Goal: Task Accomplishment & Management: Use online tool/utility

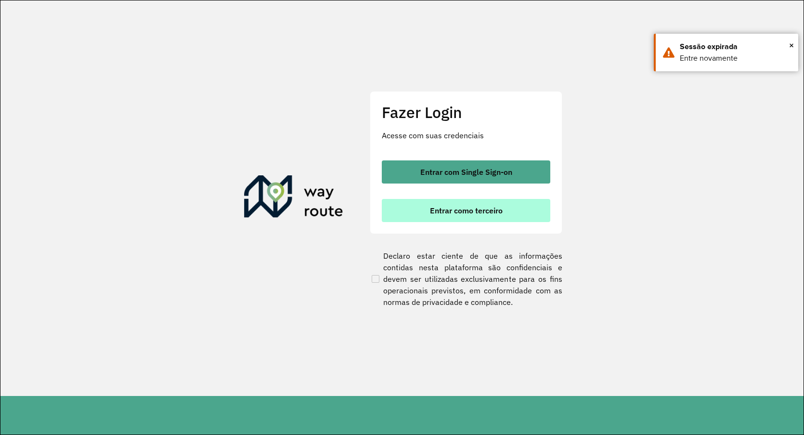
click at [466, 214] on span "Entrar como terceiro" at bounding box center [466, 211] width 73 height 8
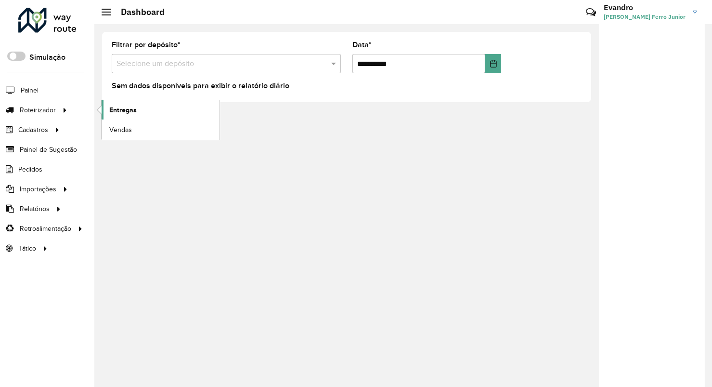
click at [124, 110] on span "Entregas" at bounding box center [122, 110] width 27 height 10
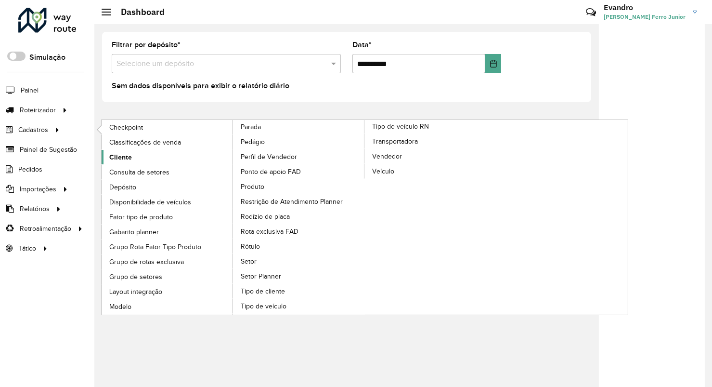
click at [127, 158] on span "Cliente" at bounding box center [120, 157] width 23 height 10
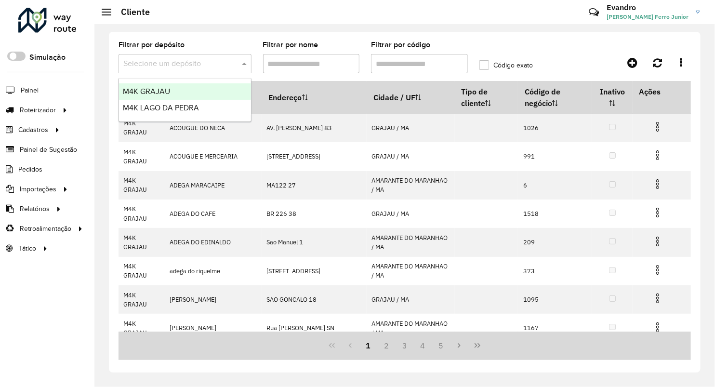
click at [193, 64] on input "text" at bounding box center [175, 64] width 104 height 12
click at [193, 109] on span "M4K LAGO DA PEDRA" at bounding box center [161, 108] width 76 height 8
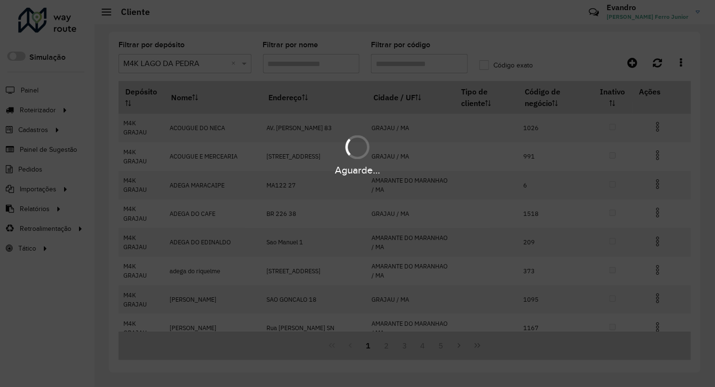
click at [412, 66] on div "Aguarde..." at bounding box center [357, 193] width 715 height 387
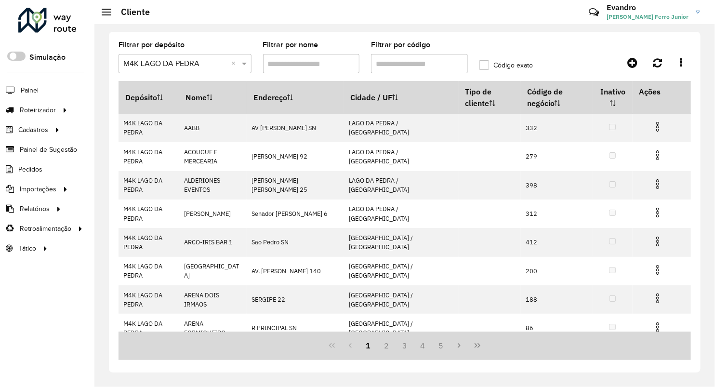
click at [420, 64] on input "Filtrar por código" at bounding box center [419, 63] width 97 height 19
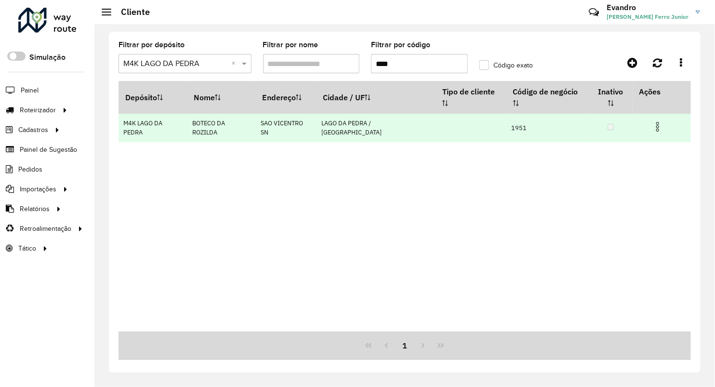
type input "****"
click at [652, 121] on img at bounding box center [658, 127] width 12 height 12
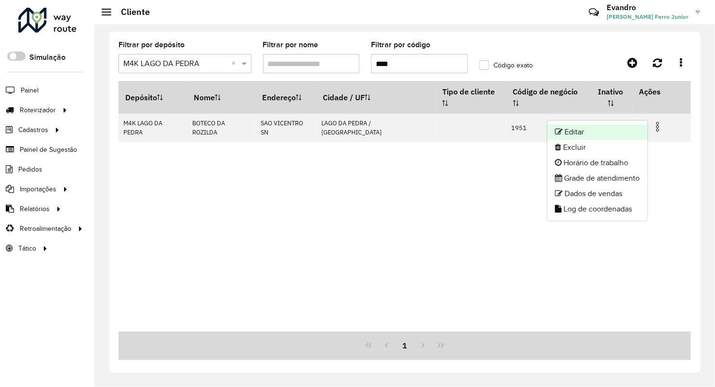
click at [601, 130] on li "Editar" at bounding box center [597, 131] width 100 height 15
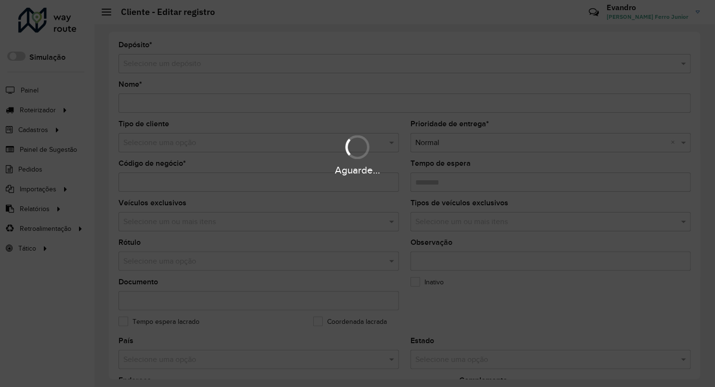
type input "**********"
type input "****"
type input "********"
type input "**********"
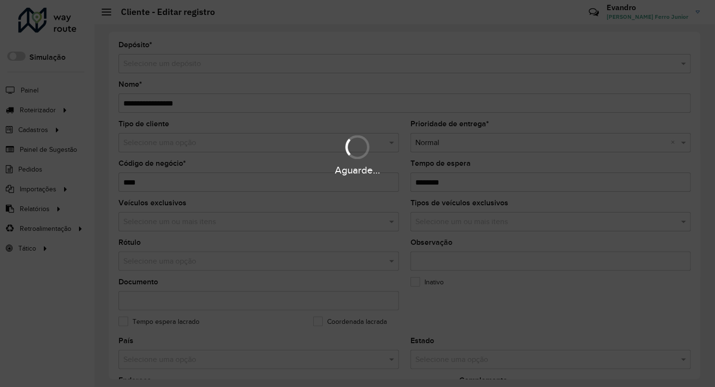
type input "**********"
type input "********"
type input "**********"
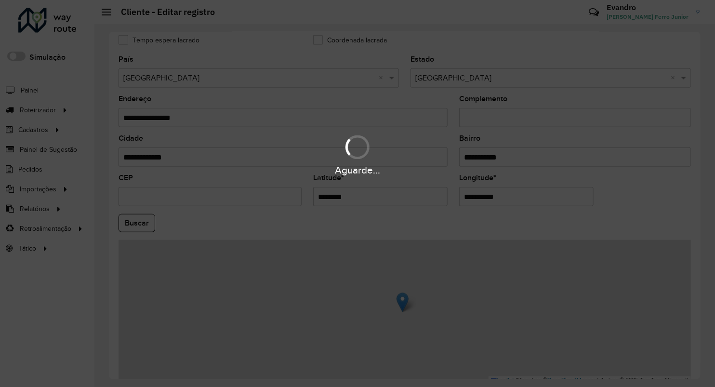
scroll to position [321, 0]
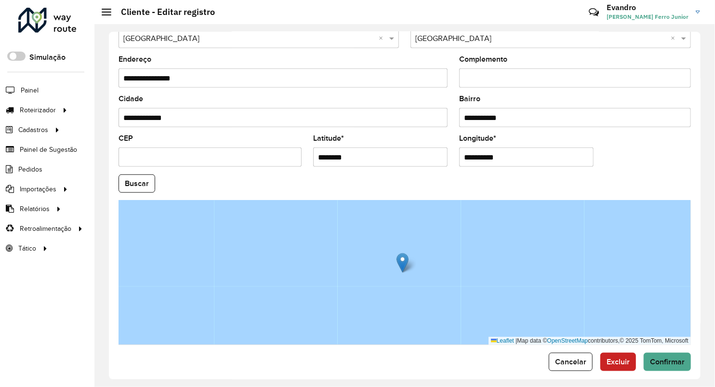
drag, startPoint x: 358, startPoint y: 157, endPoint x: 270, endPoint y: 163, distance: 88.8
click at [270, 163] on formly-group "**********" at bounding box center [405, 180] width 584 height 328
paste input "**********"
type input "**********"
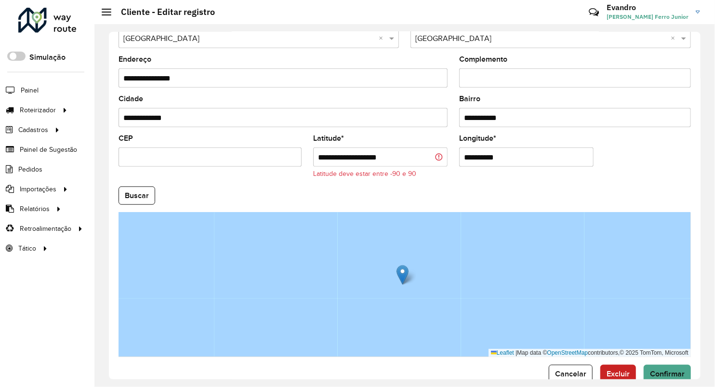
drag, startPoint x: 503, startPoint y: 158, endPoint x: 465, endPoint y: 166, distance: 39.2
click at [465, 166] on input "**********" at bounding box center [526, 156] width 134 height 19
click at [504, 157] on input "**********" at bounding box center [526, 156] width 134 height 19
drag, startPoint x: 503, startPoint y: 156, endPoint x: 392, endPoint y: 161, distance: 110.9
click at [394, 161] on formly-group "**********" at bounding box center [405, 186] width 584 height 341
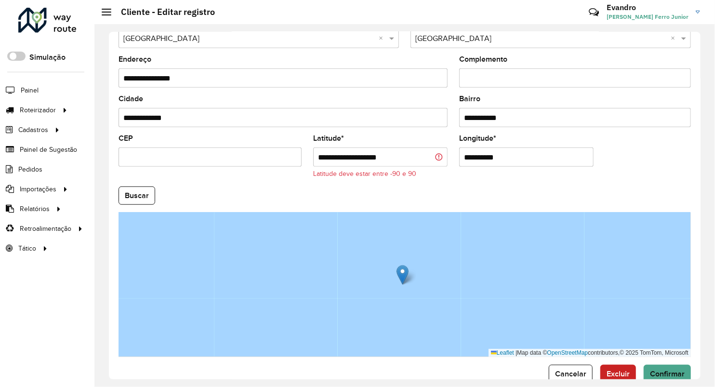
paste input "**********"
type input "**********"
click at [407, 159] on input "**********" at bounding box center [380, 156] width 134 height 19
type input "*********"
drag, startPoint x: 498, startPoint y: 160, endPoint x: 520, endPoint y: 155, distance: 22.8
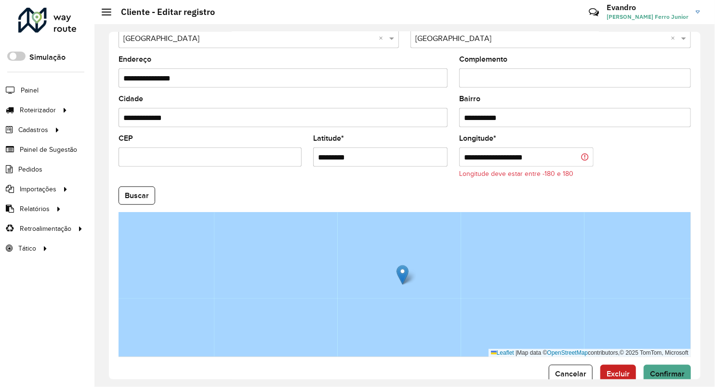
click at [499, 160] on input "**********" at bounding box center [526, 156] width 134 height 19
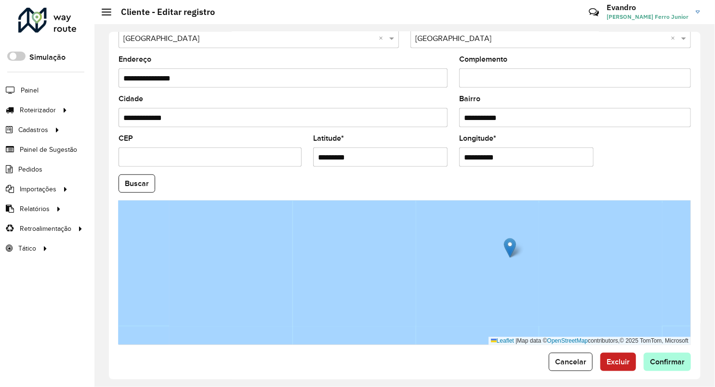
type input "**********"
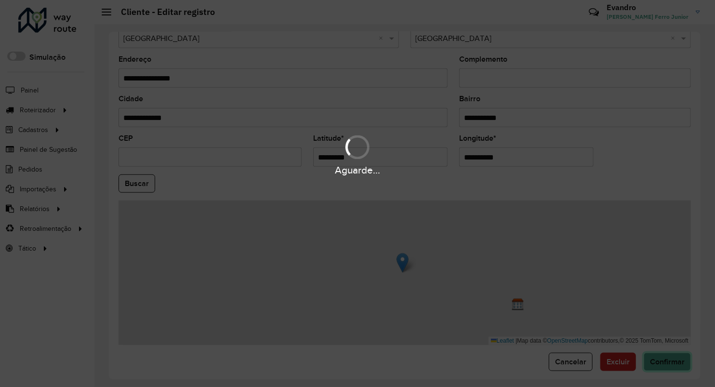
click at [663, 365] on hb-app "Aguarde... Pop-up bloqueado! Seu navegador bloqueou automáticamente a abertura …" at bounding box center [357, 193] width 715 height 387
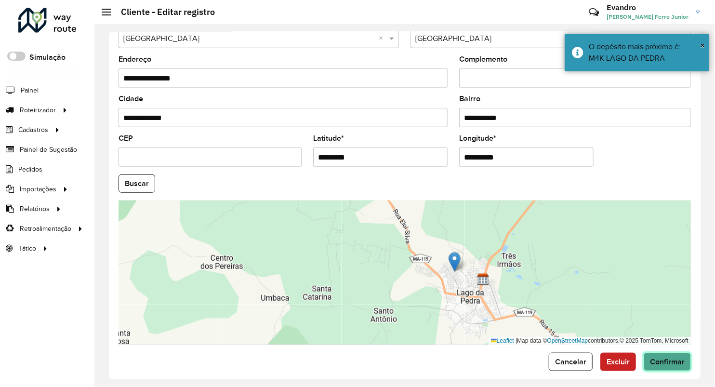
click at [668, 360] on span "Confirmar" at bounding box center [667, 361] width 35 height 8
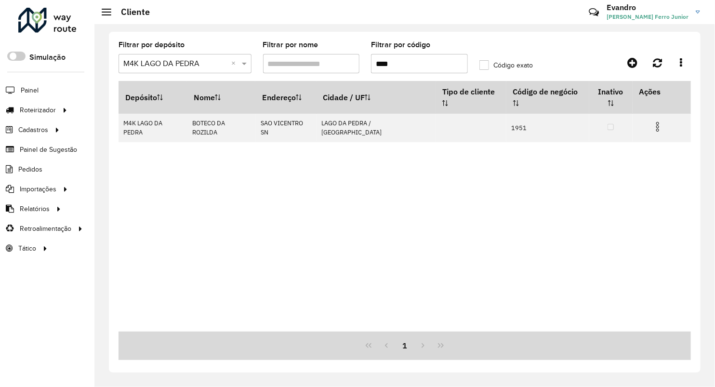
drag, startPoint x: 486, startPoint y: 200, endPoint x: 480, endPoint y: 198, distance: 5.8
click at [486, 200] on div "Depósito Nome Endereço Cidade / UF Tipo de cliente Código de negócio Inativo Aç…" at bounding box center [404, 206] width 572 height 250
drag, startPoint x: 396, startPoint y: 64, endPoint x: 356, endPoint y: 66, distance: 39.5
click at [356, 66] on formly-group "Filtrar por depósito Selecione um depósito × M4K LAGO DA PEDRA × Filtrar por no…" at bounding box center [329, 60] width 433 height 39
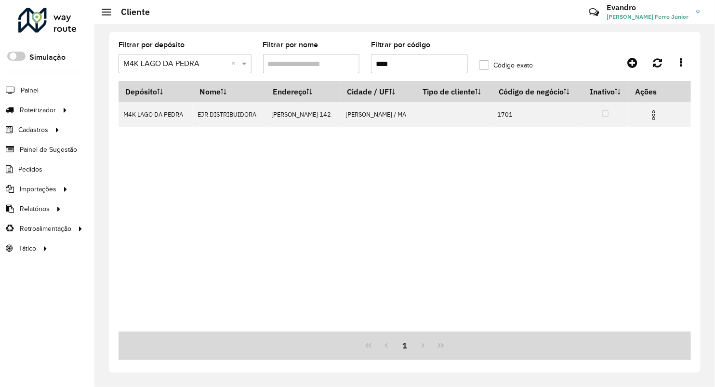
type input "****"
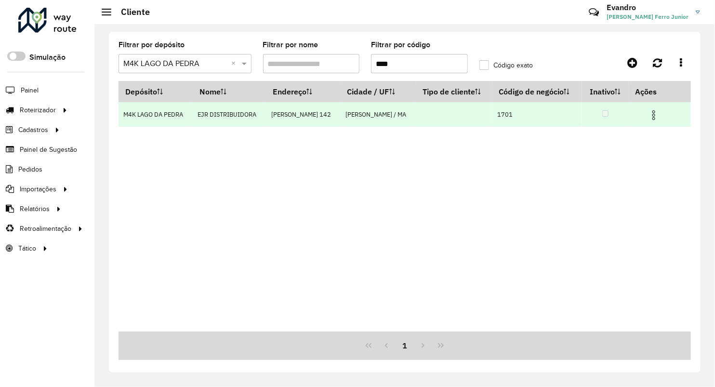
click at [657, 109] on img at bounding box center [654, 115] width 12 height 12
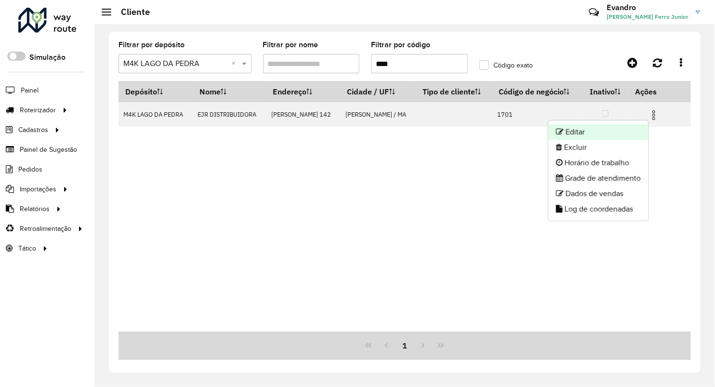
click at [597, 134] on li "Editar" at bounding box center [598, 131] width 100 height 15
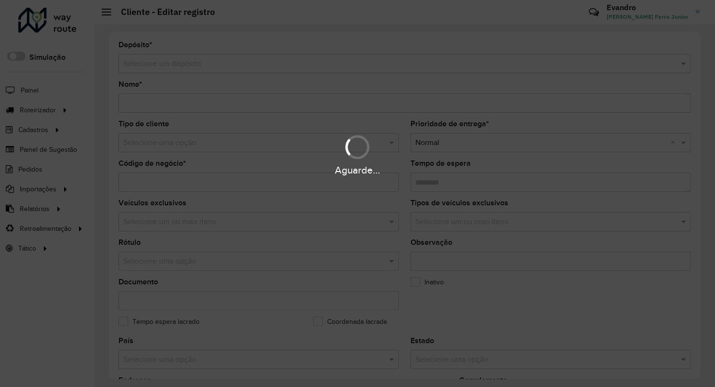
type input "**********"
type input "****"
type input "********"
type input "**********"
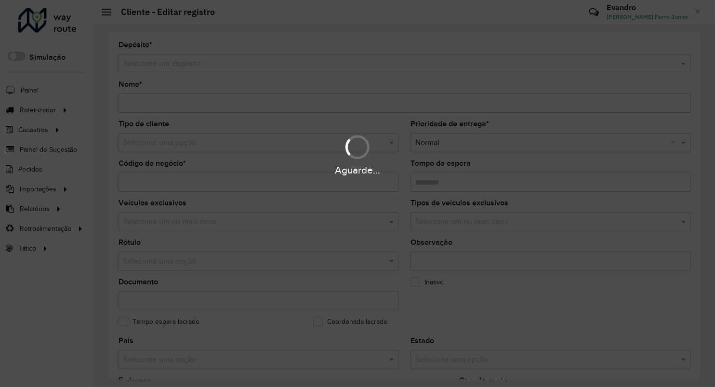
type input "******"
type input "*********"
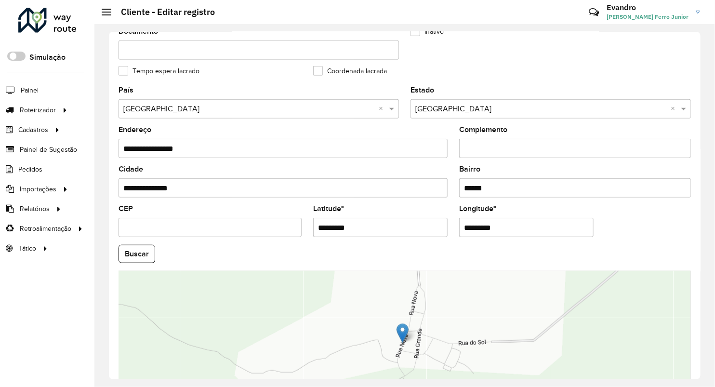
scroll to position [267, 0]
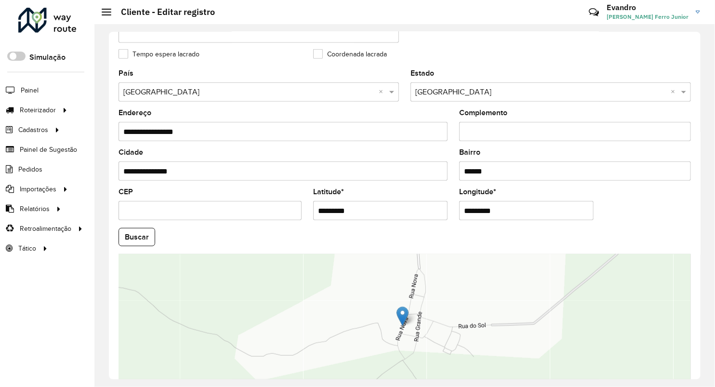
drag, startPoint x: 203, startPoint y: 210, endPoint x: 177, endPoint y: 203, distance: 26.9
click at [180, 205] on formly-group "**********" at bounding box center [405, 234] width 584 height 328
paste input "**********"
type input "**********"
drag, startPoint x: 459, startPoint y: 212, endPoint x: 413, endPoint y: 213, distance: 45.8
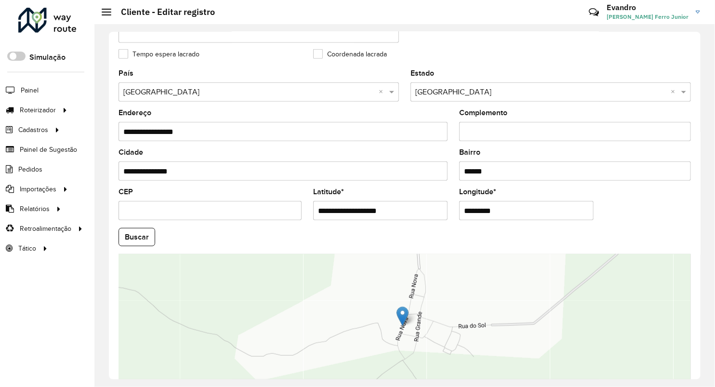
click at [414, 213] on formly-group "**********" at bounding box center [405, 234] width 584 height 328
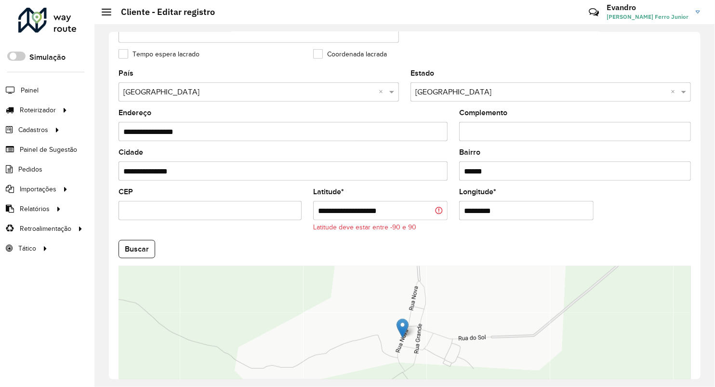
paste input "**********"
type input "**********"
click at [407, 216] on input "**********" at bounding box center [380, 210] width 134 height 19
type input "*********"
click at [500, 212] on input "**********" at bounding box center [526, 210] width 134 height 19
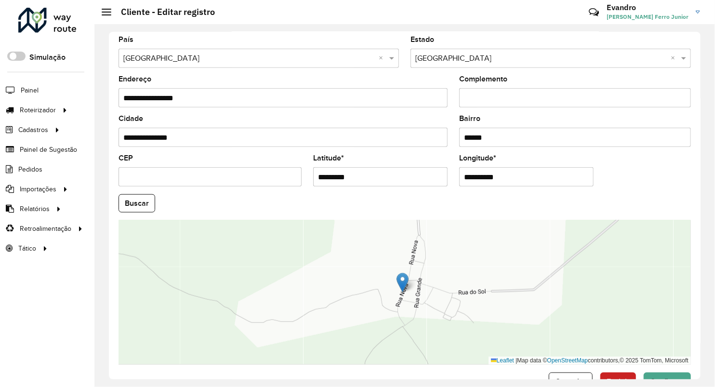
scroll to position [330, 0]
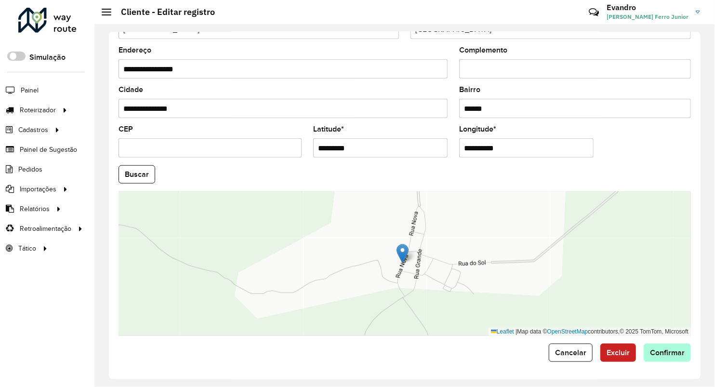
type input "**********"
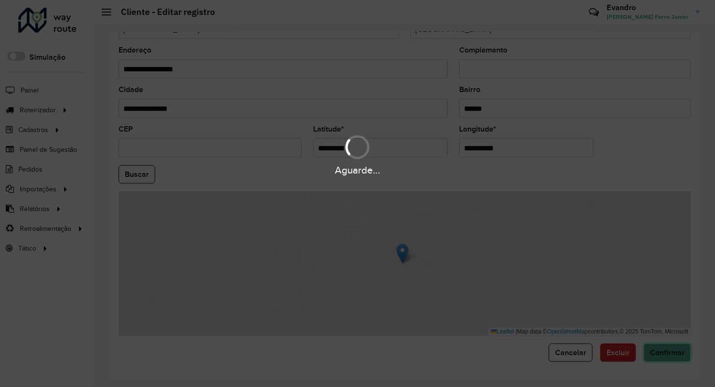
click at [665, 347] on hb-app "Aguarde... Pop-up bloqueado! Seu navegador bloqueou automáticamente a abertura …" at bounding box center [357, 193] width 715 height 387
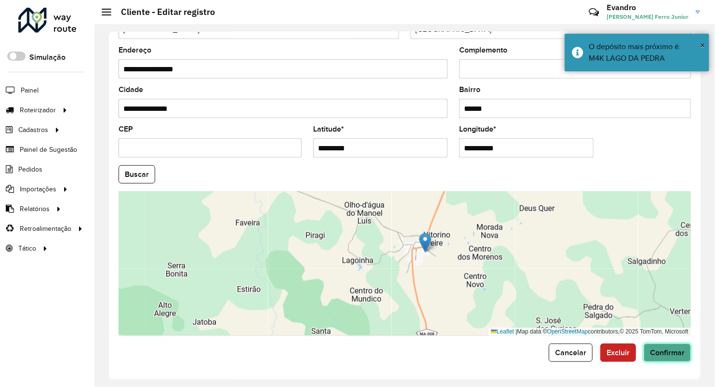
click at [667, 352] on span "Confirmar" at bounding box center [667, 352] width 35 height 8
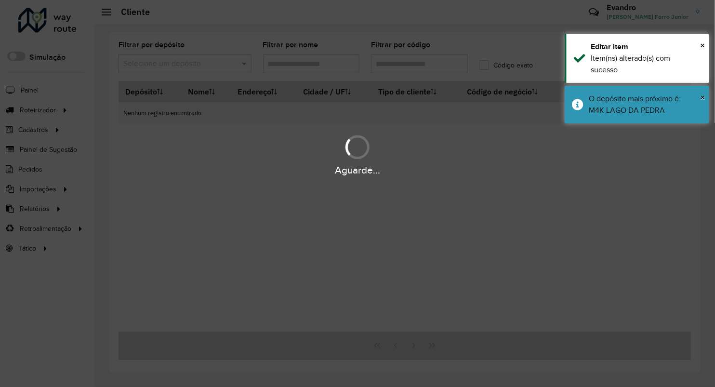
type input "****"
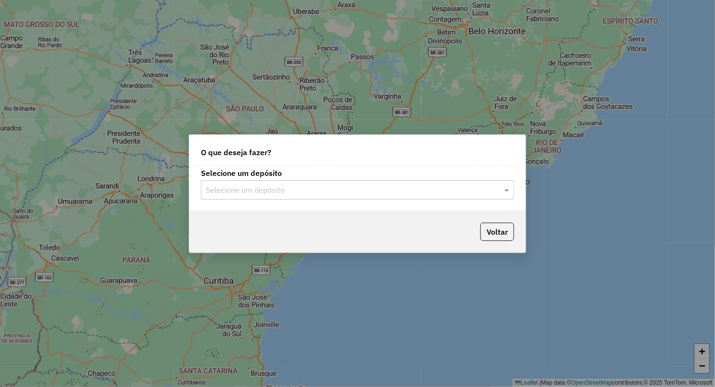
click at [289, 186] on input "text" at bounding box center [348, 190] width 284 height 12
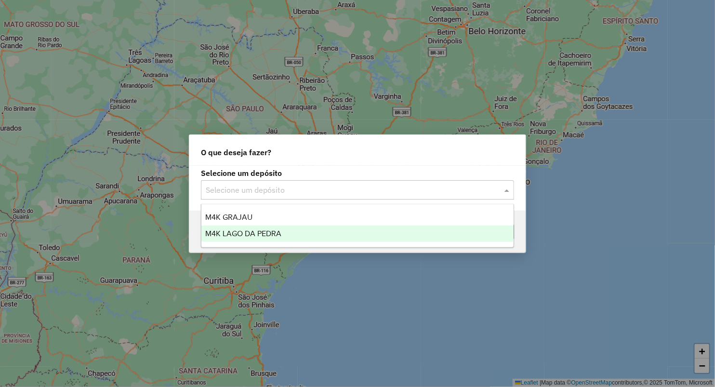
click at [250, 234] on span "M4K LAGO DA PEDRA" at bounding box center [243, 233] width 76 height 8
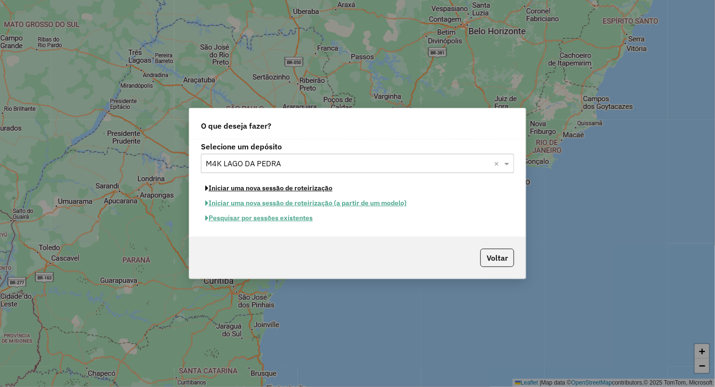
click at [319, 188] on button "Iniciar uma nova sessão de roteirização" at bounding box center [269, 188] width 136 height 15
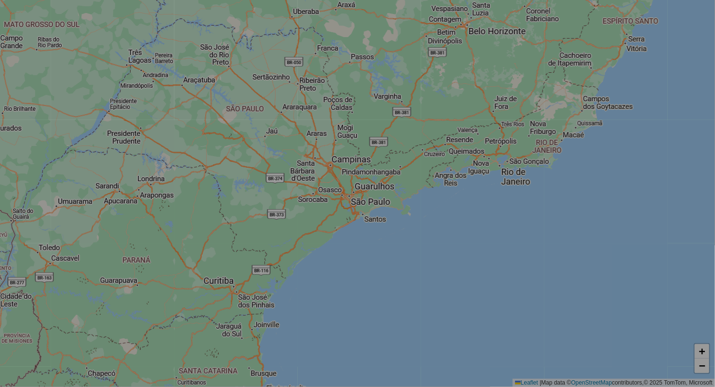
select select "*"
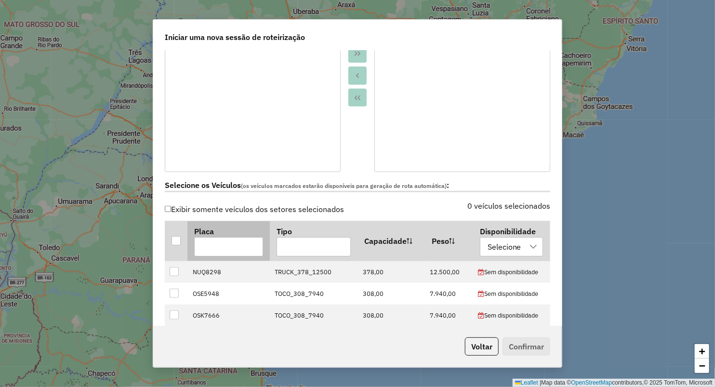
scroll to position [267, 0]
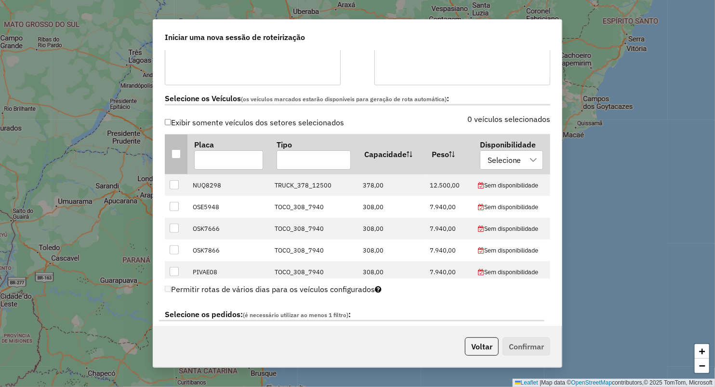
click at [177, 150] on div at bounding box center [175, 153] width 9 height 9
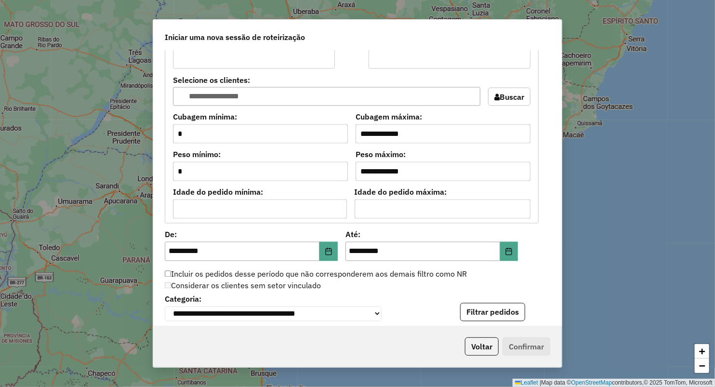
scroll to position [802, 0]
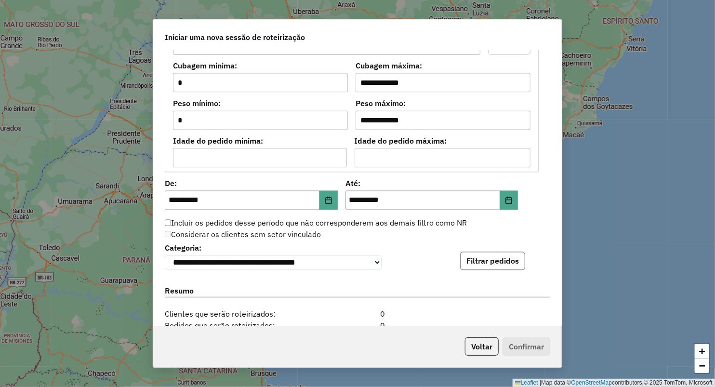
click at [495, 263] on button "Filtrar pedidos" at bounding box center [492, 261] width 65 height 18
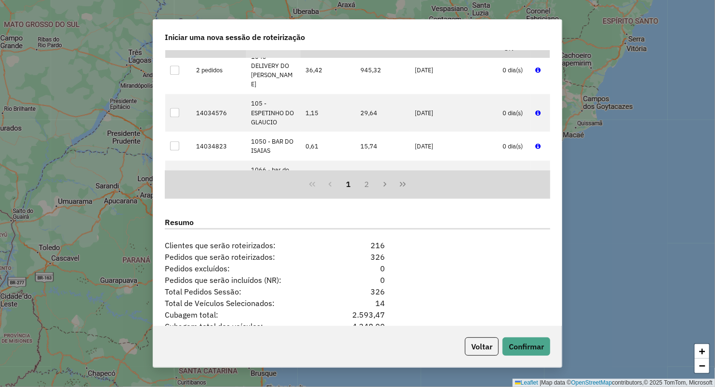
scroll to position [107, 0]
click at [505, 346] on button "Confirmar" at bounding box center [526, 346] width 48 height 18
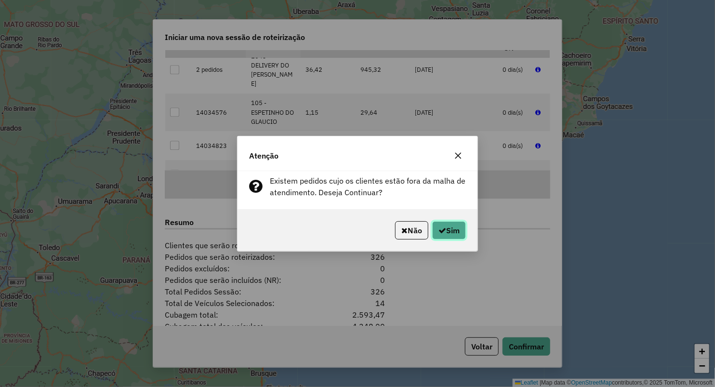
click at [457, 226] on button "Sim" at bounding box center [449, 230] width 34 height 18
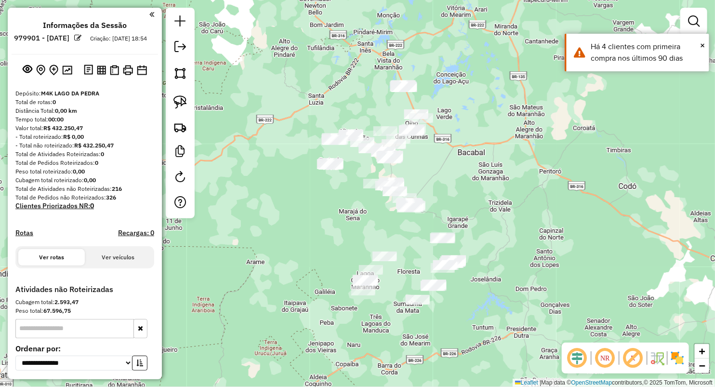
drag, startPoint x: 447, startPoint y: 131, endPoint x: 460, endPoint y: 171, distance: 42.6
click at [460, 171] on div "Janela de atendimento Grade de atendimento Capacidade Transportadoras Veículos …" at bounding box center [357, 193] width 715 height 387
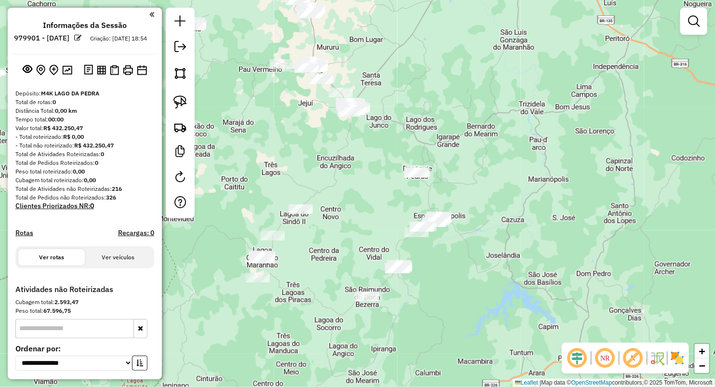
drag, startPoint x: 349, startPoint y: 236, endPoint x: 349, endPoint y: 229, distance: 7.7
click at [353, 231] on div "Janela de atendimento Grade de atendimento Capacidade Transportadoras Veículos …" at bounding box center [357, 193] width 715 height 387
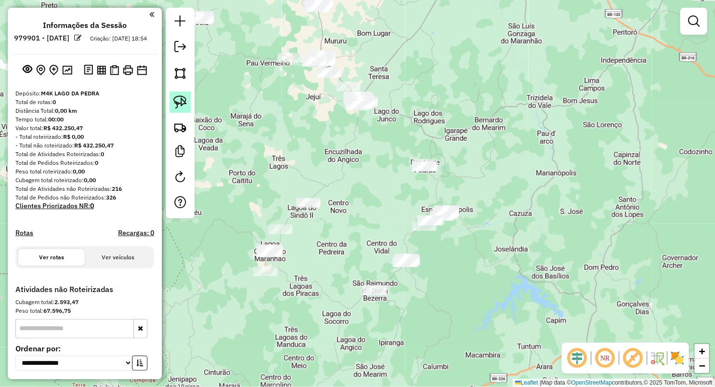
click at [176, 107] on img at bounding box center [179, 101] width 13 height 13
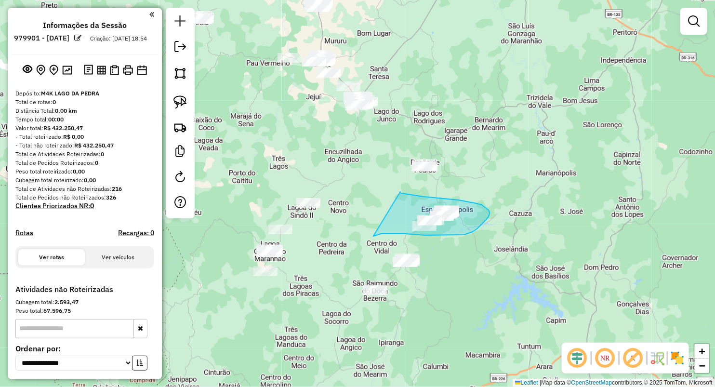
drag, startPoint x: 401, startPoint y: 191, endPoint x: 373, endPoint y: 237, distance: 53.4
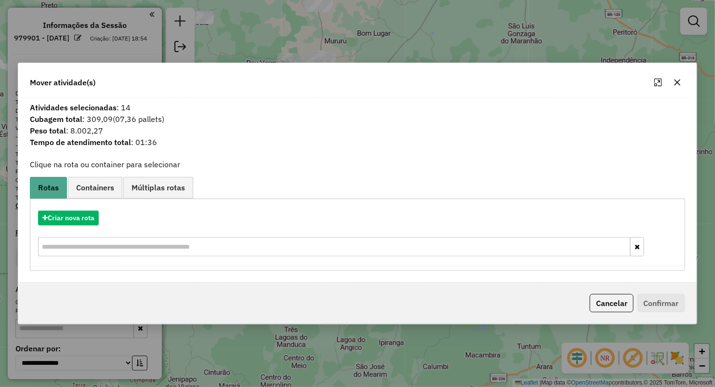
drag, startPoint x: 678, startPoint y: 90, endPoint x: 666, endPoint y: 91, distance: 12.1
click at [677, 91] on div "Mover atividade(s)" at bounding box center [357, 80] width 678 height 35
click at [676, 86] on button "button" at bounding box center [677, 82] width 15 height 15
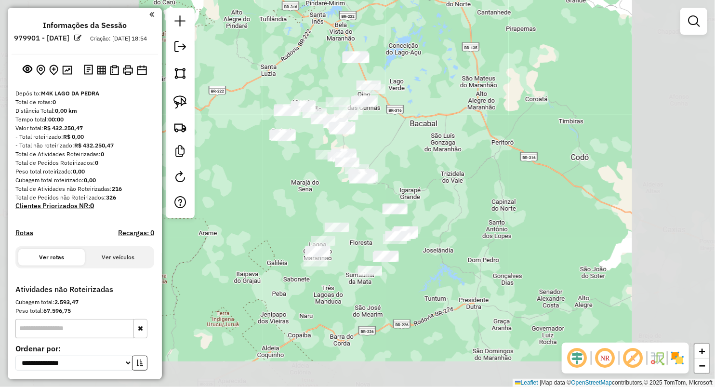
click at [459, 190] on div "Janela de atendimento Grade de atendimento Capacidade Transportadoras Veículos …" at bounding box center [357, 193] width 715 height 387
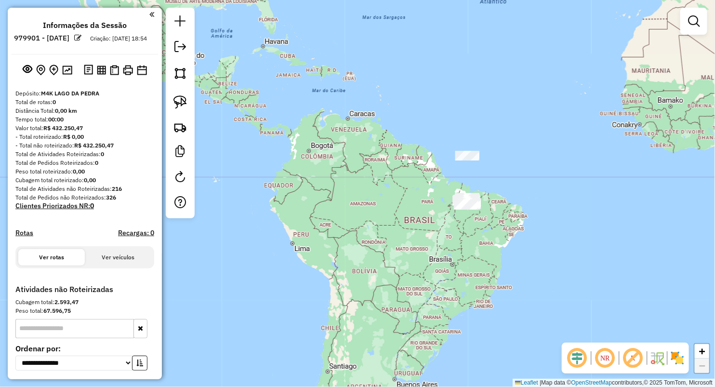
drag, startPoint x: 400, startPoint y: 239, endPoint x: 239, endPoint y: 237, distance: 160.9
click at [270, 241] on div "Janela de atendimento Grade de atendimento Capacidade Transportadoras Veículos …" at bounding box center [357, 193] width 715 height 387
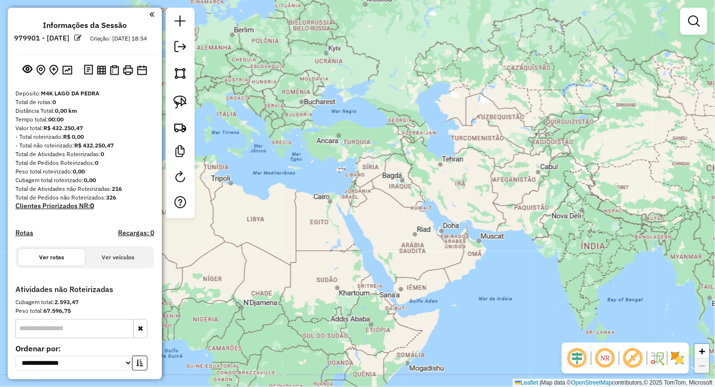
drag, startPoint x: 462, startPoint y: 83, endPoint x: 714, endPoint y: 217, distance: 285.7
click at [698, 229] on div "Janela de atendimento Grade de atendimento Capacidade Transportadoras Veículos …" at bounding box center [357, 193] width 715 height 387
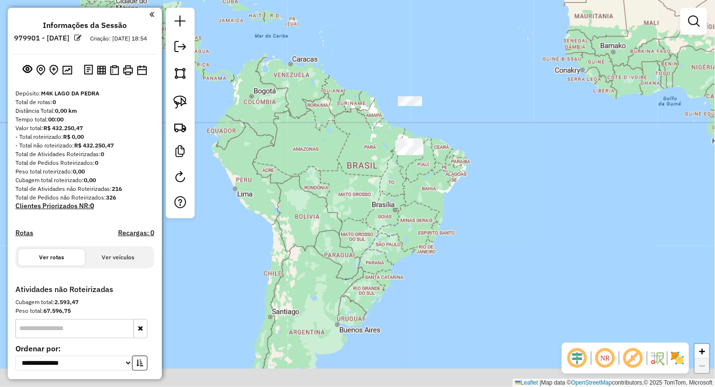
drag, startPoint x: 420, startPoint y: 321, endPoint x: 344, endPoint y: 187, distance: 153.6
click at [335, 206] on div "Janela de atendimento Grade de atendimento Capacidade Transportadoras Veículos …" at bounding box center [357, 193] width 715 height 387
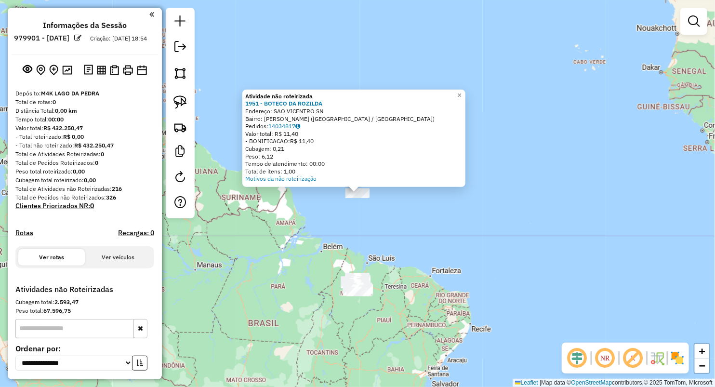
click at [333, 241] on div "Atividade não roteirizada 1951 - BOTECO DA ROZILDA Endereço: SAO VICENTRO SN Ba…" at bounding box center [357, 193] width 715 height 387
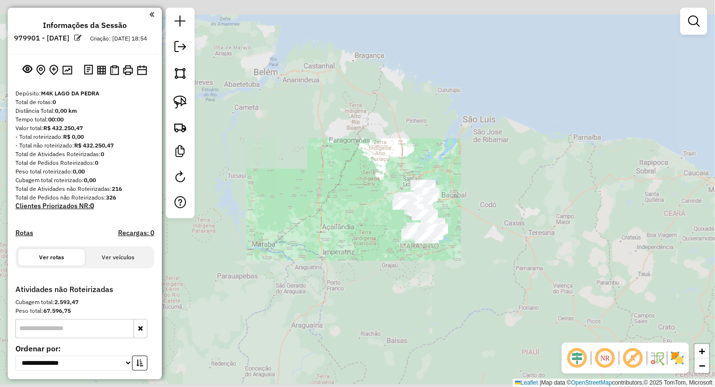
drag, startPoint x: 474, startPoint y: 163, endPoint x: 469, endPoint y: 280, distance: 117.1
click at [474, 279] on div "Janela de atendimento Grade de atendimento Capacidade Transportadoras Veículos …" at bounding box center [357, 193] width 715 height 387
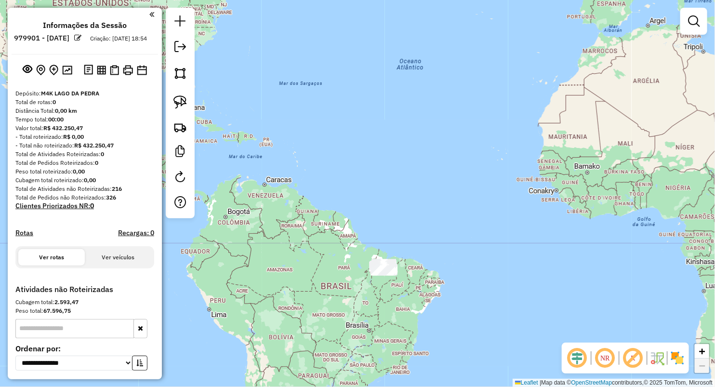
drag, startPoint x: 433, startPoint y: 208, endPoint x: 400, endPoint y: 199, distance: 33.9
click at [400, 199] on div "Janela de atendimento Grade de atendimento Capacidade Transportadoras Veículos …" at bounding box center [357, 193] width 715 height 387
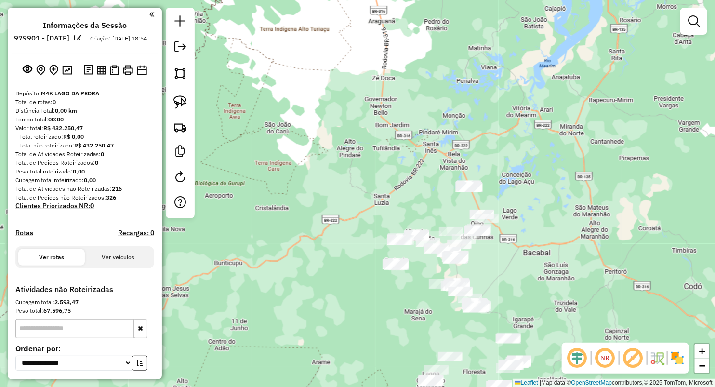
drag, startPoint x: 537, startPoint y: 253, endPoint x: 524, endPoint y: 221, distance: 35.2
click at [524, 221] on div "Janela de atendimento Grade de atendimento Capacidade Transportadoras Veículos …" at bounding box center [357, 193] width 715 height 387
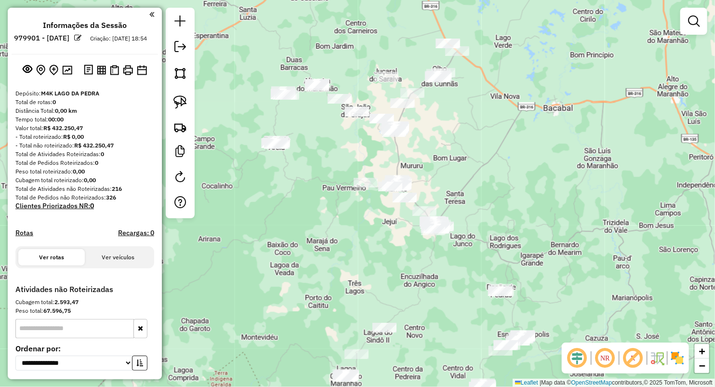
drag, startPoint x: 486, startPoint y: 281, endPoint x: 396, endPoint y: 117, distance: 186.9
click at [401, 121] on div "Janela de atendimento Grade de atendimento Capacidade Transportadoras Veículos …" at bounding box center [357, 193] width 715 height 387
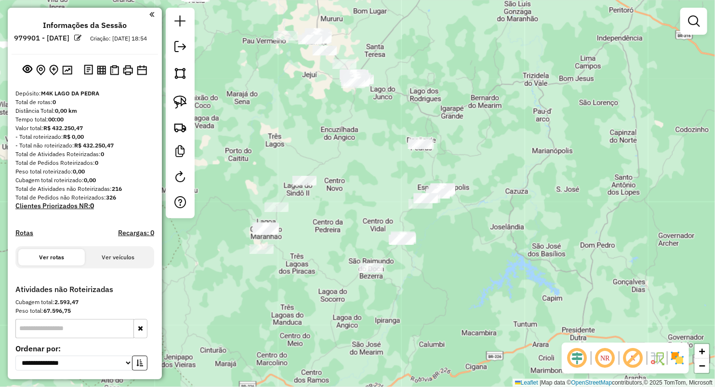
drag, startPoint x: 355, startPoint y: 215, endPoint x: 353, endPoint y: 234, distance: 18.9
click at [353, 230] on div "Janela de atendimento Grade de atendimento Capacidade Transportadoras Veículos …" at bounding box center [357, 193] width 715 height 387
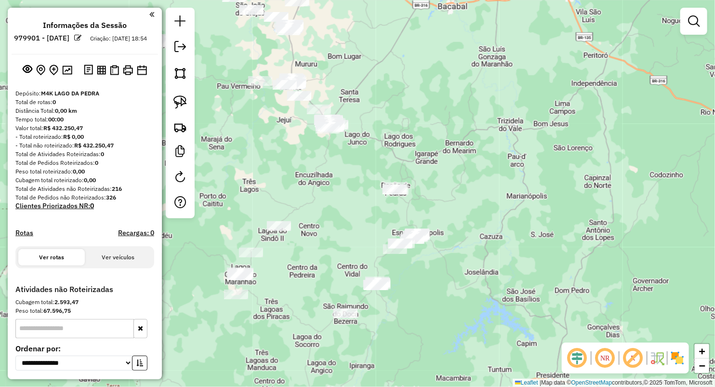
drag, startPoint x: 170, startPoint y: 99, endPoint x: 195, endPoint y: 99, distance: 24.6
click at [171, 98] on link at bounding box center [180, 102] width 21 height 21
drag, startPoint x: 368, startPoint y: 170, endPoint x: 379, endPoint y: 222, distance: 53.2
click at [379, 222] on div "Janela de atendimento Grade de atendimento Capacidade Transportadoras Veículos …" at bounding box center [357, 193] width 715 height 387
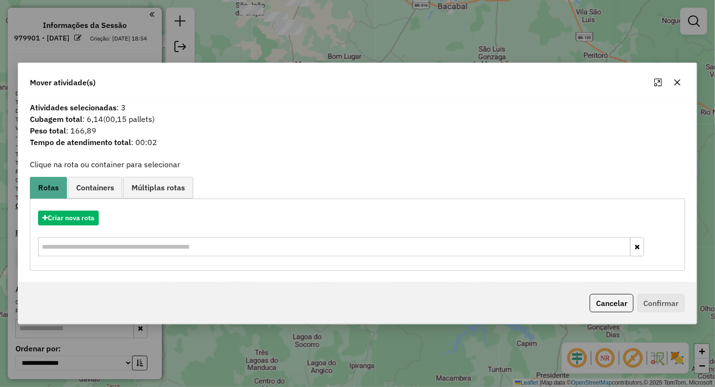
click at [674, 81] on icon "button" at bounding box center [677, 83] width 8 height 8
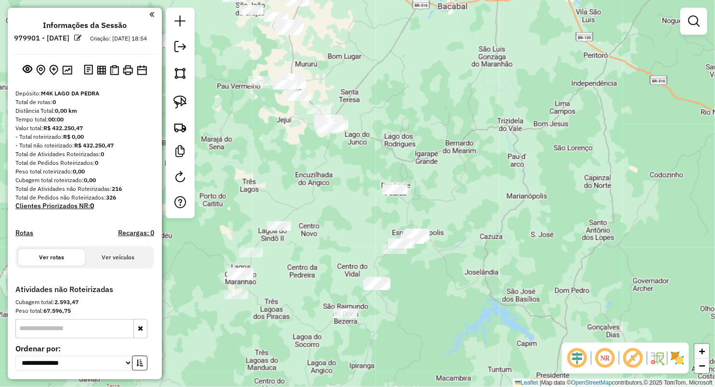
drag, startPoint x: 339, startPoint y: 249, endPoint x: 353, endPoint y: 142, distance: 107.9
click at [378, 141] on div "Janela de atendimento Grade de atendimento Capacidade Transportadoras Veículos …" at bounding box center [357, 193] width 715 height 387
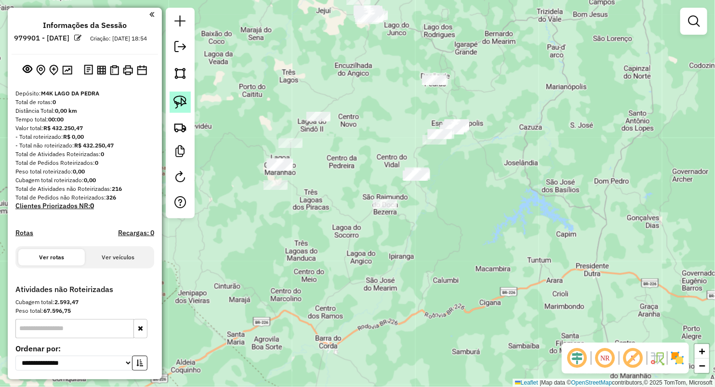
click at [179, 105] on img at bounding box center [179, 101] width 13 height 13
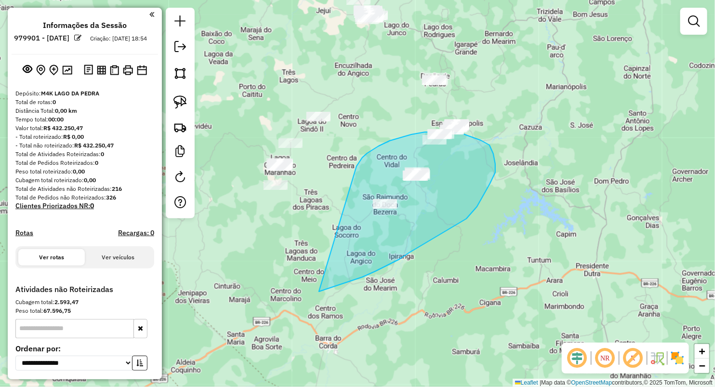
drag, startPoint x: 356, startPoint y: 166, endPoint x: 309, endPoint y: 295, distance: 137.0
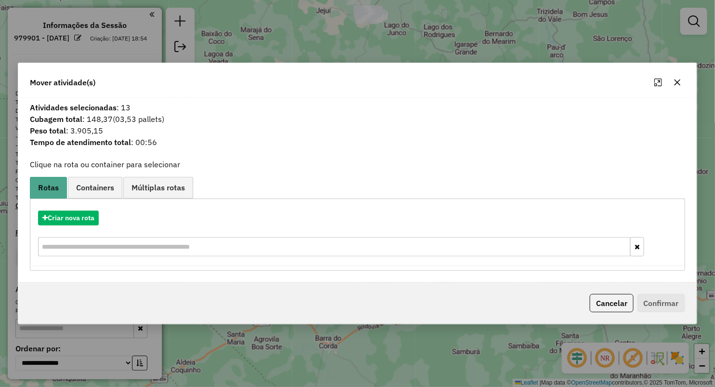
click at [678, 88] on button "button" at bounding box center [677, 82] width 15 height 15
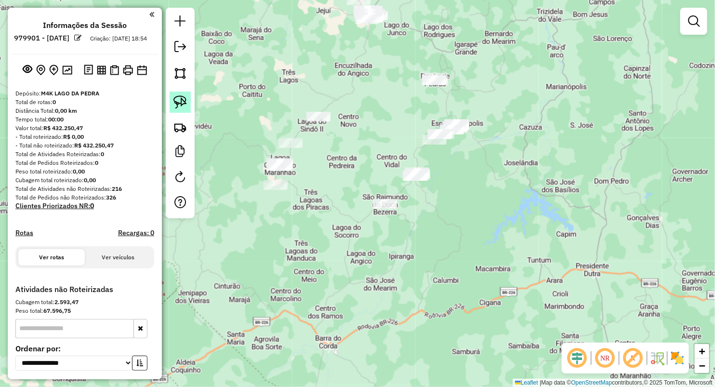
click at [181, 106] on img at bounding box center [179, 101] width 13 height 13
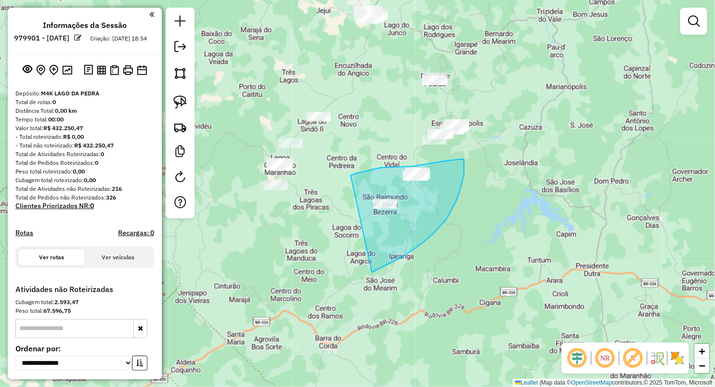
drag, startPoint x: 390, startPoint y: 167, endPoint x: 309, endPoint y: 289, distance: 146.9
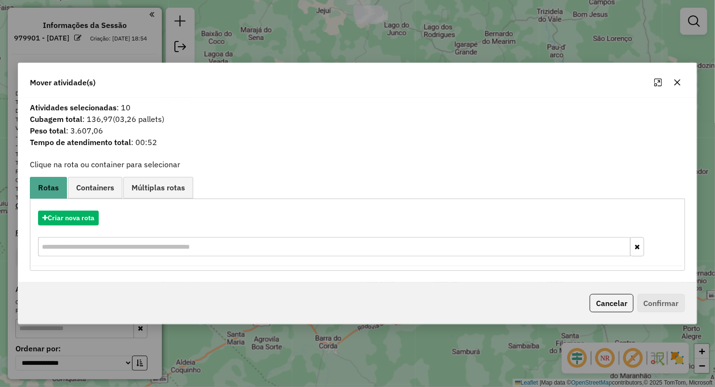
click at [678, 83] on icon "button" at bounding box center [677, 83] width 8 height 8
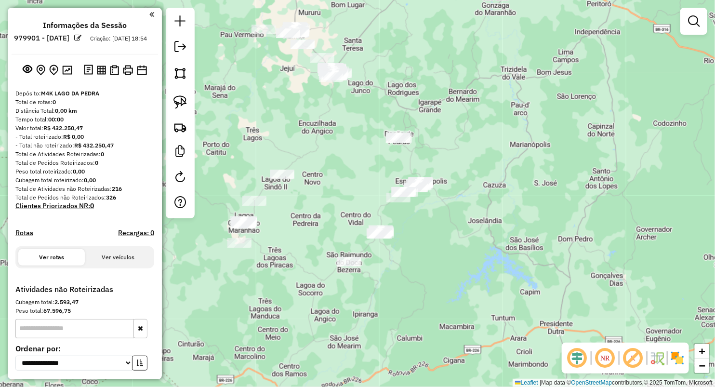
drag, startPoint x: 482, startPoint y: 175, endPoint x: 457, endPoint y: 213, distance: 44.9
click at [457, 213] on div "Janela de atendimento Grade de atendimento Capacidade Transportadoras Veículos …" at bounding box center [357, 193] width 715 height 387
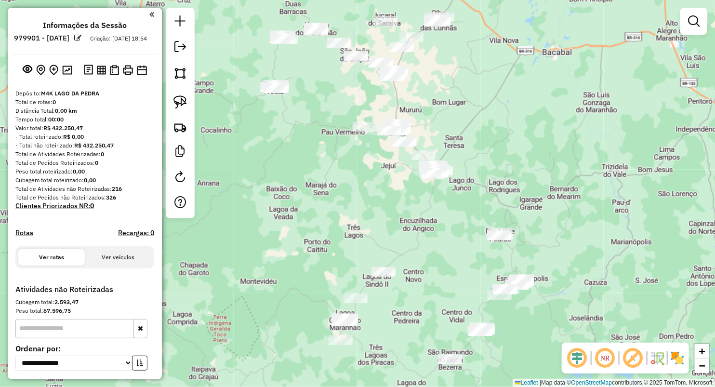
drag, startPoint x: 358, startPoint y: 202, endPoint x: 441, endPoint y: 283, distance: 116.2
click at [441, 283] on div "Janela de atendimento Grade de atendimento Capacidade Transportadoras Veículos …" at bounding box center [357, 193] width 715 height 387
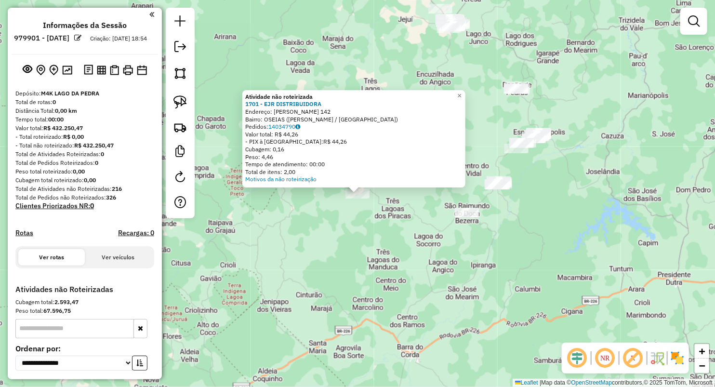
click at [339, 250] on div "Atividade não roteirizada 1701 - EJR DISTRIBUIDORA Endereço: OSEAS CASTRO 142 B…" at bounding box center [357, 193] width 715 height 387
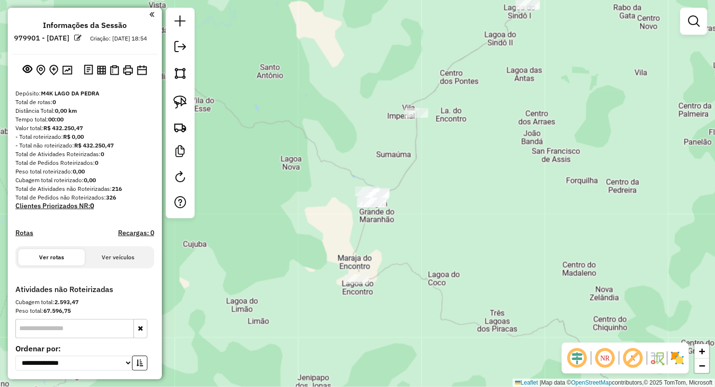
drag, startPoint x: 338, startPoint y: 236, endPoint x: 338, endPoint y: 215, distance: 21.2
click at [333, 224] on div "Janela de atendimento Grade de atendimento Capacidade Transportadoras Veículos …" at bounding box center [357, 193] width 715 height 387
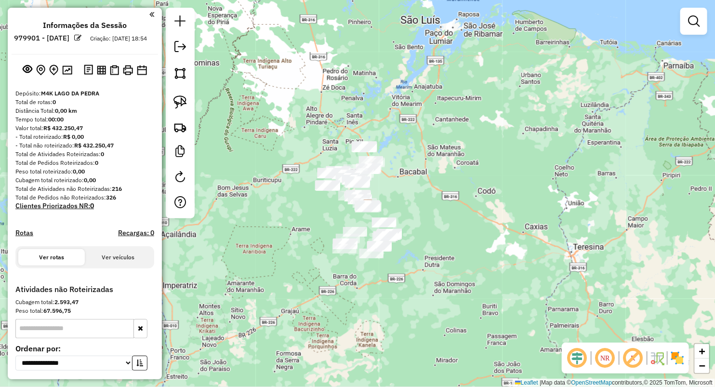
drag, startPoint x: 436, startPoint y: 190, endPoint x: 437, endPoint y: 201, distance: 11.6
click at [437, 201] on div "Janela de atendimento Grade de atendimento Capacidade Transportadoras Veículos …" at bounding box center [357, 193] width 715 height 387
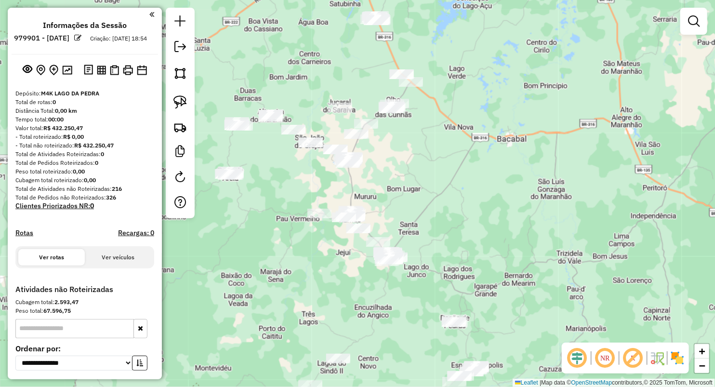
drag, startPoint x: 389, startPoint y: 186, endPoint x: 399, endPoint y: 157, distance: 31.5
click at [399, 157] on div "Janela de atendimento Grade de atendimento Capacidade Transportadoras Veículos …" at bounding box center [357, 193] width 715 height 387
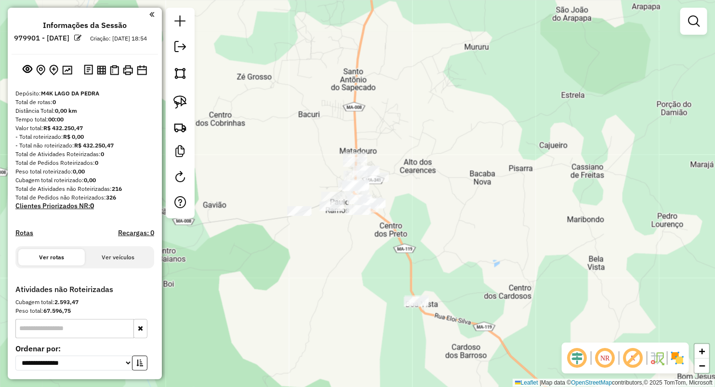
drag, startPoint x: 419, startPoint y: 246, endPoint x: 416, endPoint y: 218, distance: 27.6
click at [419, 220] on div "Janela de atendimento Grade de atendimento Capacidade Transportadoras Veículos …" at bounding box center [357, 193] width 715 height 387
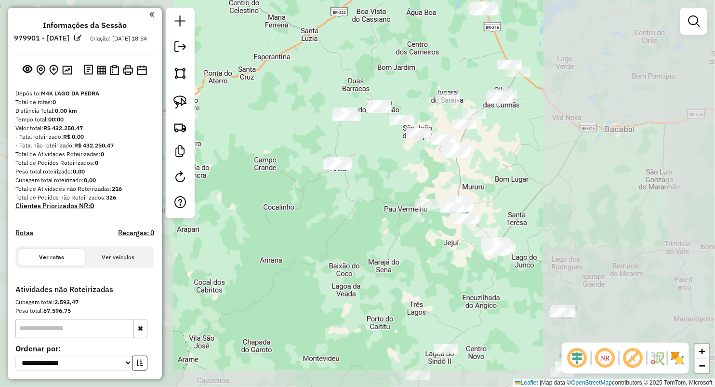
drag, startPoint x: 495, startPoint y: 187, endPoint x: 460, endPoint y: 220, distance: 47.7
click at [462, 219] on div "Janela de atendimento Grade de atendimento Capacidade Transportadoras Veículos …" at bounding box center [357, 193] width 715 height 387
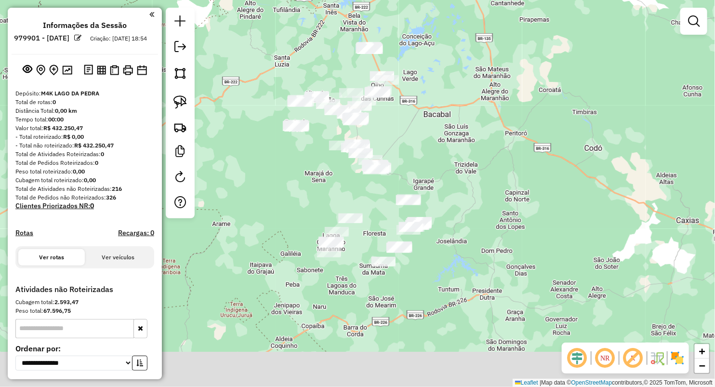
drag, startPoint x: 435, startPoint y: 179, endPoint x: 428, endPoint y: 137, distance: 42.9
click at [428, 137] on div "Janela de atendimento Grade de atendimento Capacidade Transportadoras Veículos …" at bounding box center [357, 193] width 715 height 387
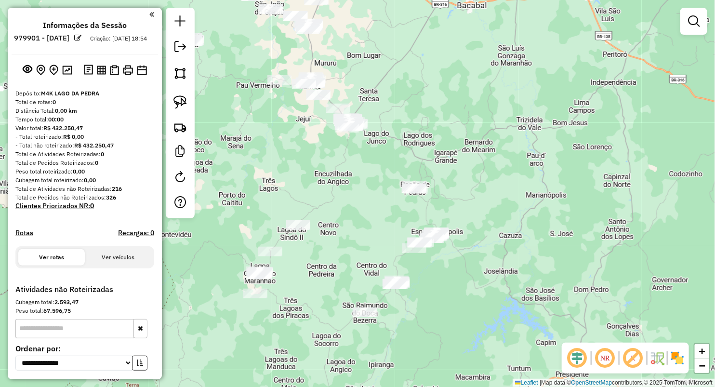
drag, startPoint x: 389, startPoint y: 237, endPoint x: 352, endPoint y: 231, distance: 37.6
click at [352, 231] on div "Janela de atendimento Grade de atendimento Capacidade Transportadoras Veículos …" at bounding box center [357, 193] width 715 height 387
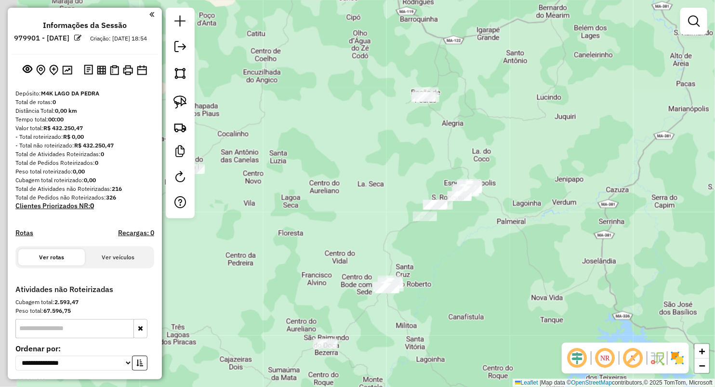
drag, startPoint x: 309, startPoint y: 273, endPoint x: 385, endPoint y: 236, distance: 84.4
click at [385, 236] on div "Janela de atendimento Grade de atendimento Capacidade Transportadoras Veículos …" at bounding box center [357, 193] width 715 height 387
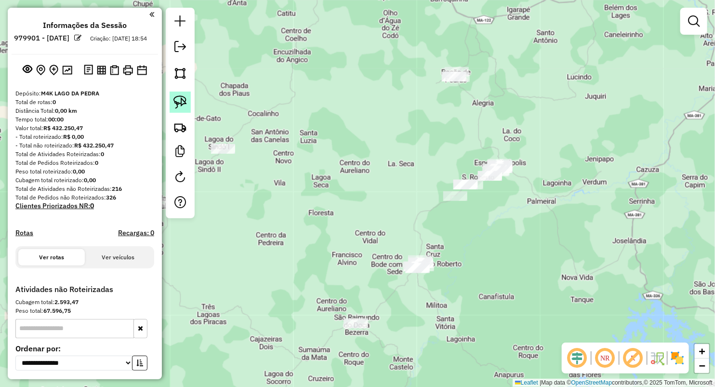
click at [179, 93] on link at bounding box center [180, 102] width 21 height 21
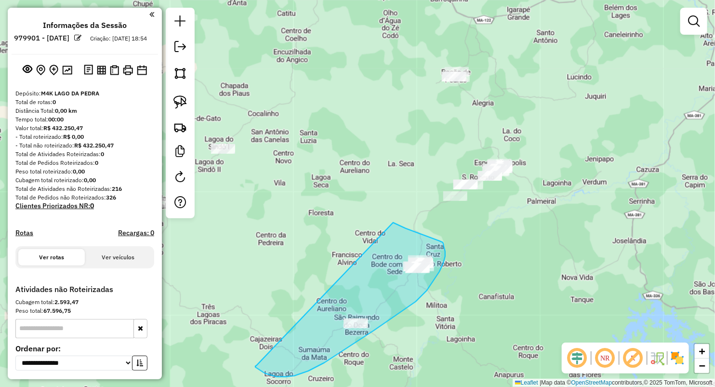
drag, startPoint x: 439, startPoint y: 241, endPoint x: 256, endPoint y: 366, distance: 221.5
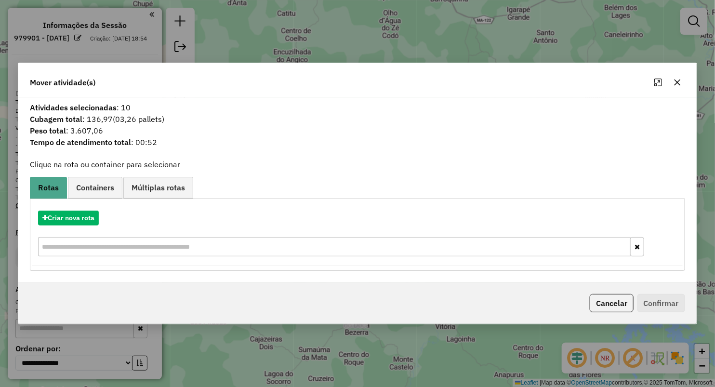
click at [675, 79] on button "button" at bounding box center [677, 82] width 15 height 15
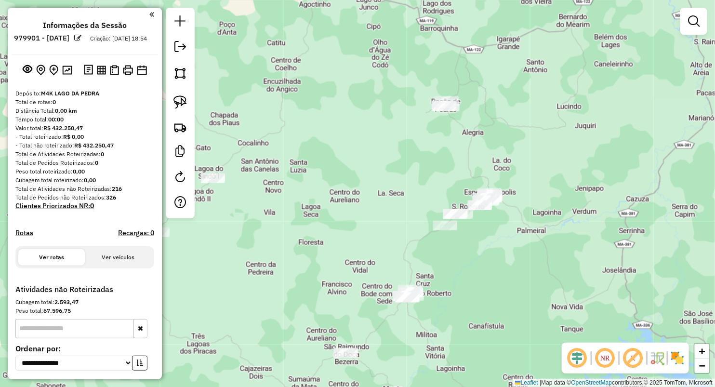
drag, startPoint x: 495, startPoint y: 131, endPoint x: 439, endPoint y: 196, distance: 85.7
click at [440, 196] on div "Janela de atendimento Grade de atendimento Capacidade Transportadoras Veículos …" at bounding box center [357, 193] width 715 height 387
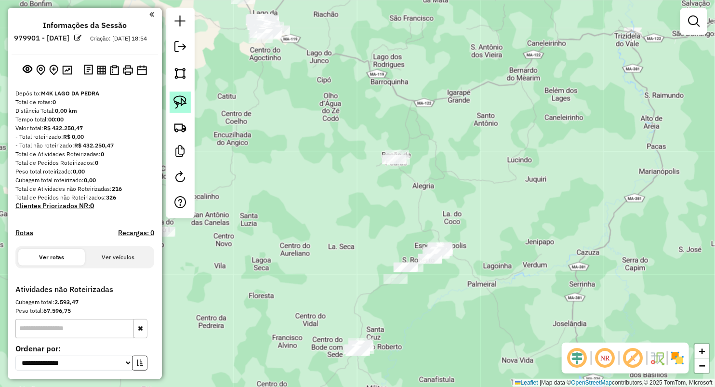
click at [175, 97] on img at bounding box center [179, 101] width 13 height 13
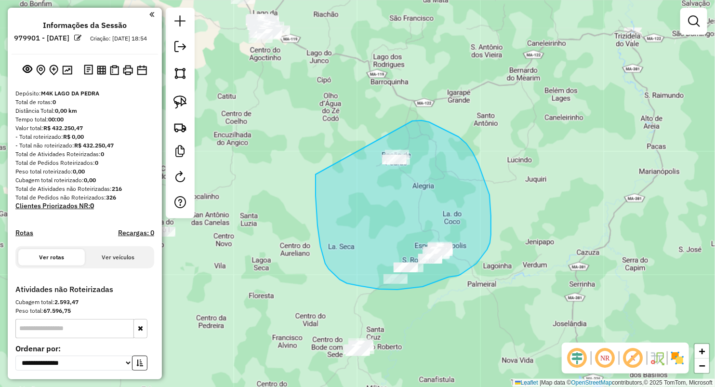
drag, startPoint x: 414, startPoint y: 120, endPoint x: 315, endPoint y: 167, distance: 109.0
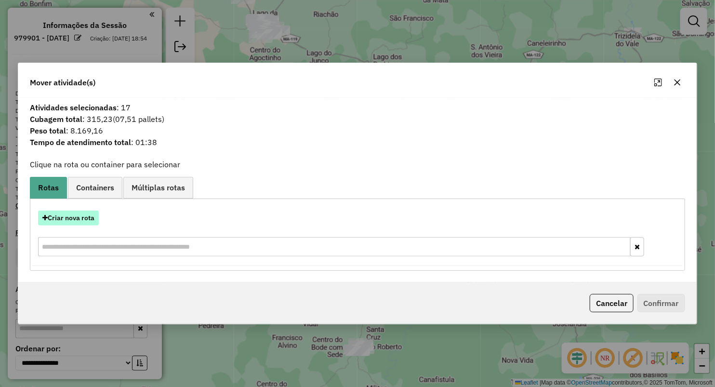
click at [74, 220] on button "Criar nova rota" at bounding box center [68, 217] width 61 height 15
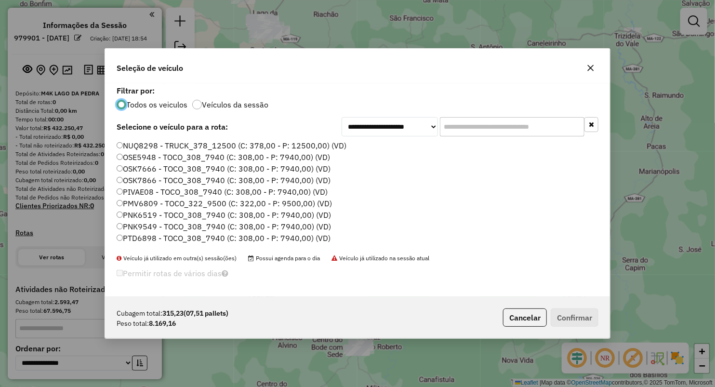
scroll to position [55, 0]
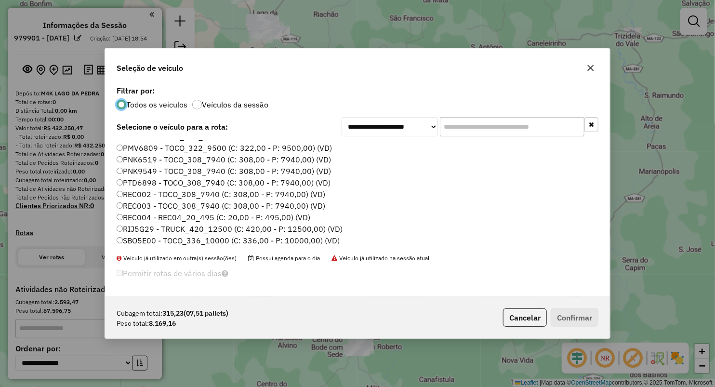
click at [139, 241] on label "SBO5E00 - TOCO_336_10000 (C: 336,00 - P: 10000,00) (VD)" at bounding box center [228, 241] width 223 height 12
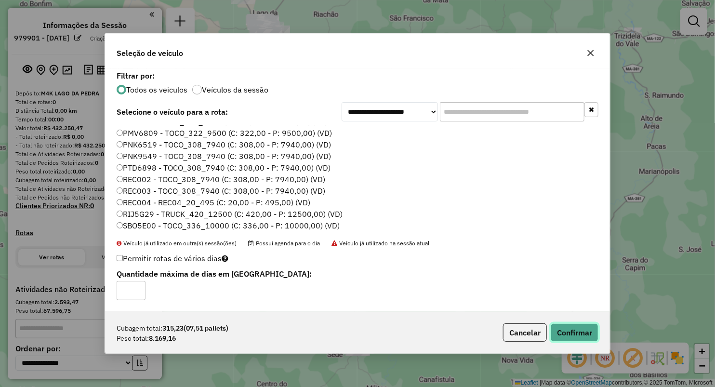
click at [575, 326] on button "Confirmar" at bounding box center [575, 332] width 48 height 18
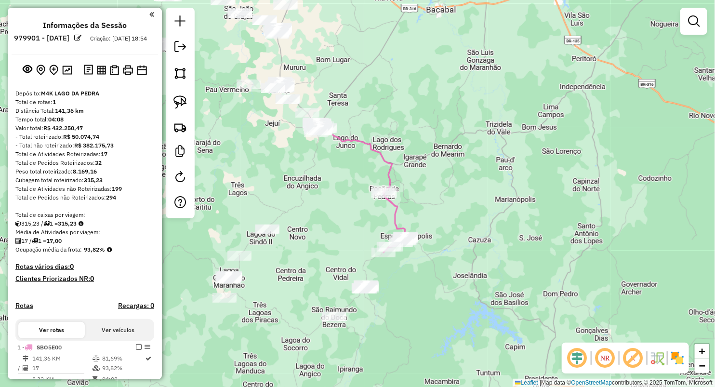
scroll to position [107, 0]
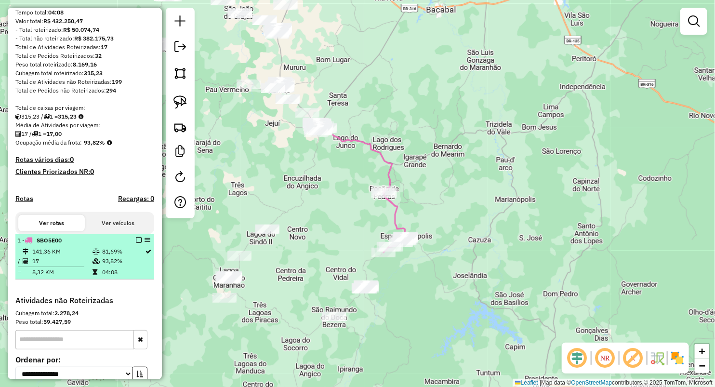
click at [83, 277] on td "8,32 KM" at bounding box center [62, 272] width 60 height 10
select select "**********"
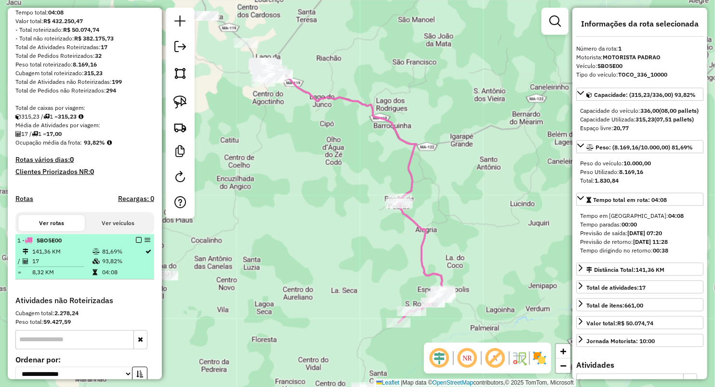
click at [52, 266] on td "17" at bounding box center [62, 261] width 60 height 10
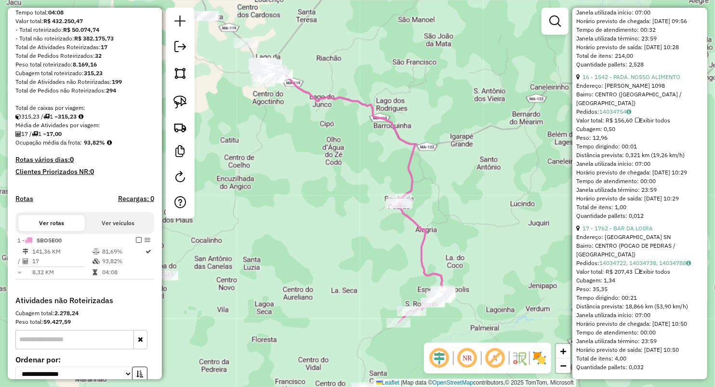
scroll to position [2641, 0]
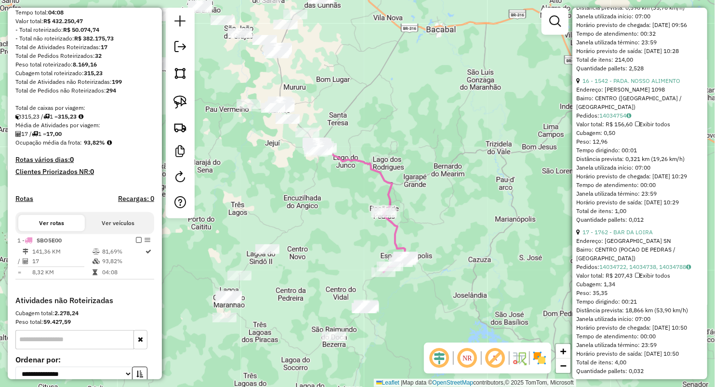
drag, startPoint x: 319, startPoint y: 235, endPoint x: 351, endPoint y: 160, distance: 81.6
click at [363, 174] on div "Janela de atendimento Grade de atendimento Capacidade Transportadoras Veículos …" at bounding box center [357, 193] width 715 height 387
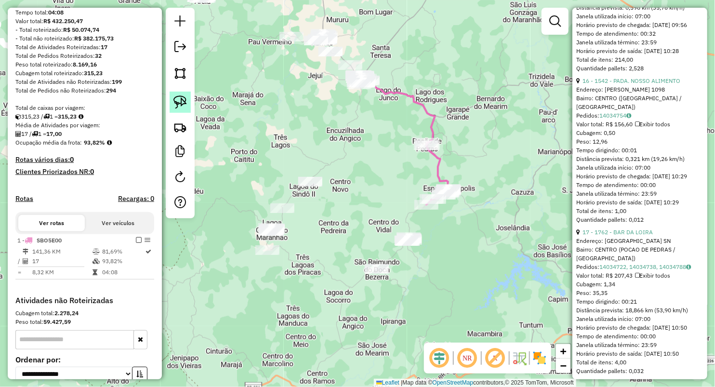
click at [181, 106] on img at bounding box center [179, 101] width 13 height 13
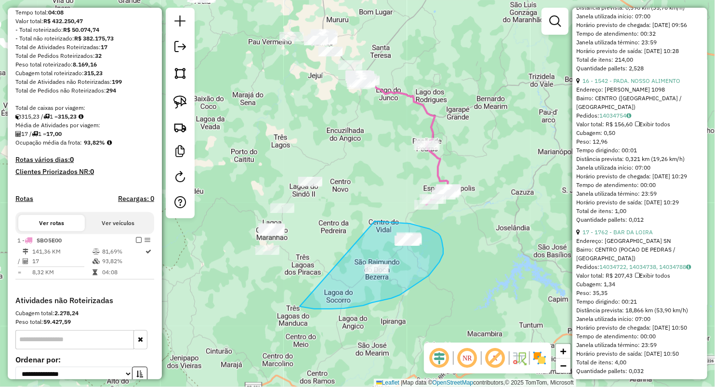
drag, startPoint x: 375, startPoint y: 221, endPoint x: 281, endPoint y: 376, distance: 180.9
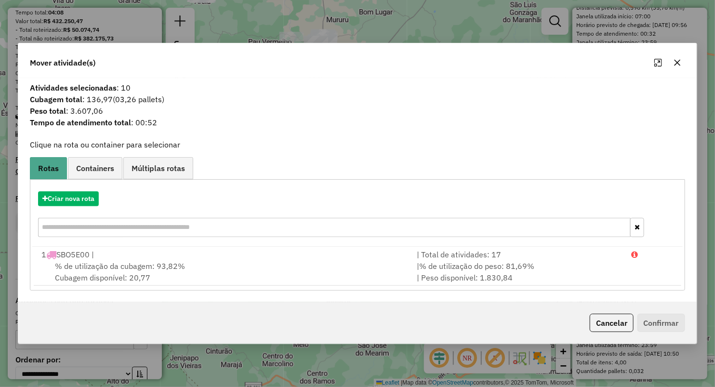
click at [674, 60] on icon "button" at bounding box center [677, 63] width 8 height 8
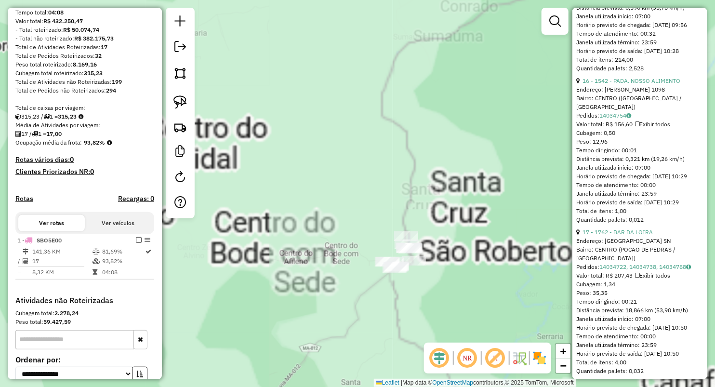
drag, startPoint x: 434, startPoint y: 254, endPoint x: 429, endPoint y: 236, distance: 18.6
click at [431, 237] on div "Janela de atendimento Grade de atendimento Capacidade Transportadoras Veículos …" at bounding box center [357, 193] width 715 height 387
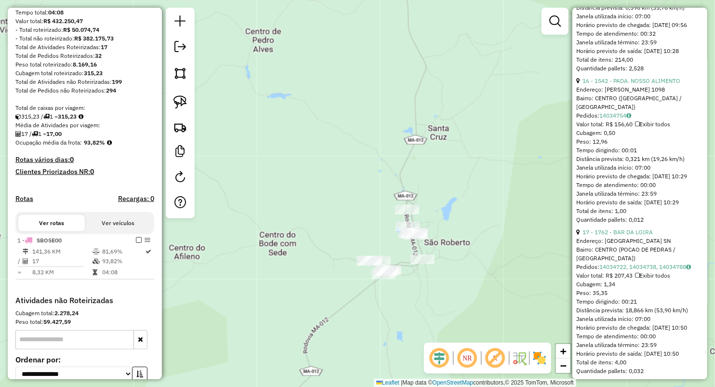
click at [408, 203] on div "Janela de atendimento Grade de atendimento Capacidade Transportadoras Veículos …" at bounding box center [357, 193] width 715 height 387
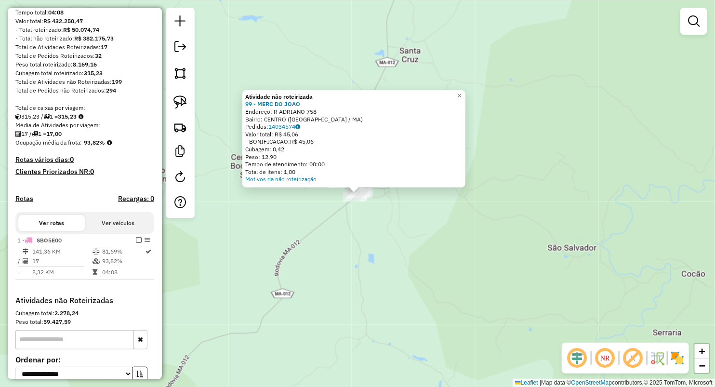
click at [360, 223] on div "Atividade não roteirizada 99 - MERC DO JOAO Endereço: R ADRIANO 758 Bairro: CEN…" at bounding box center [357, 193] width 715 height 387
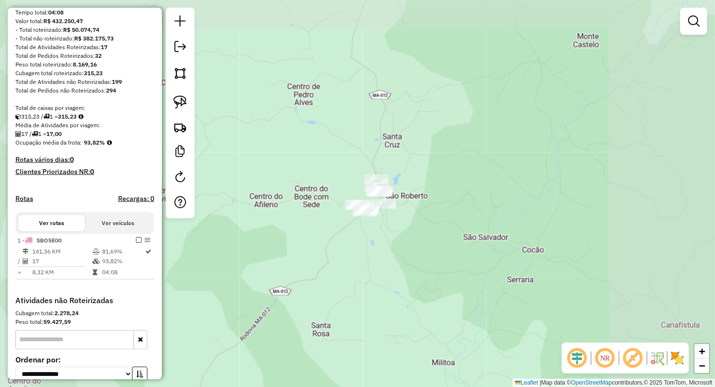
drag, startPoint x: 362, startPoint y: 306, endPoint x: 442, endPoint y: 172, distance: 156.0
click at [435, 193] on div "Janela de atendimento Grade de atendimento Capacidade Transportadoras Veículos …" at bounding box center [357, 193] width 715 height 387
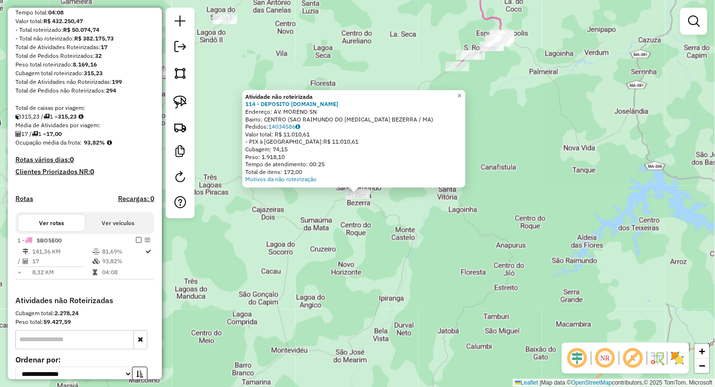
click at [362, 239] on div "Atividade não roteirizada 114 - DEPOSITO CHOPP.COM Endereço: AV. MORENO SN Bair…" at bounding box center [357, 193] width 715 height 387
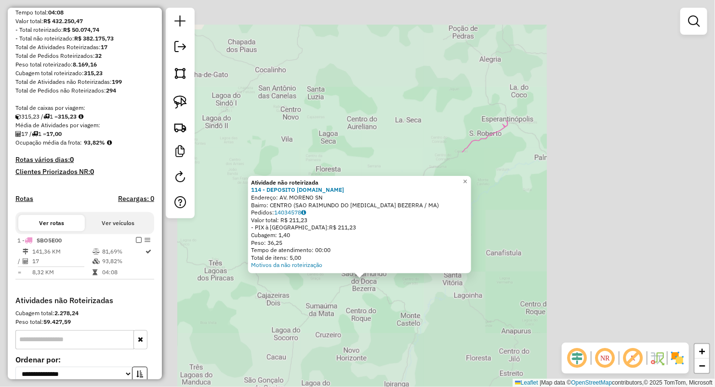
click at [370, 125] on div "Atividade não roteirizada 114 - DEPOSITO CHOPP.COM Endereço: AV. MORENO SN Bair…" at bounding box center [357, 193] width 715 height 387
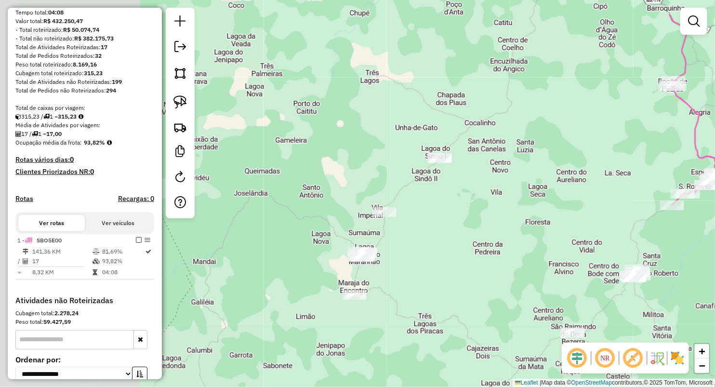
drag, startPoint x: 297, startPoint y: 234, endPoint x: 486, endPoint y: 283, distance: 195.2
click at [489, 293] on div "Janela de atendimento Grade de atendimento Capacidade Transportadoras Veículos …" at bounding box center [357, 193] width 715 height 387
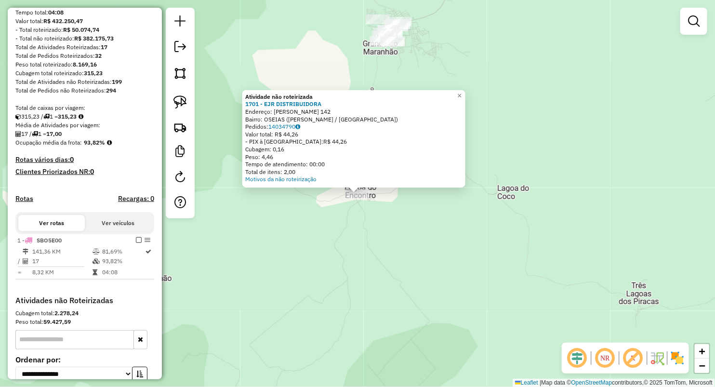
click at [499, 272] on div "Atividade não roteirizada 1701 - EJR DISTRIBUIDORA Endereço: OSEAS CASTRO 142 B…" at bounding box center [357, 193] width 715 height 387
click at [363, 236] on div "Atividade não roteirizada 1701 - EJR DISTRIBUIDORA Endereço: OSEAS CASTRO 142 B…" at bounding box center [357, 193] width 715 height 387
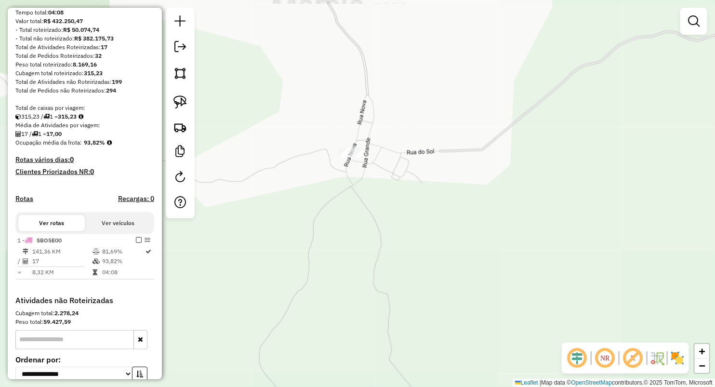
drag, startPoint x: 374, startPoint y: 217, endPoint x: 379, endPoint y: 211, distance: 7.5
click at [374, 217] on div "Janela de atendimento Grade de atendimento Capacidade Transportadoras Veículos …" at bounding box center [357, 193] width 715 height 387
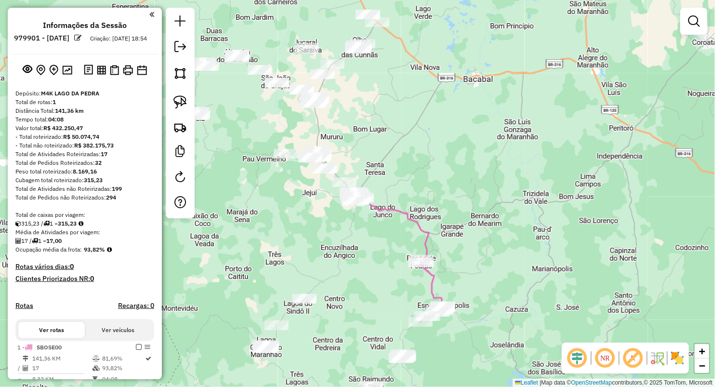
drag, startPoint x: 333, startPoint y: 275, endPoint x: 375, endPoint y: 205, distance: 81.0
click at [389, 210] on div "Janela de atendimento Grade de atendimento Capacidade Transportadoras Veículos …" at bounding box center [357, 193] width 715 height 387
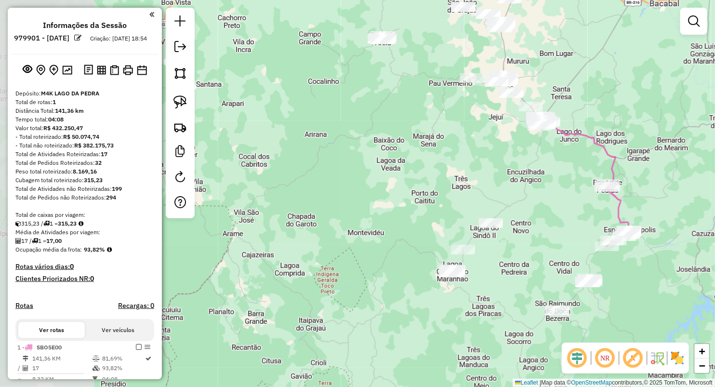
drag, startPoint x: 322, startPoint y: 235, endPoint x: 367, endPoint y: 272, distance: 58.1
click at [369, 273] on div "Janela de atendimento Grade de atendimento Capacidade Transportadoras Veículos …" at bounding box center [357, 193] width 715 height 387
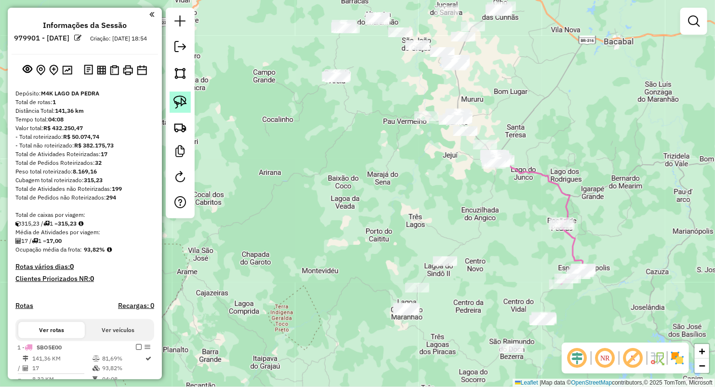
click at [187, 105] on link at bounding box center [180, 102] width 21 height 21
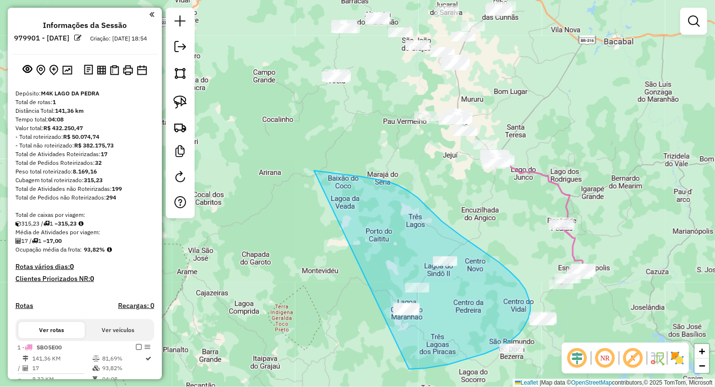
drag, startPoint x: 351, startPoint y: 175, endPoint x: 334, endPoint y: 382, distance: 207.8
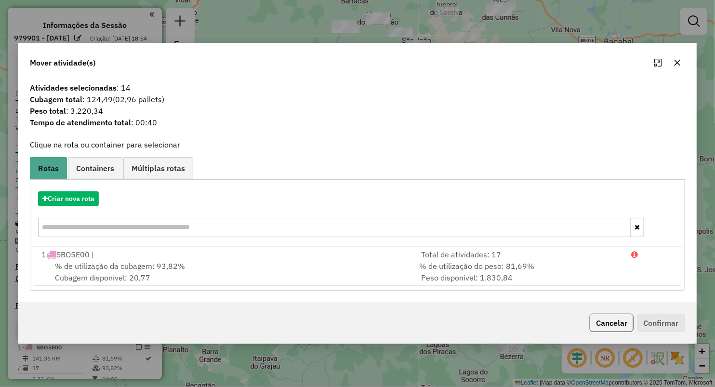
drag, startPoint x: 676, startPoint y: 62, endPoint x: 657, endPoint y: 68, distance: 19.8
click at [675, 62] on icon "button" at bounding box center [677, 63] width 6 height 6
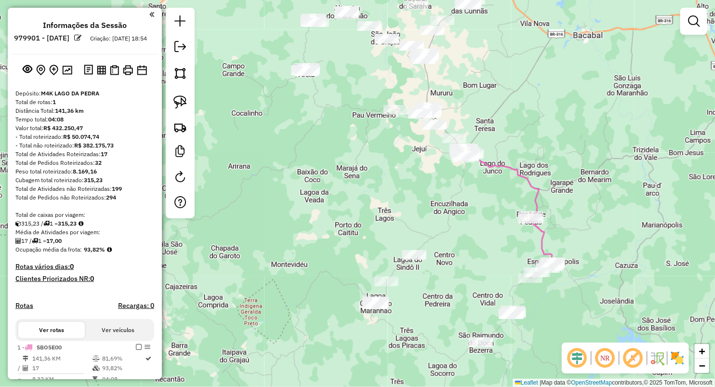
drag, startPoint x: 351, startPoint y: 196, endPoint x: 322, endPoint y: 196, distance: 28.9
click at [336, 189] on div "Janela de atendimento Grade de atendimento Capacidade Transportadoras Veículos …" at bounding box center [357, 193] width 715 height 387
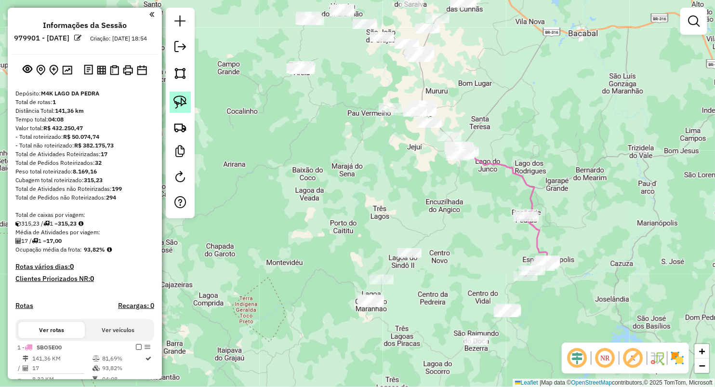
drag, startPoint x: 185, startPoint y: 97, endPoint x: 198, endPoint y: 97, distance: 13.0
click at [185, 97] on img at bounding box center [179, 101] width 13 height 13
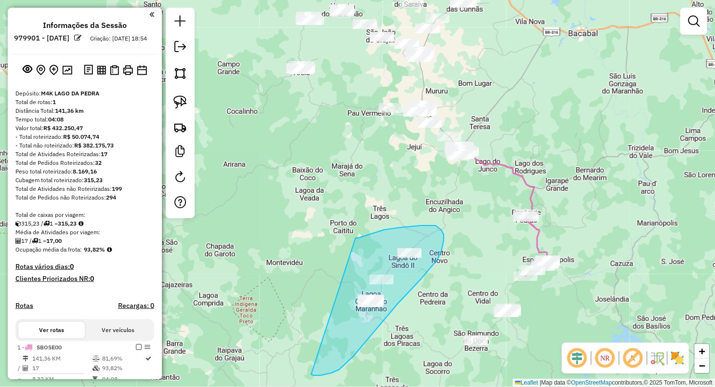
drag, startPoint x: 355, startPoint y: 238, endPoint x: 249, endPoint y: 360, distance: 162.5
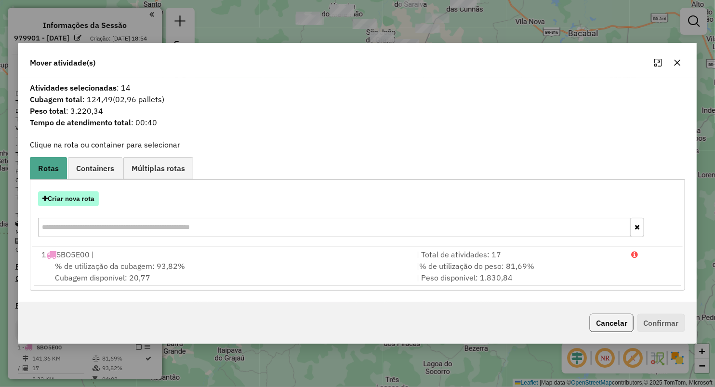
click at [85, 198] on button "Criar nova rota" at bounding box center [68, 198] width 61 height 15
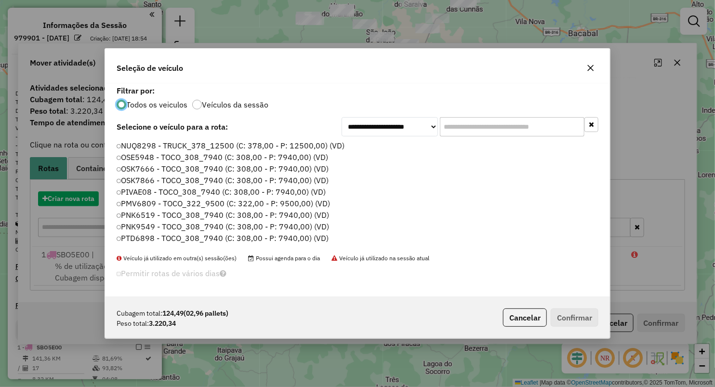
scroll to position [5, 3]
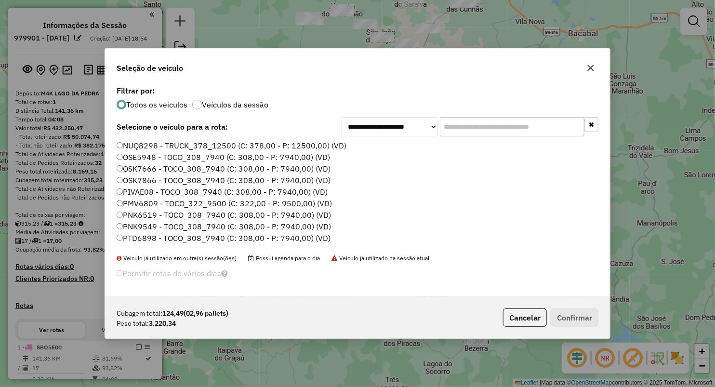
click at [144, 183] on label "OSK7866 - TOCO_308_7940 (C: 308,00 - P: 7940,00) (VD)" at bounding box center [224, 180] width 214 height 12
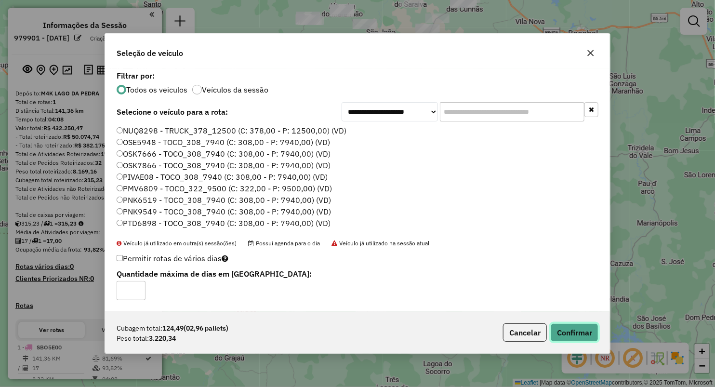
drag, startPoint x: 576, startPoint y: 330, endPoint x: 521, endPoint y: 349, distance: 58.5
click at [575, 330] on button "Confirmar" at bounding box center [575, 332] width 48 height 18
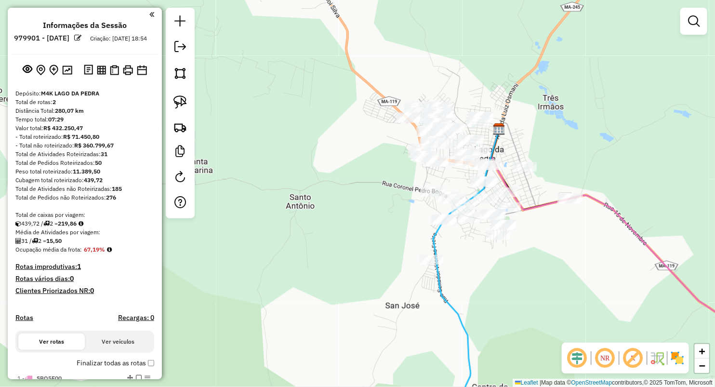
drag, startPoint x: 582, startPoint y: 141, endPoint x: 415, endPoint y: 170, distance: 169.1
click at [414, 170] on div "Janela de atendimento Grade de atendimento Capacidade Transportadoras Veículos …" at bounding box center [357, 193] width 715 height 387
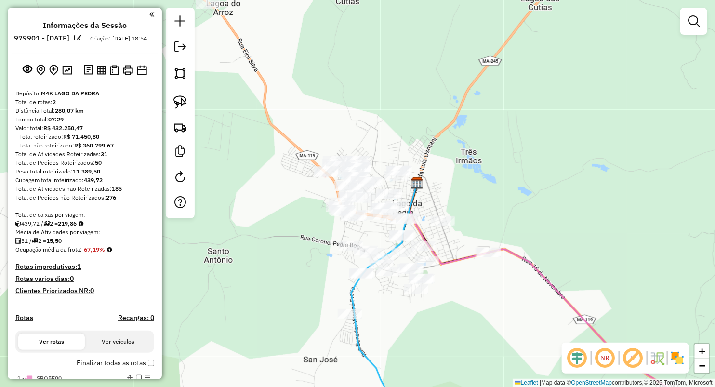
drag, startPoint x: 366, startPoint y: 141, endPoint x: 450, endPoint y: 166, distance: 87.6
click at [449, 166] on div "Janela de atendimento Grade de atendimento Capacidade Transportadoras Veículos …" at bounding box center [357, 193] width 715 height 387
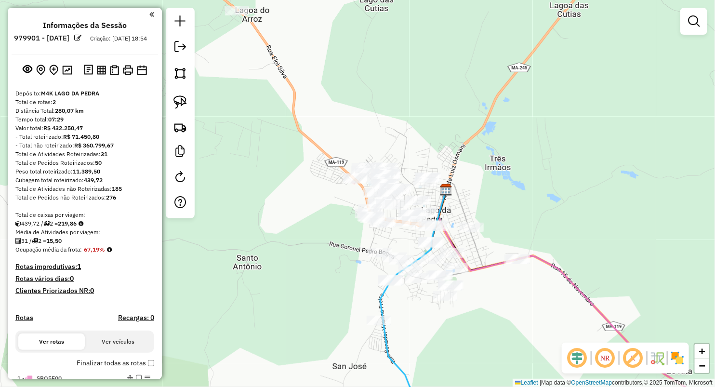
drag, startPoint x: 484, startPoint y: 192, endPoint x: 453, endPoint y: 171, distance: 37.1
click at [453, 171] on div "Janela de atendimento Grade de atendimento Capacidade Transportadoras Veículos …" at bounding box center [357, 193] width 715 height 387
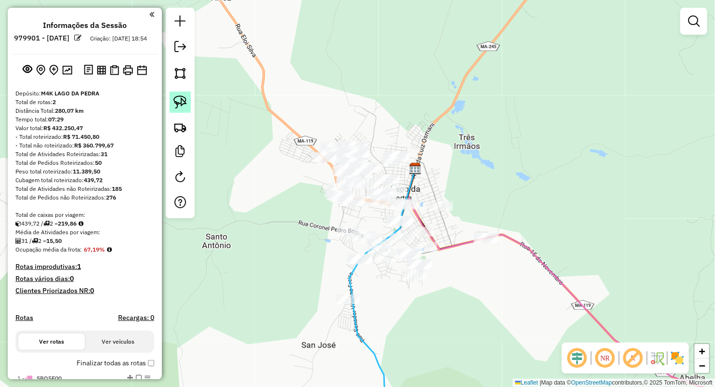
click at [186, 102] on img at bounding box center [179, 101] width 13 height 13
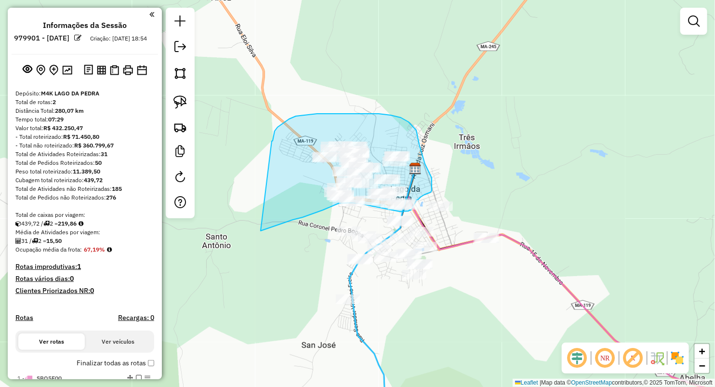
drag, startPoint x: 274, startPoint y: 134, endPoint x: 261, endPoint y: 230, distance: 97.3
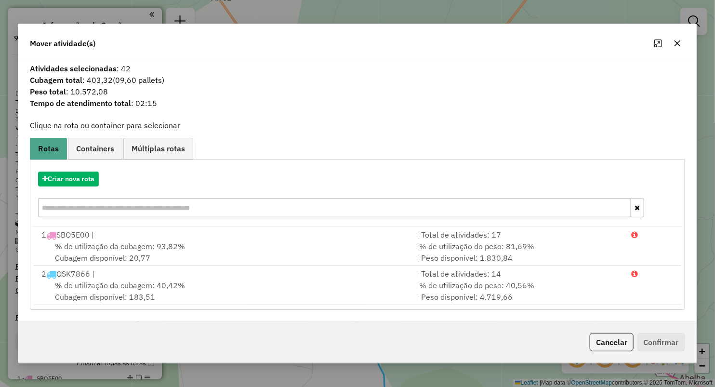
click at [676, 42] on icon "button" at bounding box center [677, 43] width 6 height 6
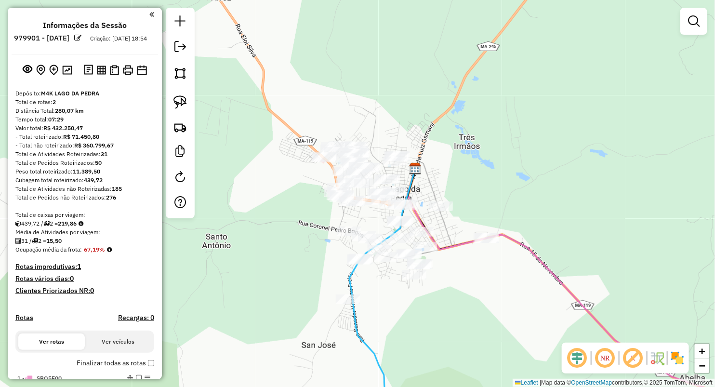
drag, startPoint x: 171, startPoint y: 101, endPoint x: 200, endPoint y: 141, distance: 48.7
click at [172, 101] on link at bounding box center [180, 102] width 21 height 21
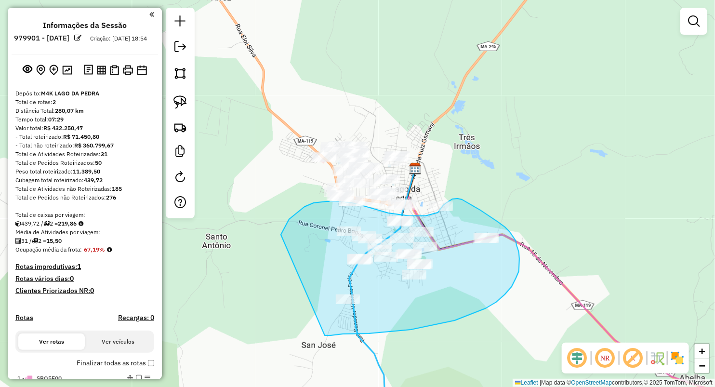
drag, startPoint x: 280, startPoint y: 235, endPoint x: 324, endPoint y: 335, distance: 109.6
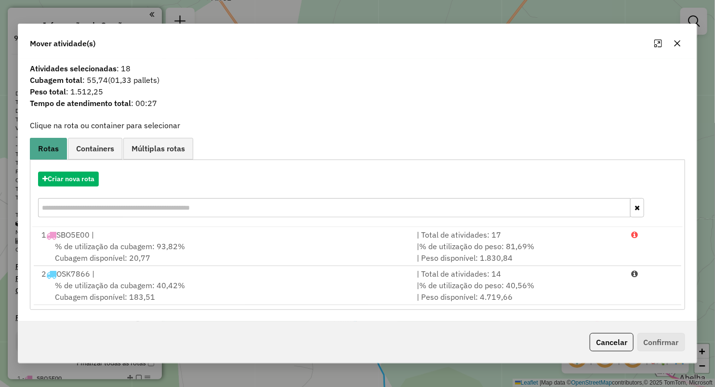
click at [673, 43] on icon "button" at bounding box center [677, 43] width 8 height 8
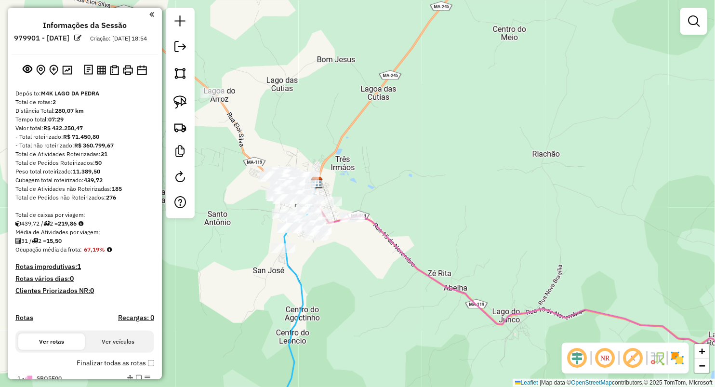
drag, startPoint x: 250, startPoint y: 132, endPoint x: 381, endPoint y: 171, distance: 136.6
click at [380, 170] on div "Janela de atendimento Grade de atendimento Capacidade Transportadoras Veículos …" at bounding box center [357, 193] width 715 height 387
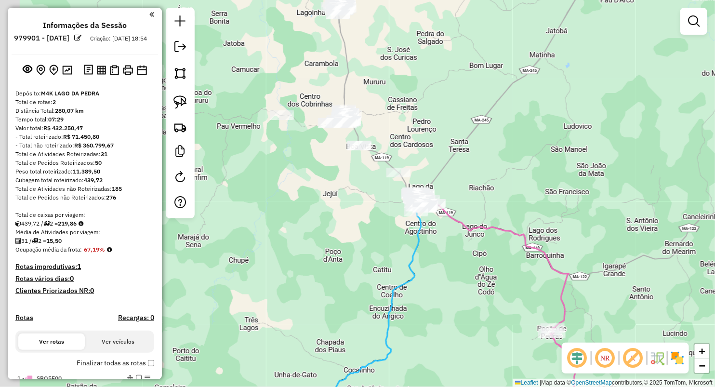
drag, startPoint x: 389, startPoint y: 135, endPoint x: 377, endPoint y: 136, distance: 12.6
click at [393, 137] on div "Janela de atendimento Grade de atendimento Capacidade Transportadoras Veículos …" at bounding box center [357, 193] width 715 height 387
drag, startPoint x: 178, startPoint y: 98, endPoint x: 198, endPoint y: 106, distance: 21.6
click at [178, 98] on img at bounding box center [179, 101] width 13 height 13
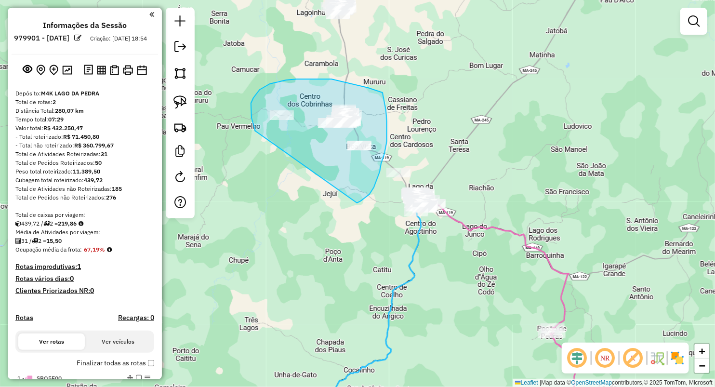
drag, startPoint x: 251, startPoint y: 118, endPoint x: 351, endPoint y: 217, distance: 140.7
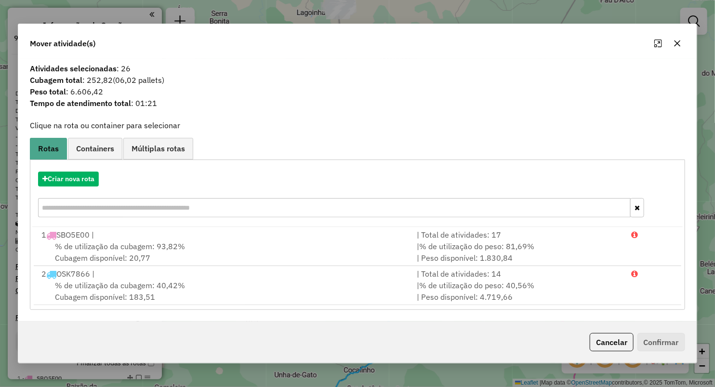
drag, startPoint x: 674, startPoint y: 46, endPoint x: 667, endPoint y: 53, distance: 9.5
click at [671, 49] on div at bounding box center [667, 43] width 35 height 15
click at [680, 39] on button "button" at bounding box center [677, 43] width 15 height 15
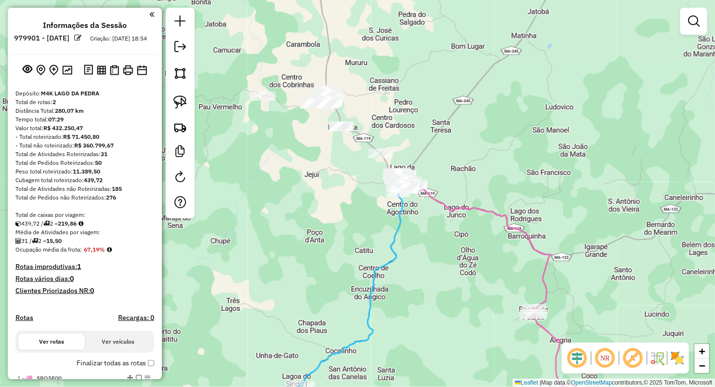
drag, startPoint x: 494, startPoint y: 107, endPoint x: 382, endPoint y: 159, distance: 123.3
click at [440, 130] on div "Janela de atendimento Grade de atendimento Capacidade Transportadoras Veículos …" at bounding box center [357, 193] width 715 height 387
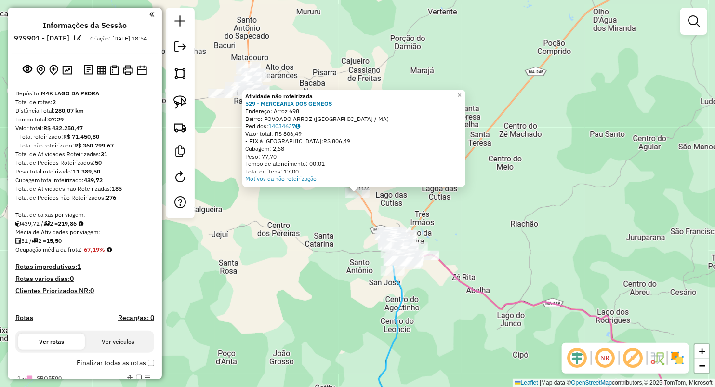
click at [352, 257] on div "Atividade não roteirizada 529 - MERCEARIA DOS GEMEOS Endereço: Arroz 698 Bairro…" at bounding box center [357, 193] width 715 height 387
click at [344, 274] on div "Atividade não roteirizada 529 - MERCEARIA DOS GEMEOS Endereço: Arroz 698 Bairro…" at bounding box center [357, 193] width 715 height 387
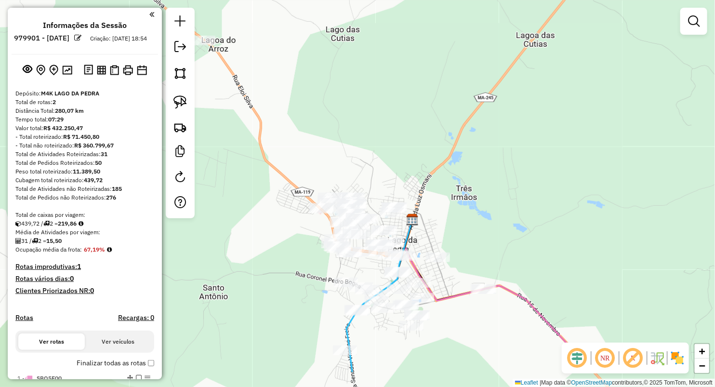
drag, startPoint x: 461, startPoint y: 216, endPoint x: 401, endPoint y: 147, distance: 91.5
click at [403, 150] on div "Janela de atendimento Grade de atendimento Capacidade Transportadoras Veículos …" at bounding box center [357, 193] width 715 height 387
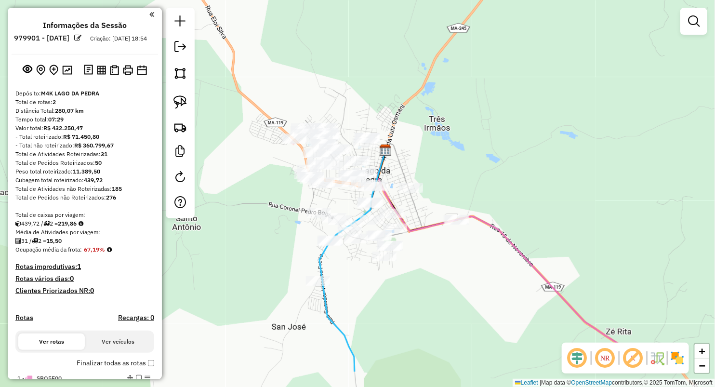
drag, startPoint x: 439, startPoint y: 209, endPoint x: 375, endPoint y: 118, distance: 111.3
click at [420, 147] on div "Janela de atendimento Grade de atendimento Capacidade Transportadoras Veículos …" at bounding box center [357, 193] width 715 height 387
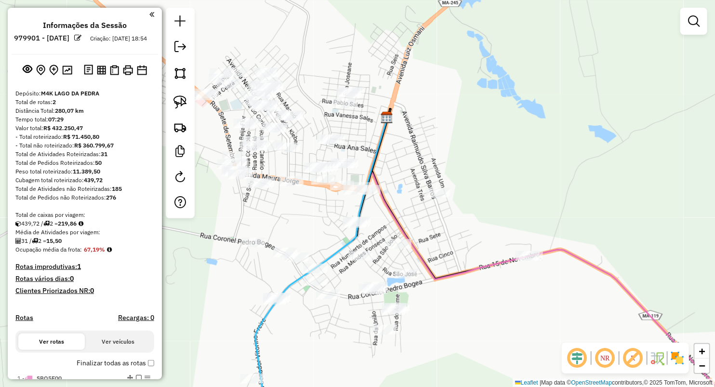
drag, startPoint x: 426, startPoint y: 158, endPoint x: 457, endPoint y: 83, distance: 81.8
click at [457, 83] on div "Janela de atendimento Grade de atendimento Capacidade Transportadoras Veículos …" at bounding box center [357, 193] width 715 height 387
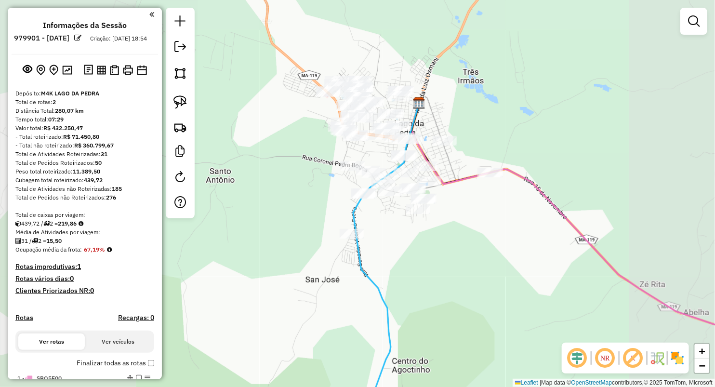
drag, startPoint x: 460, startPoint y: 110, endPoint x: 455, endPoint y: 118, distance: 9.9
click at [455, 118] on div "Janela de atendimento Grade de atendimento Capacidade Transportadoras Veículos …" at bounding box center [357, 193] width 715 height 387
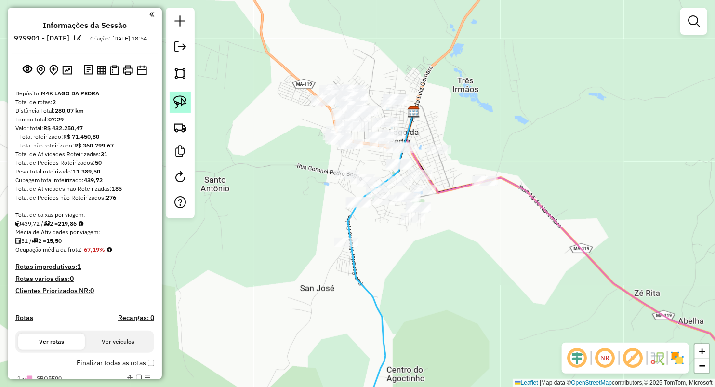
click at [182, 100] on img at bounding box center [179, 101] width 13 height 13
click at [183, 105] on img at bounding box center [179, 101] width 13 height 13
drag, startPoint x: 183, startPoint y: 105, endPoint x: 478, endPoint y: 135, distance: 296.8
click at [193, 105] on div at bounding box center [180, 113] width 29 height 210
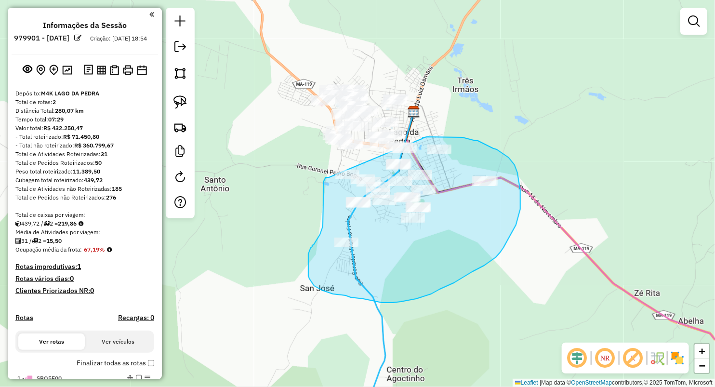
drag, startPoint x: 427, startPoint y: 137, endPoint x: 329, endPoint y: 177, distance: 105.2
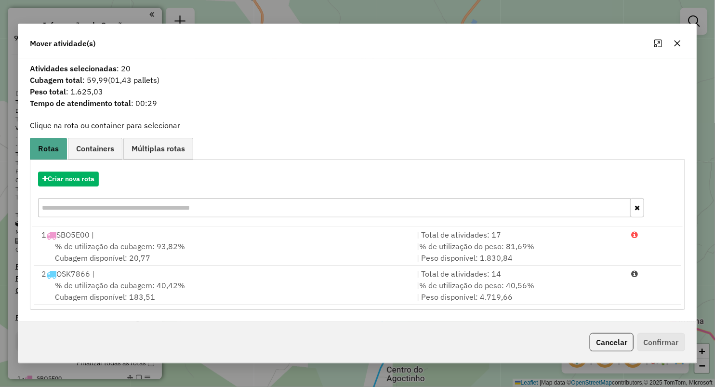
click at [678, 41] on icon "button" at bounding box center [677, 43] width 8 height 8
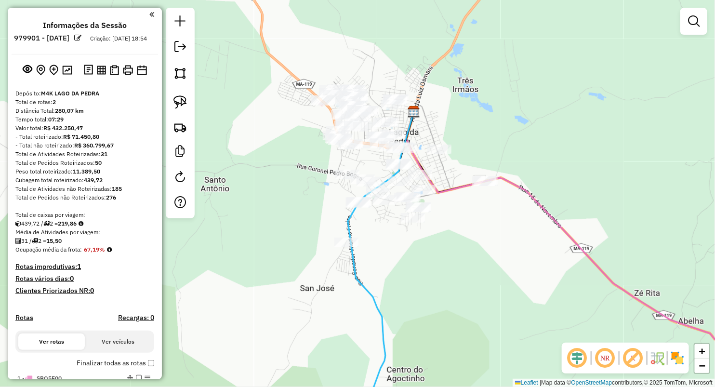
drag, startPoint x: 367, startPoint y: 59, endPoint x: 382, endPoint y: 129, distance: 72.0
click at [382, 129] on div "Janela de atendimento Grade de atendimento Capacidade Transportadoras Veículos …" at bounding box center [357, 193] width 715 height 387
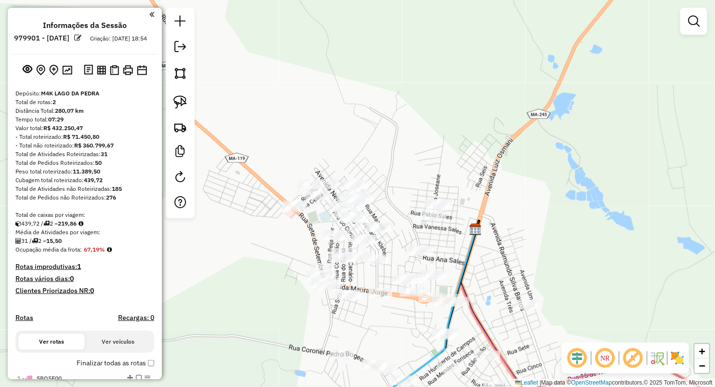
drag, startPoint x: 391, startPoint y: 179, endPoint x: 403, endPoint y: 136, distance: 43.9
click at [403, 136] on div "Janela de atendimento Grade de atendimento Capacidade Transportadoras Veículos …" at bounding box center [357, 193] width 715 height 387
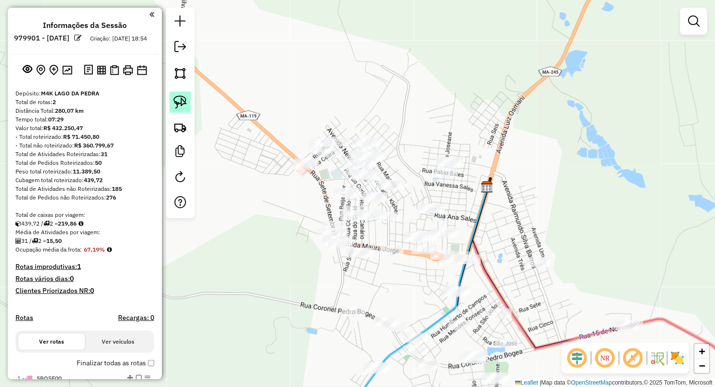
click at [178, 94] on link at bounding box center [180, 102] width 21 height 21
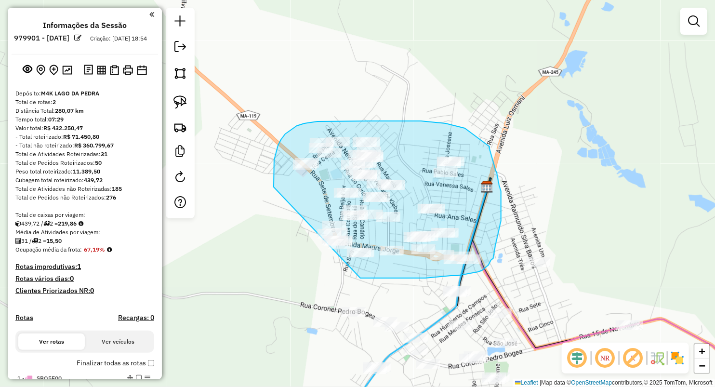
drag, startPoint x: 275, startPoint y: 157, endPoint x: 360, endPoint y: 278, distance: 148.3
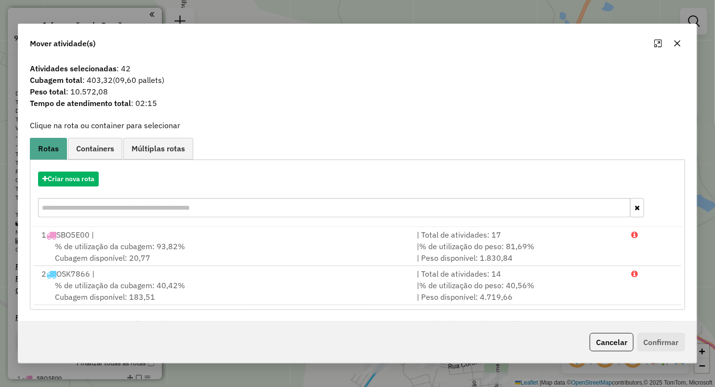
drag, startPoint x: 88, startPoint y: 79, endPoint x: 168, endPoint y: 81, distance: 80.0
click at [168, 81] on span "Cubagem total : 403,32 (09,60 pallets)" at bounding box center [357, 80] width 667 height 12
drag, startPoint x: 677, startPoint y: 40, endPoint x: 629, endPoint y: 59, distance: 52.0
click at [677, 40] on icon "button" at bounding box center [677, 43] width 8 height 8
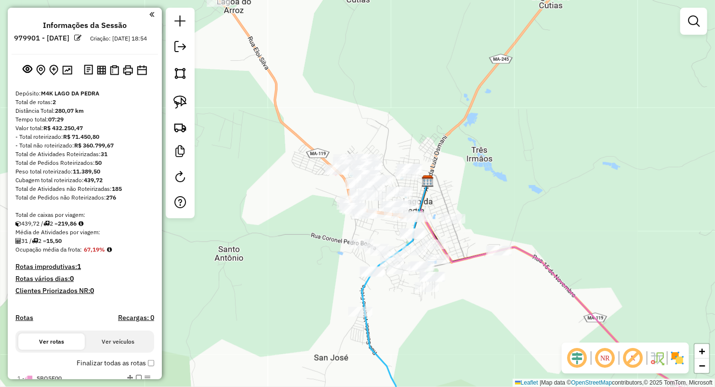
drag, startPoint x: 463, startPoint y: 139, endPoint x: 450, endPoint y: 131, distance: 15.6
click at [450, 130] on div "Janela de atendimento Grade de atendimento Capacidade Transportadoras Veículos …" at bounding box center [357, 193] width 715 height 387
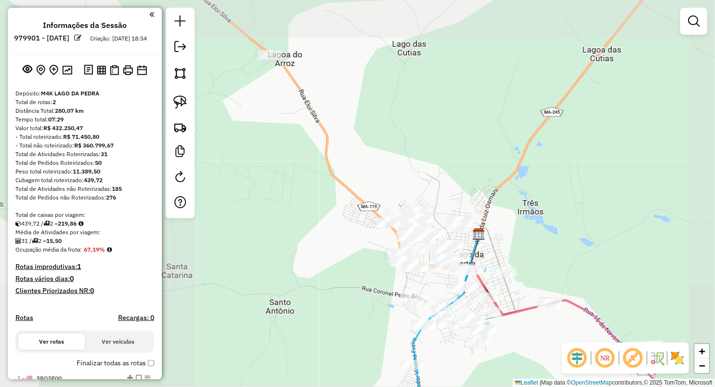
drag, startPoint x: 366, startPoint y: 171, endPoint x: 435, endPoint y: 234, distance: 93.4
click at [435, 233] on div "Janela de atendimento Grade de atendimento Capacidade Transportadoras Veículos …" at bounding box center [357, 193] width 715 height 387
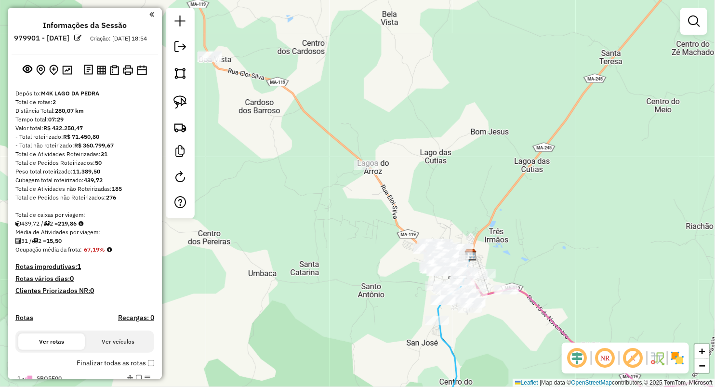
drag, startPoint x: 185, startPoint y: 102, endPoint x: 269, endPoint y: 126, distance: 87.7
click at [185, 102] on img at bounding box center [179, 101] width 13 height 13
drag, startPoint x: 366, startPoint y: 152, endPoint x: 337, endPoint y: 206, distance: 61.6
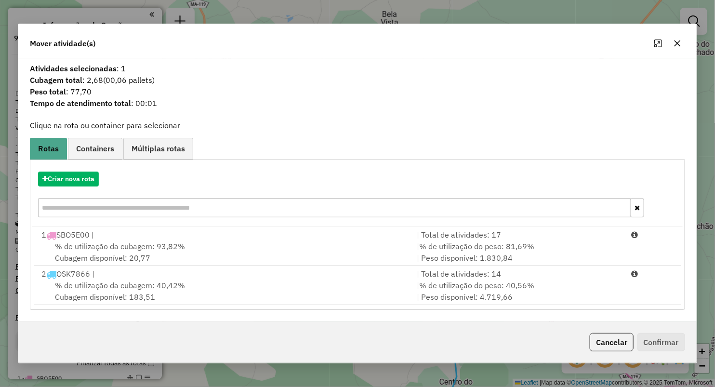
click at [672, 40] on button "button" at bounding box center [677, 43] width 15 height 15
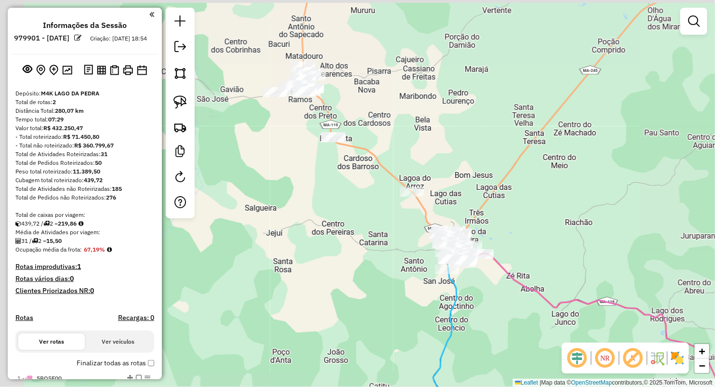
drag, startPoint x: 383, startPoint y: 145, endPoint x: 366, endPoint y: 149, distance: 18.2
click at [389, 158] on div "Janela de atendimento Grade de atendimento Capacidade Transportadoras Veículos …" at bounding box center [357, 193] width 715 height 387
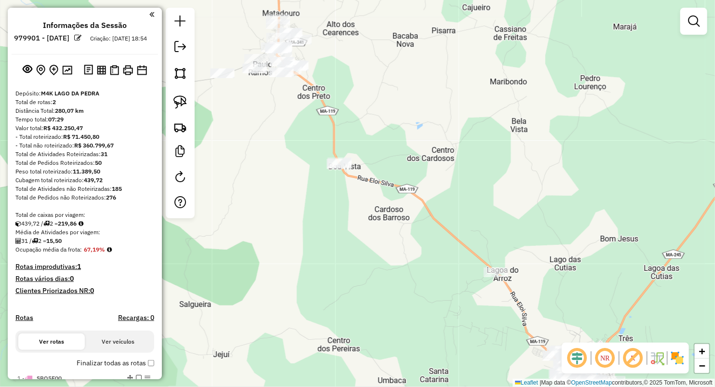
drag, startPoint x: 179, startPoint y: 100, endPoint x: 221, endPoint y: 113, distance: 43.9
click at [179, 99] on img at bounding box center [179, 101] width 13 height 13
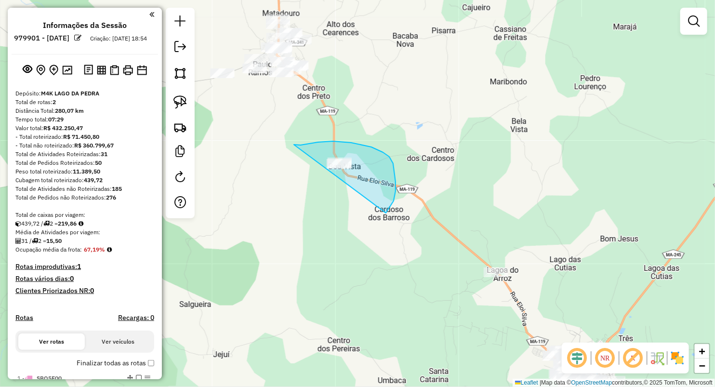
drag, startPoint x: 298, startPoint y: 145, endPoint x: 362, endPoint y: 226, distance: 103.6
click at [362, 226] on div "Janela de atendimento Grade de atendimento Capacidade Transportadoras Veículos …" at bounding box center [357, 193] width 715 height 387
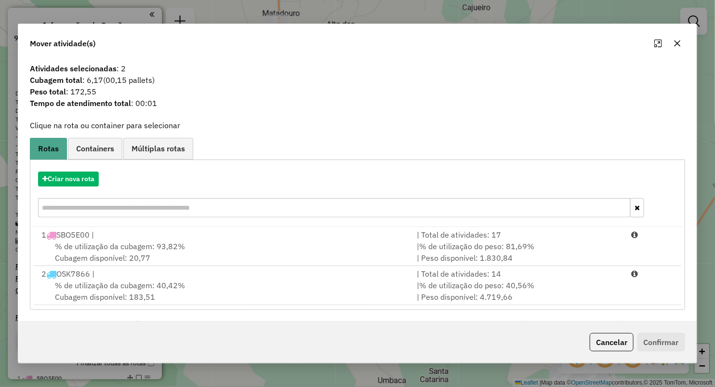
click at [670, 34] on div "Mover atividade(s)" at bounding box center [357, 41] width 678 height 35
drag, startPoint x: 678, startPoint y: 45, endPoint x: 401, endPoint y: 105, distance: 282.9
click at [678, 46] on icon "button" at bounding box center [677, 43] width 8 height 8
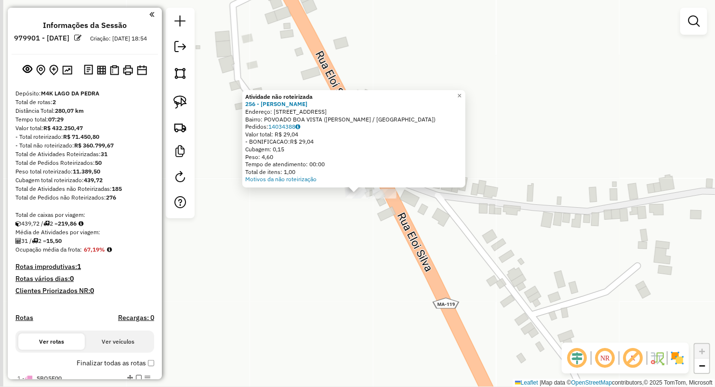
click at [328, 241] on div "× Atividade não roteirizada 256 - MERCEARIA SILVA Endereço: Rua Grande 2 Bairro…" at bounding box center [357, 193] width 715 height 387
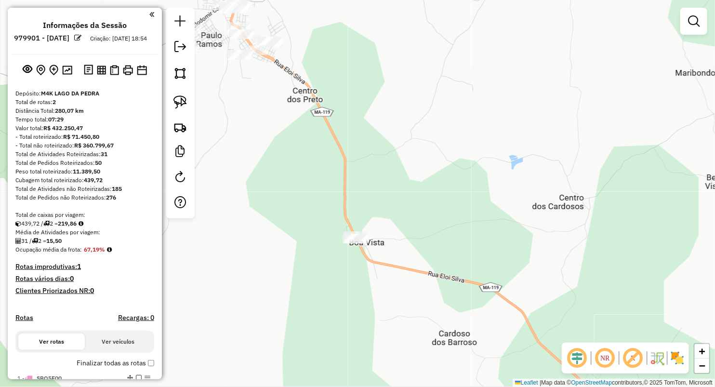
drag, startPoint x: 389, startPoint y: 210, endPoint x: 401, endPoint y: 219, distance: 14.8
click at [406, 223] on div "Janela de atendimento Grade de atendimento Capacidade Transportadoras Veículos …" at bounding box center [357, 193] width 715 height 387
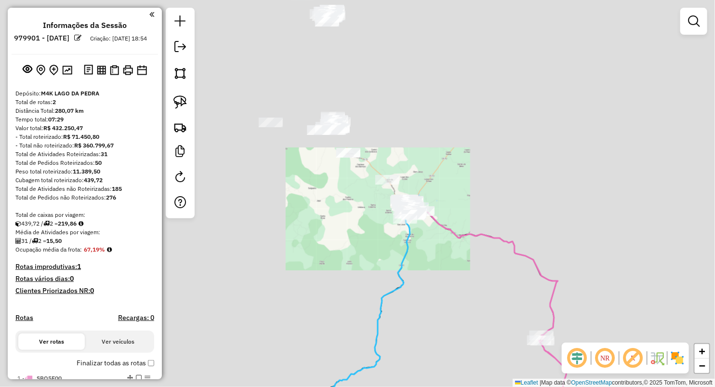
drag, startPoint x: 381, startPoint y: 111, endPoint x: 381, endPoint y: 119, distance: 8.2
click at [381, 111] on div "Janela de atendimento Grade de atendimento Capacidade Transportadoras Veículos …" at bounding box center [357, 193] width 715 height 387
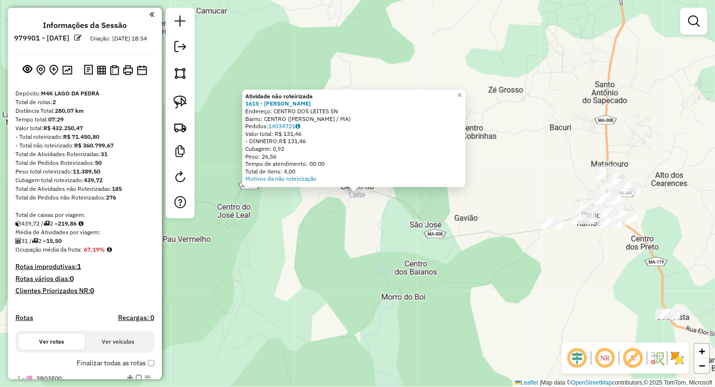
click at [379, 265] on div "Atividade não roteirizada 1615 - MERCEARIA SOUZA Endereço: CENTRO DOS LEITES SN…" at bounding box center [357, 193] width 715 height 387
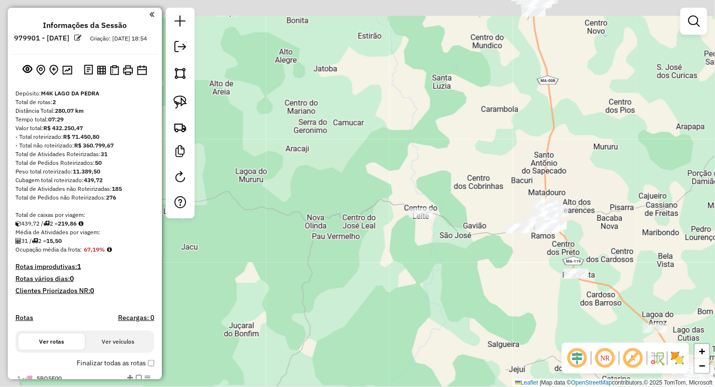
drag, startPoint x: 269, startPoint y: 205, endPoint x: 391, endPoint y: 229, distance: 123.7
click at [391, 229] on div "Janela de atendimento Grade de atendimento Capacidade Transportadoras Veículos …" at bounding box center [357, 193] width 715 height 387
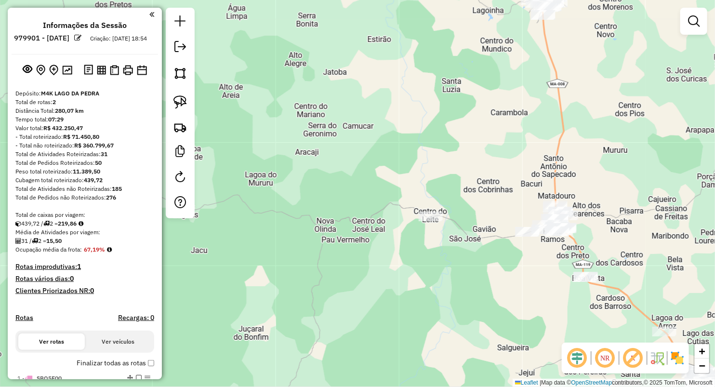
drag, startPoint x: 407, startPoint y: 298, endPoint x: 364, endPoint y: 261, distance: 56.7
click at [366, 271] on div "Janela de atendimento Grade de atendimento Capacidade Transportadoras Veículos …" at bounding box center [357, 193] width 715 height 387
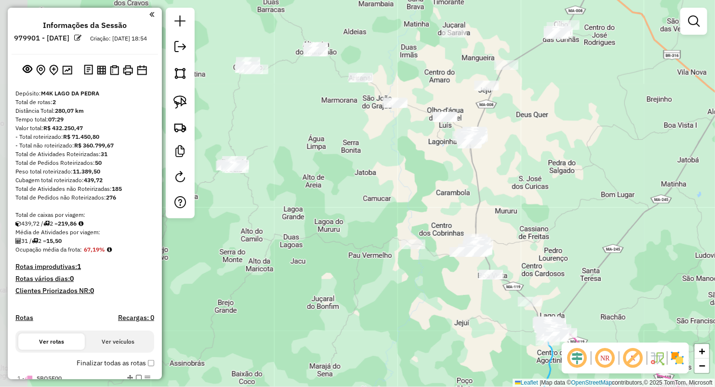
click at [406, 278] on div "Janela de atendimento Grade de atendimento Capacidade Transportadoras Veículos …" at bounding box center [357, 193] width 715 height 387
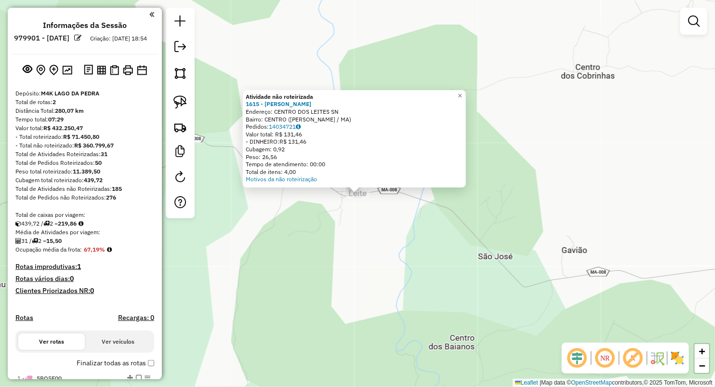
click at [369, 223] on div "Atividade não roteirizada 1615 - MERCEARIA SOUZA Endereço: CENTRO DOS LEITES SN…" at bounding box center [357, 193] width 715 height 387
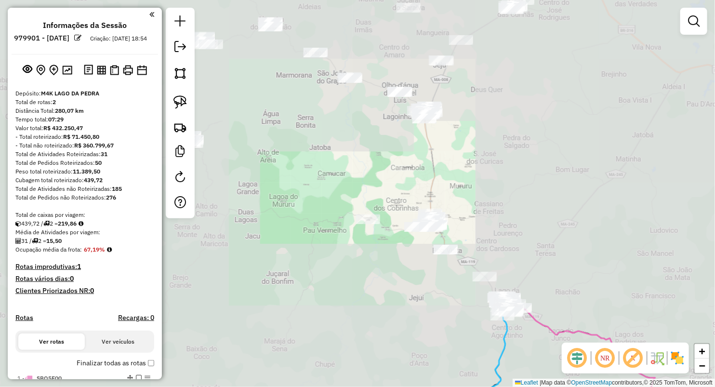
drag, startPoint x: 423, startPoint y: 260, endPoint x: 397, endPoint y: 254, distance: 27.2
click at [397, 254] on div "Janela de atendimento Grade de atendimento Capacidade Transportadoras Veículos …" at bounding box center [357, 193] width 715 height 387
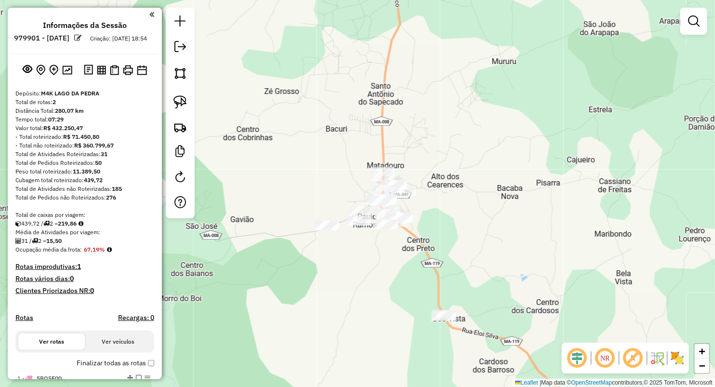
drag, startPoint x: 301, startPoint y: 230, endPoint x: 324, endPoint y: 168, distance: 66.7
click at [324, 172] on div "Janela de atendimento Grade de atendimento Capacidade Transportadoras Veículos …" at bounding box center [357, 193] width 715 height 387
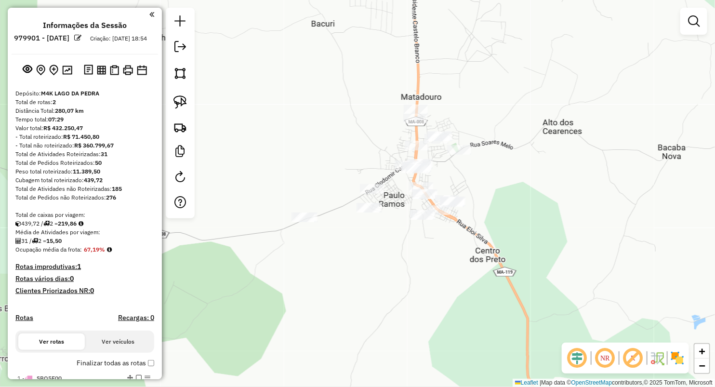
click at [370, 182] on div "Janela de atendimento Grade de atendimento Capacidade Transportadoras Veículos …" at bounding box center [357, 193] width 715 height 387
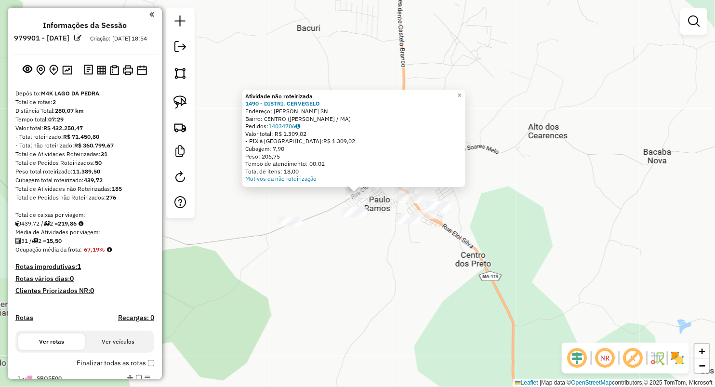
click at [366, 236] on div "Atividade não roteirizada 1490 - DISTRI. CERVEGELO Endereço: CLODOMIR CARDOSO S…" at bounding box center [357, 193] width 715 height 387
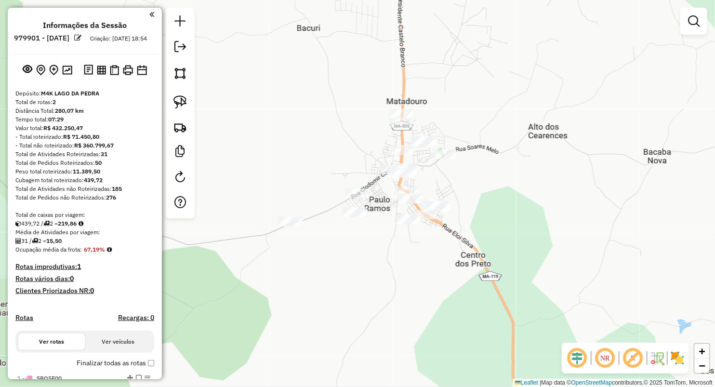
click at [361, 198] on div at bounding box center [357, 193] width 24 height 10
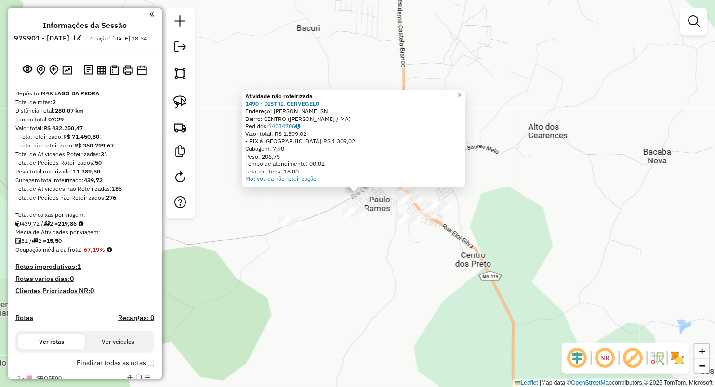
drag, startPoint x: 367, startPoint y: 262, endPoint x: 417, endPoint y: 139, distance: 132.6
click at [368, 262] on div "Atividade não roteirizada 1490 - DISTRI. CERVEGELO Endereço: CLODOMIR CARDOSO S…" at bounding box center [357, 193] width 715 height 387
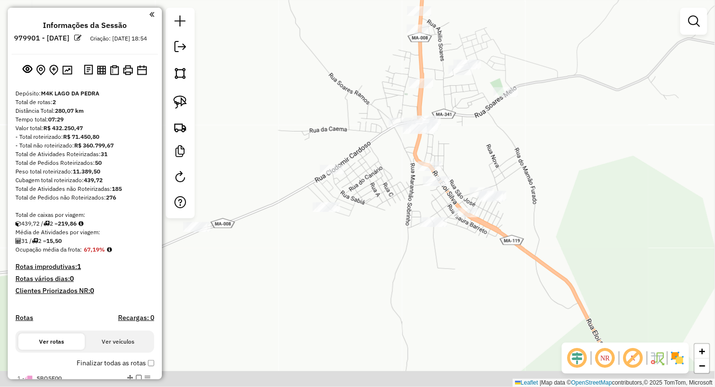
drag, startPoint x: 490, startPoint y: 288, endPoint x: 469, endPoint y: 171, distance: 118.5
click at [469, 171] on div "Janela de atendimento Grade de atendimento Capacidade Transportadoras Veículos …" at bounding box center [357, 193] width 715 height 387
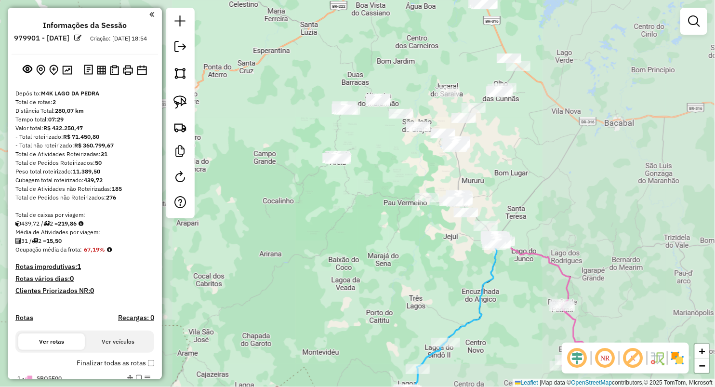
drag, startPoint x: 489, startPoint y: 205, endPoint x: 471, endPoint y: 204, distance: 18.4
click at [477, 202] on div "Janela de atendimento Grade de atendimento Capacidade Transportadoras Veículos …" at bounding box center [357, 193] width 715 height 387
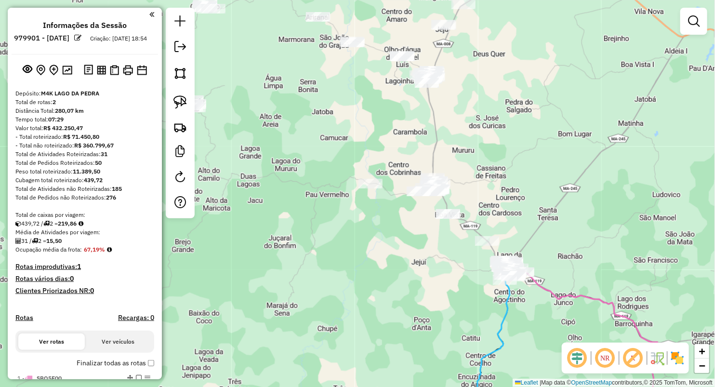
drag, startPoint x: 177, startPoint y: 98, endPoint x: 258, endPoint y: 156, distance: 99.3
click at [178, 97] on img at bounding box center [179, 101] width 13 height 13
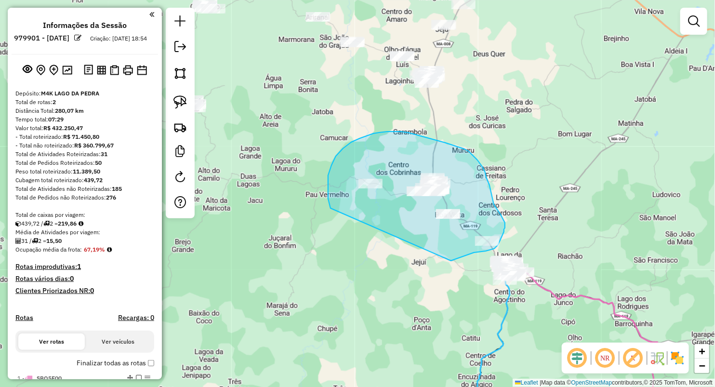
drag, startPoint x: 330, startPoint y: 208, endPoint x: 450, endPoint y: 261, distance: 130.5
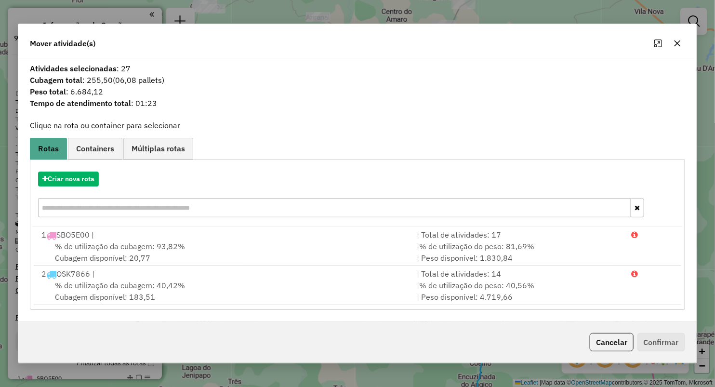
click at [678, 38] on button "button" at bounding box center [677, 43] width 15 height 15
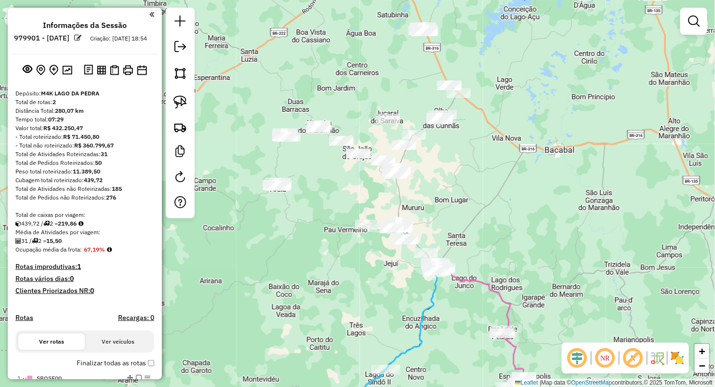
drag, startPoint x: 479, startPoint y: 269, endPoint x: 478, endPoint y: 240, distance: 28.5
click at [479, 244] on div "Janela de atendimento Grade de atendimento Capacidade Transportadoras Veículos …" at bounding box center [357, 193] width 715 height 387
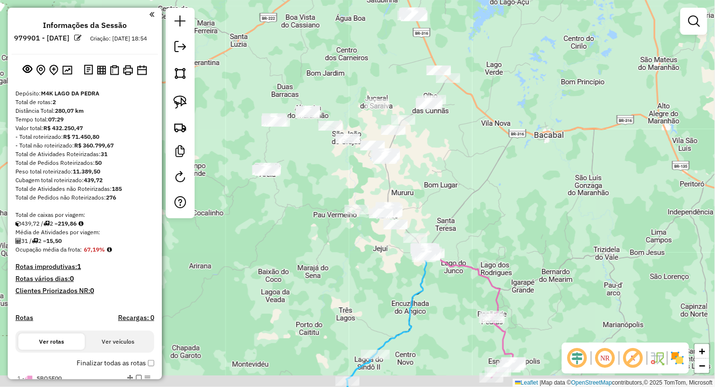
drag, startPoint x: 328, startPoint y: 260, endPoint x: 316, endPoint y: 221, distance: 41.0
click at [302, 222] on div "Janela de atendimento Grade de atendimento Capacidade Transportadoras Veículos …" at bounding box center [357, 193] width 715 height 387
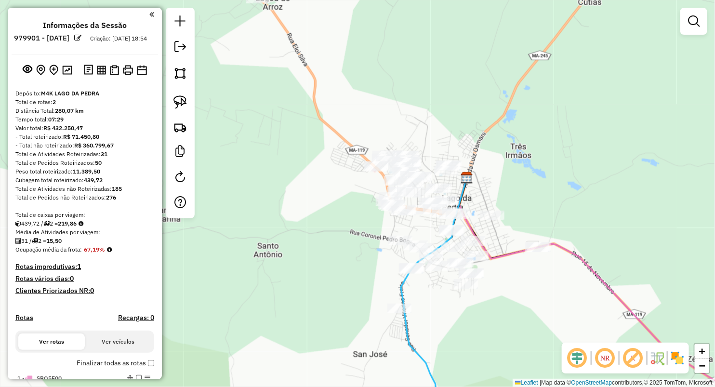
drag, startPoint x: 186, startPoint y: 103, endPoint x: 243, endPoint y: 123, distance: 60.3
click at [186, 102] on img at bounding box center [179, 101] width 13 height 13
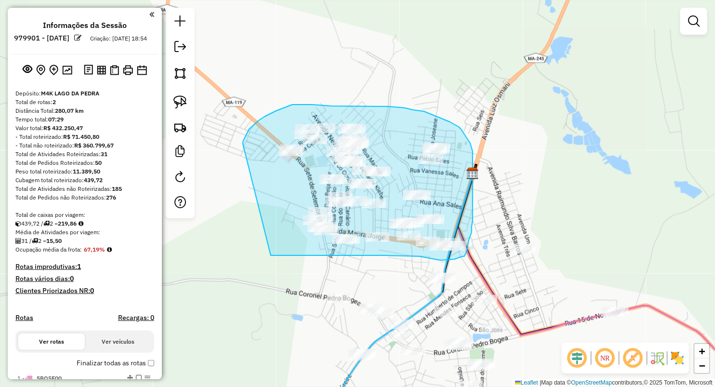
drag, startPoint x: 243, startPoint y: 144, endPoint x: 239, endPoint y: 254, distance: 110.4
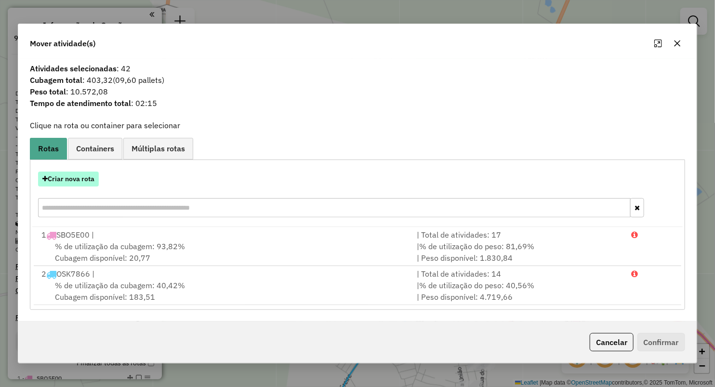
click at [86, 175] on button "Criar nova rota" at bounding box center [68, 178] width 61 height 15
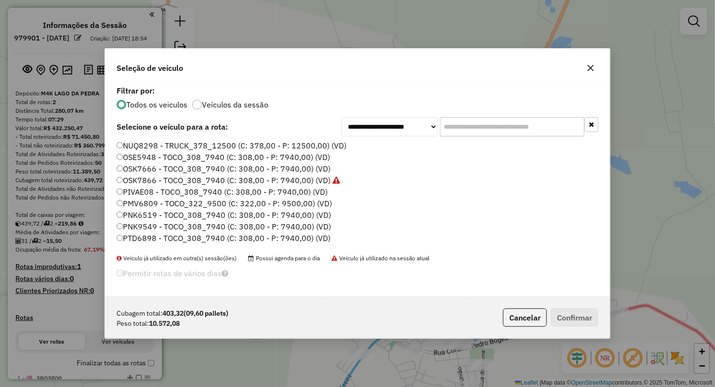
click at [149, 202] on label "PMV6809 - TOCO_322_9500 (C: 322,00 - P: 9500,00) (VD)" at bounding box center [224, 203] width 215 height 12
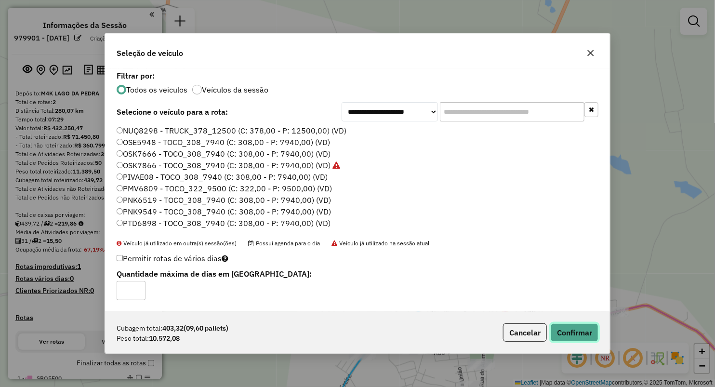
click at [580, 326] on button "Confirmar" at bounding box center [575, 332] width 48 height 18
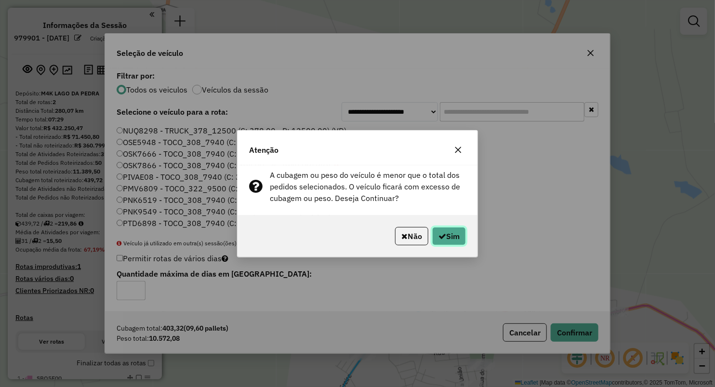
click at [451, 230] on button "Sim" at bounding box center [449, 236] width 34 height 18
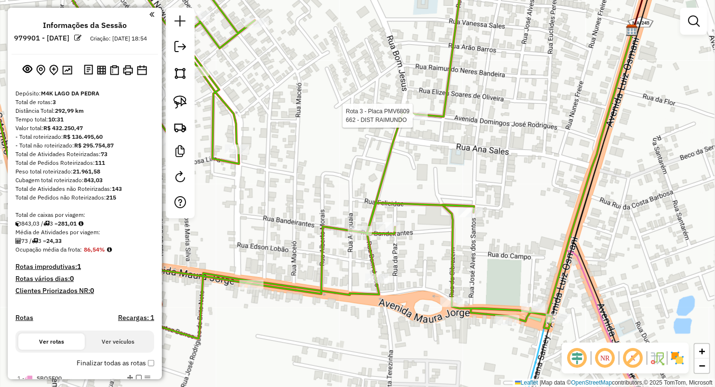
select select "**********"
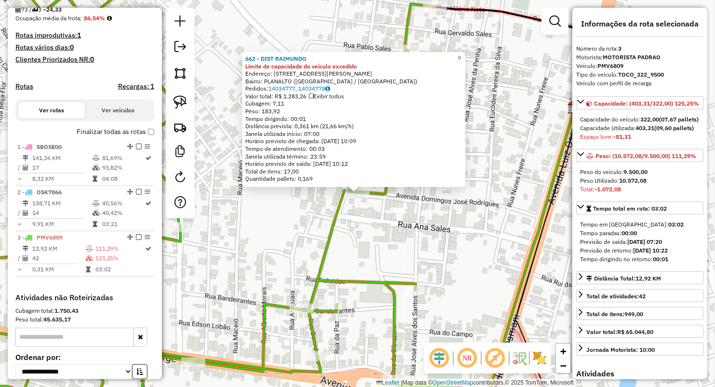
scroll to position [327, 0]
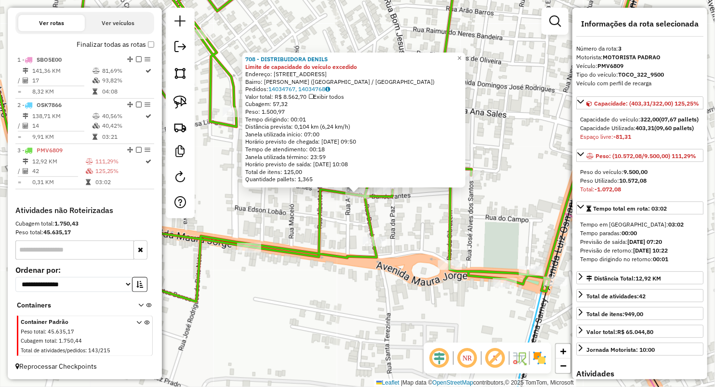
click at [320, 235] on icon at bounding box center [252, 131] width 595 height 340
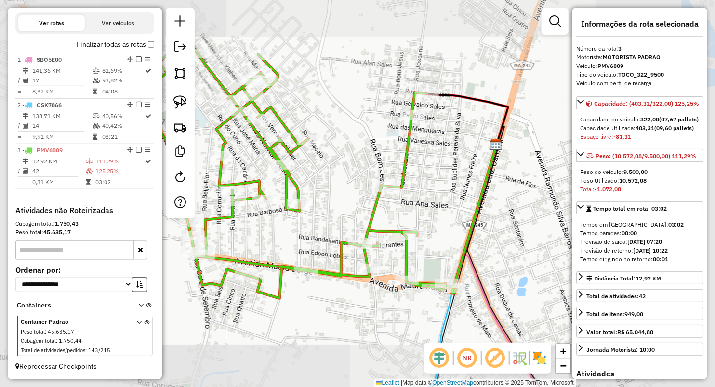
drag, startPoint x: 328, startPoint y: 235, endPoint x: 349, endPoint y: 263, distance: 35.7
click at [349, 263] on div "Janela de atendimento Grade de atendimento Capacidade Transportadoras Veículos …" at bounding box center [357, 193] width 715 height 387
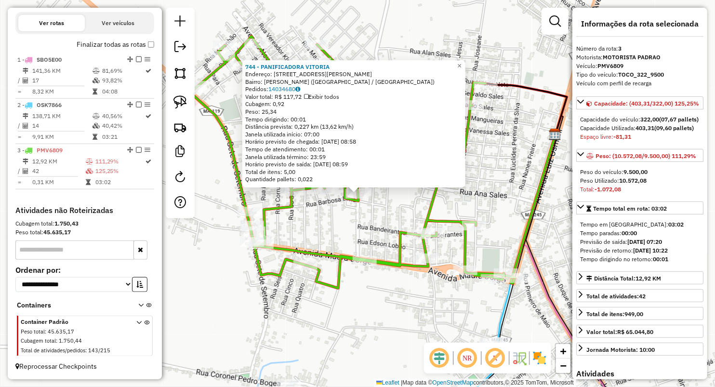
click at [324, 227] on div "744 - PANIFICADORA VITORIA Endereço: AV NEWTON BELO Q22 42 Bairro: VIEIRA NETO …" at bounding box center [357, 193] width 715 height 387
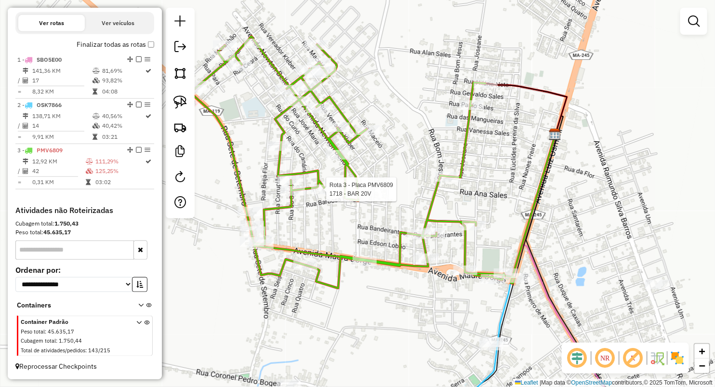
select select "**********"
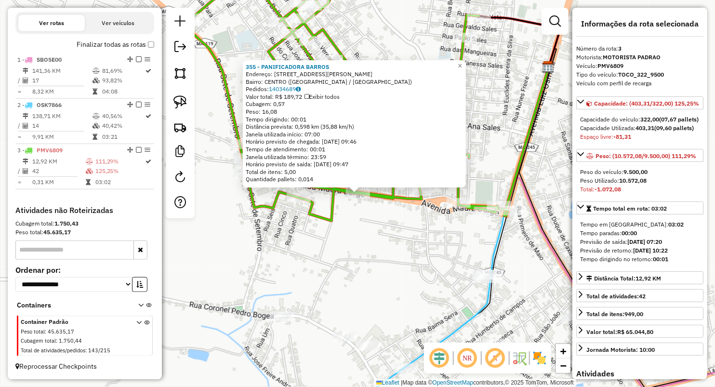
click at [317, 269] on div "355 - PANIFICADORA BARROS Endereço: AV MAURA JORGE 317 Bairro: CENTRO (LAGO DA …" at bounding box center [357, 193] width 715 height 387
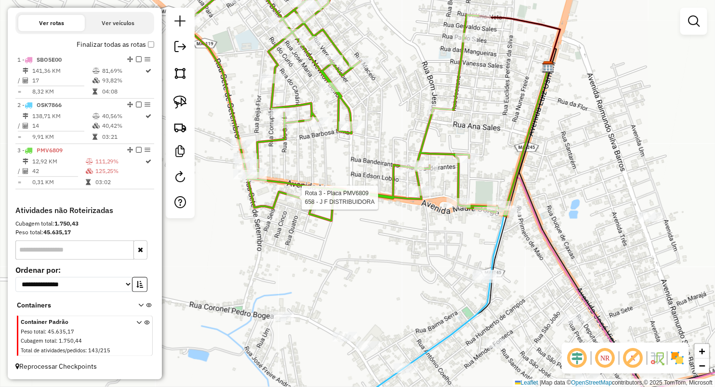
select select "**********"
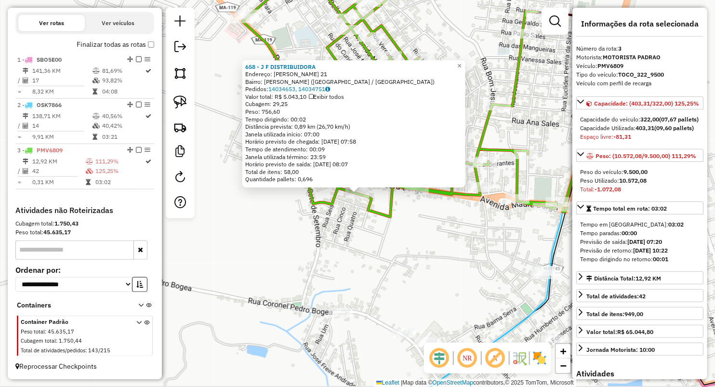
click at [336, 236] on div "658 - J F DISTRIBUIDORA Endereço: OTON DIONIZIO 21 Bairro: MARTA MORAIS (LAGO D…" at bounding box center [357, 193] width 715 height 387
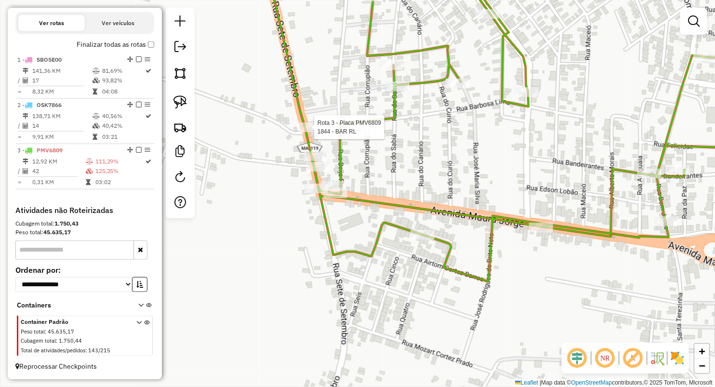
select select "**********"
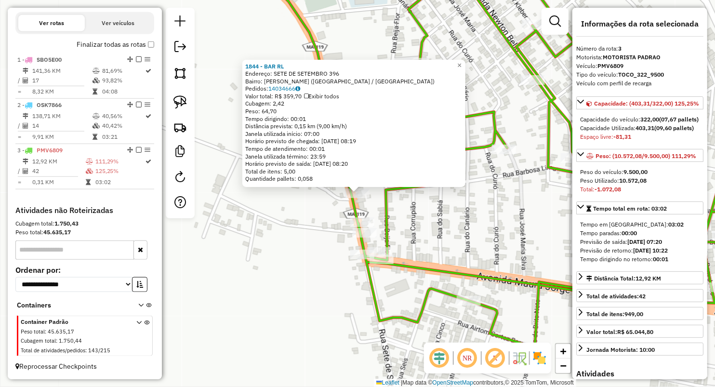
click at [305, 221] on div "1844 - BAR RL Endereço: SETE DE SETEMBRO 396 Bairro: WALDIR FILHO (LAGO DA PEDR…" at bounding box center [357, 193] width 715 height 387
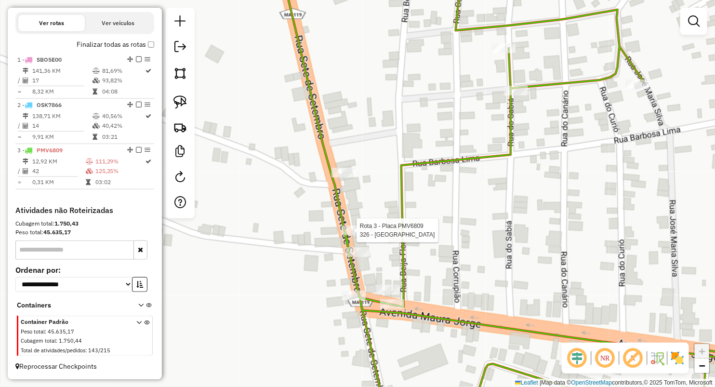
select select "**********"
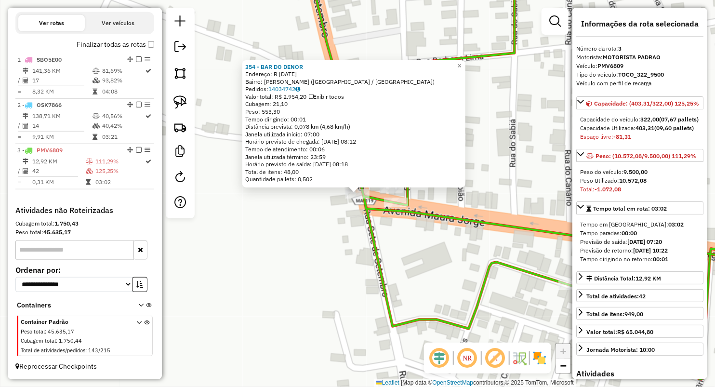
click at [354, 252] on div "354 - BAR DO DENOR Endereço: R 7 DE SETEMBRO 353 Bairro: VALDIR FILHO (LAGO DA …" at bounding box center [357, 193] width 715 height 387
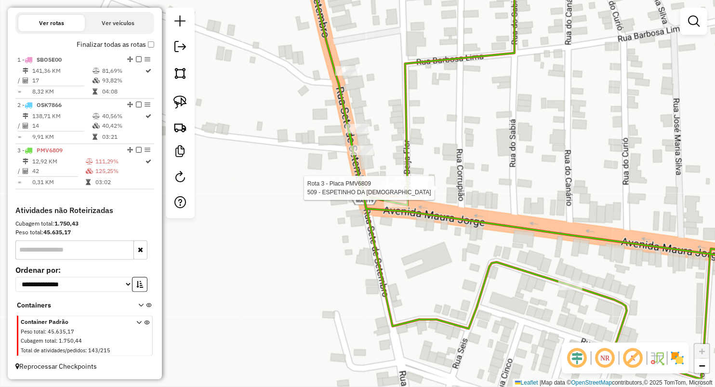
select select "**********"
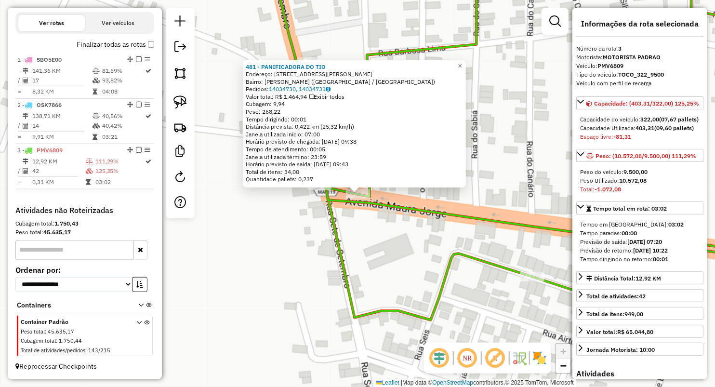
click at [371, 241] on div "481 - PANIFICADORA DO TIO Endereço: AV Maura Jorge 556 Bairro: VALDIR FILHO (LA…" at bounding box center [357, 193] width 715 height 387
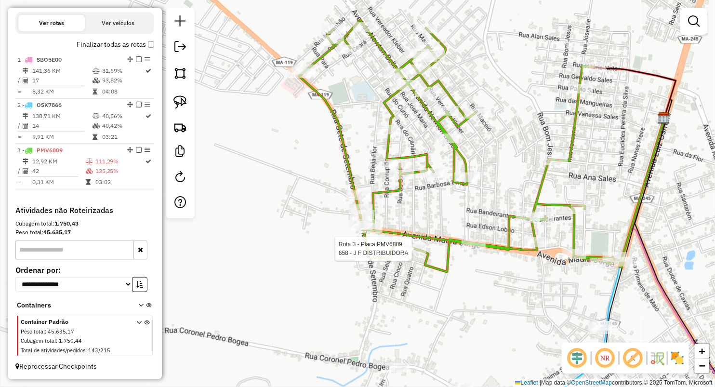
select select "**********"
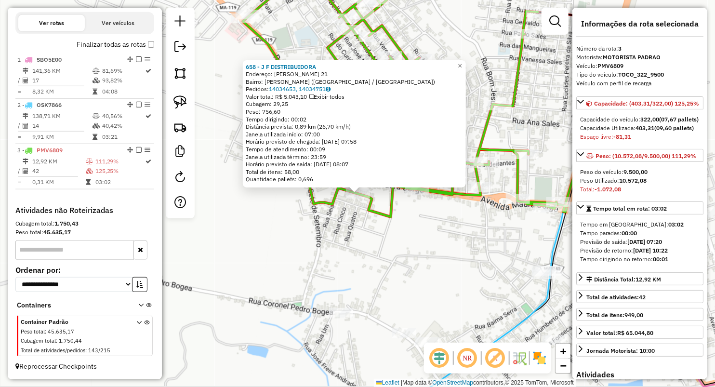
click at [401, 272] on div "658 - J F DISTRIBUIDORA Endereço: OTON DIONIZIO 21 Bairro: MARTA MORAIS (LAGO D…" at bounding box center [357, 193] width 715 height 387
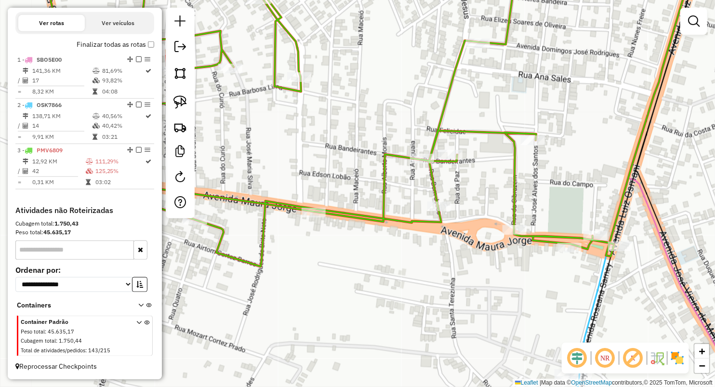
drag, startPoint x: 596, startPoint y: 202, endPoint x: 497, endPoint y: 185, distance: 100.6
click at [486, 183] on div "Janela de atendimento Grade de atendimento Capacidade Transportadoras Veículos …" at bounding box center [357, 193] width 715 height 387
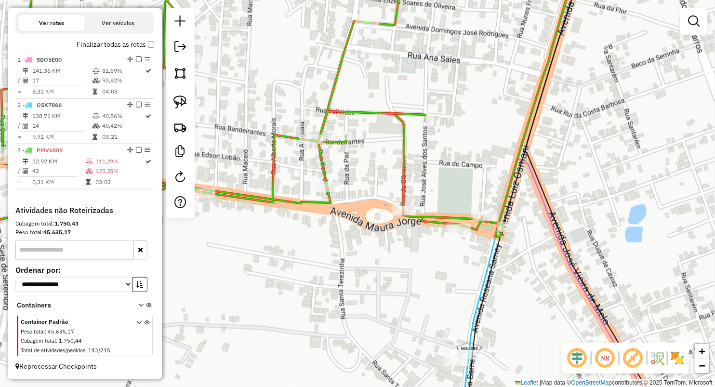
click at [483, 210] on div "Rota 3 - Placa PMV6809 387 - MERCEARIA SENSACAO Janela de atendimento Grade de …" at bounding box center [357, 193] width 715 height 387
select select "**********"
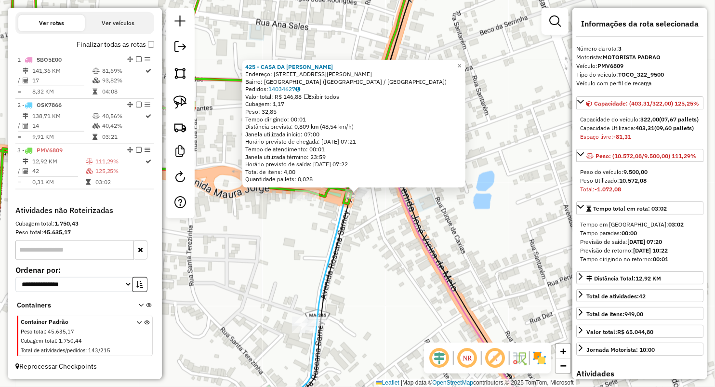
click at [302, 224] on div "Rota 3 - Placa PMV6809 425 - CASA DA MARILENE 425 - CASA DA MARILENE Endereço: …" at bounding box center [357, 193] width 715 height 387
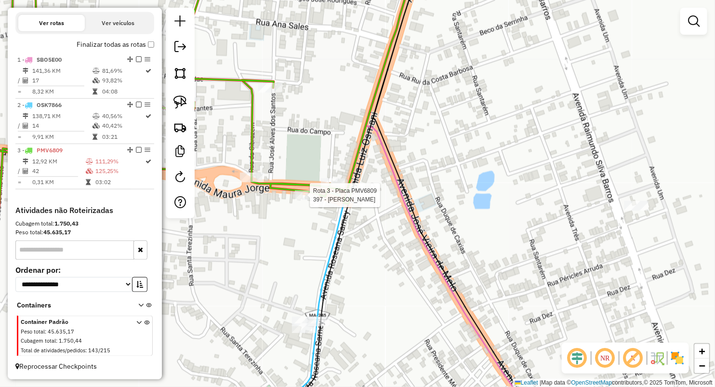
select select "**********"
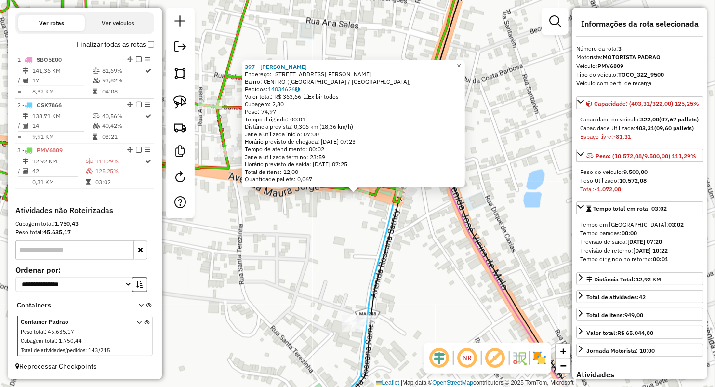
click at [300, 220] on div "397 - DONA COXINHA Endereço: AV VIEIRA DE MELO 10 Bairro: CENTRO (LAGO DA PEDRA…" at bounding box center [357, 193] width 715 height 387
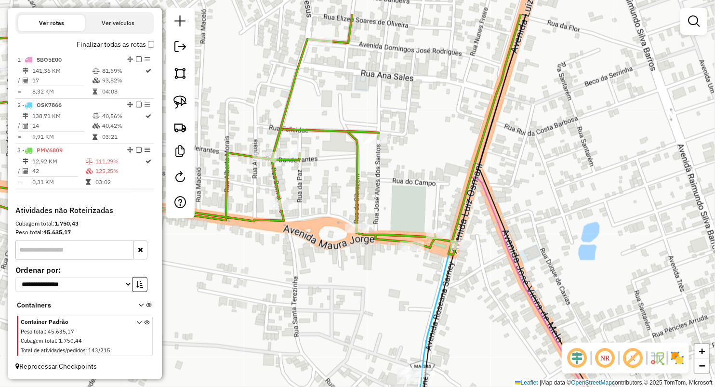
drag, startPoint x: 365, startPoint y: 277, endPoint x: 379, endPoint y: 295, distance: 22.3
click at [379, 295] on div "Janela de atendimento Grade de atendimento Capacidade Transportadoras Veículos …" at bounding box center [357, 193] width 715 height 387
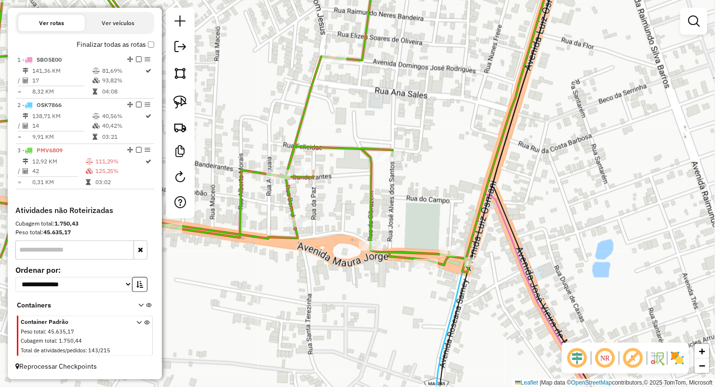
click at [368, 239] on icon at bounding box center [200, 121] width 542 height 321
select select "**********"
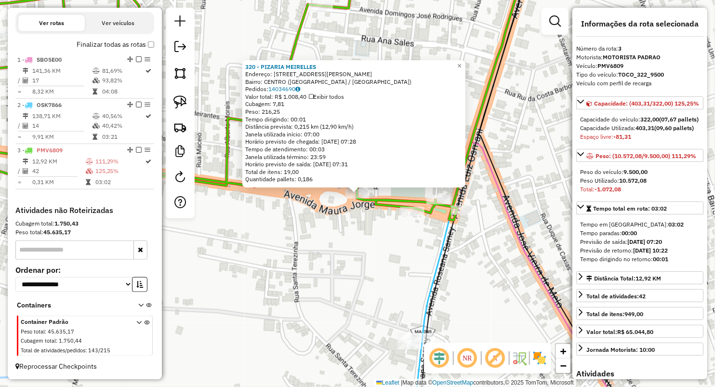
drag, startPoint x: 333, startPoint y: 264, endPoint x: 339, endPoint y: 240, distance: 24.8
click at [333, 264] on div "320 - PIZARIA MEIRELLES Endereço: AV MAURA JORGE 73 Bairro: CENTRO (LAGO DA PED…" at bounding box center [357, 193] width 715 height 387
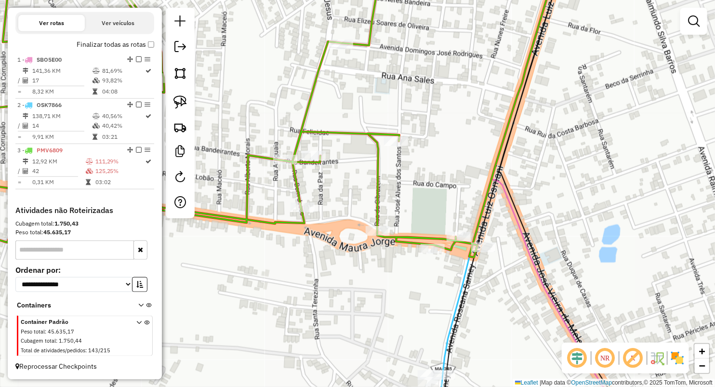
drag, startPoint x: 331, startPoint y: 169, endPoint x: 409, endPoint y: 239, distance: 104.7
click at [389, 266] on div "Janela de atendimento Grade de atendimento Capacidade Transportadoras Veículos …" at bounding box center [357, 193] width 715 height 387
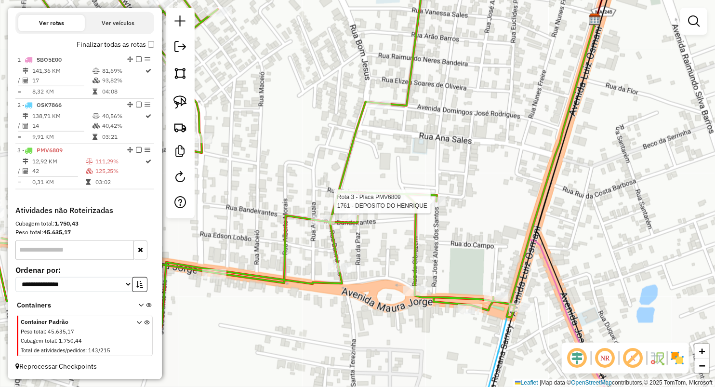
select select "**********"
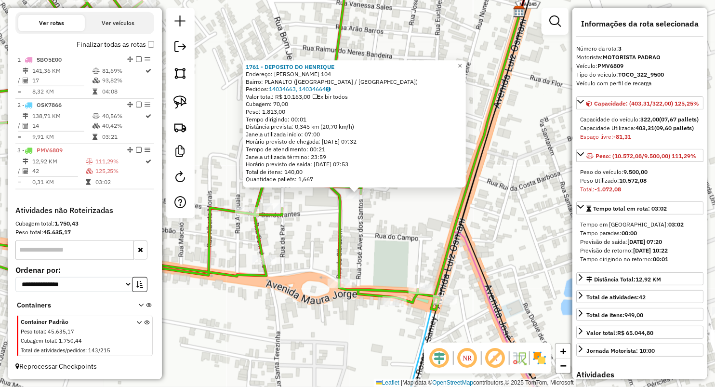
click at [320, 259] on div "1761 - DEPOSITO DO HENRIQUE Endereço: JOSE ALVES DOS SANTOS 104 Bairro: PLANALT…" at bounding box center [357, 193] width 715 height 387
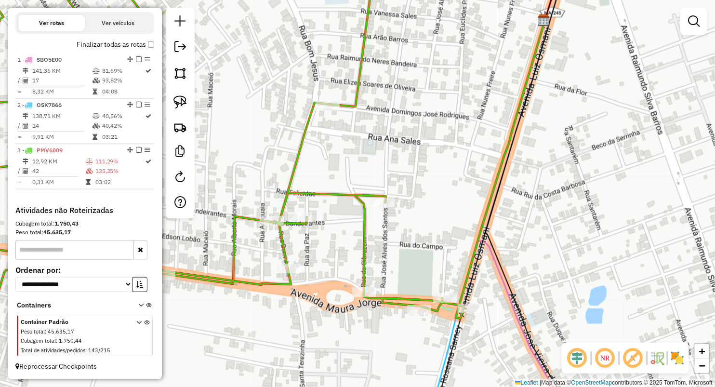
drag, startPoint x: 301, startPoint y: 230, endPoint x: 381, endPoint y: 270, distance: 89.4
click at [383, 272] on div "Janela de atendimento Grade de atendimento Capacidade Transportadoras Veículos …" at bounding box center [357, 193] width 715 height 387
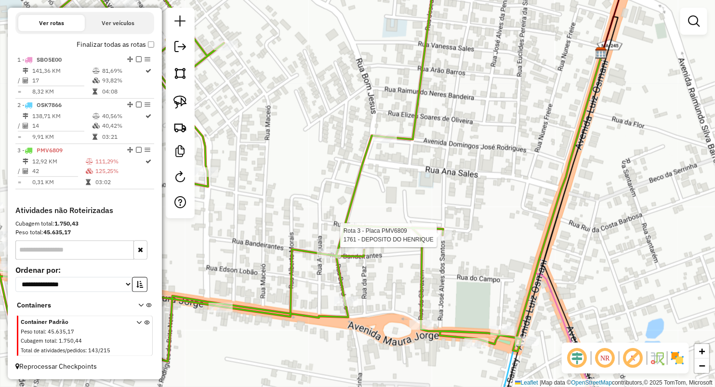
select select "**********"
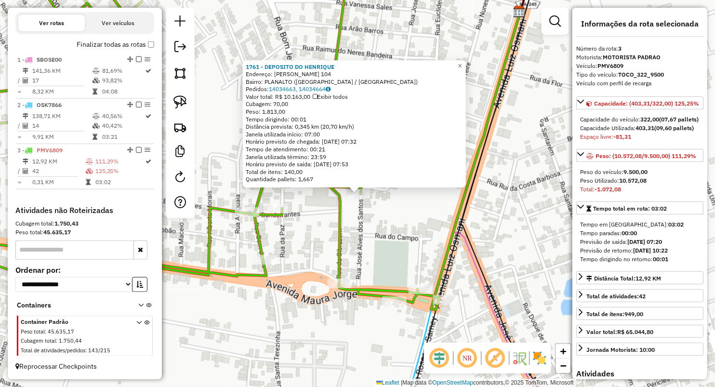
click at [308, 221] on div "1761 - DEPOSITO DO HENRIQUE Endereço: JOSE ALVES DOS SANTOS 104 Bairro: PLANALT…" at bounding box center [357, 193] width 715 height 387
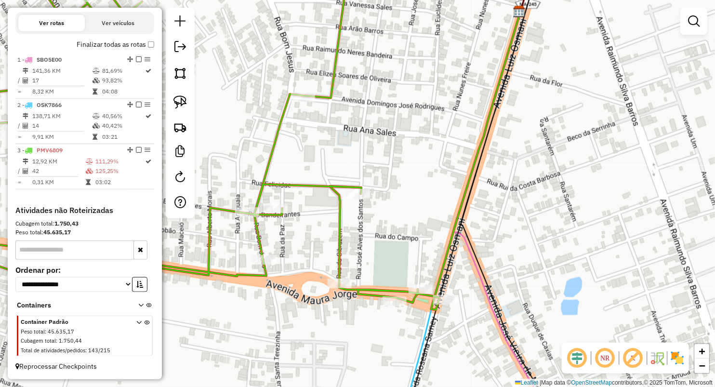
drag, startPoint x: 184, startPoint y: 100, endPoint x: 301, endPoint y: 129, distance: 121.1
click at [184, 99] on img at bounding box center [179, 101] width 13 height 13
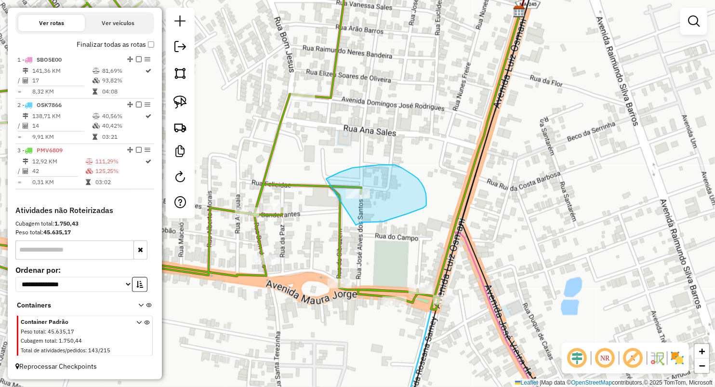
drag, startPoint x: 326, startPoint y: 179, endPoint x: 356, endPoint y: 225, distance: 55.0
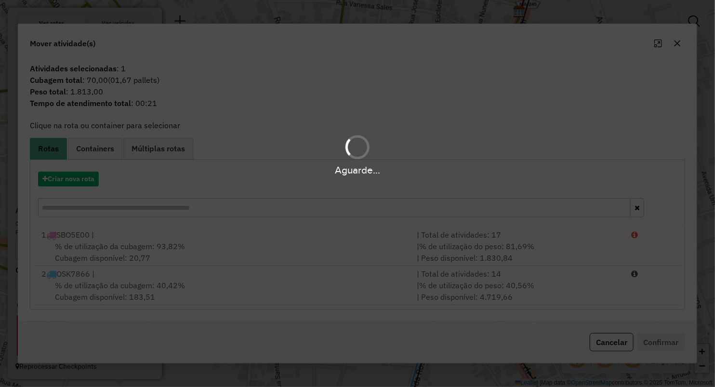
click at [84, 276] on hb-app "Aguarde... Pop-up bloqueado! Seu navegador bloqueou automáticamente a abertura …" at bounding box center [357, 193] width 715 height 387
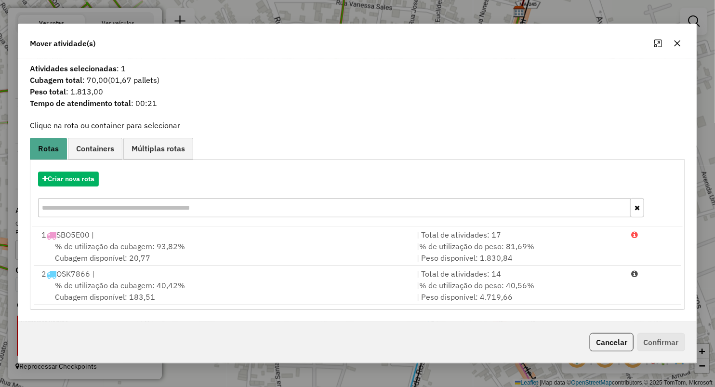
click at [84, 276] on div "2 OSK7866 |" at bounding box center [223, 274] width 375 height 12
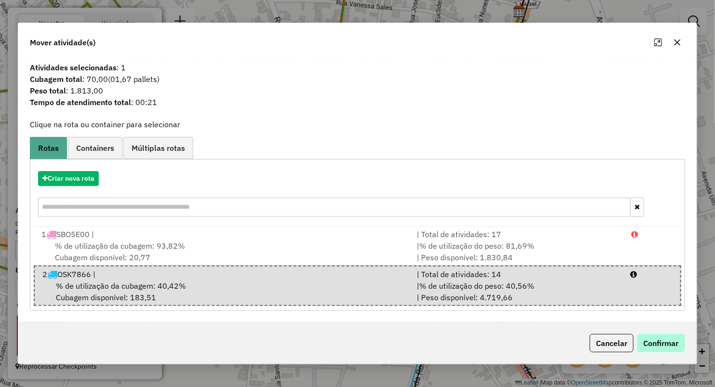
click at [672, 334] on div "Cancelar Confirmar" at bounding box center [357, 342] width 678 height 41
click at [672, 336] on button "Confirmar" at bounding box center [661, 343] width 48 height 18
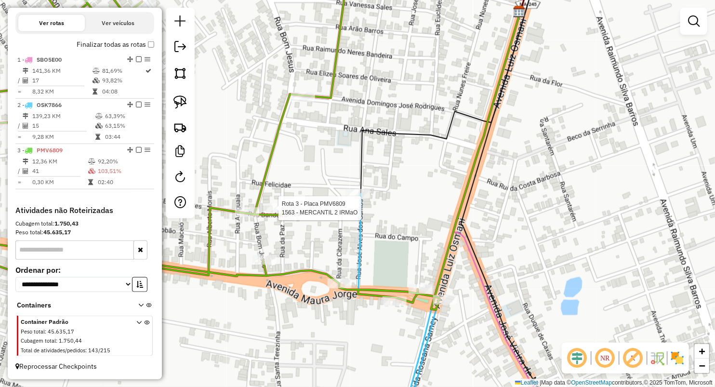
select select "**********"
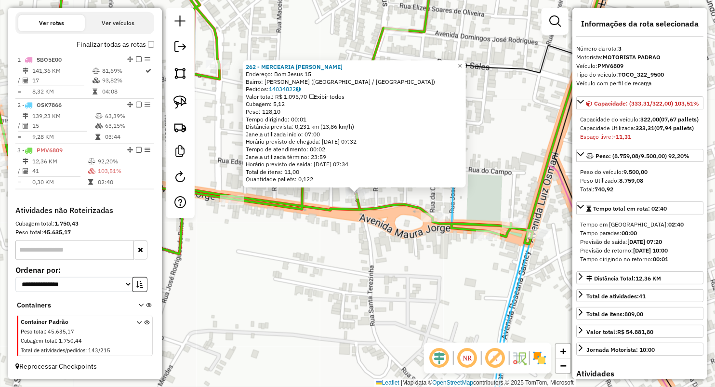
click at [374, 244] on div "262 - MERCEARIA ANTONIO RO Endereço: Bom Jesus 15 Bairro: VALDIR FILHO (LAGO DA…" at bounding box center [357, 193] width 715 height 387
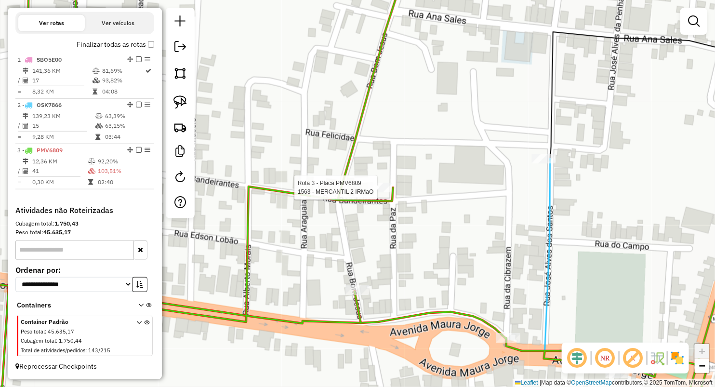
select select "**********"
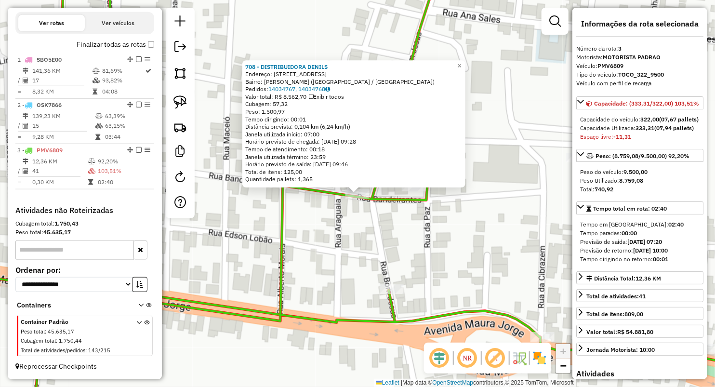
click at [293, 222] on div "708 - DISTRIBUIDORA DENILS Endereço: RUA BANDEIRANTES 14 Bairro: WALDIR FILHO (…" at bounding box center [357, 193] width 715 height 387
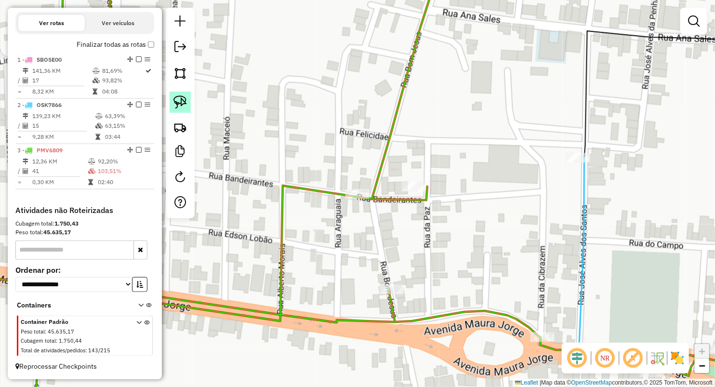
click at [173, 93] on link at bounding box center [180, 102] width 21 height 21
drag, startPoint x: 365, startPoint y: 171, endPoint x: 350, endPoint y: 226, distance: 56.9
drag, startPoint x: 188, startPoint y: 103, endPoint x: 229, endPoint y: 139, distance: 54.3
click at [188, 104] on link at bounding box center [180, 102] width 21 height 21
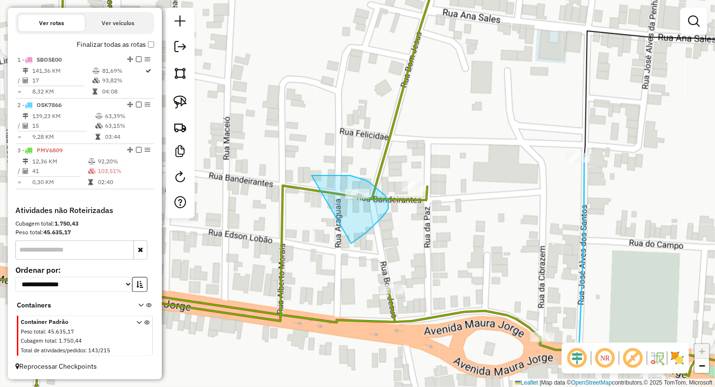
drag, startPoint x: 339, startPoint y: 175, endPoint x: 351, endPoint y: 244, distance: 69.4
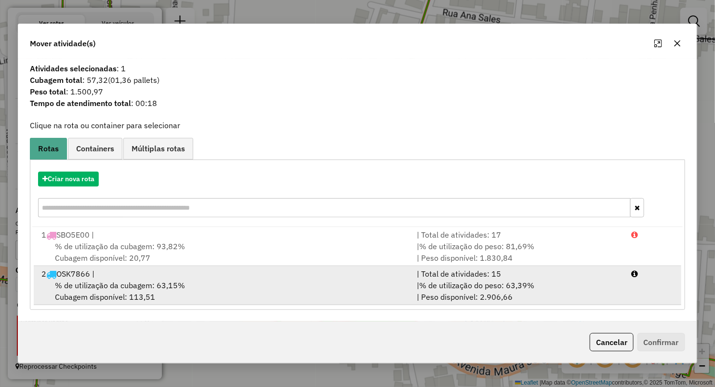
drag, startPoint x: 133, startPoint y: 286, endPoint x: 173, endPoint y: 286, distance: 40.5
click at [133, 286] on span "% de utilização da cubagem: 63,15%" at bounding box center [120, 285] width 130 height 10
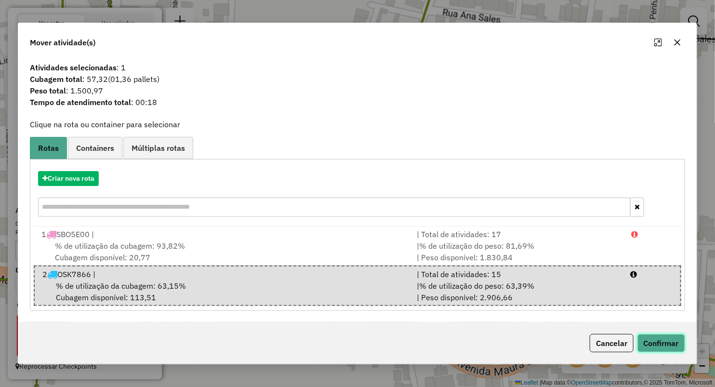
click at [658, 343] on button "Confirmar" at bounding box center [661, 343] width 48 height 18
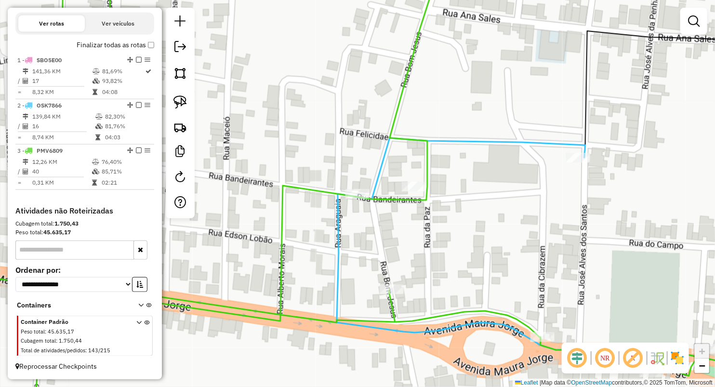
scroll to position [315, 0]
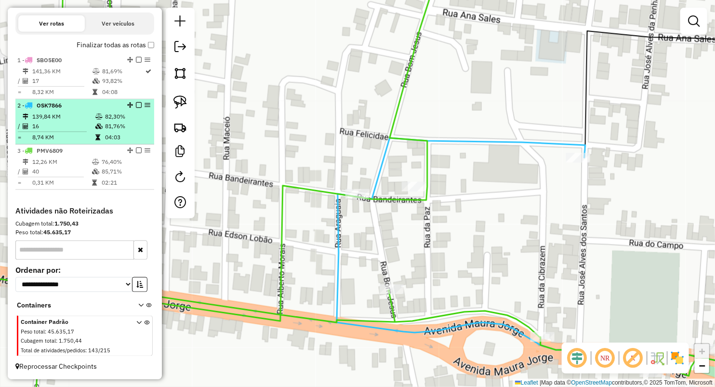
click at [72, 139] on td "8,74 KM" at bounding box center [63, 137] width 63 height 10
select select "**********"
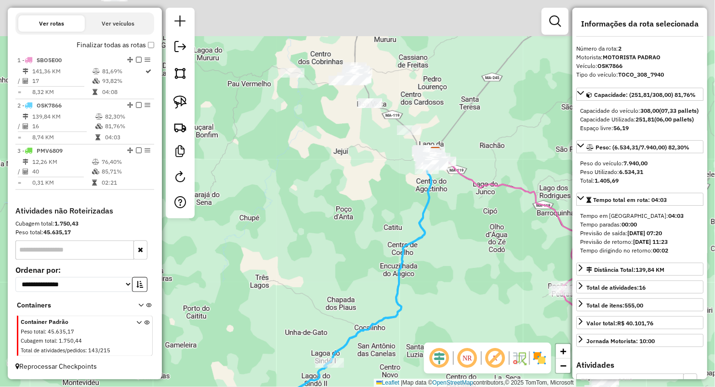
drag, startPoint x: 397, startPoint y: 110, endPoint x: 382, endPoint y: 223, distance: 114.6
click at [382, 223] on div "Janela de atendimento Grade de atendimento Capacidade Transportadoras Veículos …" at bounding box center [357, 193] width 715 height 387
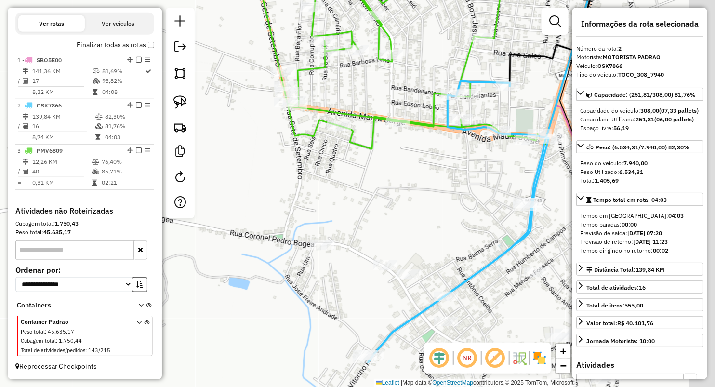
drag, startPoint x: 458, startPoint y: 267, endPoint x: 274, endPoint y: 164, distance: 211.3
click at [287, 177] on div "Janela de atendimento Grade de atendimento Capacidade Transportadoras Veículos …" at bounding box center [357, 193] width 715 height 387
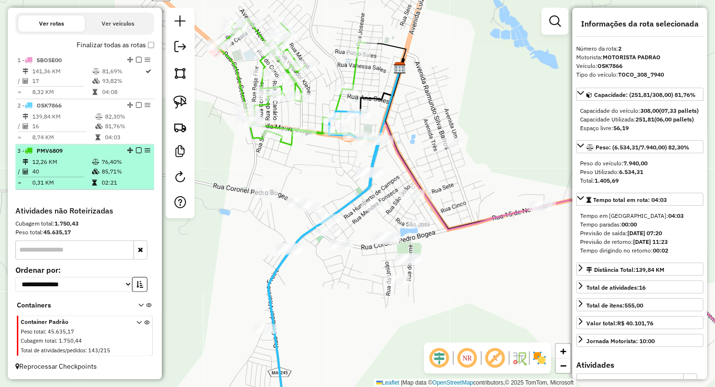
click at [73, 173] on td "40" at bounding box center [62, 172] width 60 height 10
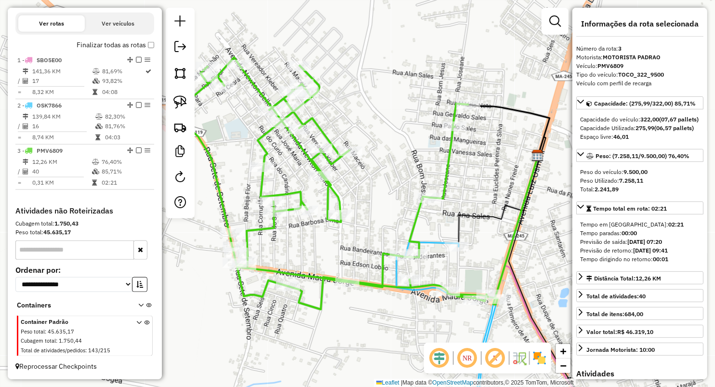
drag, startPoint x: 381, startPoint y: 116, endPoint x: 376, endPoint y: 68, distance: 48.0
click at [377, 68] on div "Janela de atendimento Grade de atendimento Capacidade Transportadoras Veículos …" at bounding box center [357, 193] width 715 height 387
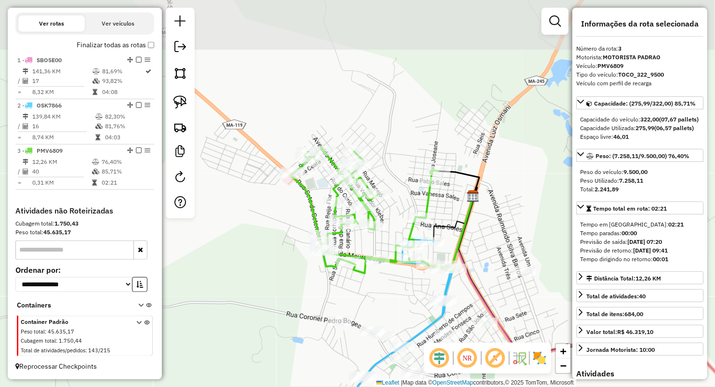
drag, startPoint x: 386, startPoint y: 244, endPoint x: 416, endPoint y: 323, distance: 84.3
click at [416, 323] on div "Janela de atendimento Grade de atendimento Capacidade Transportadoras Veículos …" at bounding box center [357, 193] width 715 height 387
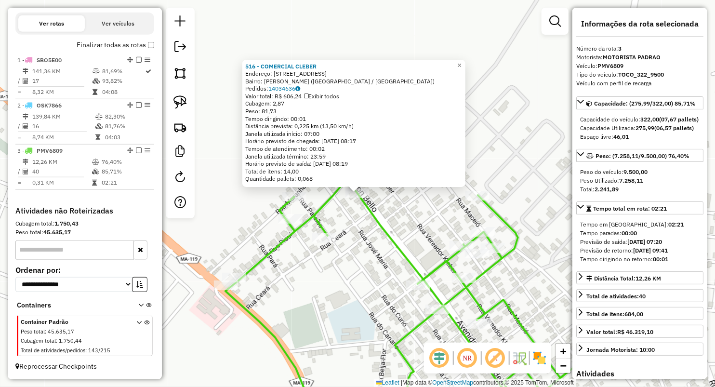
drag, startPoint x: 270, startPoint y: 191, endPoint x: 281, endPoint y: 191, distance: 11.6
click at [271, 190] on div "516 - COMERCIAL CLEBER Endereço: Travessa Newton Belo 6 Bairro: VIEIRA NETO (LA…" at bounding box center [357, 193] width 715 height 387
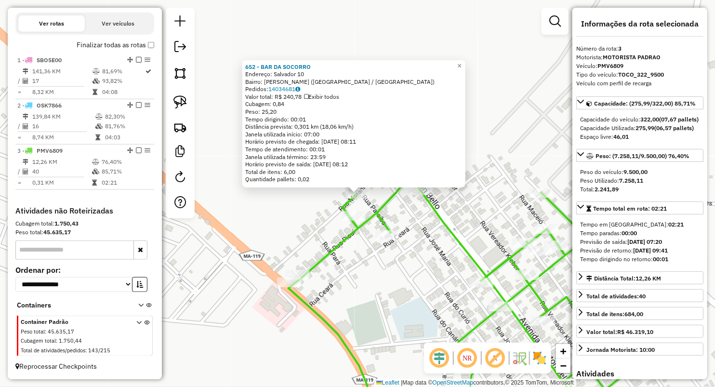
click at [307, 206] on div "652 - BAR DA SOCORRO Endereço: Salvador 10 Bairro: VIEIRA NETO (LAGO DA PEDRA /…" at bounding box center [357, 193] width 715 height 387
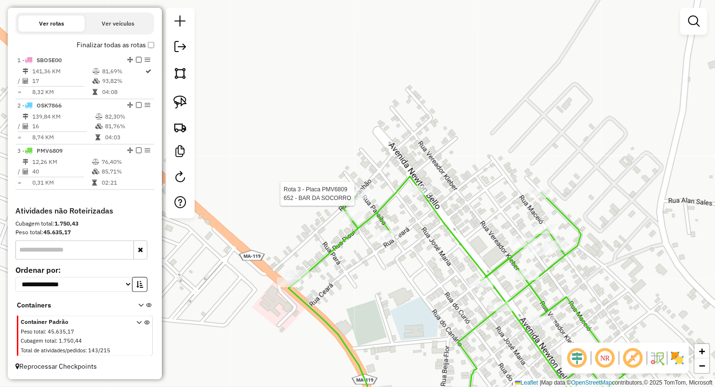
select select "**********"
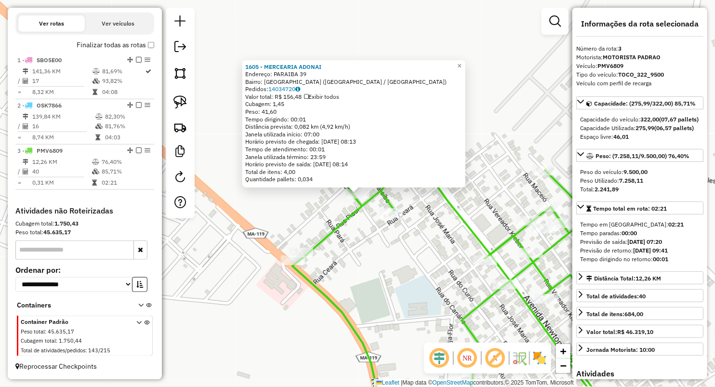
drag, startPoint x: 381, startPoint y: 279, endPoint x: 385, endPoint y: 284, distance: 6.1
click at [381, 279] on div "1605 - MERCEARIA ADONAI Endereço: PARAIBA 39 Bairro: VILA MANGUEIRA (LAGO DA PE…" at bounding box center [357, 193] width 715 height 387
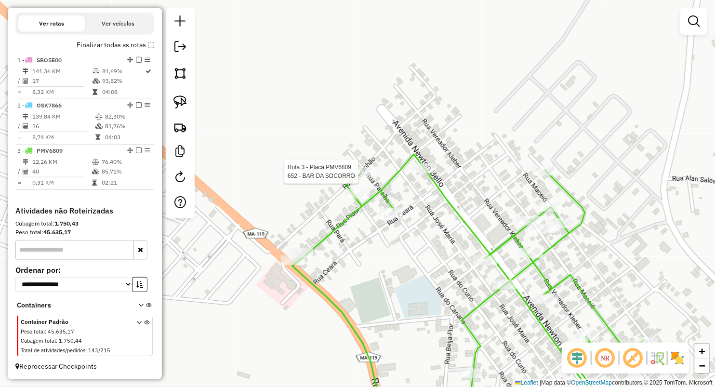
select select "**********"
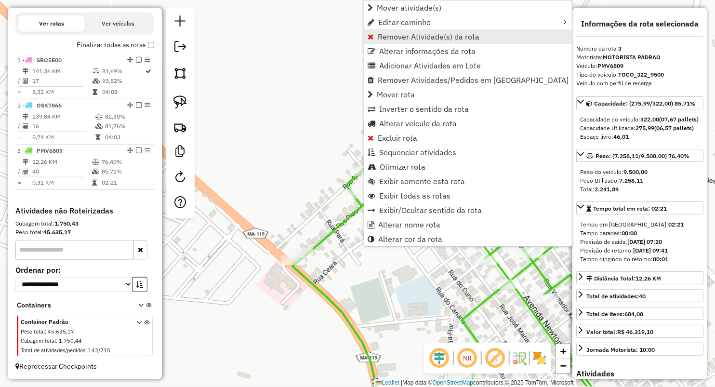
click at [374, 35] on link "Remover Atividade(s) da rota" at bounding box center [468, 36] width 208 height 14
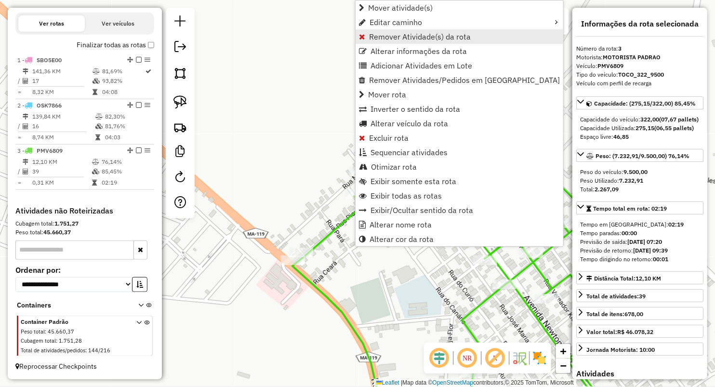
click at [380, 37] on span "Remover Atividade(s) da rota" at bounding box center [420, 37] width 102 height 8
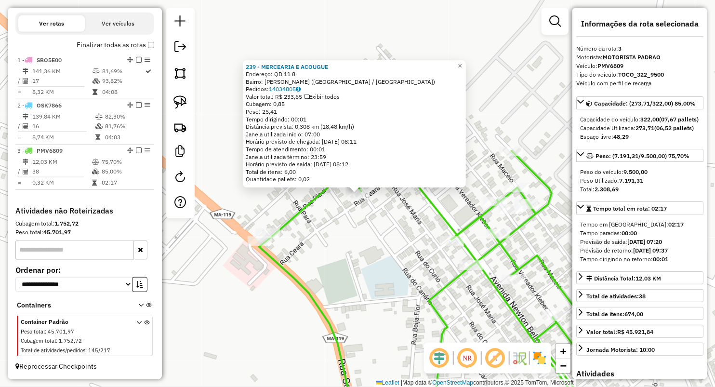
drag, startPoint x: 320, startPoint y: 245, endPoint x: 331, endPoint y: 230, distance: 18.9
click at [321, 244] on div "239 - MERCEARIA E ACOUGUE Endereço: QD 11 8 Bairro: VIEIRA NETO (LAGO DA PEDRA …" at bounding box center [357, 193] width 715 height 387
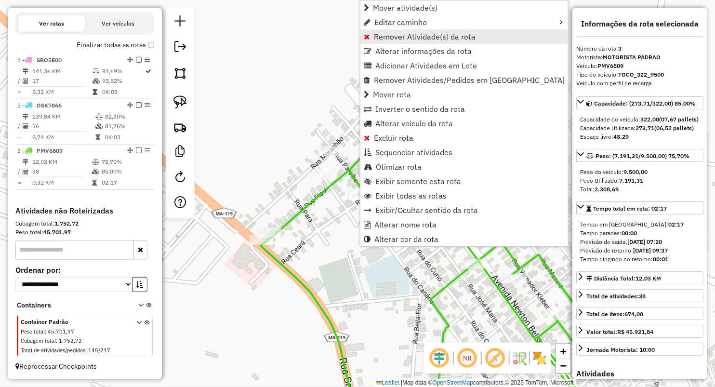
click at [374, 33] on span "Remover Atividade(s) da rota" at bounding box center [425, 37] width 102 height 8
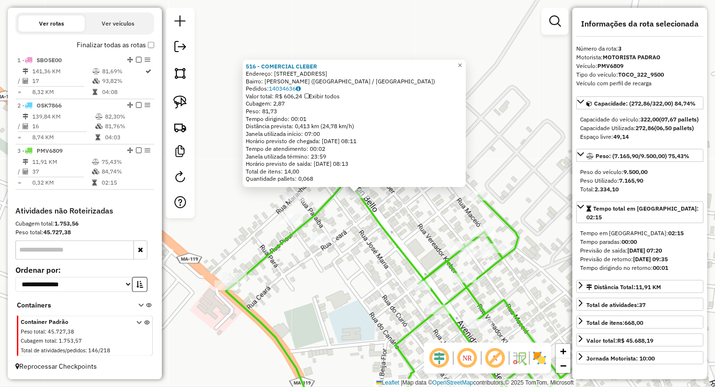
click at [267, 264] on div "516 - COMERCIAL CLEBER Endereço: Travessa Newton Belo 6 Bairro: VIEIRA NETO (LA…" at bounding box center [357, 193] width 715 height 387
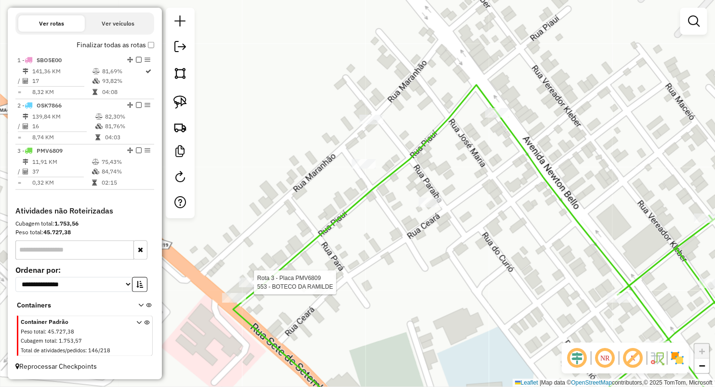
select select "**********"
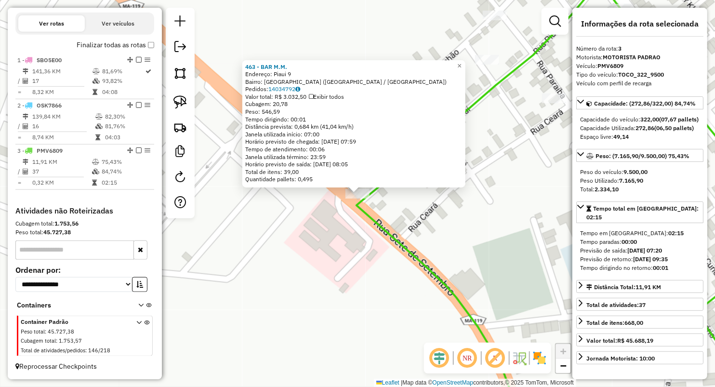
click at [339, 237] on div "463 - BAR M.M. Endereço: Piaui 9 Bairro: VILA MANGUEIRA (LAGO DA PEDRA / MA) Pe…" at bounding box center [357, 193] width 715 height 387
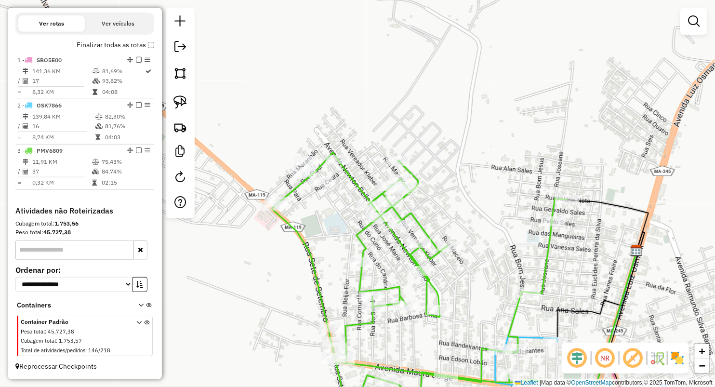
drag, startPoint x: 417, startPoint y: 248, endPoint x: 329, endPoint y: 217, distance: 93.4
click at [329, 218] on div "Janela de atendimento Grade de atendimento Capacidade Transportadoras Veículos …" at bounding box center [357, 193] width 715 height 387
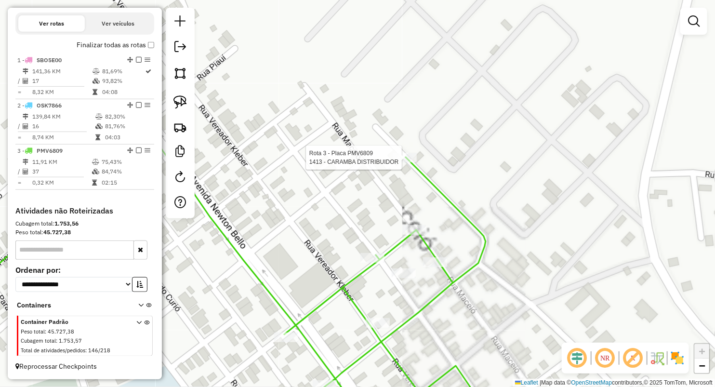
select select "**********"
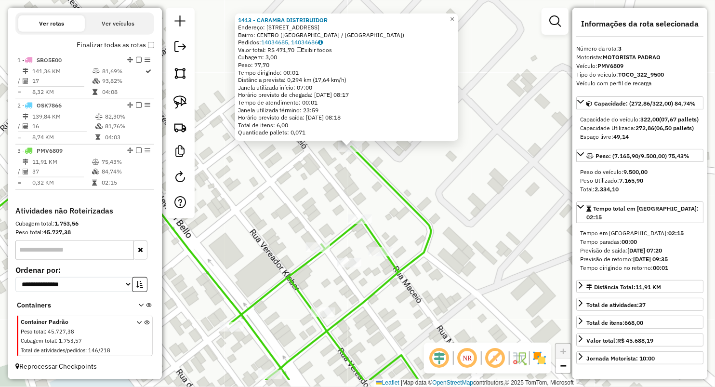
drag, startPoint x: 366, startPoint y: 229, endPoint x: 353, endPoint y: 197, distance: 34.6
click at [358, 172] on div "1413 - CARAMBA DISTRIBUIDOR Endereço: rua do campo 44 Bairro: CENTRO (LAGO DA P…" at bounding box center [357, 193] width 715 height 387
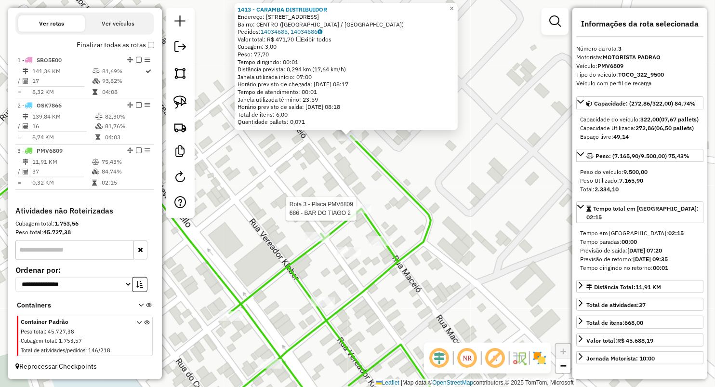
click at [356, 213] on div at bounding box center [359, 209] width 24 height 10
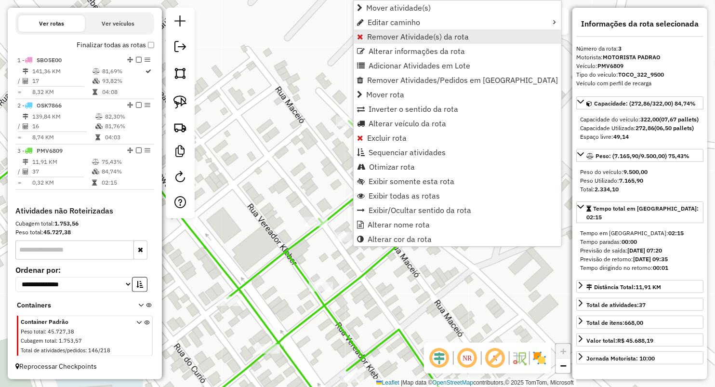
click at [388, 36] on span "Remover Atividade(s) da rota" at bounding box center [418, 37] width 102 height 8
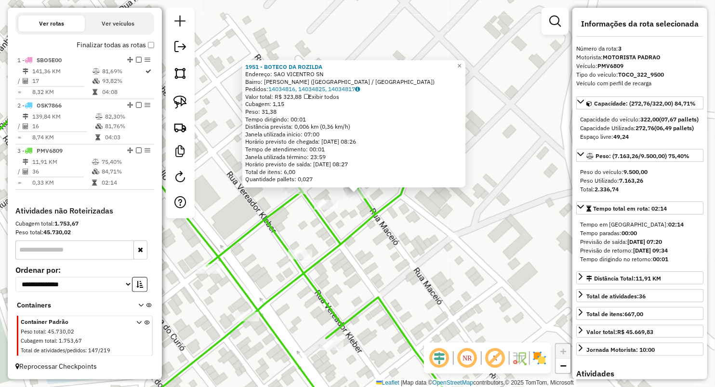
click at [308, 218] on div "1951 - BOTECO DA ROZILDA Endereço: SAO VICENTRO SN Bairro: VIEIRA NETO (LAGO DA…" at bounding box center [357, 193] width 715 height 387
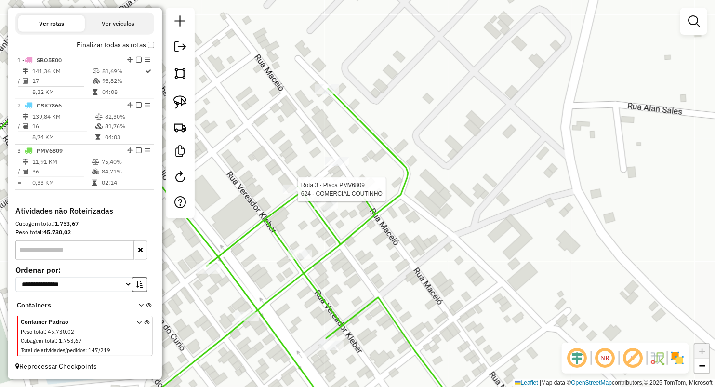
select select "**********"
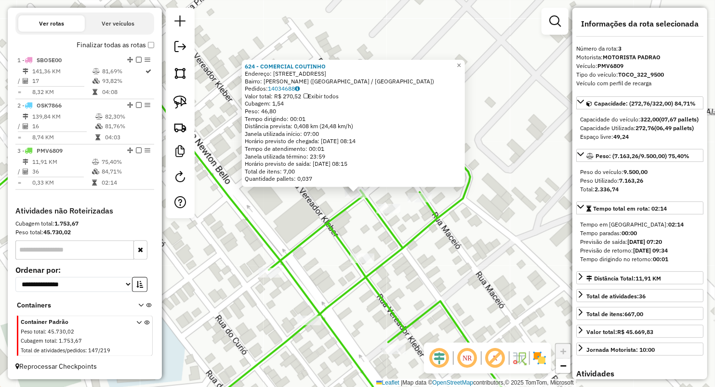
click at [355, 208] on icon at bounding box center [230, 243] width 602 height 366
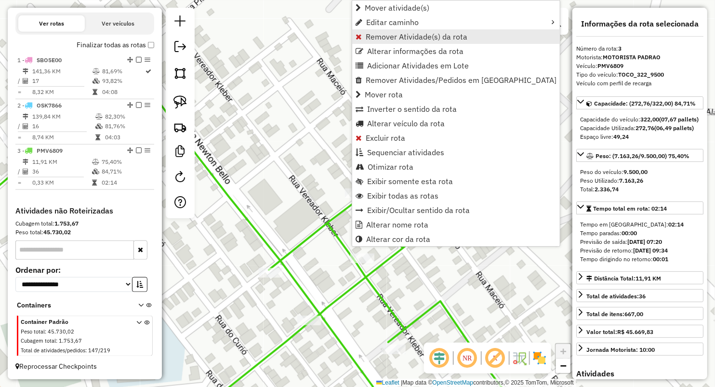
click at [371, 37] on span "Remover Atividade(s) da rota" at bounding box center [417, 37] width 102 height 8
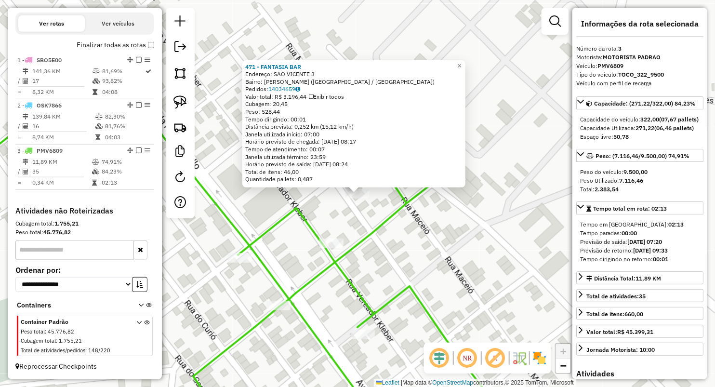
click at [422, 235] on div "471 - FANTASIA BAR Endereço: SAO VICENTE 3 Bairro: VIEIRA NETO (LAGO DA PEDRA /…" at bounding box center [357, 193] width 715 height 387
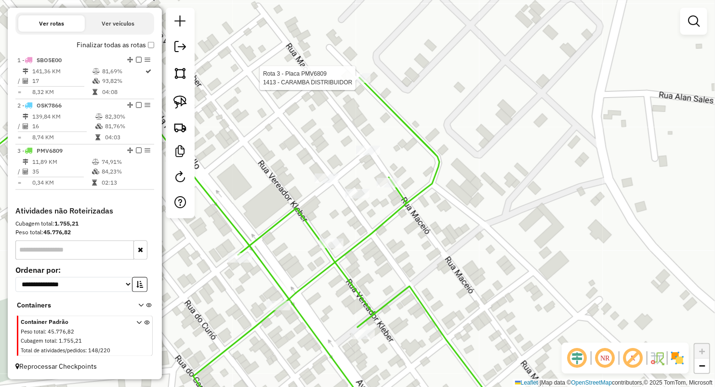
select select "**********"
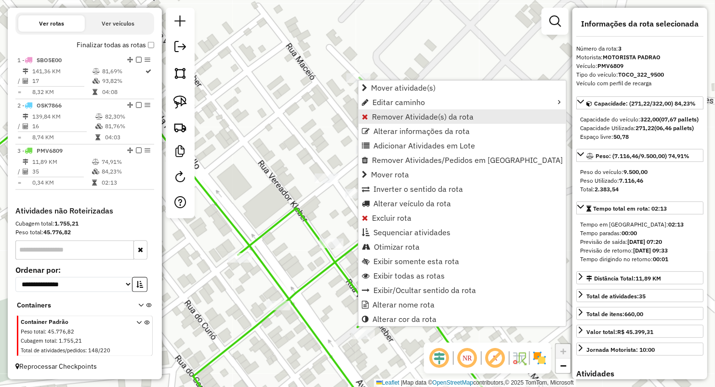
click at [394, 117] on span "Remover Atividade(s) da rota" at bounding box center [423, 117] width 102 height 8
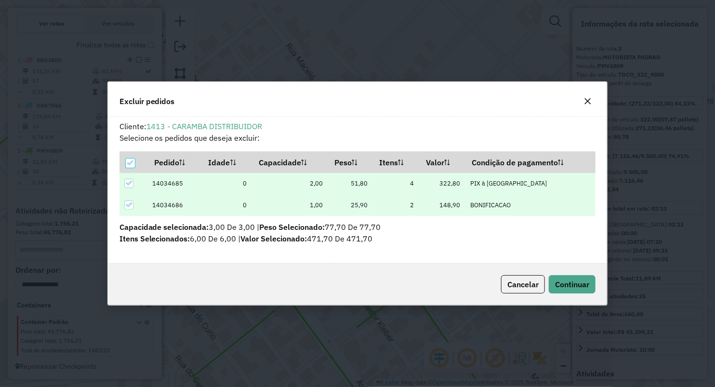
scroll to position [0, 0]
click at [570, 284] on span "Continuar" at bounding box center [572, 284] width 34 height 10
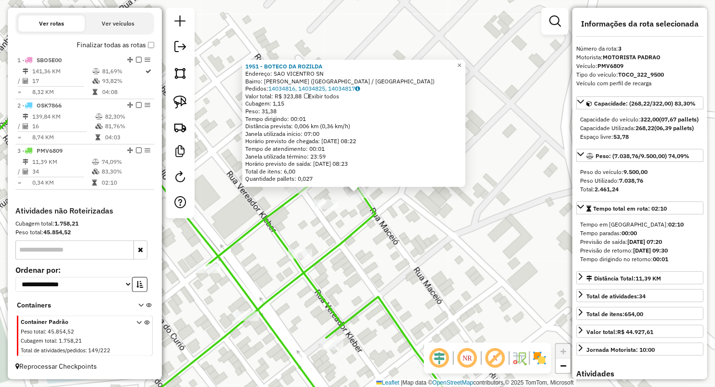
click at [358, 221] on icon at bounding box center [200, 240] width 543 height 370
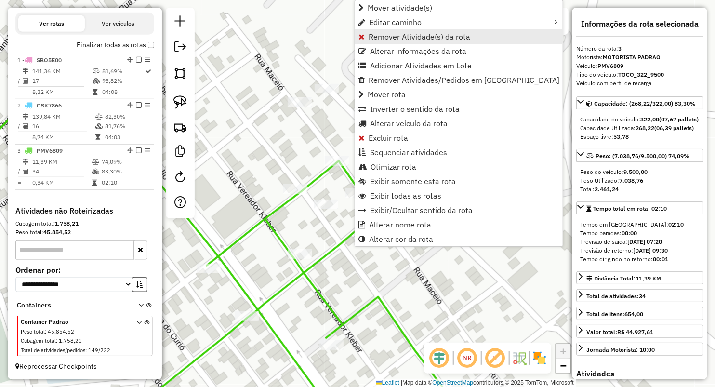
click at [374, 33] on span "Remover Atividade(s) da rota" at bounding box center [419, 37] width 102 height 8
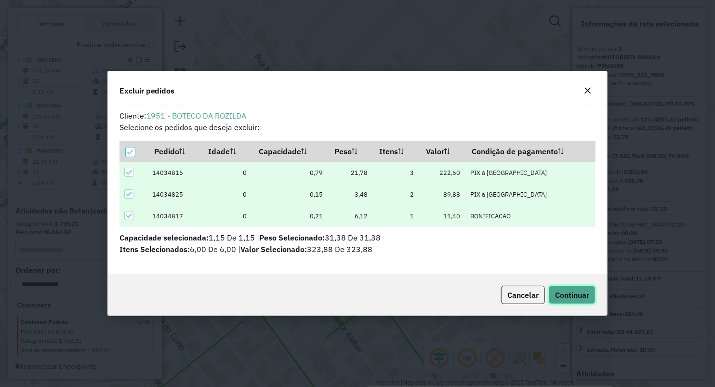
drag, startPoint x: 570, startPoint y: 293, endPoint x: 565, endPoint y: 299, distance: 7.5
click at [570, 294] on span "Continuar" at bounding box center [572, 295] width 34 height 10
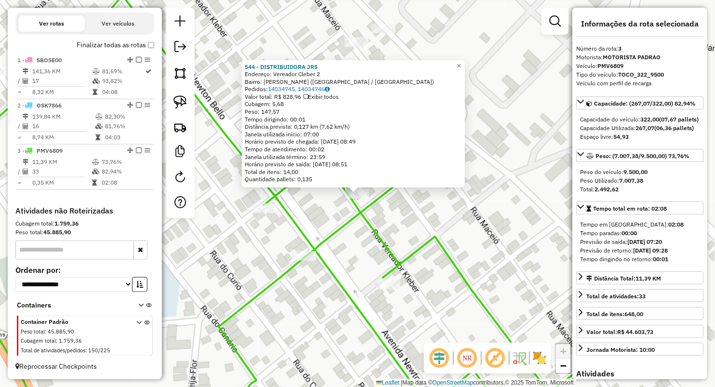
click at [290, 225] on icon at bounding box center [256, 210] width 655 height 431
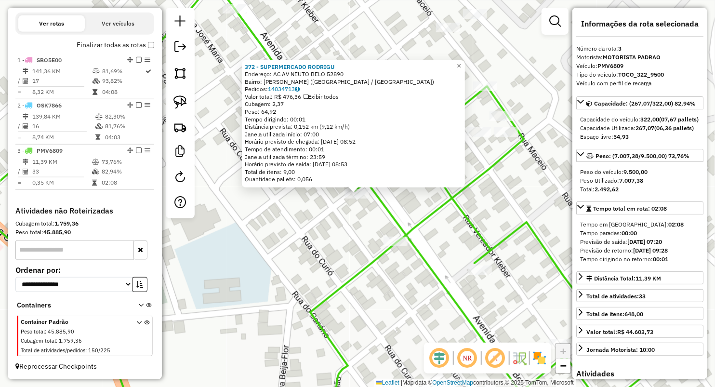
click at [336, 241] on div "372 - SUPERMERCADO RODRIGU Endereço: AC AV NEUTO BELO 52890 Bairro: VIEIRA NETO…" at bounding box center [357, 193] width 715 height 387
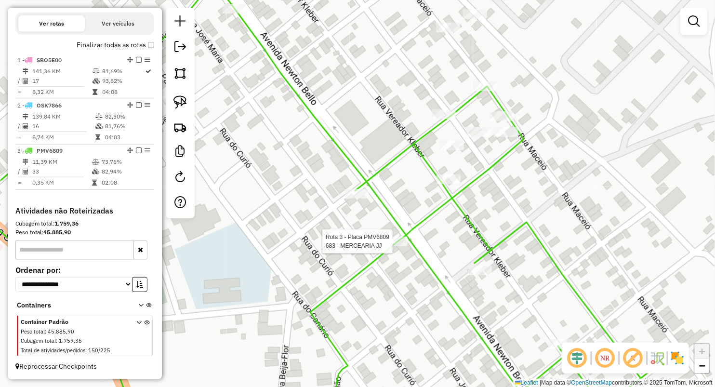
select select "**********"
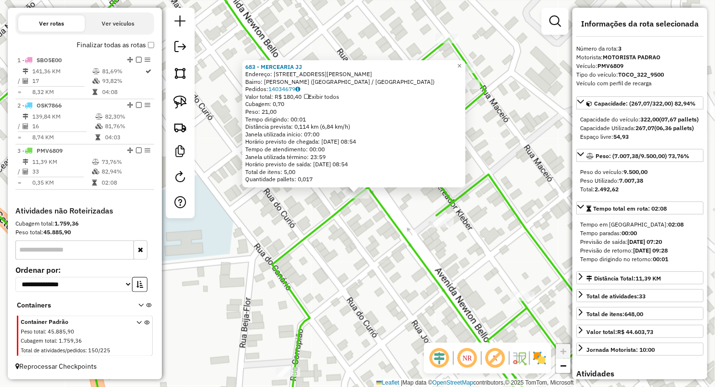
click at [366, 246] on div "683 - MERCEARIA JJ Endereço: AV NEWTON BELO 118 Bairro: VIEIRA NETO (LAGO DA PE…" at bounding box center [357, 193] width 715 height 387
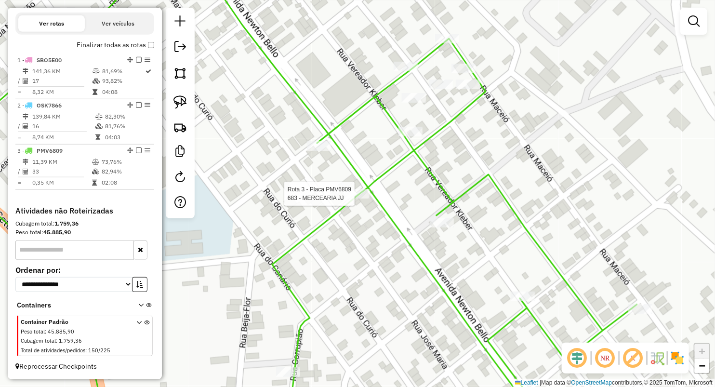
select select "**********"
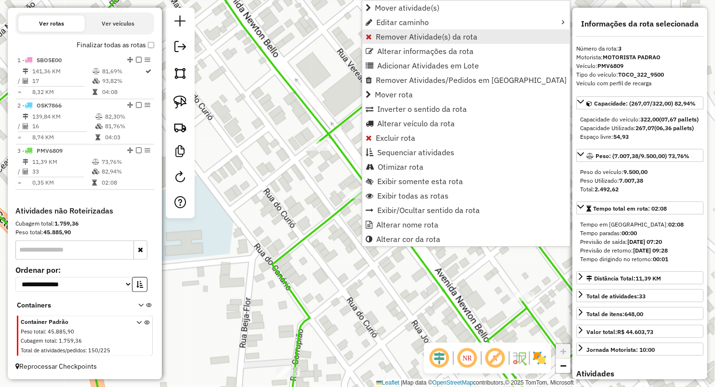
click at [385, 34] on span "Remover Atividade(s) da rota" at bounding box center [427, 37] width 102 height 8
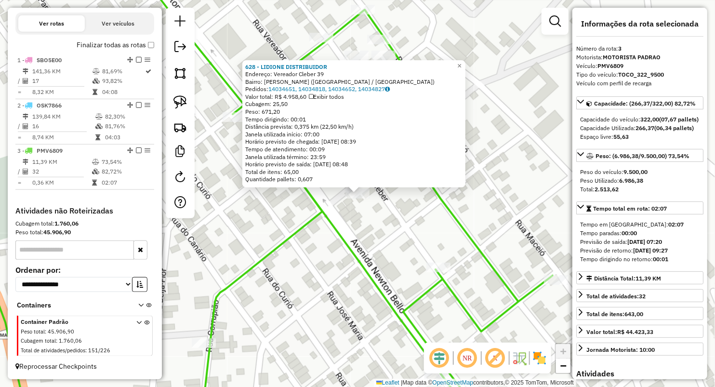
click at [371, 235] on div "628 - LIDIONE DISTRIBUIDOR Endereço: Vereador Cleber 39 Bairro: VIEIRA NETO (LA…" at bounding box center [357, 193] width 715 height 387
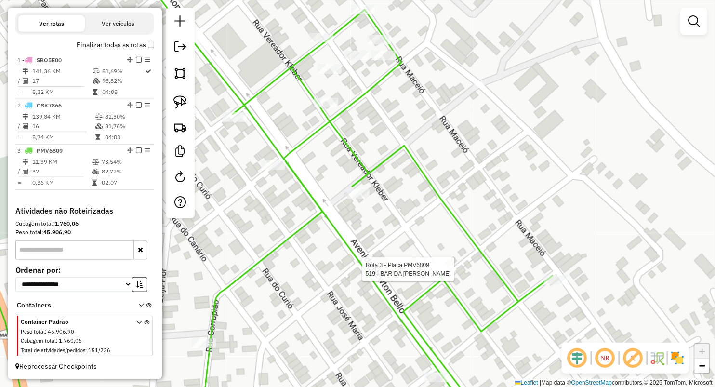
select select "**********"
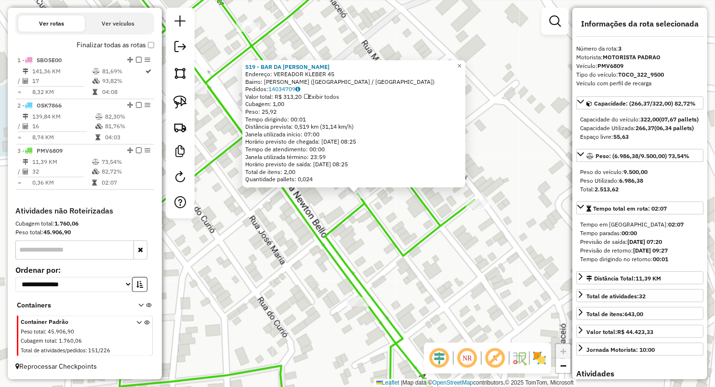
click at [439, 271] on div "519 - BAR DA TATIANE Endereço: VEREADOR KLEBER 45 Bairro: VIEIRA NETO (LAGO DA …" at bounding box center [357, 193] width 715 height 387
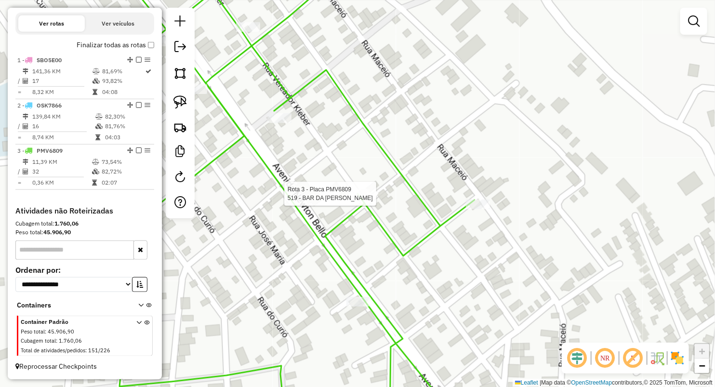
select select "**********"
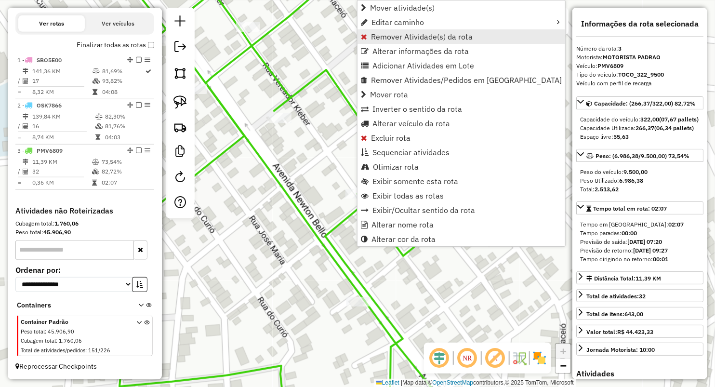
click at [399, 38] on span "Remover Atividade(s) da rota" at bounding box center [422, 37] width 102 height 8
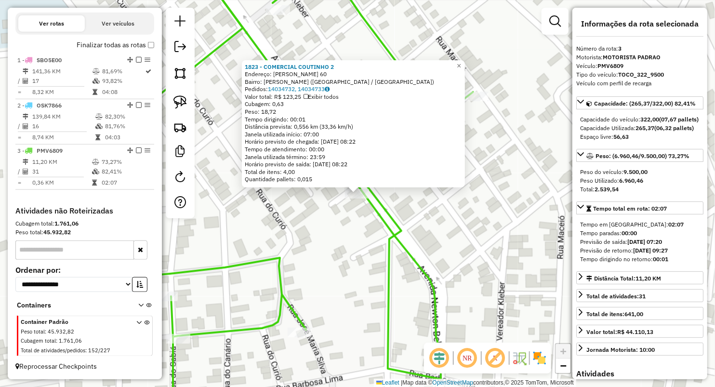
click at [354, 210] on div "1823 - COMERCIAL COUTINHO 2 Endereço: VANY MELO 60 Bairro: VIEIRA NETO (LAGO DA…" at bounding box center [357, 193] width 715 height 387
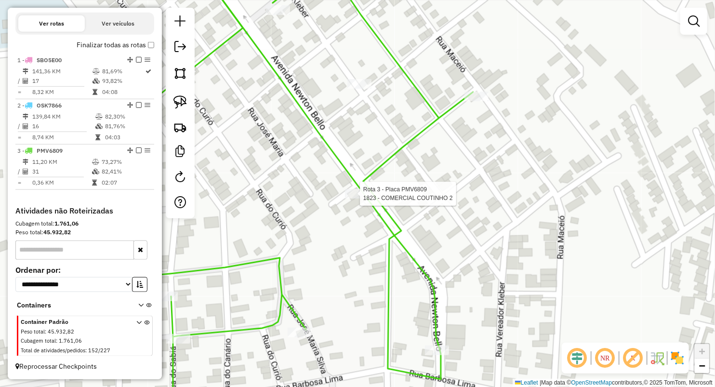
select select "**********"
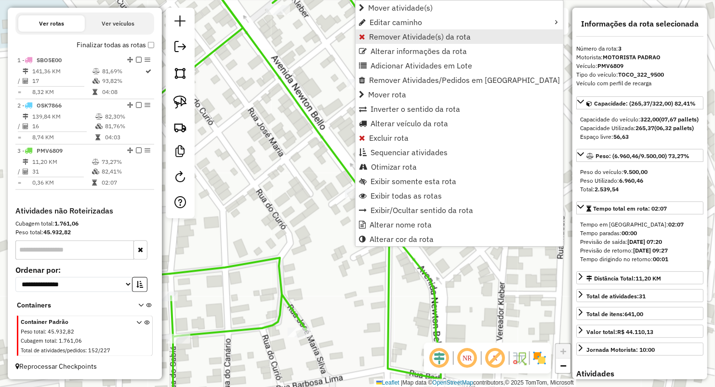
click at [389, 33] on span "Remover Atividade(s) da rota" at bounding box center [420, 37] width 102 height 8
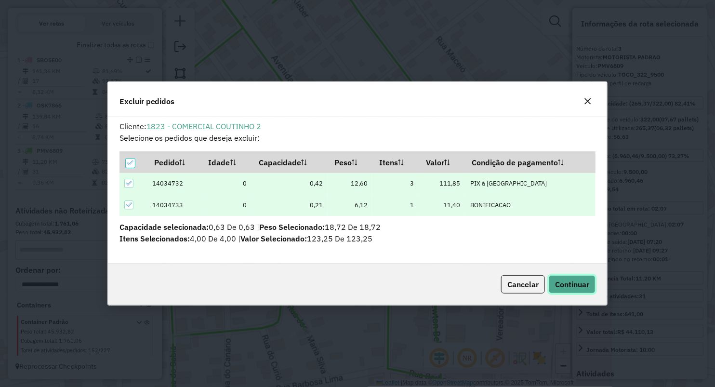
click at [569, 283] on span "Continuar" at bounding box center [572, 284] width 34 height 10
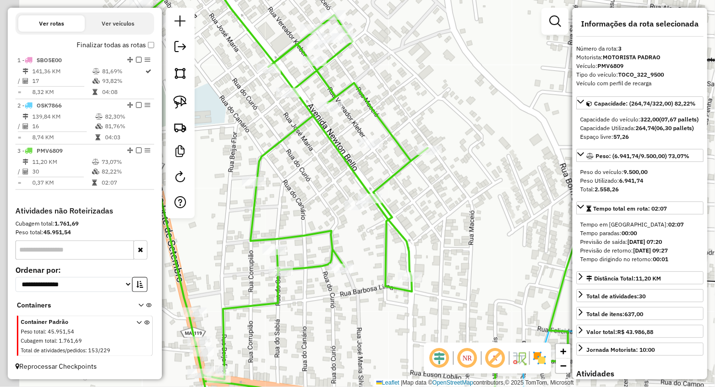
drag, startPoint x: 268, startPoint y: 164, endPoint x: 376, endPoint y: 209, distance: 116.8
click at [376, 209] on div "Janela de atendimento Grade de atendimento Capacidade Transportadoras Veículos …" at bounding box center [357, 193] width 715 height 387
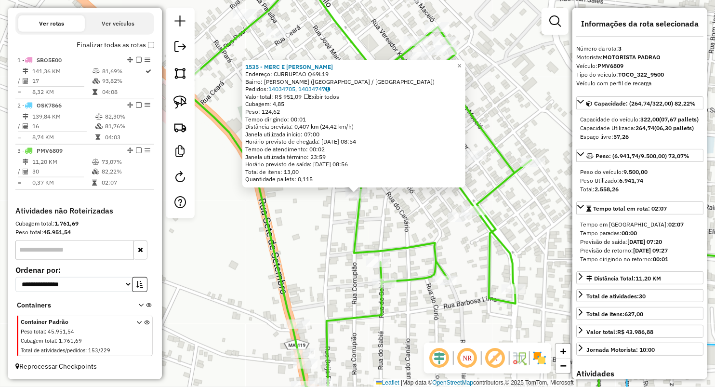
click at [331, 216] on div "1535 - MERC E ACOUG MARTINS Endereço: CURRUPIAO Q69L19 Bairro: VIEIRA NETO (LAG…" at bounding box center [357, 193] width 715 height 387
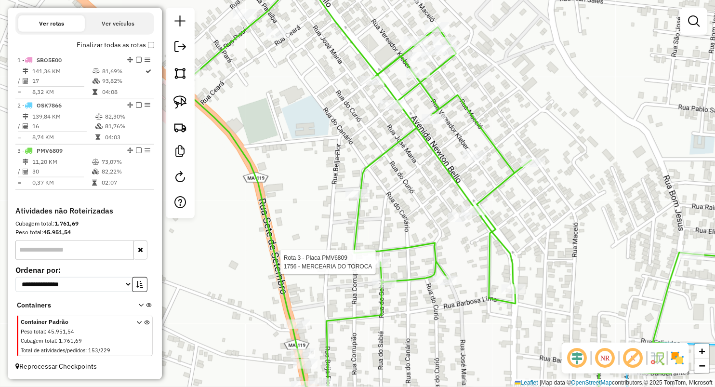
select select "**********"
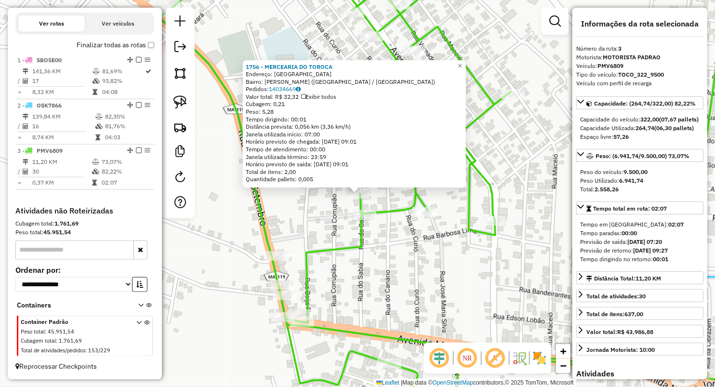
drag, startPoint x: 311, startPoint y: 222, endPoint x: 314, endPoint y: 213, distance: 9.1
click at [310, 222] on div "1756 - MERCEARIA DO TOROCA Endereço: Rua Vitoria L07Q11 SN Bairro: VIEIRA NETO …" at bounding box center [357, 193] width 715 height 387
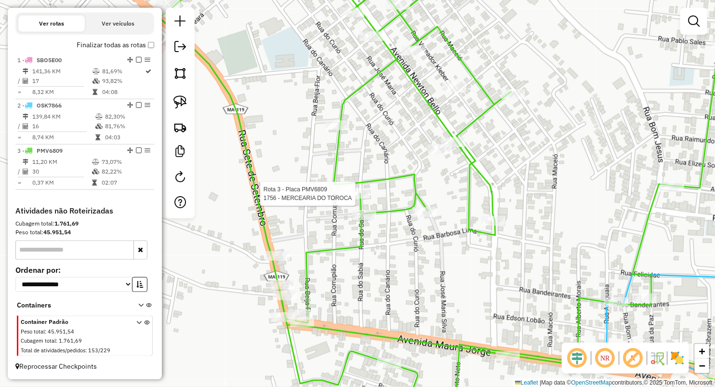
select select "**********"
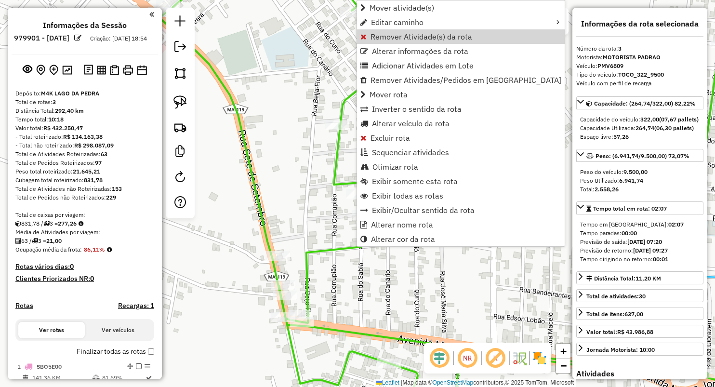
select select "**********"
click at [375, 38] on span "Remover Atividade(s) da rota" at bounding box center [421, 37] width 102 height 8
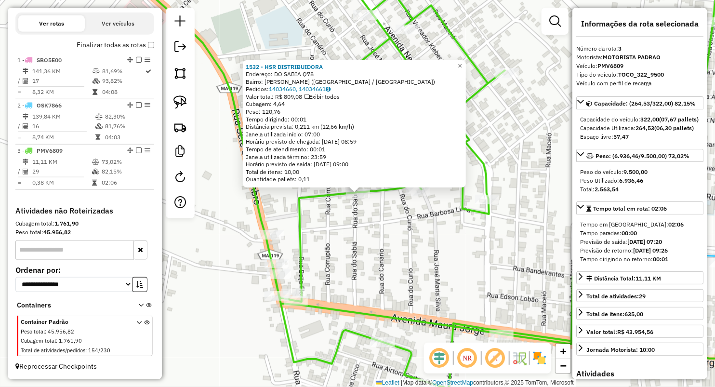
click at [370, 212] on div "1532 - HSR DISTRIBUIDORA Endereço: DO [GEOGRAPHIC_DATA] Q78 Bairro: [PERSON_NAM…" at bounding box center [357, 193] width 715 height 387
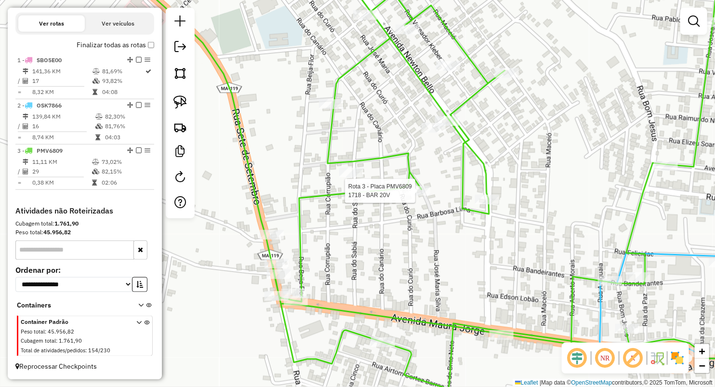
select select "**********"
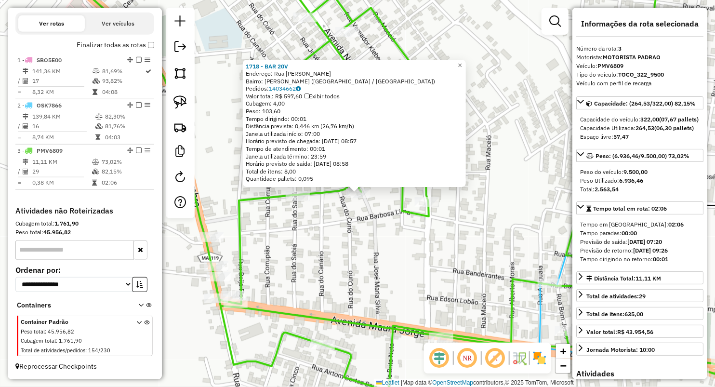
click at [400, 218] on div "1718 - BAR 20V Endereço: Rua [PERSON_NAME]: [PERSON_NAME] ([GEOGRAPHIC_DATA] / …" at bounding box center [357, 193] width 715 height 387
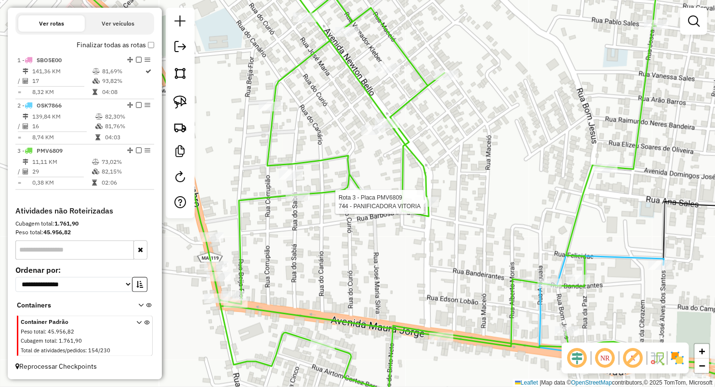
select select "**********"
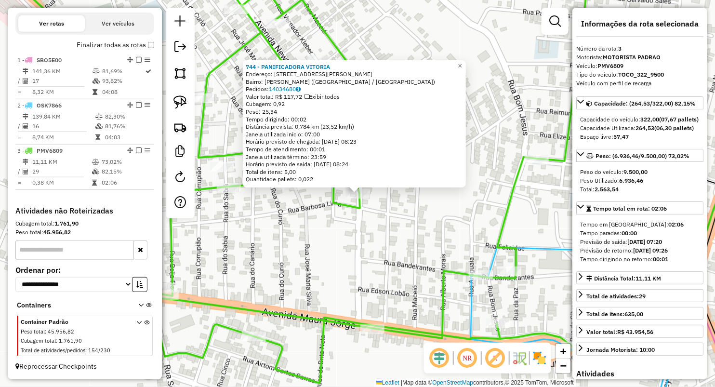
click at [399, 224] on div "744 - PANIFICADORA VITORIA Endereço: [STREET_ADDRESS][PERSON_NAME] Bairro: [PER…" at bounding box center [357, 193] width 715 height 387
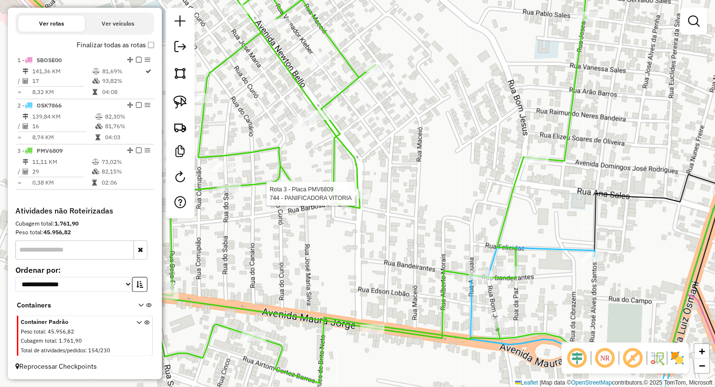
select select "**********"
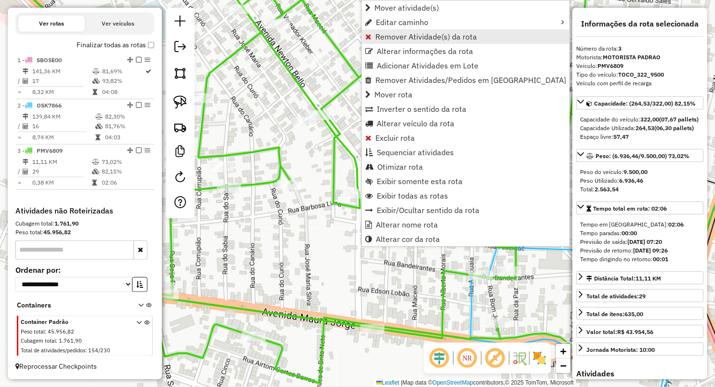
click at [412, 34] on span "Remover Atividade(s) da rota" at bounding box center [426, 37] width 102 height 8
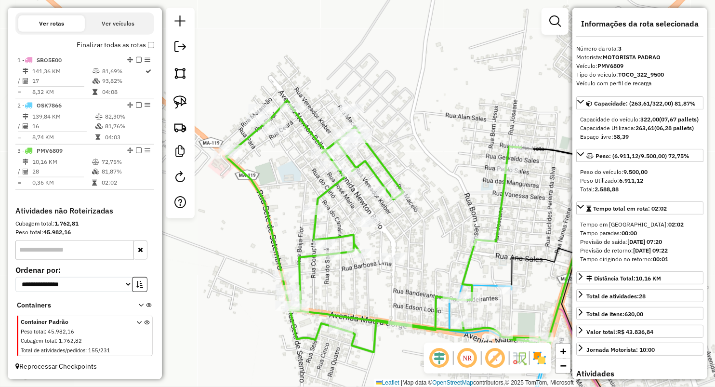
drag, startPoint x: 396, startPoint y: 220, endPoint x: 408, endPoint y: 229, distance: 15.8
click at [412, 229] on div "Janela de atendimento Grade de atendimento Capacidade Transportadoras Veículos …" at bounding box center [357, 193] width 715 height 387
click at [341, 323] on icon at bounding box center [388, 226] width 325 height 252
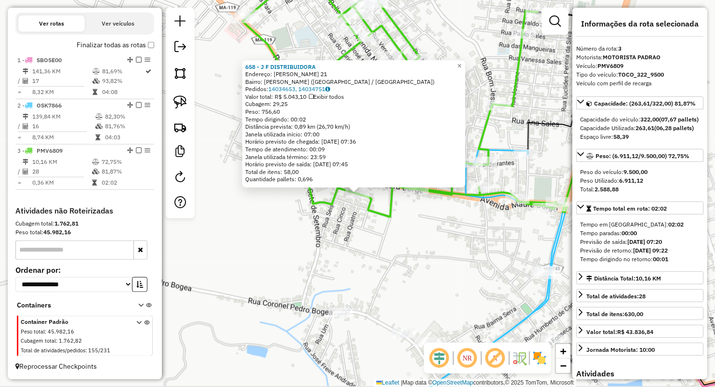
drag, startPoint x: 415, startPoint y: 249, endPoint x: 425, endPoint y: 243, distance: 12.1
click at [416, 250] on div "658 - J F DISTRIBUIDORA Endereço: [PERSON_NAME] 21 Bairro: [PERSON_NAME] ([GEOG…" at bounding box center [357, 193] width 715 height 387
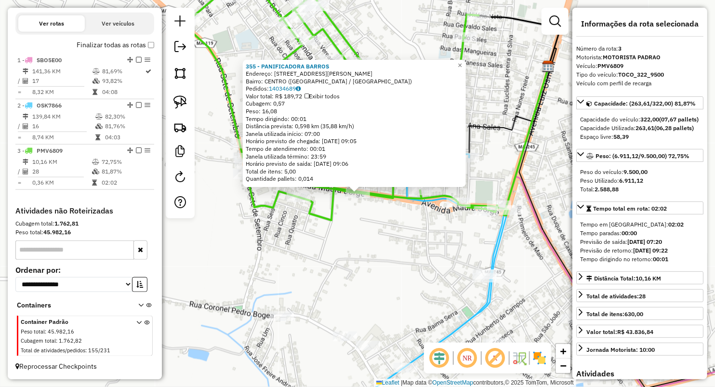
click at [349, 243] on div "355 - PANIFICADORA [PERSON_NAME]: [STREET_ADDRESS][PERSON_NAME] Bairro: [GEOGRA…" at bounding box center [357, 193] width 715 height 387
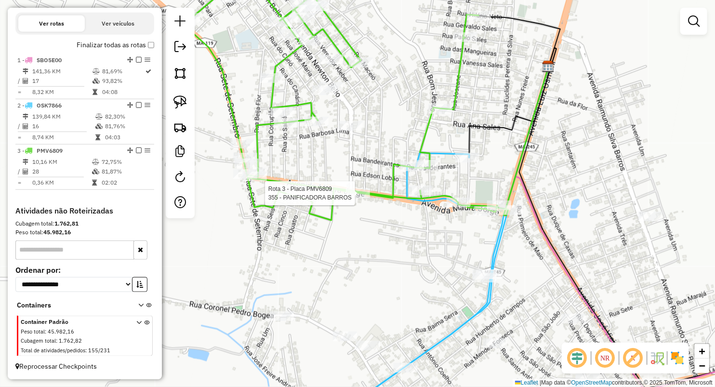
select select "**********"
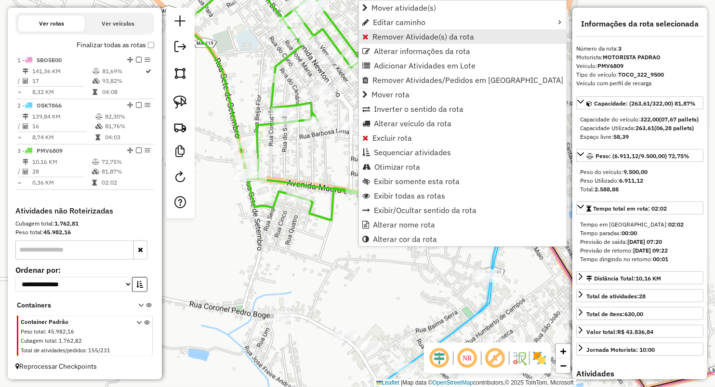
click at [380, 34] on span "Remover Atividade(s) da rota" at bounding box center [423, 37] width 102 height 8
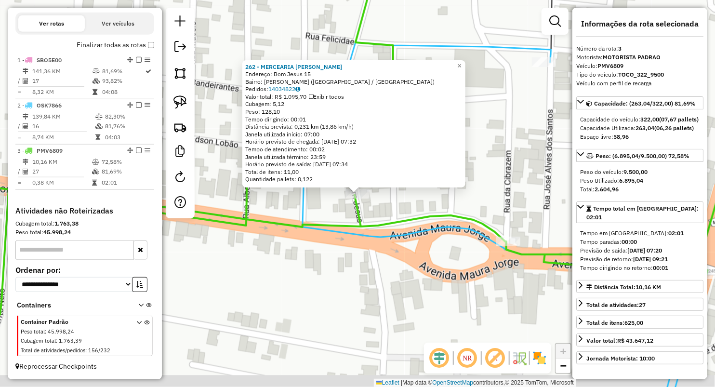
click at [339, 299] on div "Rota 3 - Placa PMV6809 262 - MERCEARIA ANTONIO RO 262 - MERCEARIA ANTONIO RO En…" at bounding box center [357, 193] width 715 height 387
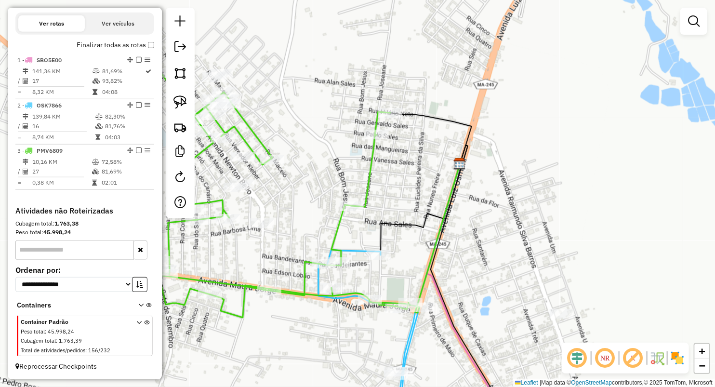
drag, startPoint x: 389, startPoint y: 217, endPoint x: 366, endPoint y: 242, distance: 34.1
click at [381, 244] on icon at bounding box center [424, 200] width 87 height 110
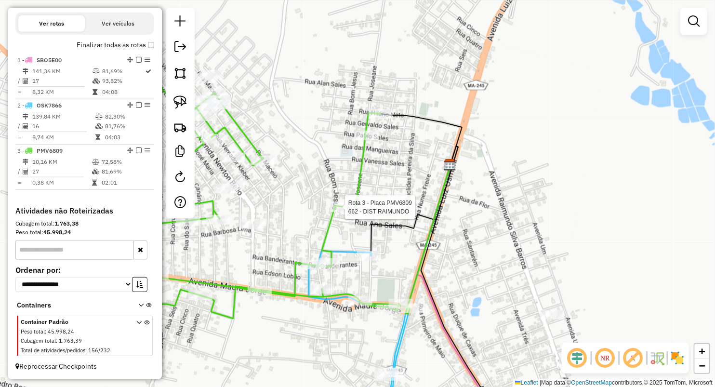
select select "**********"
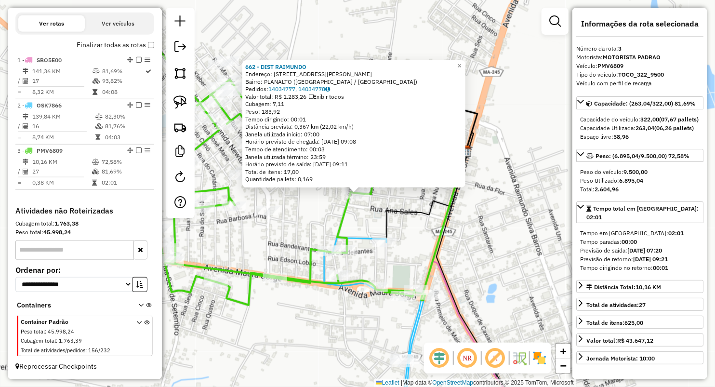
drag, startPoint x: 450, startPoint y: 254, endPoint x: 422, endPoint y: 186, distance: 73.7
click at [448, 254] on div "662 - DIST RAIMUNDO Endereço: Av Domingues Jose Rodrigues 94 Bairro: PLANALTO (…" at bounding box center [357, 193] width 715 height 387
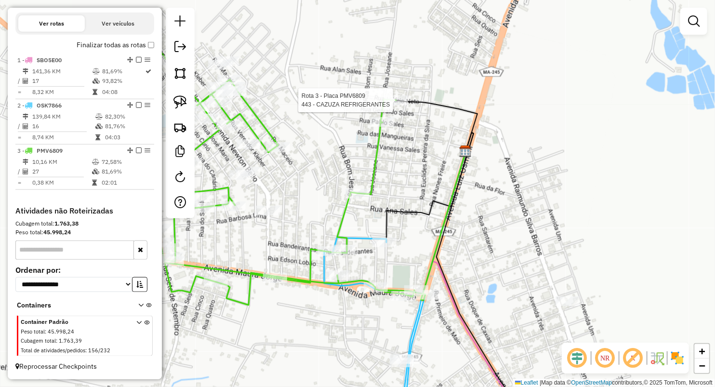
select select "**********"
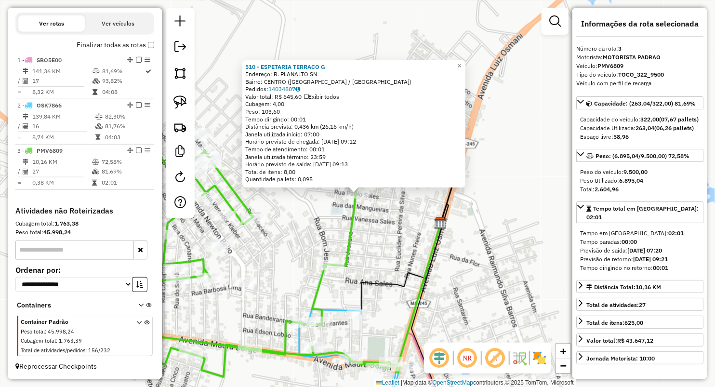
click at [381, 243] on div "510 - ESPETARIA TERRACO G Endereço: R. PLANALTO SN Bairro: CENTRO (LAGO DA PEDR…" at bounding box center [357, 193] width 715 height 387
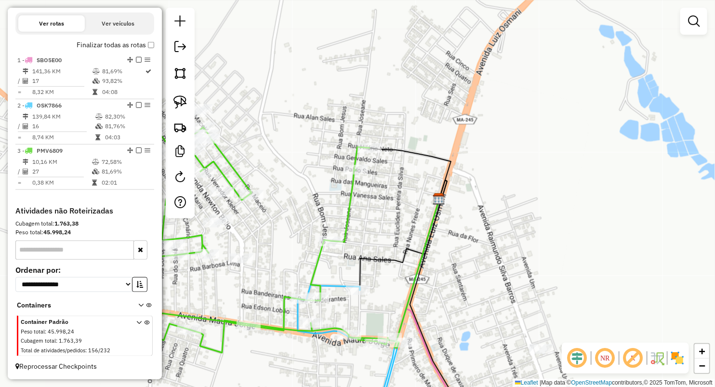
drag, startPoint x: 377, startPoint y: 244, endPoint x: 362, endPoint y: 145, distance: 99.8
click at [362, 145] on div "Janela de atendimento Grade de atendimento Capacidade Transportadoras Veículos …" at bounding box center [357, 193] width 715 height 387
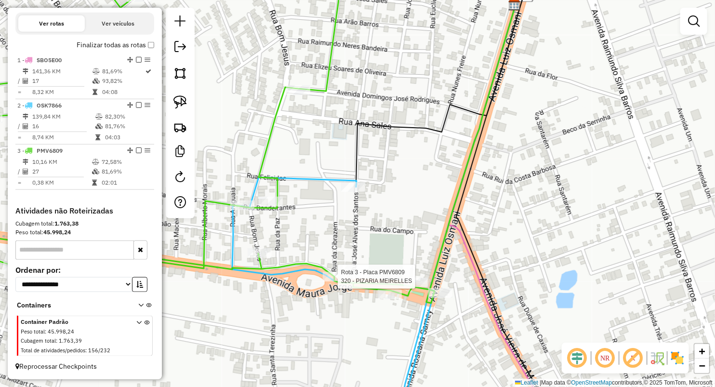
select select "**********"
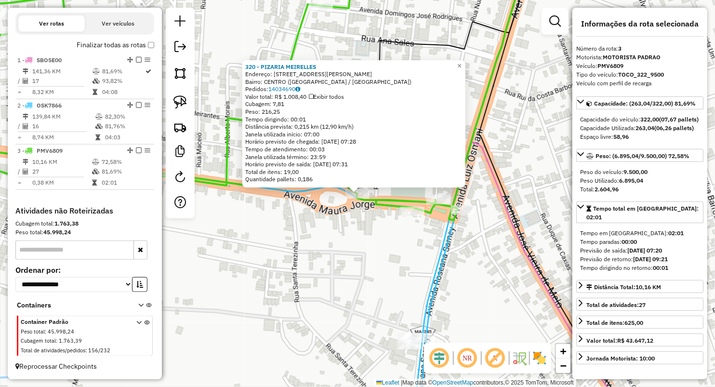
click at [280, 248] on div "320 - PIZARIA MEIRELLES Endereço: AV MAURA JORGE 73 Bairro: CENTRO (LAGO DA PED…" at bounding box center [357, 193] width 715 height 387
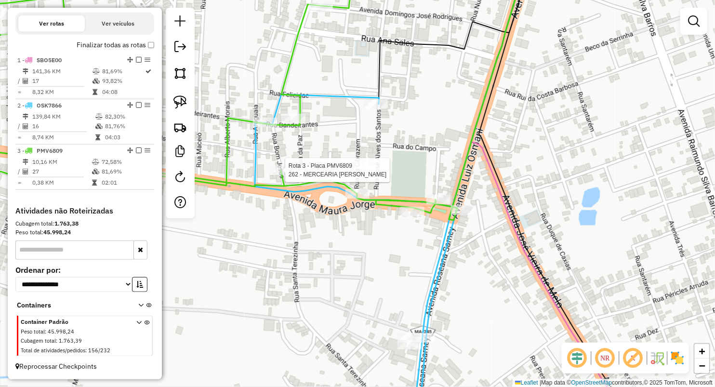
select select "**********"
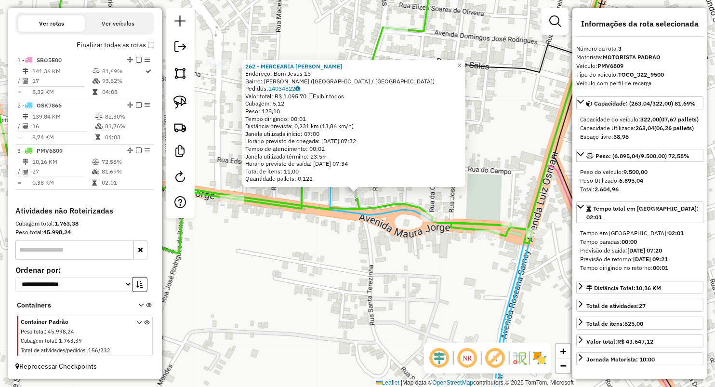
drag, startPoint x: 366, startPoint y: 261, endPoint x: 397, endPoint y: 254, distance: 32.0
click at [366, 261] on div "262 - MERCEARIA ANTONIO RO Endereço: Bom Jesus 15 Bairro: VALDIR FILHO (LAGO DA…" at bounding box center [357, 193] width 715 height 387
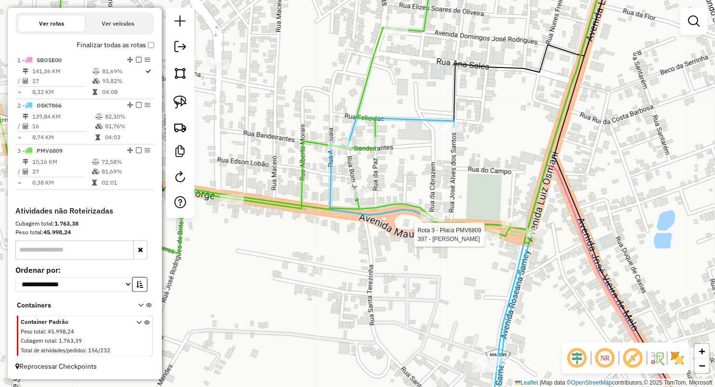
select select "**********"
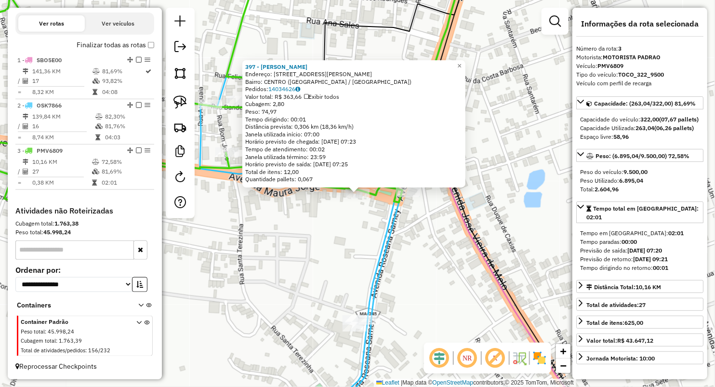
click at [389, 245] on icon at bounding box center [301, 251] width 202 height 349
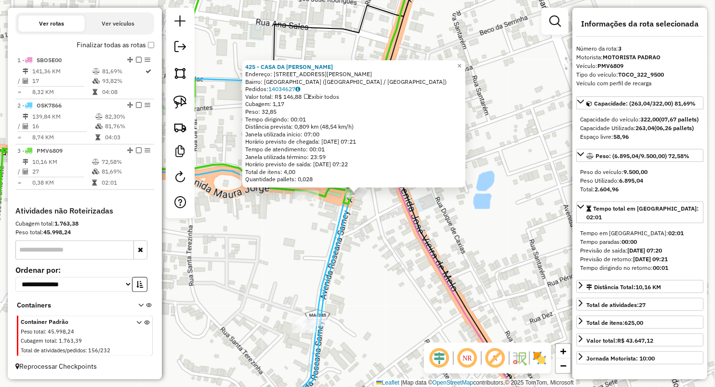
click at [379, 222] on div "425 - CASA DA MARILENE Endereço: Avenida Roseana Sarney 136 Bairro: VILA ROCHA …" at bounding box center [357, 193] width 715 height 387
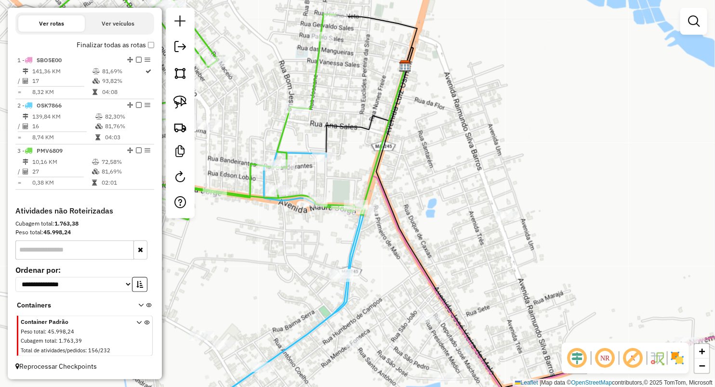
drag, startPoint x: 399, startPoint y: 277, endPoint x: 425, endPoint y: 275, distance: 26.1
click at [418, 279] on div "Janela de atendimento Grade de atendimento Capacidade Transportadoras Veículos …" at bounding box center [357, 193] width 715 height 387
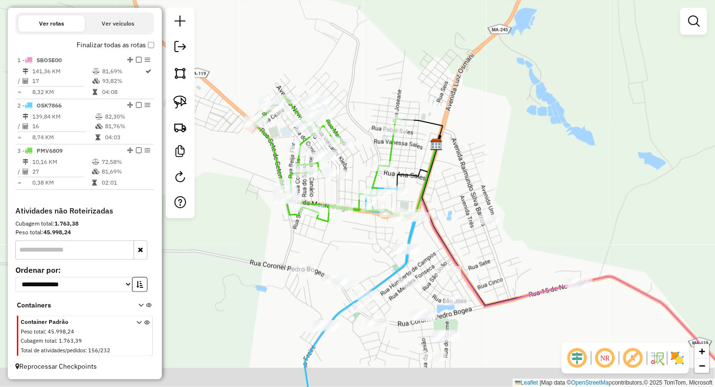
drag, startPoint x: 341, startPoint y: 292, endPoint x: 342, endPoint y: 259, distance: 33.2
click at [342, 259] on div "Janela de atendimento Grade de atendimento Capacidade Transportadoras Veículos …" at bounding box center [357, 193] width 715 height 387
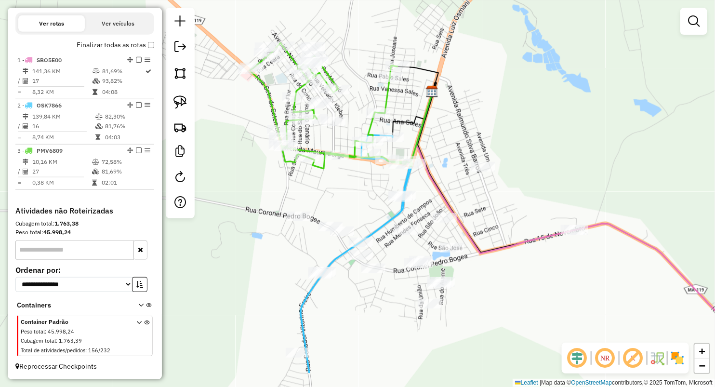
drag, startPoint x: 222, startPoint y: 289, endPoint x: 208, endPoint y: 221, distance: 68.9
click at [218, 235] on div "Janela de atendimento Grade de atendimento Capacidade Transportadoras Veículos …" at bounding box center [357, 193] width 715 height 387
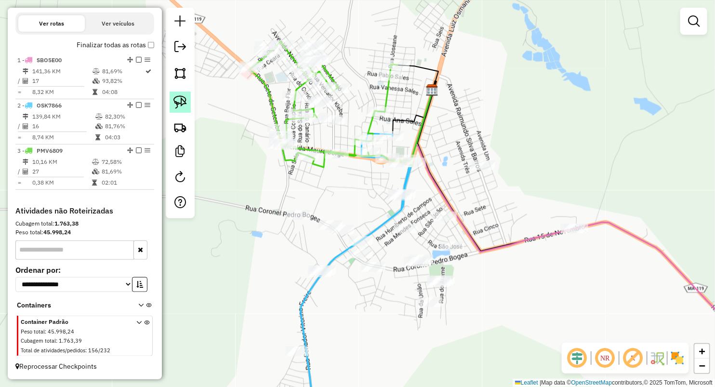
click at [177, 104] on img at bounding box center [179, 101] width 13 height 13
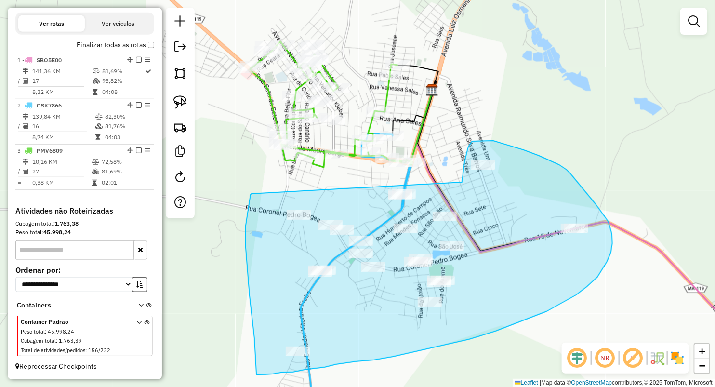
drag, startPoint x: 462, startPoint y: 182, endPoint x: 251, endPoint y: 194, distance: 210.8
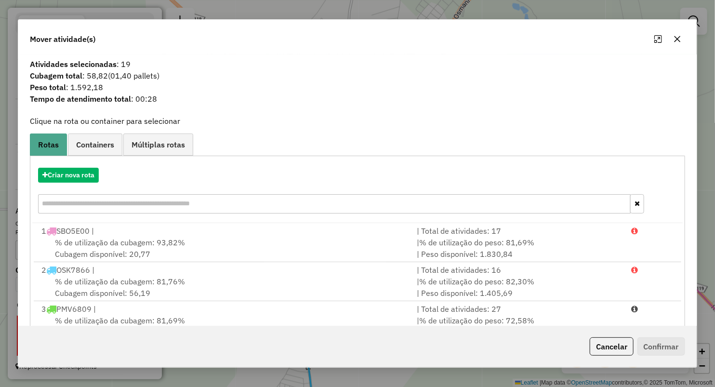
click at [677, 33] on button "button" at bounding box center [677, 38] width 15 height 15
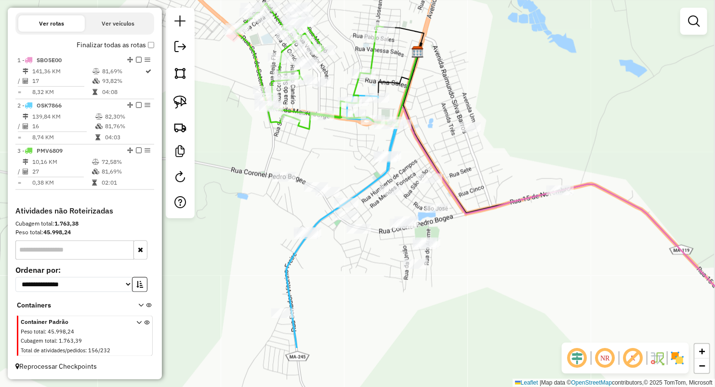
drag, startPoint x: 450, startPoint y: 157, endPoint x: 443, endPoint y: 77, distance: 79.8
click at [443, 77] on div "Janela de atendimento Grade de atendimento Capacidade Transportadoras Veículos …" at bounding box center [357, 193] width 715 height 387
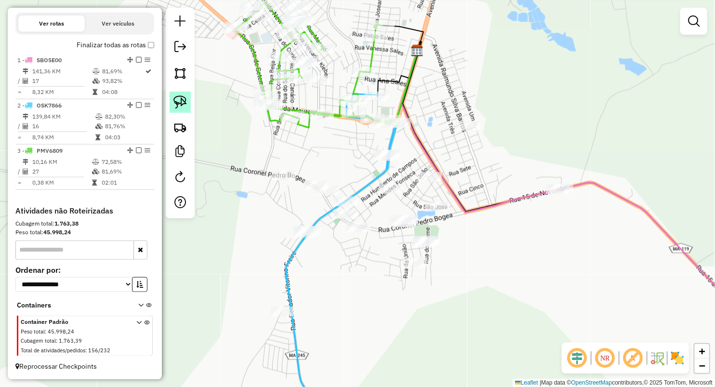
click at [189, 107] on link at bounding box center [180, 102] width 21 height 21
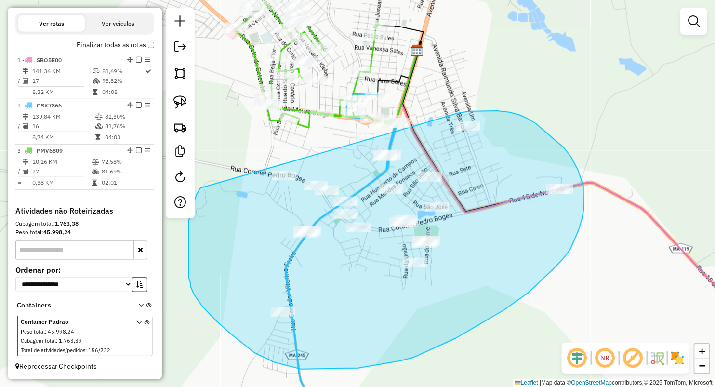
drag, startPoint x: 438, startPoint y: 119, endPoint x: 212, endPoint y: 184, distance: 235.2
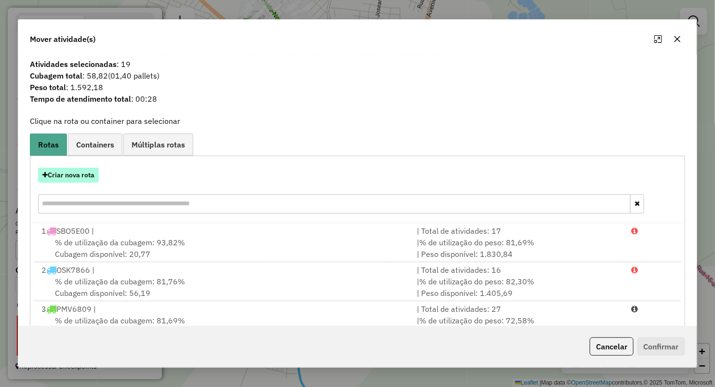
click at [87, 175] on button "Criar nova rota" at bounding box center [68, 175] width 61 height 15
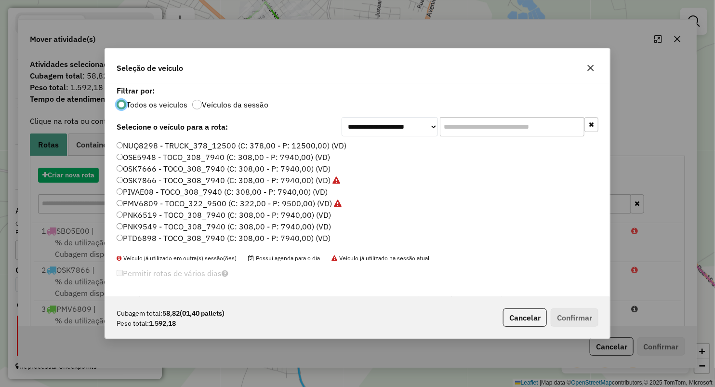
scroll to position [5, 3]
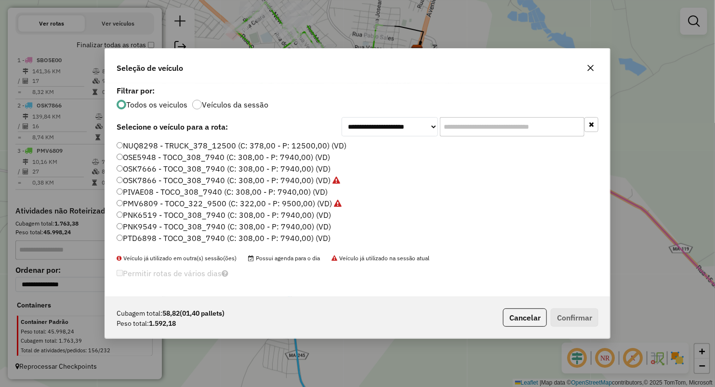
click at [158, 172] on label "OSK7666 - TOCO_308_7940 (C: 308,00 - P: 7940,00) (VD)" at bounding box center [224, 169] width 214 height 12
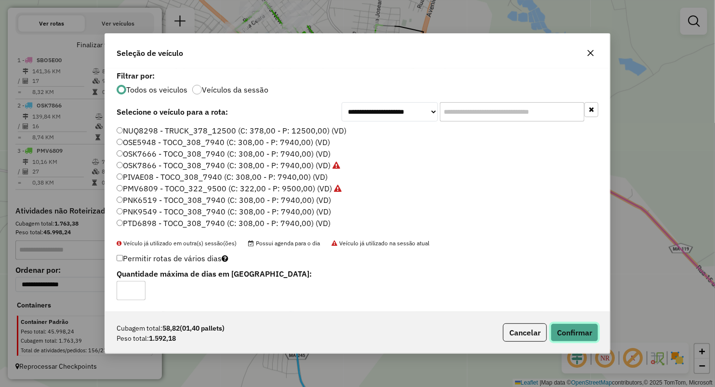
click at [584, 330] on button "Confirmar" at bounding box center [575, 332] width 48 height 18
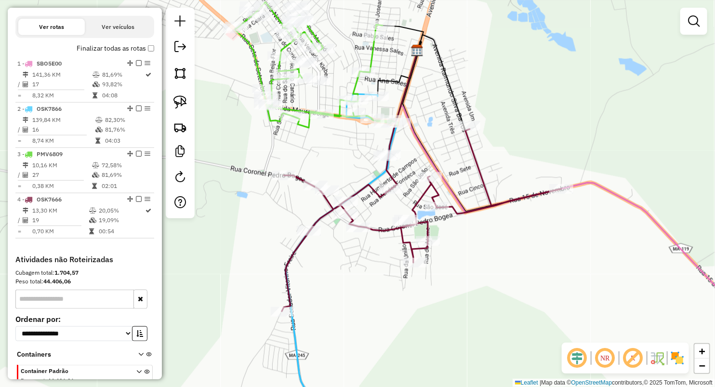
scroll to position [327, 0]
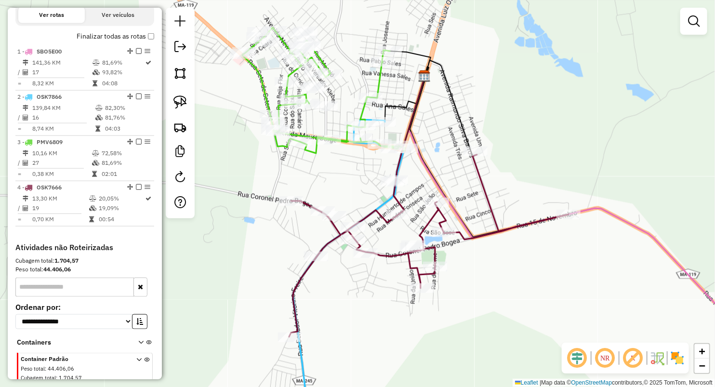
drag, startPoint x: 351, startPoint y: 144, endPoint x: 364, endPoint y: 199, distance: 56.9
click at [364, 199] on div "Janela de atendimento Grade de atendimento Capacidade Transportadoras Veículos …" at bounding box center [357, 193] width 715 height 387
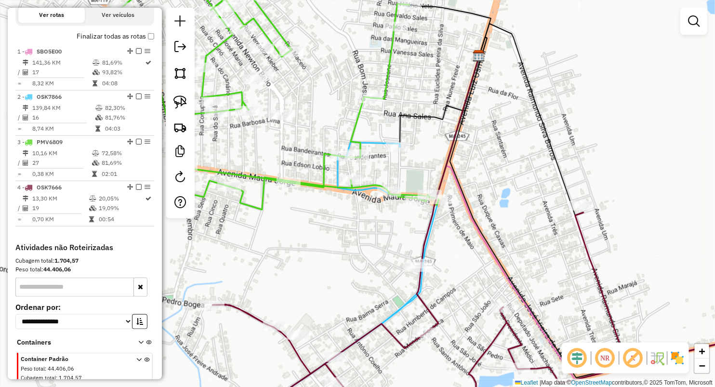
drag, startPoint x: 328, startPoint y: 235, endPoint x: 334, endPoint y: 239, distance: 6.6
click at [334, 239] on div "Janela de atendimento Grade de atendimento Capacidade Transportadoras Veículos …" at bounding box center [357, 193] width 715 height 387
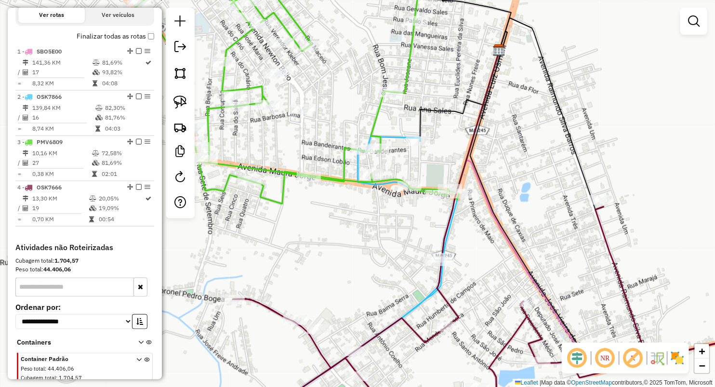
drag, startPoint x: 332, startPoint y: 199, endPoint x: 437, endPoint y: 197, distance: 104.5
click at [427, 190] on div "Janela de atendimento Grade de atendimento Capacidade Transportadoras Veículos …" at bounding box center [357, 193] width 715 height 387
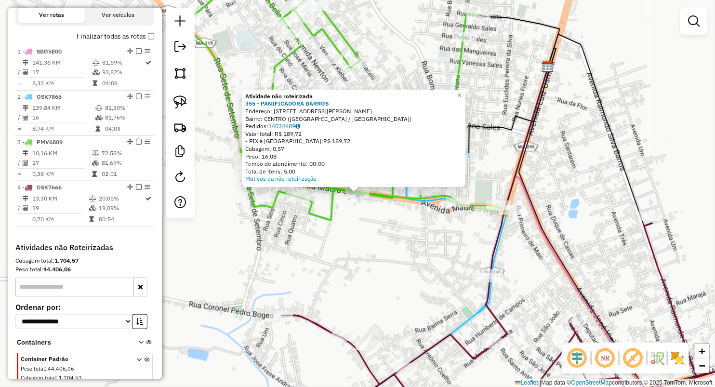
click at [310, 238] on div "Atividade não roteirizada 355 - PANIFICADORA BARROS Endereço: AV MAURA JORGE 31…" at bounding box center [357, 193] width 715 height 387
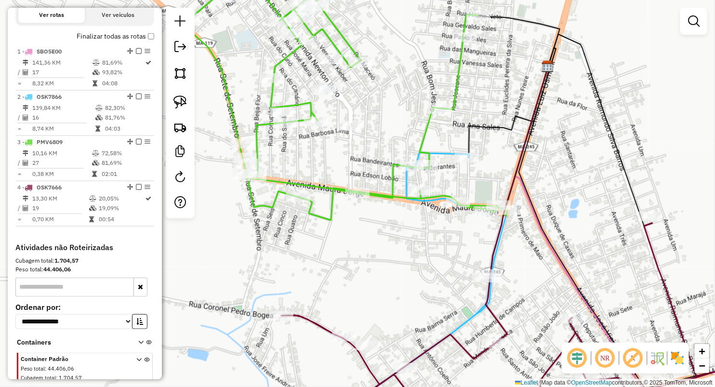
drag, startPoint x: 281, startPoint y: 232, endPoint x: 288, endPoint y: 254, distance: 22.7
click at [291, 254] on div "Janela de atendimento Grade de atendimento Capacidade Transportadoras Veículos …" at bounding box center [357, 193] width 715 height 387
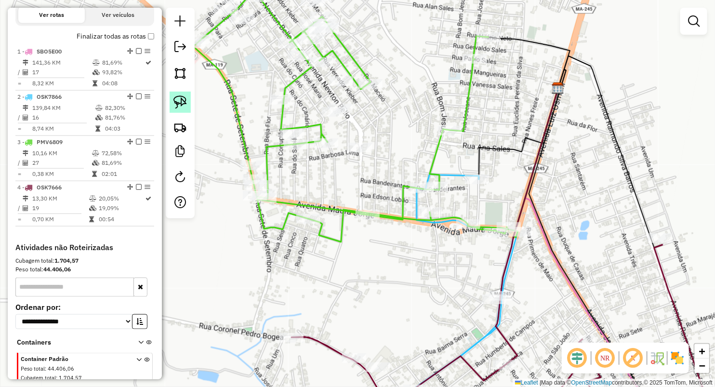
drag, startPoint x: 176, startPoint y: 99, endPoint x: 177, endPoint y: 106, distance: 7.2
click at [176, 99] on img at bounding box center [179, 101] width 13 height 13
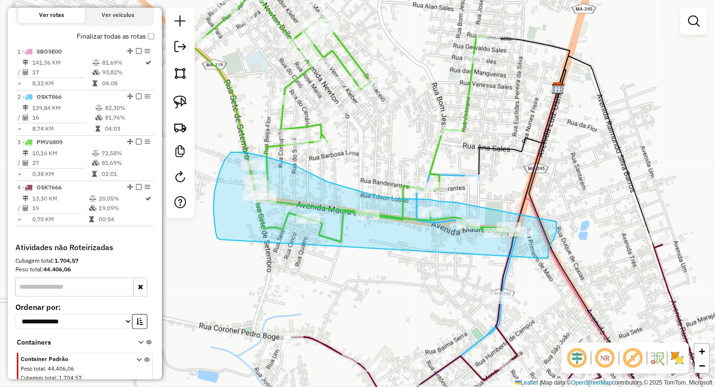
drag, startPoint x: 220, startPoint y: 239, endPoint x: 546, endPoint y: 258, distance: 326.6
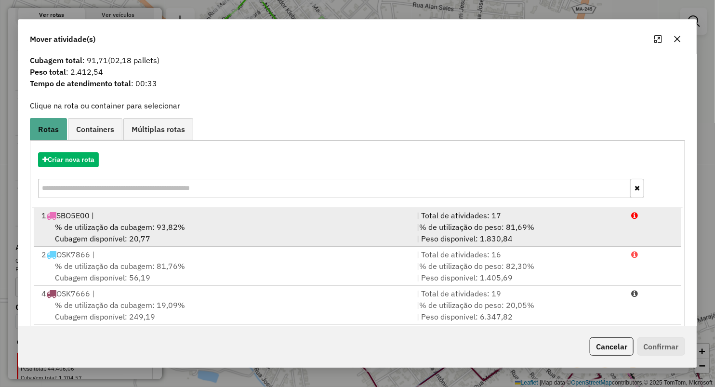
scroll to position [30, 0]
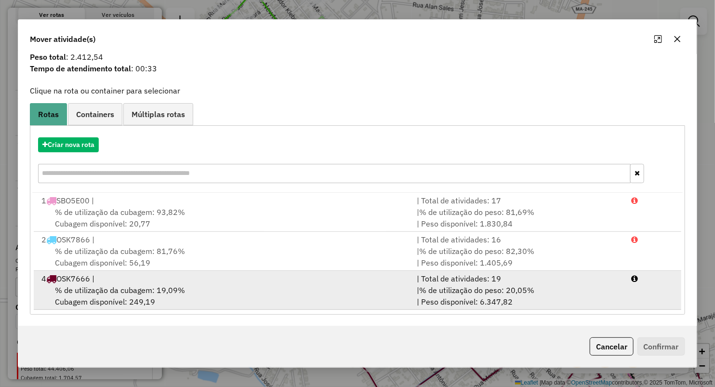
click at [165, 296] on div "% de utilização da cubagem: 19,09% Cubagem disponível: 249,19" at bounding box center [223, 295] width 375 height 23
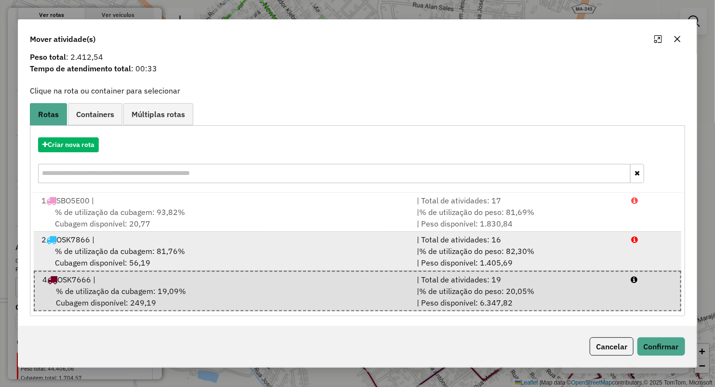
scroll to position [0, 0]
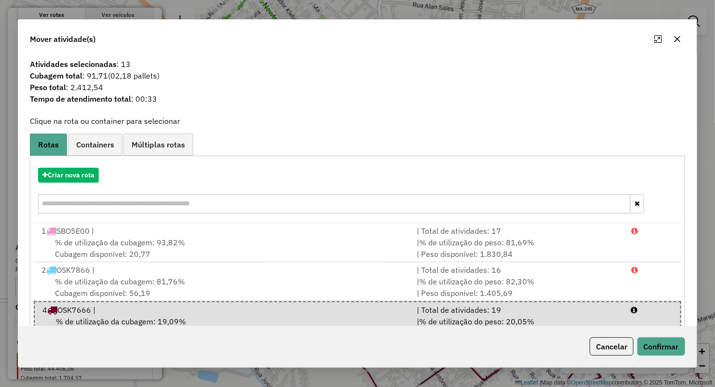
drag, startPoint x: 678, startPoint y: 46, endPoint x: 674, endPoint y: 41, distance: 5.9
click at [678, 44] on button "button" at bounding box center [677, 38] width 15 height 15
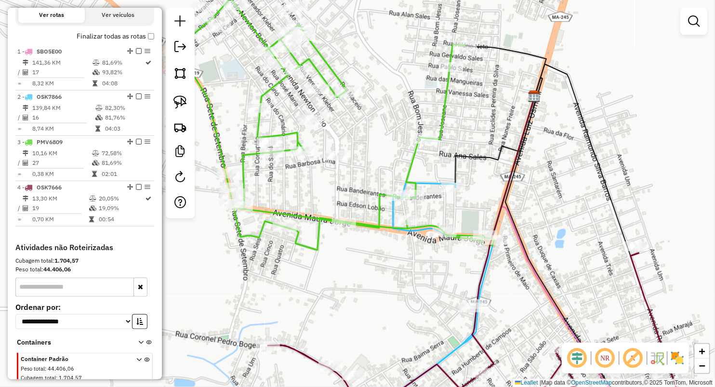
drag, startPoint x: 408, startPoint y: 280, endPoint x: 390, endPoint y: 273, distance: 19.1
click at [388, 280] on div "Janela de atendimento Grade de atendimento Capacidade Transportadoras Veículos …" at bounding box center [357, 193] width 715 height 387
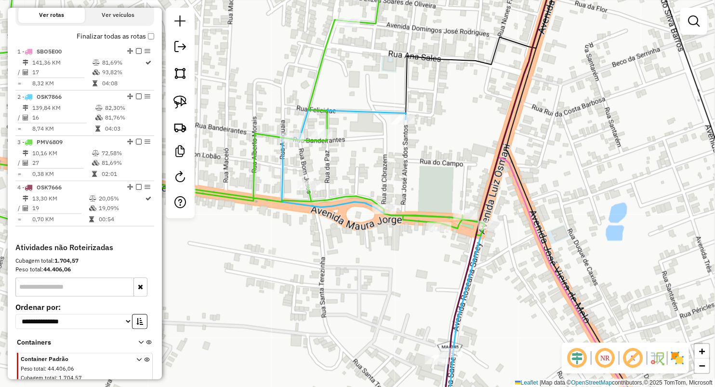
drag, startPoint x: 399, startPoint y: 289, endPoint x: 383, endPoint y: 285, distance: 16.5
click at [388, 285] on div "Janela de atendimento Grade de atendimento Capacidade Transportadoras Veículos …" at bounding box center [357, 193] width 715 height 387
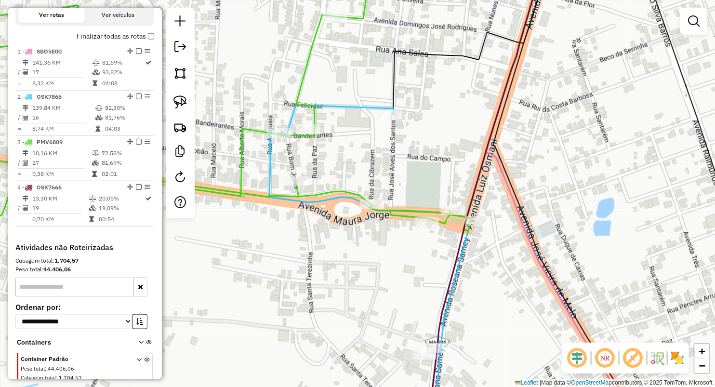
drag, startPoint x: 178, startPoint y: 102, endPoint x: 227, endPoint y: 161, distance: 76.3
click at [178, 102] on img at bounding box center [179, 101] width 13 height 13
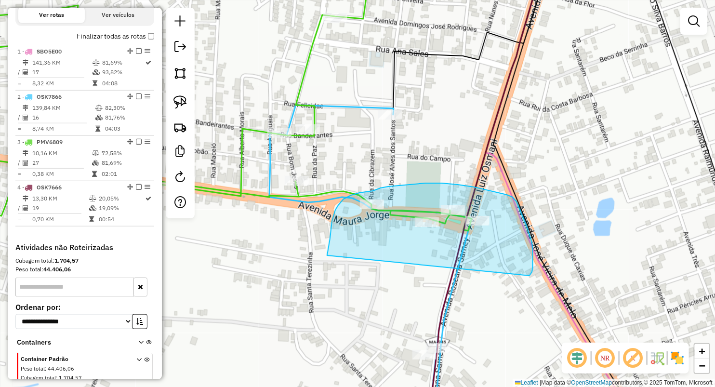
drag, startPoint x: 327, startPoint y: 255, endPoint x: 527, endPoint y: 281, distance: 201.5
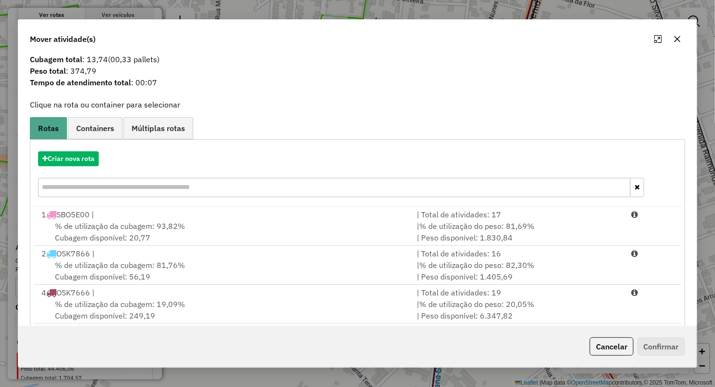
scroll to position [30, 0]
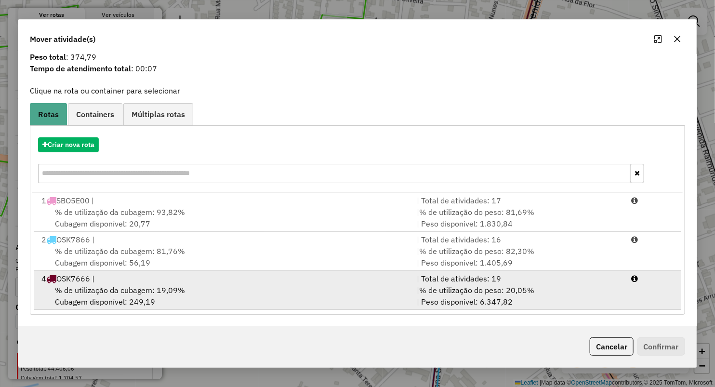
click at [72, 304] on div "% de utilização da cubagem: 19,09% Cubagem disponível: 249,19" at bounding box center [223, 295] width 375 height 23
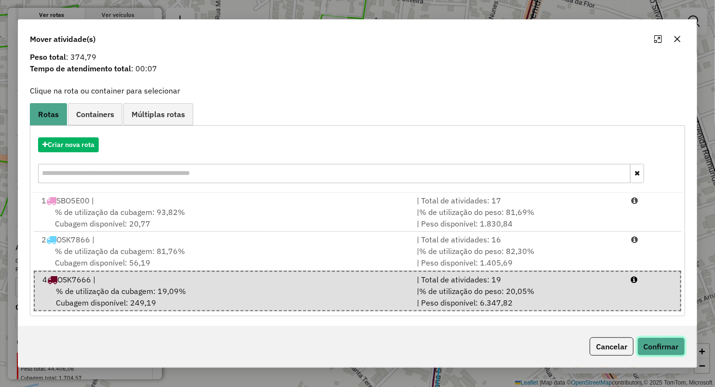
click at [658, 344] on button "Confirmar" at bounding box center [661, 346] width 48 height 18
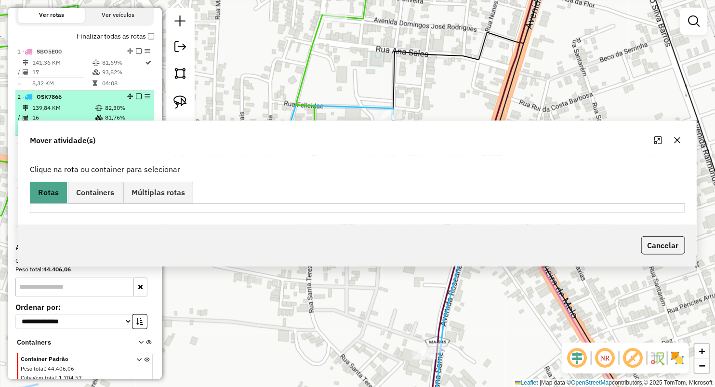
scroll to position [0, 0]
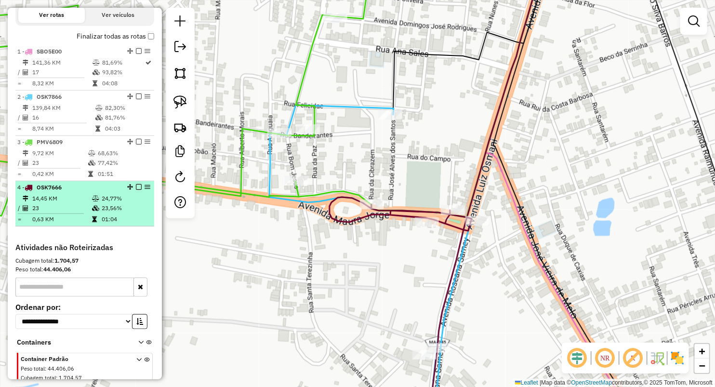
click at [62, 213] on td "23" at bounding box center [62, 208] width 60 height 10
select select "**********"
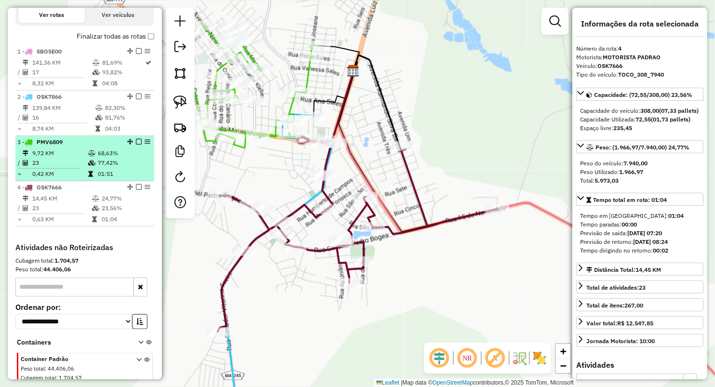
click at [63, 178] on td "0,42 KM" at bounding box center [60, 174] width 56 height 10
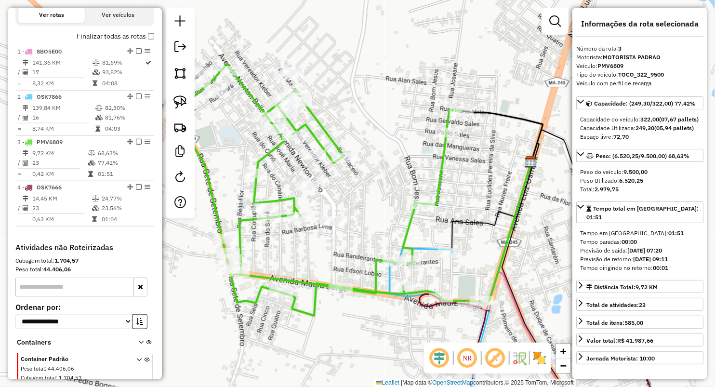
drag, startPoint x: 395, startPoint y: 156, endPoint x: 390, endPoint y: 135, distance: 21.5
click at [390, 135] on div "Janela de atendimento Grade de atendimento Capacidade Transportadoras Veículos …" at bounding box center [357, 193] width 715 height 387
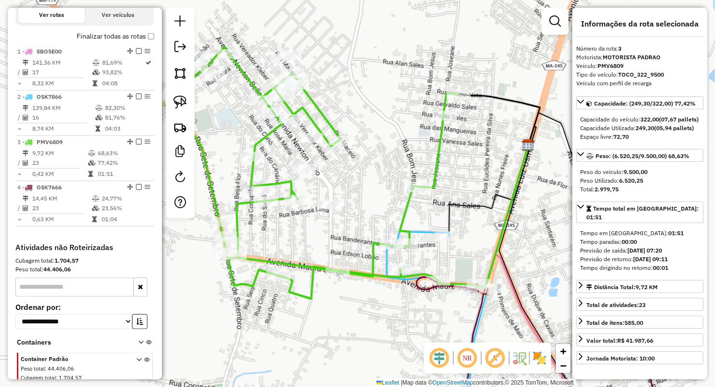
click at [420, 182] on icon at bounding box center [310, 173] width 295 height 252
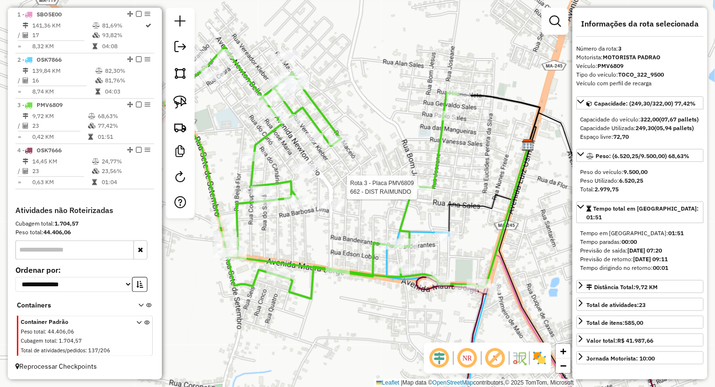
scroll to position [371, 0]
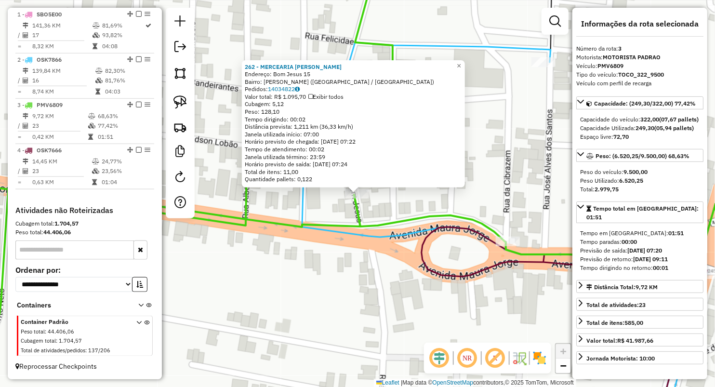
click at [326, 299] on div "262 - MERCEARIA ANTONIO RO Endereço: Bom Jesus 15 Bairro: VALDIR FILHO (LAGO DA…" at bounding box center [357, 193] width 715 height 387
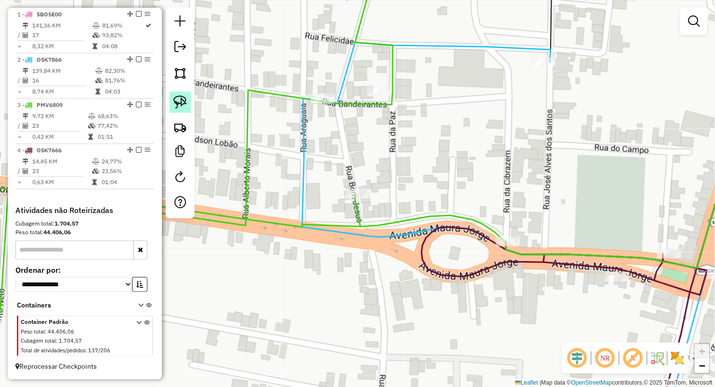
click at [177, 99] on img at bounding box center [179, 101] width 13 height 13
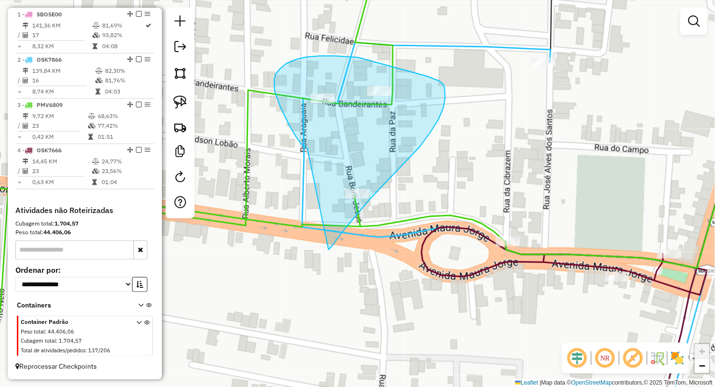
drag, startPoint x: 307, startPoint y: 148, endPoint x: 328, endPoint y: 250, distance: 103.2
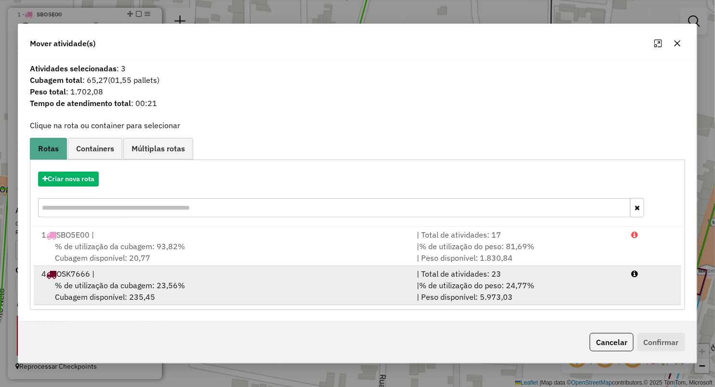
click at [112, 284] on span "% de utilização da cubagem: 23,56%" at bounding box center [120, 285] width 130 height 10
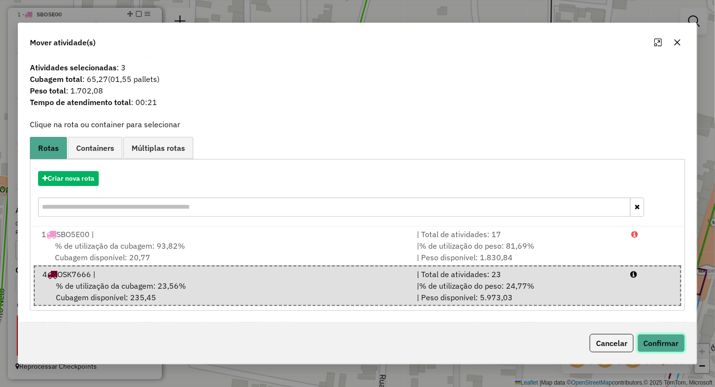
drag, startPoint x: 671, startPoint y: 345, endPoint x: 555, endPoint y: 350, distance: 116.7
click at [670, 345] on button "Confirmar" at bounding box center [661, 343] width 48 height 18
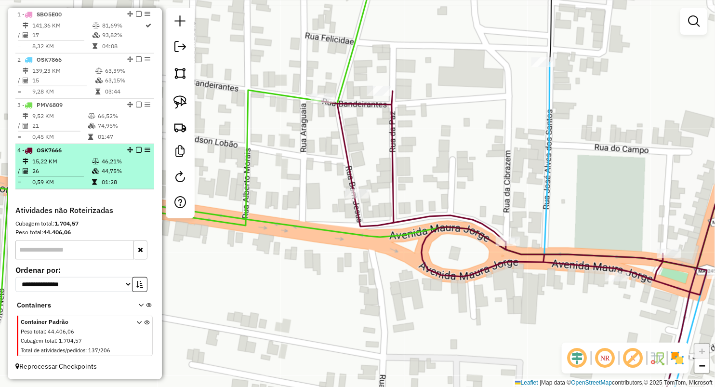
click at [77, 183] on td "0,59 KM" at bounding box center [62, 182] width 60 height 10
select select "**********"
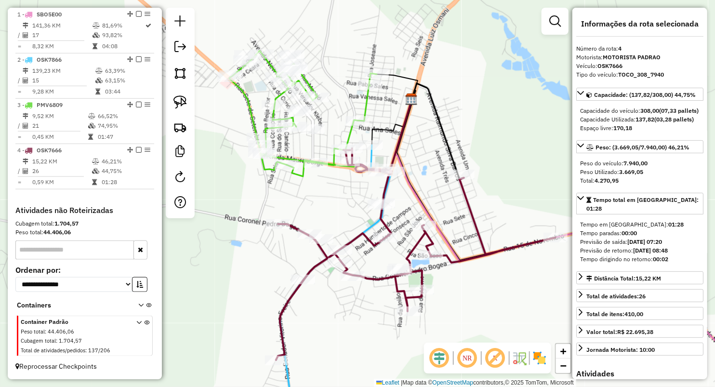
click at [346, 223] on div "Janela de atendimento Grade de atendimento Capacidade Transportadoras Veículos …" at bounding box center [357, 193] width 715 height 387
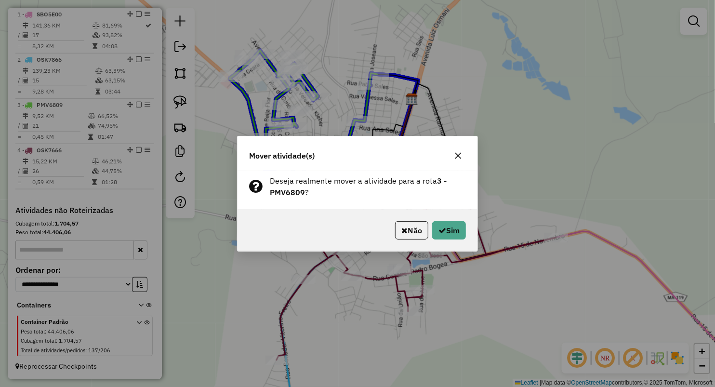
click at [454, 154] on button "button" at bounding box center [457, 155] width 15 height 15
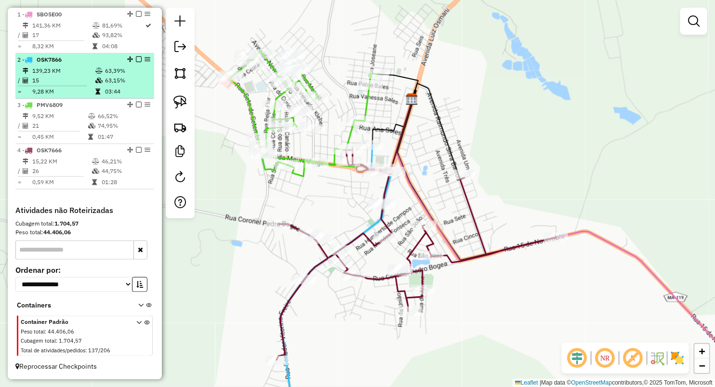
click at [92, 91] on td "9,28 KM" at bounding box center [63, 92] width 63 height 10
select select "**********"
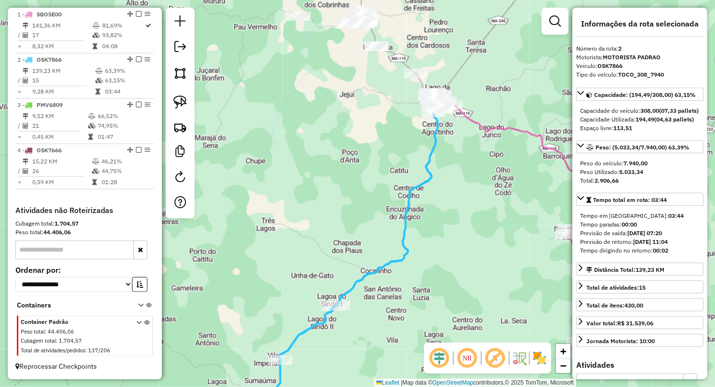
drag, startPoint x: 425, startPoint y: 122, endPoint x: 420, endPoint y: 238, distance: 115.7
click at [416, 264] on div "Janela de atendimento Grade de atendimento Capacidade Transportadoras Veículos …" at bounding box center [357, 193] width 715 height 387
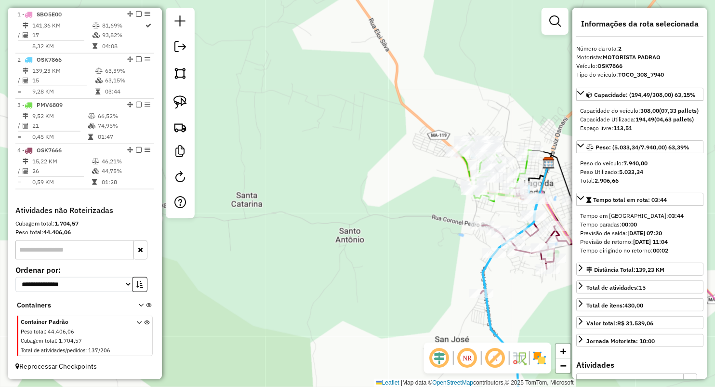
drag, startPoint x: 416, startPoint y: 231, endPoint x: 316, endPoint y: 232, distance: 100.2
click at [312, 236] on div "Janela de atendimento Grade de atendimento Capacidade Transportadoras Veículos …" at bounding box center [357, 193] width 715 height 387
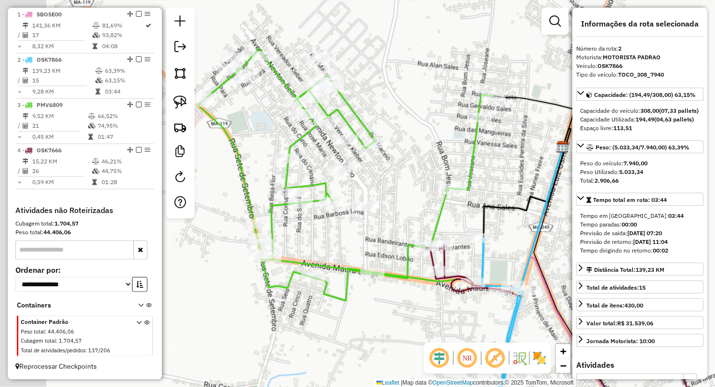
drag, startPoint x: 380, startPoint y: 221, endPoint x: 389, endPoint y: 208, distance: 15.2
click at [391, 206] on div "Janela de atendimento Grade de atendimento Capacidade Transportadoras Veículos …" at bounding box center [357, 193] width 715 height 387
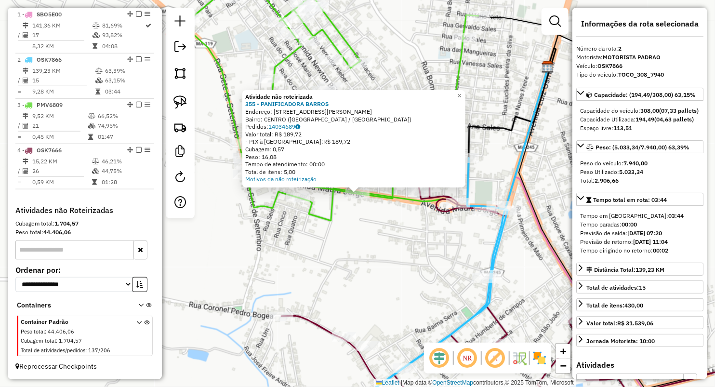
click at [358, 262] on div "Atividade não roteirizada 355 - PANIFICADORA BARROS Endereço: AV MAURA JORGE 31…" at bounding box center [357, 193] width 715 height 387
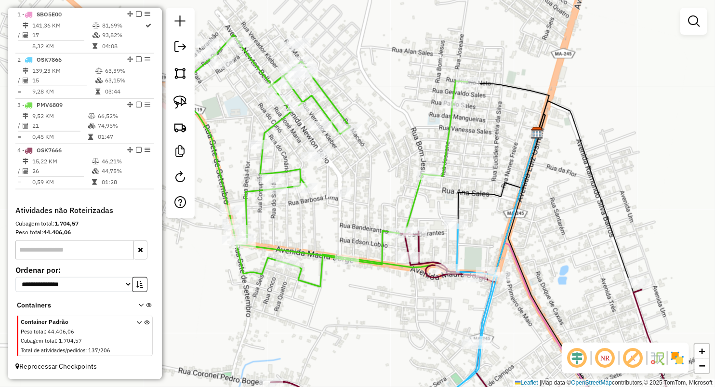
drag, startPoint x: 389, startPoint y: 121, endPoint x: 385, endPoint y: 204, distance: 82.5
click at [382, 183] on div "Janela de atendimento Grade de atendimento Capacidade Transportadoras Veículos …" at bounding box center [357, 193] width 715 height 387
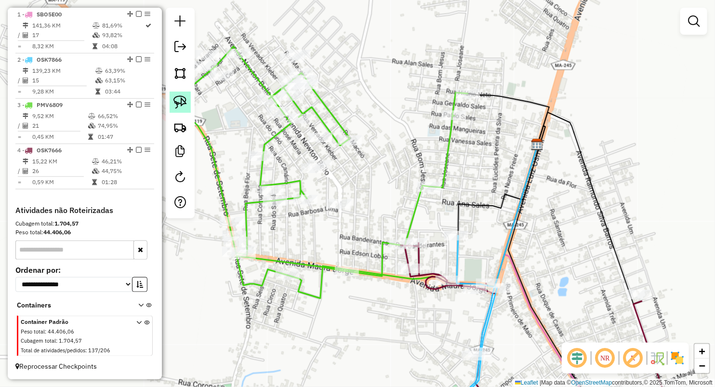
click at [179, 100] on img at bounding box center [179, 101] width 13 height 13
drag, startPoint x: 322, startPoint y: 254, endPoint x: 336, endPoint y: 305, distance: 52.5
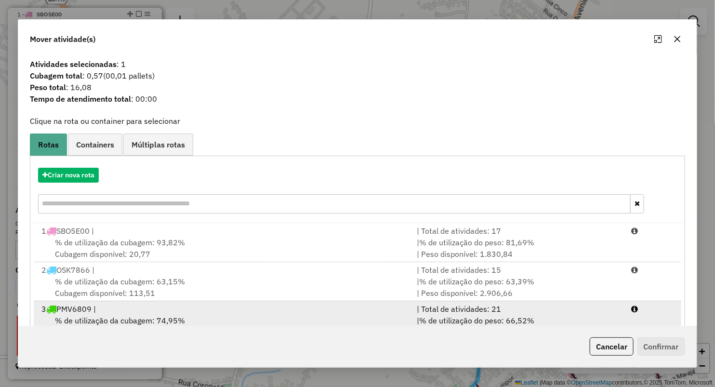
drag, startPoint x: 119, startPoint y: 315, endPoint x: 197, endPoint y: 323, distance: 78.4
click at [119, 315] on span "% de utilização da cubagem: 74,95%" at bounding box center [120, 320] width 130 height 10
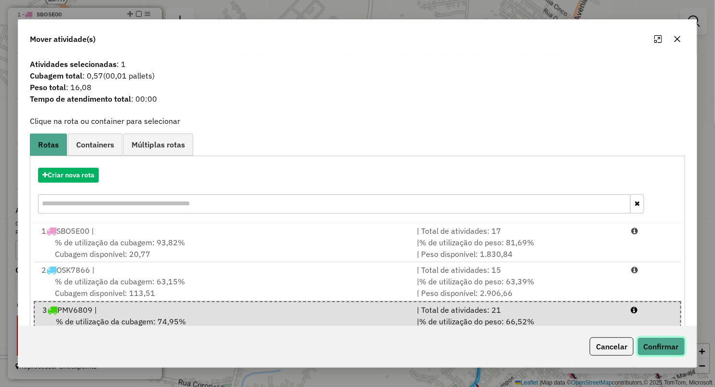
click at [669, 354] on button "Confirmar" at bounding box center [661, 346] width 48 height 18
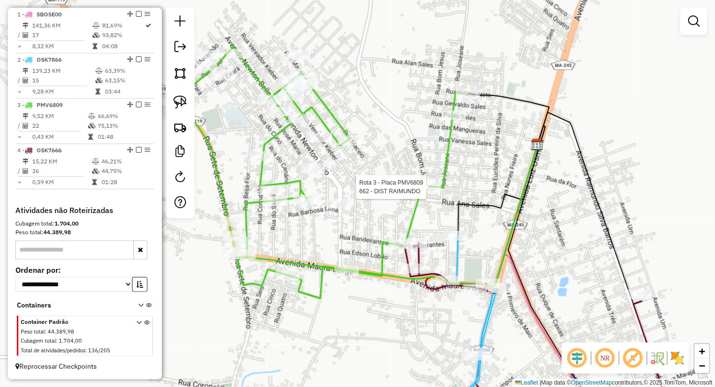
select select "**********"
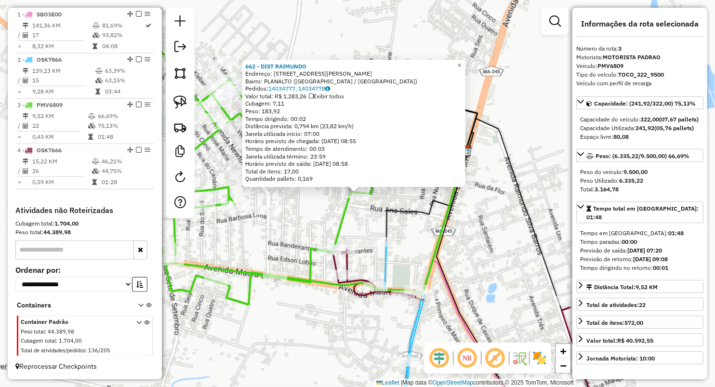
drag, startPoint x: 459, startPoint y: 229, endPoint x: 399, endPoint y: 175, distance: 80.2
click at [459, 228] on div "662 - DIST RAIMUNDO Endereço: Av Domingues Jose Rodrigues 94 Bairro: PLANALTO (…" at bounding box center [357, 193] width 715 height 387
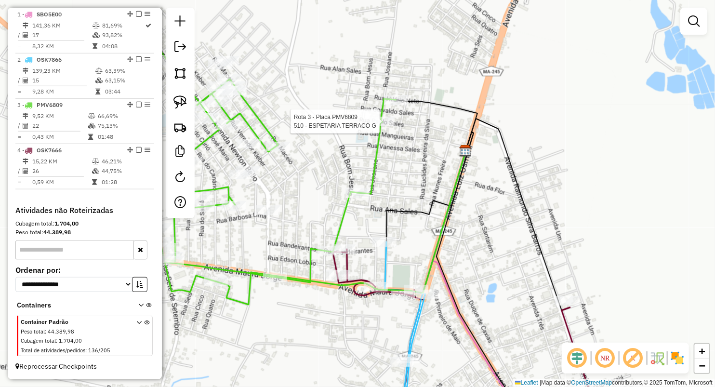
select select "**********"
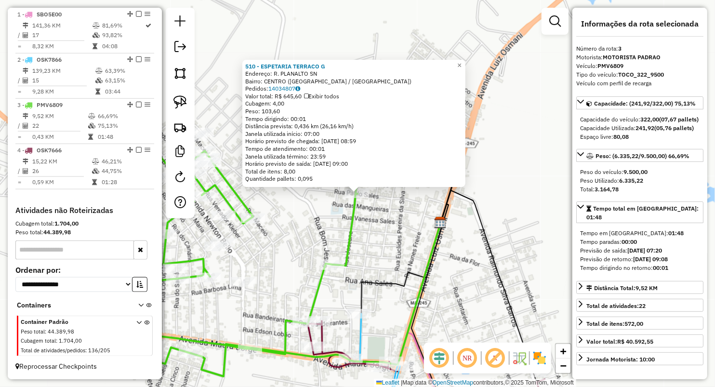
drag, startPoint x: 435, startPoint y: 233, endPoint x: 408, endPoint y: 216, distance: 31.7
click at [434, 234] on icon at bounding box center [316, 300] width 250 height 154
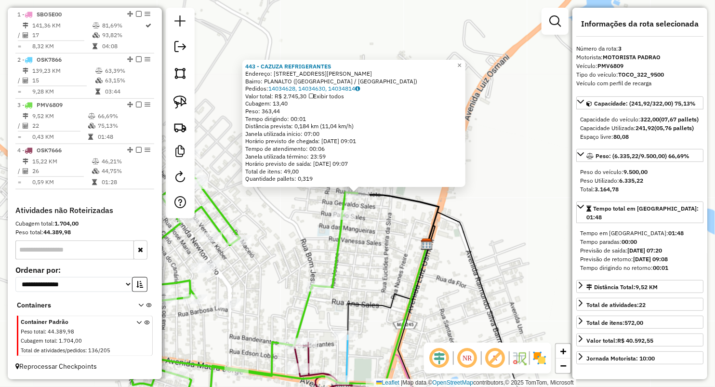
click at [274, 255] on div "443 - CAZUZA REFRIGERANTES Endereço: Rua Ilario Neto 112 Bairro: PLANALTO (LAGO…" at bounding box center [357, 193] width 715 height 387
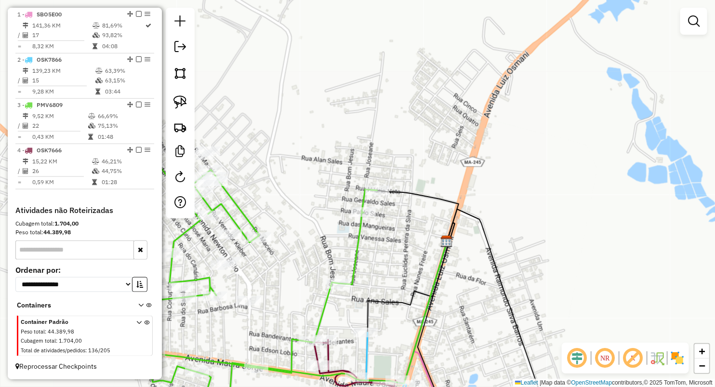
drag, startPoint x: 274, startPoint y: 255, endPoint x: 441, endPoint y: 198, distance: 176.5
click at [453, 197] on div "Janela de atendimento Grade de atendimento Capacidade Transportadoras Veículos …" at bounding box center [357, 193] width 715 height 387
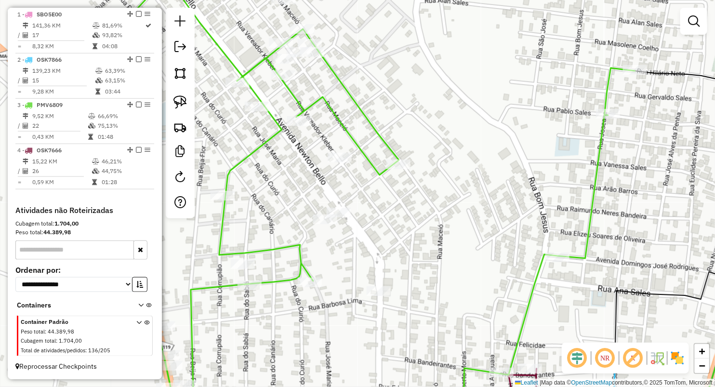
drag, startPoint x: 355, startPoint y: 242, endPoint x: 478, endPoint y: 219, distance: 125.0
click at [441, 236] on div "Janela de atendimento Grade de atendimento Capacidade Transportadoras Veículos …" at bounding box center [357, 193] width 715 height 387
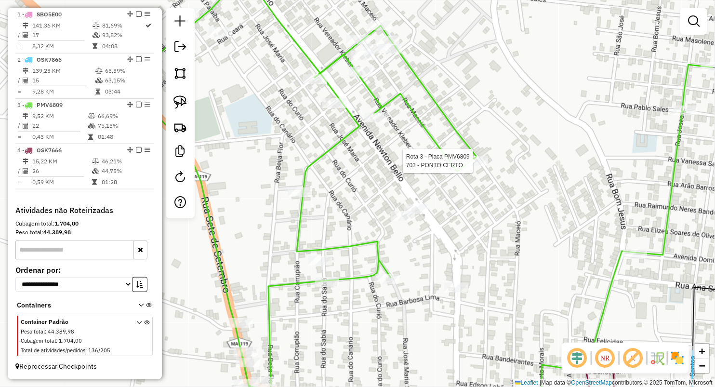
select select "**********"
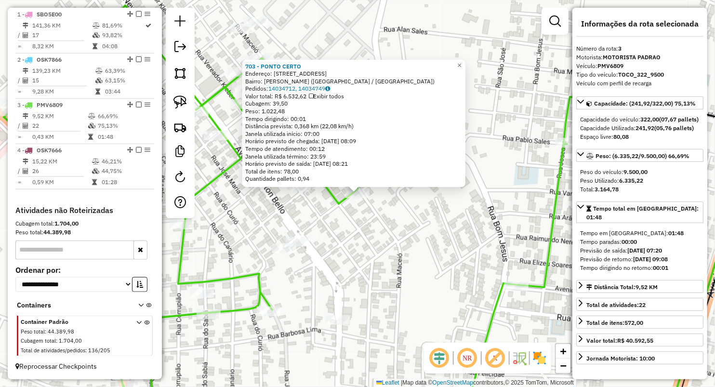
click at [247, 232] on div "703 - PONTO CERTO Endereço: RUA SAO VICENTE Q51A LT01 51 Bairro: VIEIRA NETO (L…" at bounding box center [357, 193] width 715 height 387
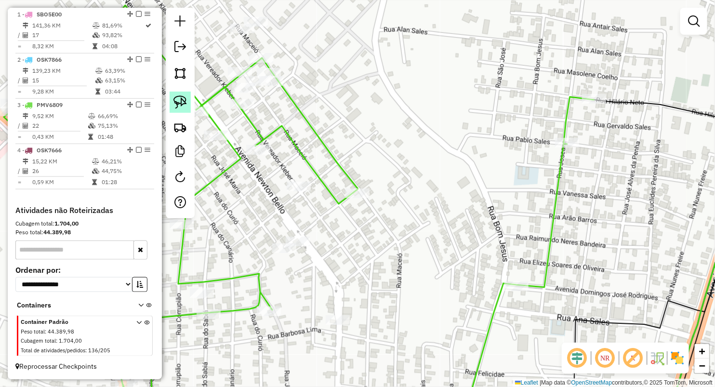
click at [176, 92] on div at bounding box center [180, 113] width 29 height 210
click at [180, 96] on img at bounding box center [179, 101] width 13 height 13
drag, startPoint x: 343, startPoint y: 182, endPoint x: 364, endPoint y: 236, distance: 58.9
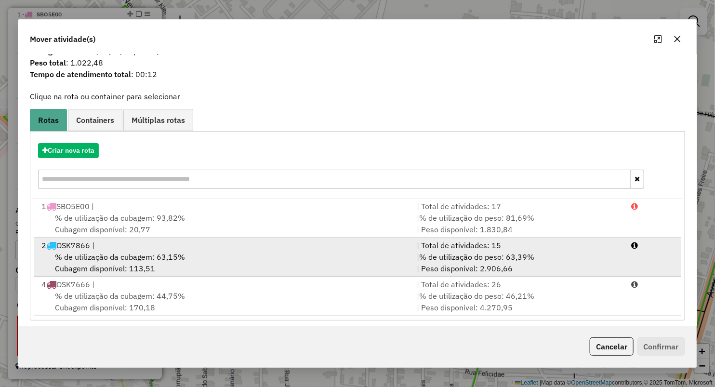
scroll to position [30, 0]
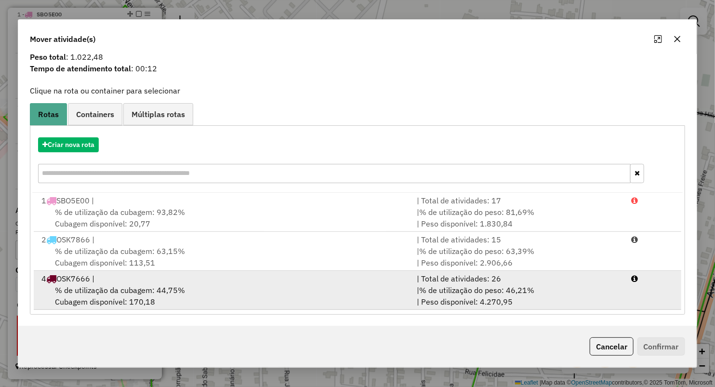
drag, startPoint x: 87, startPoint y: 309, endPoint x: 90, endPoint y: 302, distance: 7.2
click at [87, 309] on div "Criar nova rota 1 SBO5E00 | | Total de atividades: 17 % de utilização da cubage…" at bounding box center [357, 219] width 655 height 189
click at [92, 299] on div "% de utilização da cubagem: 44,75% Cubagem disponível: 170,18" at bounding box center [223, 295] width 375 height 23
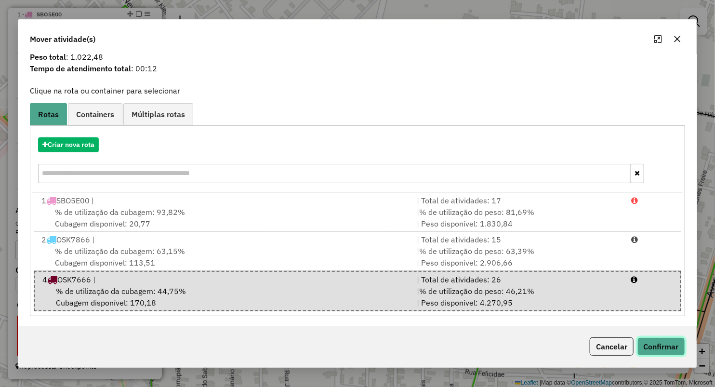
drag, startPoint x: 662, startPoint y: 348, endPoint x: 569, endPoint y: 385, distance: 100.1
click at [660, 348] on button "Confirmar" at bounding box center [661, 346] width 48 height 18
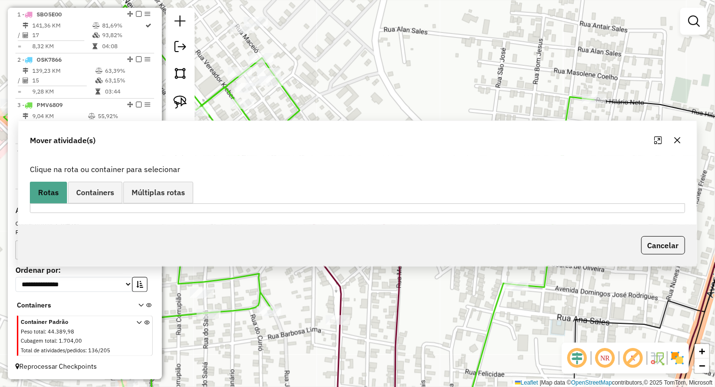
scroll to position [0, 0]
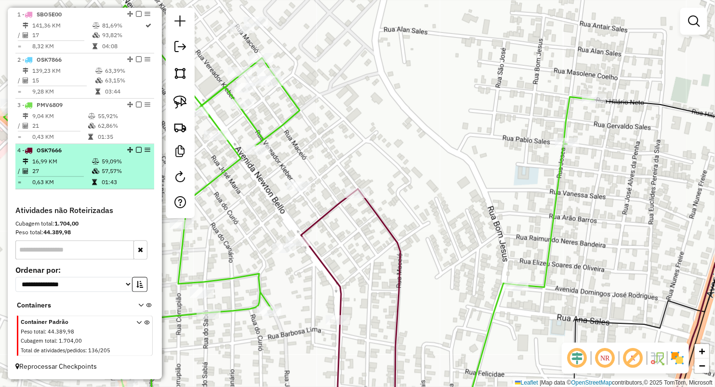
click at [73, 183] on td "0,63 KM" at bounding box center [62, 182] width 60 height 10
select select "**********"
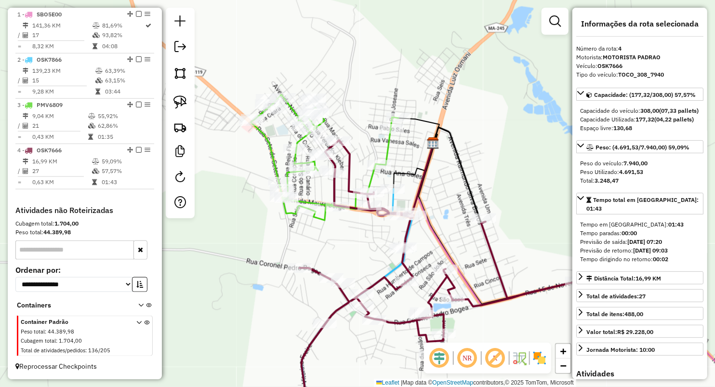
drag, startPoint x: 278, startPoint y: 169, endPoint x: 358, endPoint y: 241, distance: 107.8
click at [358, 241] on div "Janela de atendimento Grade de atendimento Capacidade Transportadoras Veículos …" at bounding box center [357, 193] width 715 height 387
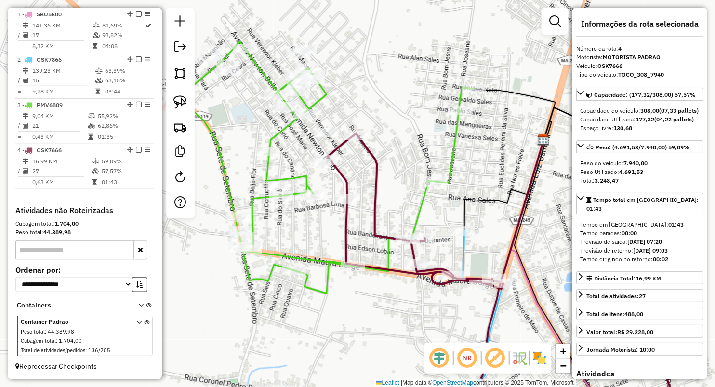
drag, startPoint x: 366, startPoint y: 229, endPoint x: 351, endPoint y: 209, distance: 25.3
click at [351, 209] on icon at bounding box center [476, 269] width 399 height 272
drag, startPoint x: 411, startPoint y: 346, endPoint x: 312, endPoint y: 175, distance: 197.5
click at [312, 182] on div "Janela de atendimento Grade de atendimento Capacidade Transportadoras Veículos …" at bounding box center [357, 193] width 715 height 387
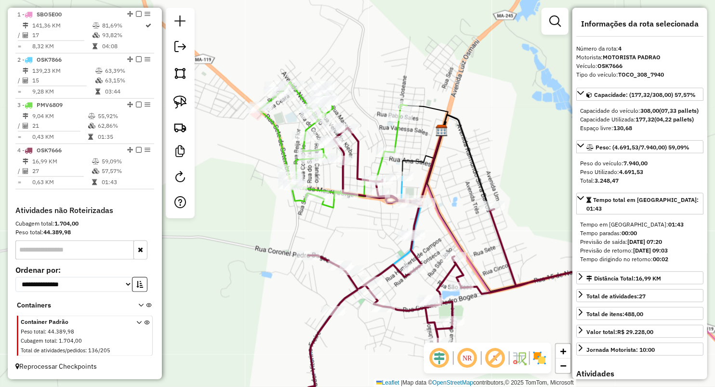
drag, startPoint x: 313, startPoint y: 162, endPoint x: 375, endPoint y: 225, distance: 88.6
click at [375, 225] on div "Janela de atendimento Grade de atendimento Capacidade Transportadoras Veículos …" at bounding box center [357, 193] width 715 height 387
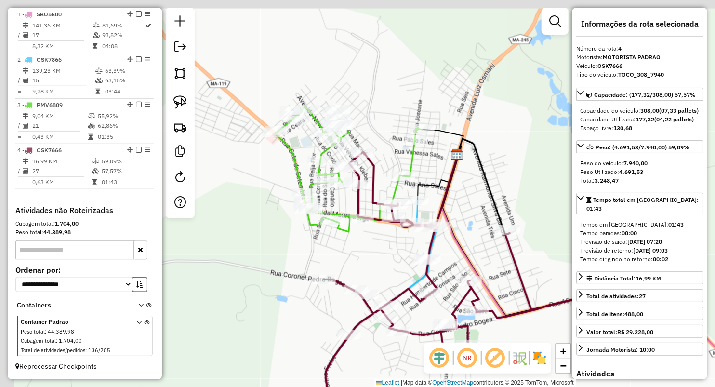
drag, startPoint x: 373, startPoint y: 224, endPoint x: 385, endPoint y: 235, distance: 16.7
click at [389, 250] on div "Janela de atendimento Grade de atendimento Capacidade Transportadoras Veículos …" at bounding box center [357, 193] width 715 height 387
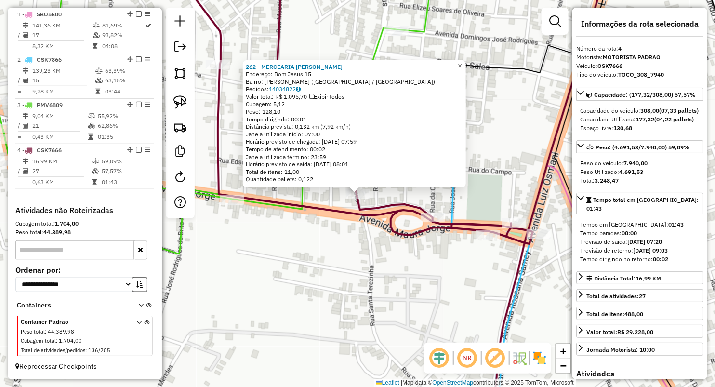
click at [329, 261] on div "262 - MERCEARIA ANTONIO RO Endereço: Bom Jesus 15 Bairro: VALDIR FILHO (LAGO DA…" at bounding box center [357, 193] width 715 height 387
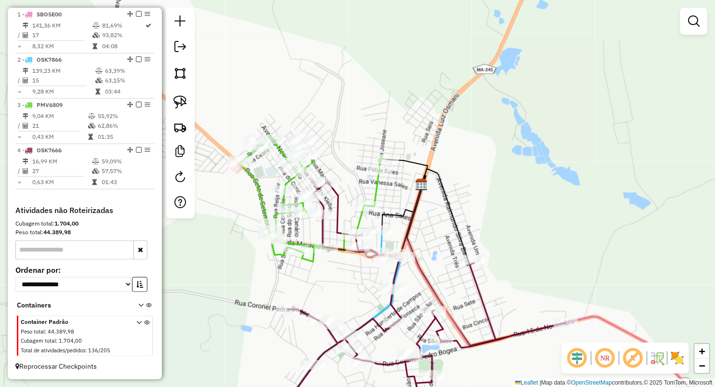
drag, startPoint x: 320, startPoint y: 174, endPoint x: 368, endPoint y: 183, distance: 49.4
click at [368, 183] on div "Janela de atendimento Grade de atendimento Capacidade Transportadoras Veículos …" at bounding box center [357, 193] width 715 height 387
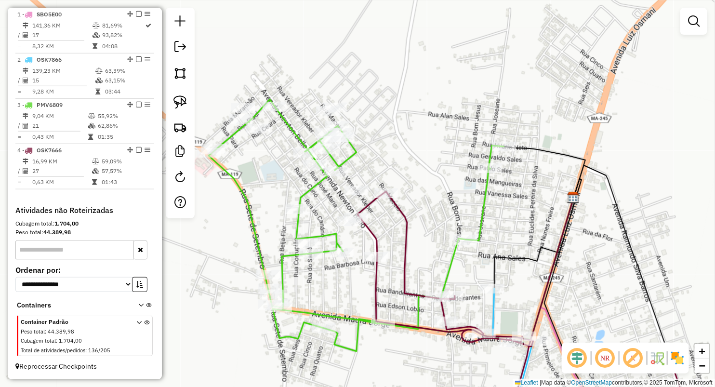
drag, startPoint x: 179, startPoint y: 102, endPoint x: 205, endPoint y: 129, distance: 37.5
click at [179, 102] on img at bounding box center [179, 101] width 13 height 13
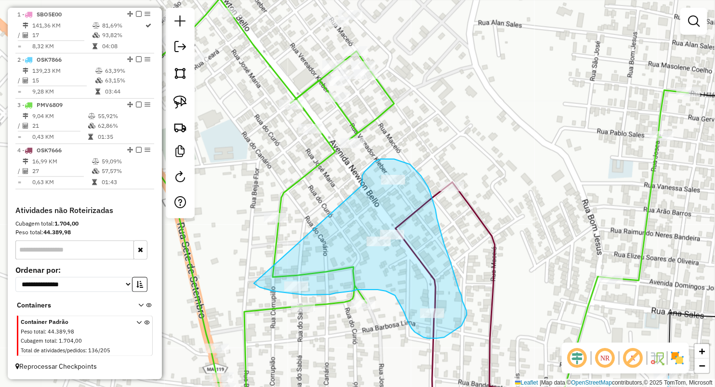
drag, startPoint x: 368, startPoint y: 168, endPoint x: 254, endPoint y: 277, distance: 158.1
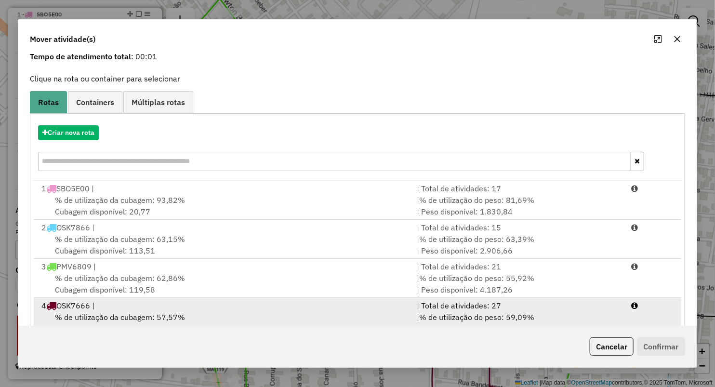
scroll to position [53, 0]
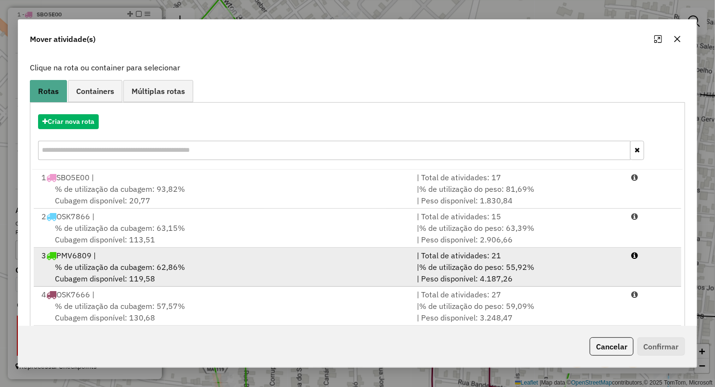
click at [106, 259] on div "3 PMV6809 |" at bounding box center [223, 256] width 375 height 12
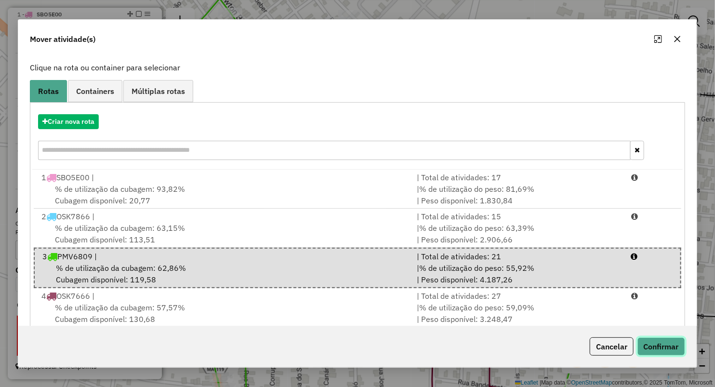
click at [657, 345] on button "Confirmar" at bounding box center [661, 346] width 48 height 18
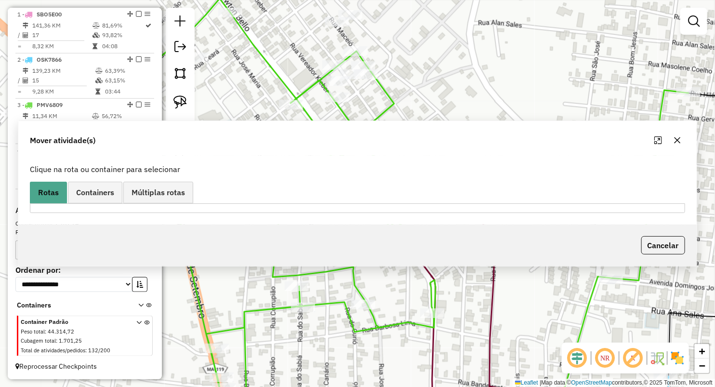
scroll to position [0, 0]
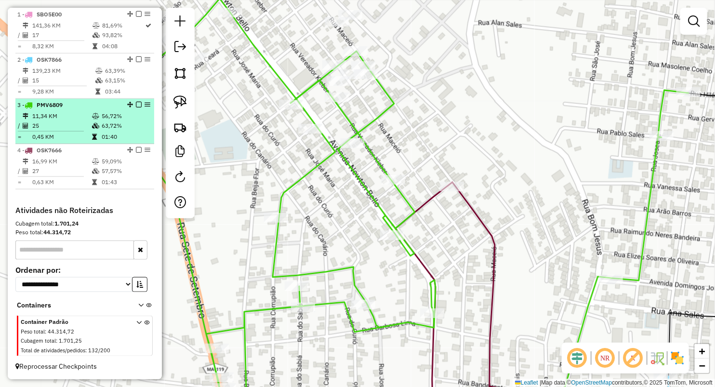
click at [62, 126] on td "25" at bounding box center [62, 126] width 60 height 10
select select "**********"
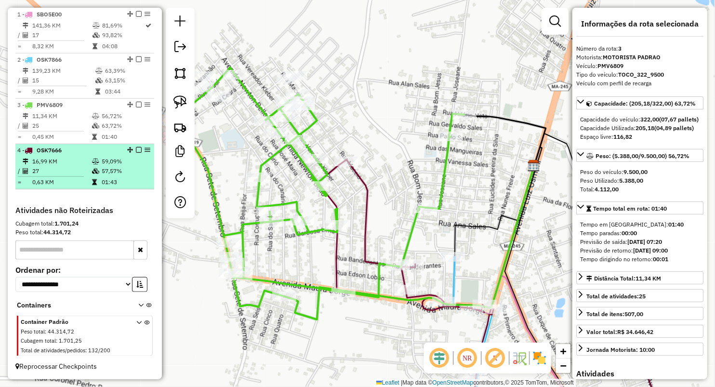
click at [61, 178] on td "0,63 KM" at bounding box center [62, 182] width 60 height 10
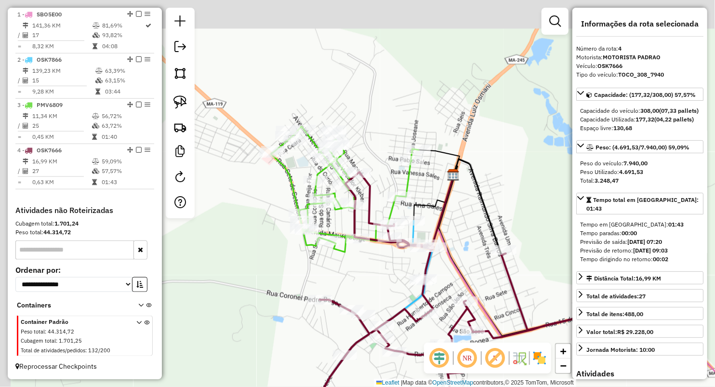
drag, startPoint x: 277, startPoint y: 71, endPoint x: 379, endPoint y: 179, distance: 148.6
click at [379, 179] on div "Janela de atendimento Grade de atendimento Capacidade Transportadoras Veículos …" at bounding box center [357, 193] width 715 height 387
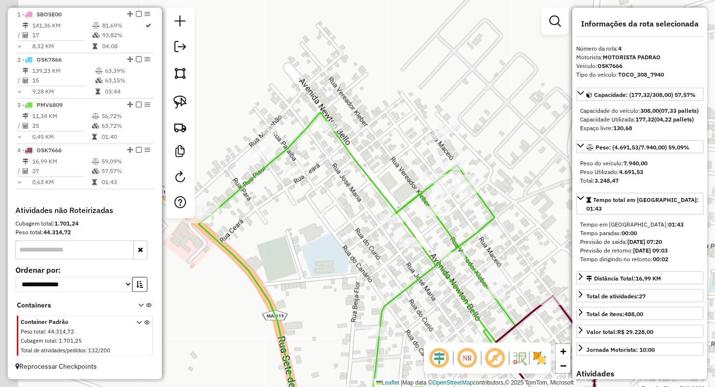
drag, startPoint x: 245, startPoint y: 151, endPoint x: 379, endPoint y: 253, distance: 168.0
click at [379, 253] on div "Rota 3 - Placa PMV6809 662 - DIST RAIMUNDO Janela de atendimento Grade de atend…" at bounding box center [357, 193] width 715 height 387
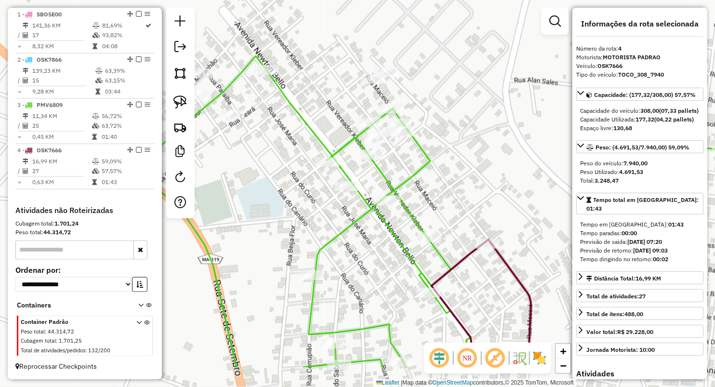
drag, startPoint x: 319, startPoint y: 241, endPoint x: 271, endPoint y: 195, distance: 67.1
click at [271, 195] on div "Rota 3 - Placa PMV6809 662 - DIST RAIMUNDO Janela de atendimento Grade de atend…" at bounding box center [357, 193] width 715 height 387
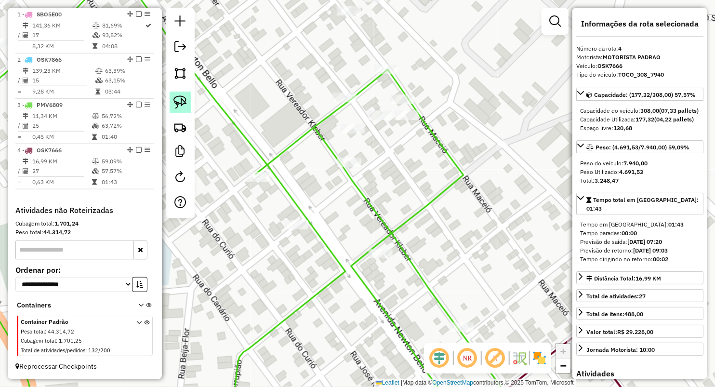
click at [179, 102] on img at bounding box center [179, 101] width 13 height 13
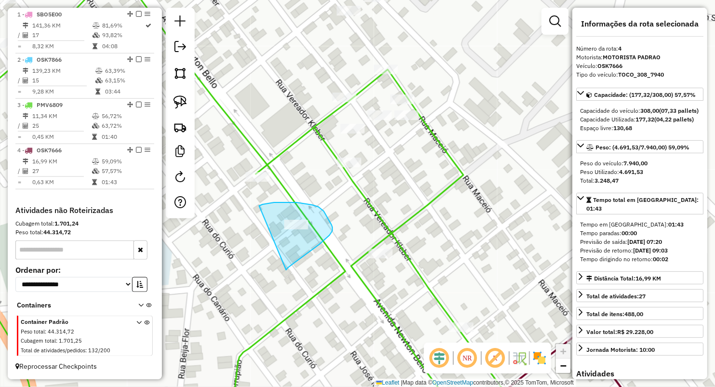
drag, startPoint x: 270, startPoint y: 203, endPoint x: 286, endPoint y: 270, distance: 68.9
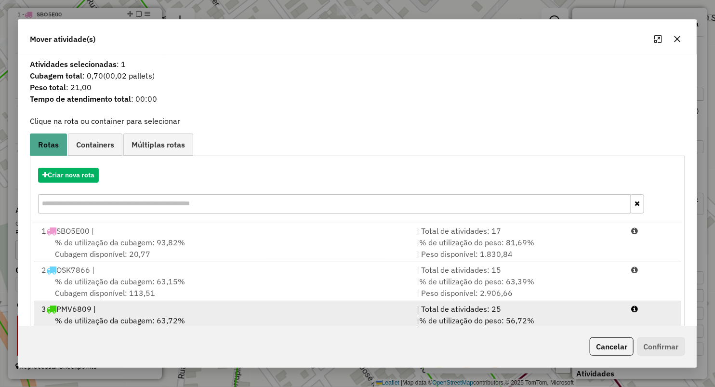
click at [143, 306] on div "3 PMV6809 |" at bounding box center [223, 309] width 375 height 12
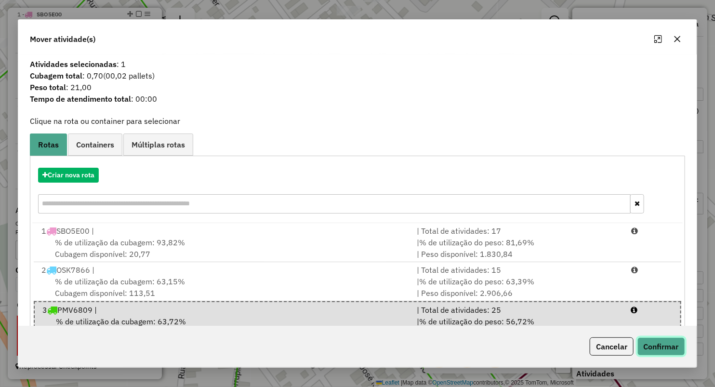
click at [666, 349] on button "Confirmar" at bounding box center [661, 346] width 48 height 18
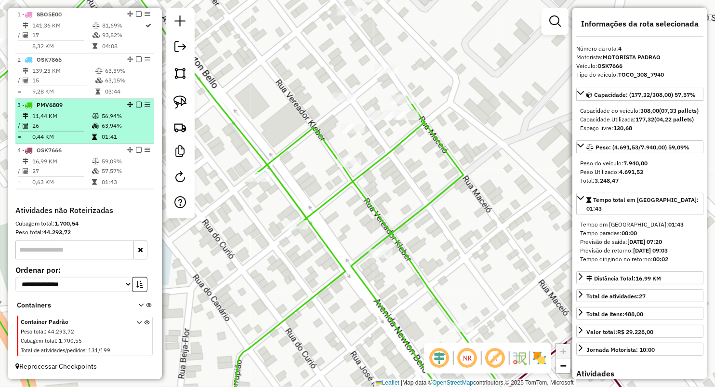
click at [58, 113] on td "11,44 KM" at bounding box center [62, 116] width 60 height 10
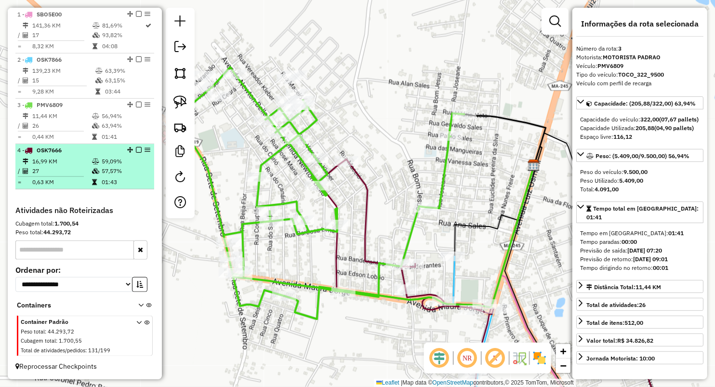
click at [67, 160] on td "16,99 KM" at bounding box center [62, 162] width 60 height 10
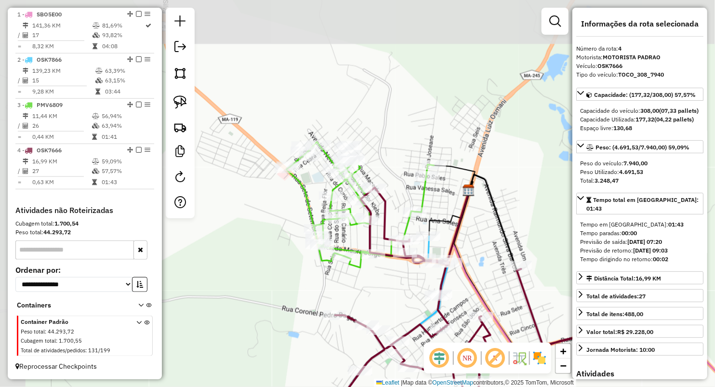
drag, startPoint x: 302, startPoint y: 186, endPoint x: 398, endPoint y: 298, distance: 147.2
click at [398, 298] on div "Janela de atendimento Grade de atendimento Capacidade Transportadoras Veículos …" at bounding box center [357, 193] width 715 height 387
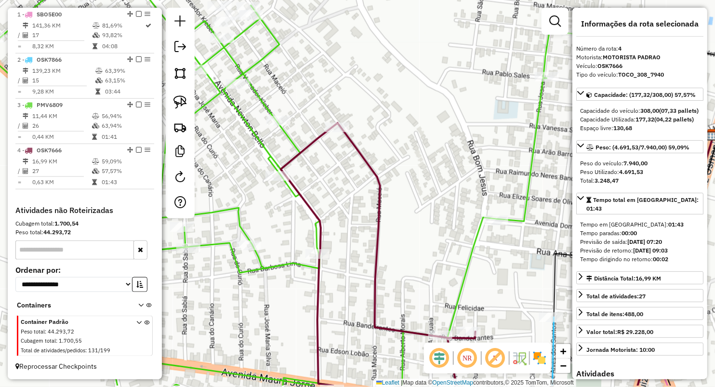
drag, startPoint x: 324, startPoint y: 223, endPoint x: 311, endPoint y: 157, distance: 67.3
click at [309, 155] on div "Janela de atendimento Grade de atendimento Capacidade Transportadoras Veículos …" at bounding box center [357, 193] width 715 height 387
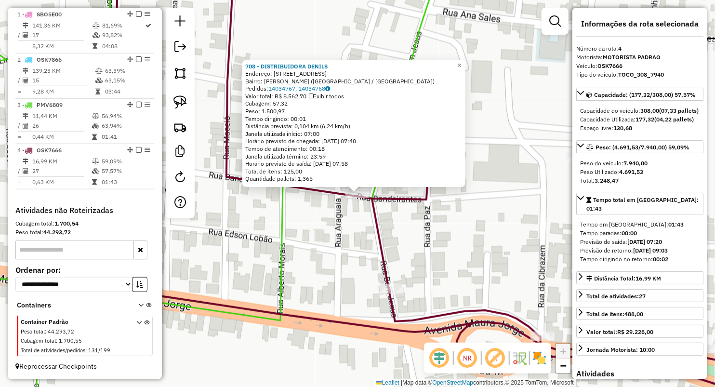
click at [244, 238] on div "708 - DISTRIBUIDORA DENILS Endereço: RUA BANDEIRANTES 14 Bairro: WALDIR FILHO (…" at bounding box center [357, 193] width 715 height 387
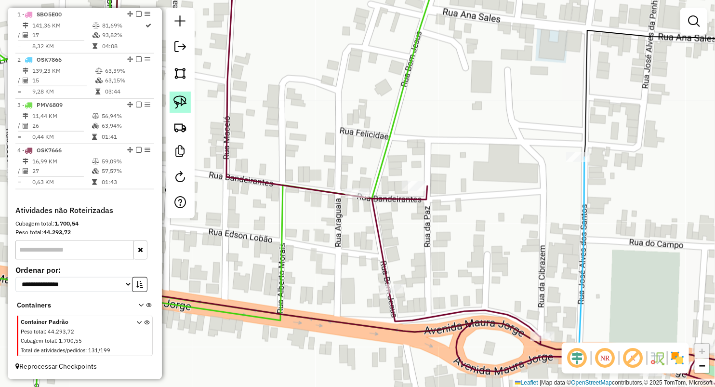
click at [185, 101] on img at bounding box center [179, 101] width 13 height 13
drag, startPoint x: 325, startPoint y: 161, endPoint x: 346, endPoint y: 233, distance: 75.4
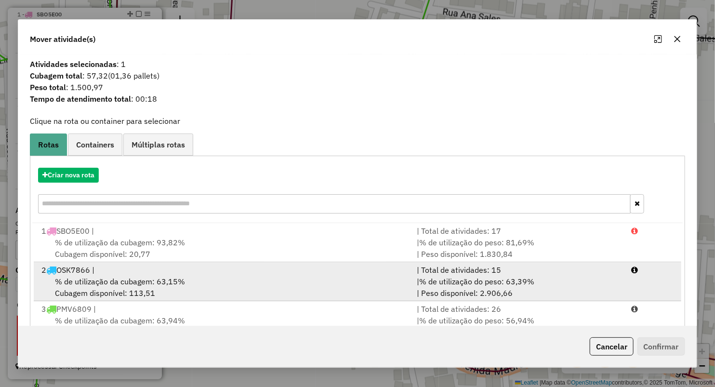
click at [94, 285] on span "% de utilização da cubagem: 63,15%" at bounding box center [120, 281] width 130 height 10
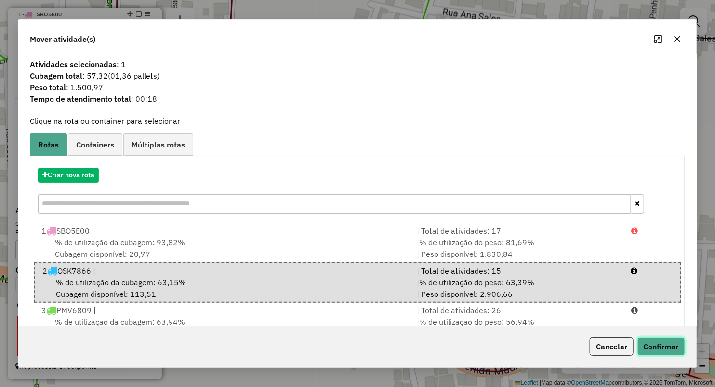
click at [667, 339] on button "Confirmar" at bounding box center [661, 346] width 48 height 18
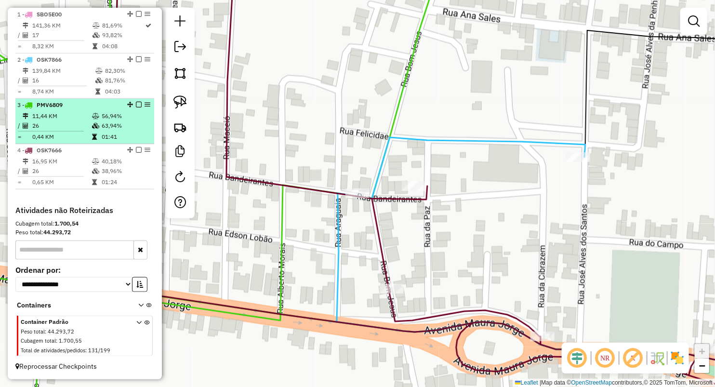
click at [89, 101] on div "3 - PMV6809" at bounding box center [68, 105] width 102 height 9
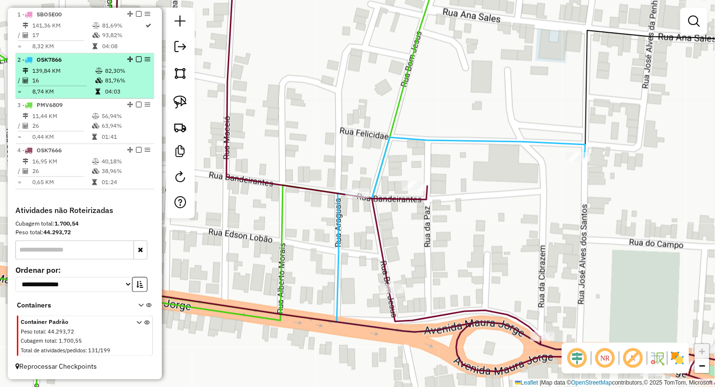
select select "**********"
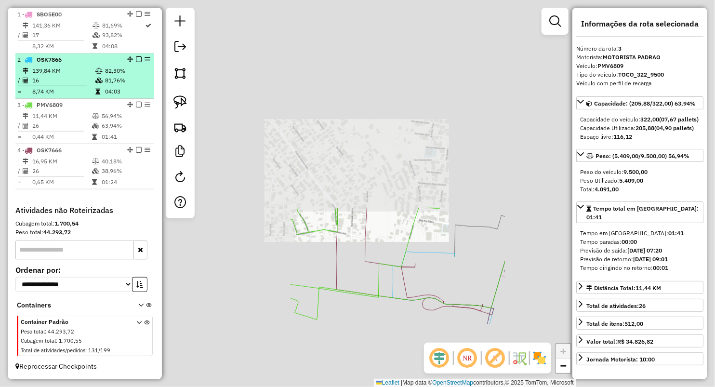
click at [88, 83] on td "16" at bounding box center [63, 81] width 63 height 10
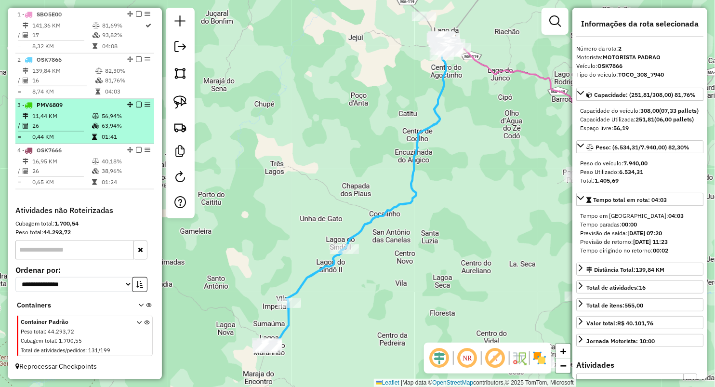
click at [88, 117] on td "11,44 KM" at bounding box center [62, 116] width 60 height 10
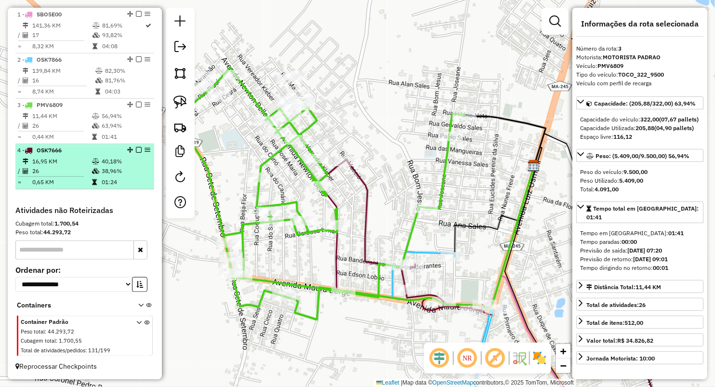
click at [95, 174] on icon at bounding box center [95, 171] width 7 height 6
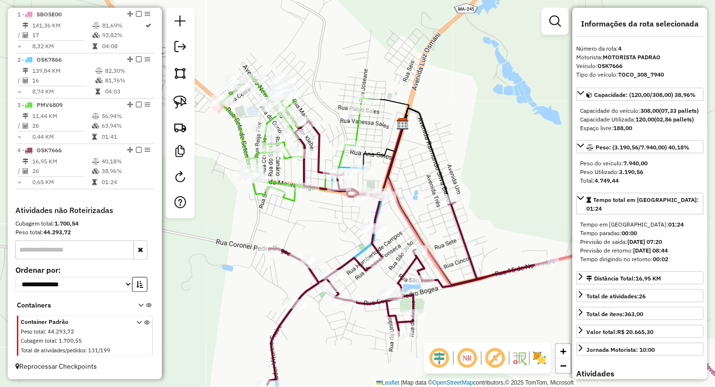
drag, startPoint x: 276, startPoint y: 174, endPoint x: 325, endPoint y: 227, distance: 72.6
click at [325, 227] on div "Janela de atendimento Grade de atendimento Capacidade Transportadoras Veículos …" at bounding box center [357, 193] width 715 height 387
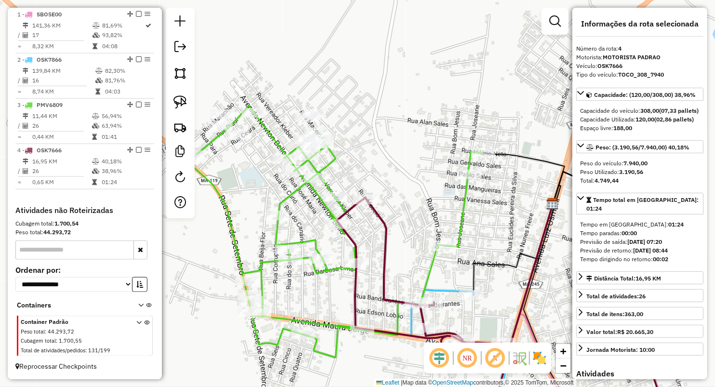
drag, startPoint x: 365, startPoint y: 116, endPoint x: 407, endPoint y: 129, distance: 43.9
click at [407, 129] on div "Janela de atendimento Grade de atendimento Capacidade Transportadoras Veículos …" at bounding box center [357, 193] width 715 height 387
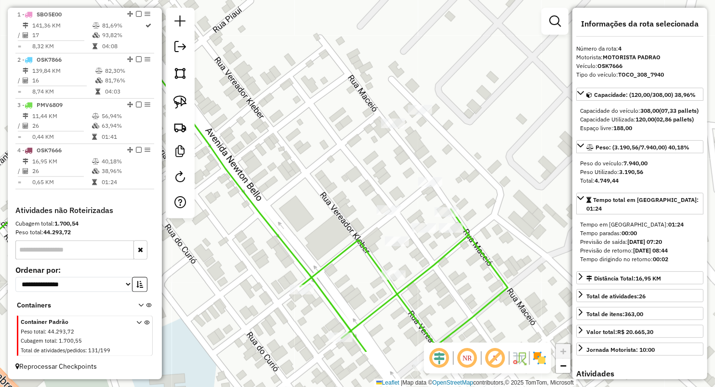
drag, startPoint x: 427, startPoint y: 224, endPoint x: 462, endPoint y: 150, distance: 82.1
click at [462, 150] on div "Janela de atendimento Grade de atendimento Capacidade Transportadoras Veículos …" at bounding box center [357, 193] width 715 height 387
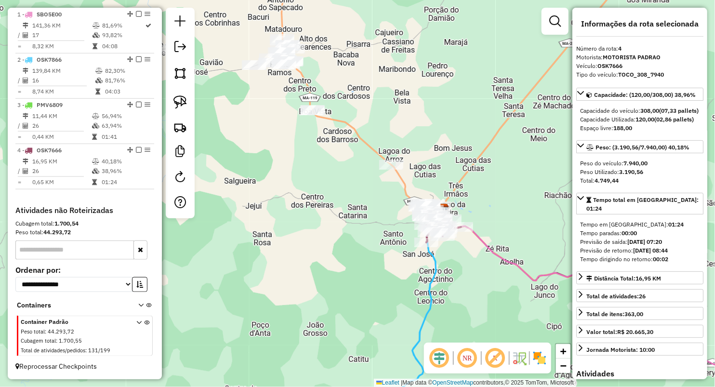
drag, startPoint x: 482, startPoint y: 194, endPoint x: 455, endPoint y: 202, distance: 27.7
click at [456, 202] on div "Janela de atendimento Grade de atendimento Capacidade Transportadoras Veículos …" at bounding box center [357, 193] width 715 height 387
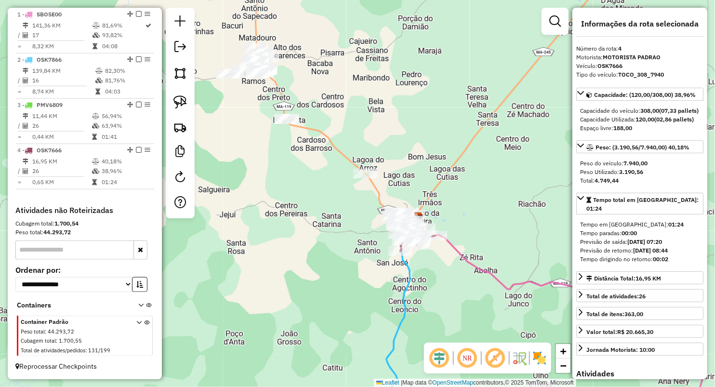
drag, startPoint x: 370, startPoint y: 124, endPoint x: 421, endPoint y: 174, distance: 72.2
click at [421, 174] on div "Janela de atendimento Grade de atendimento Capacidade Transportadoras Veículos …" at bounding box center [357, 193] width 715 height 387
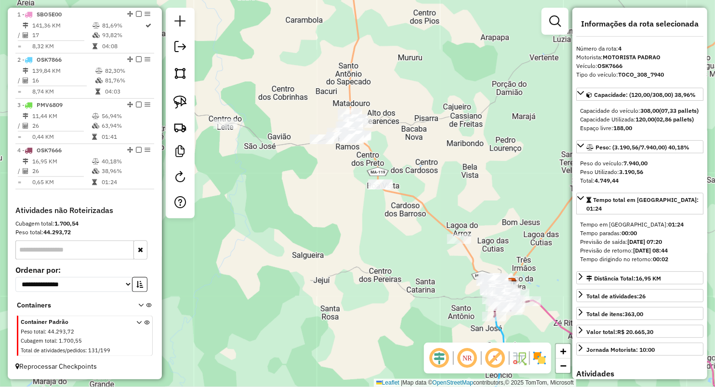
drag, startPoint x: 320, startPoint y: 209, endPoint x: 339, endPoint y: 210, distance: 19.3
click at [346, 211] on div "Janela de atendimento Grade de atendimento Capacidade Transportadoras Veículos …" at bounding box center [357, 193] width 715 height 387
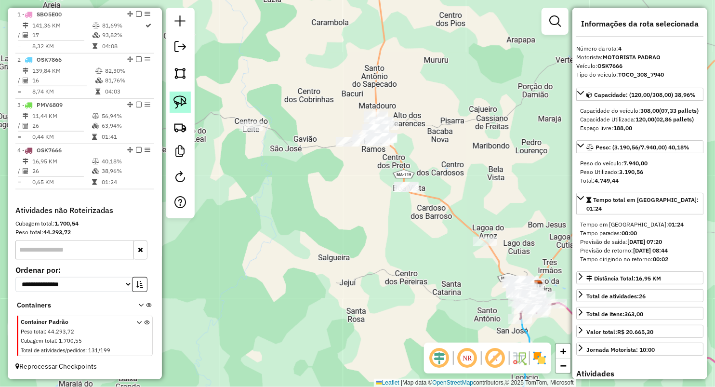
drag, startPoint x: 182, startPoint y: 94, endPoint x: 199, endPoint y: 111, distance: 24.2
click at [183, 94] on link at bounding box center [180, 102] width 21 height 21
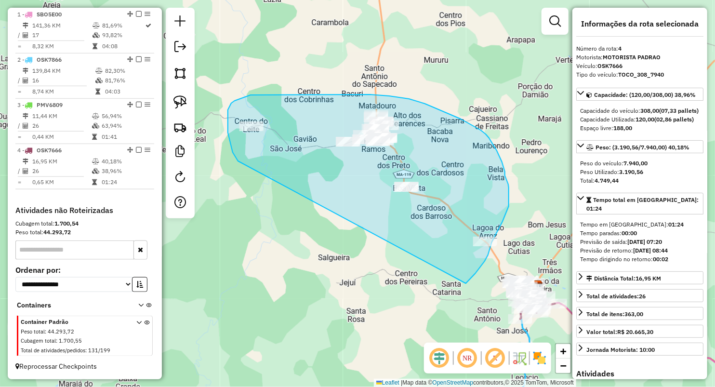
drag, startPoint x: 238, startPoint y: 161, endPoint x: 457, endPoint y: 289, distance: 254.1
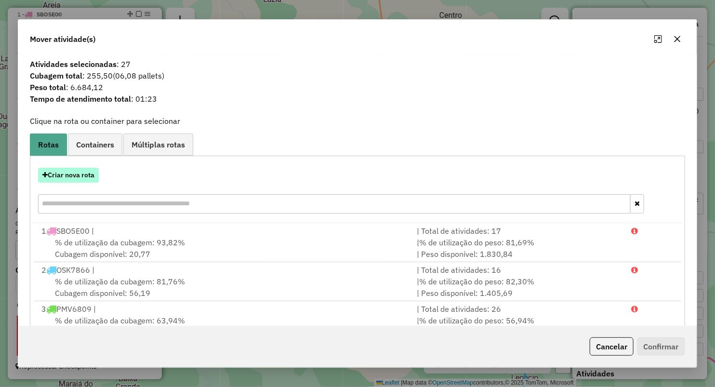
click at [84, 179] on button "Criar nova rota" at bounding box center [68, 175] width 61 height 15
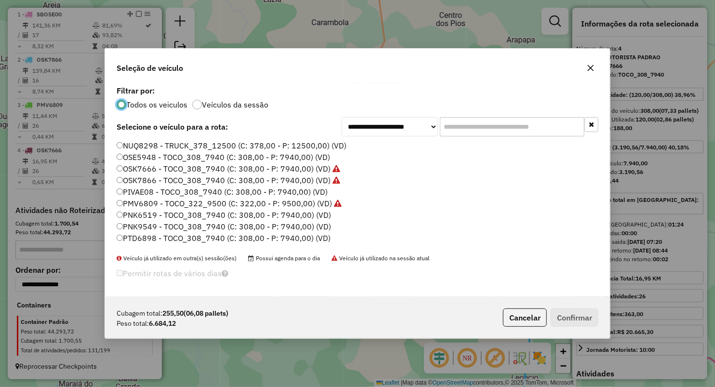
scroll to position [5, 3]
click at [151, 217] on label "PNK6519 - TOCO_308_7940 (C: 308,00 - P: 7940,00) (VD)" at bounding box center [224, 215] width 214 height 12
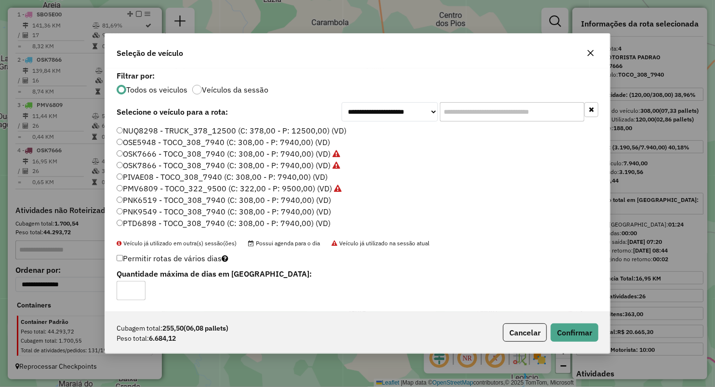
click at [141, 212] on label "PNK9549 - TOCO_308_7940 (C: 308,00 - P: 7940,00) (VD)" at bounding box center [224, 212] width 214 height 12
click at [579, 331] on button "Confirmar" at bounding box center [575, 332] width 48 height 18
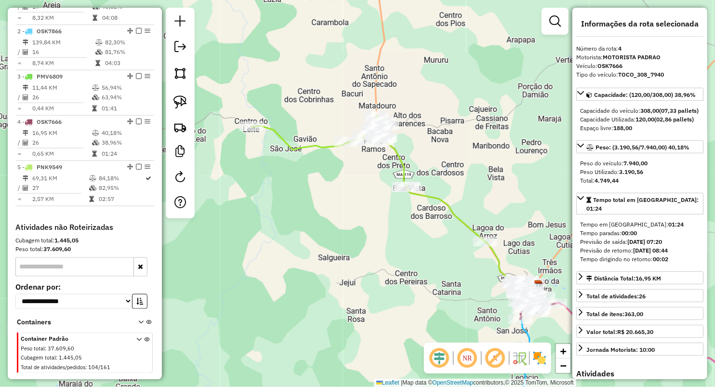
scroll to position [417, 0]
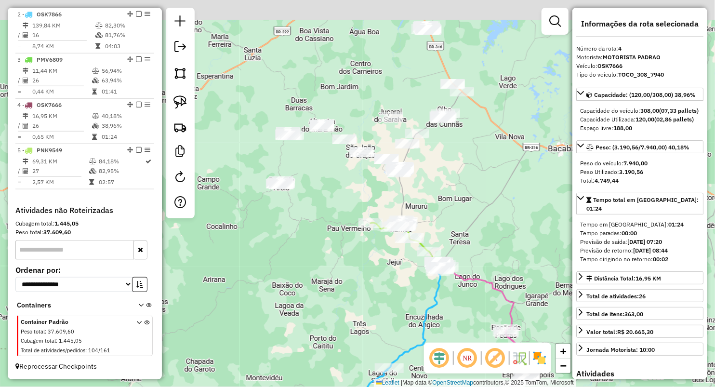
drag, startPoint x: 412, startPoint y: 175, endPoint x: 471, endPoint y: 266, distance: 108.4
click at [471, 266] on div "Janela de atendimento Grade de atendimento Capacidade Transportadoras Veículos …" at bounding box center [357, 193] width 715 height 387
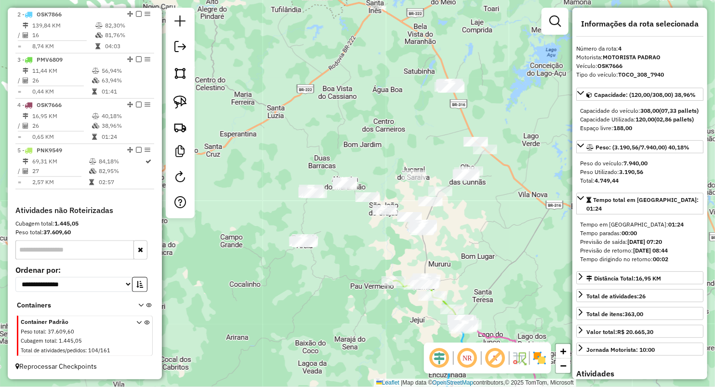
drag, startPoint x: 492, startPoint y: 244, endPoint x: 448, endPoint y: 178, distance: 78.8
click at [448, 180] on div "Janela de atendimento Grade de atendimento Capacidade Transportadoras Veículos …" at bounding box center [357, 193] width 715 height 387
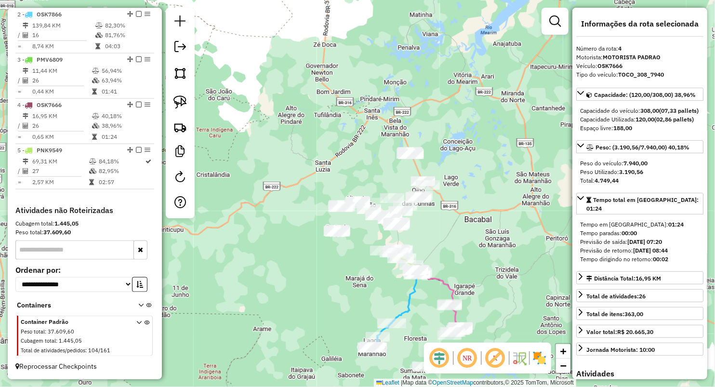
drag, startPoint x: 469, startPoint y: 198, endPoint x: 454, endPoint y: 243, distance: 46.8
click at [454, 243] on div "Janela de atendimento Grade de atendimento Capacidade Transportadoras Veículos …" at bounding box center [357, 193] width 715 height 387
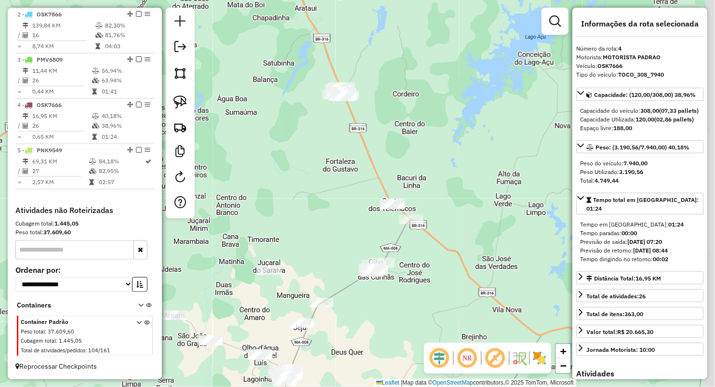
drag, startPoint x: 369, startPoint y: 166, endPoint x: 313, endPoint y: 211, distance: 71.9
click at [317, 223] on div "Janela de atendimento Grade de atendimento Capacidade Transportadoras Veículos …" at bounding box center [357, 193] width 715 height 387
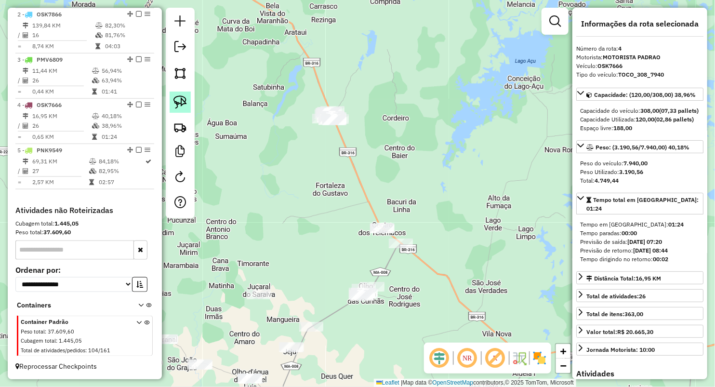
click at [185, 101] on img at bounding box center [179, 101] width 13 height 13
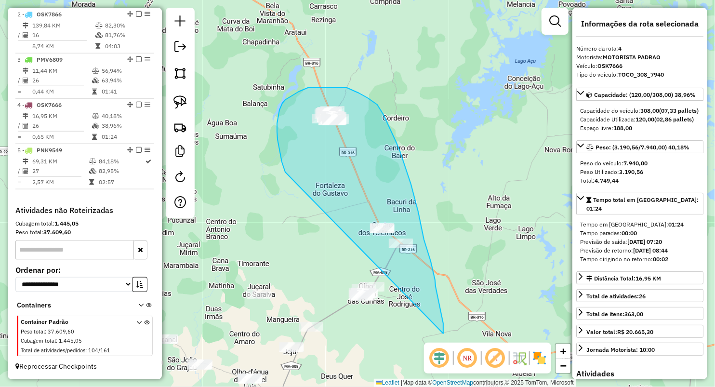
drag, startPoint x: 285, startPoint y: 172, endPoint x: 443, endPoint y: 333, distance: 225.8
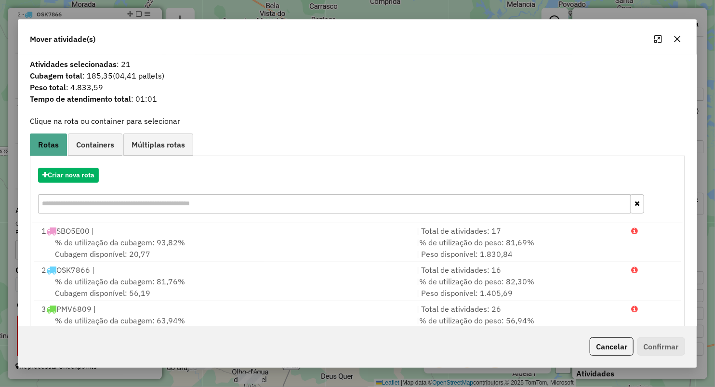
click at [676, 33] on button "button" at bounding box center [677, 38] width 15 height 15
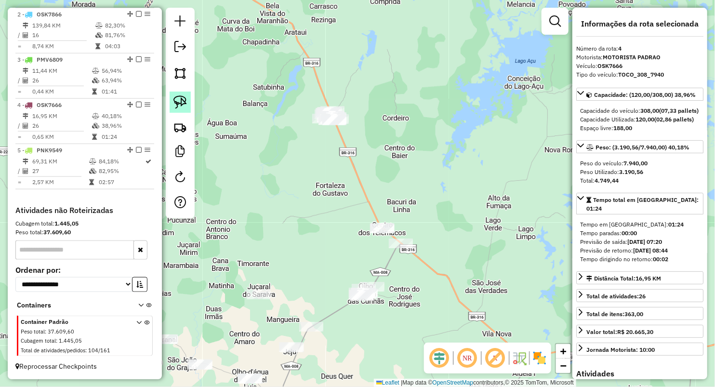
click at [179, 101] on img at bounding box center [179, 101] width 13 height 13
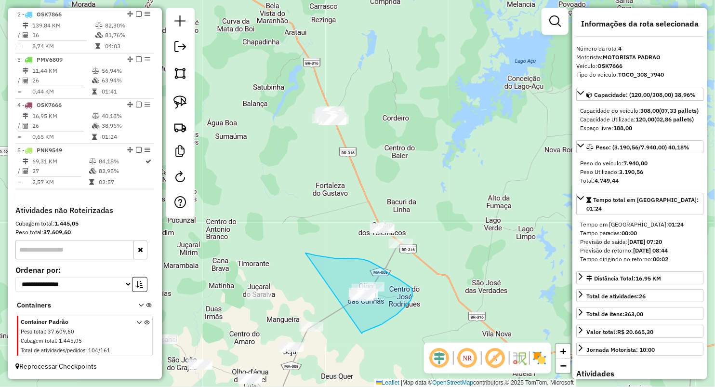
drag, startPoint x: 335, startPoint y: 258, endPoint x: 362, endPoint y: 333, distance: 79.8
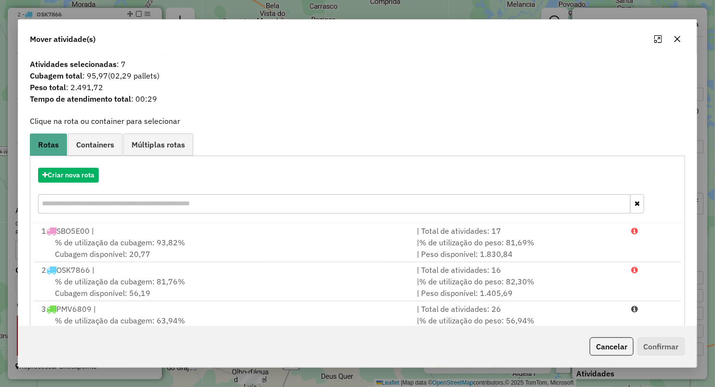
click at [674, 37] on icon "button" at bounding box center [677, 39] width 8 height 8
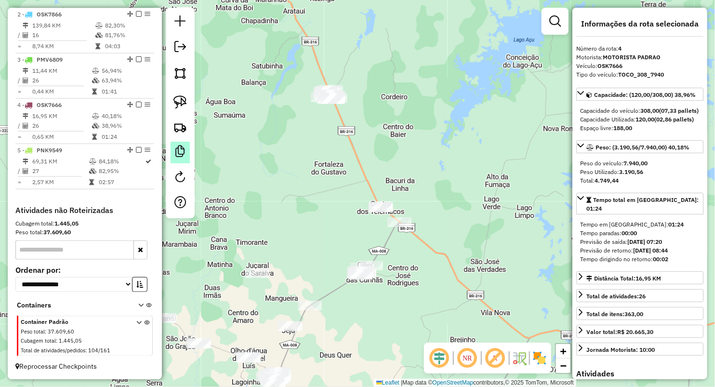
drag, startPoint x: 317, startPoint y: 213, endPoint x: 184, endPoint y: 154, distance: 145.7
click at [316, 186] on div "Janela de atendimento Grade de atendimento Capacidade Transportadoras Veículos …" at bounding box center [357, 193] width 715 height 387
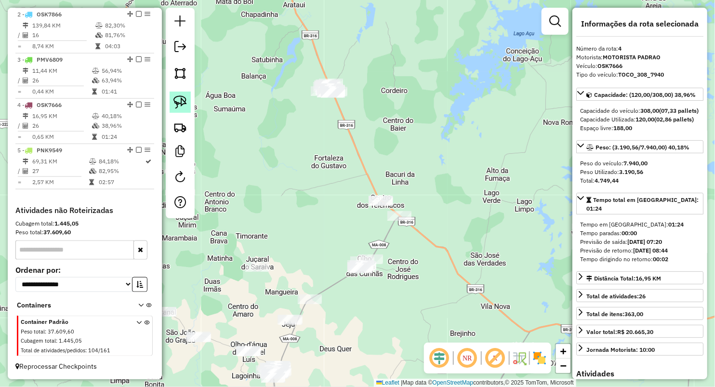
click at [177, 105] on img at bounding box center [179, 101] width 13 height 13
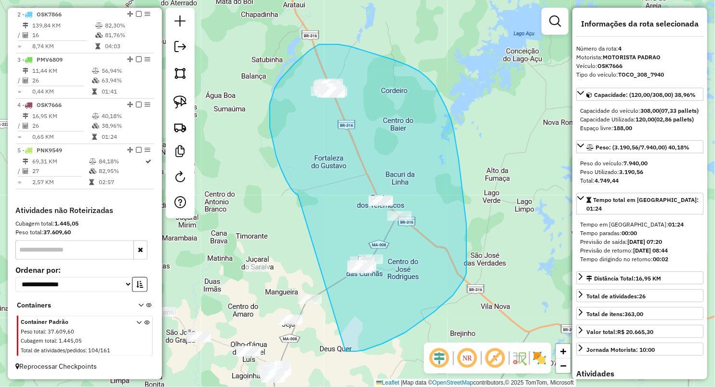
drag, startPoint x: 297, startPoint y: 194, endPoint x: 345, endPoint y: 351, distance: 164.7
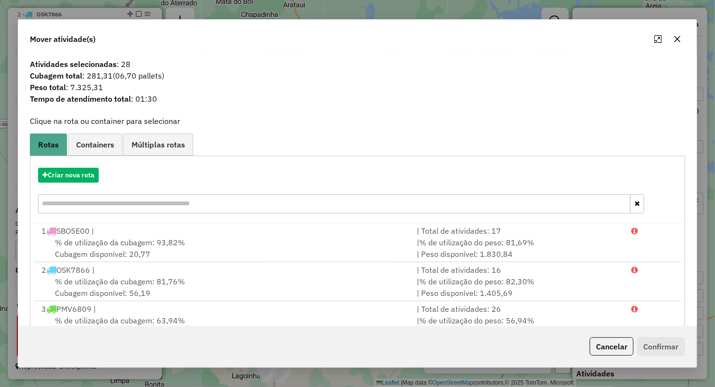
click at [676, 39] on icon "button" at bounding box center [677, 39] width 8 height 8
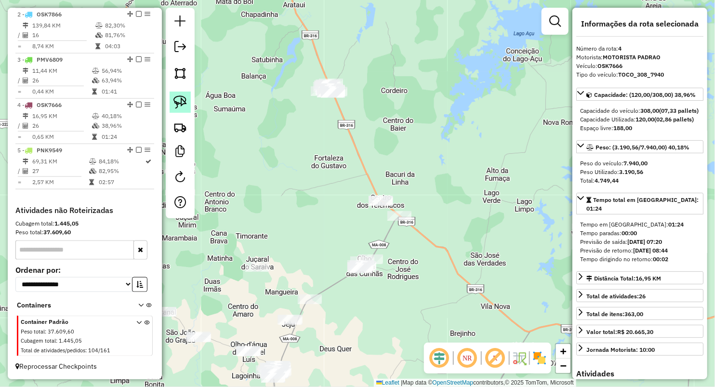
click at [179, 110] on link at bounding box center [180, 102] width 21 height 21
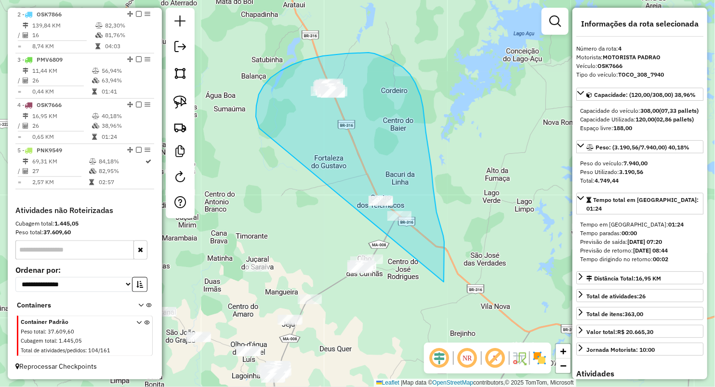
drag, startPoint x: 259, startPoint y: 128, endPoint x: 444, endPoint y: 282, distance: 240.5
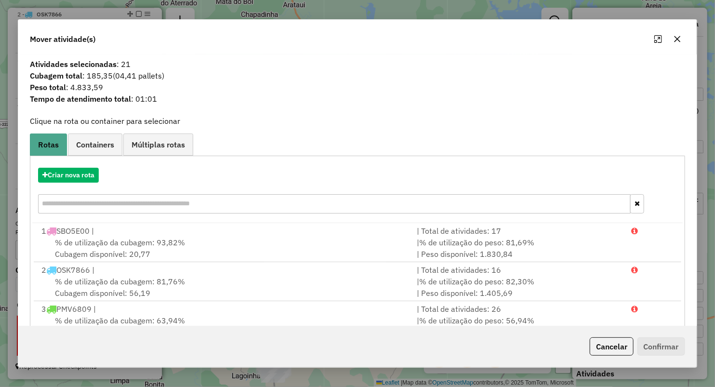
click at [673, 41] on button "button" at bounding box center [677, 38] width 15 height 15
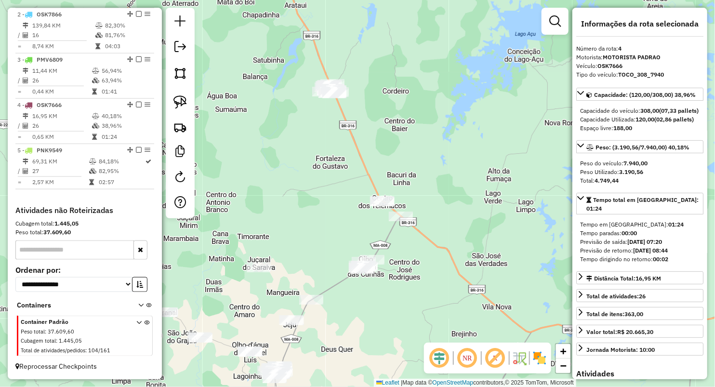
drag, startPoint x: 287, startPoint y: 241, endPoint x: 313, endPoint y: 182, distance: 64.7
click at [313, 182] on div "Janela de atendimento Grade de atendimento Capacidade Transportadoras Veículos …" at bounding box center [357, 193] width 715 height 387
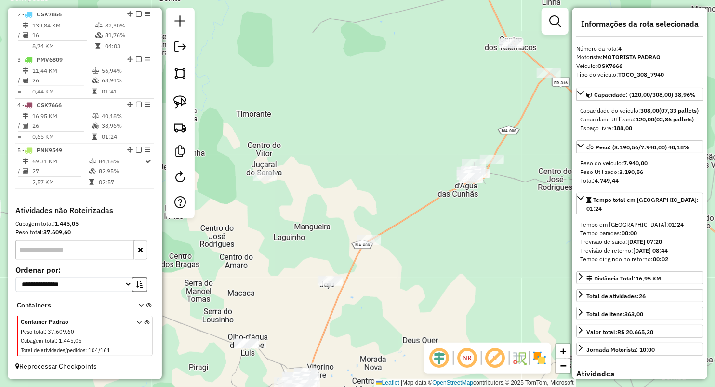
click at [265, 184] on div "Janela de atendimento Grade de atendimento Capacidade Transportadoras Veículos …" at bounding box center [357, 193] width 715 height 387
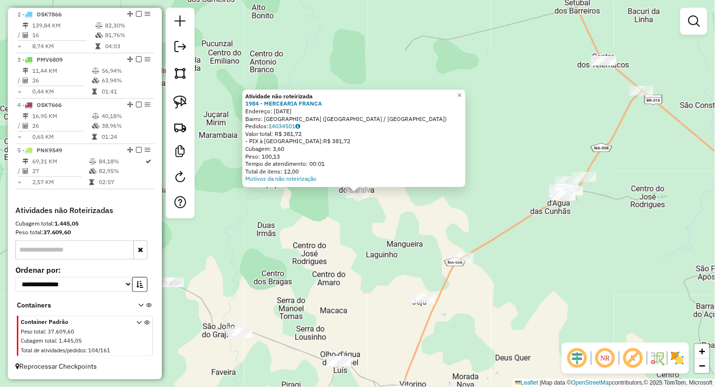
drag, startPoint x: 488, startPoint y: 162, endPoint x: 429, endPoint y: 191, distance: 65.7
click at [488, 162] on div "Atividade não roteirizada 1984 - MERCEARIA FRANCA Endereço: PRIMEIRO DE MAIO 63…" at bounding box center [357, 193] width 715 height 387
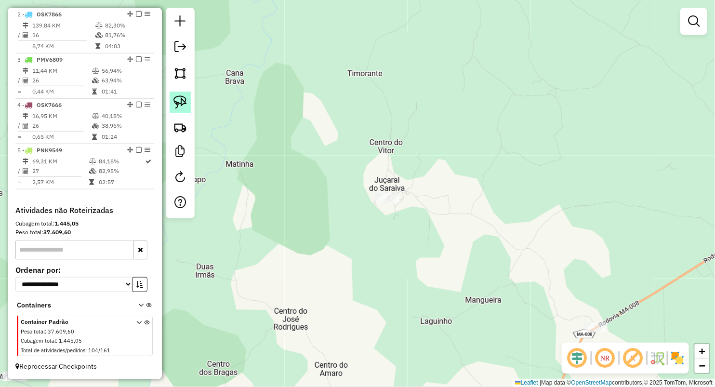
click at [178, 99] on img at bounding box center [179, 101] width 13 height 13
drag, startPoint x: 398, startPoint y: 191, endPoint x: 337, endPoint y: 240, distance: 78.5
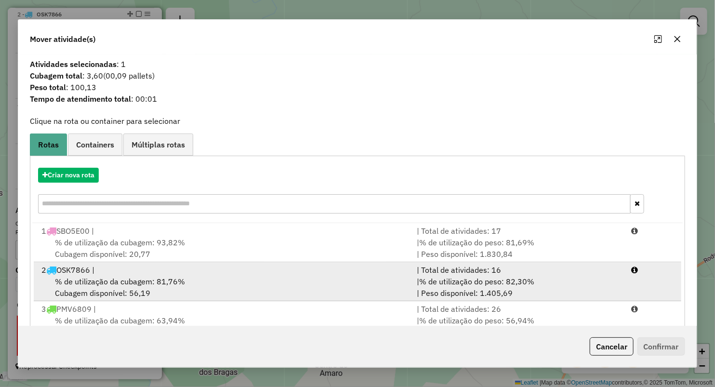
click at [105, 289] on div "% de utilização da cubagem: 81,76% Cubagem disponível: 56,19" at bounding box center [223, 287] width 375 height 23
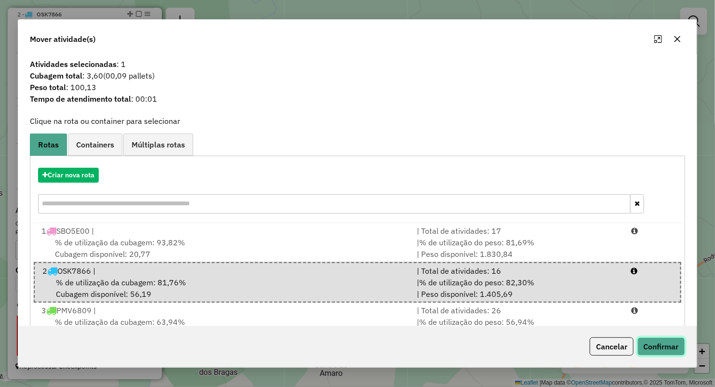
click at [661, 350] on button "Confirmar" at bounding box center [661, 346] width 48 height 18
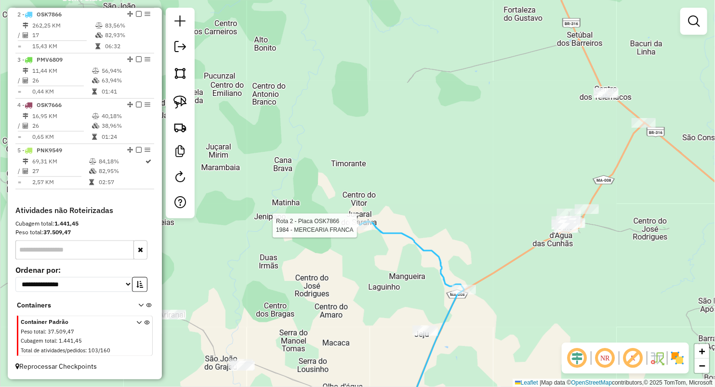
select select "**********"
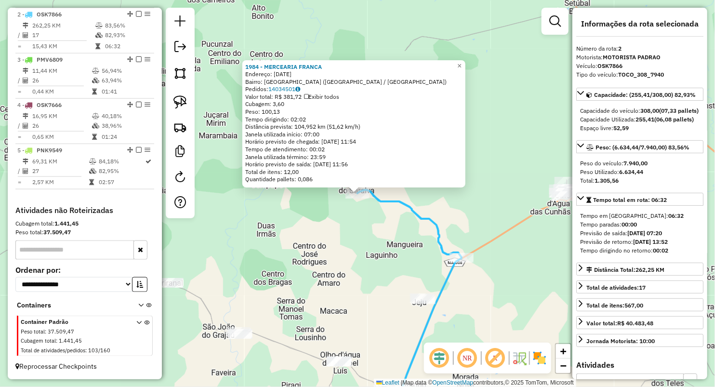
click at [322, 253] on div "1984 - MERCEARIA FRANCA Endereço: PRIMEIRO DE MAIO 63 Bairro: CENTRO (LAGOA GRA…" at bounding box center [357, 193] width 715 height 387
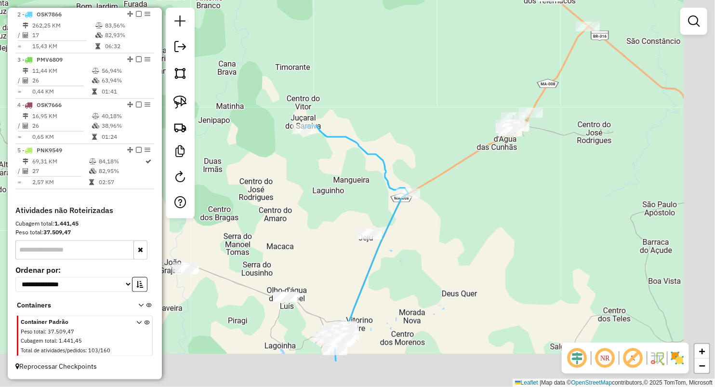
drag, startPoint x: 366, startPoint y: 261, endPoint x: 391, endPoint y: 219, distance: 48.8
click at [312, 195] on div "Janela de atendimento Grade de atendimento Capacidade Transportadoras Veículos …" at bounding box center [357, 193] width 715 height 387
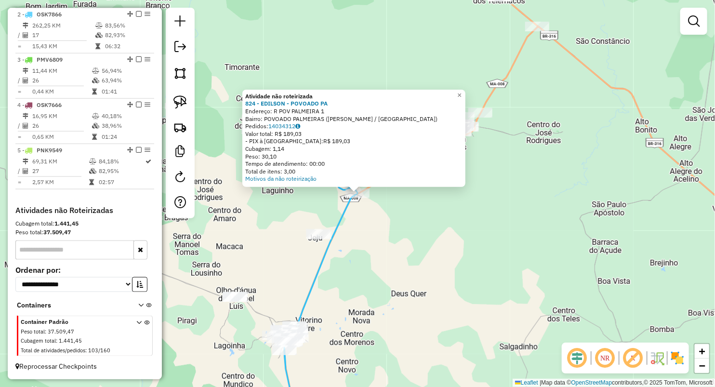
click at [295, 250] on div "Atividade não roteirizada 824 - EDILSON - POVOADO PA Endereço: R POV PALMEIRA 1…" at bounding box center [357, 193] width 715 height 387
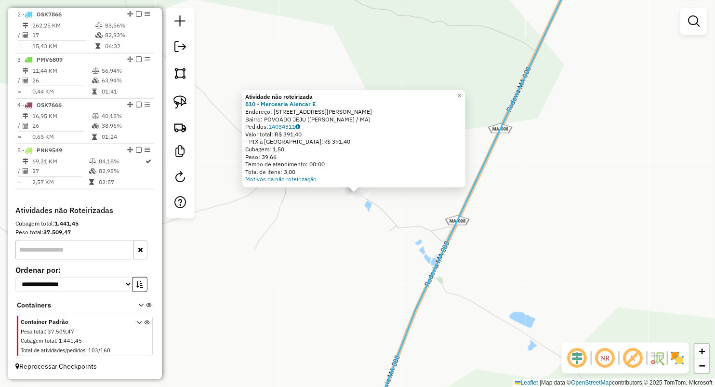
click at [371, 277] on div "× Atividade não roteirizada 810 - Mercearia Alencar E Endereço: Rua Deputado Ce…" at bounding box center [357, 193] width 715 height 387
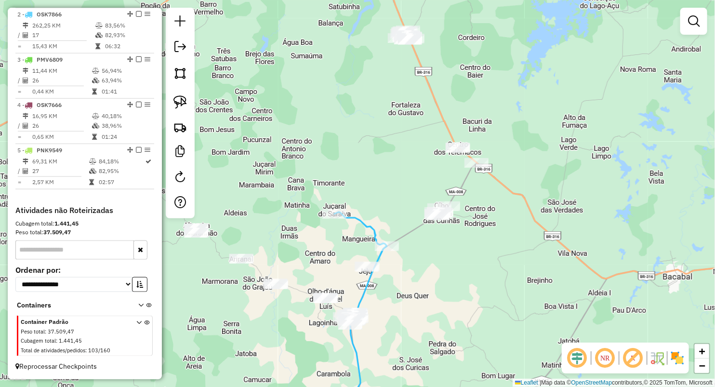
drag, startPoint x: 391, startPoint y: 305, endPoint x: 383, endPoint y: 289, distance: 17.9
click at [383, 289] on div "Janela de atendimento Grade de atendimento Capacidade Transportadoras Veículos …" at bounding box center [357, 193] width 715 height 387
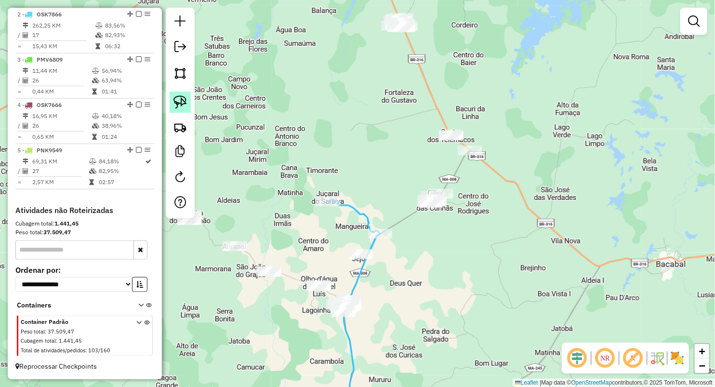
click at [186, 103] on img at bounding box center [179, 101] width 13 height 13
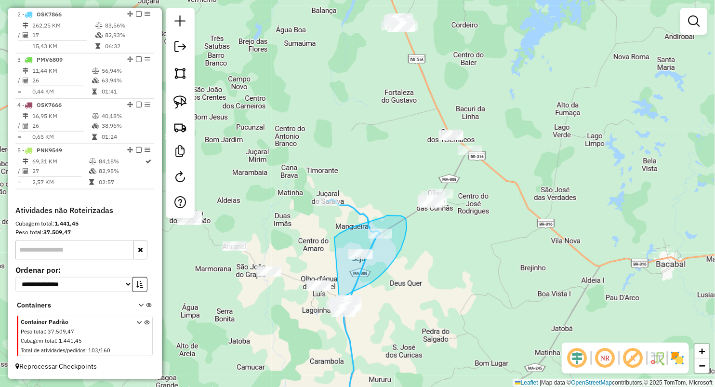
click at [341, 298] on div "Janela de atendimento Grade de atendimento Capacidade Transportadoras Veículos …" at bounding box center [357, 193] width 715 height 387
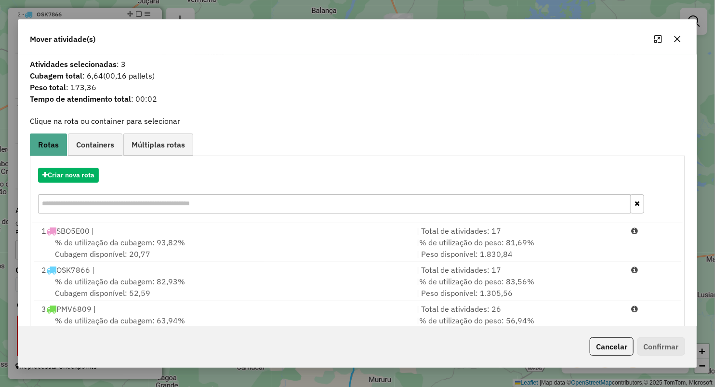
click at [679, 39] on icon "button" at bounding box center [677, 39] width 8 height 8
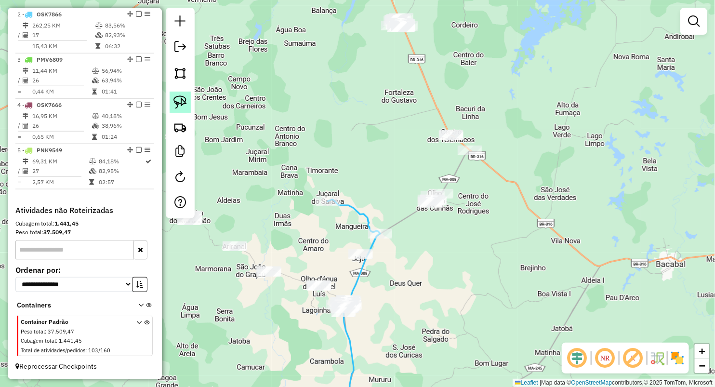
click at [172, 103] on link at bounding box center [180, 102] width 21 height 21
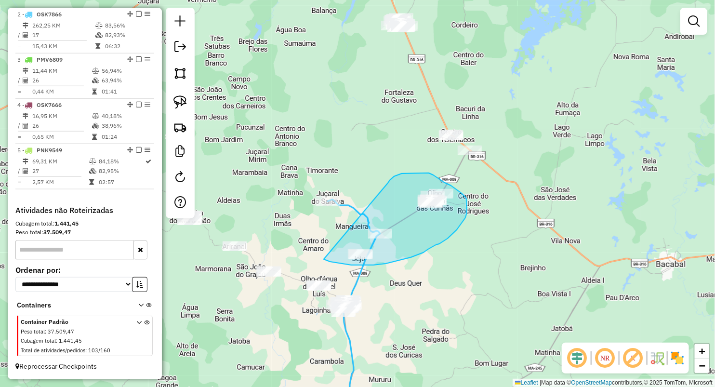
drag, startPoint x: 393, startPoint y: 177, endPoint x: 316, endPoint y: 302, distance: 147.0
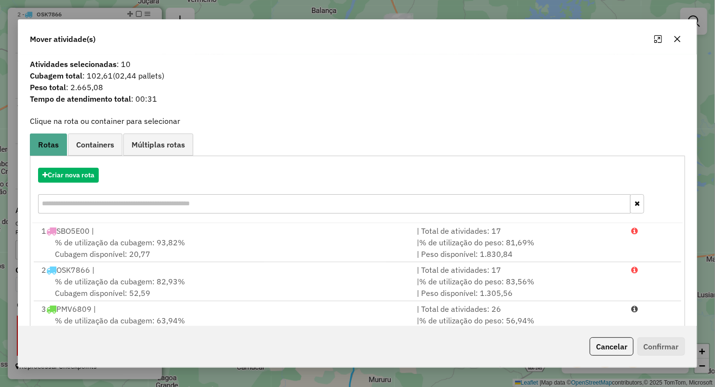
click at [676, 41] on icon "button" at bounding box center [677, 39] width 8 height 8
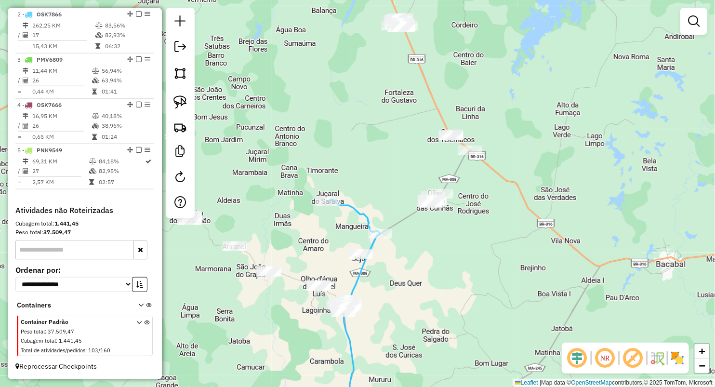
drag, startPoint x: 297, startPoint y: 116, endPoint x: 265, endPoint y: 136, distance: 37.7
click at [277, 137] on div "Janela de atendimento Grade de atendimento Capacidade Transportadoras Veículos …" at bounding box center [357, 193] width 715 height 387
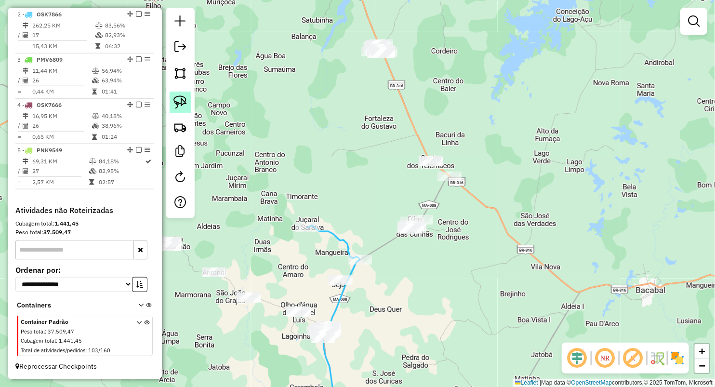
click at [183, 105] on img at bounding box center [179, 101] width 13 height 13
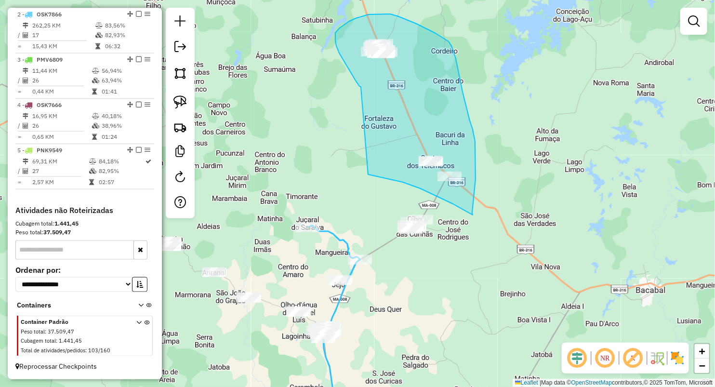
drag, startPoint x: 361, startPoint y: 87, endPoint x: 368, endPoint y: 174, distance: 88.0
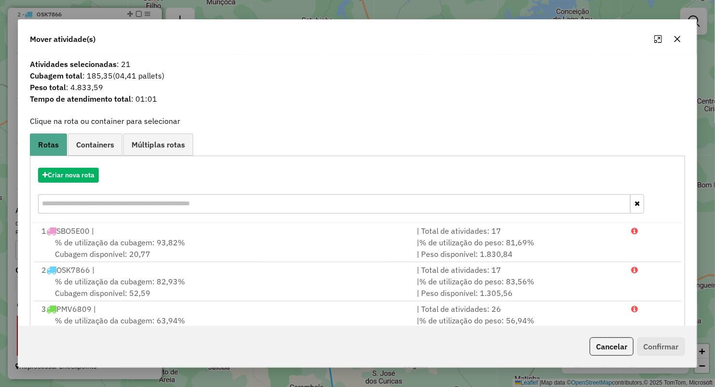
click at [674, 39] on icon "button" at bounding box center [677, 39] width 8 height 8
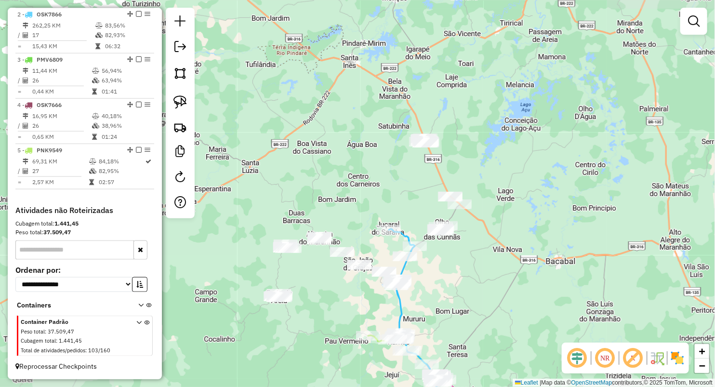
drag, startPoint x: 455, startPoint y: 287, endPoint x: 453, endPoint y: 231, distance: 55.9
click at [453, 231] on div "Janela de atendimento Grade de atendimento Capacidade Transportadoras Veículos …" at bounding box center [357, 193] width 715 height 387
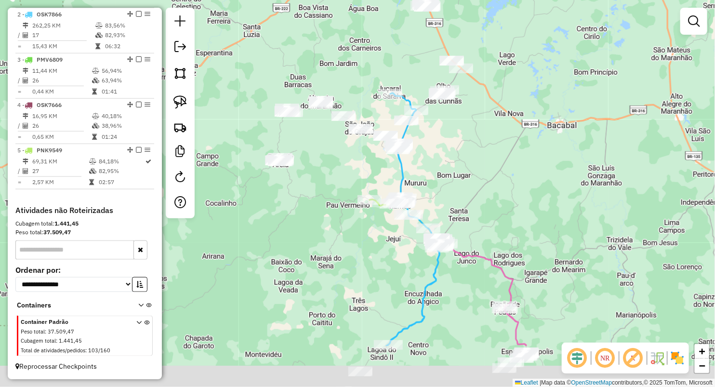
drag, startPoint x: 460, startPoint y: 213, endPoint x: 458, endPoint y: 135, distance: 78.5
click at [463, 133] on div "Janela de atendimento Grade de atendimento Capacidade Transportadoras Veículos …" at bounding box center [357, 193] width 715 height 387
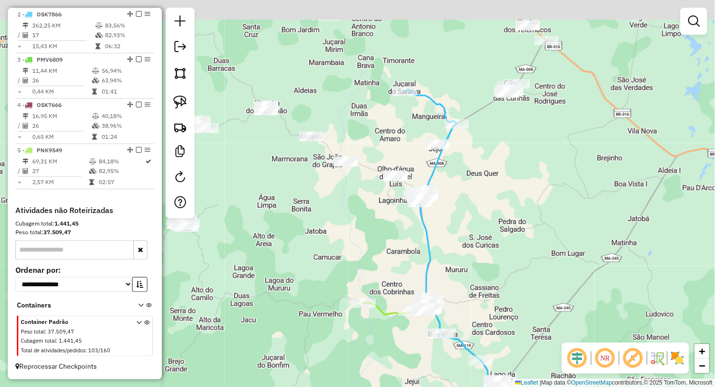
click at [463, 252] on div "Janela de atendimento Grade de atendimento Capacidade Transportadoras Veículos …" at bounding box center [357, 193] width 715 height 387
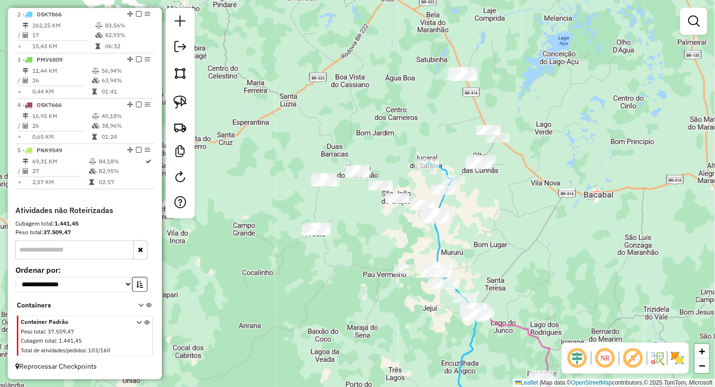
drag, startPoint x: 379, startPoint y: 232, endPoint x: 388, endPoint y: 234, distance: 9.4
click at [388, 234] on div "Janela de atendimento Grade de atendimento Capacidade Transportadoras Veículos …" at bounding box center [357, 193] width 715 height 387
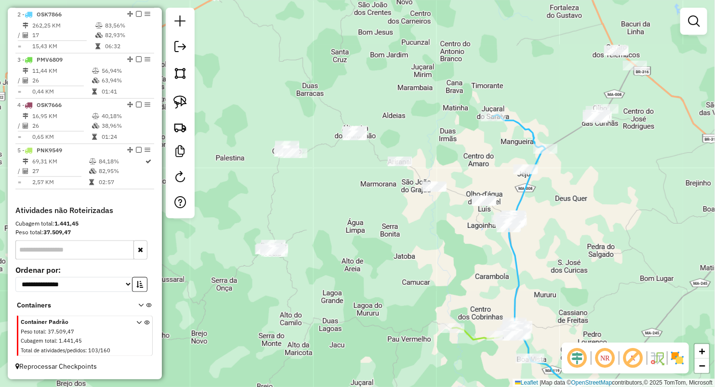
drag, startPoint x: 368, startPoint y: 214, endPoint x: 397, endPoint y: 245, distance: 42.6
click at [397, 245] on div "Janela de atendimento Grade de atendimento Capacidade Transportadoras Veículos …" at bounding box center [357, 193] width 715 height 387
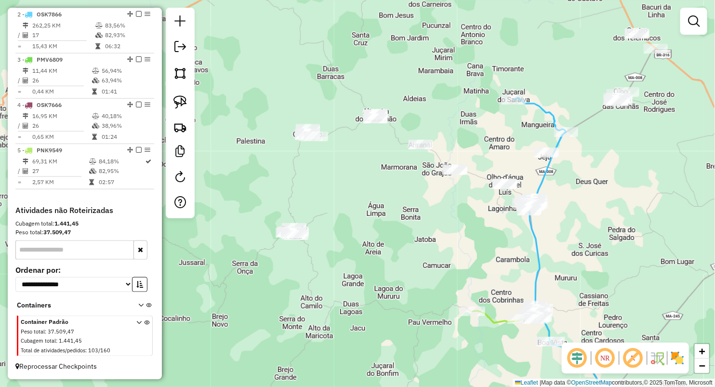
drag, startPoint x: 291, startPoint y: 193, endPoint x: 281, endPoint y: 129, distance: 64.4
click at [283, 130] on div "Janela de atendimento Grade de atendimento Capacidade Transportadoras Veículos …" at bounding box center [357, 193] width 715 height 387
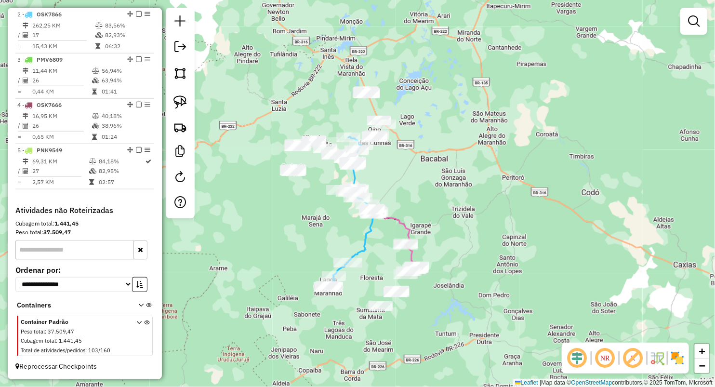
drag, startPoint x: 331, startPoint y: 169, endPoint x: 347, endPoint y: 196, distance: 30.6
click at [350, 198] on div "Janela de atendimento Grade de atendimento Capacidade Transportadoras Veículos …" at bounding box center [357, 193] width 715 height 387
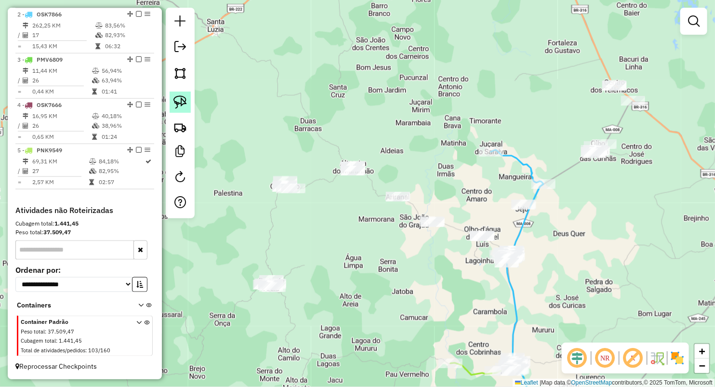
click at [177, 103] on img at bounding box center [179, 101] width 13 height 13
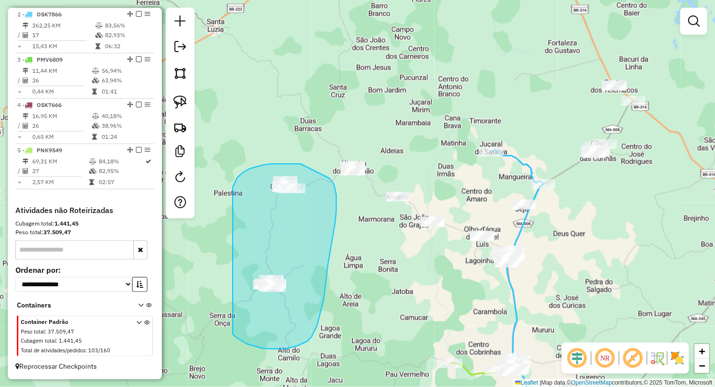
drag, startPoint x: 233, startPoint y: 187, endPoint x: 233, endPoint y: 333, distance: 146.4
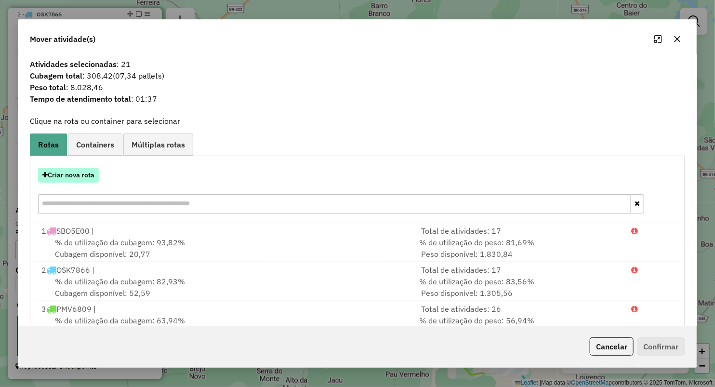
click at [85, 179] on button "Criar nova rota" at bounding box center [68, 175] width 61 height 15
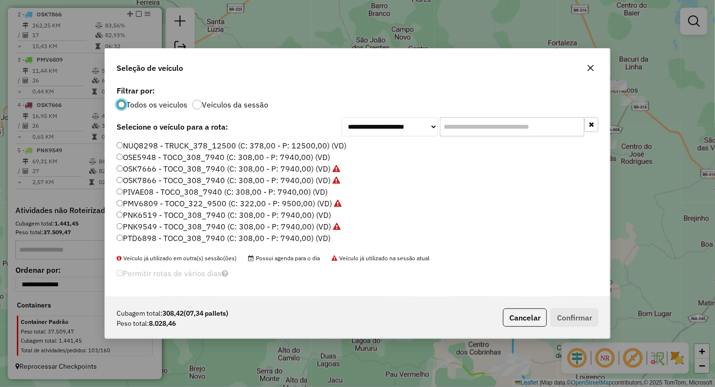
scroll to position [5, 3]
click at [143, 144] on label "NUQ8298 - TRUCK_378_12500 (C: 378,00 - P: 12500,00) (VD)" at bounding box center [232, 146] width 230 height 12
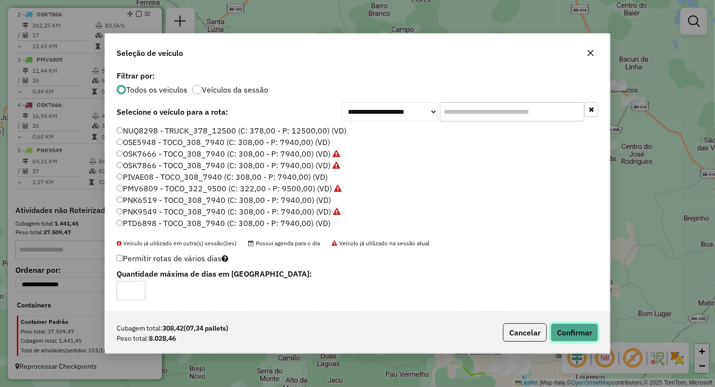
click at [585, 329] on button "Confirmar" at bounding box center [575, 332] width 48 height 18
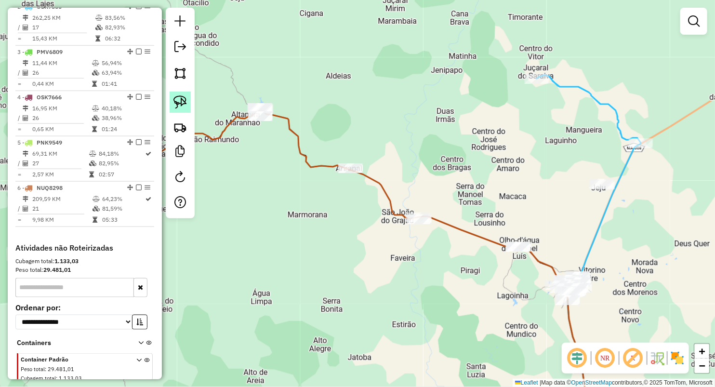
click at [184, 103] on img at bounding box center [179, 101] width 13 height 13
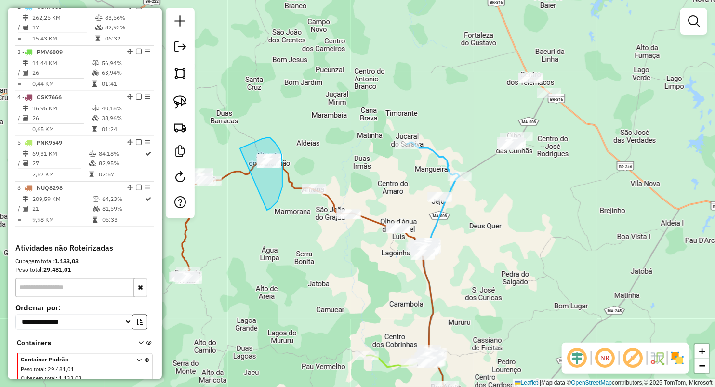
drag, startPoint x: 240, startPoint y: 148, endPoint x: 263, endPoint y: 211, distance: 66.6
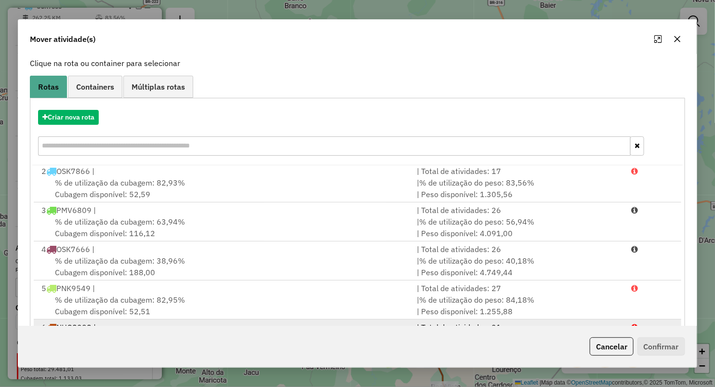
scroll to position [106, 0]
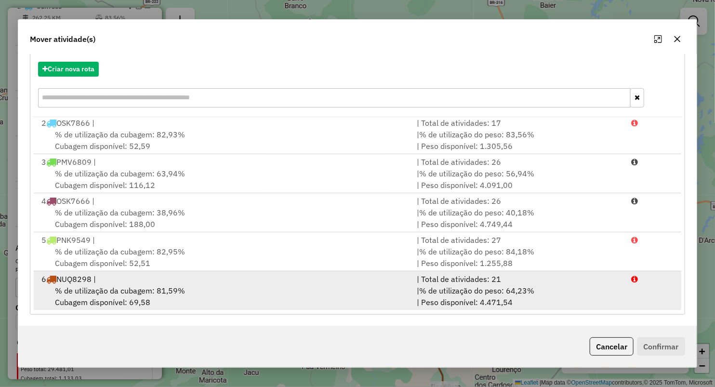
click at [108, 294] on div "% de utilização da cubagem: 81,59% Cubagem disponível: 69,58" at bounding box center [223, 296] width 375 height 23
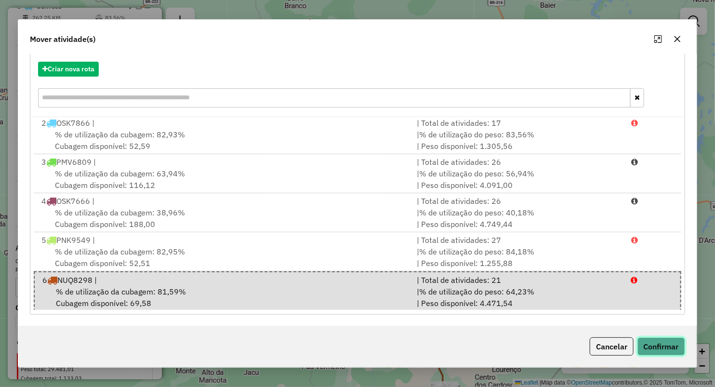
click at [654, 340] on button "Confirmar" at bounding box center [661, 346] width 48 height 18
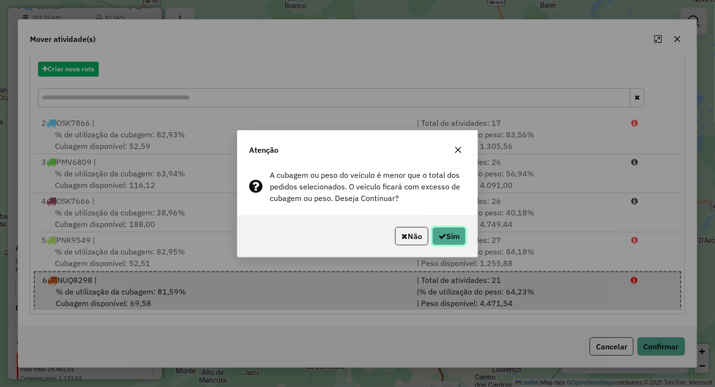
click at [448, 236] on button "Sim" at bounding box center [449, 236] width 34 height 18
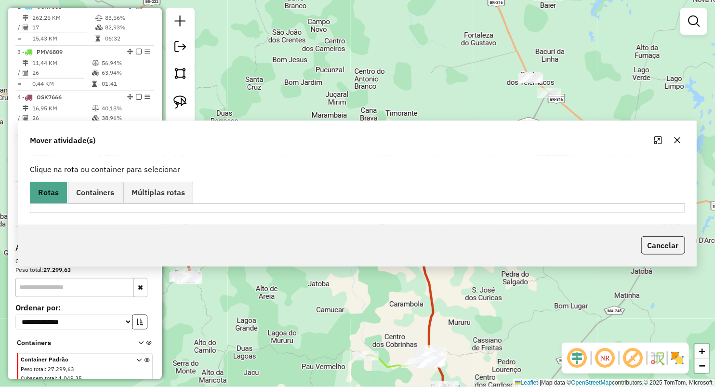
scroll to position [0, 0]
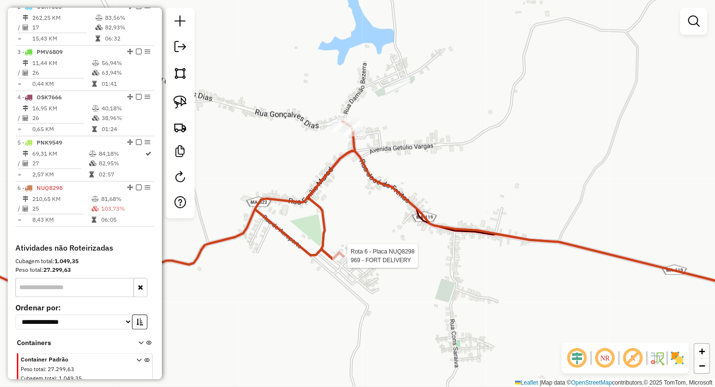
select select "**********"
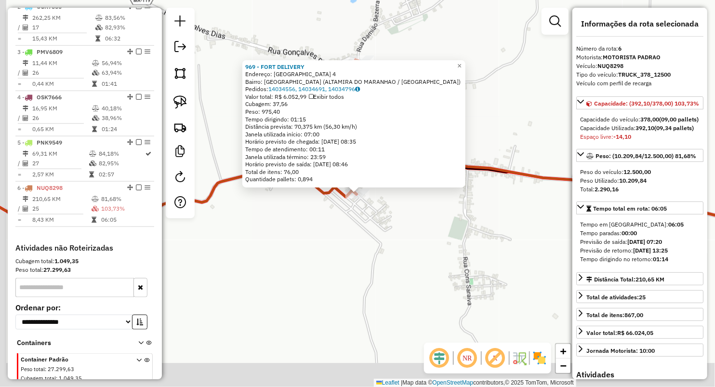
scroll to position [462, 0]
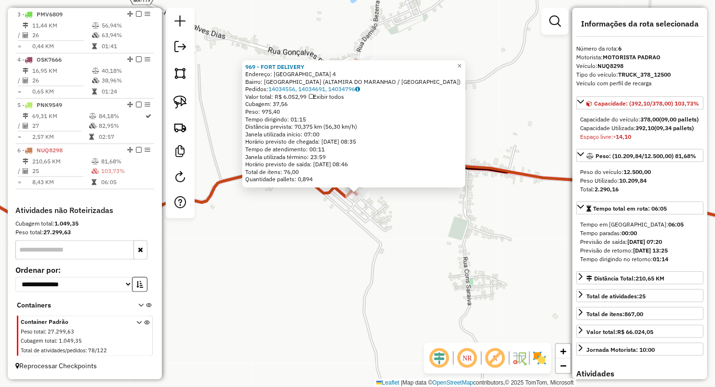
click at [339, 238] on div "969 - FORT DELIVERY Endereço: Sao Francisco 4 Bairro: SAO FRANCISCO (ALTAMIRA D…" at bounding box center [357, 193] width 715 height 387
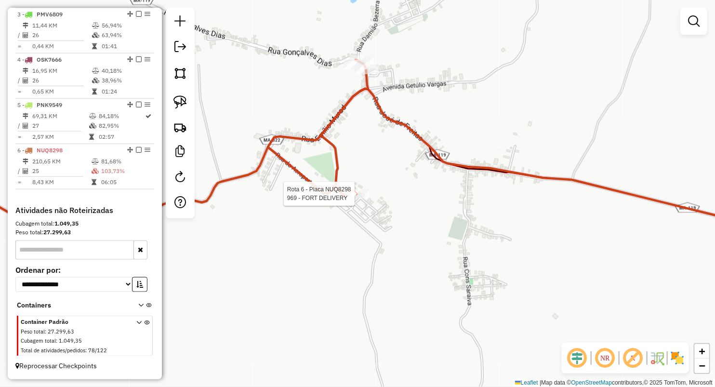
select select "**********"
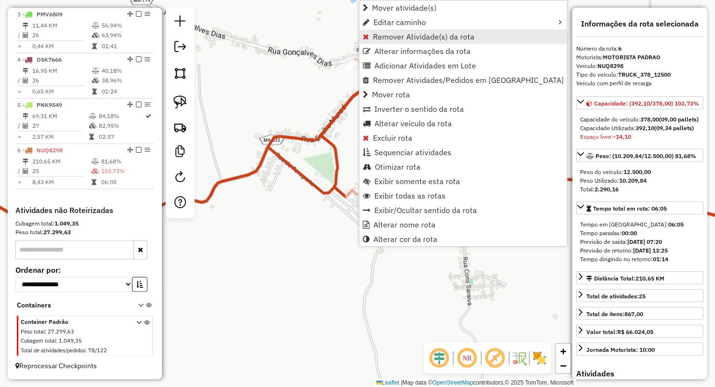
click at [398, 33] on span "Remover Atividade(s) da rota" at bounding box center [424, 37] width 102 height 8
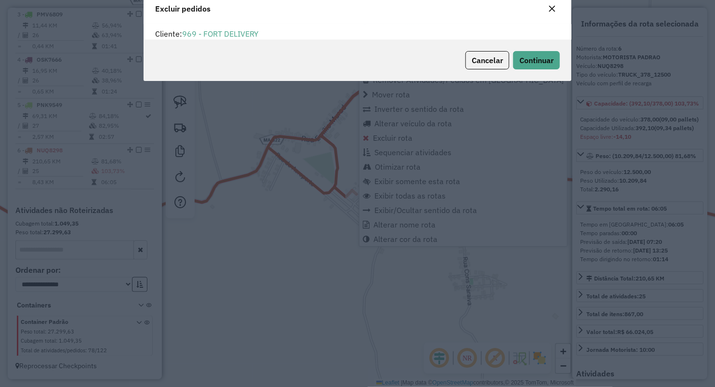
scroll to position [5, 3]
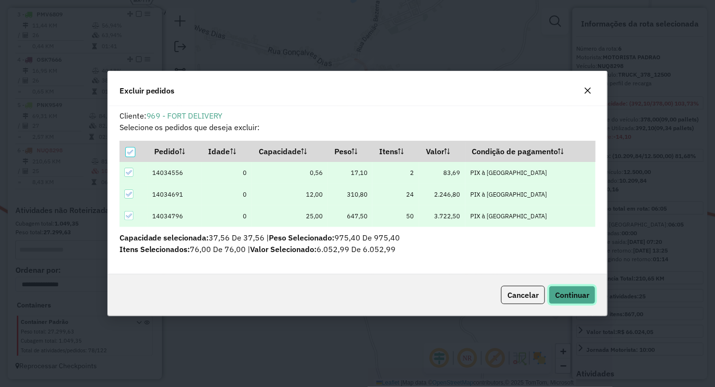
click at [576, 301] on button "Continuar" at bounding box center [572, 295] width 47 height 18
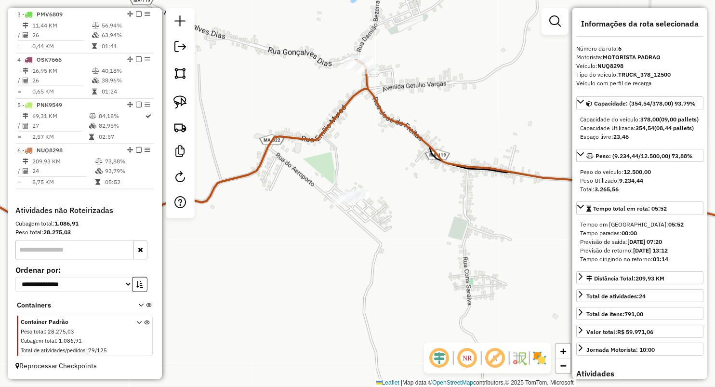
drag, startPoint x: 401, startPoint y: 73, endPoint x: 397, endPoint y: 87, distance: 15.0
click at [401, 87] on div "Janela de atendimento Grade de atendimento Capacidade Transportadoras Veículos …" at bounding box center [357, 193] width 715 height 387
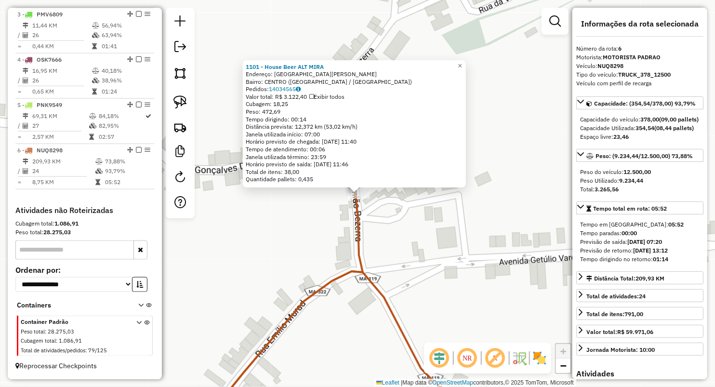
click at [398, 230] on div "1101 - House Beer ALT MIRA Endereço: Rua Damiao Bezerra Altamira Ma210 Bairro: …" at bounding box center [357, 193] width 715 height 387
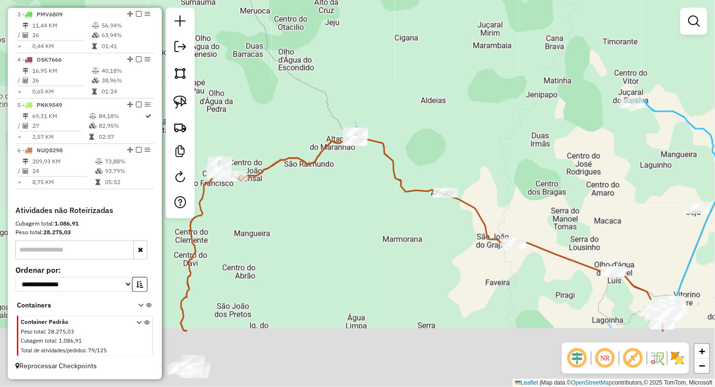
drag, startPoint x: 407, startPoint y: 324, endPoint x: 335, endPoint y: 205, distance: 139.4
click at [343, 210] on div "Janela de atendimento Grade de atendimento Capacidade Transportadoras Veículos …" at bounding box center [357, 193] width 715 height 387
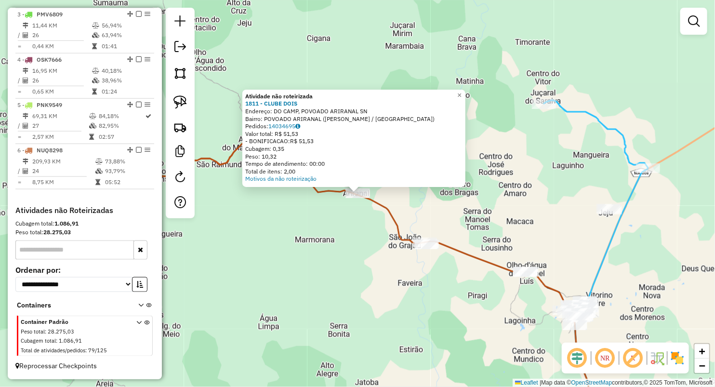
drag, startPoint x: 366, startPoint y: 295, endPoint x: 382, endPoint y: 300, distance: 16.6
click at [366, 295] on div "Atividade não roteirizada 1811 - CLUBE DOIS Endereço: DO CAMP, POVOADO ARIRANAL…" at bounding box center [357, 193] width 715 height 387
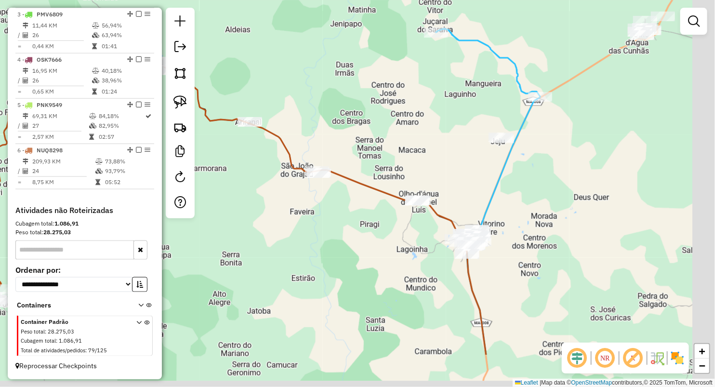
drag, startPoint x: 401, startPoint y: 310, endPoint x: 278, endPoint y: 223, distance: 150.9
click at [286, 233] on div "Janela de atendimento Grade de atendimento Capacidade Transportadoras Veículos …" at bounding box center [357, 193] width 715 height 387
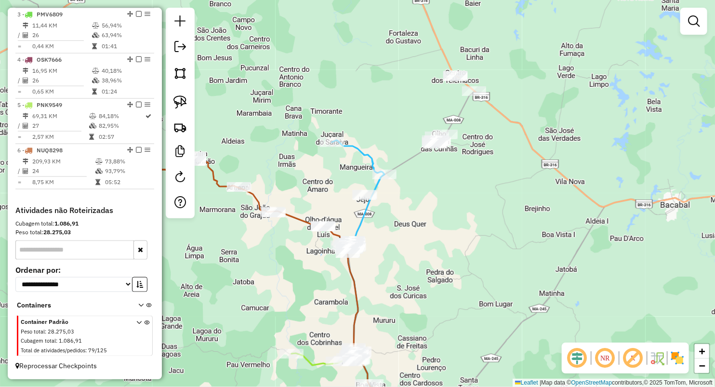
drag, startPoint x: 374, startPoint y: 240, endPoint x: 362, endPoint y: 265, distance: 27.8
click at [382, 282] on div "Janela de atendimento Grade de atendimento Capacidade Transportadoras Veículos …" at bounding box center [357, 193] width 715 height 387
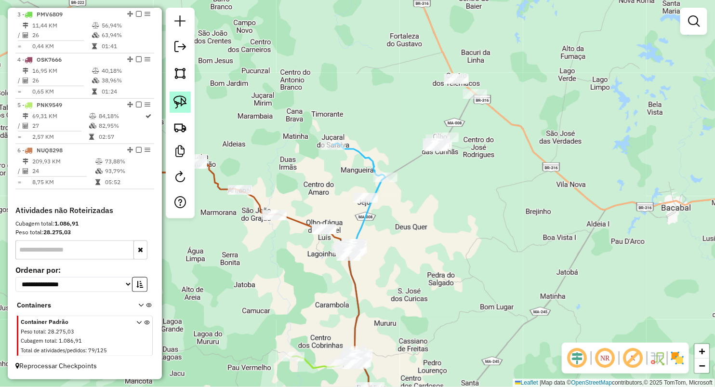
drag, startPoint x: 182, startPoint y: 97, endPoint x: 187, endPoint y: 98, distance: 4.9
click at [182, 98] on img at bounding box center [179, 101] width 13 height 13
drag, startPoint x: 228, startPoint y: 245, endPoint x: 216, endPoint y: 207, distance: 39.6
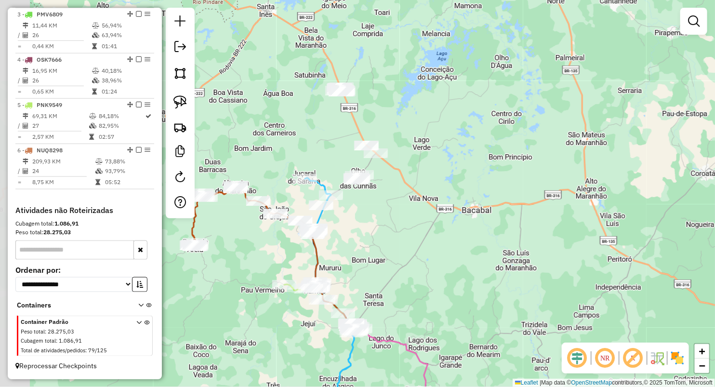
click at [230, 231] on div "Janela de atendimento Grade de atendimento Capacidade Transportadoras Veículos …" at bounding box center [357, 193] width 715 height 387
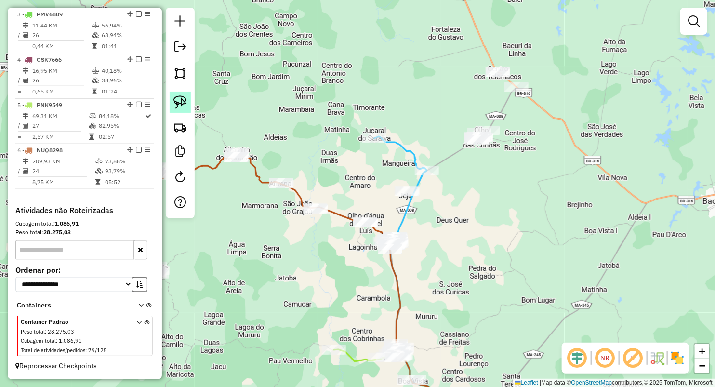
click at [182, 97] on img at bounding box center [179, 101] width 13 height 13
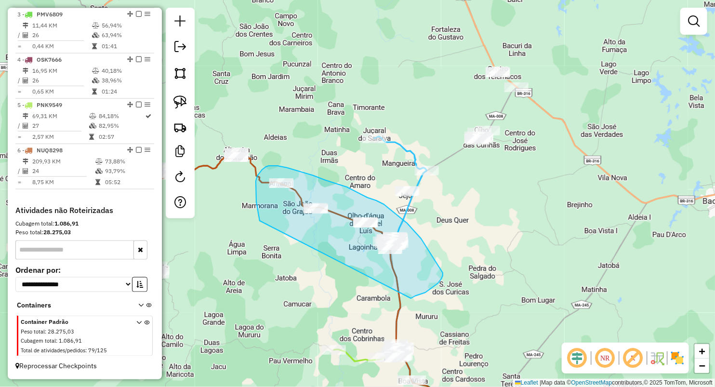
drag, startPoint x: 256, startPoint y: 185, endPoint x: 411, endPoint y: 298, distance: 191.7
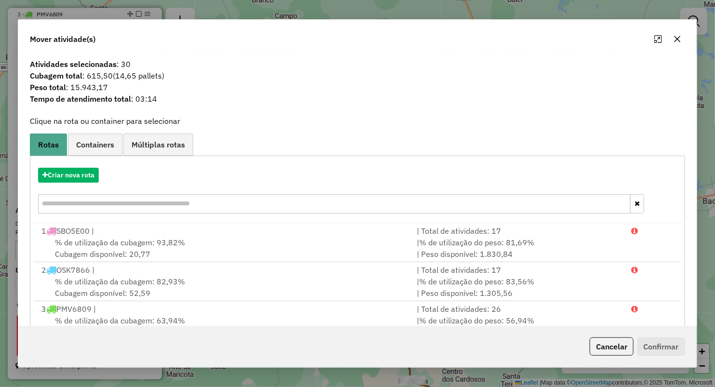
click at [678, 39] on icon "button" at bounding box center [677, 39] width 6 height 6
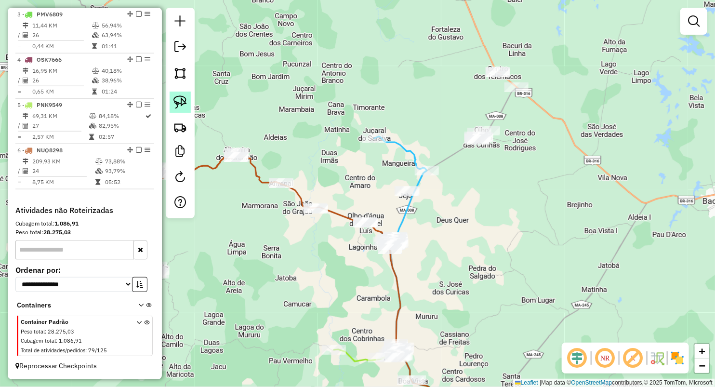
click at [180, 98] on img at bounding box center [179, 101] width 13 height 13
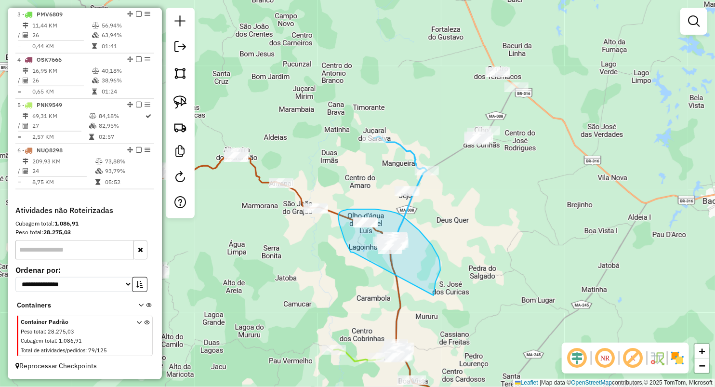
drag, startPoint x: 353, startPoint y: 252, endPoint x: 433, endPoint y: 295, distance: 91.1
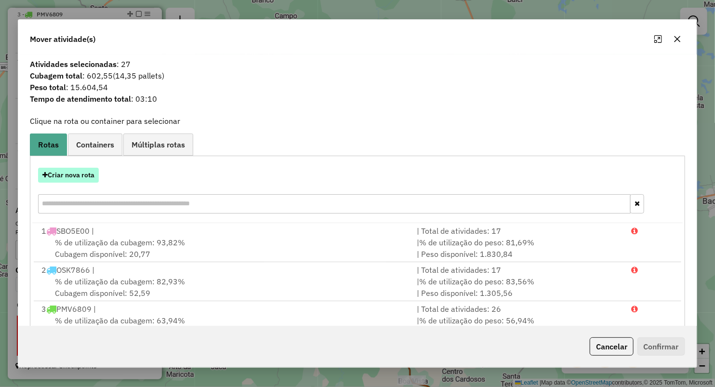
click at [95, 174] on button "Criar nova rota" at bounding box center [68, 175] width 61 height 15
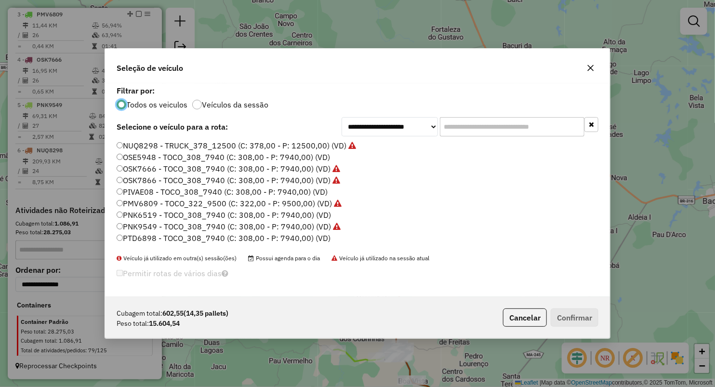
scroll to position [55, 0]
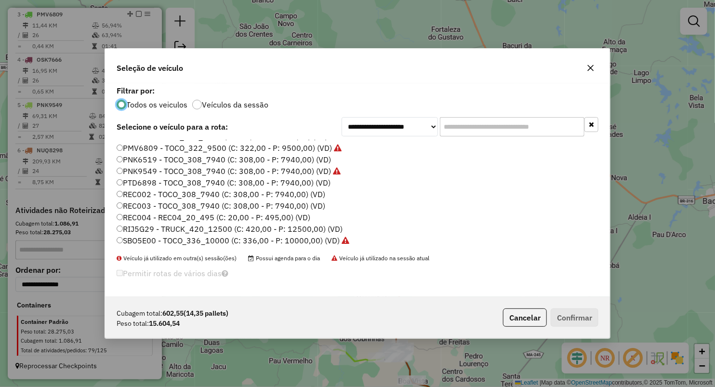
click at [145, 228] on label "RIJ5G29 - TRUCK_420_12500 (C: 420,00 - P: 12500,00) (VD)" at bounding box center [230, 229] width 226 height 12
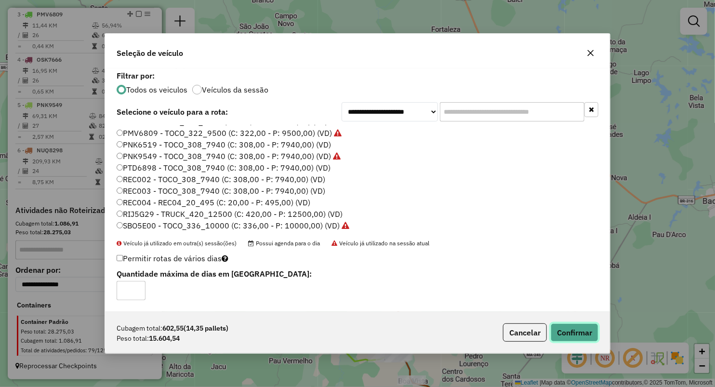
click at [586, 339] on button "Confirmar" at bounding box center [575, 332] width 48 height 18
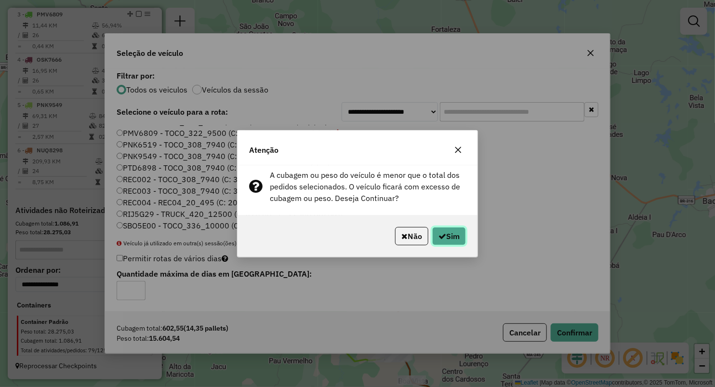
drag, startPoint x: 446, startPoint y: 233, endPoint x: 441, endPoint y: 323, distance: 89.7
click at [446, 233] on button "Sim" at bounding box center [449, 236] width 34 height 18
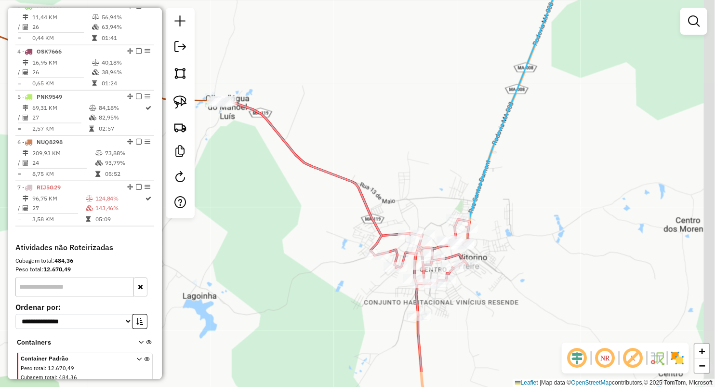
drag, startPoint x: 271, startPoint y: 260, endPoint x: 264, endPoint y: 248, distance: 14.0
click at [264, 248] on div "Janela de atendimento Grade de atendimento Capacidade Transportadoras Veículos …" at bounding box center [357, 193] width 715 height 387
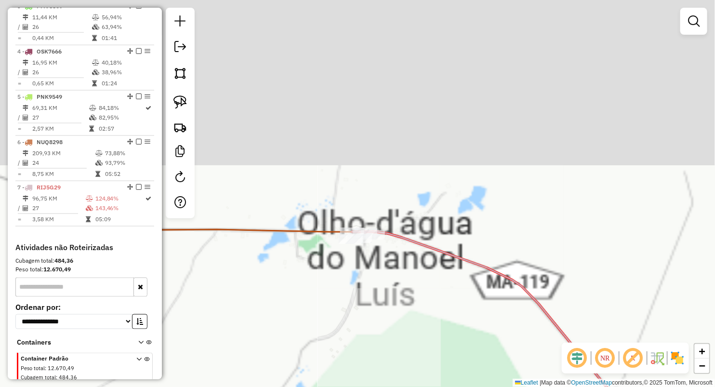
drag, startPoint x: 288, startPoint y: 227, endPoint x: 374, endPoint y: 345, distance: 146.8
click at [397, 386] on html "Aguarde... Pop-up bloqueado! Seu navegador bloqueou automáticamente a abertura …" at bounding box center [357, 193] width 715 height 387
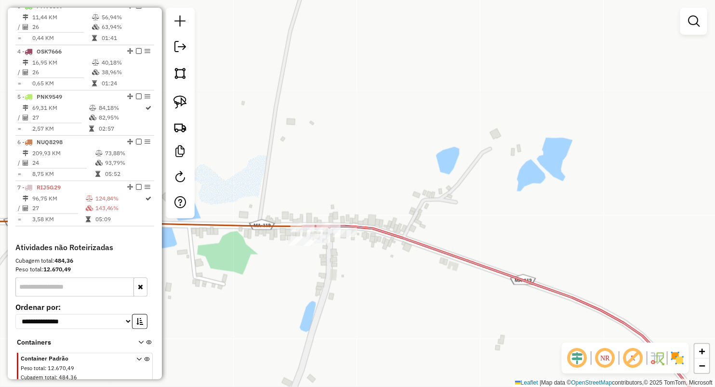
click at [342, 275] on div "Janela de atendimento Grade de atendimento Capacidade Transportadoras Veículos …" at bounding box center [357, 193] width 715 height 387
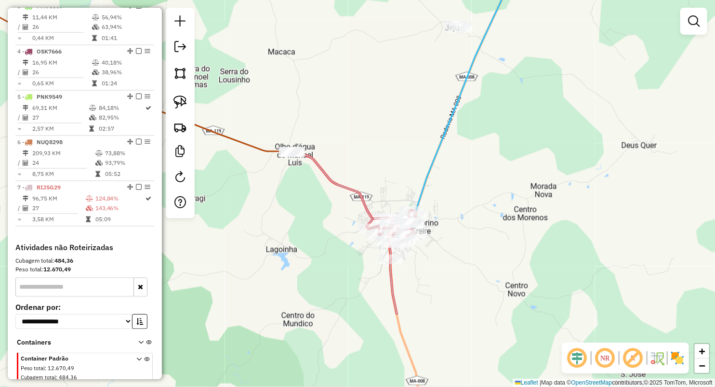
drag, startPoint x: 295, startPoint y: 224, endPoint x: 276, endPoint y: 167, distance: 60.6
click at [275, 167] on div "Janela de atendimento Grade de atendimento Capacidade Transportadoras Veículos …" at bounding box center [357, 193] width 715 height 387
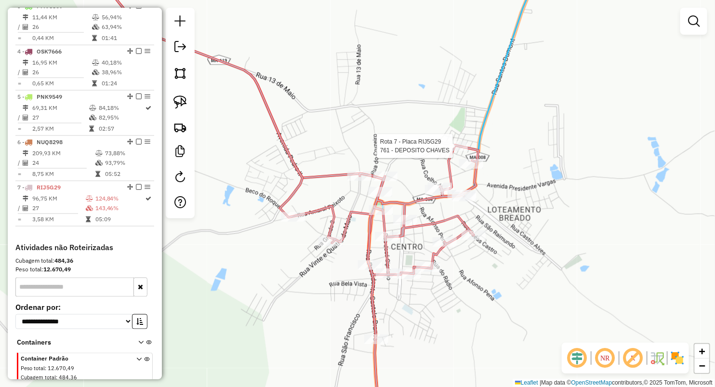
select select "**********"
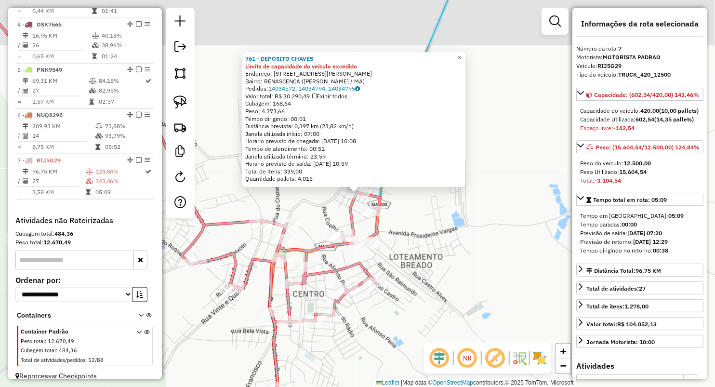
scroll to position [507, 0]
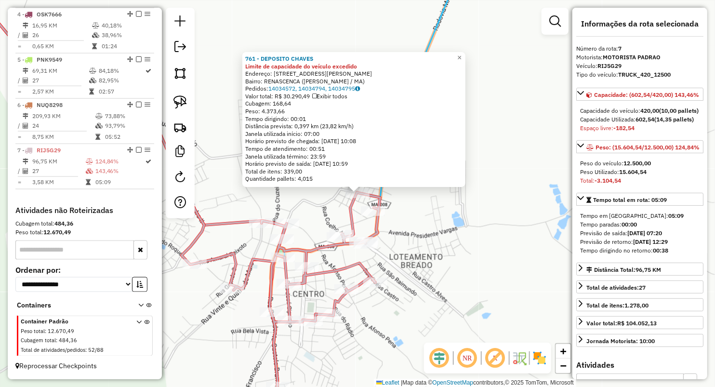
click at [419, 247] on div "761 - DEPOSITO CHAVES Limite de capacidade do veículo excedido Endereço: AV CEL…" at bounding box center [357, 193] width 715 height 387
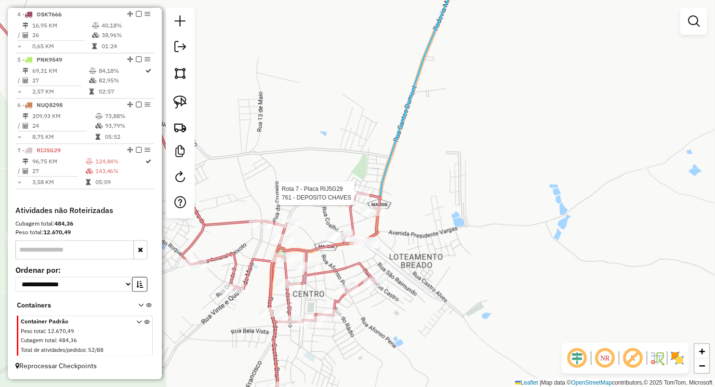
select select "**********"
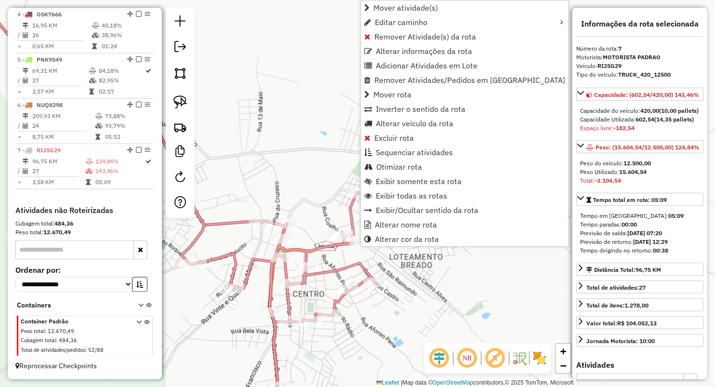
click at [386, 294] on div "Janela de atendimento Grade de atendimento Capacidade Transportadoras Veículos …" at bounding box center [357, 193] width 715 height 387
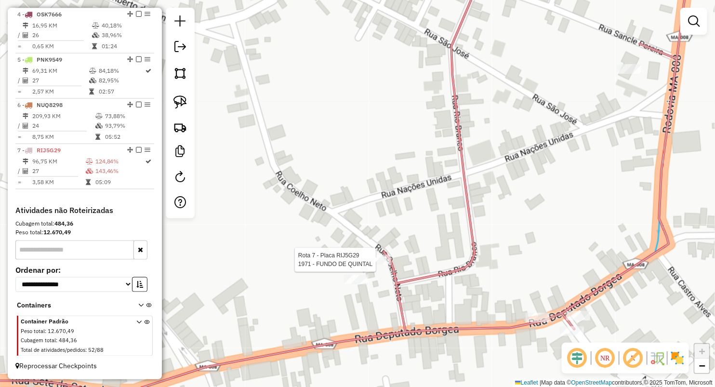
select select "**********"
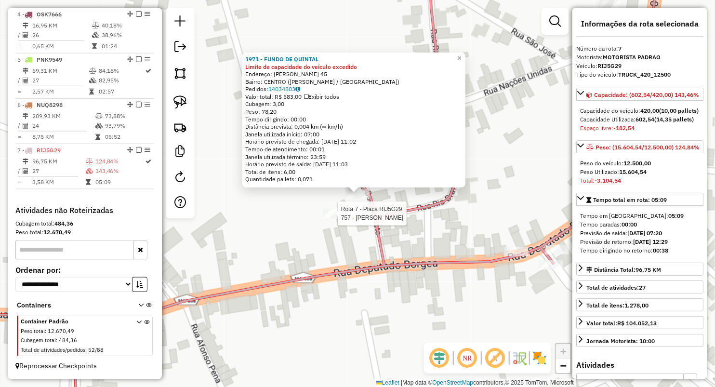
click at [330, 218] on div at bounding box center [335, 214] width 24 height 10
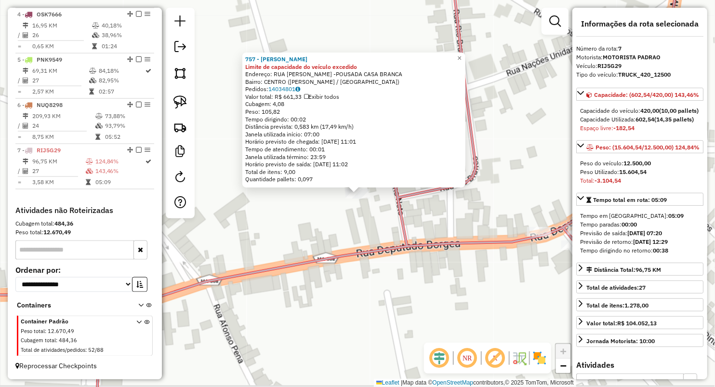
click at [353, 279] on div "Rota 7 - Placa RIJ5G29 757 - FRANCISCO MARQUES × 757 - FRANCISCO MARQUES Limite…" at bounding box center [357, 193] width 715 height 387
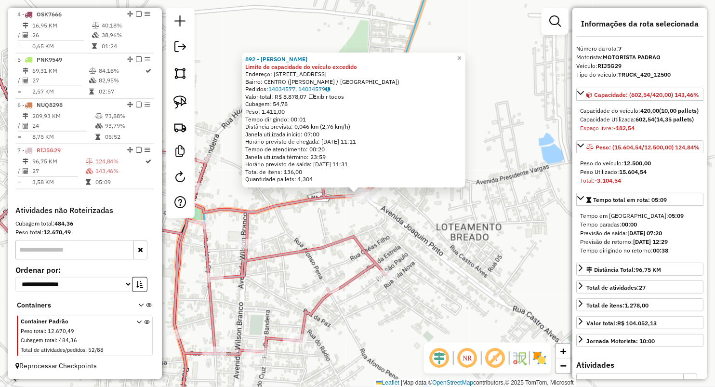
click at [401, 283] on div "892 - MERCANTIL SILVA Limite de capacidade do veículo excedido Endereço: R DEP …" at bounding box center [357, 193] width 715 height 387
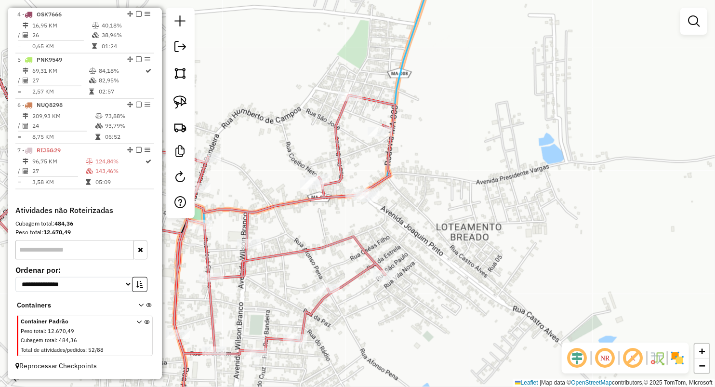
click at [360, 294] on div "Rota 7 - Placa RIJ5G29 871 - DEPOSITO DO PARCEIRO Janela de atendimento Grade d…" at bounding box center [357, 193] width 715 height 387
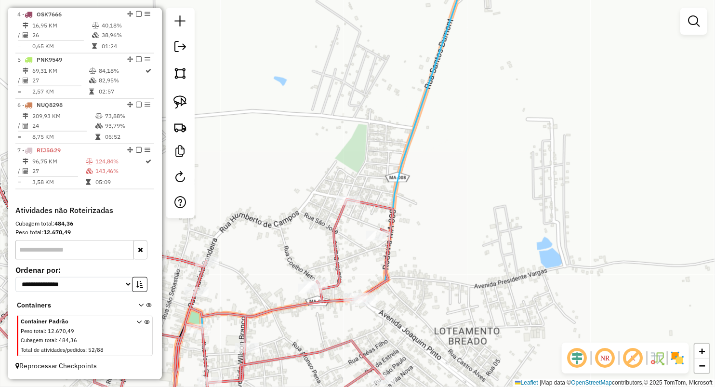
drag, startPoint x: 223, startPoint y: 292, endPoint x: 315, endPoint y: 233, distance: 108.8
click at [315, 234] on div "Rota 7 - Placa RIJ5G29 1521 - DISTRIBUIDORA CERVEG Janela de atendimento Grade …" at bounding box center [357, 193] width 715 height 387
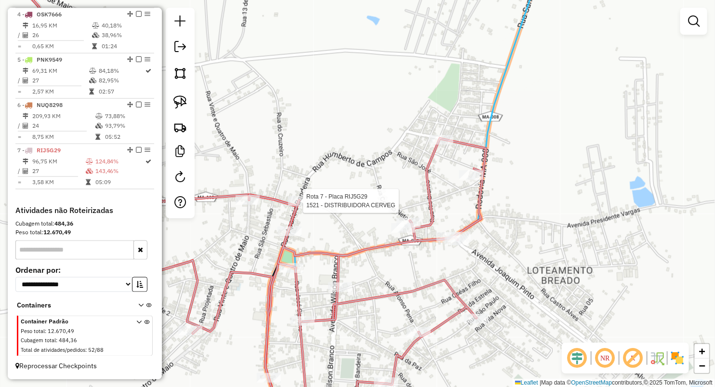
select select "**********"
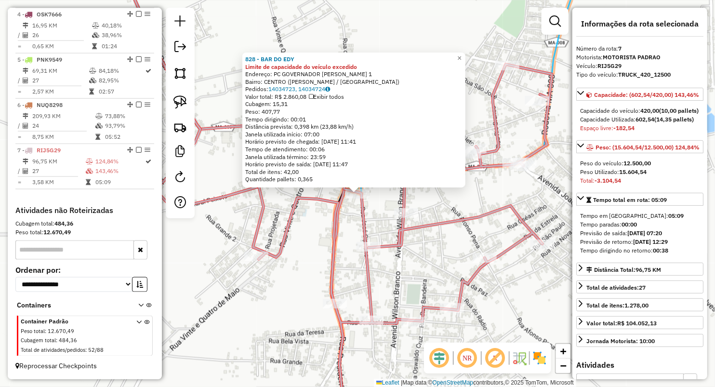
click at [311, 244] on div "828 - BAR DO EDY Limite de capacidade do veículo excedido Endereço: PC GOVERNAD…" at bounding box center [357, 193] width 715 height 387
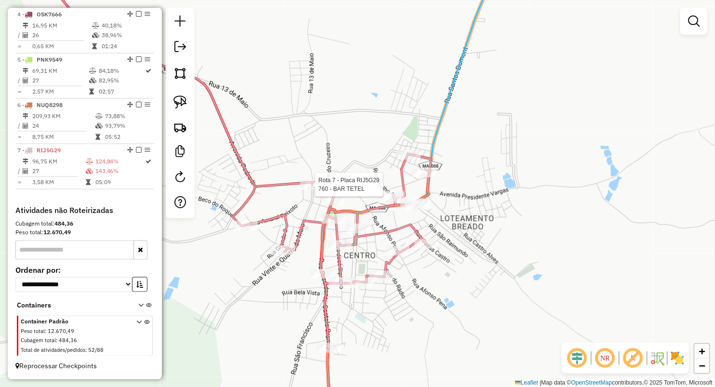
select select "**********"
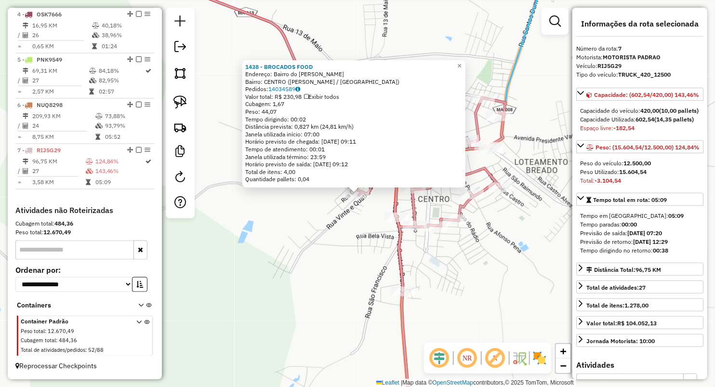
click at [324, 268] on div "1438 - BROCADOS FOOD Endereço: Bairro do fernando SN Bairro: CENTRO (VITORINO F…" at bounding box center [357, 193] width 715 height 387
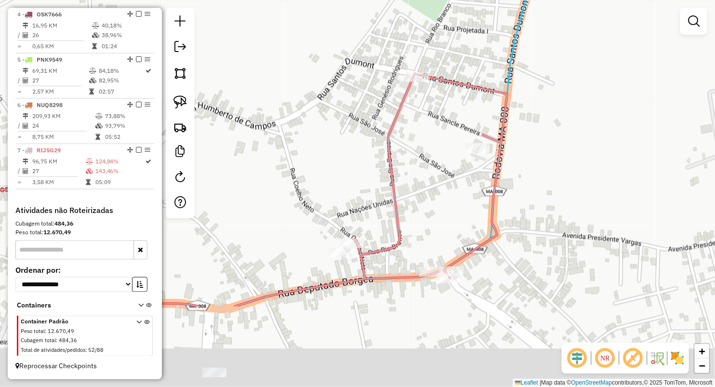
drag, startPoint x: 354, startPoint y: 320, endPoint x: 364, endPoint y: 207, distance: 113.7
click at [364, 207] on div "Janela de atendimento Grade de atendimento Capacidade Transportadoras Veículos …" at bounding box center [357, 193] width 715 height 387
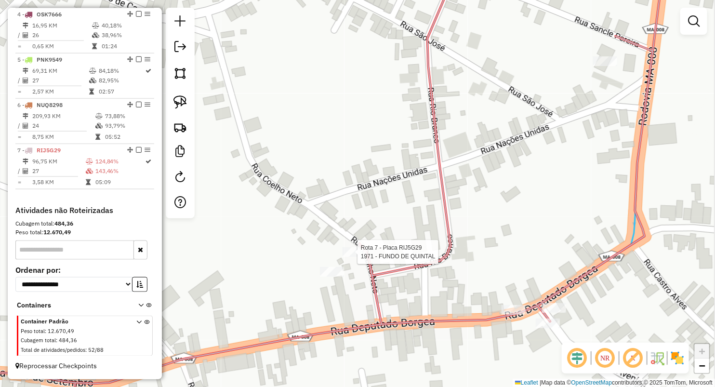
select select "**********"
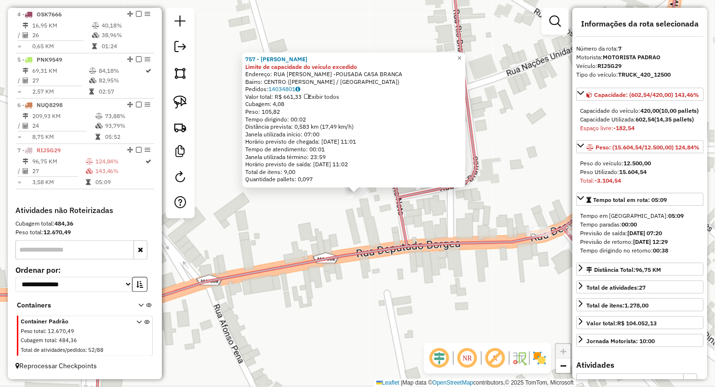
click at [331, 250] on div "Rota 7 - Placa RIJ5G29 757 - FRANCISCO MARQUES 757 - FRANCISCO MARQUES Limite d…" at bounding box center [357, 193] width 715 height 387
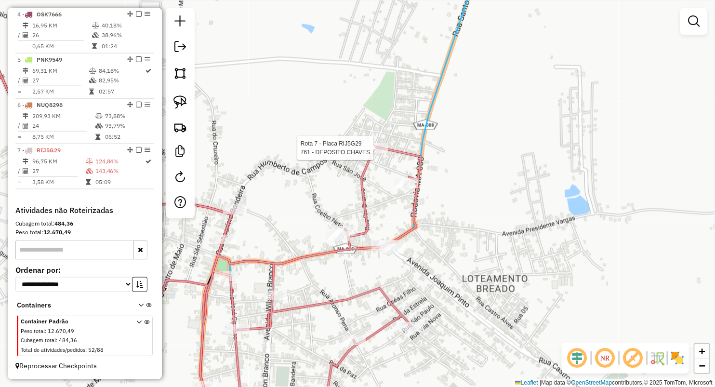
select select "**********"
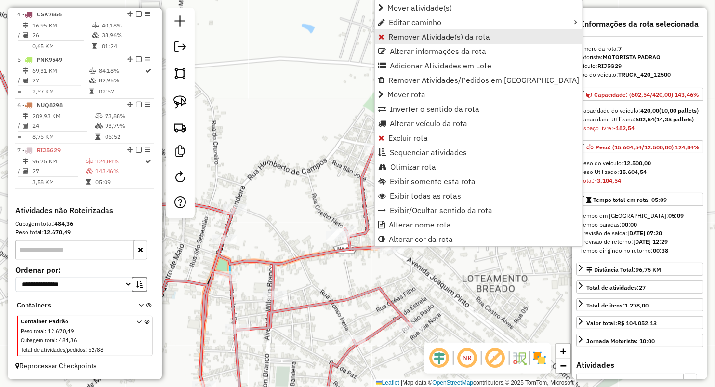
click at [403, 33] on span "Remover Atividade(s) da rota" at bounding box center [439, 37] width 102 height 8
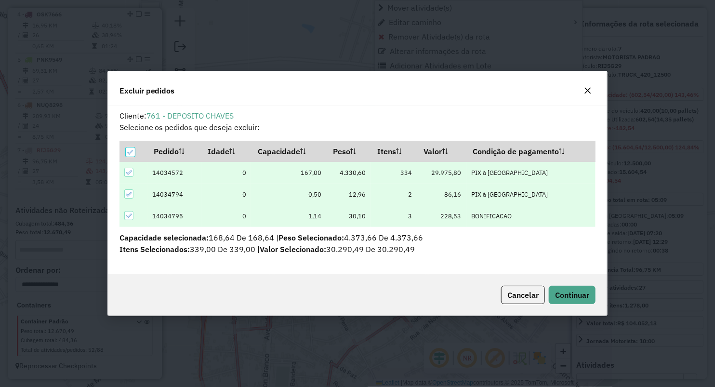
scroll to position [5, 3]
click at [558, 296] on span "Continuar" at bounding box center [572, 295] width 34 height 10
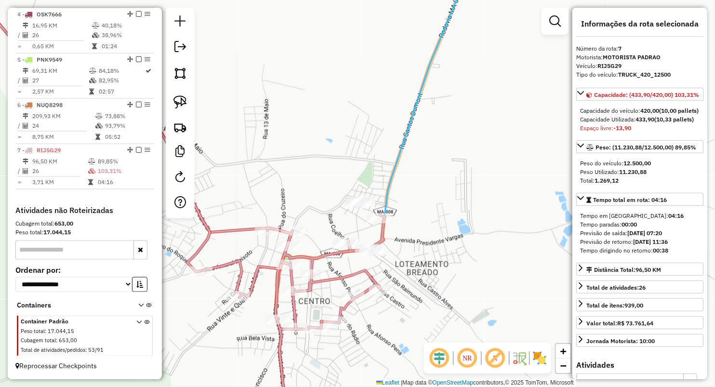
drag, startPoint x: 433, startPoint y: 245, endPoint x: 441, endPoint y: 194, distance: 51.6
click at [441, 195] on div "Janela de atendimento Grade de atendimento Capacidade Transportadoras Veículos …" at bounding box center [357, 193] width 715 height 387
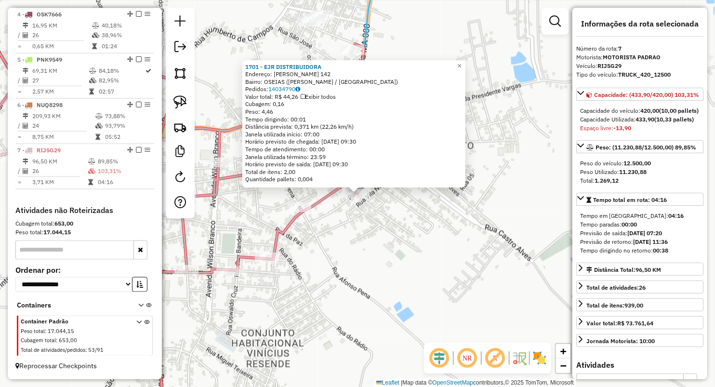
click at [335, 221] on div "1701 - EJR DISTRIBUIDORA Endereço: OSEAS CASTRO 142 Bairro: OSEIAS (VITORINO FR…" at bounding box center [357, 193] width 715 height 387
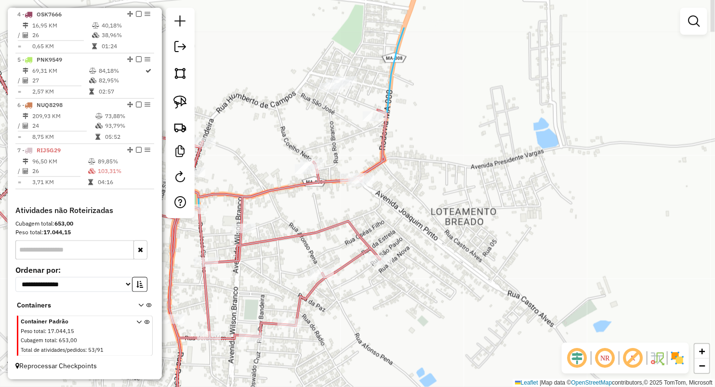
drag, startPoint x: 386, startPoint y: 181, endPoint x: 398, endPoint y: 218, distance: 39.0
click at [398, 218] on div "Janela de atendimento Grade de atendimento Capacidade Transportadoras Veículos …" at bounding box center [357, 193] width 715 height 387
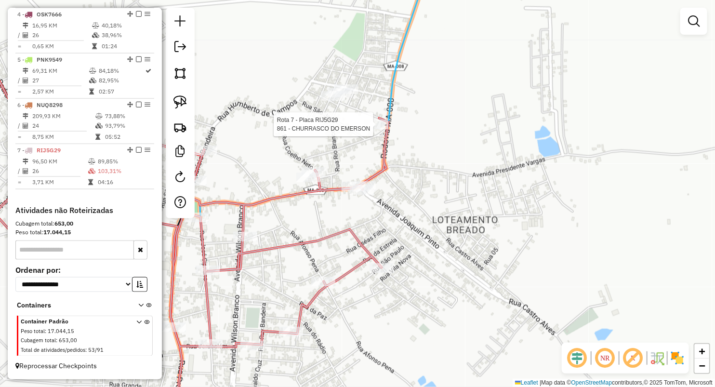
select select "**********"
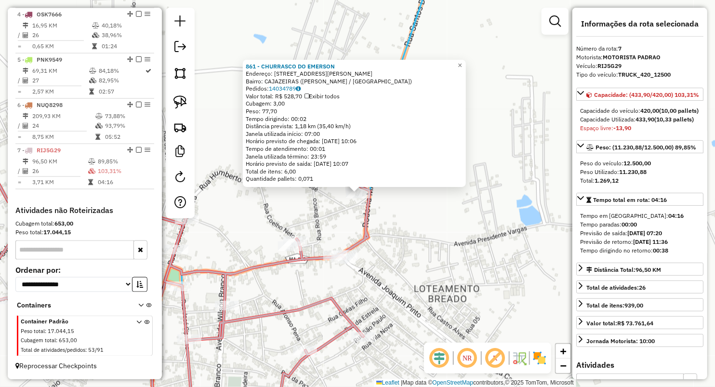
drag, startPoint x: 376, startPoint y: 227, endPoint x: 382, endPoint y: 241, distance: 15.5
click at [376, 226] on div "861 - CHURRASCO DO EMERSON Endereço: AV JOAQUIM PINTO 1 Bairro: CAJAZEIRAS (VIT…" at bounding box center [357, 193] width 715 height 387
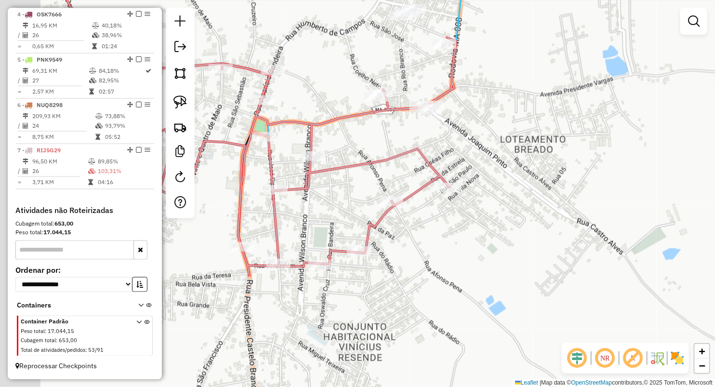
drag, startPoint x: 418, startPoint y: 252, endPoint x: 444, endPoint y: 127, distance: 128.3
click at [496, 30] on div "Janela de atendimento Grade de atendimento Capacidade Transportadoras Veículos …" at bounding box center [357, 193] width 715 height 387
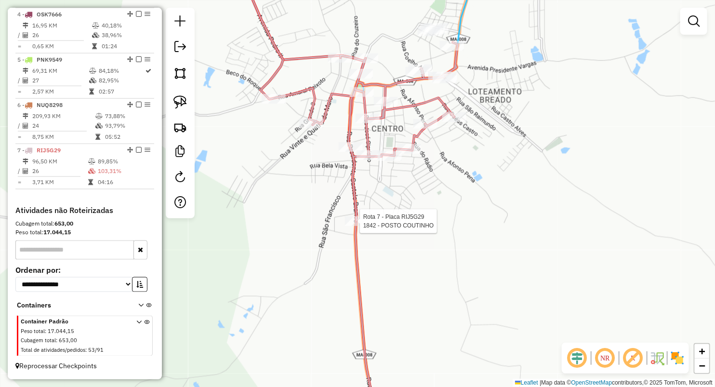
select select "**********"
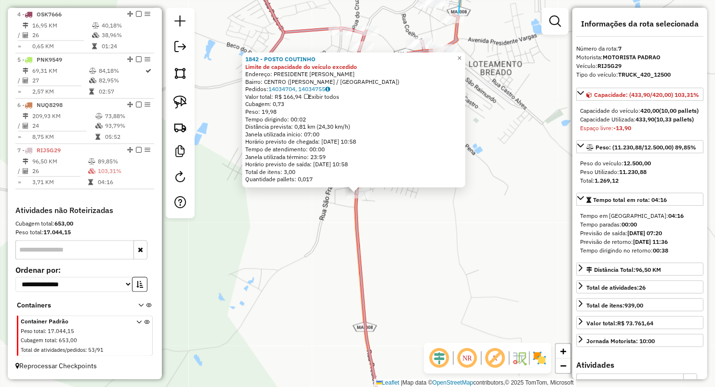
click at [319, 207] on div "1842 - POSTO COUTINHO Limite de capacidade do veículo excedido Endereço: PRESID…" at bounding box center [357, 193] width 715 height 387
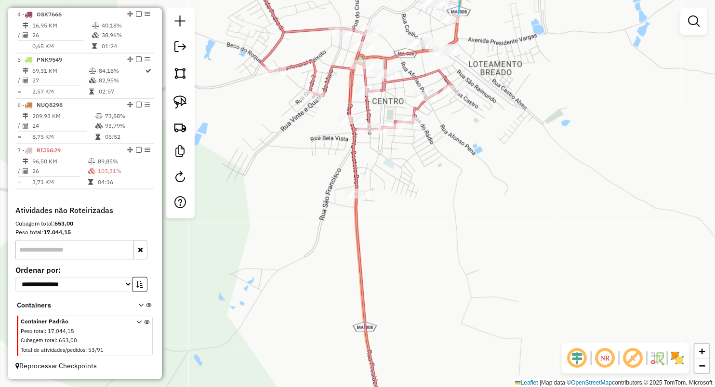
drag, startPoint x: 470, startPoint y: 184, endPoint x: 465, endPoint y: 212, distance: 28.3
click at [465, 212] on div "1842 - POSTO COUTINHO Limite de capacidade do veículo excedido Endereço: PRESID…" at bounding box center [357, 193] width 715 height 387
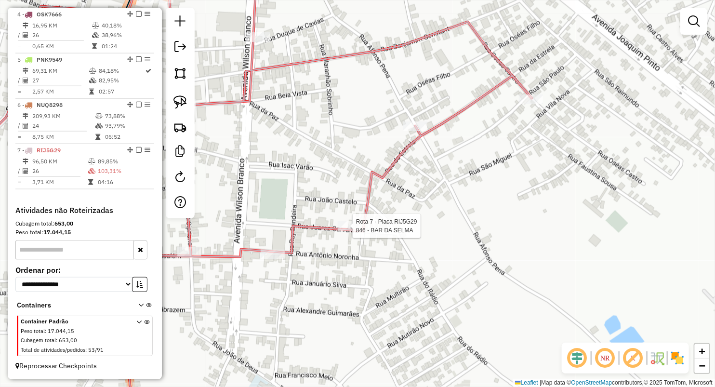
select select "**********"
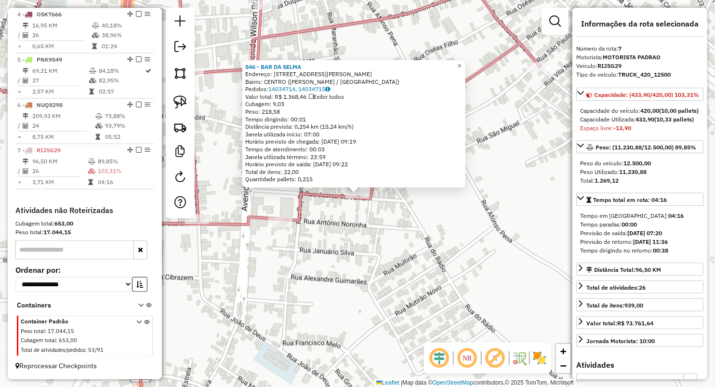
click at [405, 219] on div "846 - BAR DA SELMA Endereço: RUA JUAREZ CARVALHO 1 Bairro: CENTRO (VITORINO FRE…" at bounding box center [357, 193] width 715 height 387
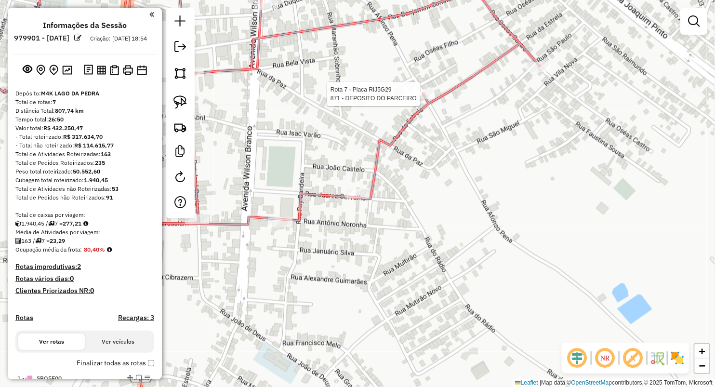
scroll to position [507, 0]
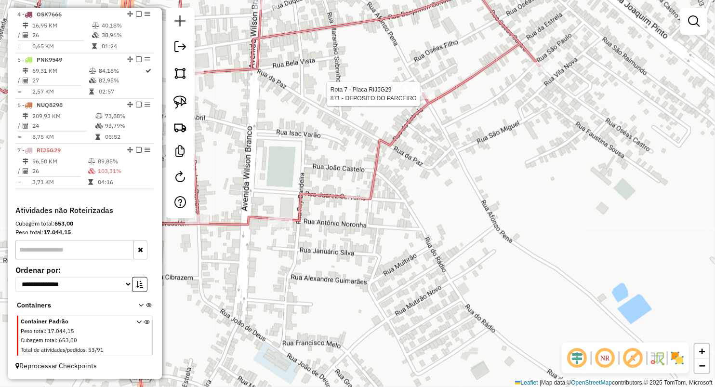
select select "**********"
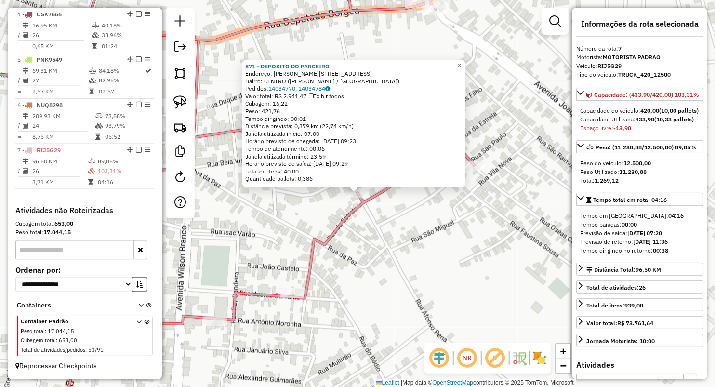
click at [356, 260] on div "871 - DEPOSITO DO PARCEIRO Endereço: [STREET_ADDRESS][PERSON_NAME] Bairro: [GEO…" at bounding box center [357, 193] width 715 height 387
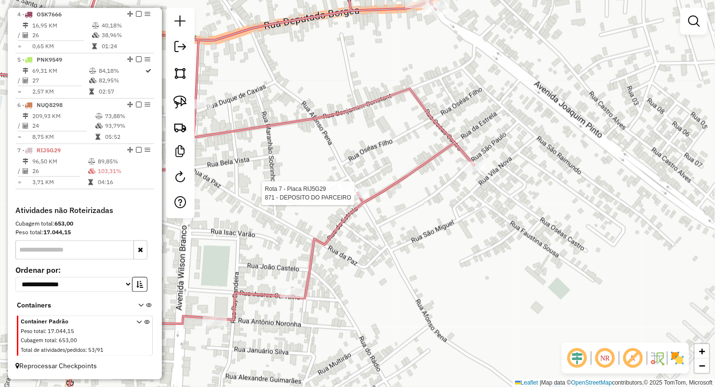
select select "**********"
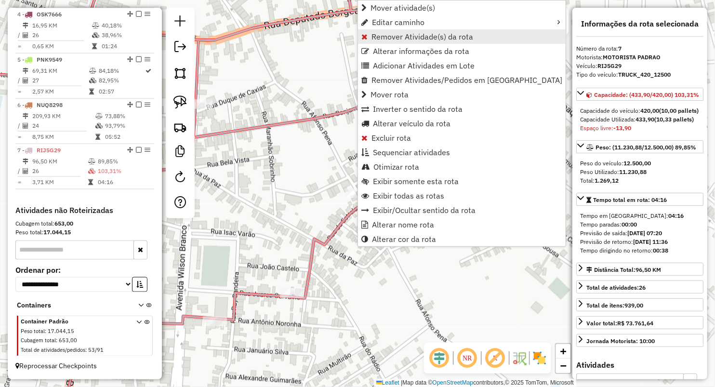
click at [395, 37] on span "Remover Atividade(s) da rota" at bounding box center [422, 37] width 102 height 8
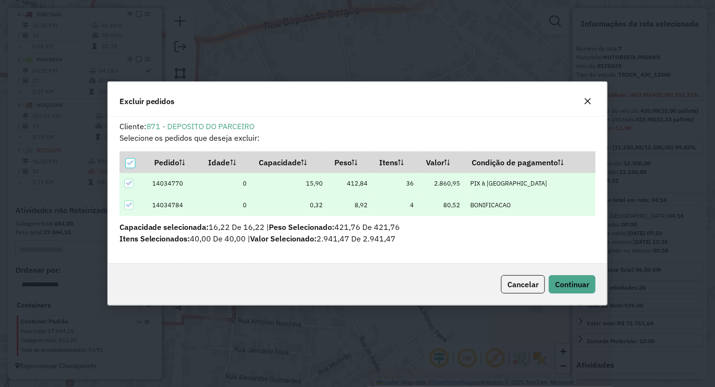
scroll to position [0, 0]
click at [567, 283] on span "Continuar" at bounding box center [572, 284] width 34 height 10
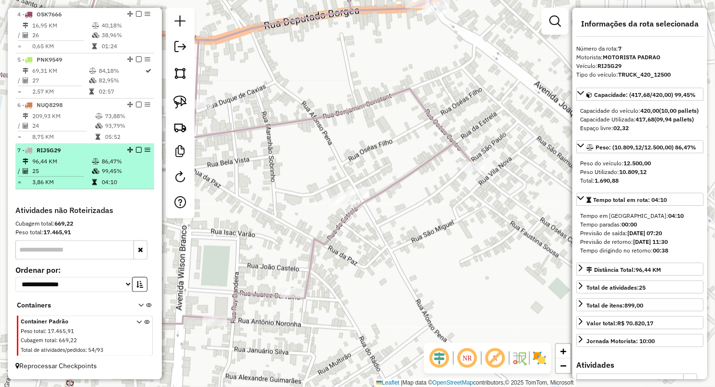
click at [92, 158] on td at bounding box center [97, 162] width 10 height 10
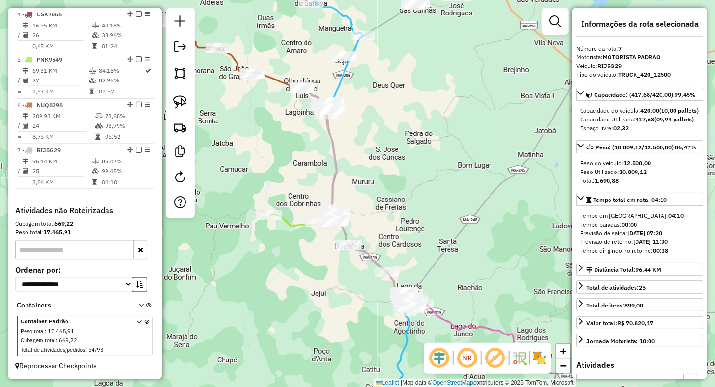
drag, startPoint x: 380, startPoint y: 173, endPoint x: 395, endPoint y: 225, distance: 54.7
click at [395, 229] on div "Janela de atendimento Grade de atendimento Capacidade Transportadoras Veículos …" at bounding box center [357, 193] width 715 height 387
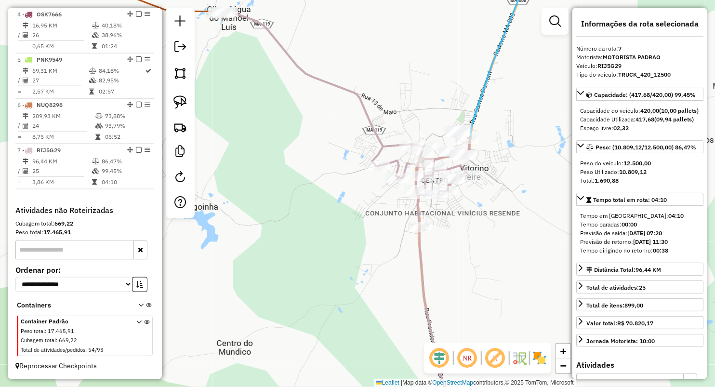
drag, startPoint x: 477, startPoint y: 250, endPoint x: 408, endPoint y: 237, distance: 70.1
click at [412, 242] on div "Janela de atendimento Grade de atendimento Capacidade Transportadoras Veículos …" at bounding box center [357, 193] width 715 height 387
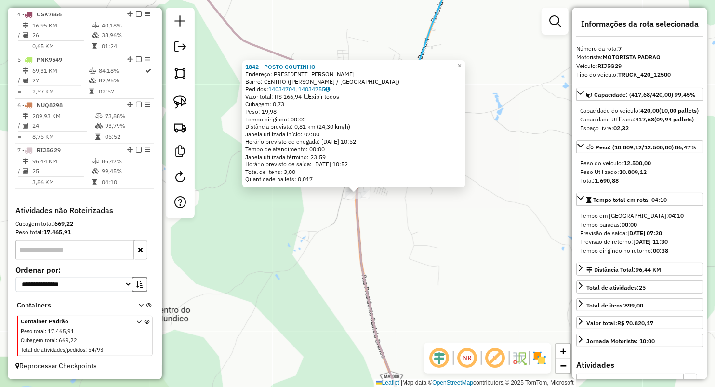
click at [347, 227] on div "1842 - POSTO [PERSON_NAME]: PRESIDENTE CASTELO BRANCO SN Bairro: CENTRO ([PERSO…" at bounding box center [357, 193] width 715 height 387
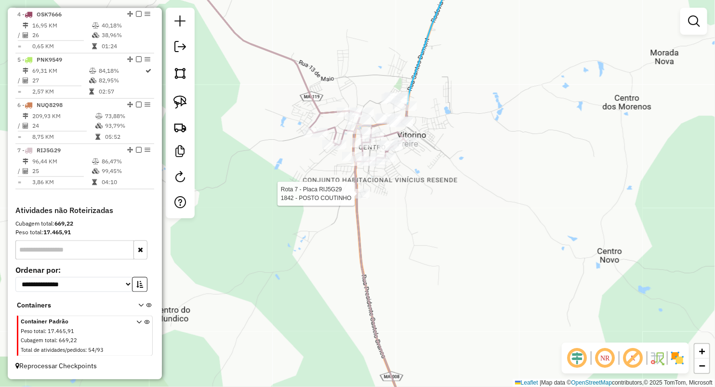
select select "**********"
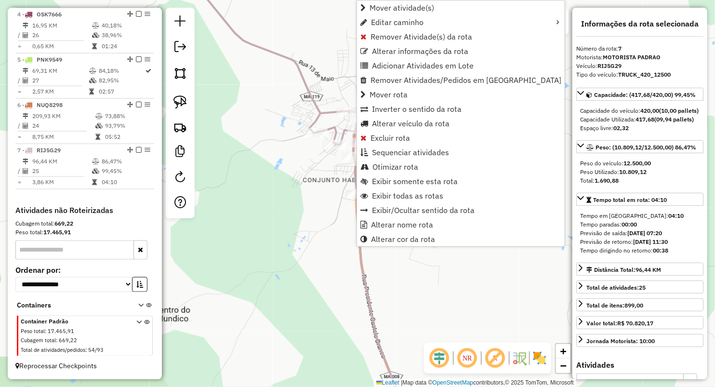
drag, startPoint x: 324, startPoint y: 178, endPoint x: 343, endPoint y: 183, distance: 19.9
click at [324, 178] on div "Janela de atendimento Grade de atendimento Capacidade Transportadoras Veículos …" at bounding box center [357, 193] width 715 height 387
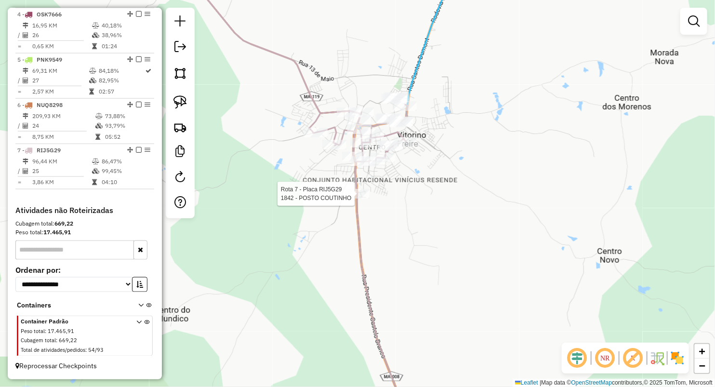
select select "**********"
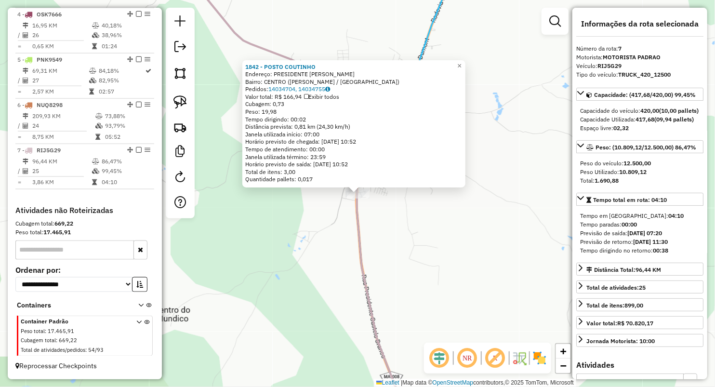
click at [364, 209] on div "1842 - POSTO [PERSON_NAME]: PRESIDENTE CASTELO BRANCO SN Bairro: CENTRO ([PERSO…" at bounding box center [357, 193] width 715 height 387
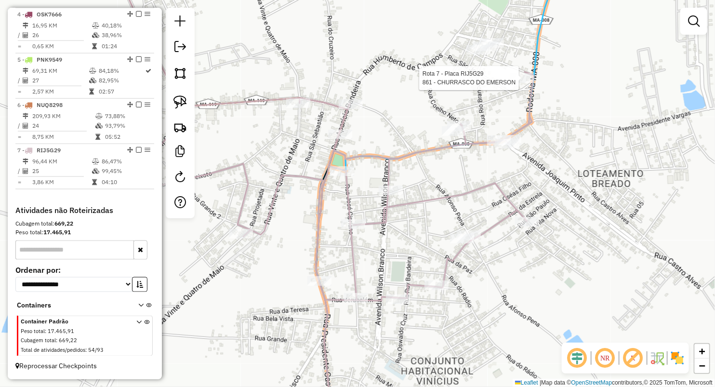
select select "**********"
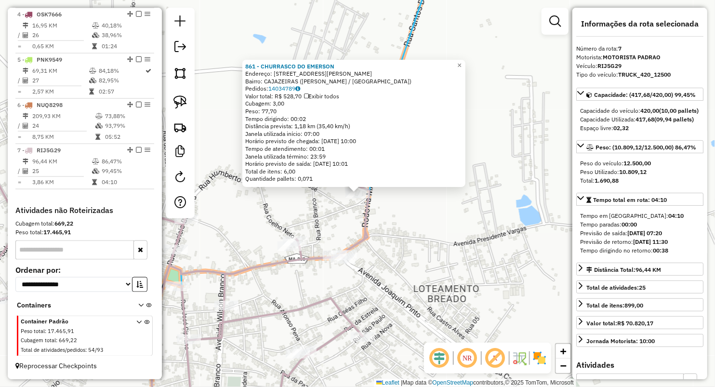
click at [339, 214] on div "861 - CHURRASCO DO [PERSON_NAME]: [STREET_ADDRESS][PERSON_NAME] Bairro: CAJAZEI…" at bounding box center [357, 193] width 715 height 387
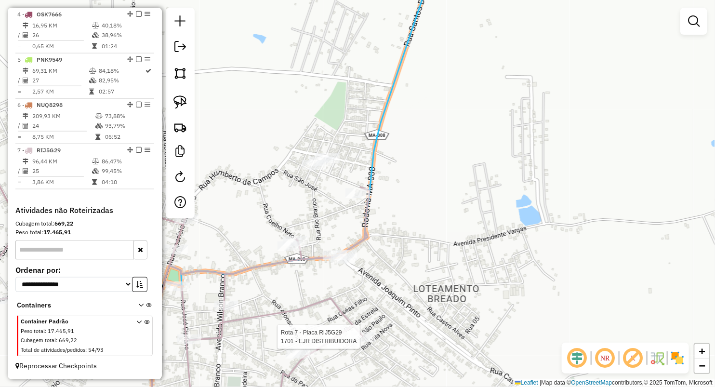
select select "**********"
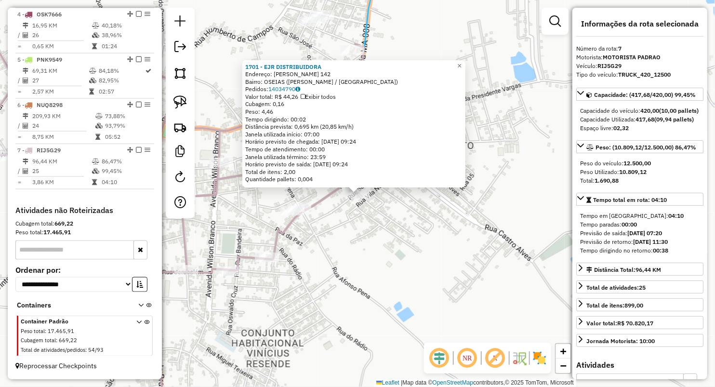
click at [324, 256] on div "1701 - EJR DISTRIBUIDORA Endereço: [PERSON_NAME] 142 Bairro: OSEIAS ([PERSON_NA…" at bounding box center [357, 193] width 715 height 387
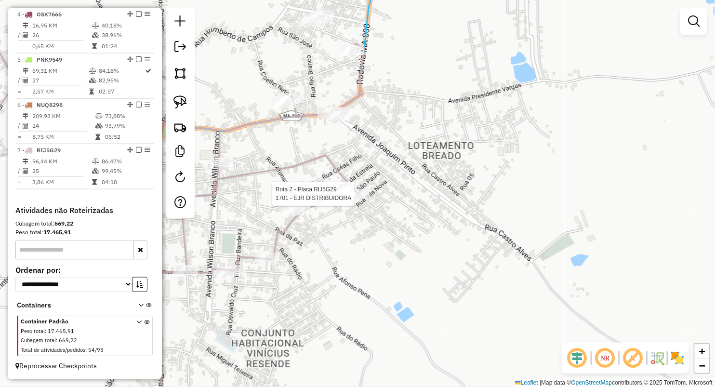
select select "**********"
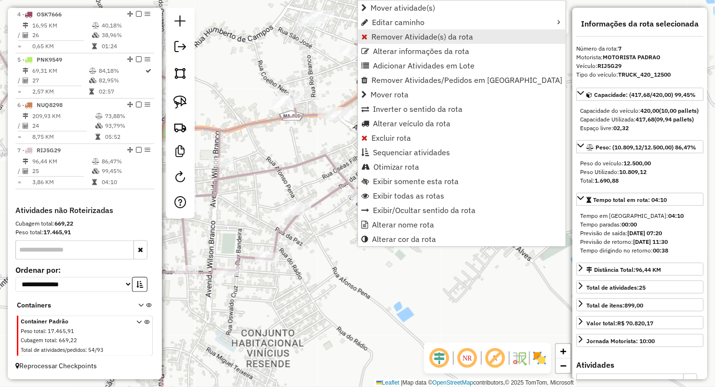
click at [373, 36] on span "Remover Atividade(s) da rota" at bounding box center [422, 37] width 102 height 8
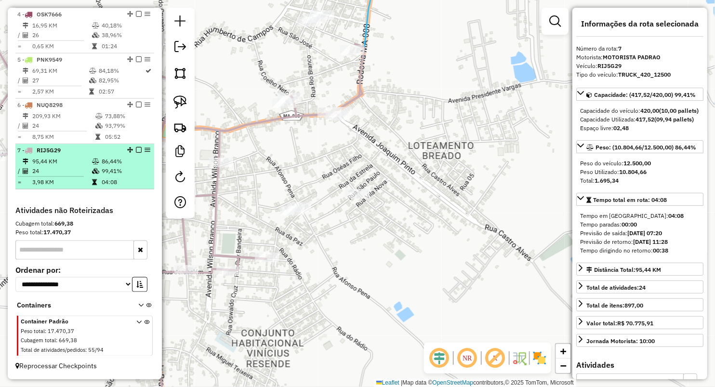
drag, startPoint x: 85, startPoint y: 173, endPoint x: 92, endPoint y: 175, distance: 7.5
click at [85, 173] on td "24" at bounding box center [62, 171] width 60 height 10
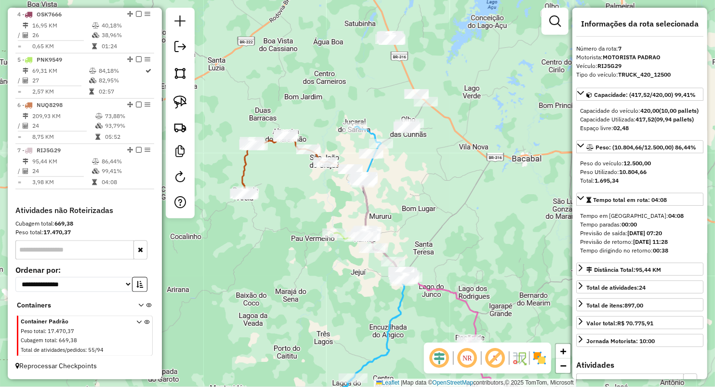
drag, startPoint x: 375, startPoint y: 175, endPoint x: 375, endPoint y: 141, distance: 34.7
click at [384, 148] on div "Janela de atendimento Grade de atendimento Capacidade Transportadoras Veículos …" at bounding box center [357, 193] width 715 height 387
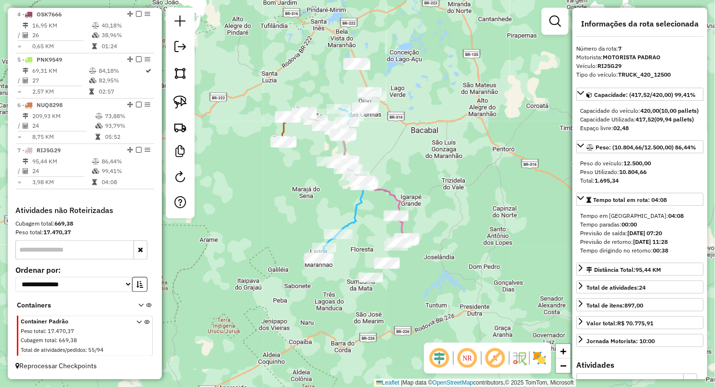
click at [424, 169] on div "Janela de atendimento Grade de atendimento Capacidade Transportadoras Veículos …" at bounding box center [357, 193] width 715 height 387
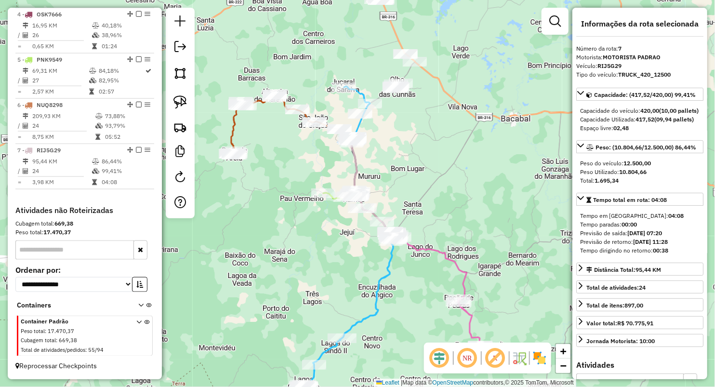
drag, startPoint x: 420, startPoint y: 167, endPoint x: 424, endPoint y: 216, distance: 49.4
click at [424, 216] on div "Janela de atendimento Grade de atendimento Capacidade Transportadoras Veículos …" at bounding box center [357, 193] width 715 height 387
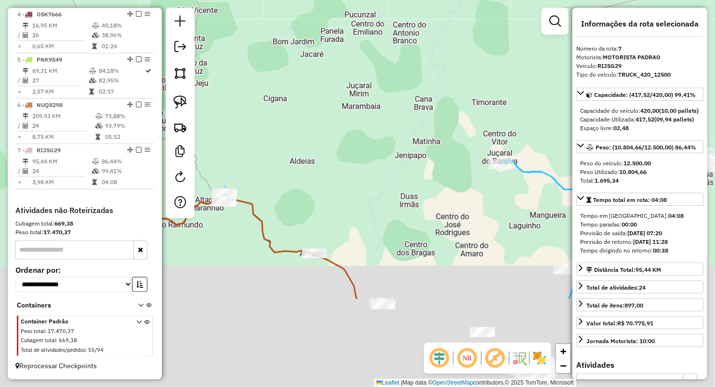
drag, startPoint x: 324, startPoint y: 306, endPoint x: 397, endPoint y: 131, distance: 189.4
click at [395, 138] on div "Janela de atendimento Grade de atendimento Capacidade Transportadoras Veículos …" at bounding box center [357, 193] width 715 height 387
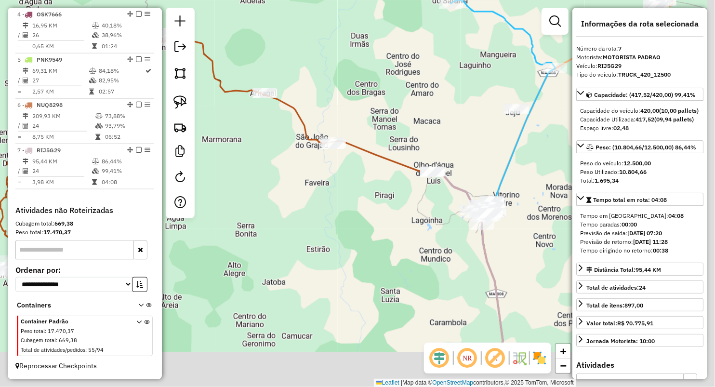
drag, startPoint x: 397, startPoint y: 175, endPoint x: 341, endPoint y: 112, distance: 84.6
click at [328, 97] on div "Janela de atendimento Grade de atendimento Capacidade Transportadoras Veículos …" at bounding box center [357, 193] width 715 height 387
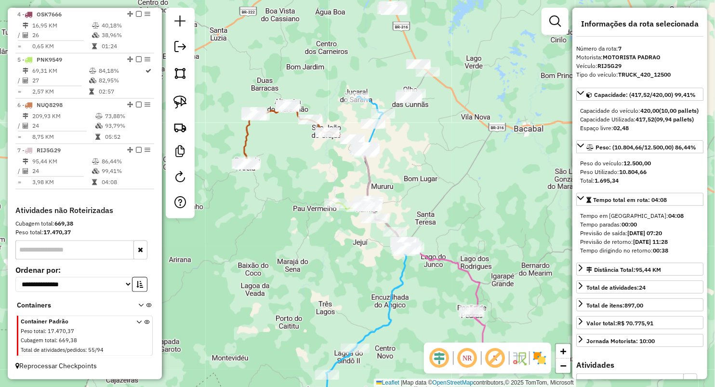
drag, startPoint x: 429, startPoint y: 152, endPoint x: 381, endPoint y: 137, distance: 50.1
click at [401, 144] on div "Janela de atendimento Grade de atendimento Capacidade Transportadoras Veículos …" at bounding box center [357, 193] width 715 height 387
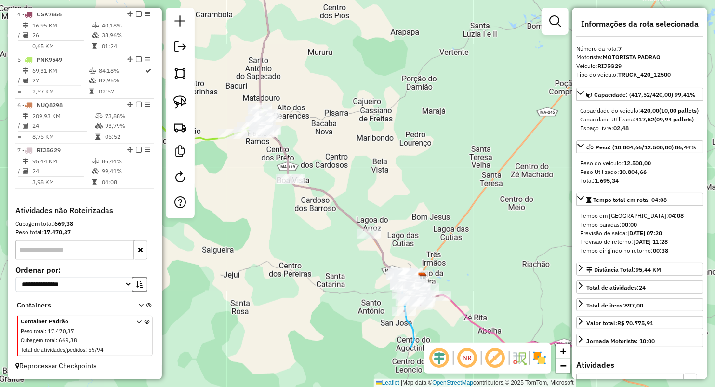
drag, startPoint x: 407, startPoint y: 222, endPoint x: 328, endPoint y: 91, distance: 153.0
click at [330, 100] on div "Janela de atendimento Grade de atendimento Capacidade Transportadoras Veículos …" at bounding box center [357, 193] width 715 height 387
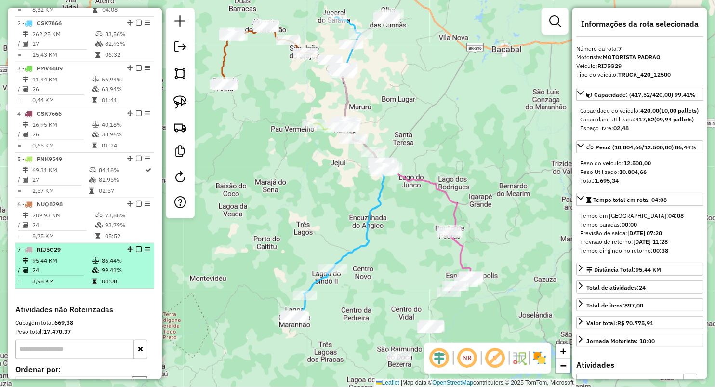
scroll to position [347, 0]
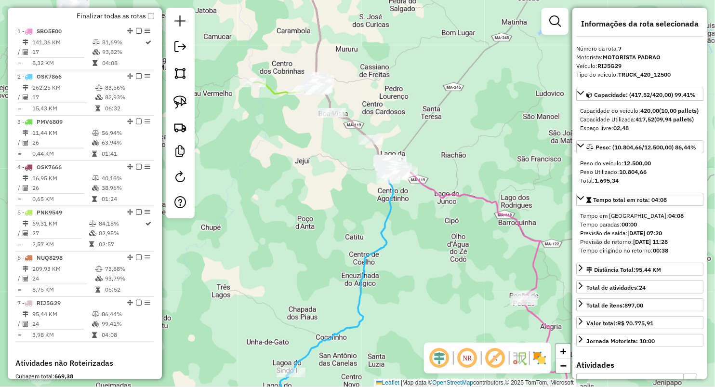
drag, startPoint x: 418, startPoint y: 115, endPoint x: 428, endPoint y: 179, distance: 64.3
click at [443, 187] on div "Janela de atendimento Grade de atendimento Capacidade Transportadoras Veículos …" at bounding box center [357, 193] width 715 height 387
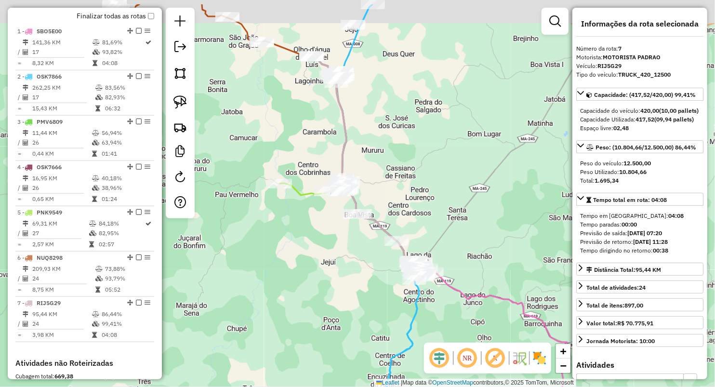
drag, startPoint x: 389, startPoint y: 161, endPoint x: 365, endPoint y: 215, distance: 59.3
click at [365, 215] on div "Janela de atendimento Grade de atendimento Capacidade Transportadoras Veículos …" at bounding box center [357, 193] width 715 height 387
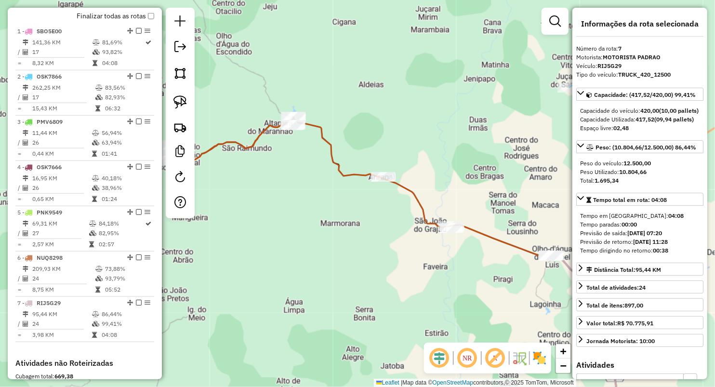
drag, startPoint x: 291, startPoint y: 236, endPoint x: 289, endPoint y: 229, distance: 7.0
click at [289, 229] on div "Janela de atendimento Grade de atendimento Capacidade Transportadoras Veículos …" at bounding box center [357, 193] width 715 height 387
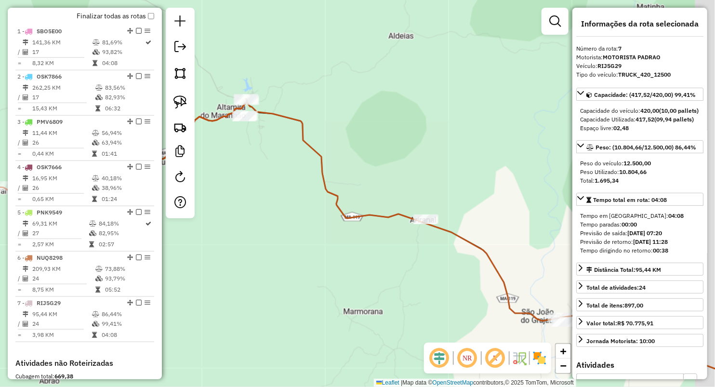
drag, startPoint x: 277, startPoint y: 185, endPoint x: 236, endPoint y: 174, distance: 43.0
click at [236, 174] on div "Janela de atendimento Grade de atendimento Capacidade Transportadoras Veículos …" at bounding box center [357, 193] width 715 height 387
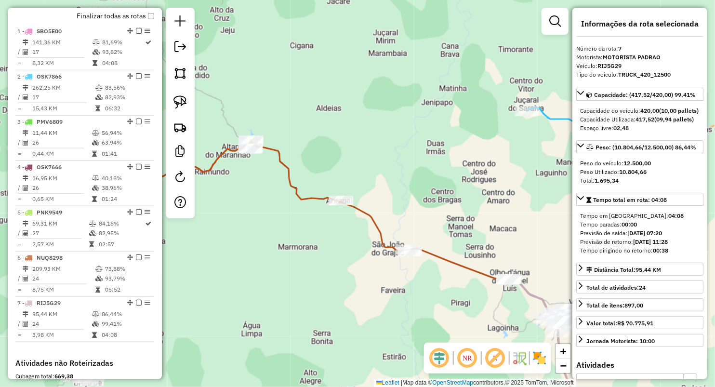
drag, startPoint x: 238, startPoint y: 211, endPoint x: 203, endPoint y: 131, distance: 87.3
click at [205, 144] on div "Janela de atendimento Grade de atendimento Capacidade Transportadoras Veículos …" at bounding box center [357, 193] width 715 height 387
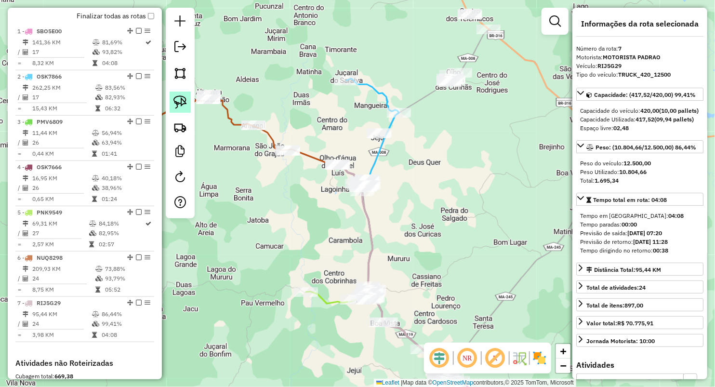
drag, startPoint x: 172, startPoint y: 99, endPoint x: 189, endPoint y: 109, distance: 19.4
click at [172, 99] on link at bounding box center [180, 102] width 21 height 21
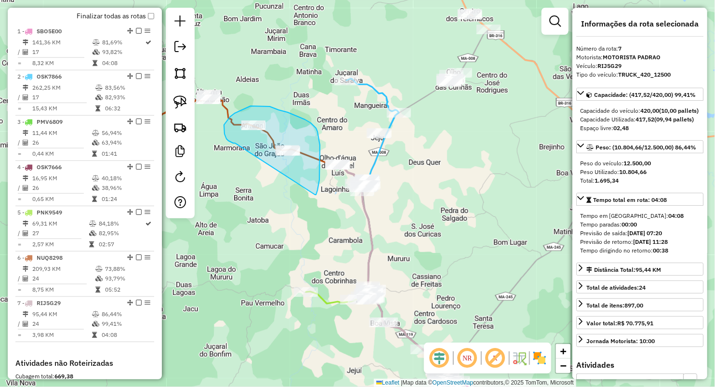
drag, startPoint x: 235, startPoint y: 143, endPoint x: 315, endPoint y: 195, distance: 95.1
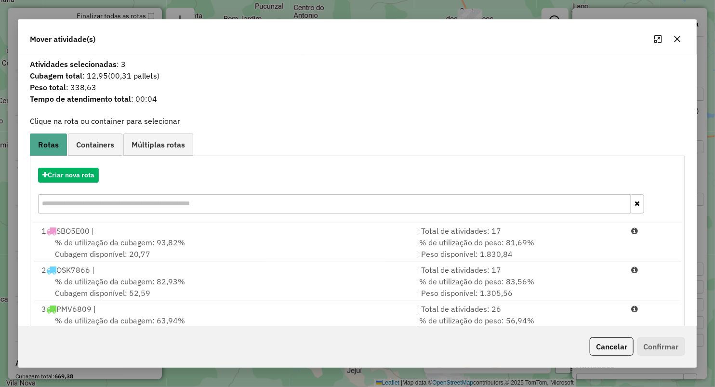
click at [682, 37] on button "button" at bounding box center [677, 38] width 15 height 15
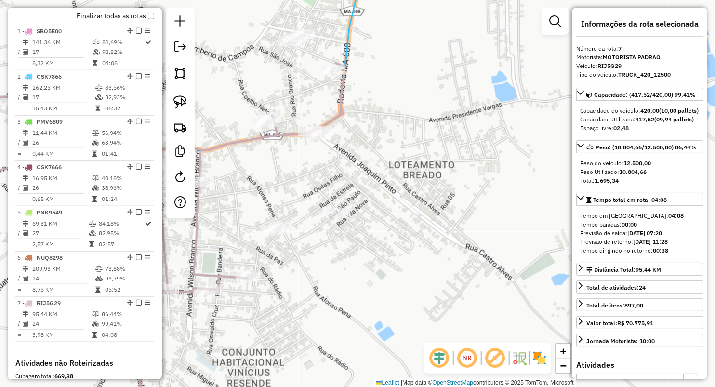
click at [254, 207] on div "Janela de atendimento Grade de atendimento Capacidade Transportadoras Veículos …" at bounding box center [357, 193] width 715 height 387
drag, startPoint x: 184, startPoint y: 94, endPoint x: 197, endPoint y: 149, distance: 56.5
click at [184, 94] on link at bounding box center [180, 102] width 21 height 21
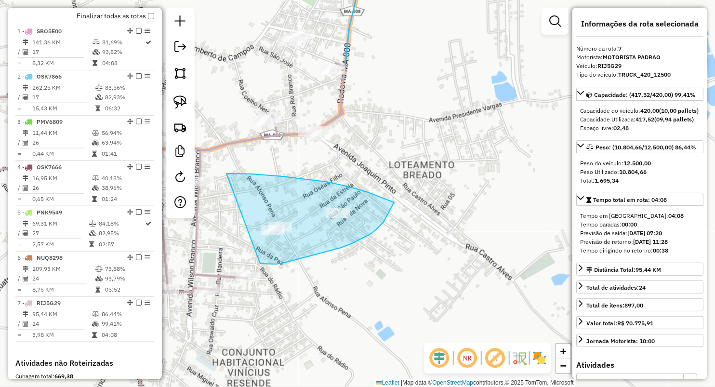
drag, startPoint x: 346, startPoint y: 186, endPoint x: 260, endPoint y: 261, distance: 113.7
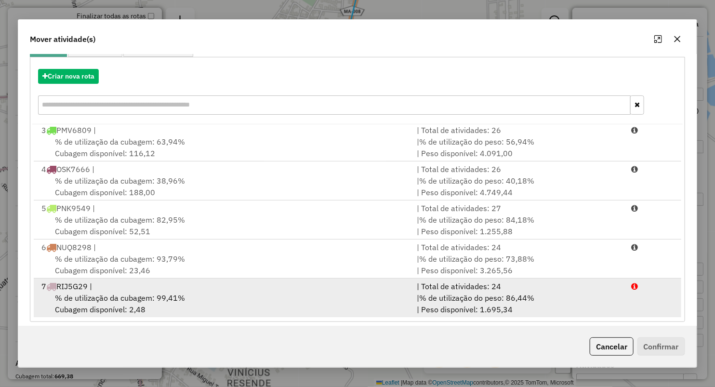
scroll to position [106, 0]
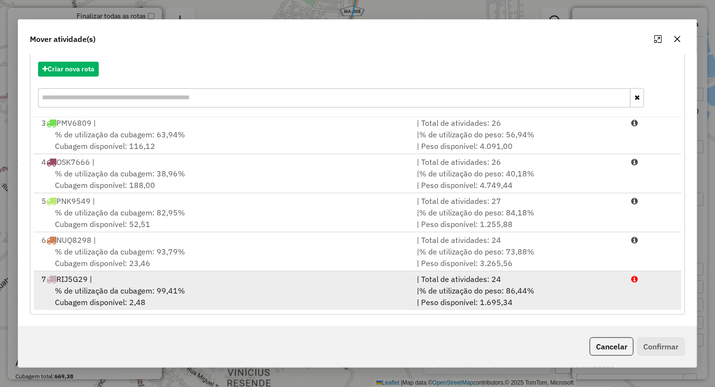
click at [111, 297] on div "% de utilização da cubagem: 99,41% Cubagem disponível: 2,48" at bounding box center [223, 296] width 375 height 23
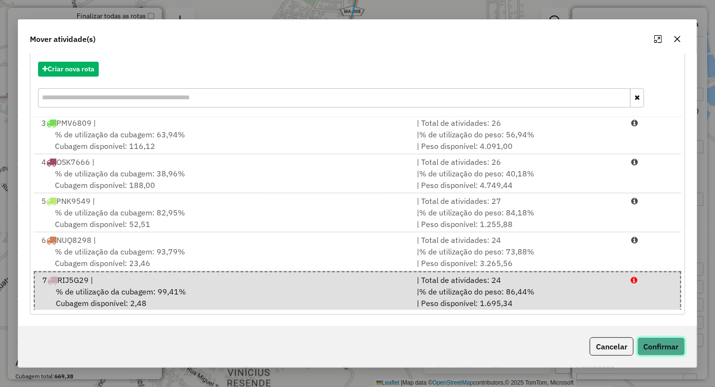
click at [658, 344] on button "Confirmar" at bounding box center [661, 346] width 48 height 18
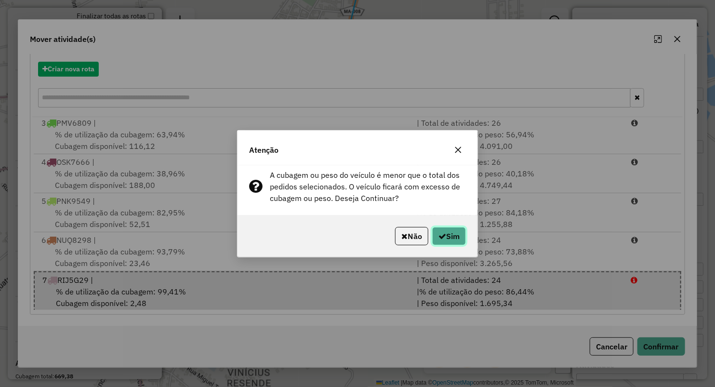
click at [452, 234] on button "Sim" at bounding box center [449, 236] width 34 height 18
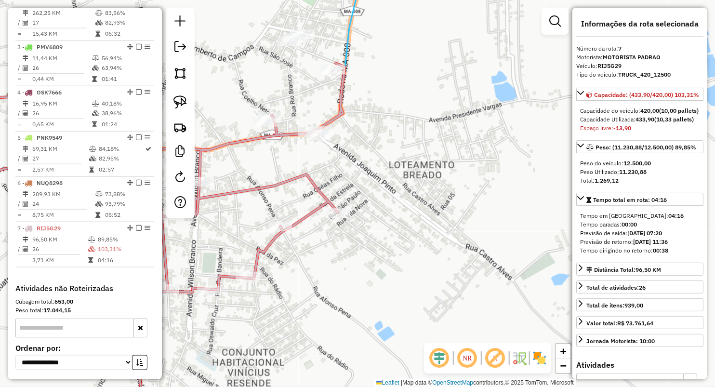
scroll to position [507, 0]
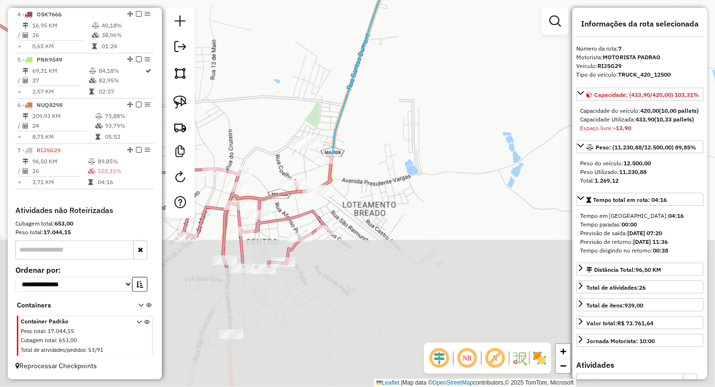
drag, startPoint x: 285, startPoint y: 133, endPoint x: 229, endPoint y: 29, distance: 117.9
click at [301, 15] on div "Janela de atendimento Grade de atendimento Capacidade Transportadoras Veículos …" at bounding box center [357, 193] width 715 height 387
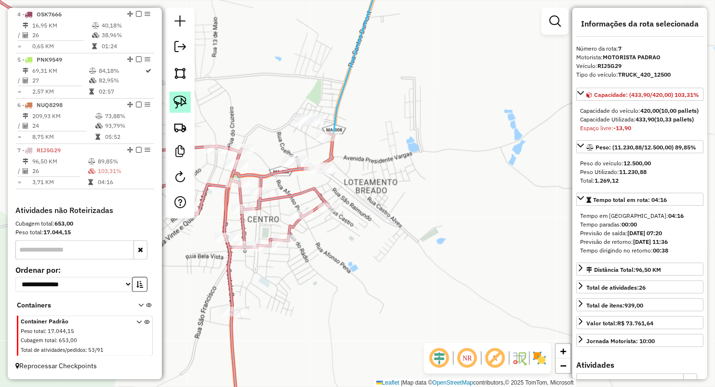
click at [173, 102] on img at bounding box center [179, 101] width 13 height 13
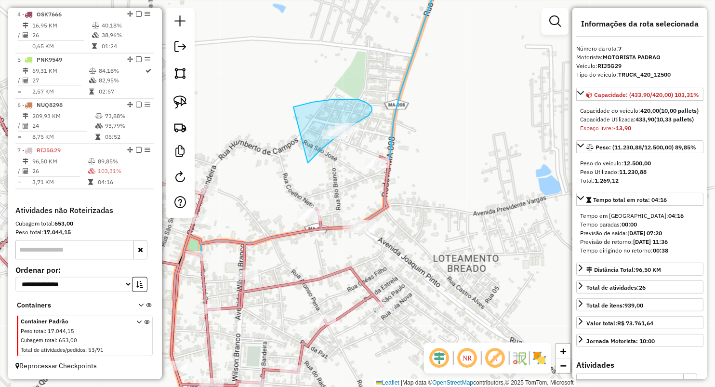
drag, startPoint x: 293, startPoint y: 107, endPoint x: 303, endPoint y: 166, distance: 59.6
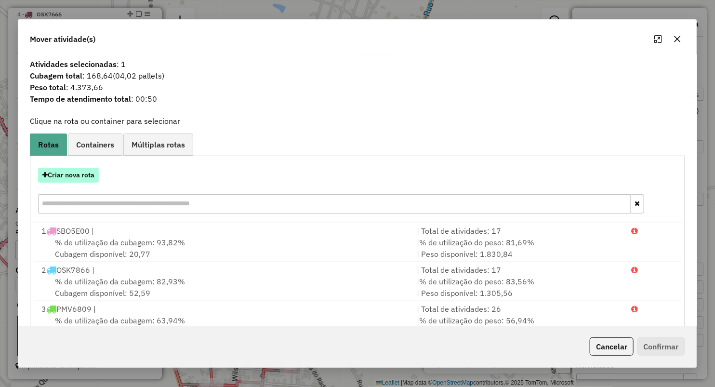
click at [91, 175] on button "Criar nova rota" at bounding box center [68, 175] width 61 height 15
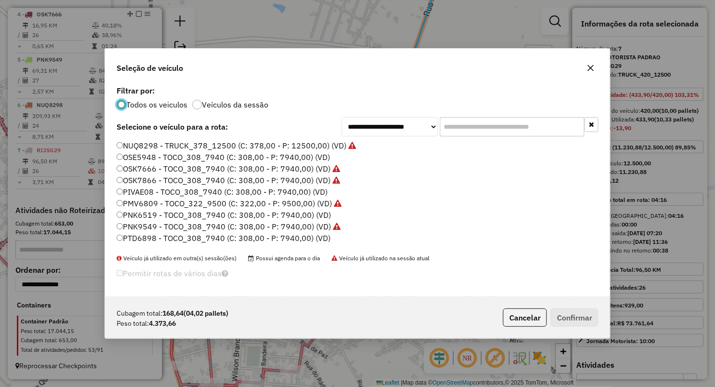
scroll to position [5, 3]
click at [140, 192] on label "PIVAE08 - TOCO_308_7940 (C: 308,00 - P: 7940,00) (VD)" at bounding box center [222, 192] width 211 height 12
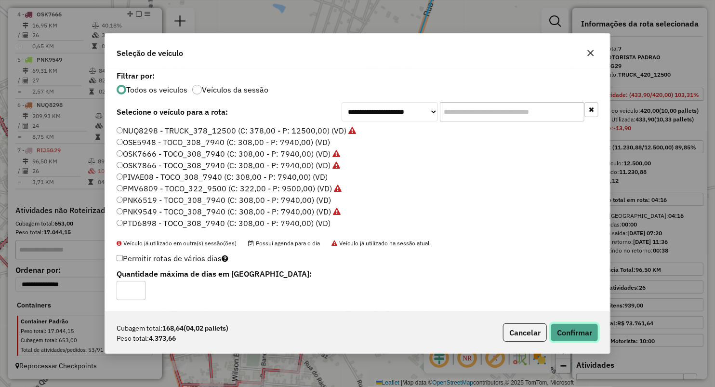
click at [591, 324] on button "Confirmar" at bounding box center [575, 332] width 48 height 18
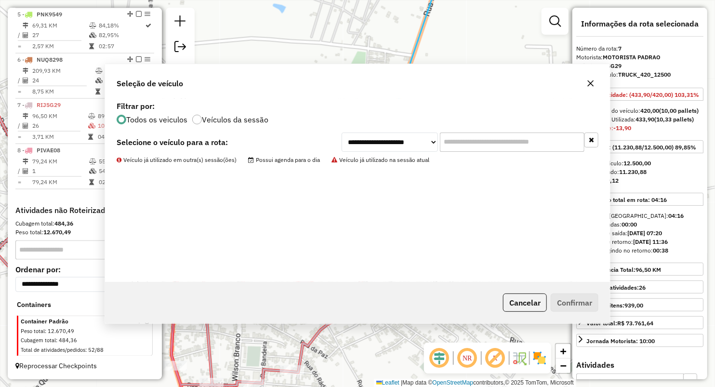
scroll to position [552, 0]
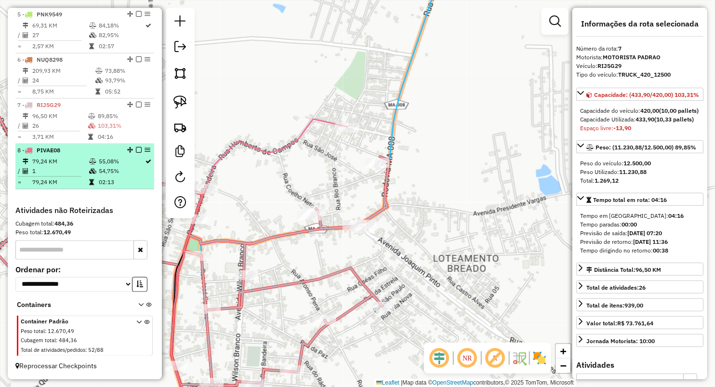
click at [78, 176] on hr at bounding box center [50, 176] width 64 height 0
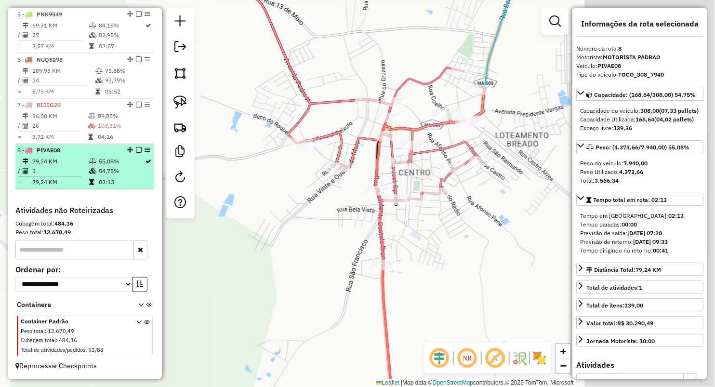
drag, startPoint x: 394, startPoint y: 233, endPoint x: 127, endPoint y: 181, distance: 271.3
click at [131, 183] on hb-router-mapa "Informações da Sessão 979901 - 15/08/2025 Criação: 14/08/2025 18:54 Depósito: M…" at bounding box center [357, 193] width 715 height 387
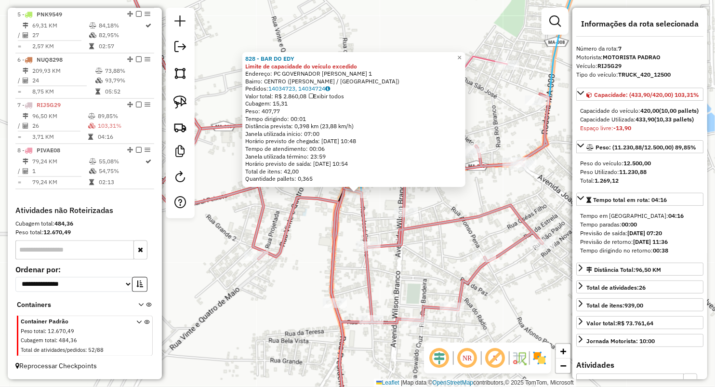
click at [274, 261] on icon at bounding box center [333, 193] width 431 height 464
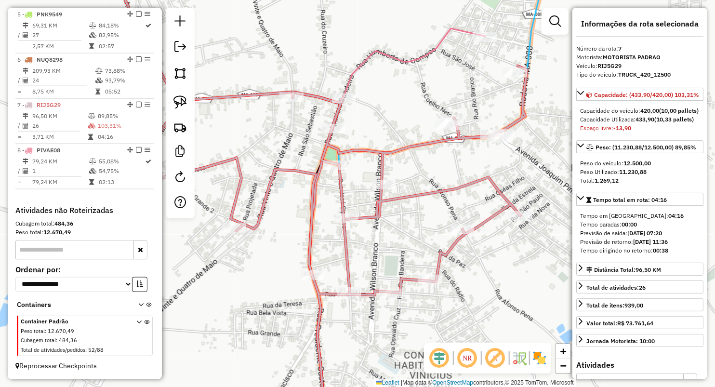
drag, startPoint x: 295, startPoint y: 264, endPoint x: 257, endPoint y: 184, distance: 88.5
click at [257, 186] on div "Janela de atendimento Grade de atendimento Capacidade Transportadoras Veículos …" at bounding box center [357, 193] width 715 height 387
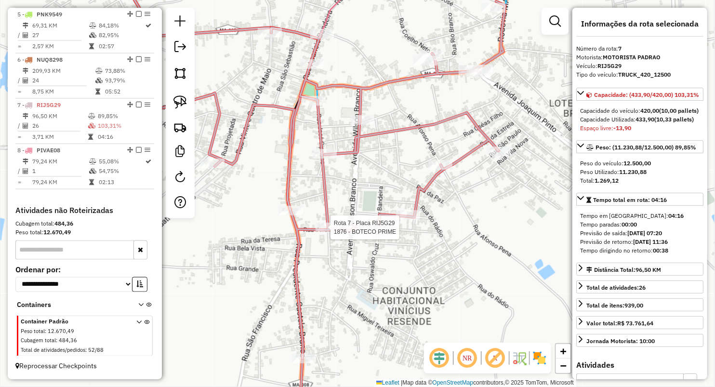
click at [317, 232] on div at bounding box center [327, 228] width 24 height 10
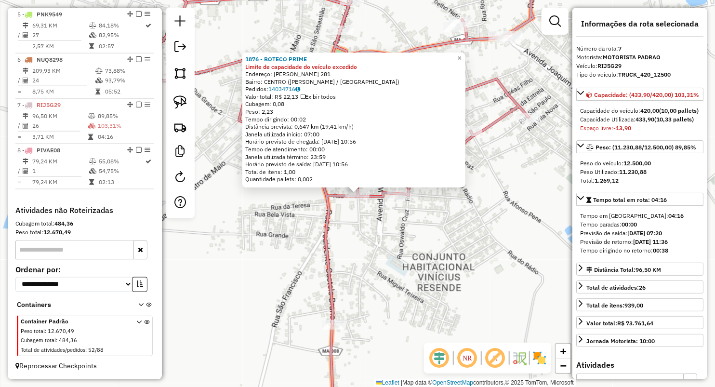
drag, startPoint x: 309, startPoint y: 235, endPoint x: 312, endPoint y: 225, distance: 10.1
click at [309, 234] on div "1876 - BOTECO PRIME Limite de capacidade do veículo excedido Endereço: JOSE CIP…" at bounding box center [357, 193] width 715 height 387
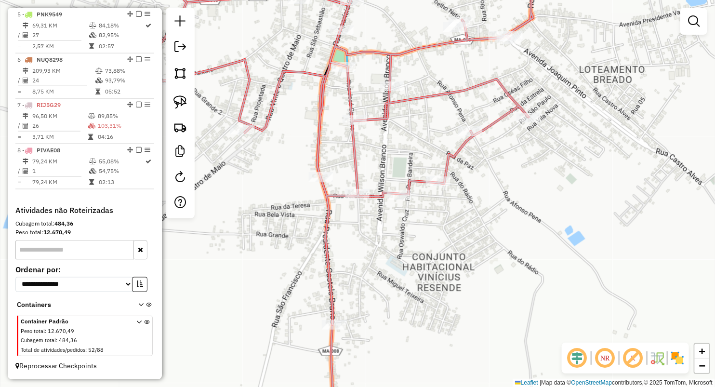
click at [317, 170] on icon at bounding box center [338, 142] width 394 height 363
select select "**********"
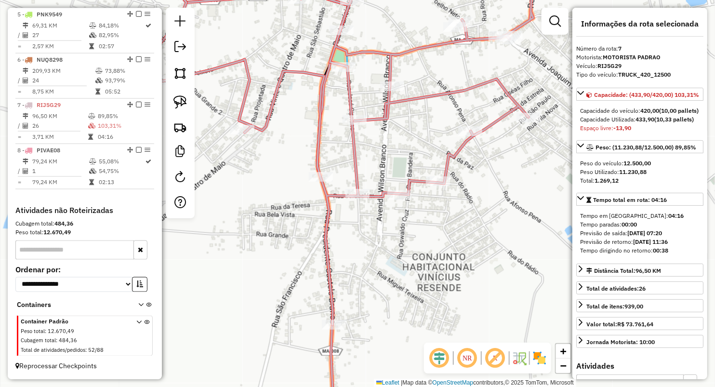
click at [308, 214] on div "Janela de atendimento Grade de atendimento Capacidade Transportadoras Veículos …" at bounding box center [357, 193] width 715 height 387
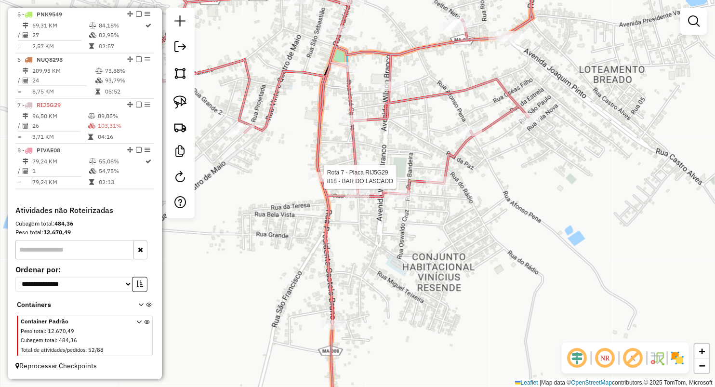
select select "**********"
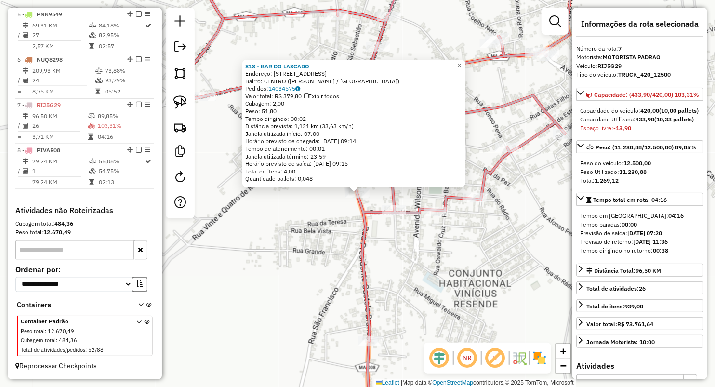
drag, startPoint x: 323, startPoint y: 266, endPoint x: 328, endPoint y: 291, distance: 24.9
click at [322, 268] on div "818 - BAR DO LASCADO Endereço: R PRESIDENTE CASTELO BRANCO 1 Bairro: CENTRO (VI…" at bounding box center [357, 193] width 715 height 387
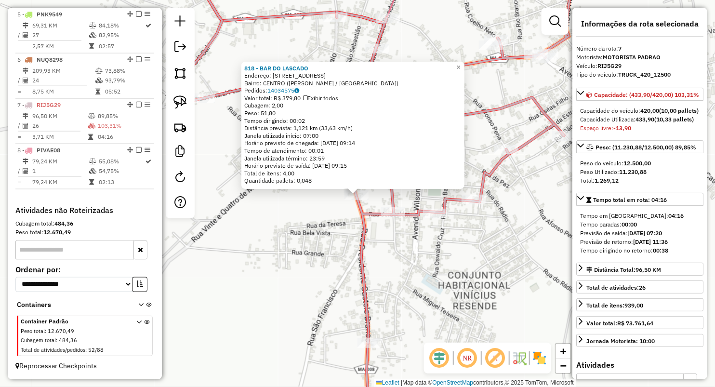
click at [369, 337] on icon at bounding box center [374, 151] width 394 height 381
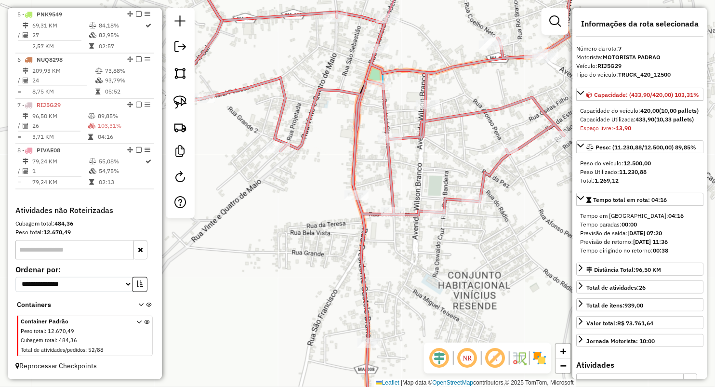
click at [388, 303] on div "Janela de atendimento Grade de atendimento Capacidade Transportadoras Veículos …" at bounding box center [357, 193] width 715 height 387
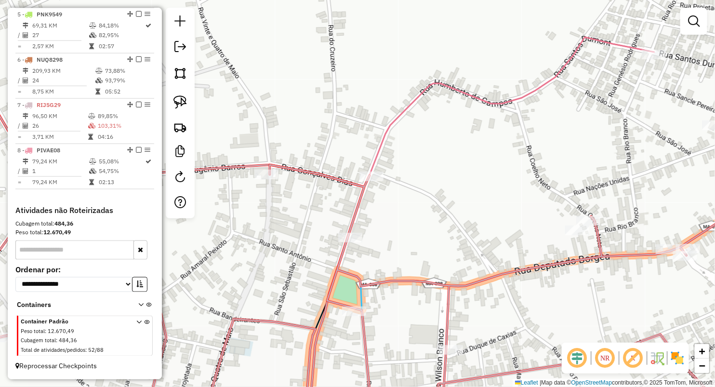
click at [458, 360] on div "Rota 7 - Placa RIJ5G29 1872 - MERC. DA TIA LUCIA Janela de atendimento Grade de…" at bounding box center [357, 193] width 715 height 387
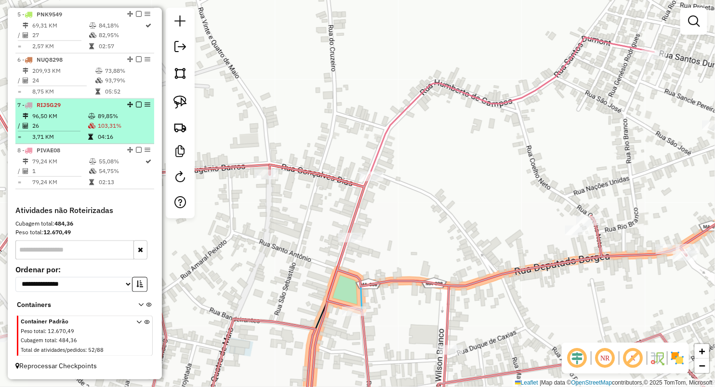
click at [44, 113] on td "96,50 KM" at bounding box center [60, 116] width 56 height 10
select select "**********"
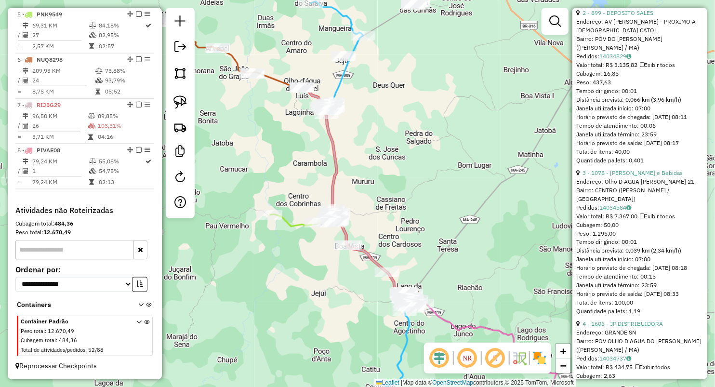
scroll to position [589, 0]
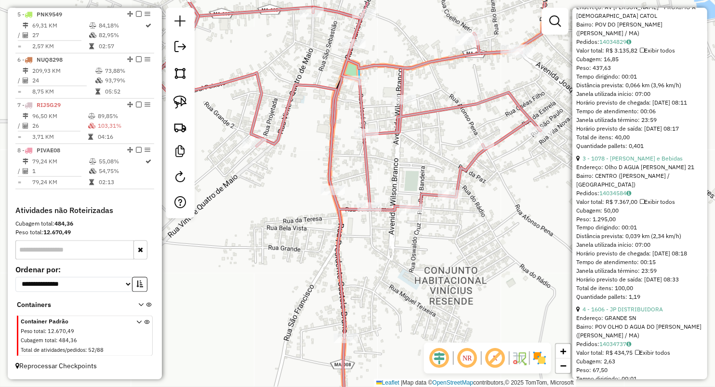
drag, startPoint x: 408, startPoint y: 116, endPoint x: 427, endPoint y: 156, distance: 44.6
click at [427, 156] on div "Janela de atendimento Grade de atendimento Capacidade Transportadoras Veículos …" at bounding box center [357, 193] width 715 height 387
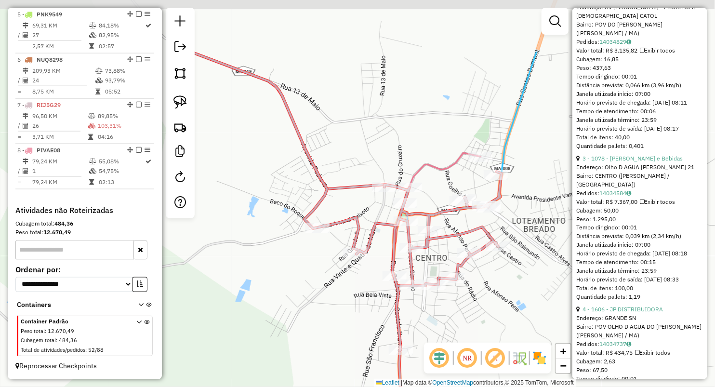
drag, startPoint x: 356, startPoint y: 143, endPoint x: 374, endPoint y: 238, distance: 96.9
click at [374, 238] on icon at bounding box center [345, 201] width 311 height 299
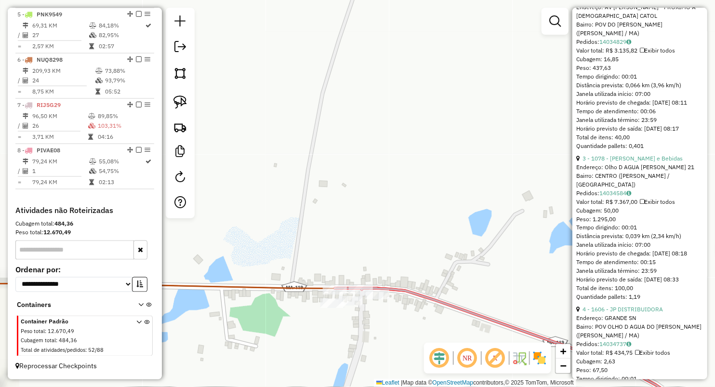
drag, startPoint x: 362, startPoint y: 253, endPoint x: 363, endPoint y: 195, distance: 58.8
click at [363, 195] on div "Janela de atendimento Grade de atendimento Capacidade Transportadoras Veículos …" at bounding box center [357, 193] width 715 height 387
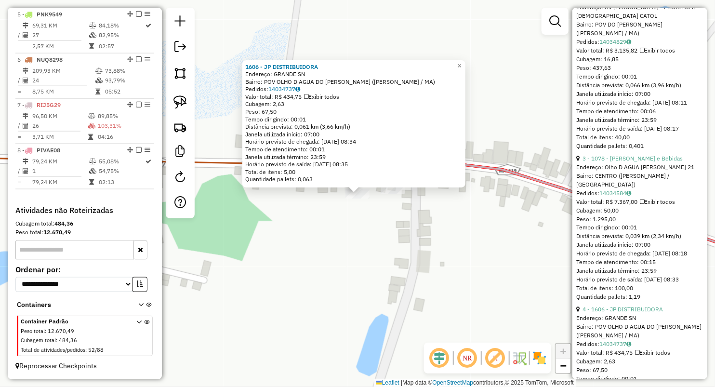
click at [385, 217] on div "1606 - JP DISTRIBUIDORA Endereço: GRANDE SN Bairro: POV OLHO D AGUA DO MANOEL L…" at bounding box center [357, 193] width 715 height 387
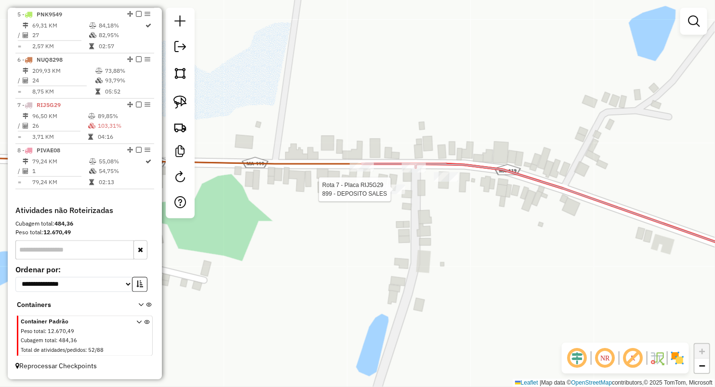
select select "**********"
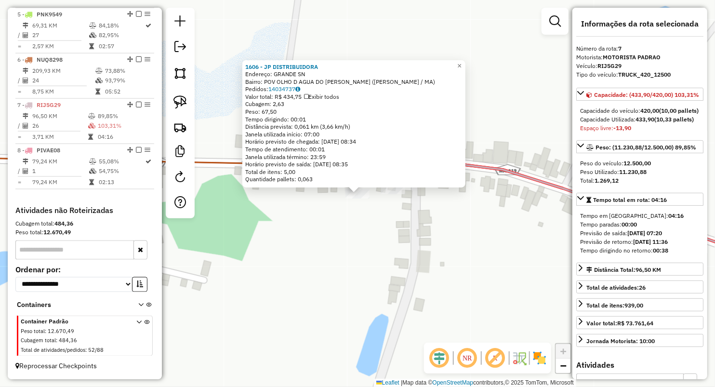
click at [417, 261] on div "Rota 7 - Placa RIJ5G29 1606 - JP DISTRIBUIDORA 1606 - JP DISTRIBUIDORA Endereço…" at bounding box center [357, 193] width 715 height 387
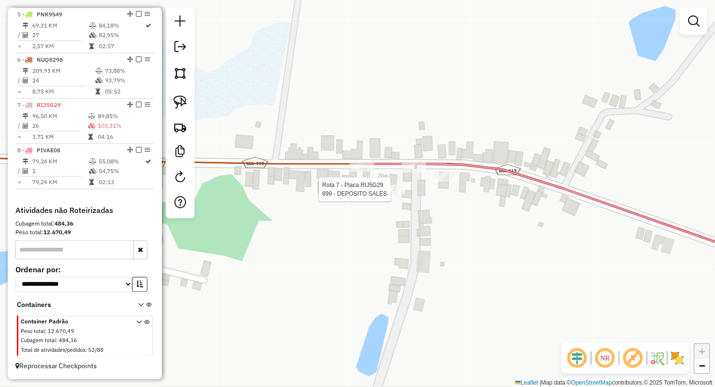
select select "**********"
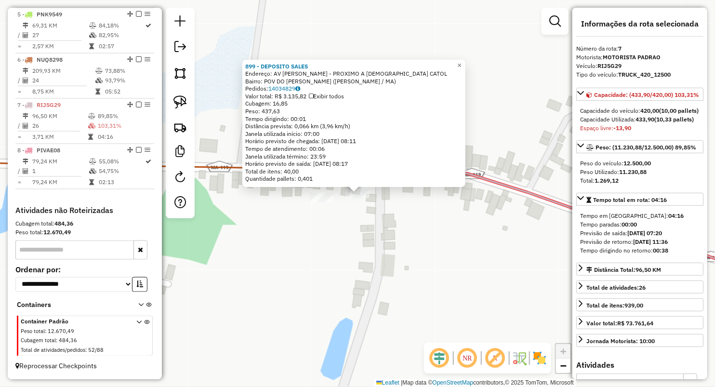
click at [353, 241] on div "899 - DEPOSITO SALES Endereço: AV PEDRO II - PROXIMO A IGREJA CATOL Bairro: POV…" at bounding box center [357, 193] width 715 height 387
click at [300, 254] on div "899 - DEPOSITO SALES Endereço: AV PEDRO II - PROXIMO A IGREJA CATOL Bairro: POV…" at bounding box center [357, 193] width 715 height 387
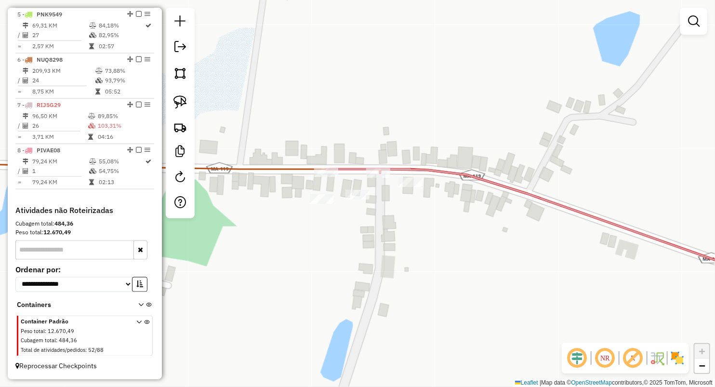
drag, startPoint x: 77, startPoint y: 125, endPoint x: 385, endPoint y: 212, distance: 320.4
click at [77, 125] on td "26" at bounding box center [60, 126] width 56 height 10
select select "**********"
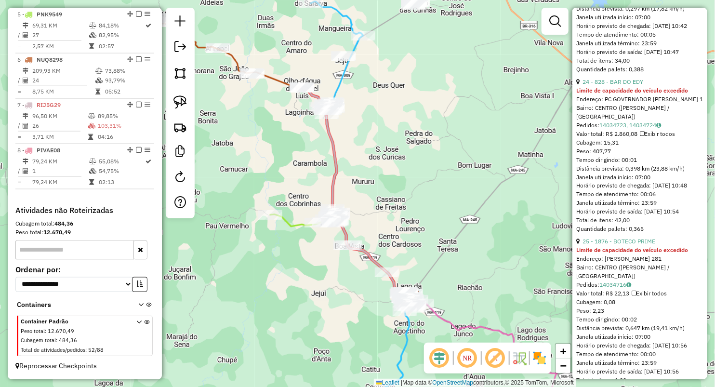
scroll to position [3907, 0]
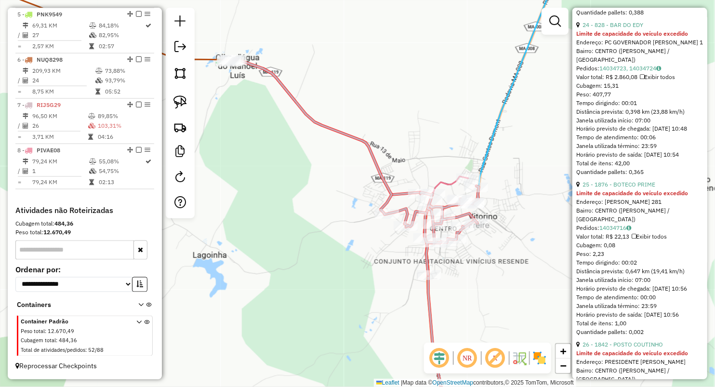
drag, startPoint x: 439, startPoint y: 166, endPoint x: 408, endPoint y: 129, distance: 48.2
click at [408, 129] on div "Janela de atendimento Grade de atendimento Capacidade Transportadoras Veículos …" at bounding box center [357, 193] width 715 height 387
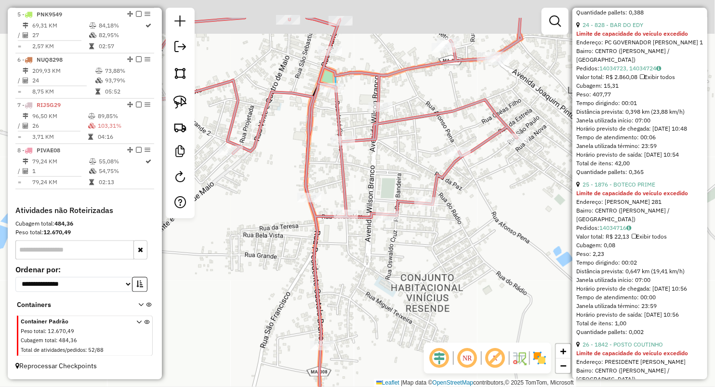
drag, startPoint x: 353, startPoint y: 119, endPoint x: 412, endPoint y: 243, distance: 137.4
click at [412, 243] on div "Janela de atendimento Grade de atendimento Capacidade Transportadoras Veículos …" at bounding box center [357, 193] width 715 height 387
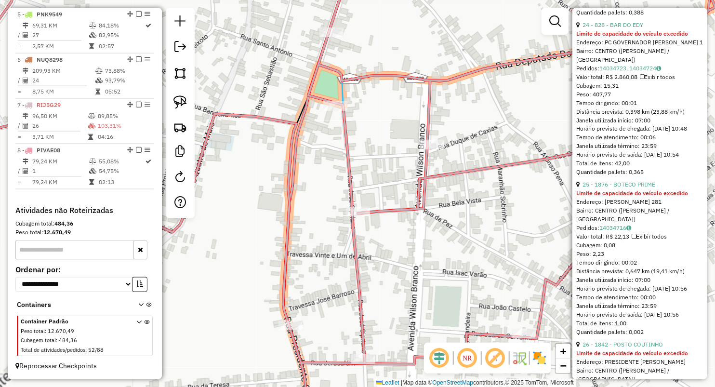
click at [362, 206] on div "Janela de atendimento Grade de atendimento Capacidade Transportadoras Veículos …" at bounding box center [357, 193] width 715 height 387
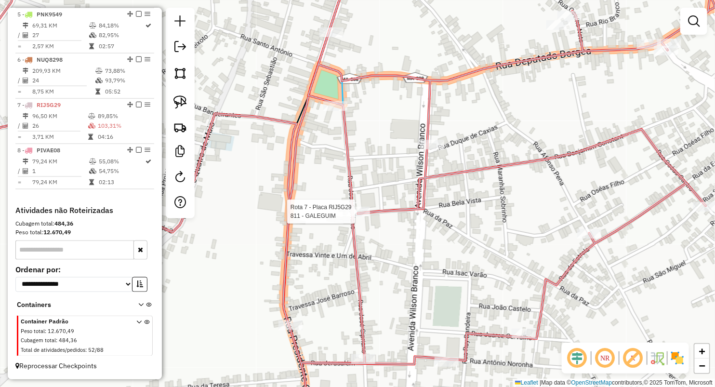
select select "**********"
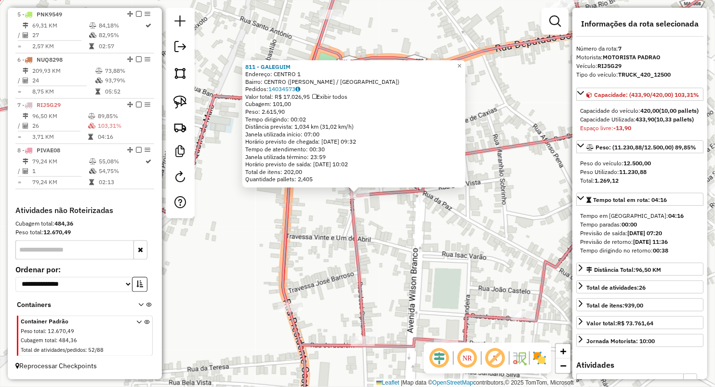
click at [308, 248] on div "811 - GALEGUIM Endereço: CENTRO 1 Bairro: CENTRO (VITORINO FREIRE / MA) Pedidos…" at bounding box center [357, 193] width 715 height 387
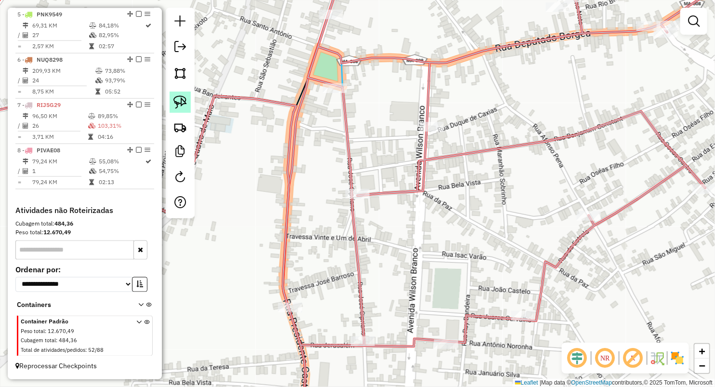
click at [181, 101] on img at bounding box center [179, 101] width 13 height 13
drag, startPoint x: 396, startPoint y: 169, endPoint x: 309, endPoint y: 171, distance: 87.7
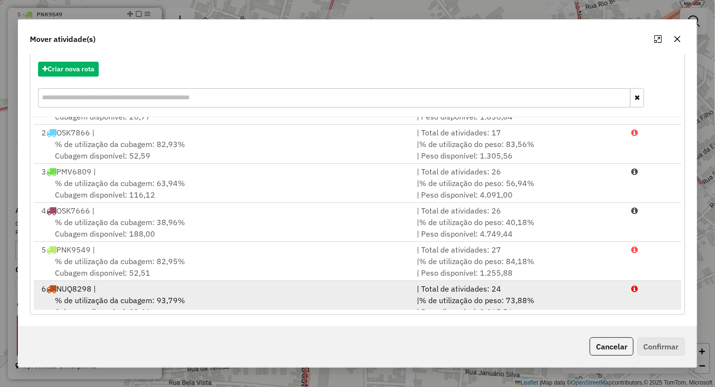
scroll to position [80, 0]
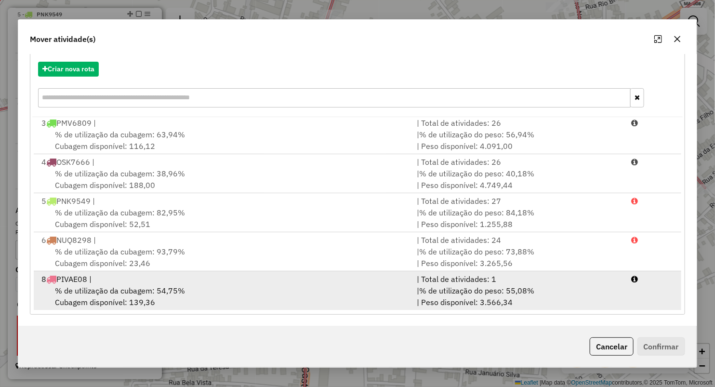
click at [101, 294] on span "% de utilização da cubagem: 54,75%" at bounding box center [120, 291] width 130 height 10
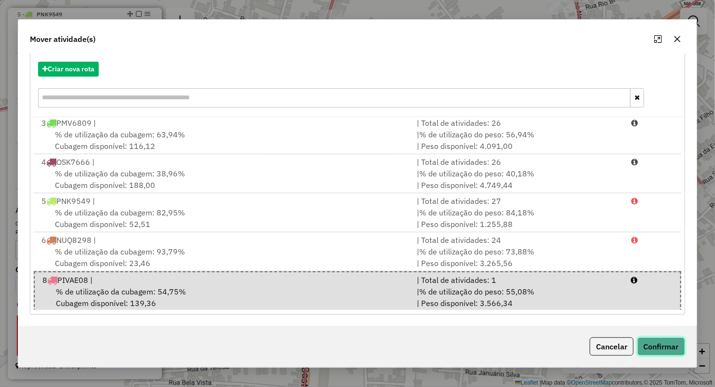
click at [661, 340] on button "Confirmar" at bounding box center [661, 346] width 48 height 18
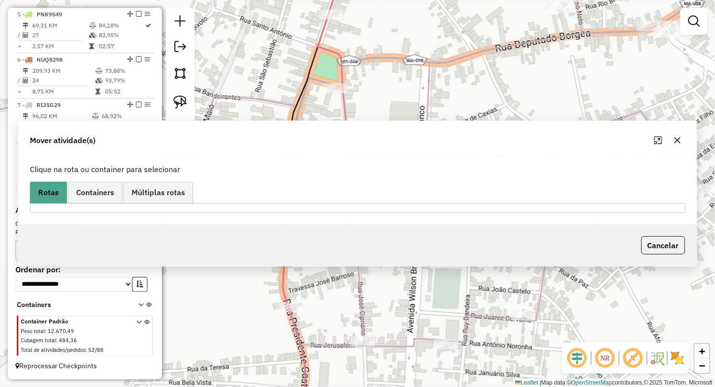
scroll to position [0, 0]
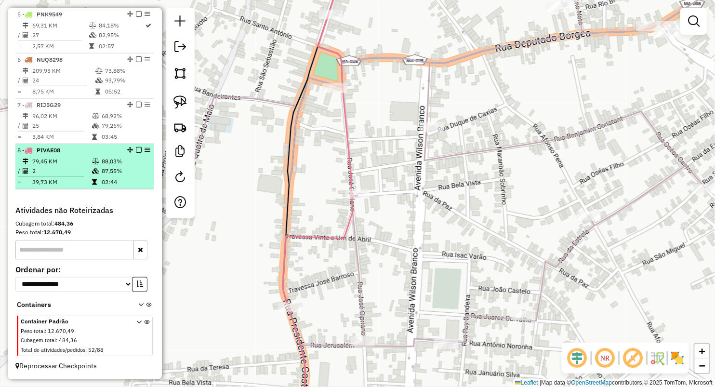
click at [88, 171] on td "2" at bounding box center [62, 171] width 60 height 10
select select "**********"
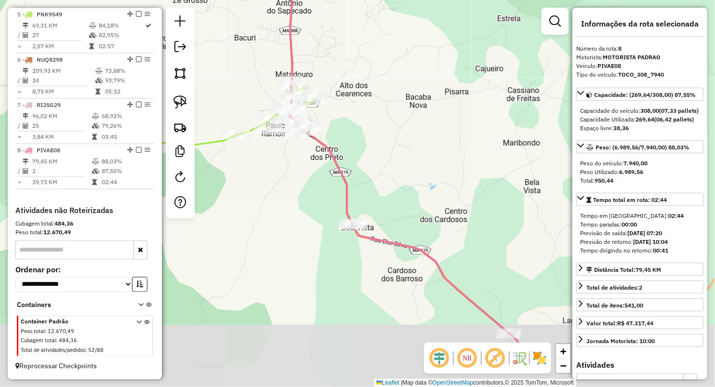
drag, startPoint x: 377, startPoint y: 187, endPoint x: 360, endPoint y: 166, distance: 27.1
click at [360, 166] on div "Janela de atendimento Grade de atendimento Capacidade Transportadoras Veículos …" at bounding box center [357, 193] width 715 height 387
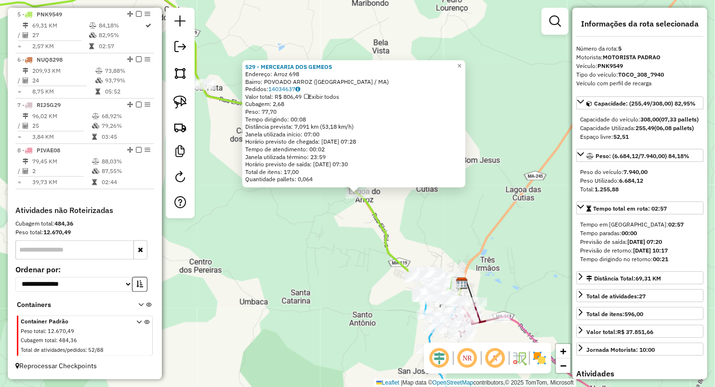
click at [245, 262] on div "Rota 4 - Placa OSK7666 1921 - LANCHONETE BOM SABOR Rota 3 - Placa PMV6809 354 -…" at bounding box center [357, 193] width 715 height 387
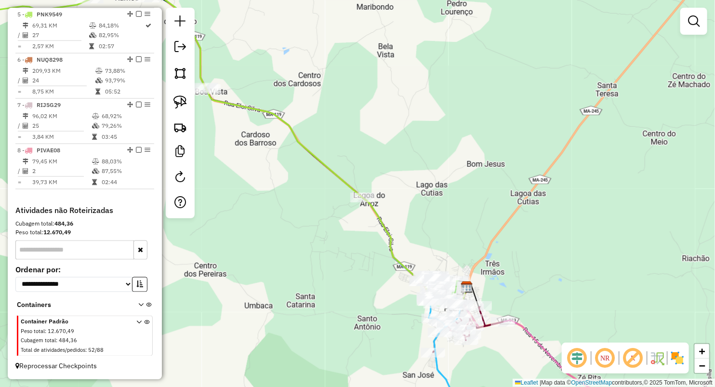
drag, startPoint x: 224, startPoint y: 185, endPoint x: 337, endPoint y: 293, distance: 155.7
click at [337, 293] on div "Janela de atendimento Grade de atendimento Capacidade Transportadoras Veículos …" at bounding box center [357, 193] width 715 height 387
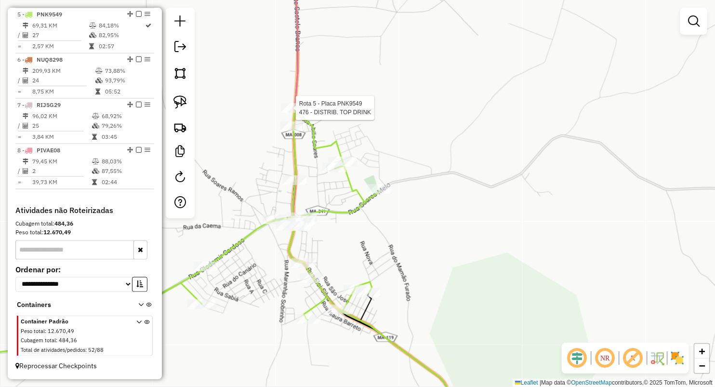
select select "**********"
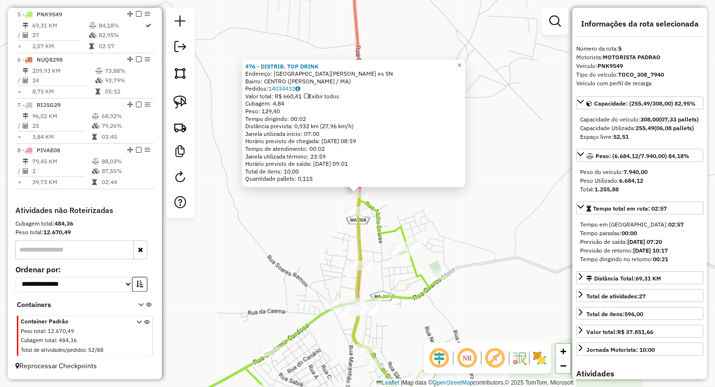
click at [326, 250] on div "476 - DISTRIB. TOP DRINK Endereço: Avenida Venancio Gomes Rodrigu es SN Bairro:…" at bounding box center [357, 193] width 715 height 387
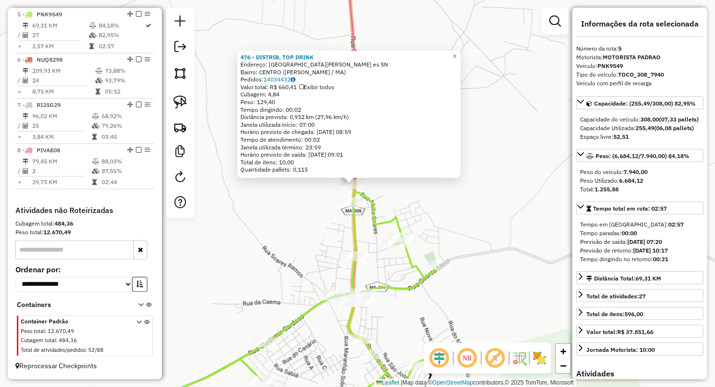
drag, startPoint x: 338, startPoint y: 267, endPoint x: 299, endPoint y: 148, distance: 125.2
click at [300, 148] on div "476 - DISTRIB. TOP DRINK Endereço: Avenida Venancio Gomes Rodrigu es SN Bairro:…" at bounding box center [357, 193] width 715 height 387
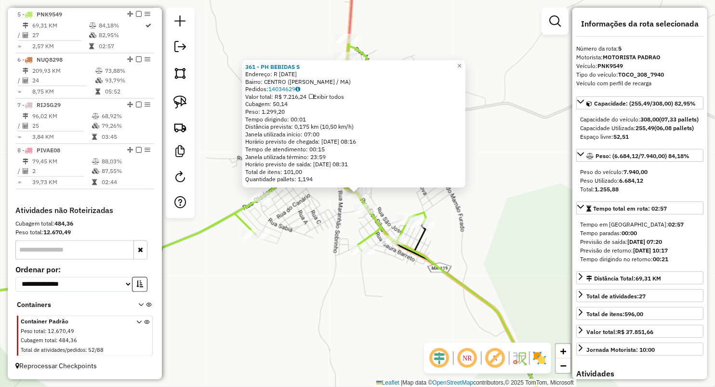
click at [335, 207] on div "361 - PH BEBIDAS S Endereço: R 7 DE SETEMBRO 185 Bairro: CENTRO (PAULO RAMOS / …" at bounding box center [357, 193] width 715 height 387
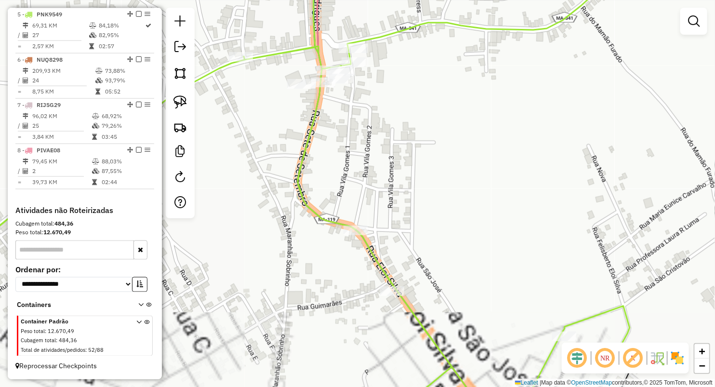
drag, startPoint x: 177, startPoint y: 94, endPoint x: 219, endPoint y: 140, distance: 62.7
click at [177, 93] on link at bounding box center [180, 102] width 21 height 21
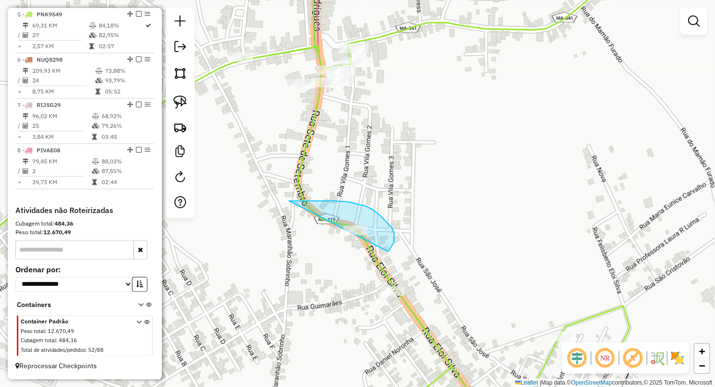
drag, startPoint x: 289, startPoint y: 201, endPoint x: 335, endPoint y: 275, distance: 87.4
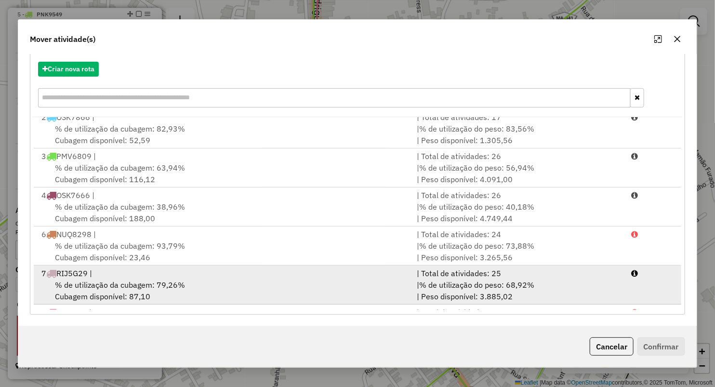
scroll to position [80, 0]
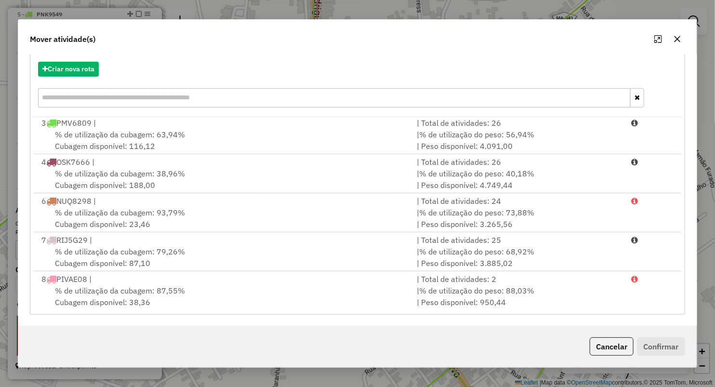
click at [678, 39] on icon "button" at bounding box center [677, 39] width 8 height 8
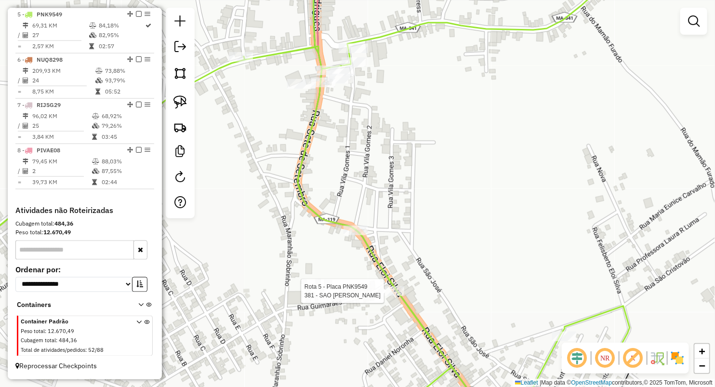
select select "**********"
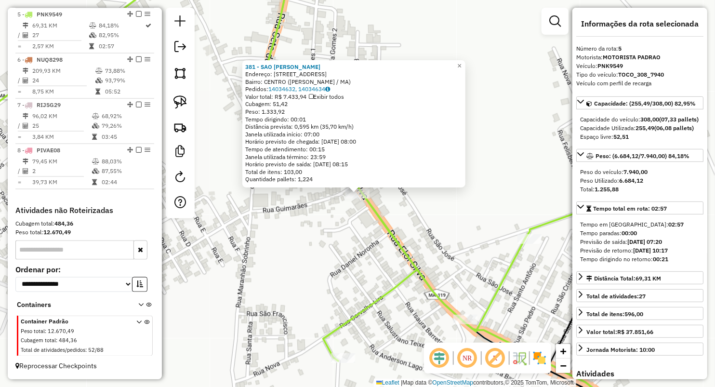
click at [287, 227] on div "381 - SAO JOAQUIM BEBIDAS Endereço: R NOVA 310 Bairro: CENTRO (PAULO RAMOS / MA…" at bounding box center [357, 193] width 715 height 387
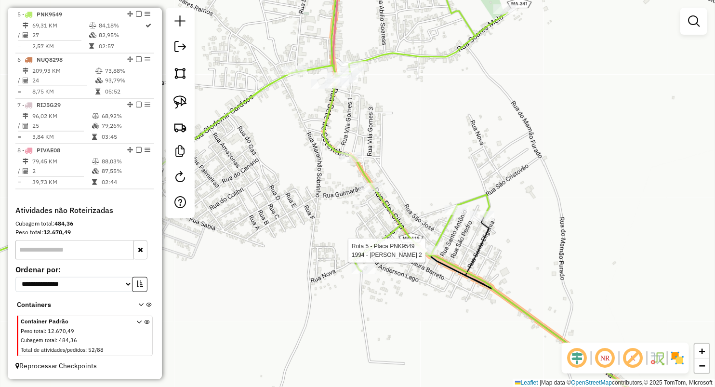
select select "**********"
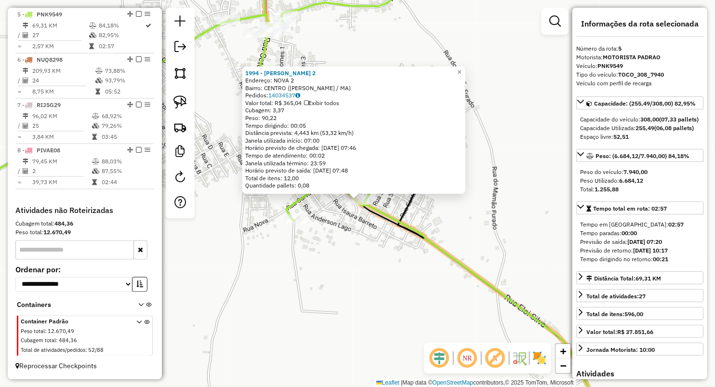
drag, startPoint x: 294, startPoint y: 203, endPoint x: 294, endPoint y: 209, distance: 6.3
click at [294, 209] on icon at bounding box center [270, 200] width 683 height 464
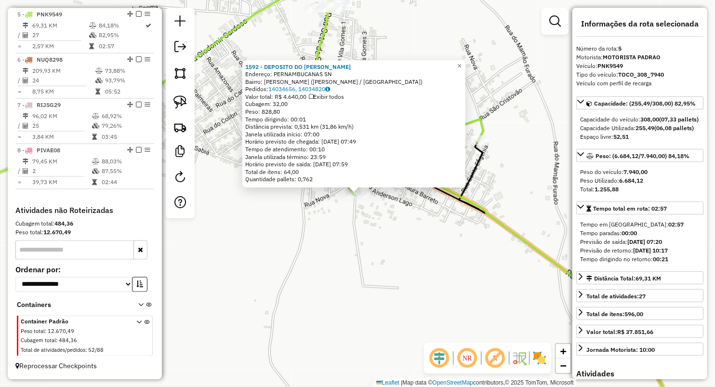
click at [384, 257] on div "1592 - DEPOSITO DO RICARDO Endereço: PERNAMBUCANAS SN Bairro: FRANCISCO ROLIM (…" at bounding box center [357, 193] width 715 height 387
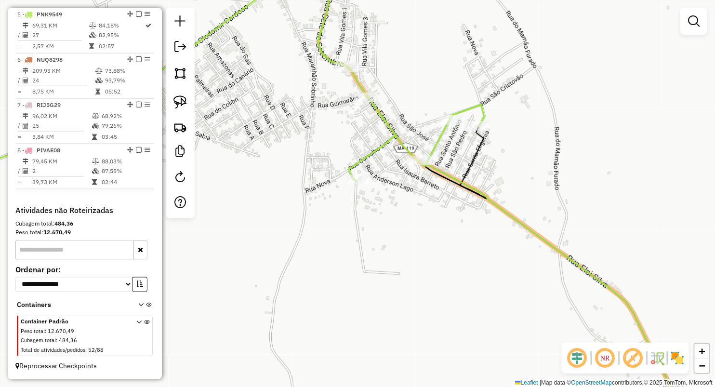
drag, startPoint x: 344, startPoint y: 201, endPoint x: 317, endPoint y: 183, distance: 32.6
click at [346, 187] on div "Rota 5 - Placa PNK9549 1592 - DEPOSITO DO RICARDO Janela de atendimento Grade d…" at bounding box center [357, 193] width 715 height 387
click at [180, 98] on img at bounding box center [179, 101] width 13 height 13
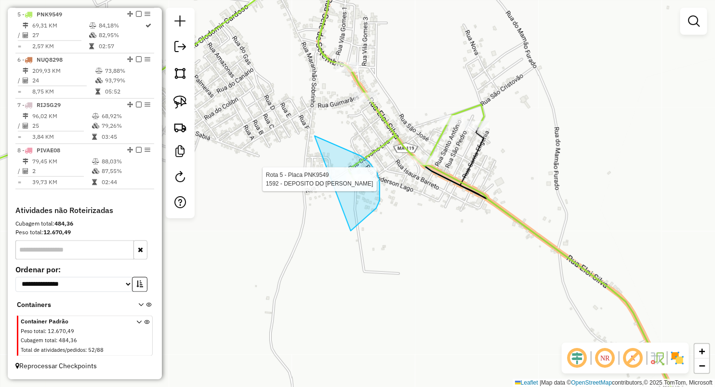
drag, startPoint x: 315, startPoint y: 136, endPoint x: 351, endPoint y: 231, distance: 102.0
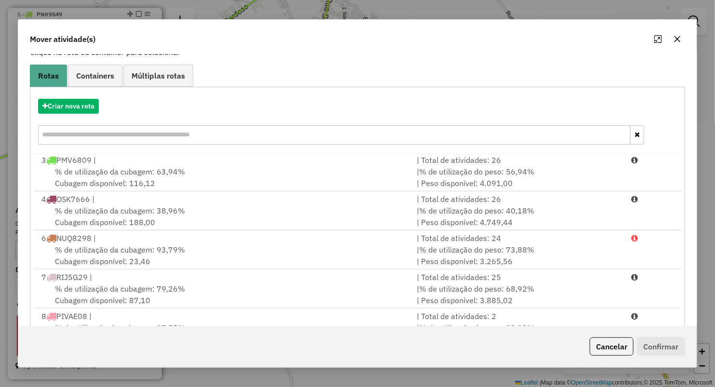
scroll to position [106, 0]
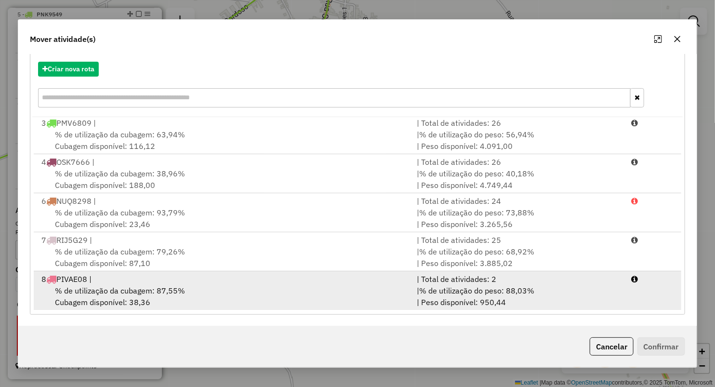
click at [92, 290] on span "% de utilização da cubagem: 87,55%" at bounding box center [120, 291] width 130 height 10
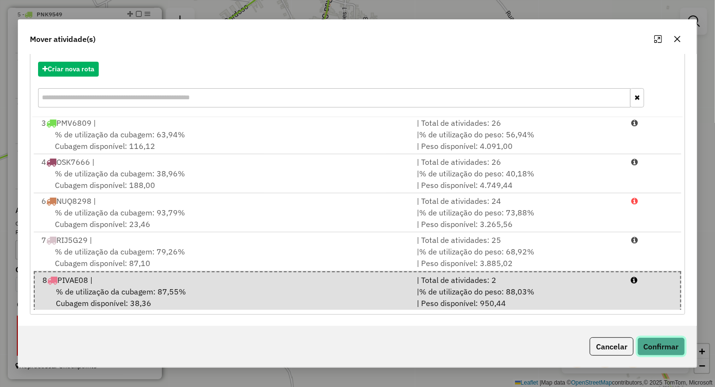
click at [664, 345] on button "Confirmar" at bounding box center [661, 346] width 48 height 18
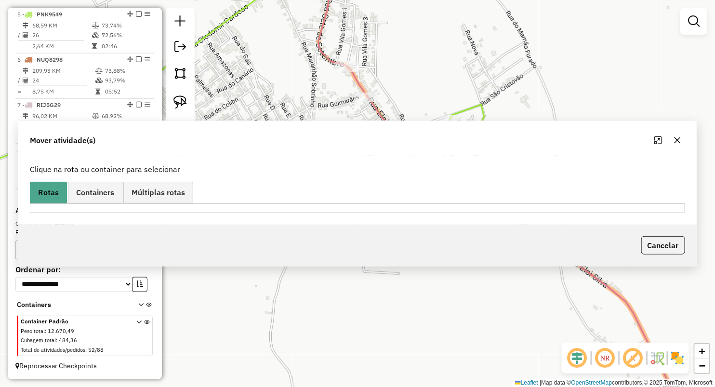
scroll to position [0, 0]
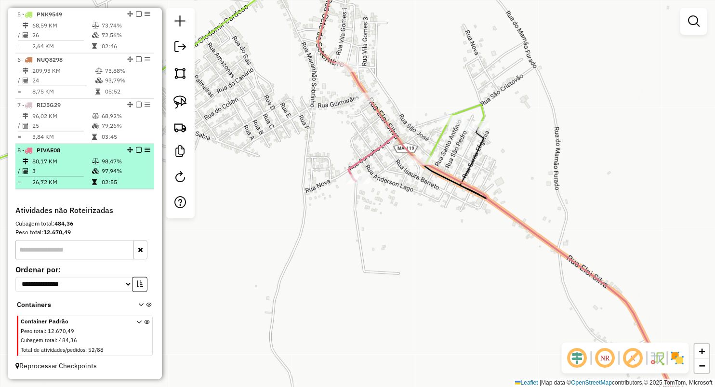
click at [79, 163] on td "80,17 KM" at bounding box center [62, 162] width 60 height 10
select select "**********"
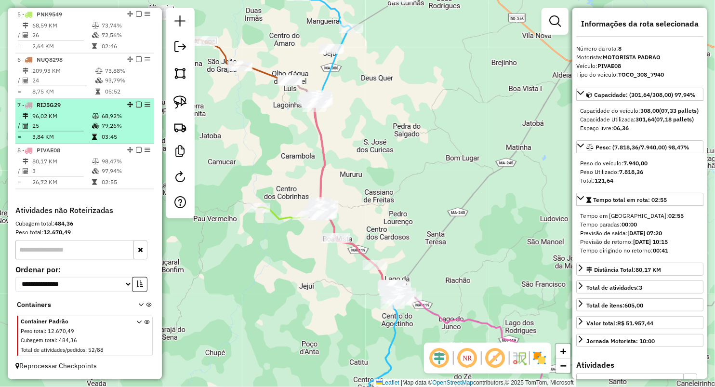
click at [79, 137] on td "3,84 KM" at bounding box center [62, 137] width 60 height 10
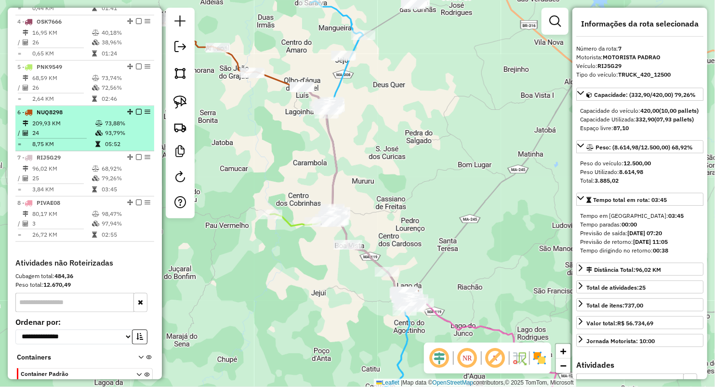
scroll to position [446, 0]
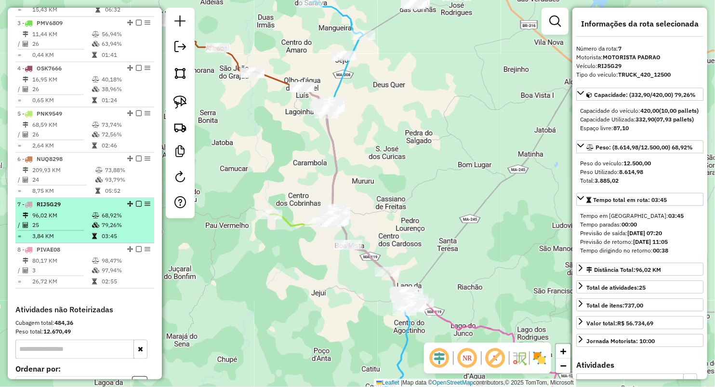
click at [92, 228] on icon at bounding box center [95, 225] width 7 height 6
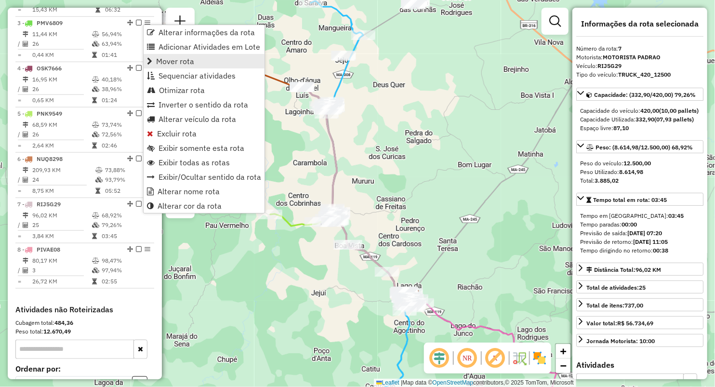
click at [198, 64] on link "Mover rota" at bounding box center [204, 61] width 121 height 14
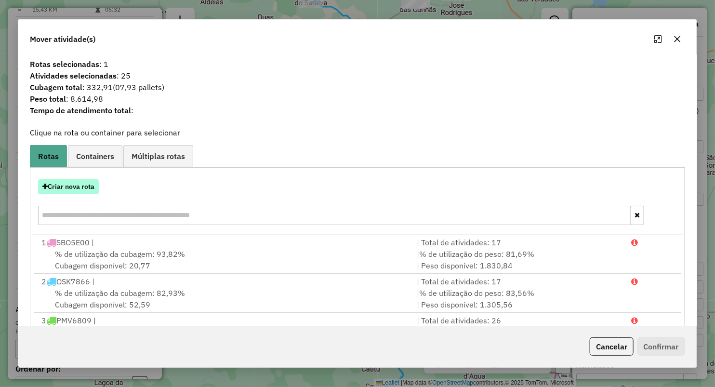
click at [93, 185] on button "Criar nova rota" at bounding box center [68, 186] width 61 height 15
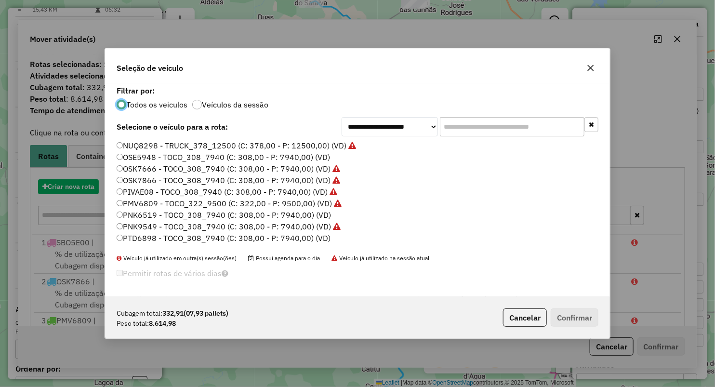
scroll to position [5, 3]
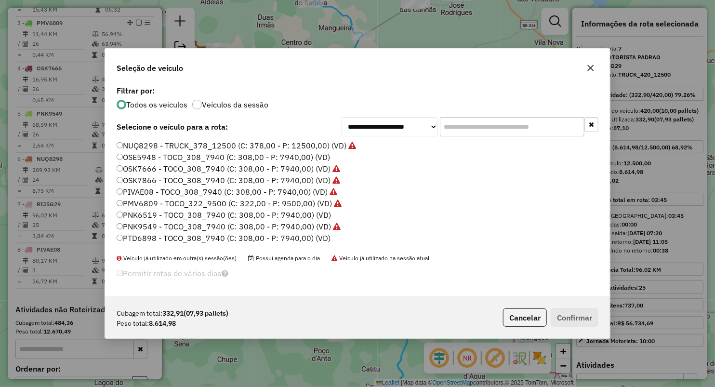
click at [593, 67] on icon "button" at bounding box center [591, 68] width 8 height 8
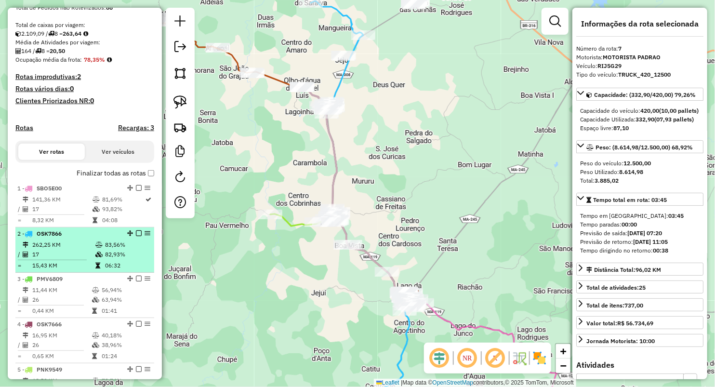
scroll to position [178, 0]
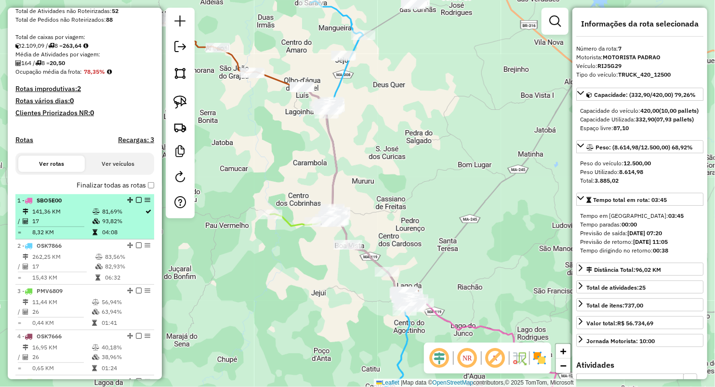
click at [92, 224] on icon at bounding box center [95, 221] width 7 height 6
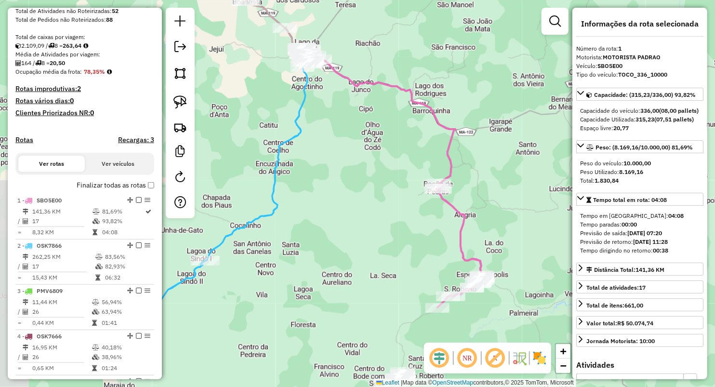
drag, startPoint x: 227, startPoint y: 151, endPoint x: 282, endPoint y: 131, distance: 58.5
click at [281, 129] on div "Janela de atendimento Grade de atendimento Capacidade Transportadoras Veículos …" at bounding box center [357, 193] width 715 height 387
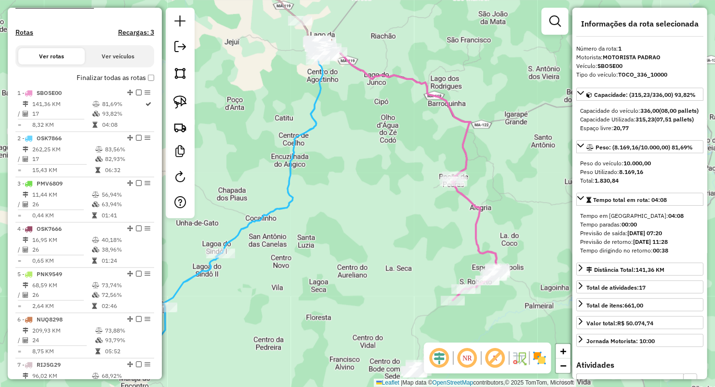
scroll to position [339, 0]
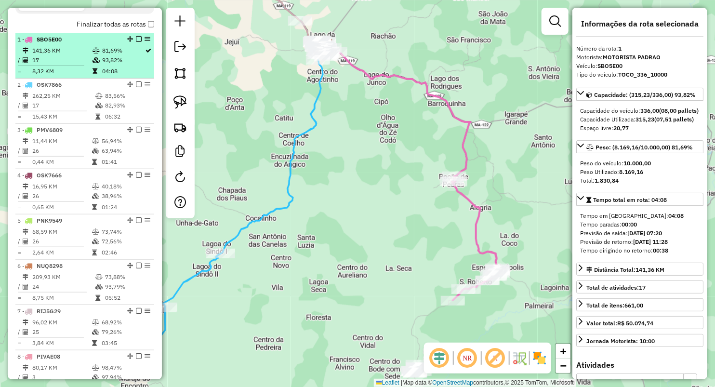
click at [102, 75] on td "04:08" at bounding box center [123, 71] width 43 height 10
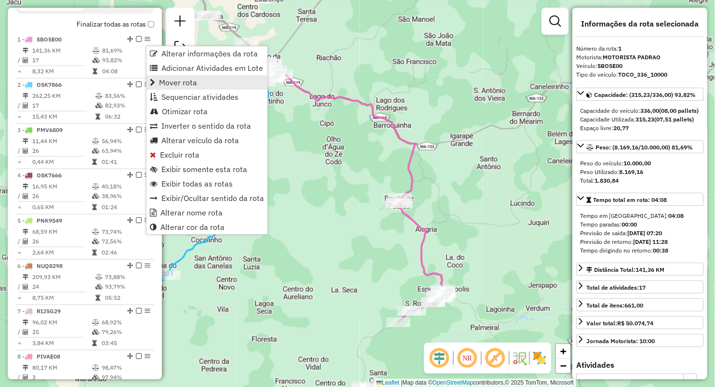
click at [180, 80] on span "Mover rota" at bounding box center [178, 83] width 38 height 8
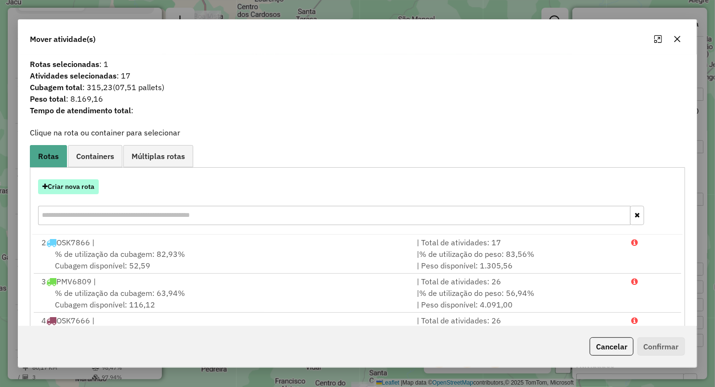
click at [74, 189] on button "Criar nova rota" at bounding box center [68, 186] width 61 height 15
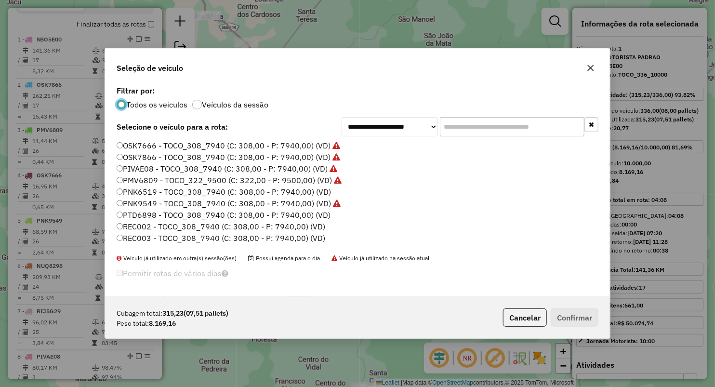
scroll to position [0, 0]
click at [590, 70] on icon "button" at bounding box center [591, 68] width 8 height 8
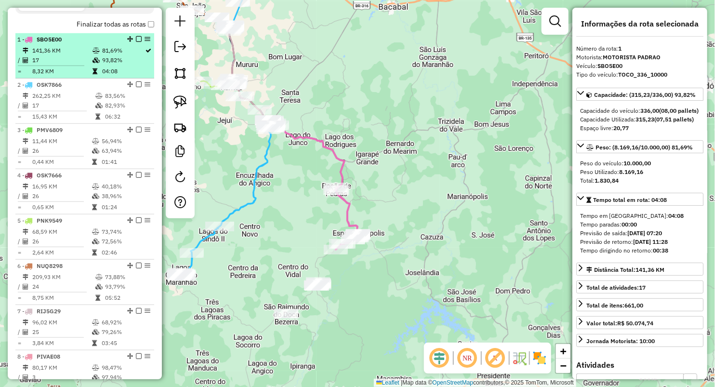
click at [65, 75] on td "8,32 KM" at bounding box center [62, 71] width 60 height 10
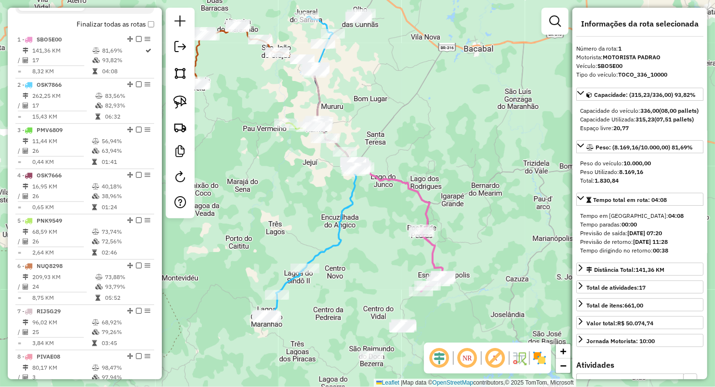
drag, startPoint x: 276, startPoint y: 202, endPoint x: 285, endPoint y: 232, distance: 31.2
click at [285, 232] on div "Janela de atendimento Grade de atendimento Capacidade Transportadoras Veículos …" at bounding box center [357, 193] width 715 height 387
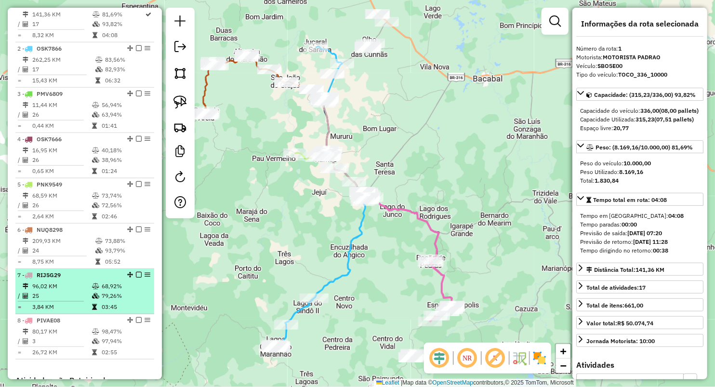
scroll to position [392, 0]
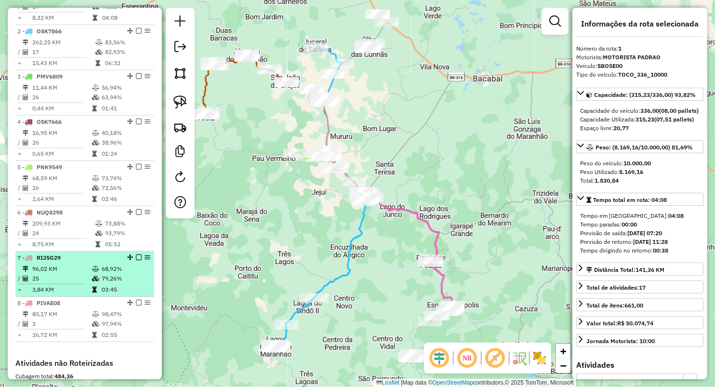
click at [68, 273] on td "96,02 KM" at bounding box center [62, 269] width 60 height 10
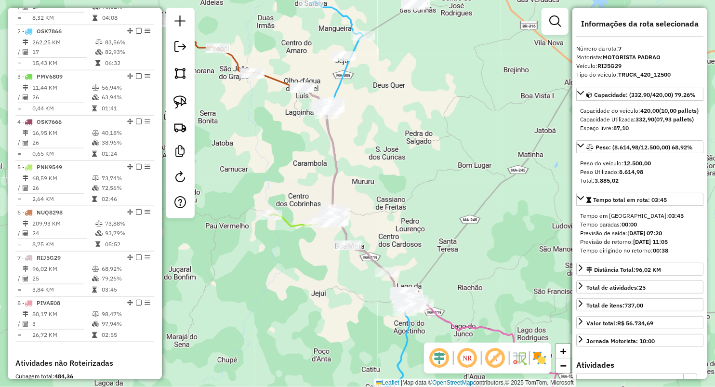
drag, startPoint x: 407, startPoint y: 205, endPoint x: 417, endPoint y: 215, distance: 14.3
click at [417, 215] on div "Janela de atendimento Grade de atendimento Capacidade Transportadoras Veículos …" at bounding box center [357, 193] width 715 height 387
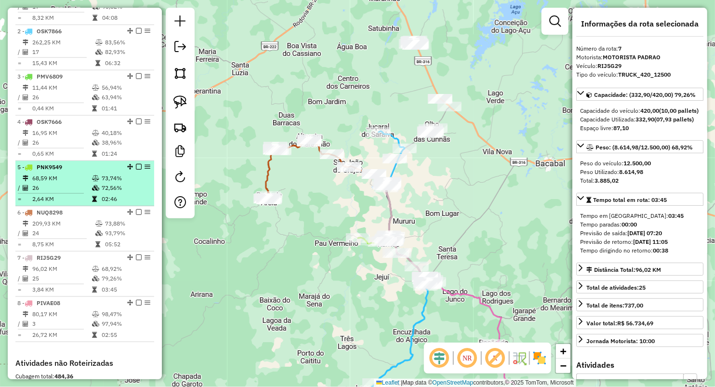
click at [92, 202] on icon at bounding box center [94, 199] width 5 height 6
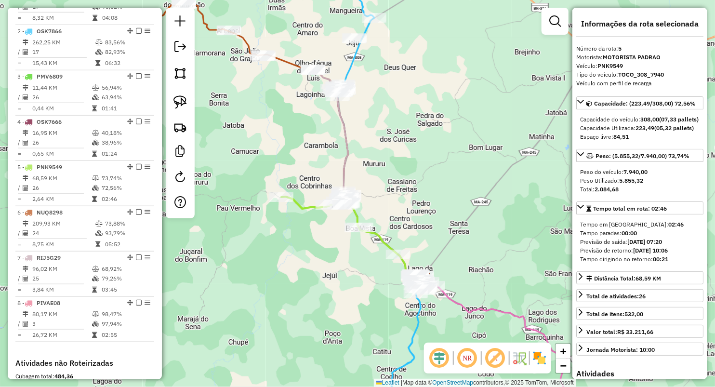
drag, startPoint x: 422, startPoint y: 205, endPoint x: 433, endPoint y: 224, distance: 22.0
click at [433, 224] on div "Janela de atendimento Grade de atendimento Capacidade Transportadoras Veículos …" at bounding box center [357, 193] width 715 height 387
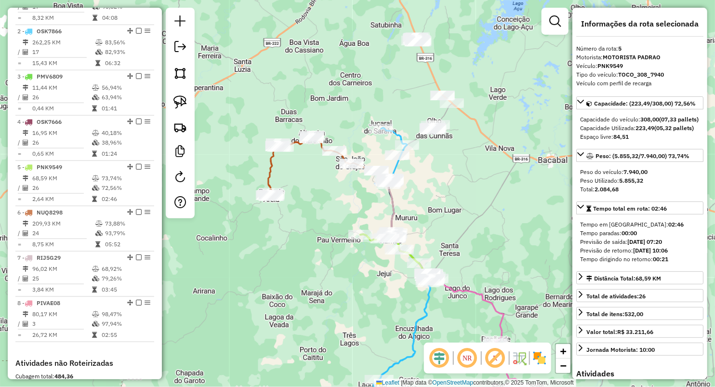
drag, startPoint x: 437, startPoint y: 188, endPoint x: 439, endPoint y: 245, distance: 57.4
click at [439, 245] on div "Janela de atendimento Grade de atendimento Capacidade Transportadoras Veículos …" at bounding box center [357, 193] width 715 height 387
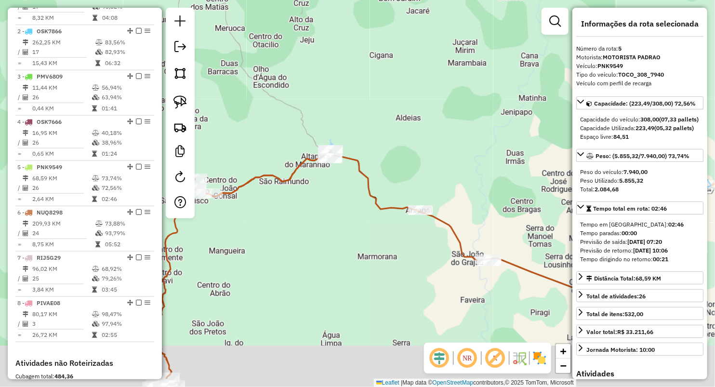
drag, startPoint x: 486, startPoint y: 182, endPoint x: 431, endPoint y: 133, distance: 73.0
click at [432, 134] on div "Janela de atendimento Grade de atendimento Capacidade Transportadoras Veículos …" at bounding box center [357, 193] width 715 height 387
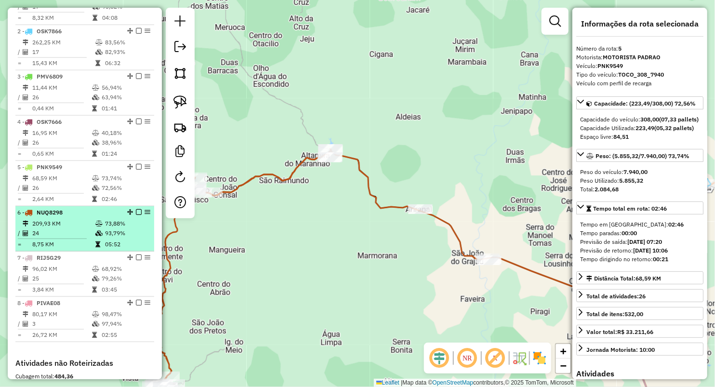
click at [78, 238] on td "24" at bounding box center [63, 233] width 63 height 10
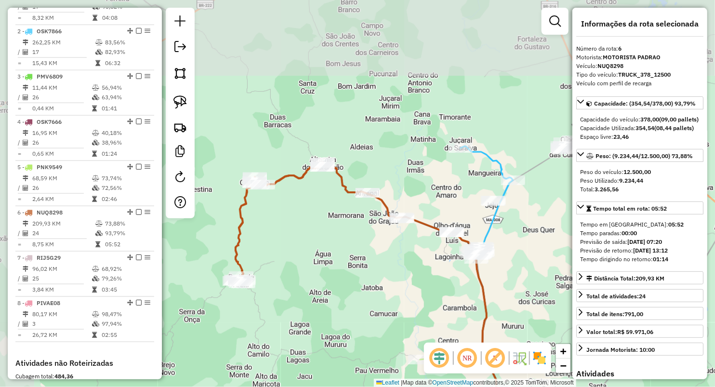
drag, startPoint x: 263, startPoint y: 174, endPoint x: 298, endPoint y: 270, distance: 102.1
click at [298, 270] on div "Janela de atendimento Grade de atendimento Capacidade Transportadoras Veículos …" at bounding box center [357, 193] width 715 height 387
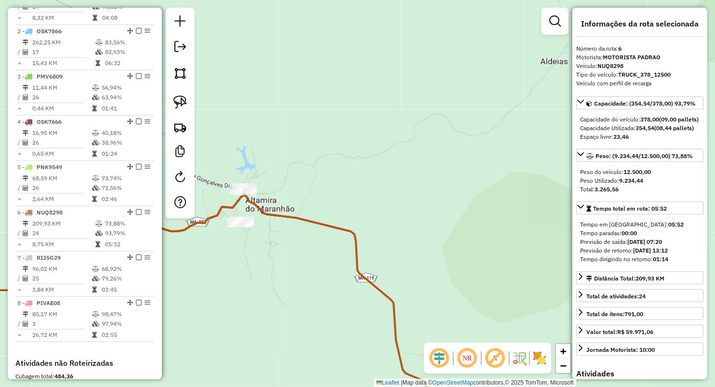
drag, startPoint x: 285, startPoint y: 171, endPoint x: 348, endPoint y: 171, distance: 62.6
click at [348, 172] on div "Janela de atendimento Grade de atendimento Capacidade Transportadoras Veículos …" at bounding box center [357, 193] width 715 height 387
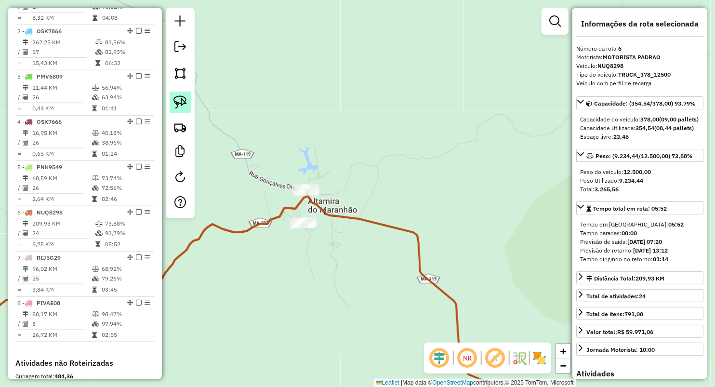
drag, startPoint x: 186, startPoint y: 111, endPoint x: 204, endPoint y: 130, distance: 25.9
click at [186, 111] on link at bounding box center [180, 102] width 21 height 21
drag, startPoint x: 274, startPoint y: 197, endPoint x: 283, endPoint y: 277, distance: 80.0
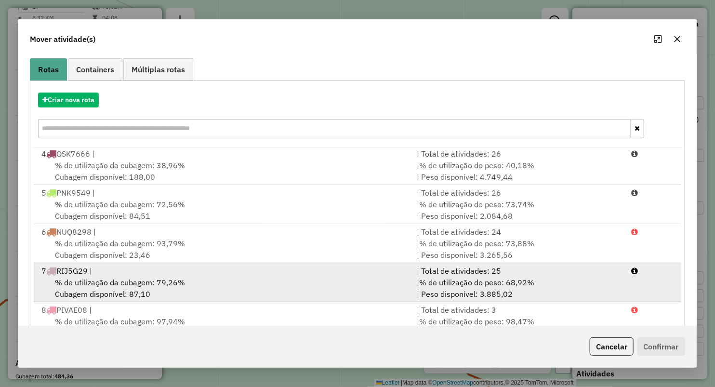
scroll to position [106, 0]
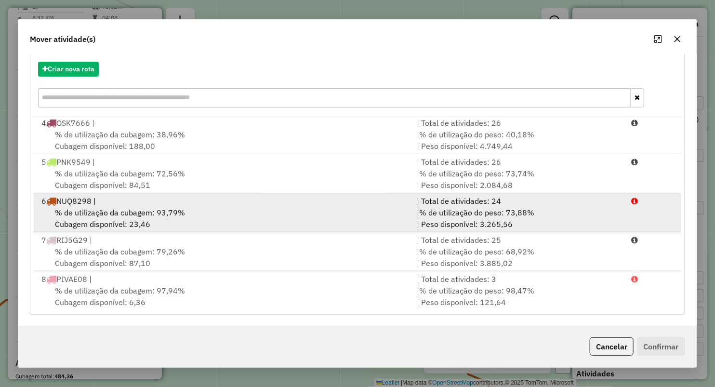
click at [104, 207] on div "% de utilização da cubagem: 93,79% Cubagem disponível: 23,46" at bounding box center [223, 218] width 375 height 23
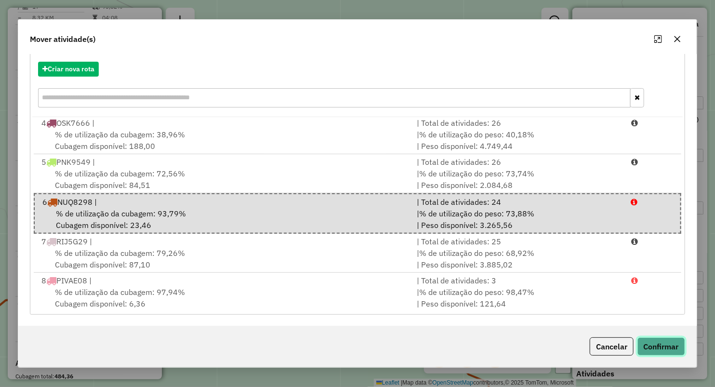
click at [656, 343] on button "Confirmar" at bounding box center [661, 346] width 48 height 18
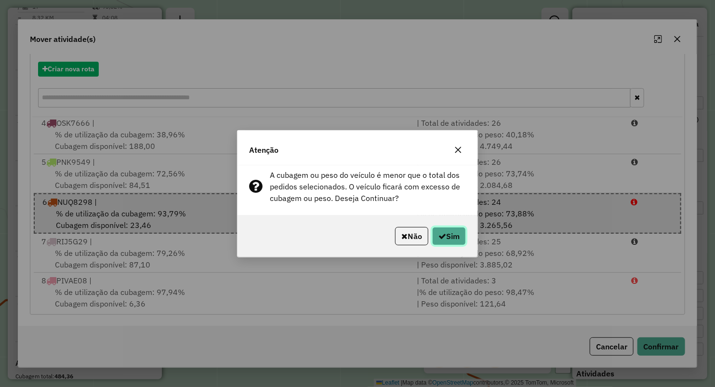
click at [451, 236] on button "Sim" at bounding box center [449, 236] width 34 height 18
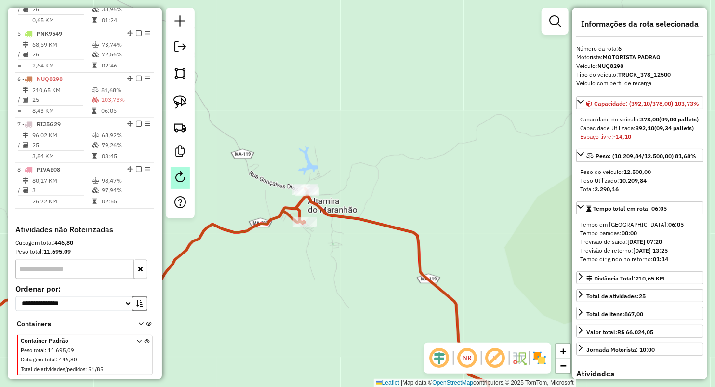
scroll to position [552, 0]
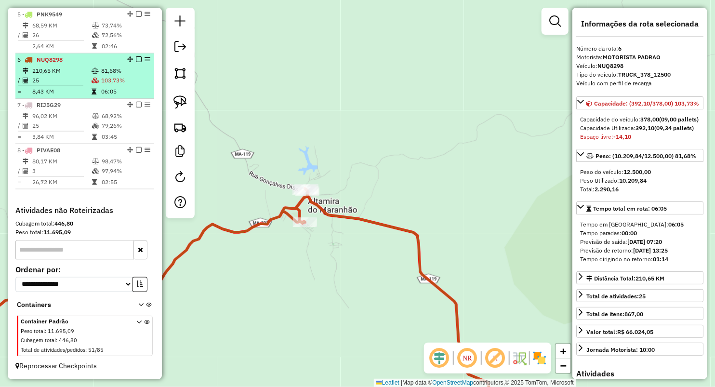
click at [76, 66] on td "210,65 KM" at bounding box center [61, 71] width 59 height 10
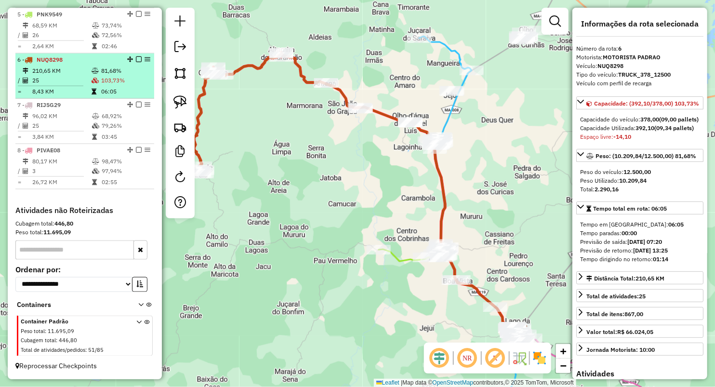
drag, startPoint x: 92, startPoint y: 83, endPoint x: 137, endPoint y: 73, distance: 45.9
click at [92, 82] on icon at bounding box center [95, 81] width 7 height 6
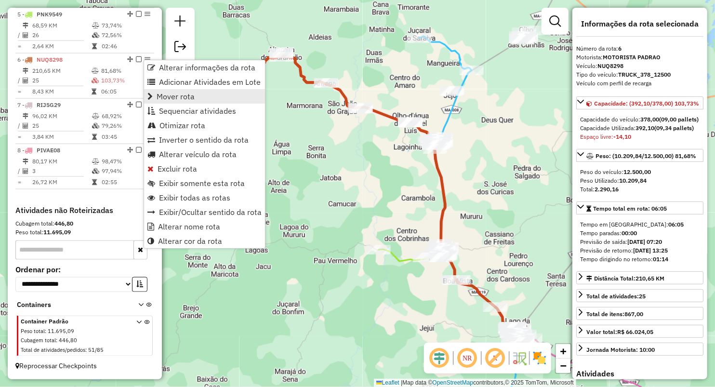
click at [187, 92] on span "Mover rota" at bounding box center [176, 96] width 38 height 8
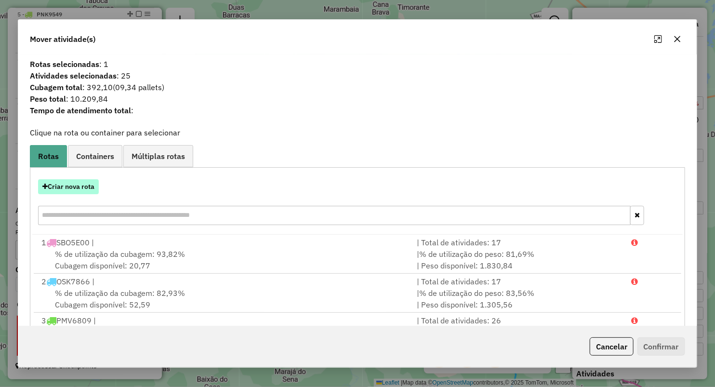
click at [90, 187] on button "Criar nova rota" at bounding box center [68, 186] width 61 height 15
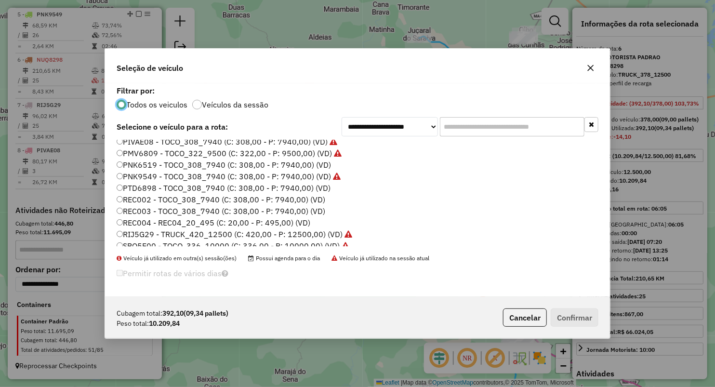
scroll to position [55, 0]
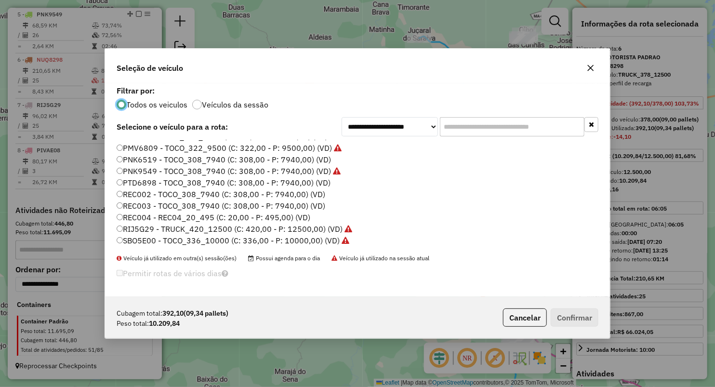
click at [162, 206] on label "REC003 - TOCO_308_7940 (C: 308,00 - P: 7940,00) (VD)" at bounding box center [221, 206] width 209 height 12
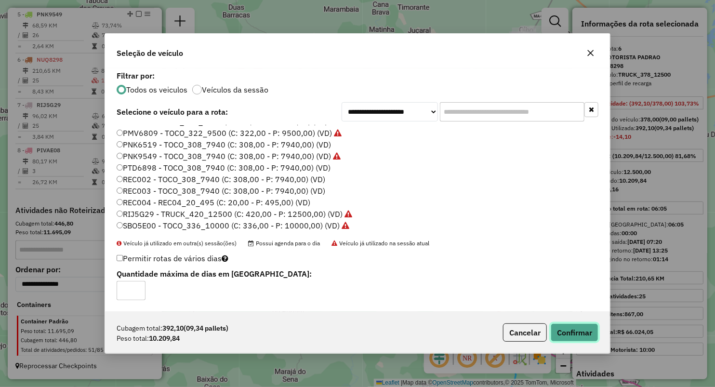
click at [567, 331] on button "Confirmar" at bounding box center [575, 332] width 48 height 18
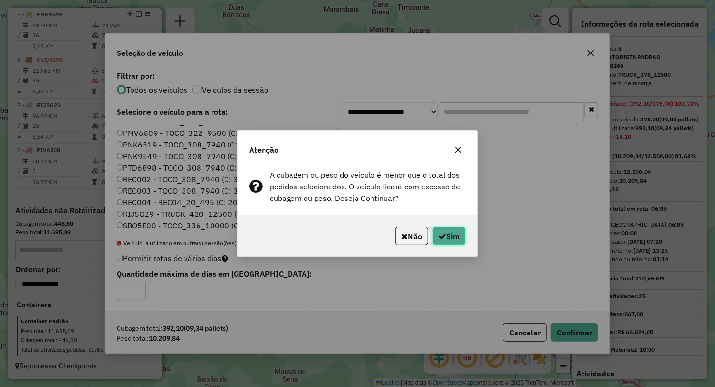
click at [440, 229] on button "Sim" at bounding box center [449, 236] width 34 height 18
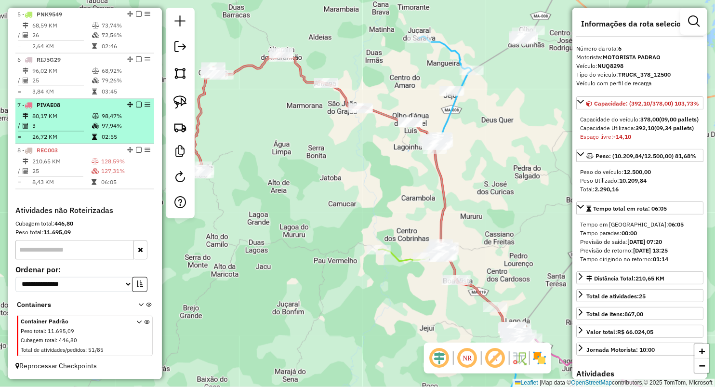
scroll to position [499, 0]
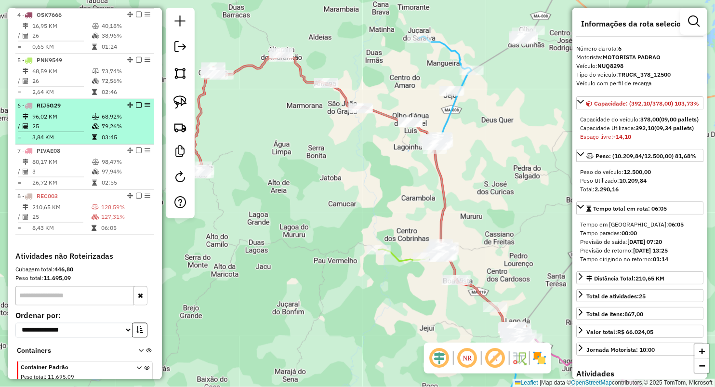
click at [81, 118] on li "6 - RIJ5G29 96,02 KM 68,92% / 25 79,26% = 3,84 KM 03:45" at bounding box center [84, 121] width 139 height 45
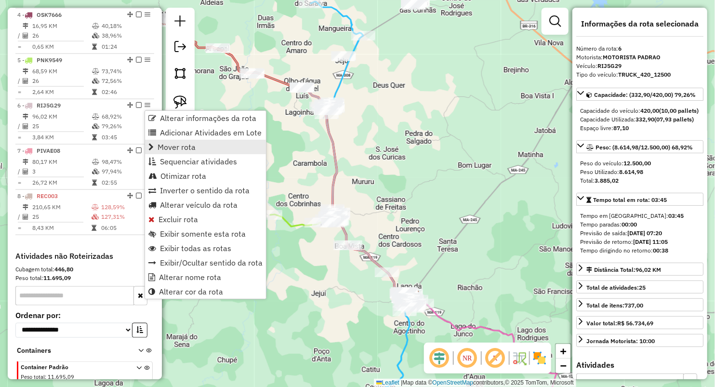
click at [202, 148] on link "Mover rota" at bounding box center [205, 147] width 121 height 14
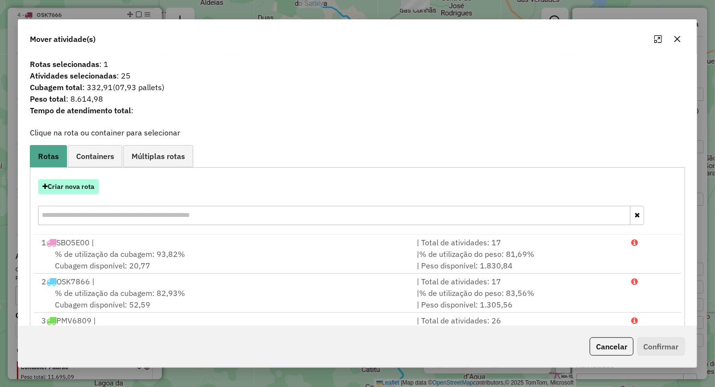
click at [79, 189] on button "Criar nova rota" at bounding box center [68, 186] width 61 height 15
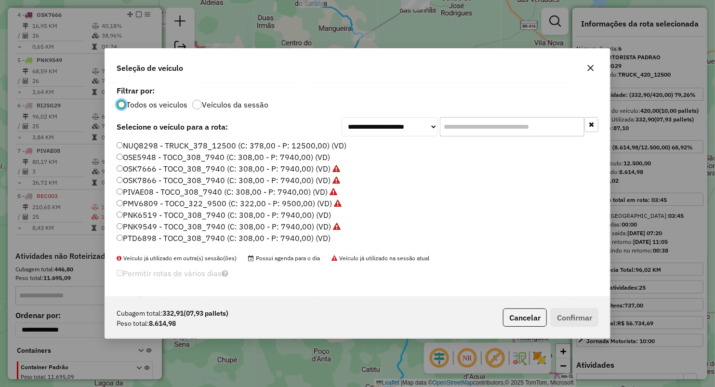
scroll to position [5, 3]
click at [123, 146] on label "NUQ8298 - TRUCK_378_12500 (C: 378,00 - P: 12500,00) (VD)" at bounding box center [232, 146] width 230 height 12
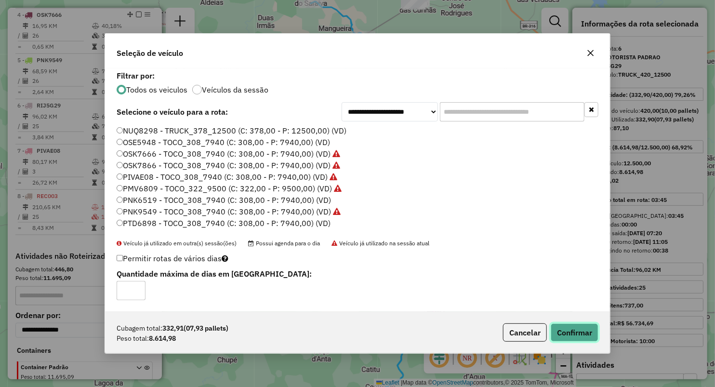
click at [580, 333] on button "Confirmar" at bounding box center [575, 332] width 48 height 18
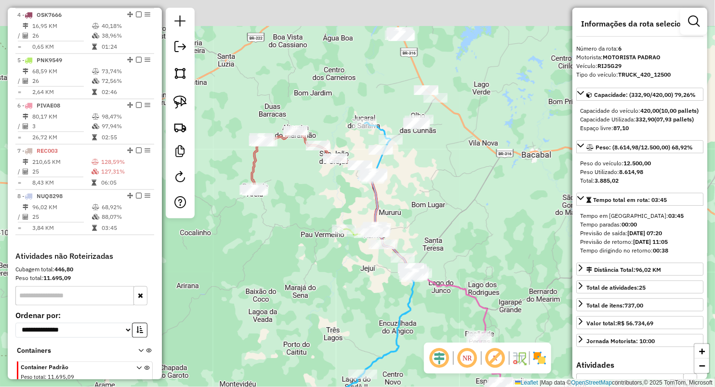
drag, startPoint x: 255, startPoint y: 142, endPoint x: 331, endPoint y: 191, distance: 90.3
click at [331, 191] on div "Janela de atendimento Grade de atendimento Capacidade Transportadoras Veículos …" at bounding box center [357, 193] width 715 height 387
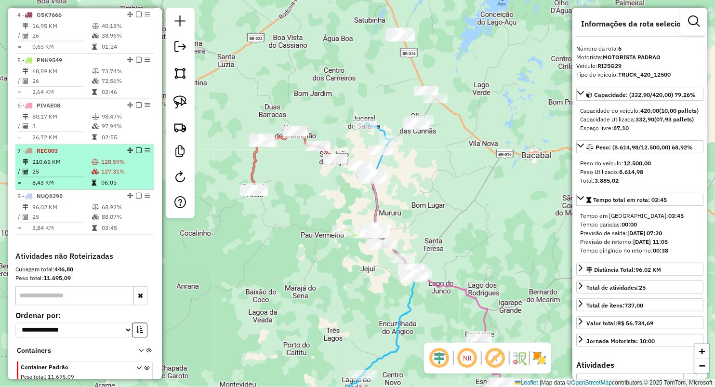
click at [79, 176] on td "25" at bounding box center [61, 172] width 59 height 10
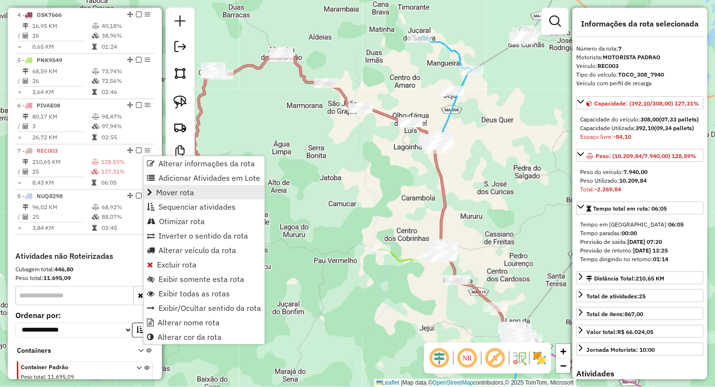
click at [197, 193] on link "Mover rota" at bounding box center [204, 192] width 121 height 14
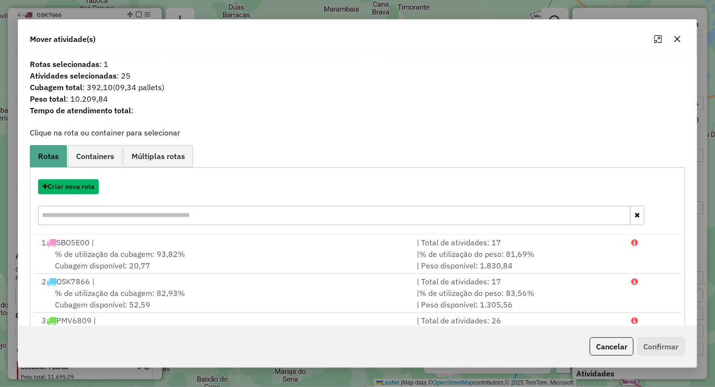
click at [79, 188] on button "Criar nova rota" at bounding box center [68, 186] width 61 height 15
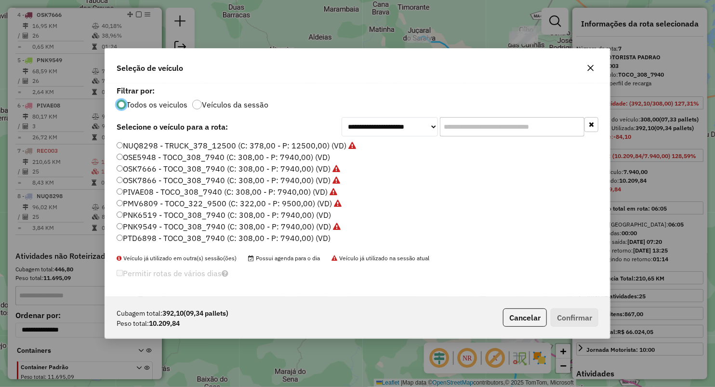
scroll to position [55, 0]
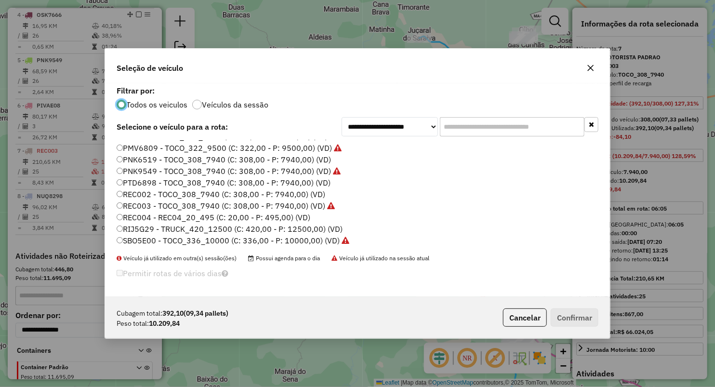
click at [131, 227] on label "RIJ5G29 - TRUCK_420_12500 (C: 420,00 - P: 12500,00) (VD)" at bounding box center [230, 229] width 226 height 12
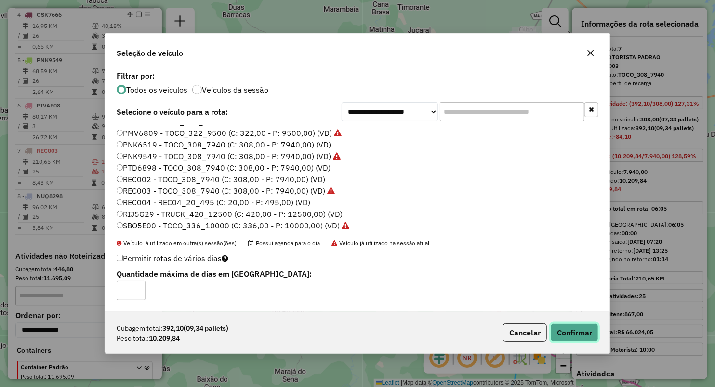
click at [565, 333] on button "Confirmar" at bounding box center [575, 332] width 48 height 18
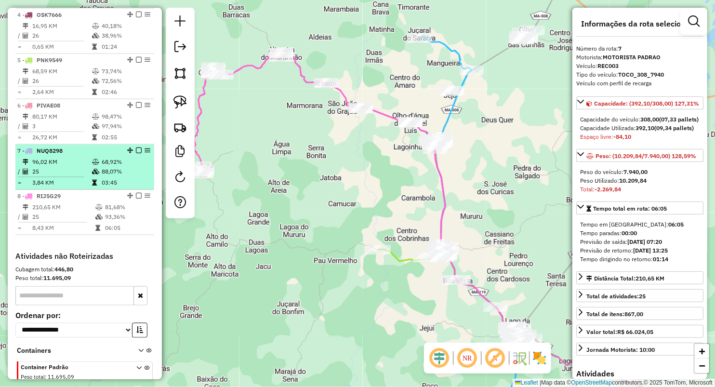
click at [81, 176] on td "25" at bounding box center [62, 172] width 60 height 10
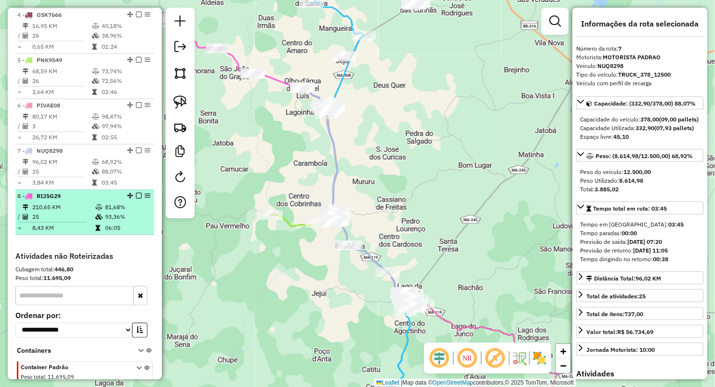
click at [78, 233] on td "8,43 KM" at bounding box center [63, 228] width 63 height 10
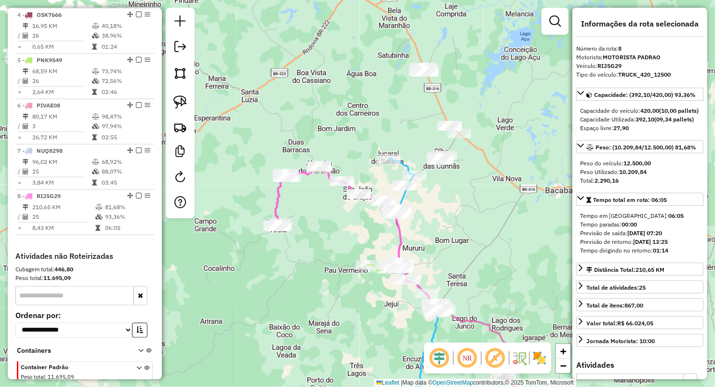
drag, startPoint x: 320, startPoint y: 192, endPoint x: 331, endPoint y: 211, distance: 22.9
click at [331, 211] on div "Janela de atendimento Grade de atendimento Capacidade Transportadoras Veículos …" at bounding box center [357, 193] width 715 height 387
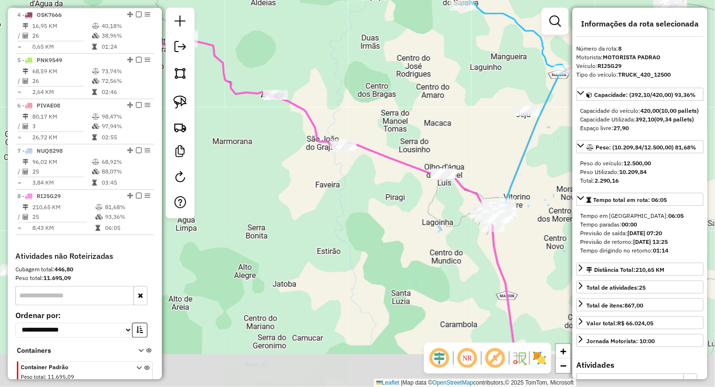
drag, startPoint x: 379, startPoint y: 235, endPoint x: 300, endPoint y: 173, distance: 99.8
click at [301, 175] on div "Janela de atendimento Grade de atendimento Capacidade Transportadoras Veículos …" at bounding box center [357, 193] width 715 height 387
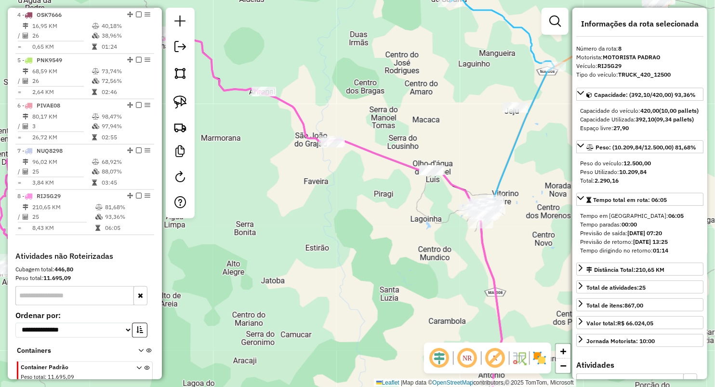
drag, startPoint x: 358, startPoint y: 190, endPoint x: 350, endPoint y: 192, distance: 8.4
click at [350, 192] on div "Janela de atendimento Grade de atendimento Capacidade Transportadoras Veículos …" at bounding box center [357, 193] width 715 height 387
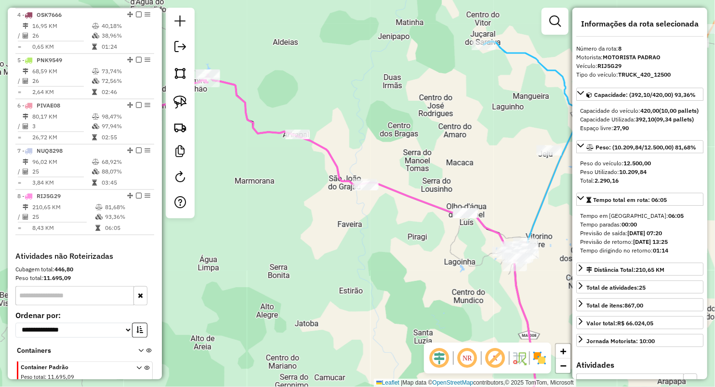
drag, startPoint x: 297, startPoint y: 150, endPoint x: 331, endPoint y: 192, distance: 54.4
click at [331, 192] on div "Janela de atendimento Grade de atendimento Capacidade Transportadoras Veículos …" at bounding box center [357, 193] width 715 height 387
click at [186, 105] on img at bounding box center [179, 101] width 13 height 13
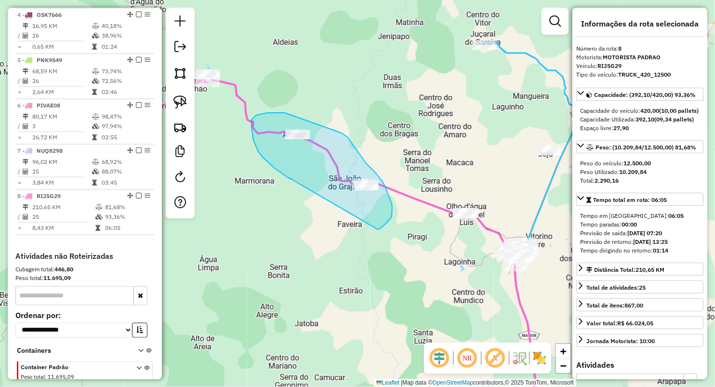
drag, startPoint x: 253, startPoint y: 140, endPoint x: 378, endPoint y: 229, distance: 152.9
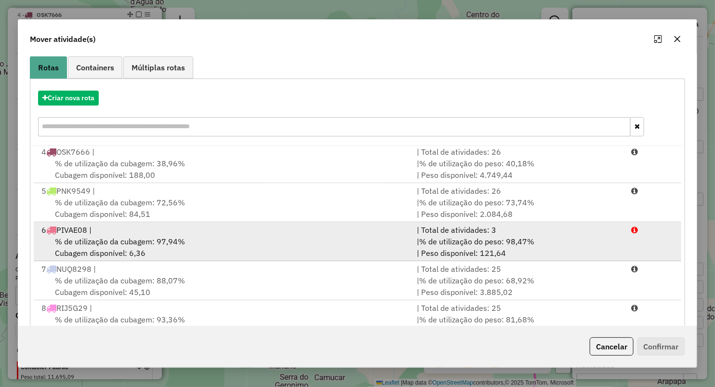
scroll to position [106, 0]
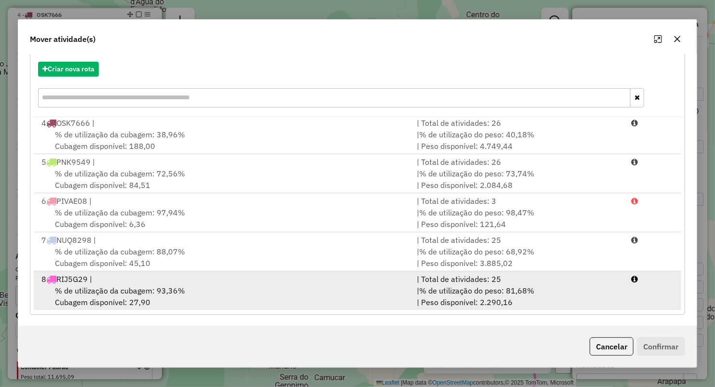
click at [101, 286] on span "% de utilização da cubagem: 93,36%" at bounding box center [120, 291] width 130 height 10
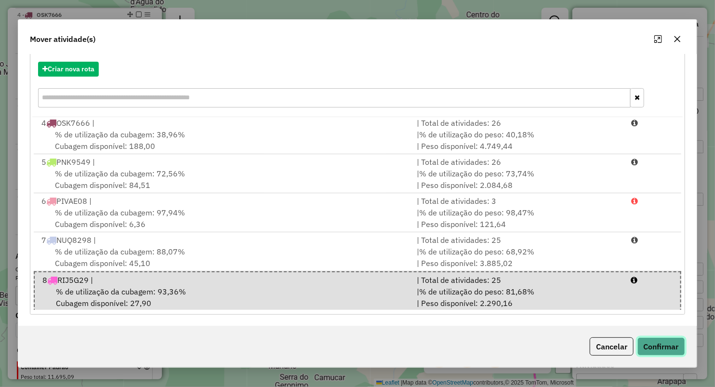
click at [655, 342] on button "Confirmar" at bounding box center [661, 346] width 48 height 18
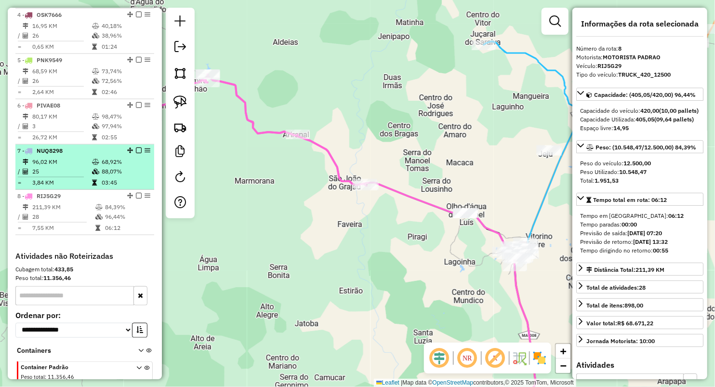
scroll to position [552, 0]
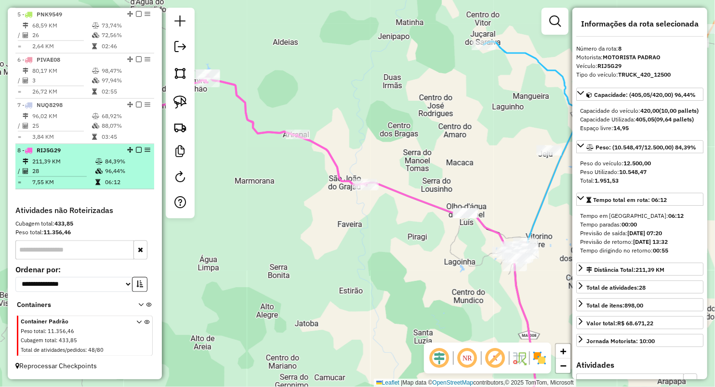
click at [99, 168] on td at bounding box center [100, 171] width 10 height 10
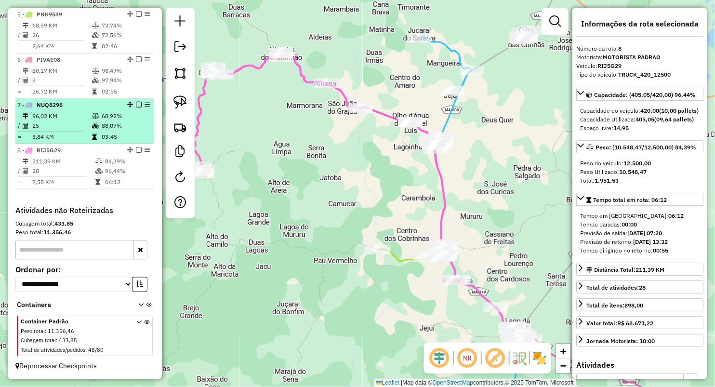
click at [101, 135] on td "03:45" at bounding box center [125, 137] width 49 height 10
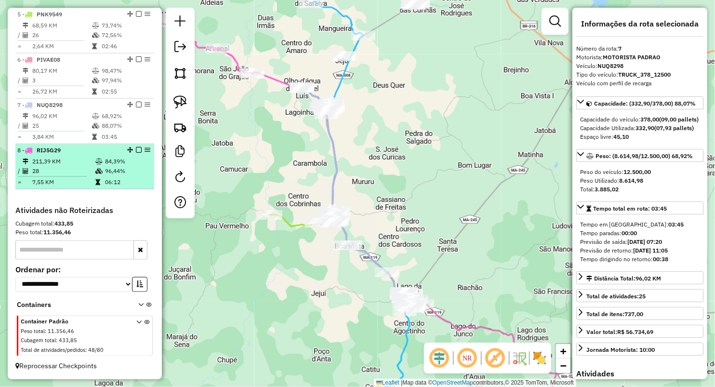
click at [95, 167] on td at bounding box center [100, 171] width 10 height 10
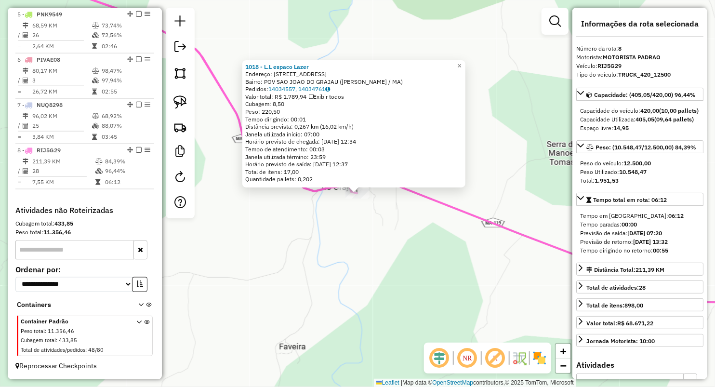
click at [331, 235] on div "1018 - L.L espaco Lazer Endereço: Rua do leite 53 Bairro: POV SAO JOAO DO GRAJA…" at bounding box center [357, 193] width 715 height 387
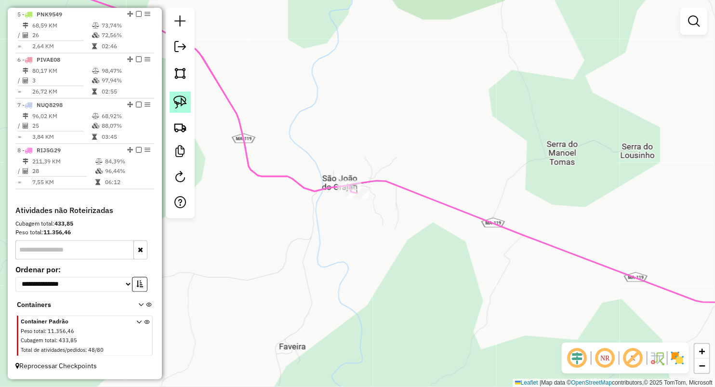
drag, startPoint x: 183, startPoint y: 100, endPoint x: 190, endPoint y: 100, distance: 7.7
click at [183, 100] on img at bounding box center [179, 101] width 13 height 13
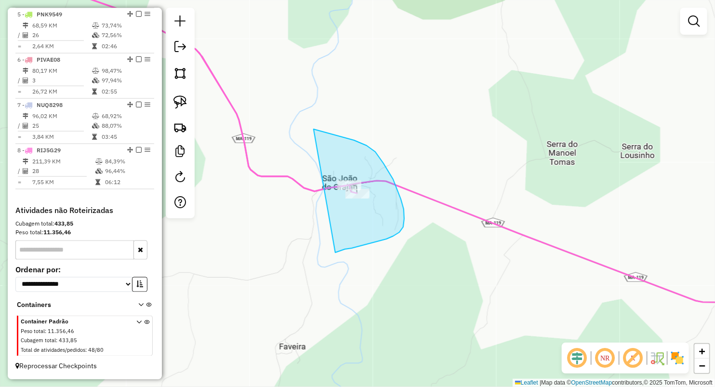
drag, startPoint x: 314, startPoint y: 129, endPoint x: 335, endPoint y: 252, distance: 125.2
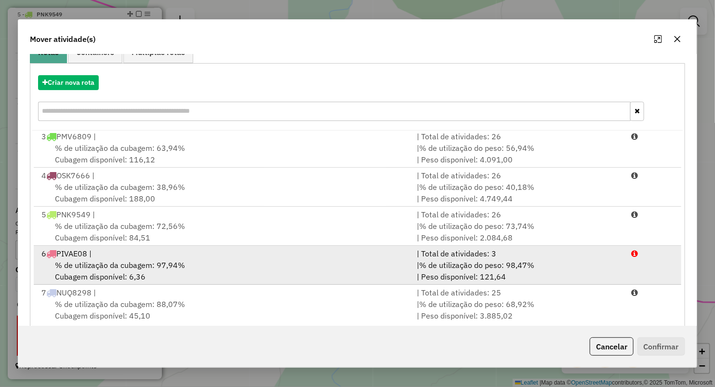
scroll to position [106, 0]
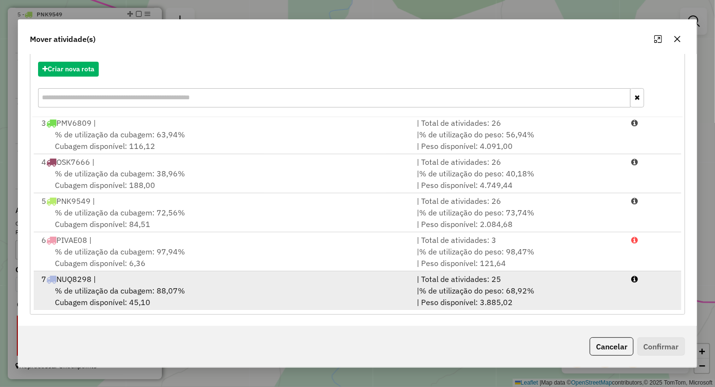
click at [95, 283] on div "7 NUQ8298 |" at bounding box center [223, 279] width 375 height 12
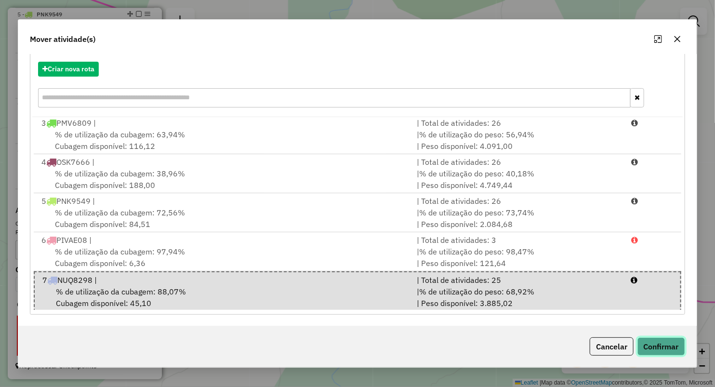
click at [664, 342] on button "Confirmar" at bounding box center [661, 346] width 48 height 18
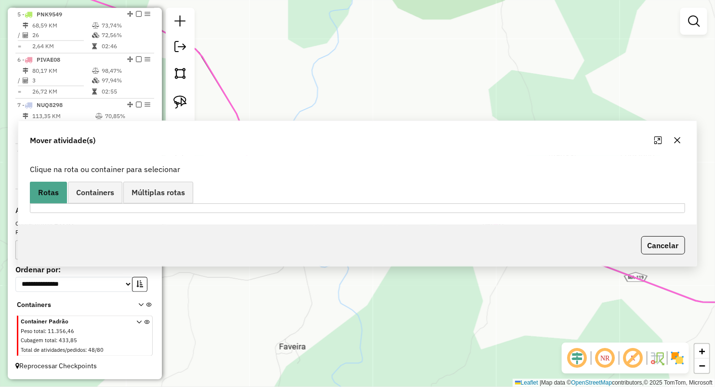
scroll to position [0, 0]
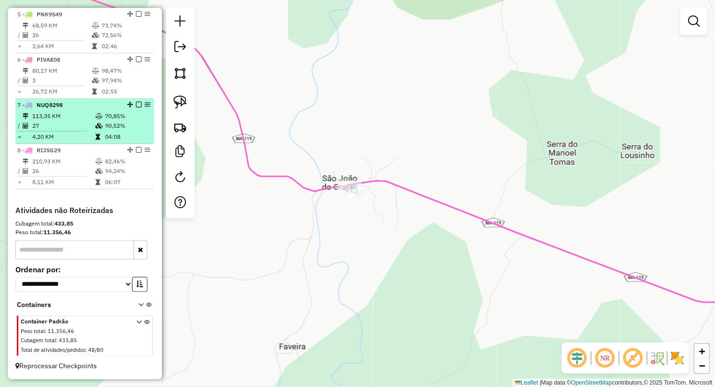
click at [65, 129] on td "27" at bounding box center [63, 126] width 63 height 10
select select "**********"
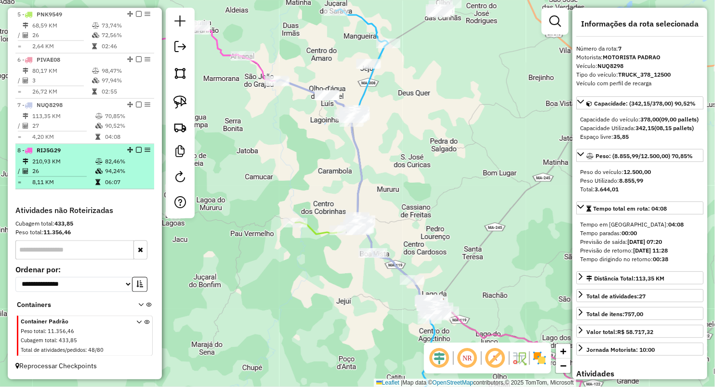
click at [66, 159] on td "210,93 KM" at bounding box center [63, 162] width 63 height 10
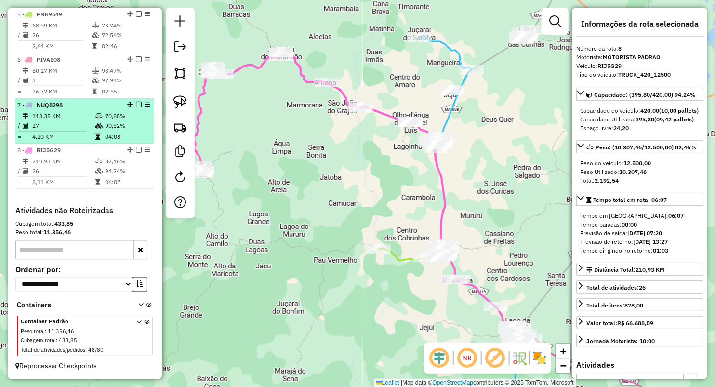
click at [76, 137] on td "4,20 KM" at bounding box center [63, 137] width 63 height 10
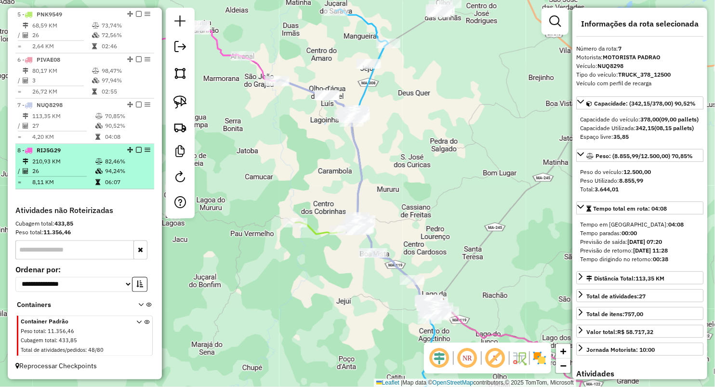
click at [74, 158] on td "210,93 KM" at bounding box center [63, 162] width 63 height 10
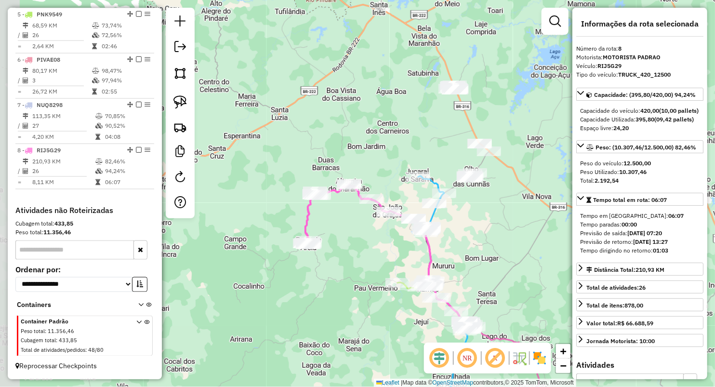
drag, startPoint x: 324, startPoint y: 224, endPoint x: 353, endPoint y: 245, distance: 35.3
click at [353, 245] on div "Janela de atendimento Grade de atendimento Capacidade Transportadoras Veículos …" at bounding box center [357, 193] width 715 height 387
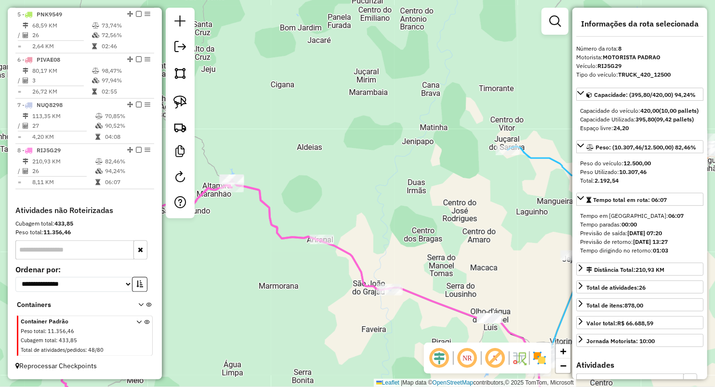
drag, startPoint x: 425, startPoint y: 268, endPoint x: 337, endPoint y: 129, distance: 165.0
click at [339, 132] on div "Janela de atendimento Grade de atendimento Capacidade Transportadoras Veículos …" at bounding box center [357, 193] width 715 height 387
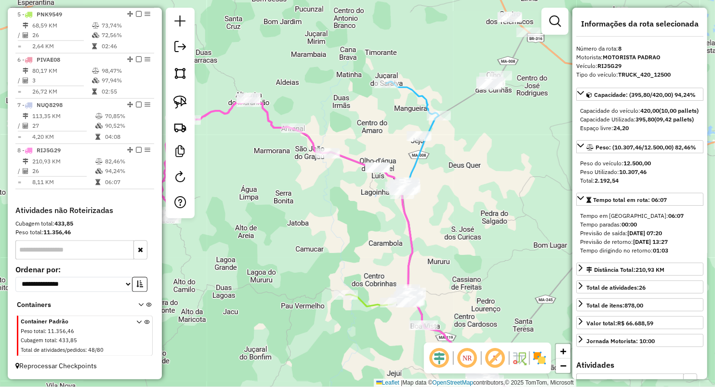
drag, startPoint x: 320, startPoint y: 189, endPoint x: 329, endPoint y: 197, distance: 12.3
click at [329, 197] on div "Janela de atendimento Grade de atendimento Capacidade Transportadoras Veículos …" at bounding box center [357, 193] width 715 height 387
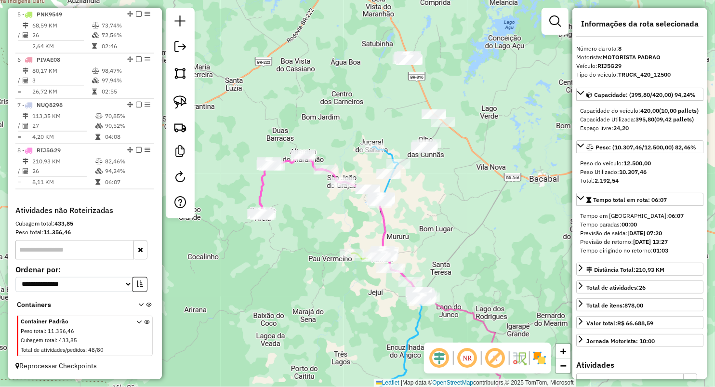
drag, startPoint x: 284, startPoint y: 173, endPoint x: 312, endPoint y: 192, distance: 33.3
click at [312, 192] on div "Janela de atendimento Grade de atendimento Capacidade Transportadoras Veículos …" at bounding box center [357, 193] width 715 height 387
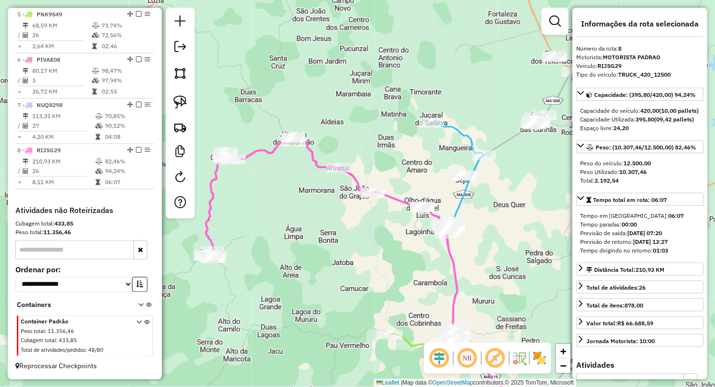
drag, startPoint x: 401, startPoint y: 174, endPoint x: 390, endPoint y: 158, distance: 19.8
click at [390, 158] on div "Janela de atendimento Grade de atendimento Capacidade Transportadoras Veículos …" at bounding box center [357, 193] width 715 height 387
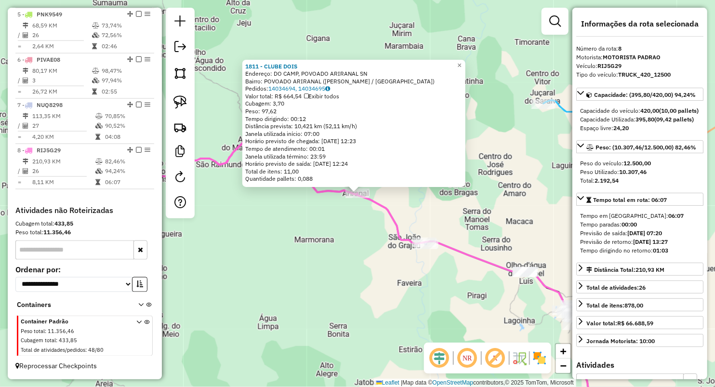
click at [335, 247] on div "1811 - CLUBE DOIS Endereço: DO CAMP, POVOADO ARIRANAL SN Bairro: POVOADO ARIRAN…" at bounding box center [357, 193] width 715 height 387
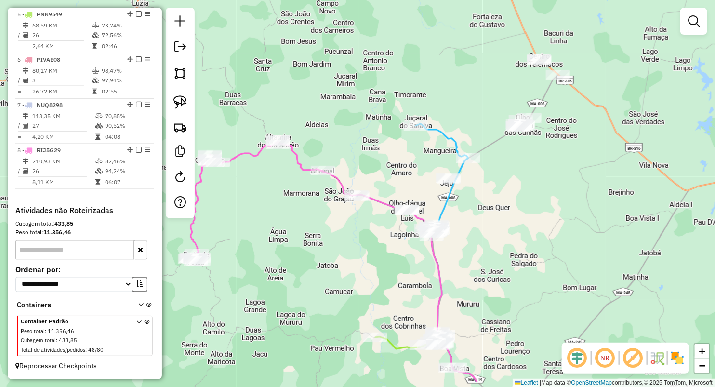
drag, startPoint x: 384, startPoint y: 215, endPoint x: 338, endPoint y: 133, distance: 94.0
click at [339, 137] on div "Janela de atendimento Grade de atendimento Capacidade Transportadoras Veículos …" at bounding box center [357, 193] width 715 height 387
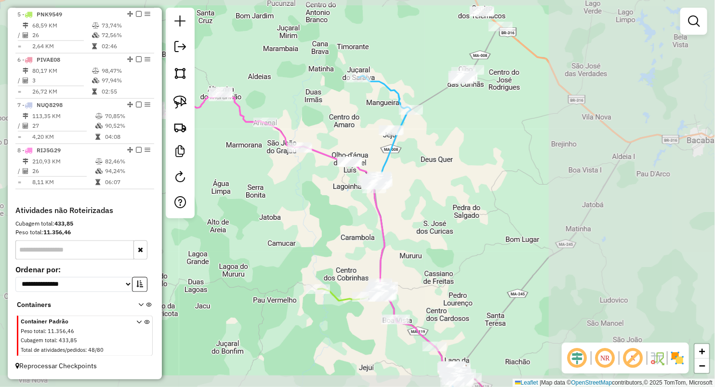
drag, startPoint x: 448, startPoint y: 213, endPoint x: 452, endPoint y: 210, distance: 5.2
click at [451, 210] on div "Janela de atendimento Grade de atendimento Capacidade Transportadoras Veículos …" at bounding box center [357, 193] width 715 height 387
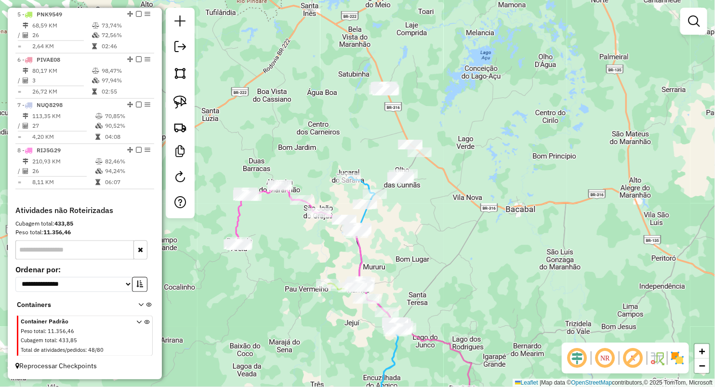
drag, startPoint x: 486, startPoint y: 210, endPoint x: 415, endPoint y: 242, distance: 77.8
click at [415, 242] on div "Janela de atendimento Grade de atendimento Capacidade Transportadoras Veículos …" at bounding box center [357, 193] width 715 height 387
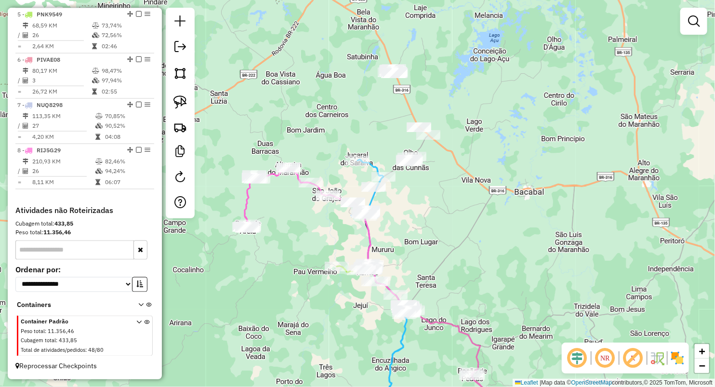
drag, startPoint x: 420, startPoint y: 235, endPoint x: 432, endPoint y: 207, distance: 30.2
click at [432, 207] on div "Janela de atendimento Grade de atendimento Capacidade Transportadoras Veículos …" at bounding box center [357, 193] width 715 height 387
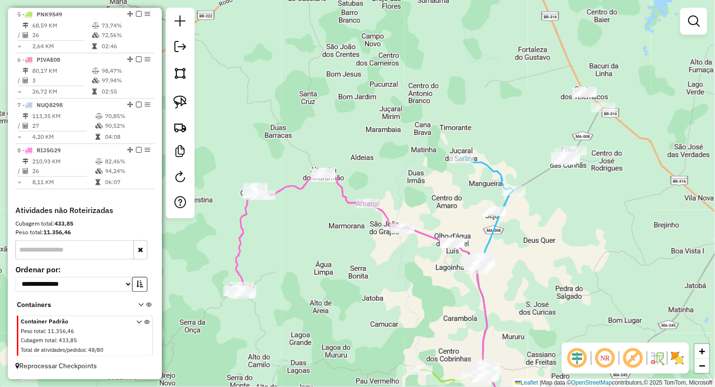
drag, startPoint x: 322, startPoint y: 127, endPoint x: 331, endPoint y: 127, distance: 9.2
click at [331, 127] on div "Janela de atendimento Grade de atendimento Capacidade Transportadoras Veículos …" at bounding box center [357, 193] width 715 height 387
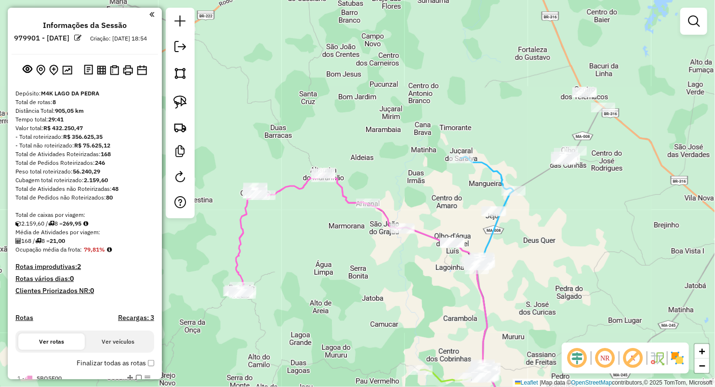
scroll to position [552, 0]
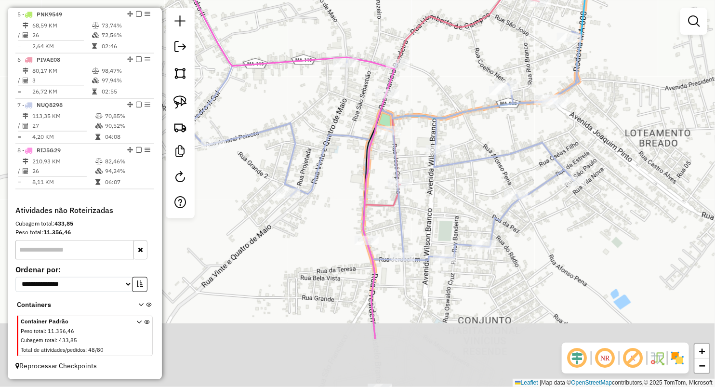
drag, startPoint x: 454, startPoint y: 287, endPoint x: 435, endPoint y: 184, distance: 104.4
click at [435, 185] on div "Janela de atendimento Grade de atendimento Capacidade Transportadoras Veículos …" at bounding box center [357, 193] width 715 height 387
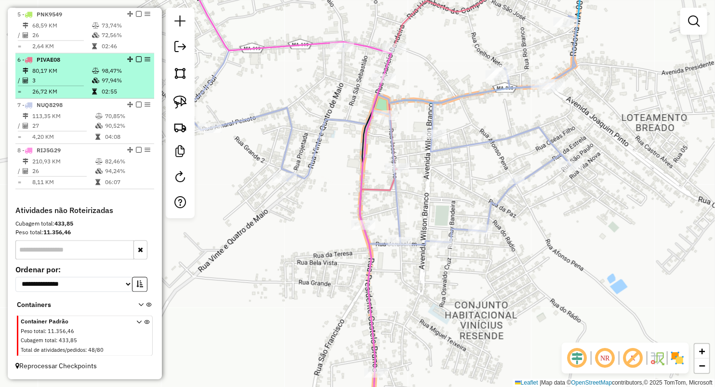
click at [110, 88] on td "02:55" at bounding box center [125, 92] width 49 height 10
select select "**********"
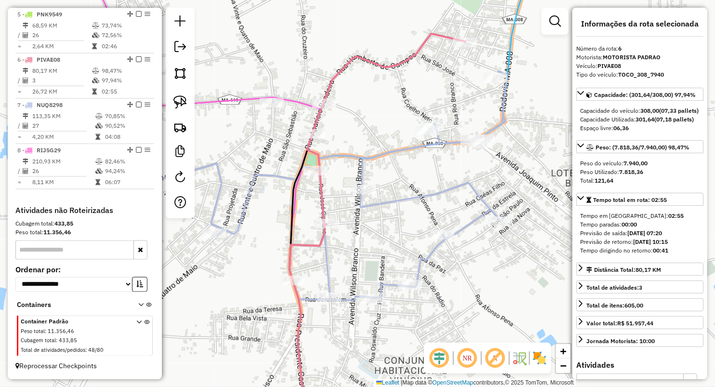
drag, startPoint x: 328, startPoint y: 211, endPoint x: 378, endPoint y: 217, distance: 50.5
click at [380, 222] on div "Janela de atendimento Grade de atendimento Capacidade Transportadoras Veículos …" at bounding box center [357, 193] width 715 height 387
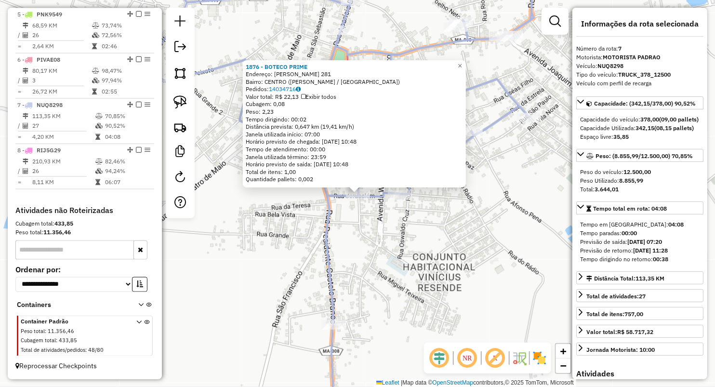
click at [374, 243] on div "1876 - BOTECO PRIME Endereço: [PERSON_NAME] 281 Bairro: [GEOGRAPHIC_DATA] ([PER…" at bounding box center [357, 193] width 715 height 387
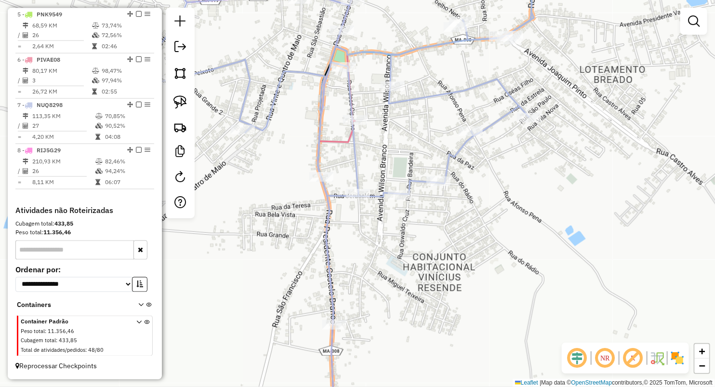
drag, startPoint x: 327, startPoint y: 103, endPoint x: 335, endPoint y: 212, distance: 109.7
click at [335, 212] on icon at bounding box center [339, 142] width 394 height 363
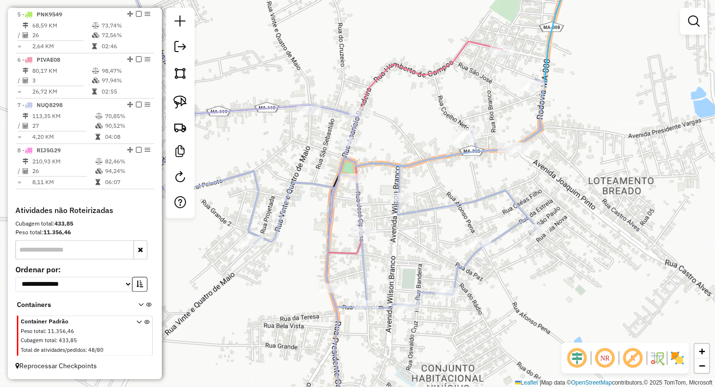
drag, startPoint x: 413, startPoint y: 104, endPoint x: 385, endPoint y: 150, distance: 53.8
click at [365, 158] on div "Janela de atendimento Grade de atendimento Capacidade Transportadoras Veículos …" at bounding box center [357, 193] width 715 height 387
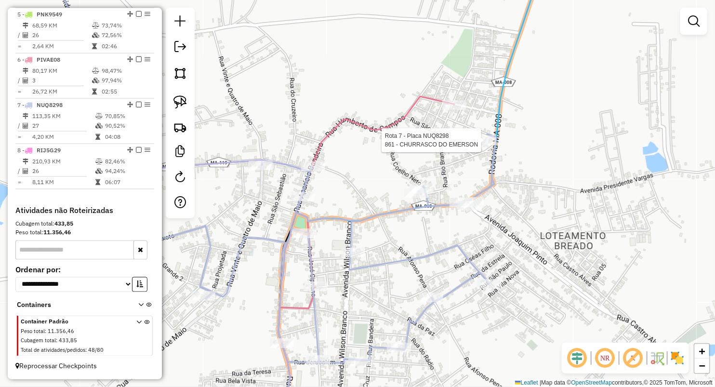
select select "**********"
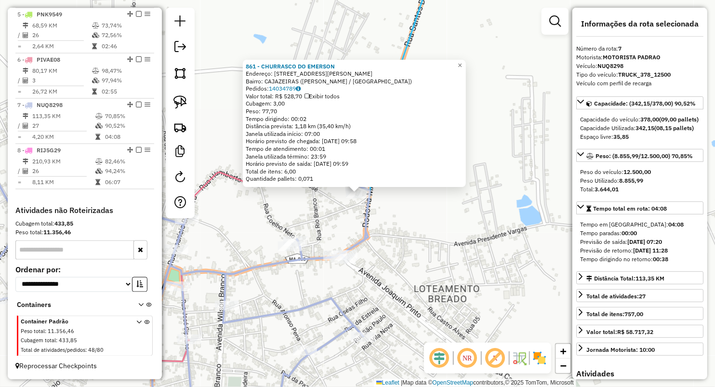
click at [324, 211] on div "861 - CHURRASCO DO [PERSON_NAME]: [STREET_ADDRESS][PERSON_NAME] Bairro: CAJAZEI…" at bounding box center [357, 193] width 715 height 387
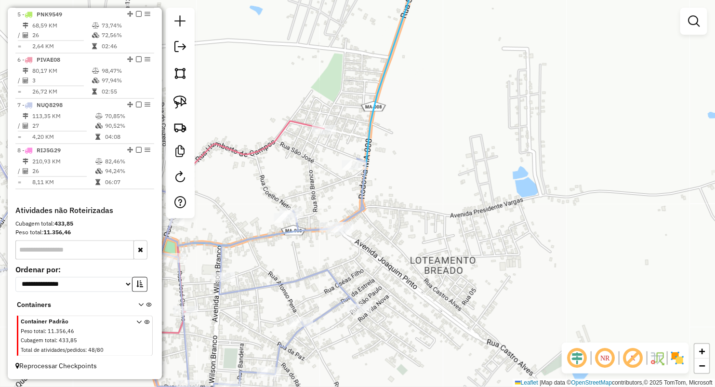
drag, startPoint x: 421, startPoint y: 285, endPoint x: 433, endPoint y: 111, distance: 173.9
click at [434, 118] on div "Janela de atendimento Grade de atendimento Capacidade Transportadoras Veículos …" at bounding box center [357, 193] width 715 height 387
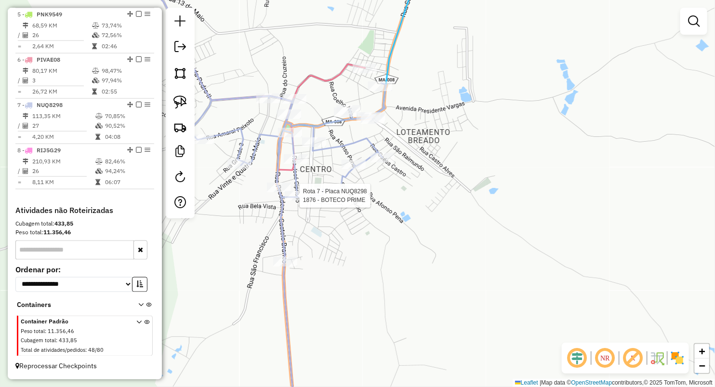
select select "**********"
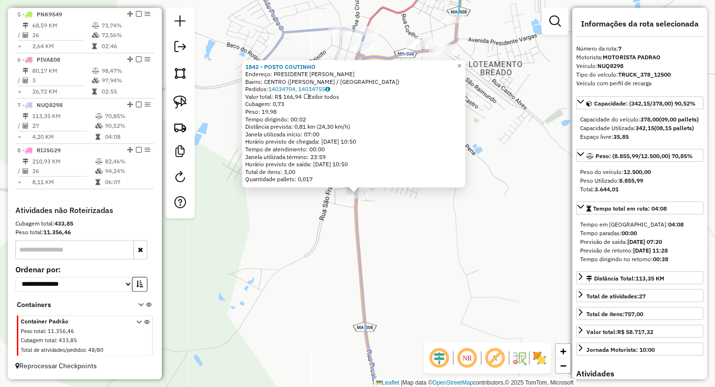
click at [384, 234] on div "1842 - POSTO [PERSON_NAME]: PRESIDENTE CASTELO BRANCO SN Bairro: CENTRO ([PERSO…" at bounding box center [357, 193] width 715 height 387
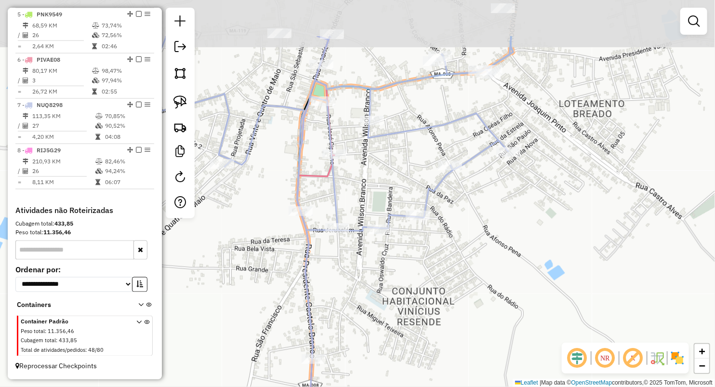
drag, startPoint x: 525, startPoint y: 58, endPoint x: 491, endPoint y: 125, distance: 75.2
click at [491, 125] on icon at bounding box center [317, 197] width 392 height 323
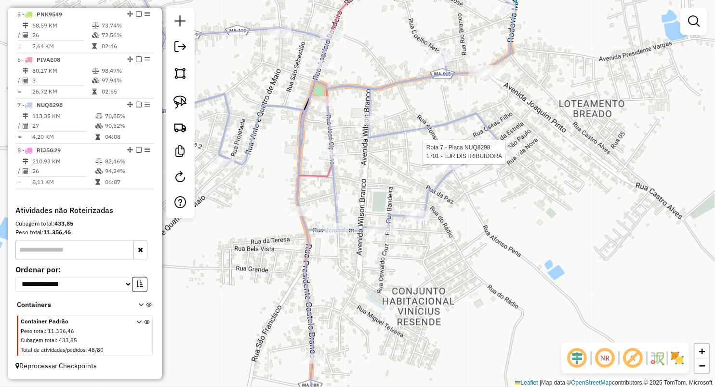
select select "**********"
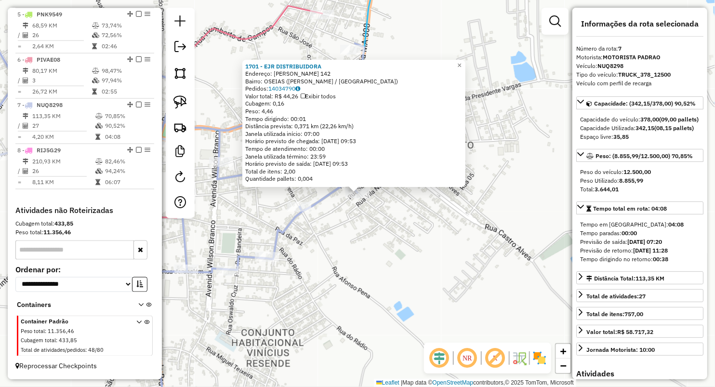
click at [335, 240] on div "1701 - EJR DISTRIBUIDORA Endereço: [PERSON_NAME] 142 Bairro: OSEIAS ([PERSON_NA…" at bounding box center [357, 193] width 715 height 387
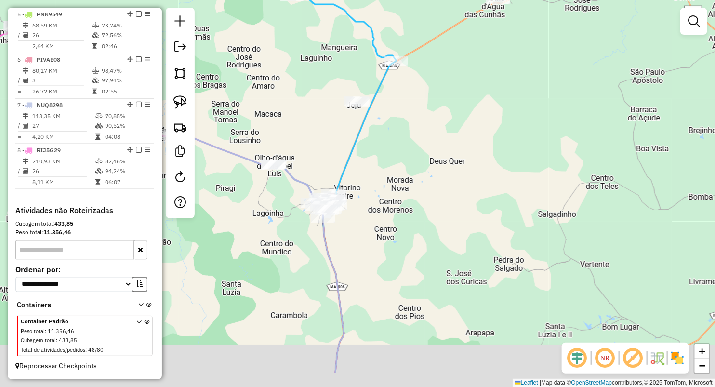
drag, startPoint x: 435, startPoint y: 279, endPoint x: 414, endPoint y: 196, distance: 86.0
click at [419, 197] on div "Janela de atendimento Grade de atendimento Capacidade Transportadoras Veículos …" at bounding box center [357, 193] width 715 height 387
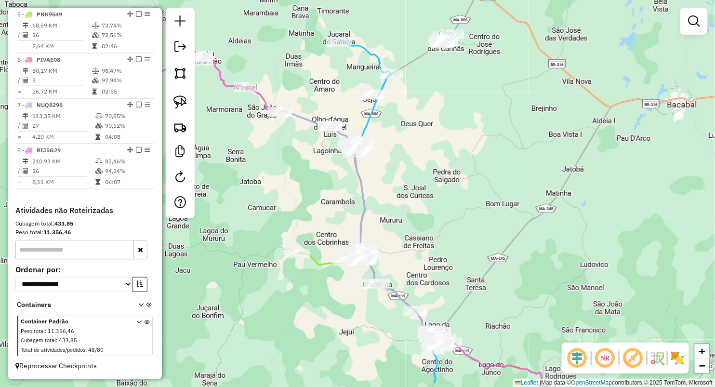
drag, startPoint x: 435, startPoint y: 257, endPoint x: 423, endPoint y: 194, distance: 64.2
click at [423, 194] on div "Janela de atendimento Grade de atendimento Capacidade Transportadoras Veículos …" at bounding box center [357, 193] width 715 height 387
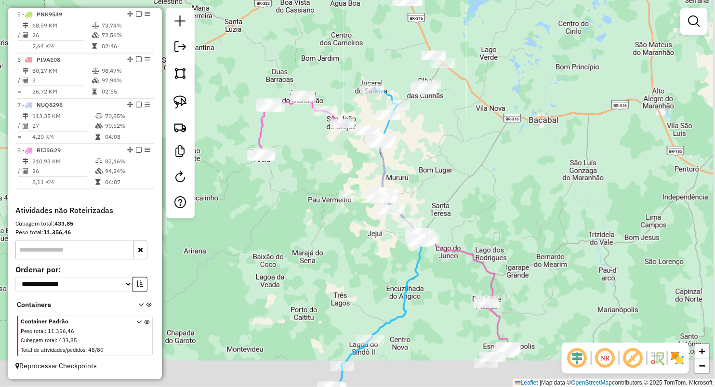
drag, startPoint x: 442, startPoint y: 214, endPoint x: 435, endPoint y: 181, distance: 33.9
click at [436, 181] on div "Janela de atendimento Grade de atendimento Capacidade Transportadoras Veículos …" at bounding box center [357, 193] width 715 height 387
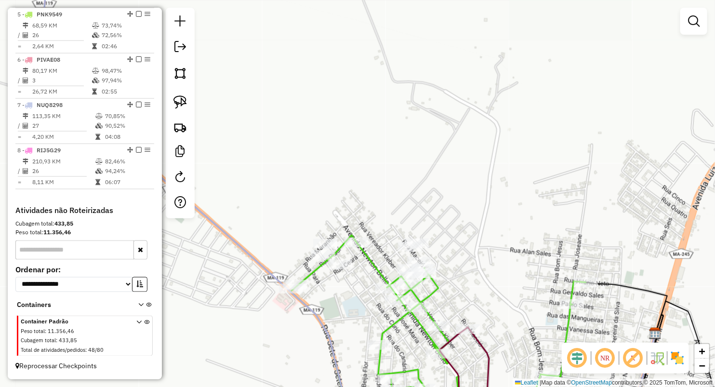
drag, startPoint x: 415, startPoint y: 188, endPoint x: 413, endPoint y: 171, distance: 16.5
click at [413, 171] on div "Janela de atendimento Grade de atendimento Capacidade Transportadoras Veículos …" at bounding box center [357, 193] width 715 height 387
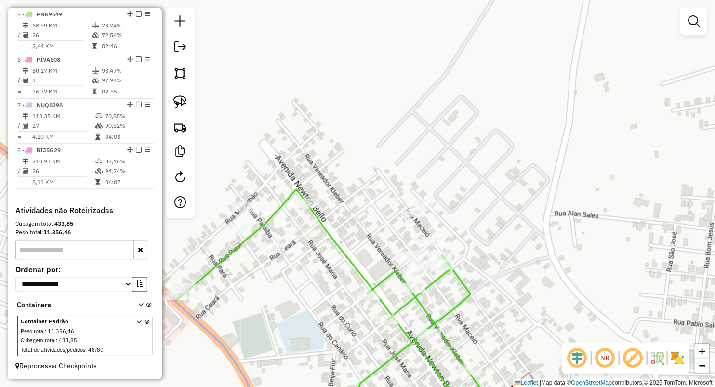
drag, startPoint x: 399, startPoint y: 170, endPoint x: 406, endPoint y: 153, distance: 18.2
click at [406, 153] on div "Janela de atendimento Grade de atendimento Capacidade Transportadoras Veículos …" at bounding box center [357, 193] width 715 height 387
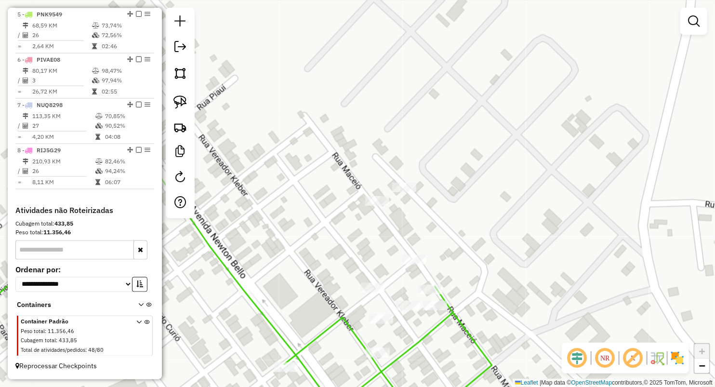
drag, startPoint x: 472, startPoint y: 266, endPoint x: 459, endPoint y: 198, distance: 69.2
click at [459, 198] on div "Janela de atendimento Grade de atendimento Capacidade Transportadoras Veículos …" at bounding box center [357, 193] width 715 height 387
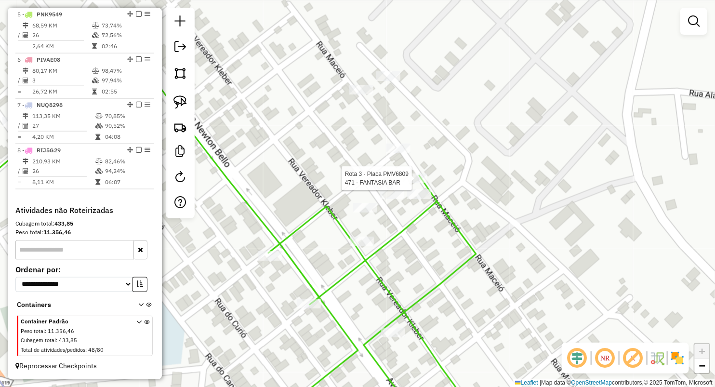
select select "**********"
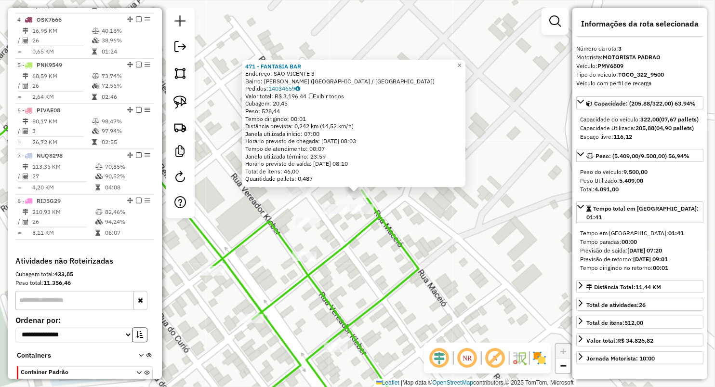
scroll to position [462, 0]
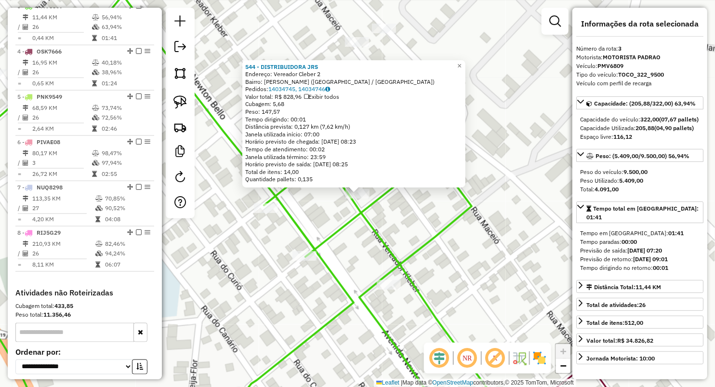
click at [359, 258] on div "544 - DISTRIBUIDORA JRS Endereço: Vereador Cleber 2 Bairro: [PERSON_NAME] ([GEO…" at bounding box center [357, 193] width 715 height 387
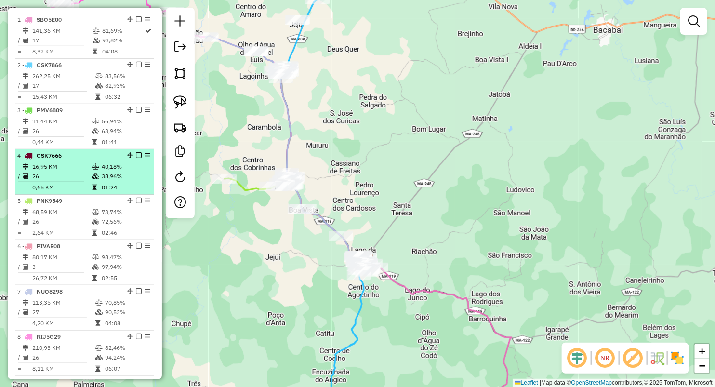
scroll to position [355, 0]
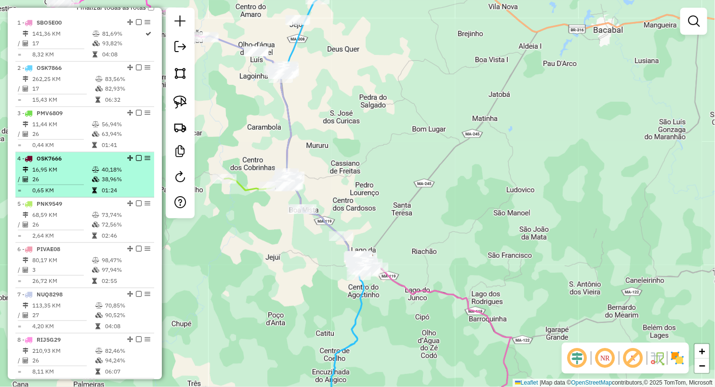
click at [92, 192] on table "16,95 KM 40,18% / 26 38,96% = 0,65 KM 01:24" at bounding box center [84, 180] width 135 height 30
select select "**********"
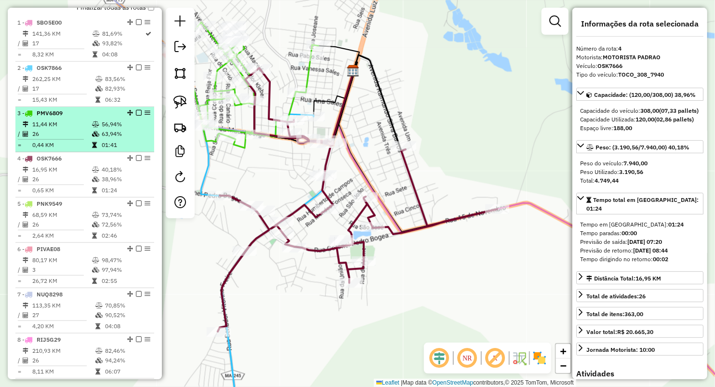
click at [87, 140] on td at bounding box center [54, 139] width 74 height 1
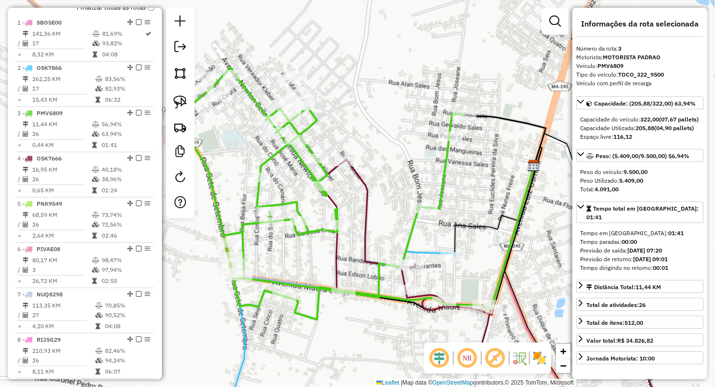
drag, startPoint x: 370, startPoint y: 131, endPoint x: 372, endPoint y: 111, distance: 19.3
click at [372, 111] on div "Janela de atendimento Grade de atendimento Capacidade Transportadoras Veículos …" at bounding box center [357, 193] width 715 height 387
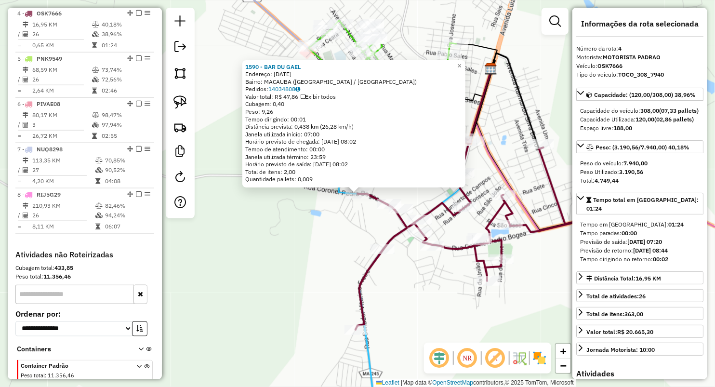
scroll to position [508, 0]
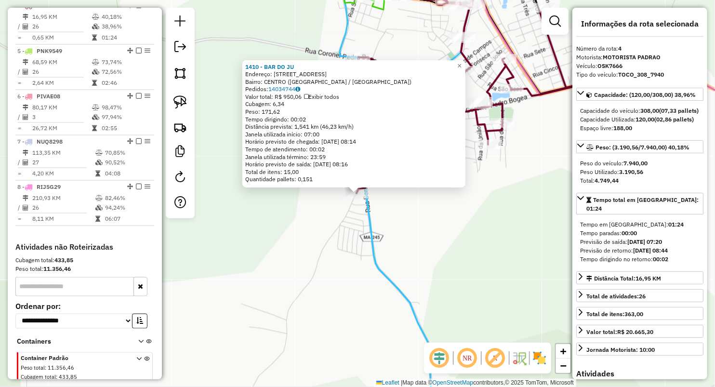
click at [426, 249] on div "1410 - BAR DO JU Endereço: [GEOGRAPHIC_DATA] 53 Bairro: [GEOGRAPHIC_DATA] ([GEO…" at bounding box center [357, 193] width 715 height 387
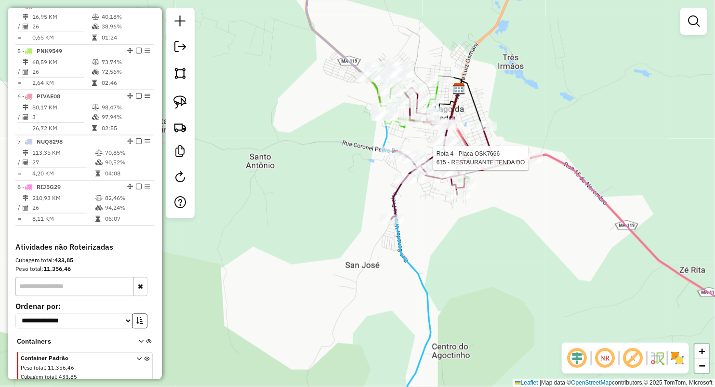
select select "**********"
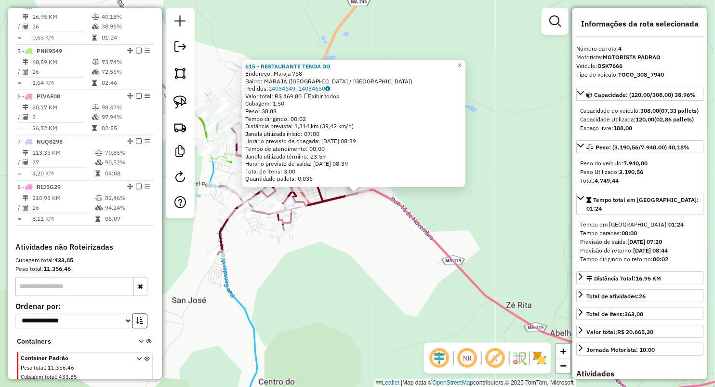
click at [363, 290] on div "615 - RESTAURANTE TENDA DO Endereço: Maraja 758 Bairro: [GEOGRAPHIC_DATA] ([GEO…" at bounding box center [357, 193] width 715 height 387
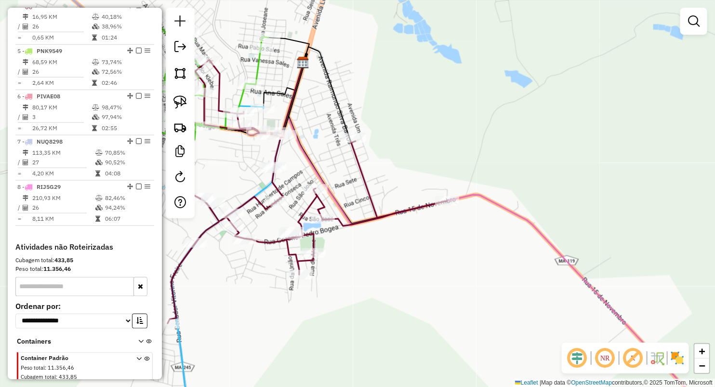
drag, startPoint x: 319, startPoint y: 182, endPoint x: 374, endPoint y: 180, distance: 55.4
click at [373, 193] on div "Janela de atendimento Grade de atendimento Capacidade Transportadoras Veículos …" at bounding box center [357, 193] width 715 height 387
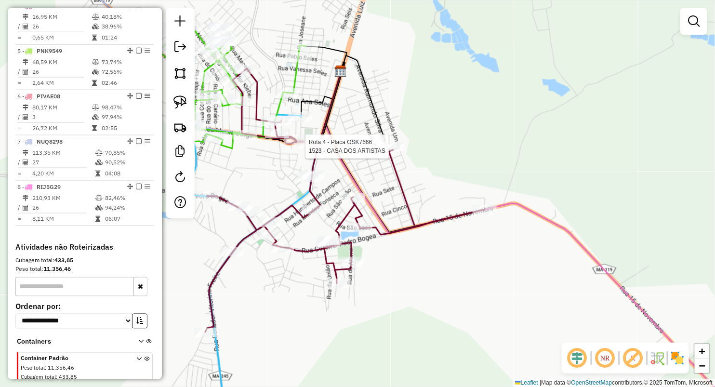
select select "**********"
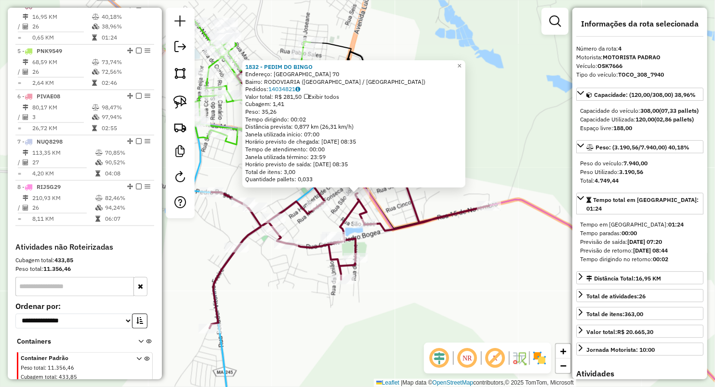
click at [425, 287] on div "1832 - PEDIM DO BINGO Endereço: SAO FRANCISCO 70 Bairro: RODOVIARIA ([GEOGRAPHI…" at bounding box center [357, 193] width 715 height 387
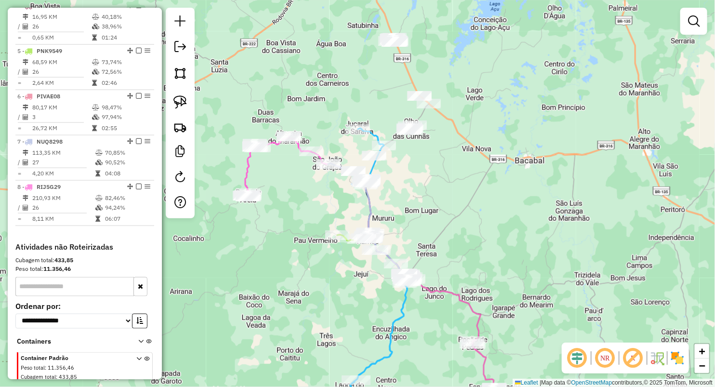
drag, startPoint x: 417, startPoint y: 299, endPoint x: 397, endPoint y: 241, distance: 60.5
click at [398, 245] on div "Janela de atendimento Grade de atendimento Capacidade Transportadoras Veículos …" at bounding box center [357, 193] width 715 height 387
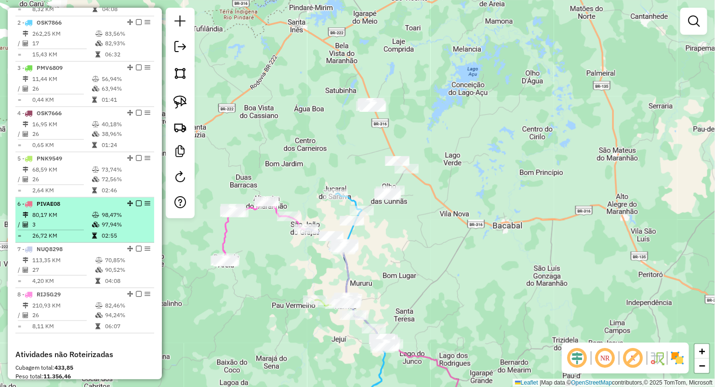
scroll to position [347, 0]
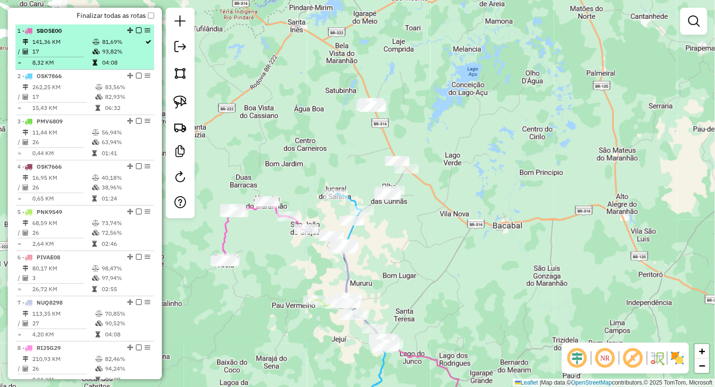
click at [63, 47] on td "141,36 KM" at bounding box center [62, 42] width 60 height 10
select select "**********"
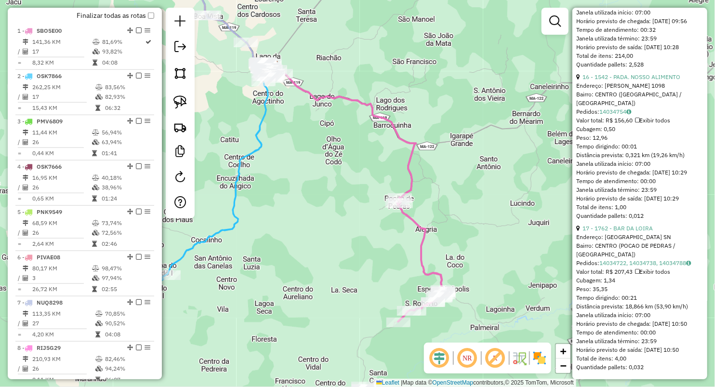
scroll to position [2694, 0]
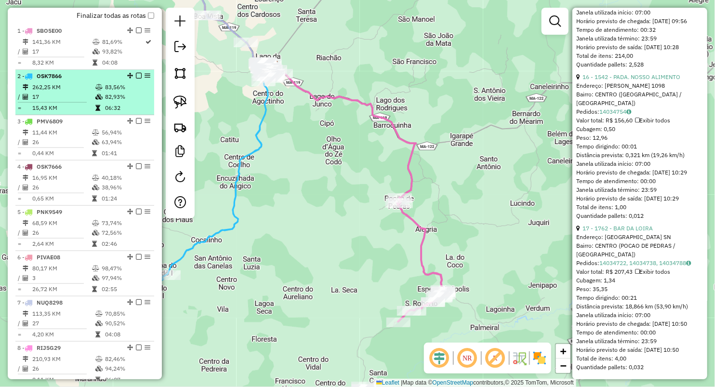
click at [74, 112] on td "15,43 KM" at bounding box center [63, 108] width 63 height 10
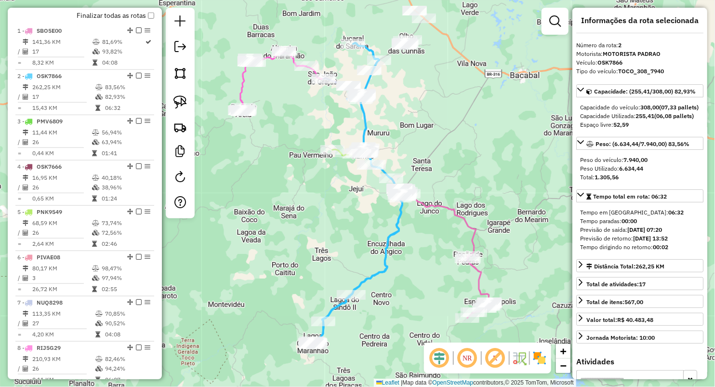
scroll to position [0, 0]
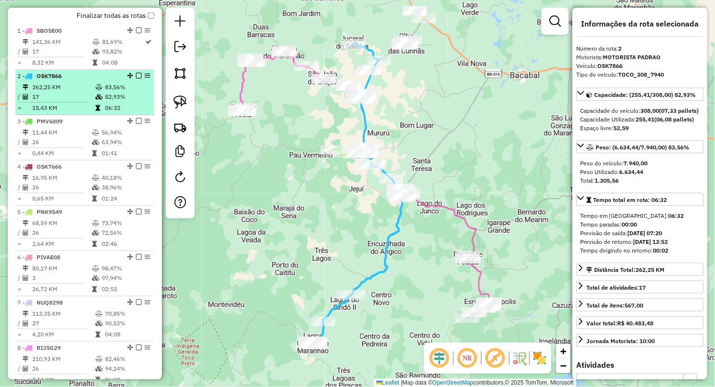
click at [66, 112] on td "15,43 KM" at bounding box center [63, 108] width 63 height 10
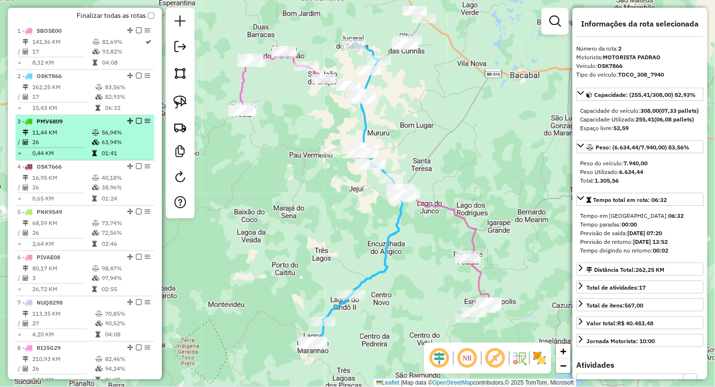
click at [65, 137] on td "11,44 KM" at bounding box center [62, 133] width 60 height 10
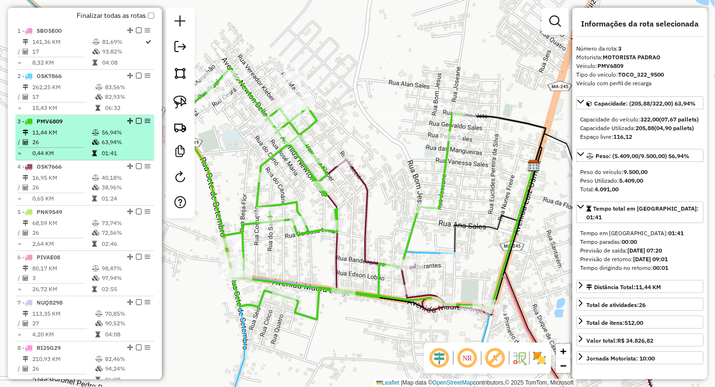
click at [66, 147] on td "26" at bounding box center [62, 142] width 60 height 10
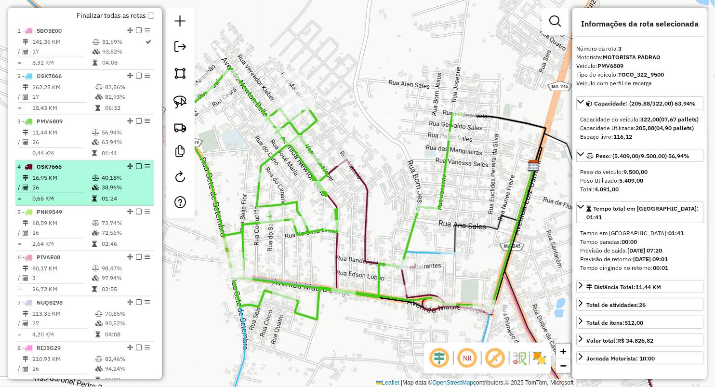
click at [66, 192] on td "26" at bounding box center [62, 188] width 60 height 10
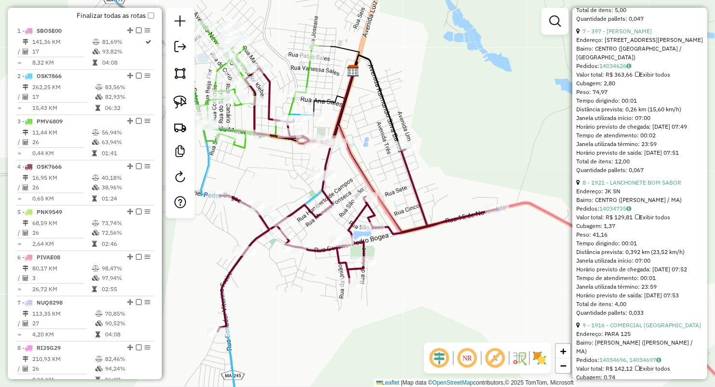
scroll to position [1338, 0]
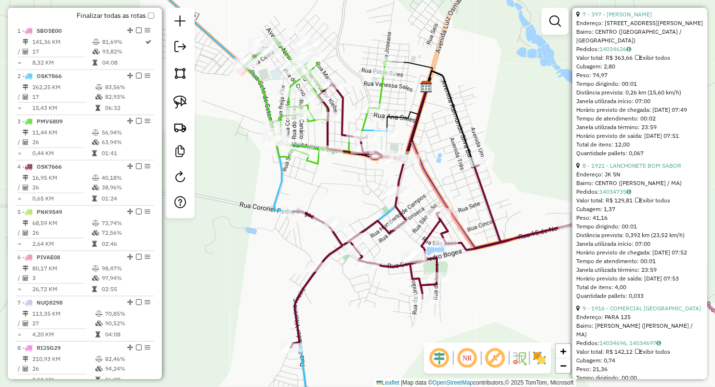
drag, startPoint x: 373, startPoint y: 158, endPoint x: 431, endPoint y: 171, distance: 59.1
click at [431, 171] on icon at bounding box center [627, 260] width 431 height 364
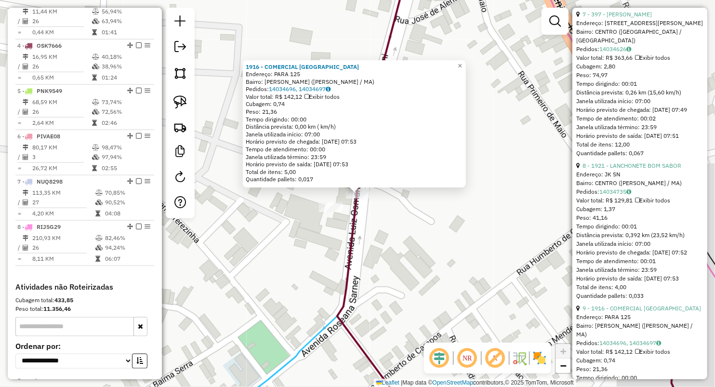
scroll to position [508, 0]
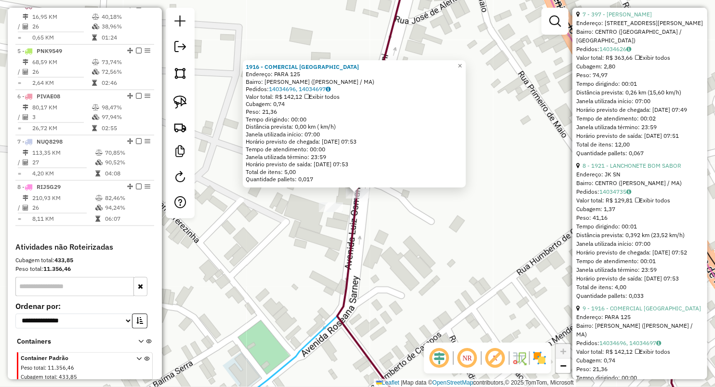
click at [299, 234] on div "1916 - COMERCIAL [GEOGRAPHIC_DATA] Endereço: PARA 125 Bairro: [PERSON_NAME] ([P…" at bounding box center [357, 193] width 715 height 387
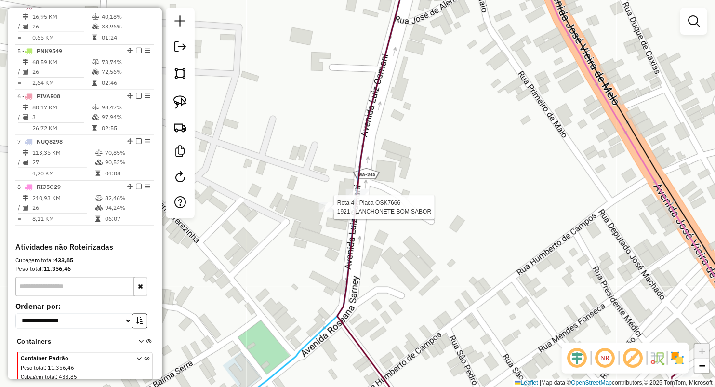
select select "**********"
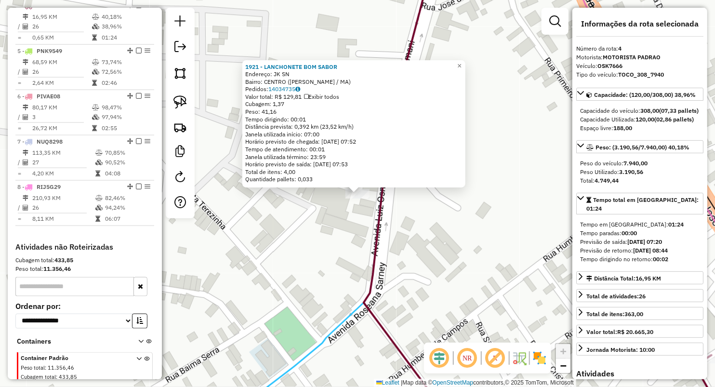
click at [341, 210] on div "1921 - LANCHONETE BOM SABOR Endereço: JK SN Bairro: CENTRO ([PERSON_NAME] / [GE…" at bounding box center [357, 193] width 715 height 387
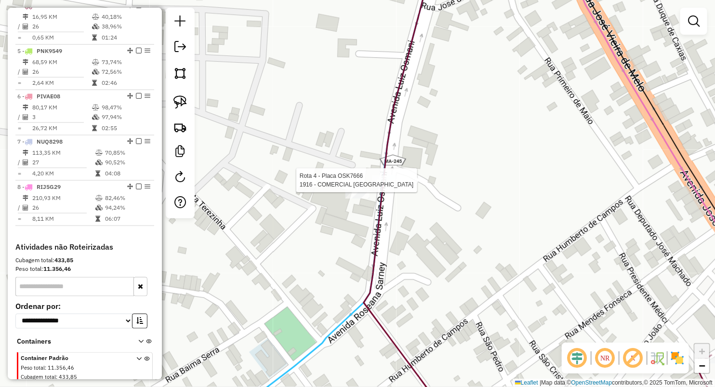
select select "**********"
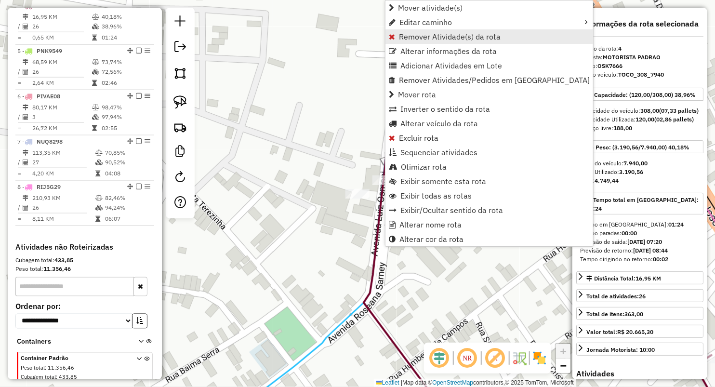
click at [422, 37] on span "Remover Atividade(s) da rota" at bounding box center [450, 37] width 102 height 8
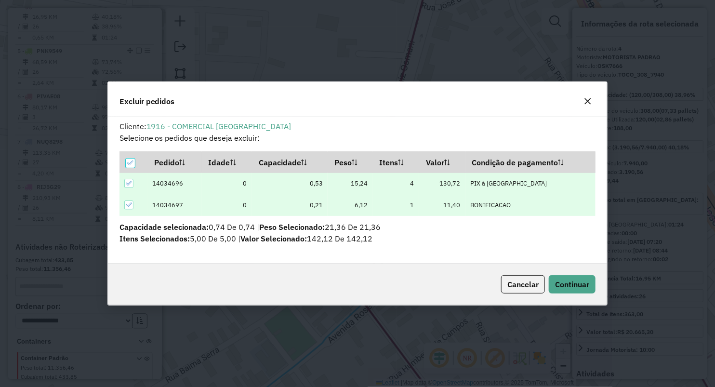
scroll to position [0, 0]
click at [566, 283] on span "Continuar" at bounding box center [572, 284] width 34 height 10
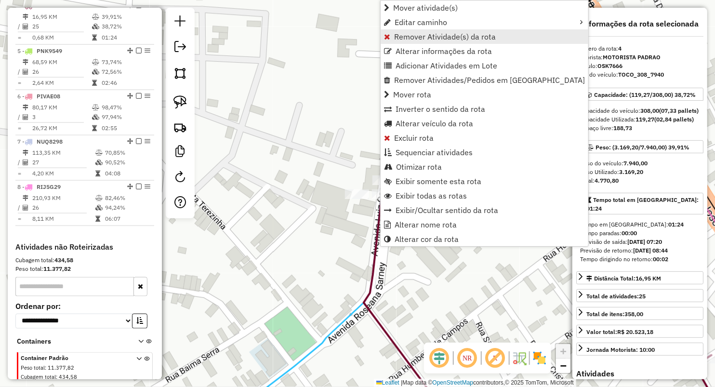
click at [414, 39] on span "Remover Atividade(s) da rota" at bounding box center [445, 37] width 102 height 8
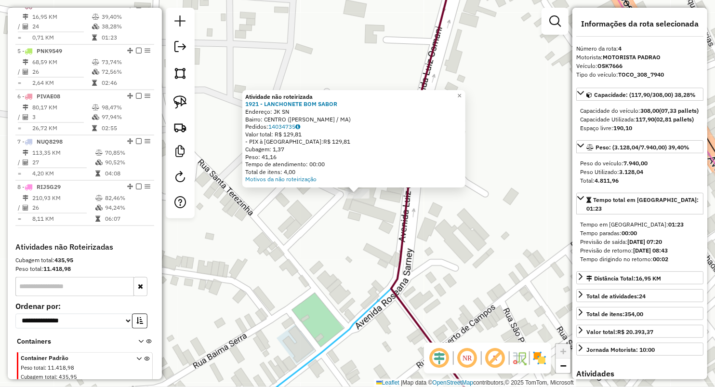
click at [320, 232] on div "Atividade não roteirizada 1921 - LANCHONETE BOM SABOR Endereço: JK SN Bairro: C…" at bounding box center [357, 193] width 715 height 387
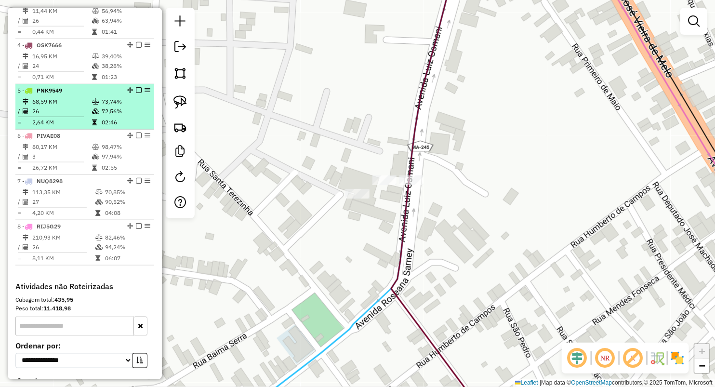
scroll to position [455, 0]
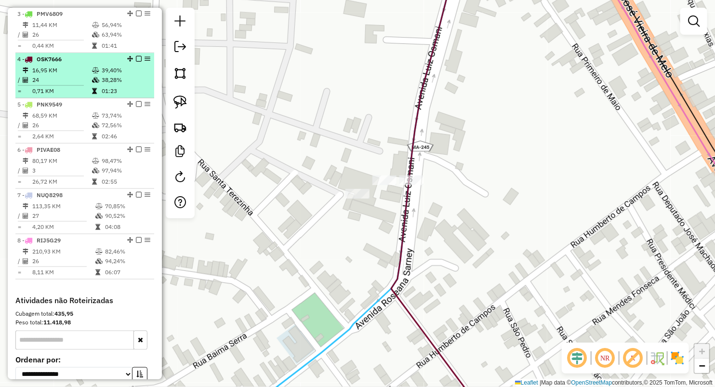
click at [76, 85] on td "24" at bounding box center [62, 80] width 60 height 10
select select "**********"
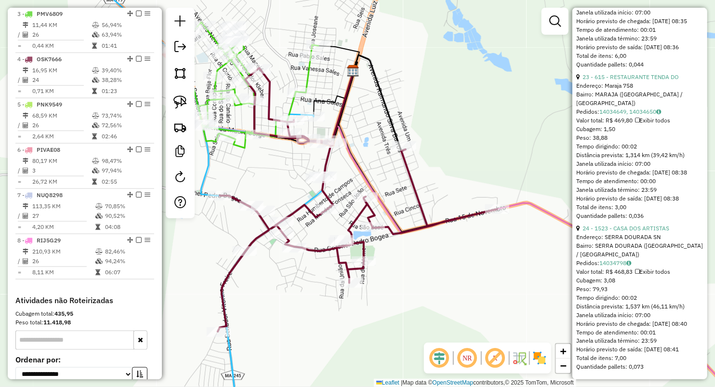
scroll to position [3710, 0]
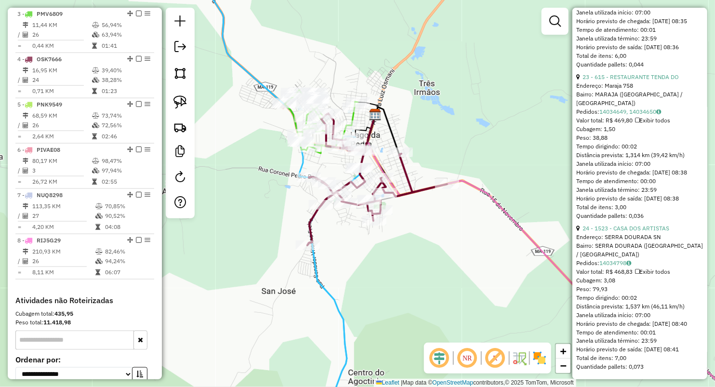
drag, startPoint x: 419, startPoint y: 133, endPoint x: 433, endPoint y: 161, distance: 32.1
click at [433, 161] on div "Janela de atendimento Grade de atendimento Capacidade Transportadoras Veículos …" at bounding box center [357, 193] width 715 height 387
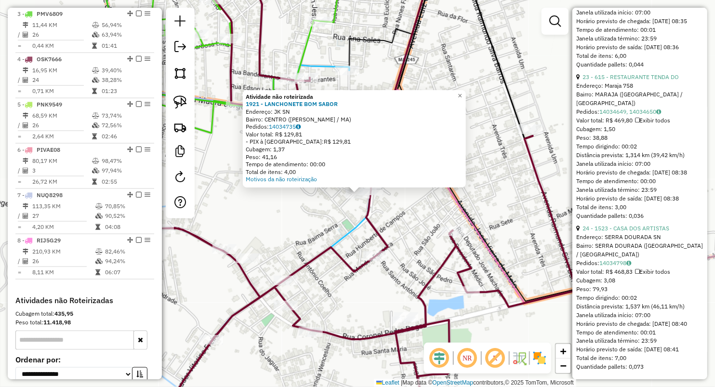
click at [303, 230] on div "Atividade não roteirizada 1921 - LANCHONETE BOM SABOR Endereço: JK SN Bairro: C…" at bounding box center [357, 193] width 715 height 387
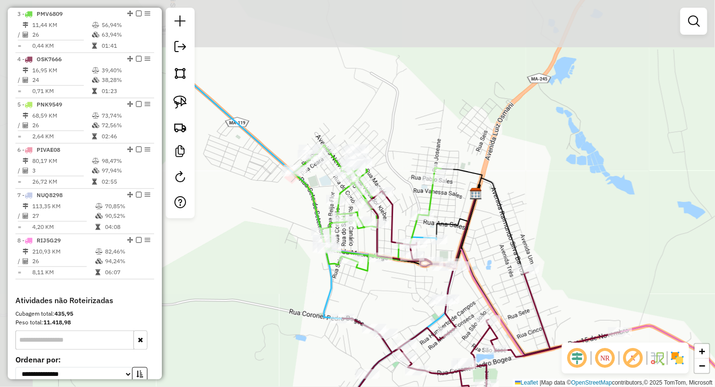
drag, startPoint x: 398, startPoint y: 279, endPoint x: 407, endPoint y: 267, distance: 15.1
click at [411, 292] on div "Janela de atendimento Grade de atendimento Capacidade Transportadoras Veículos …" at bounding box center [357, 193] width 715 height 387
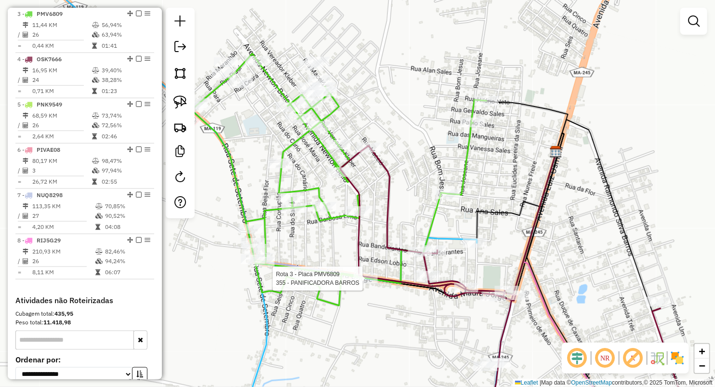
select select "**********"
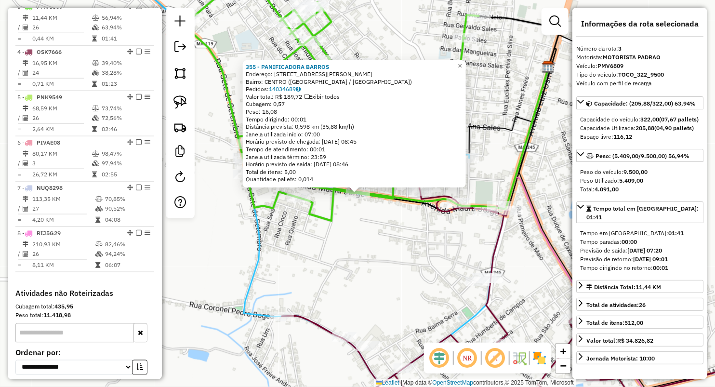
scroll to position [462, 0]
click at [299, 256] on div "355 - PANIFICADORA [PERSON_NAME]: [STREET_ADDRESS][PERSON_NAME] Bairro: [GEOGRA…" at bounding box center [357, 193] width 715 height 387
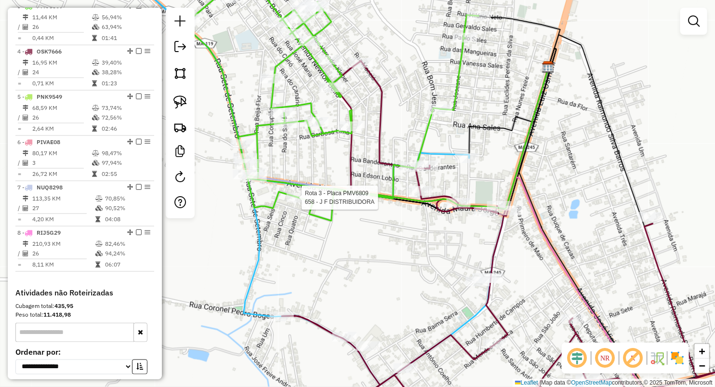
select select "**********"
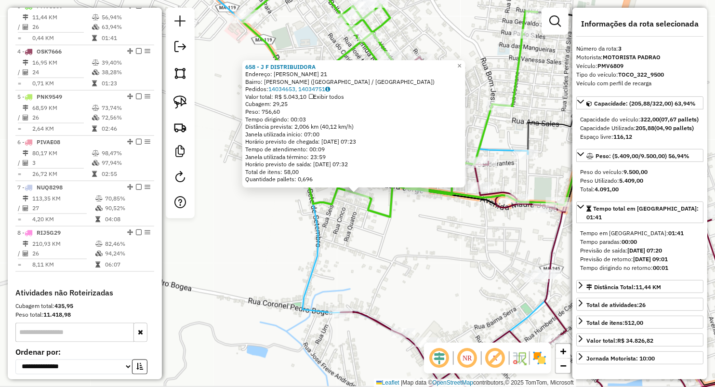
click at [325, 227] on div "658 - J F DISTRIBUIDORA Endereço: [PERSON_NAME] 21 Bairro: [PERSON_NAME] ([GEOG…" at bounding box center [357, 193] width 715 height 387
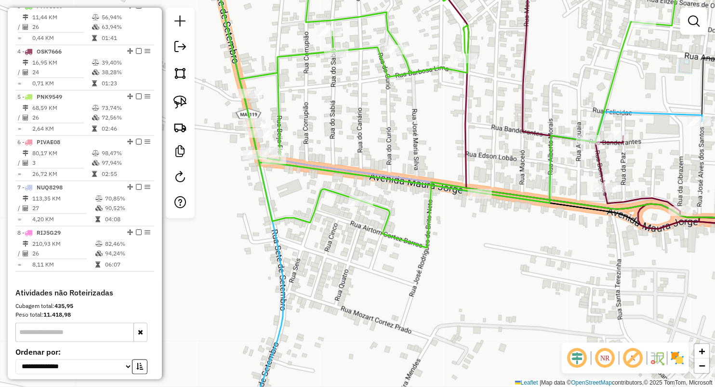
drag, startPoint x: 178, startPoint y: 100, endPoint x: 208, endPoint y: 105, distance: 30.3
click at [178, 100] on img at bounding box center [179, 101] width 13 height 13
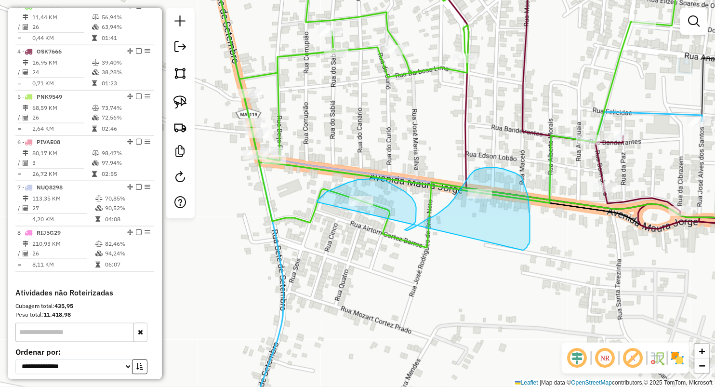
drag, startPoint x: 317, startPoint y: 202, endPoint x: 523, endPoint y: 250, distance: 211.2
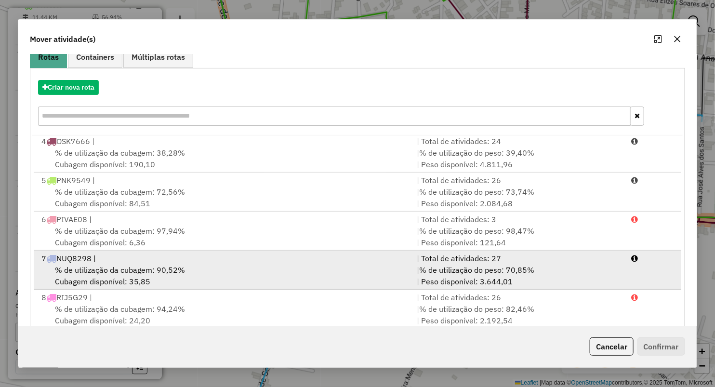
scroll to position [106, 0]
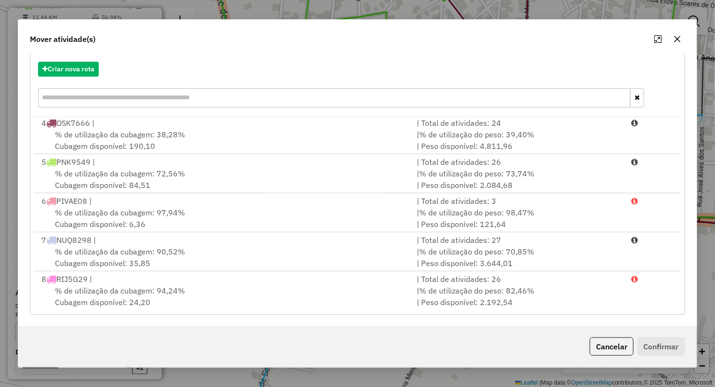
drag, startPoint x: 675, startPoint y: 39, endPoint x: 512, endPoint y: 83, distance: 168.3
click at [674, 39] on icon "button" at bounding box center [677, 39] width 8 height 8
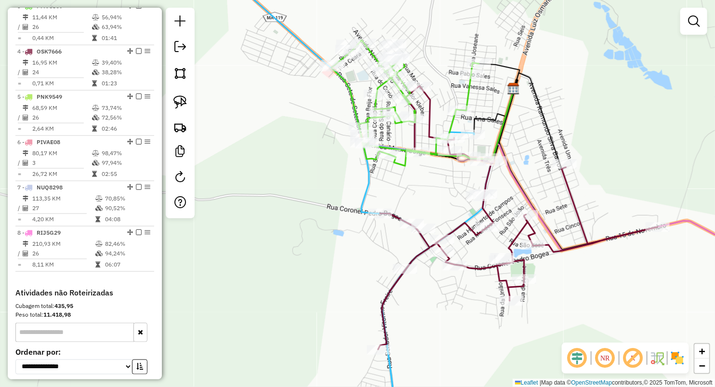
drag, startPoint x: 430, startPoint y: 191, endPoint x: 407, endPoint y: 209, distance: 29.5
click at [407, 209] on div "Janela de atendimento Grade de atendimento Capacidade Transportadoras Veículos …" at bounding box center [357, 193] width 715 height 387
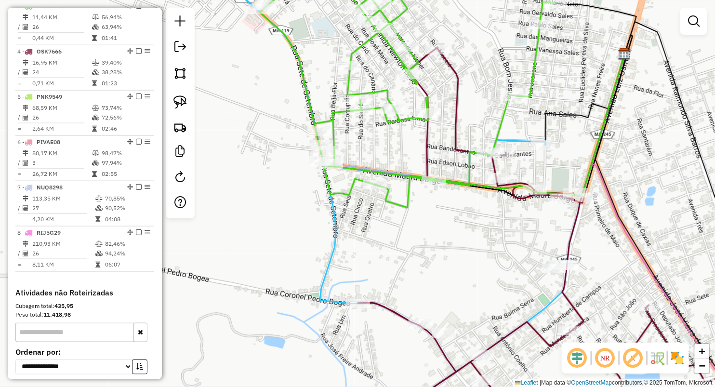
click at [399, 146] on div "Janela de atendimento Grade de atendimento Capacidade Transportadoras Veículos …" at bounding box center [357, 193] width 715 height 387
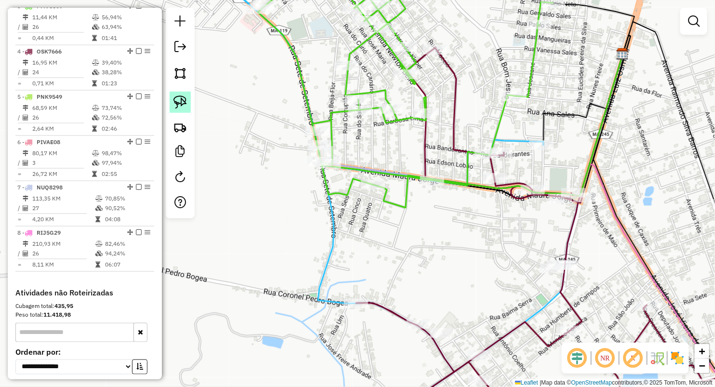
drag, startPoint x: 172, startPoint y: 92, endPoint x: 189, endPoint y: 98, distance: 18.0
click at [172, 92] on link at bounding box center [180, 102] width 21 height 21
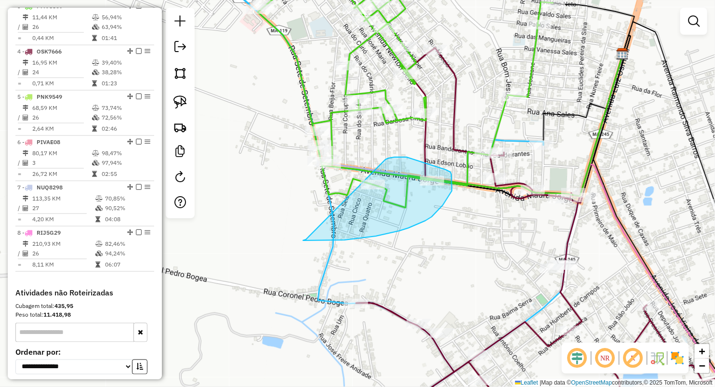
drag, startPoint x: 392, startPoint y: 158, endPoint x: 306, endPoint y: 239, distance: 118.2
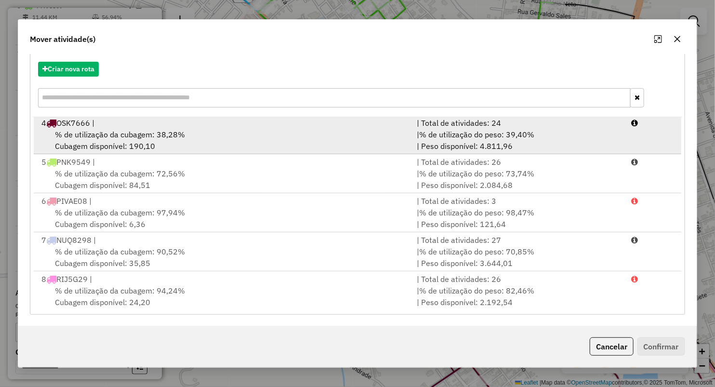
click at [103, 135] on span "% de utilização da cubagem: 38,28%" at bounding box center [120, 135] width 130 height 10
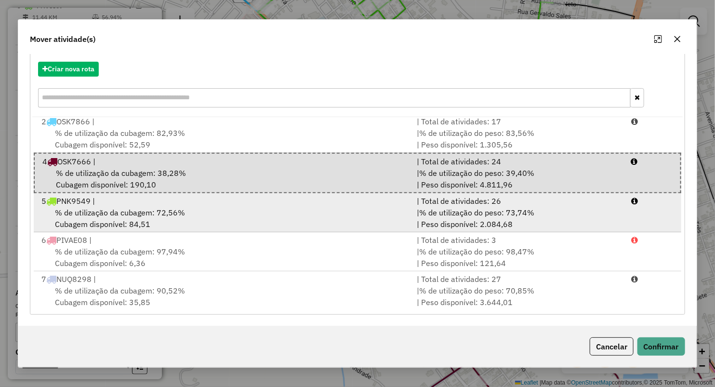
scroll to position [27, 0]
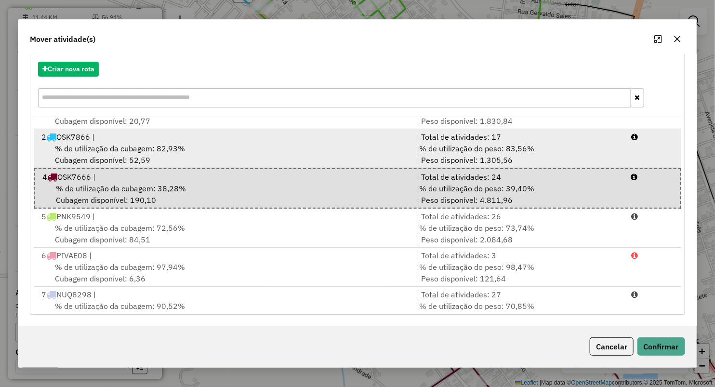
click at [222, 140] on div "2 OSK7866 |" at bounding box center [223, 137] width 375 height 12
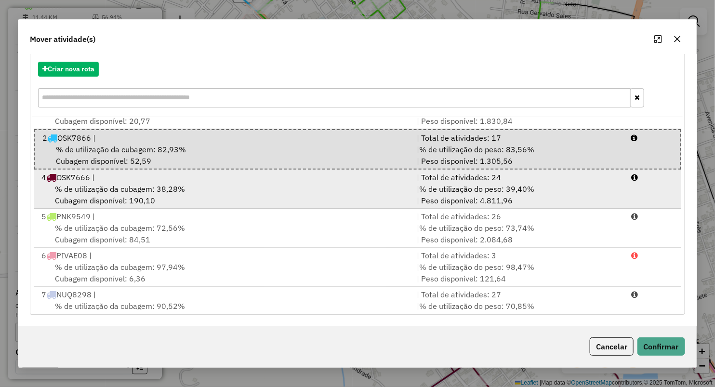
click at [224, 185] on div "% de utilização da cubagem: 38,28% Cubagem disponível: 190,10" at bounding box center [223, 194] width 375 height 23
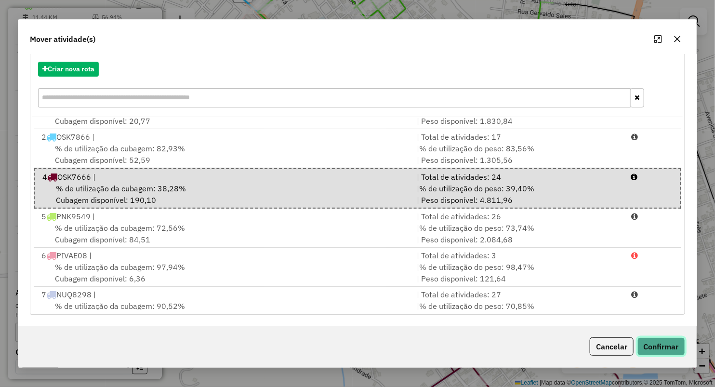
click at [669, 354] on button "Confirmar" at bounding box center [661, 346] width 48 height 18
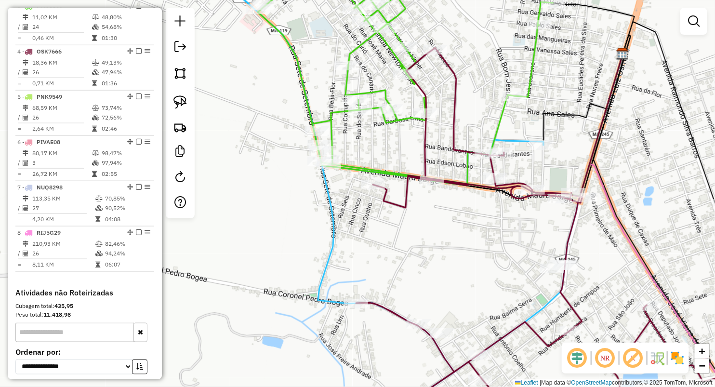
scroll to position [0, 0]
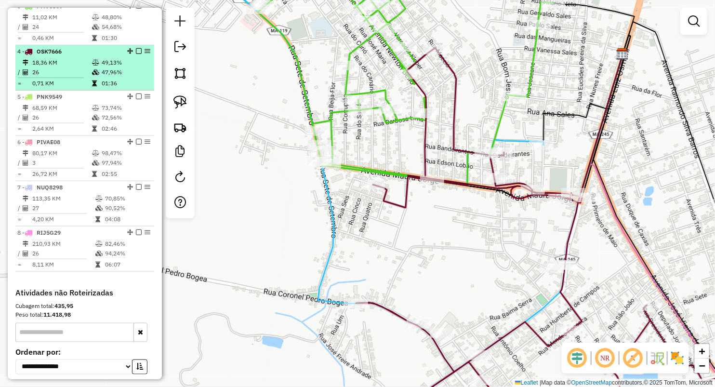
click at [67, 75] on td "26" at bounding box center [62, 72] width 60 height 10
select select "**********"
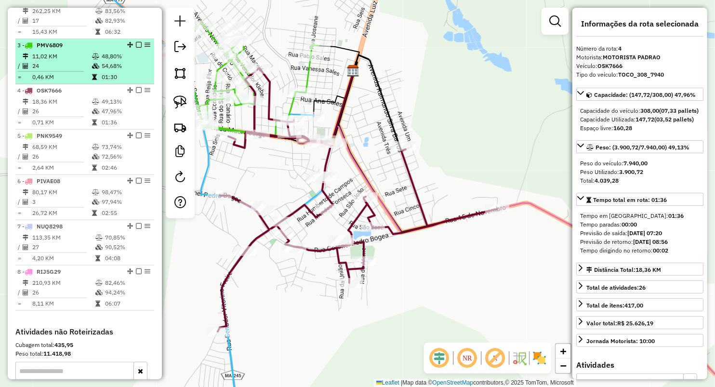
scroll to position [409, 0]
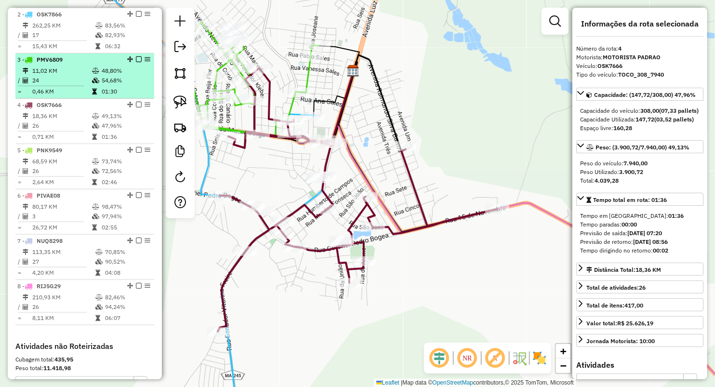
click at [73, 94] on td "0,46 KM" at bounding box center [62, 92] width 60 height 10
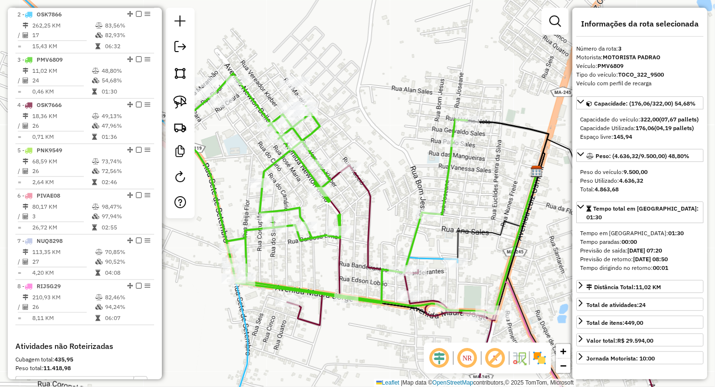
drag, startPoint x: 361, startPoint y: 114, endPoint x: 401, endPoint y: 114, distance: 40.0
click at [401, 114] on div "Janela de atendimento Grade de atendimento Capacidade Transportadoras Veículos …" at bounding box center [357, 193] width 715 height 387
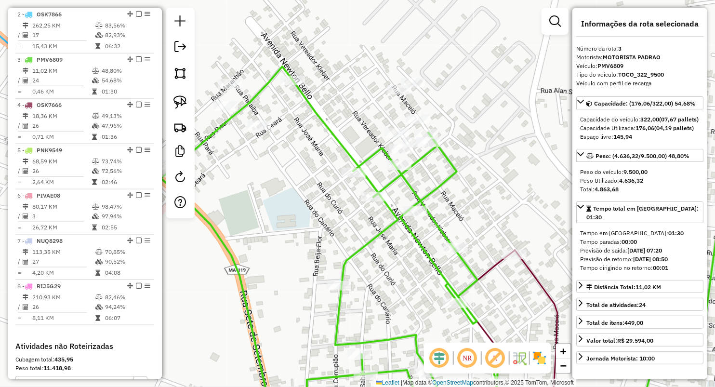
drag, startPoint x: 287, startPoint y: 125, endPoint x: 362, endPoint y: 144, distance: 77.8
click at [290, 131] on div "Janela de atendimento Grade de atendimento Capacidade Transportadoras Veículos …" at bounding box center [357, 193] width 715 height 387
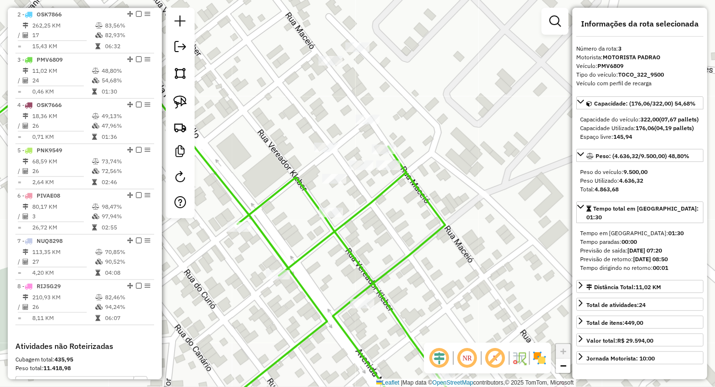
drag, startPoint x: 396, startPoint y: 114, endPoint x: 396, endPoint y: 125, distance: 11.6
click at [396, 125] on div "Janela de atendimento Grade de atendimento Capacidade Transportadoras Veículos …" at bounding box center [357, 193] width 715 height 387
click at [188, 103] on link at bounding box center [180, 102] width 21 height 21
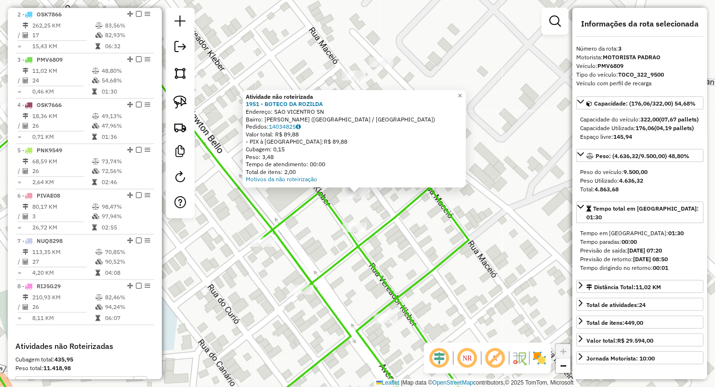
click at [381, 212] on div "Atividade não roteirizada 1951 - BOTECO DA ROZILDA Endereço: SAO VICENTRO SN Ba…" at bounding box center [357, 193] width 715 height 387
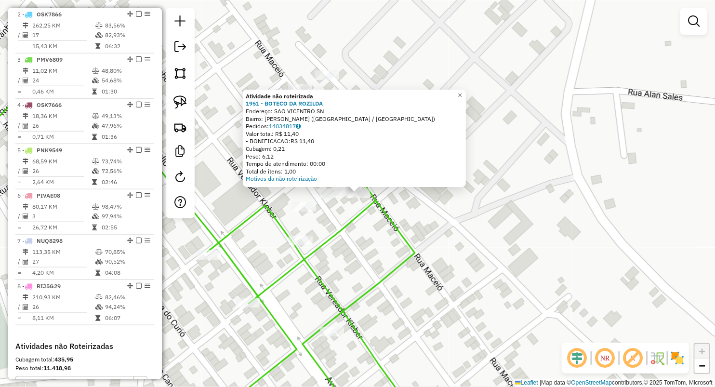
click at [351, 243] on div "Atividade não roteirizada 1951 - BOTECO DA ROZILDA Endereço: SAO VICENTRO SN Ba…" at bounding box center [357, 193] width 715 height 387
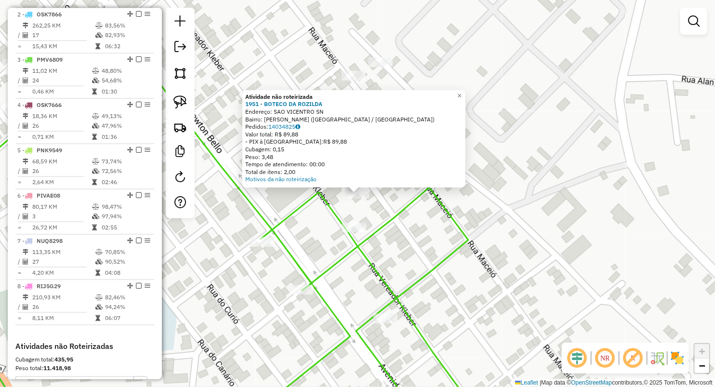
click at [304, 201] on icon at bounding box center [208, 227] width 558 height 397
select select "**********"
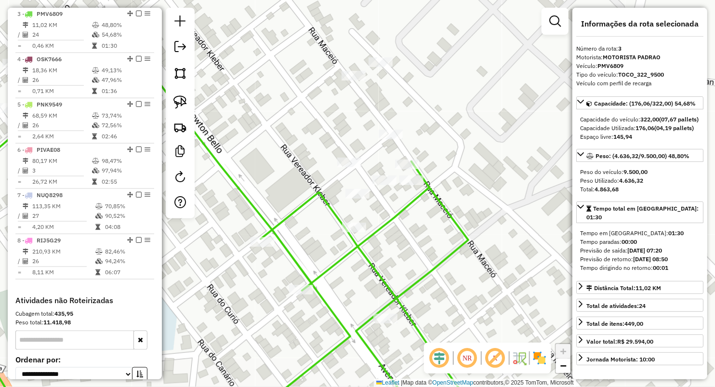
scroll to position [462, 0]
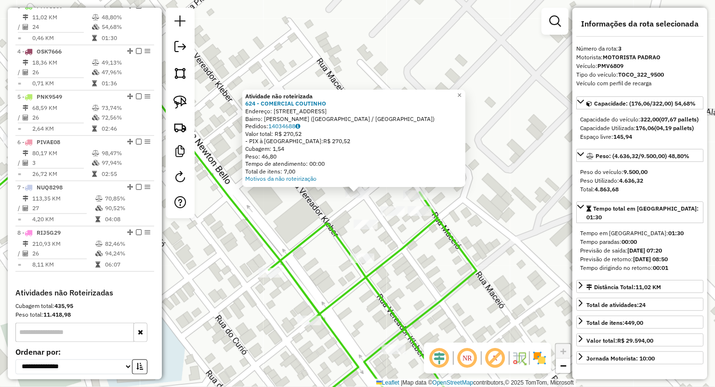
click at [298, 240] on icon at bounding box center [203, 243] width 548 height 366
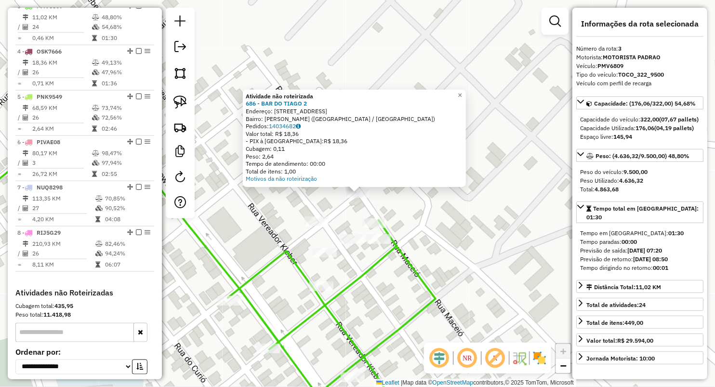
click at [225, 222] on div "Atividade não roteirizada 686 - BAR DO TIAGO 2 Endereço: RUA SAO VICENTE 20 Bai…" at bounding box center [357, 193] width 715 height 387
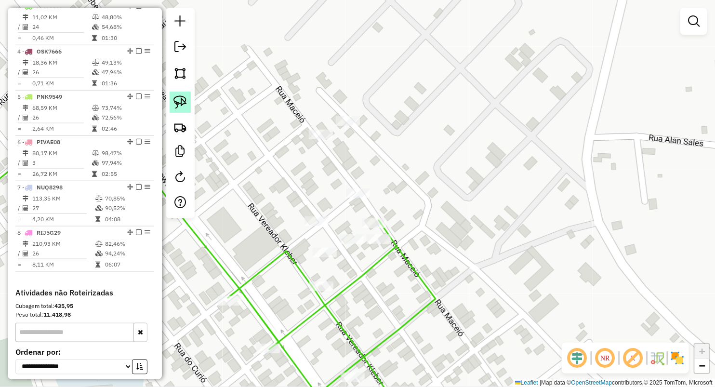
click at [181, 97] on img at bounding box center [179, 101] width 13 height 13
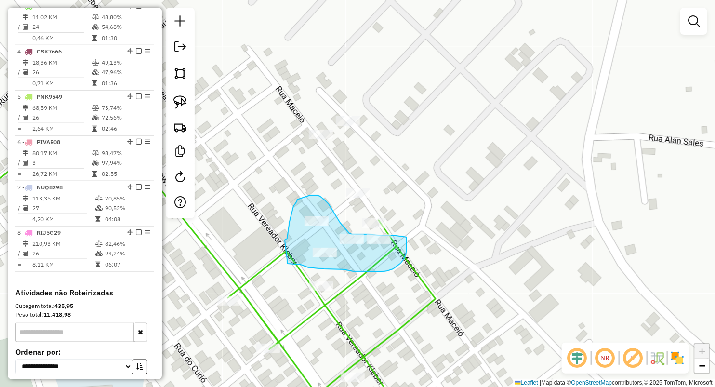
drag, startPoint x: 285, startPoint y: 240, endPoint x: 288, endPoint y: 263, distance: 23.8
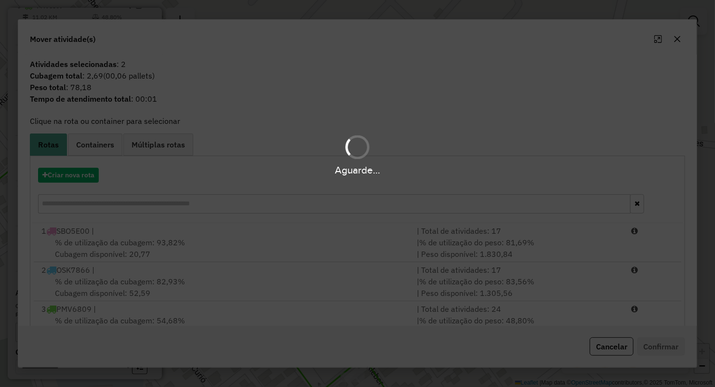
click at [110, 321] on div "Aguarde..." at bounding box center [357, 193] width 715 height 387
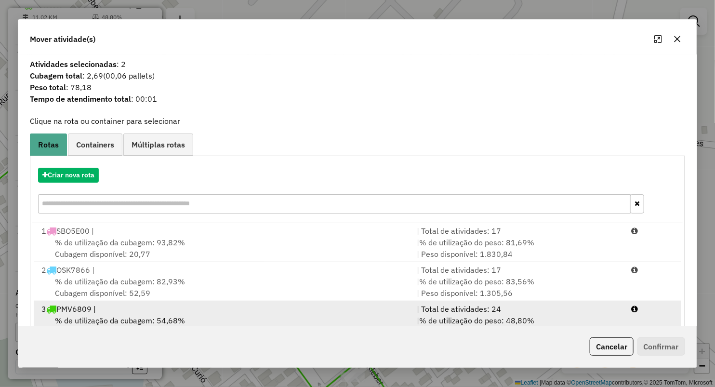
drag, startPoint x: 112, startPoint y: 311, endPoint x: 130, endPoint y: 305, distance: 18.6
click at [112, 310] on div "3 PMV6809 |" at bounding box center [223, 309] width 375 height 12
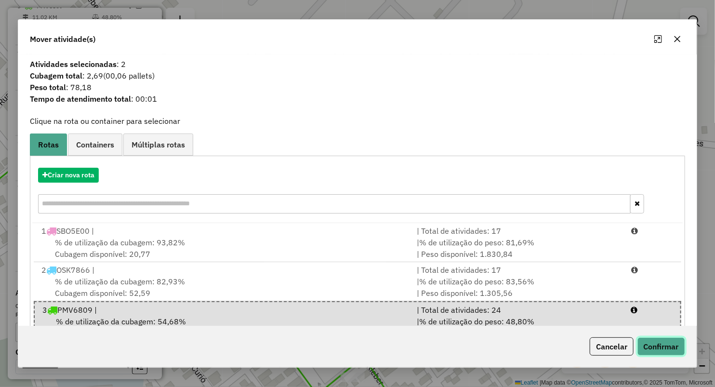
click at [671, 346] on button "Confirmar" at bounding box center [661, 346] width 48 height 18
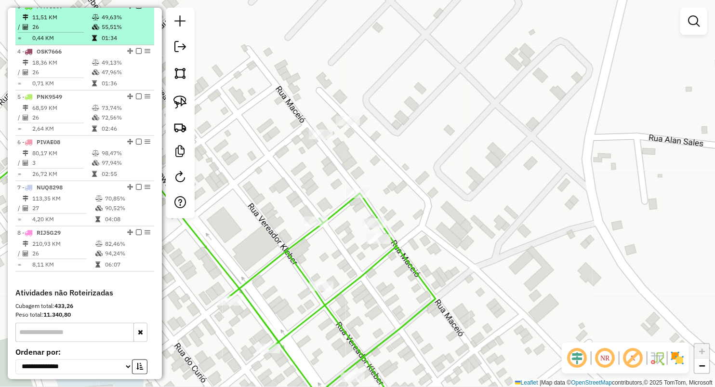
click at [72, 33] on hr at bounding box center [51, 32] width 66 height 0
select select "**********"
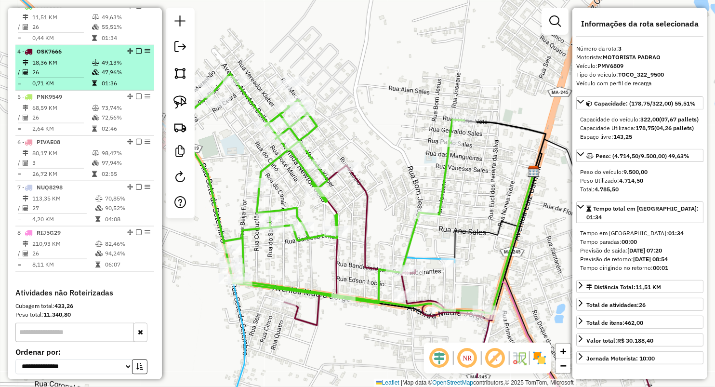
click at [66, 67] on td "18,36 KM" at bounding box center [62, 63] width 60 height 10
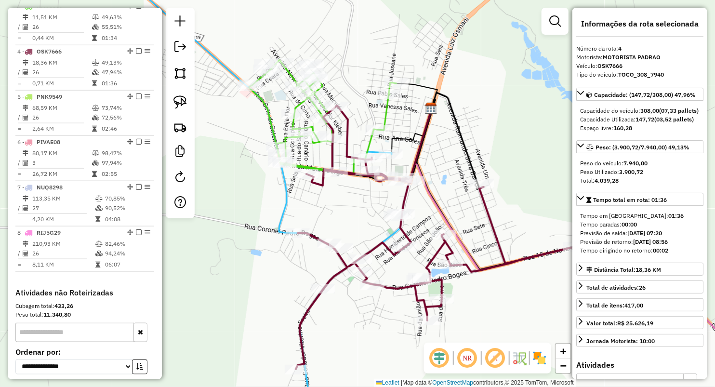
drag, startPoint x: 392, startPoint y: 121, endPoint x: 445, endPoint y: 151, distance: 61.1
click at [445, 151] on div "Janela de atendimento Grade de atendimento Capacidade Transportadoras Veículos …" at bounding box center [357, 193] width 715 height 387
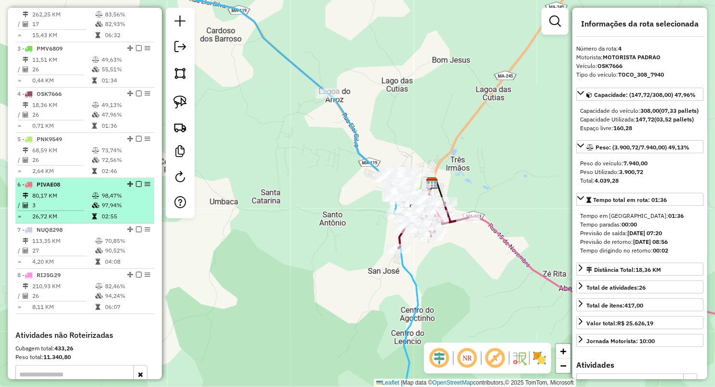
scroll to position [409, 0]
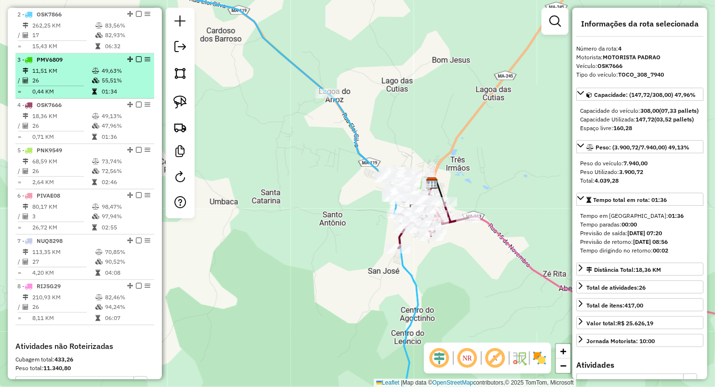
click at [85, 85] on td "26" at bounding box center [62, 81] width 60 height 10
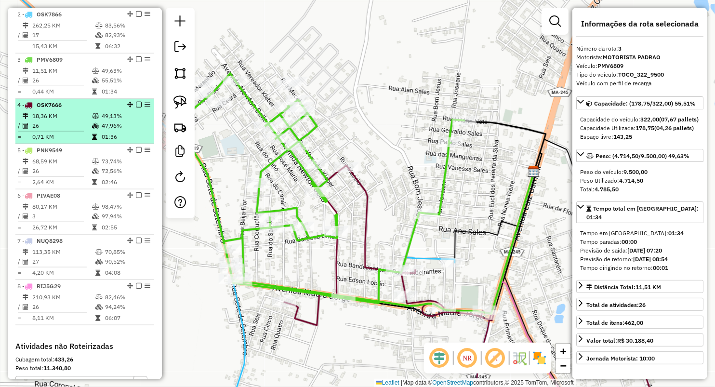
click at [85, 118] on li "4 - OSK7666 18,36 KM 49,13% / 26 47,96% = 0,71 KM 01:36" at bounding box center [84, 121] width 139 height 45
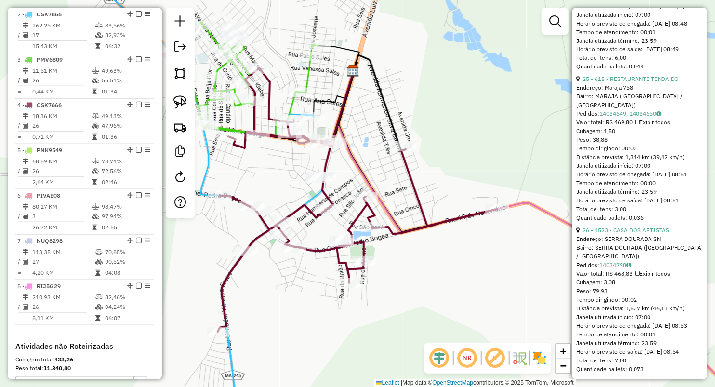
scroll to position [4012, 0]
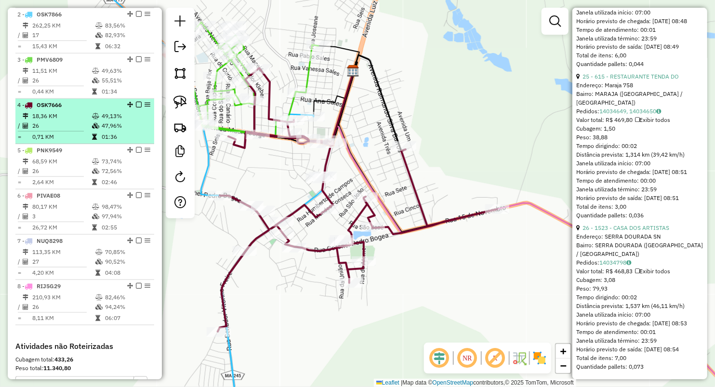
click at [55, 121] on td "18,36 KM" at bounding box center [62, 116] width 60 height 10
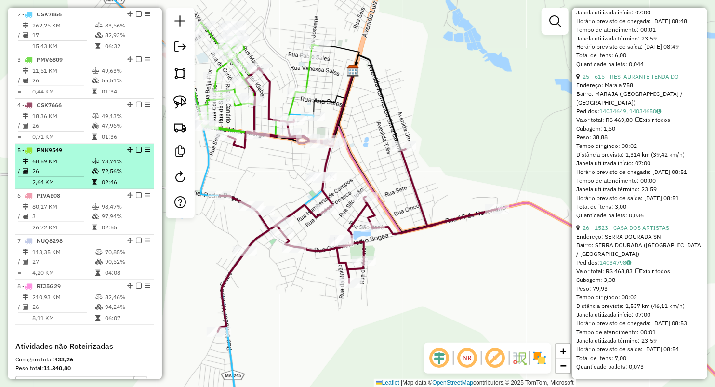
click at [52, 166] on td "68,59 KM" at bounding box center [62, 162] width 60 height 10
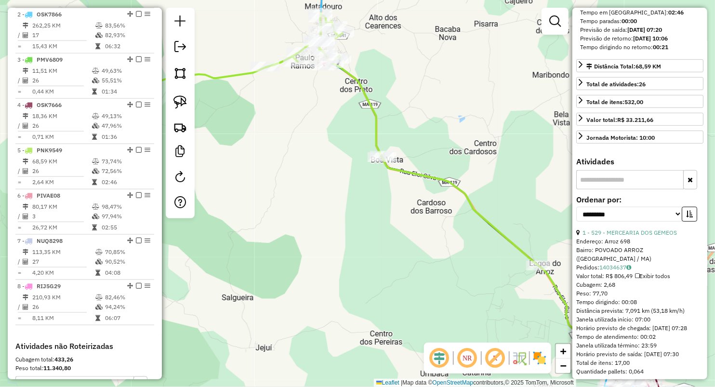
scroll to position [194, 0]
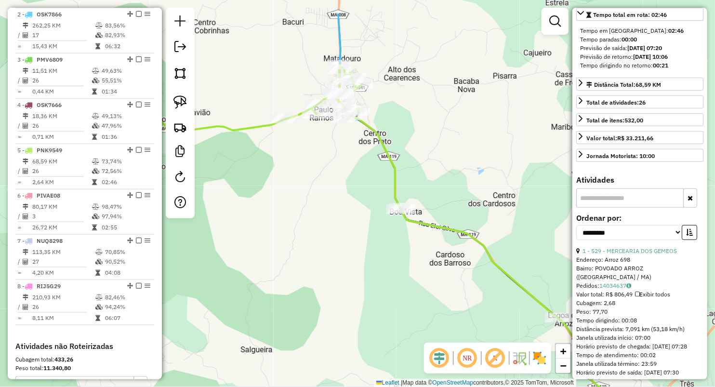
drag, startPoint x: 362, startPoint y: 177, endPoint x: 375, endPoint y: 222, distance: 46.8
click at [375, 221] on div "Janela de atendimento Grade de atendimento Capacidade Transportadoras Veículos …" at bounding box center [357, 193] width 715 height 387
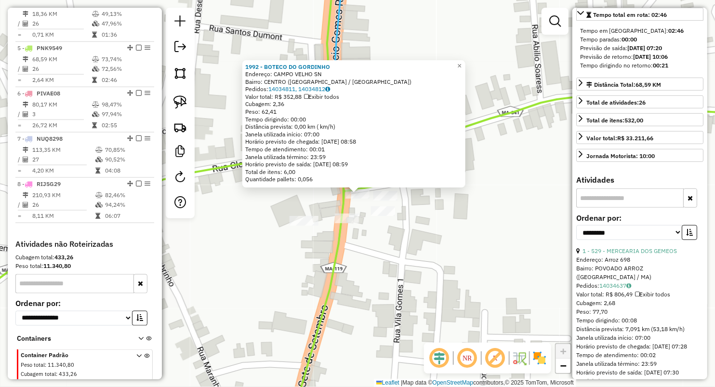
scroll to position [552, 0]
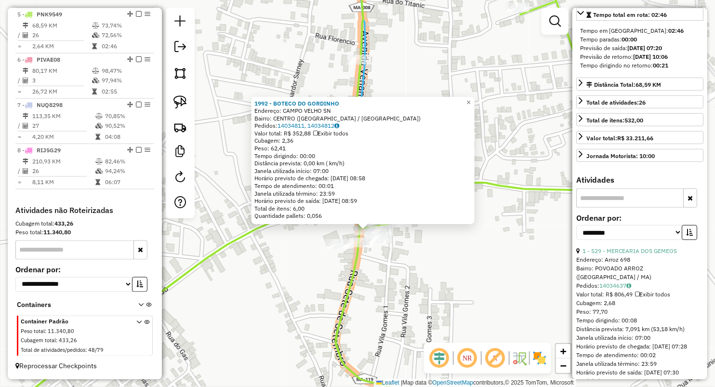
click at [376, 286] on div "1992 - BOTECO DO GORDINHO Endereço: [GEOGRAPHIC_DATA] SN Bairro: [GEOGRAPHIC_DA…" at bounding box center [357, 193] width 715 height 387
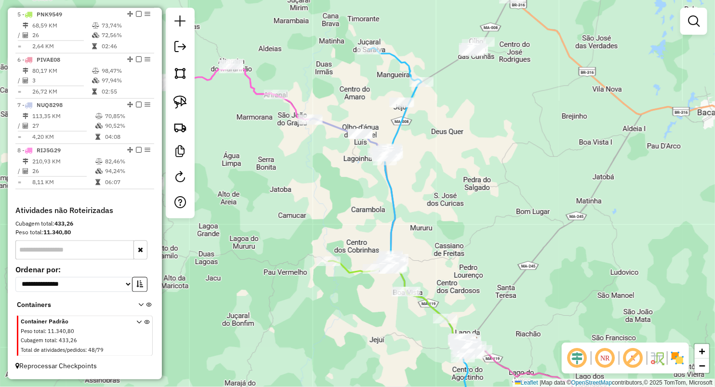
drag, startPoint x: 342, startPoint y: 183, endPoint x: 383, endPoint y: 236, distance: 66.7
click at [380, 226] on div "Janela de atendimento Grade de atendimento Capacidade Transportadoras Veículos …" at bounding box center [357, 193] width 715 height 387
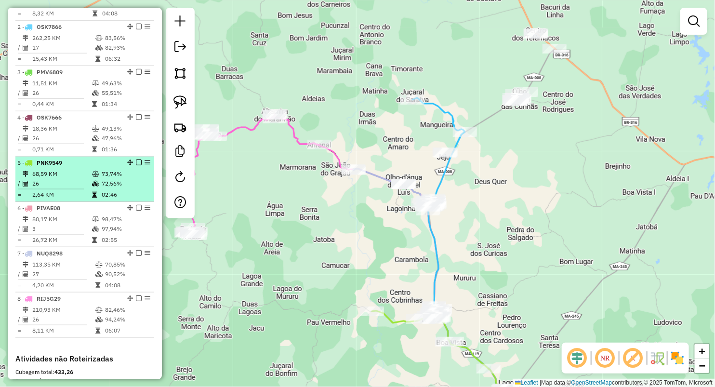
scroll to position [339, 0]
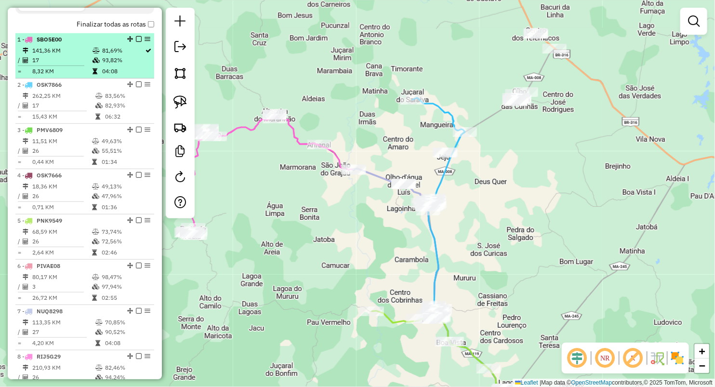
click at [63, 52] on li "1 - SBO5E00 141,36 KM 81,69% / 17 93,82% = 8,32 KM 04:08" at bounding box center [84, 55] width 139 height 45
select select "**********"
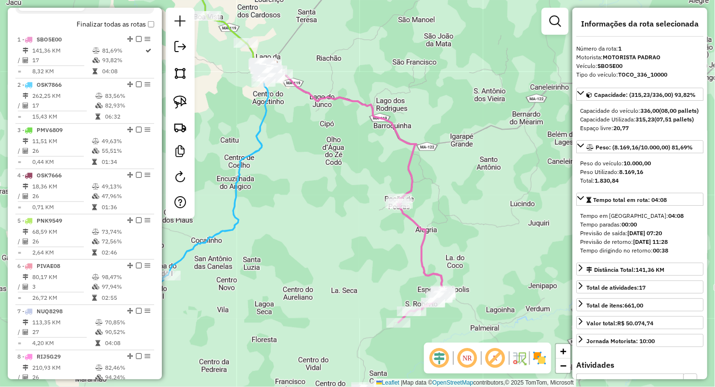
drag, startPoint x: 636, startPoint y: 130, endPoint x: 678, endPoint y: 127, distance: 42.0
click at [678, 124] on div "Capacidade Utilizada: 315,23 (07,51 pallets)" at bounding box center [639, 119] width 119 height 9
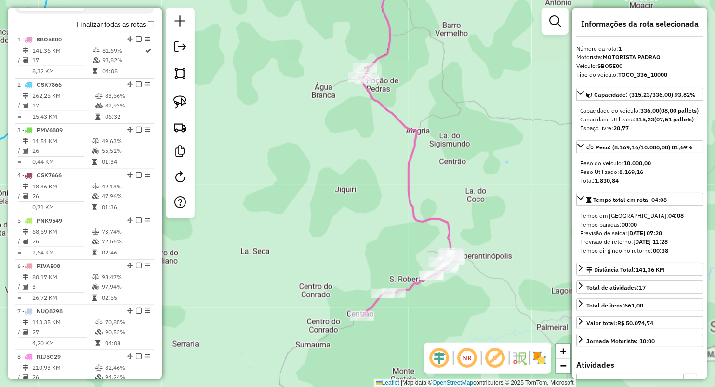
drag, startPoint x: 452, startPoint y: 290, endPoint x: 440, endPoint y: 213, distance: 77.6
click at [440, 213] on icon at bounding box center [406, 191] width 93 height 249
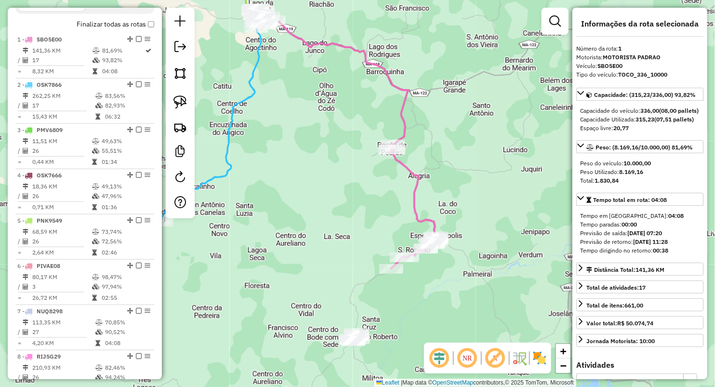
drag, startPoint x: 374, startPoint y: 187, endPoint x: 432, endPoint y: 256, distance: 89.9
click at [431, 256] on div "Janela de atendimento Grade de atendimento Capacidade Transportadoras Veículos …" at bounding box center [357, 193] width 715 height 387
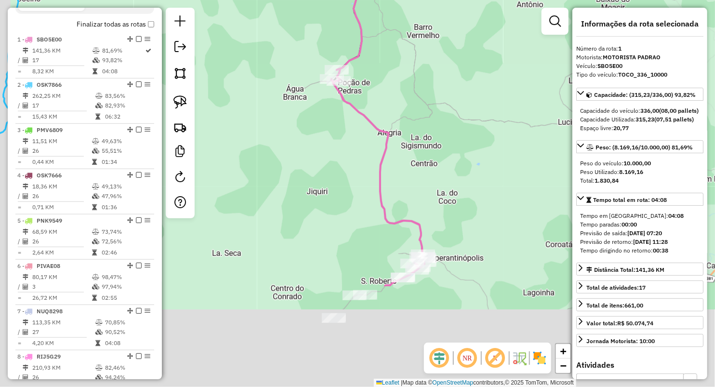
drag, startPoint x: 459, startPoint y: 252, endPoint x: 460, endPoint y: 171, distance: 81.4
click at [464, 176] on div "Janela de atendimento Grade de atendimento Capacidade Transportadoras Veículos …" at bounding box center [357, 193] width 715 height 387
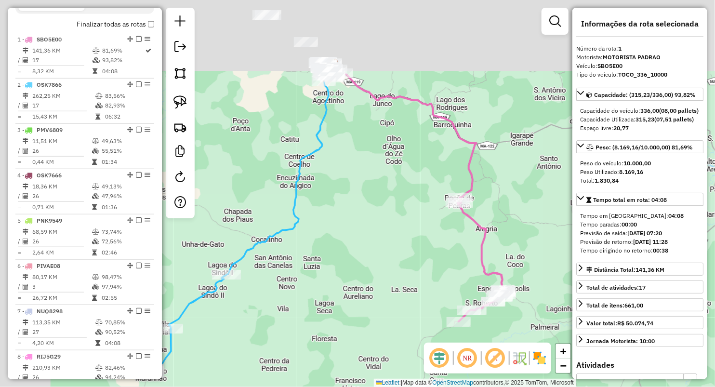
drag, startPoint x: 514, startPoint y: 230, endPoint x: 492, endPoint y: 221, distance: 23.7
click at [526, 245] on div "Janela de atendimento Grade de atendimento Capacidade Transportadoras Veículos …" at bounding box center [357, 193] width 715 height 387
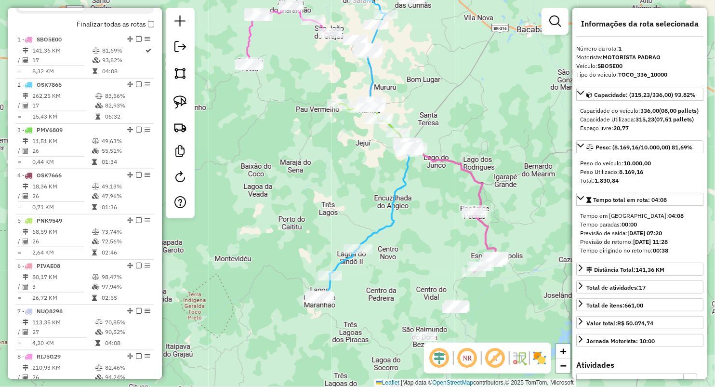
drag, startPoint x: 484, startPoint y: 149, endPoint x: 488, endPoint y: 184, distance: 35.5
click at [488, 183] on div "Janela de atendimento Grade de atendimento Capacidade Transportadoras Veículos …" at bounding box center [357, 193] width 715 height 387
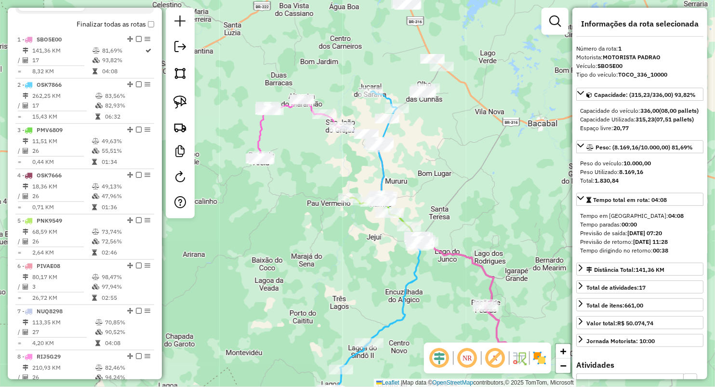
drag, startPoint x: 439, startPoint y: 91, endPoint x: 446, endPoint y: 149, distance: 59.1
click at [446, 149] on div "Janela de atendimento Grade de atendimento Capacidade Transportadoras Veículos …" at bounding box center [357, 193] width 715 height 387
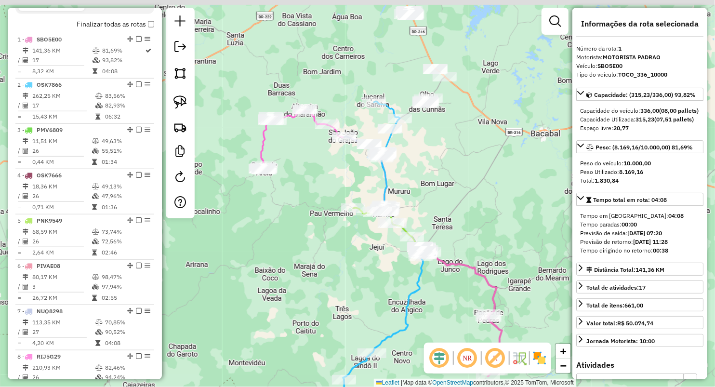
drag, startPoint x: 442, startPoint y: 153, endPoint x: 468, endPoint y: 196, distance: 49.9
click at [468, 196] on div "Janela de atendimento Grade de atendimento Capacidade Transportadoras Veículos …" at bounding box center [357, 193] width 715 height 387
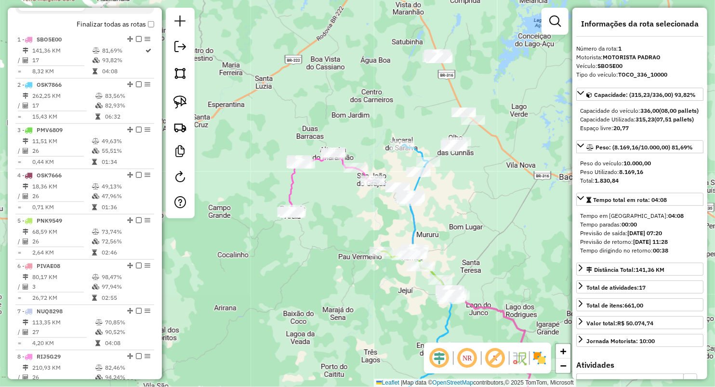
drag, startPoint x: 329, startPoint y: 213, endPoint x: 364, endPoint y: 225, distance: 36.9
click at [364, 225] on div "Janela de atendimento Grade de atendimento Capacidade Transportadoras Veículos …" at bounding box center [357, 193] width 715 height 387
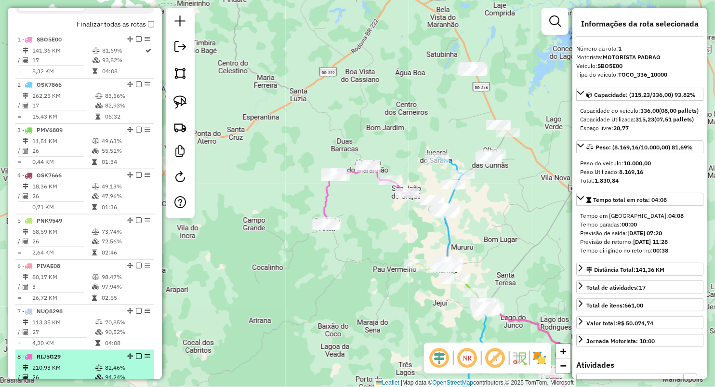
click at [84, 372] on td "210,93 KM" at bounding box center [63, 368] width 63 height 10
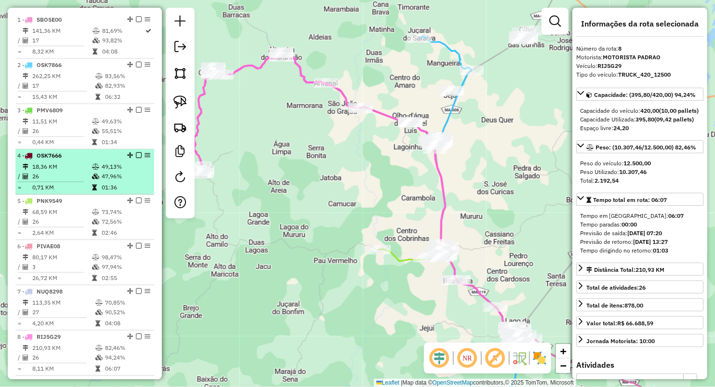
scroll to position [392, 0]
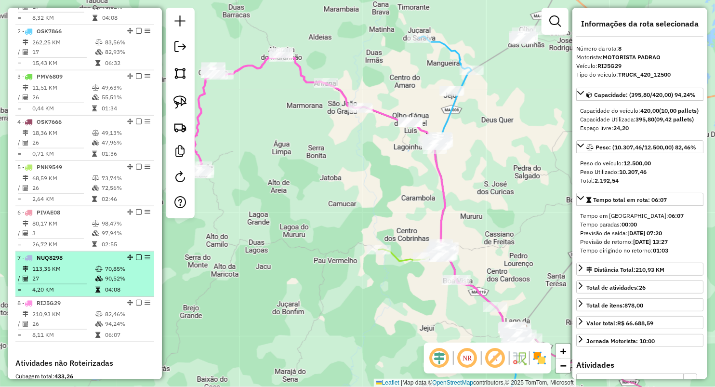
click at [77, 283] on td "27" at bounding box center [63, 279] width 63 height 10
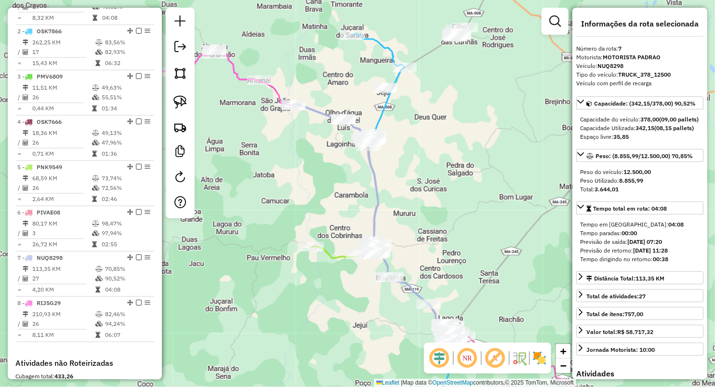
drag, startPoint x: 294, startPoint y: 174, endPoint x: 217, endPoint y: 268, distance: 121.1
click at [299, 192] on div "Janela de atendimento Grade de atendimento Capacidade Transportadoras Veículos …" at bounding box center [357, 193] width 715 height 387
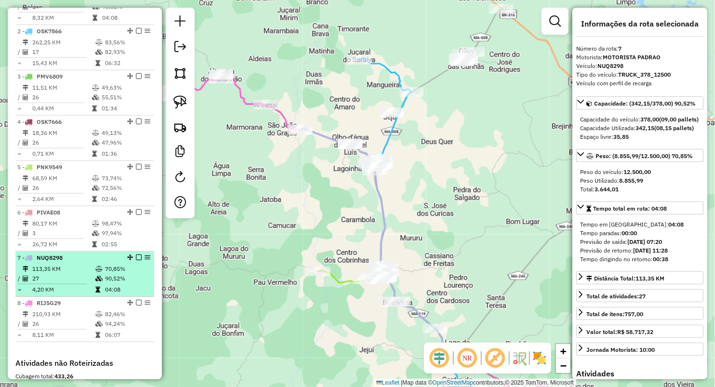
click at [110, 283] on td "90,52%" at bounding box center [128, 279] width 46 height 10
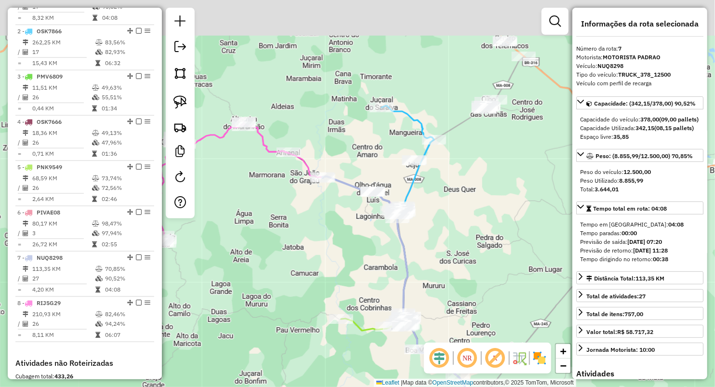
drag, startPoint x: 286, startPoint y: 125, endPoint x: 347, endPoint y: 233, distance: 124.3
click at [339, 233] on div "Janela de atendimento Grade de atendimento Capacidade Transportadoras Veículos …" at bounding box center [357, 193] width 715 height 387
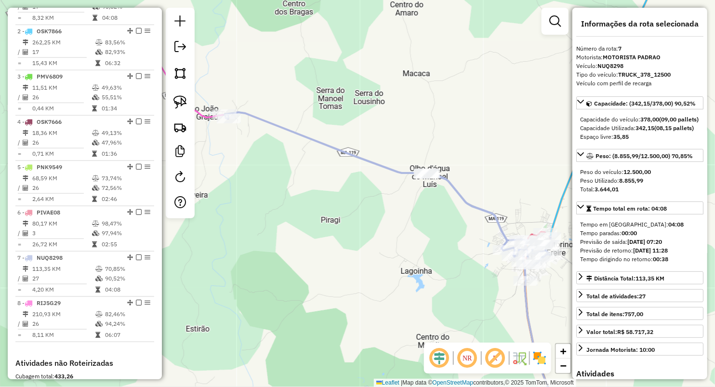
drag, startPoint x: 327, startPoint y: 283, endPoint x: 447, endPoint y: 287, distance: 120.0
click at [447, 287] on div "Janela de atendimento Grade de atendimento Capacidade Transportadoras Veículos …" at bounding box center [357, 193] width 715 height 387
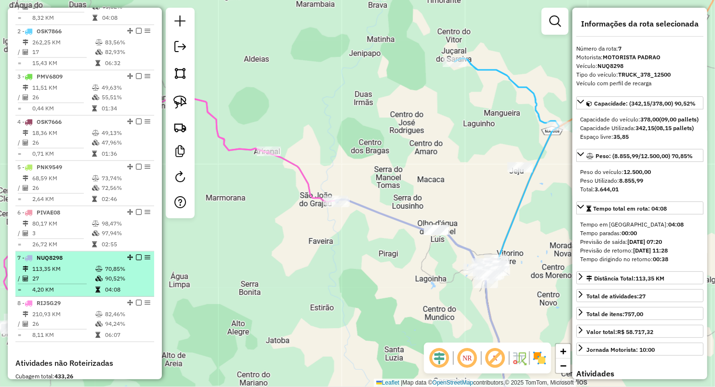
click at [50, 285] on td at bounding box center [56, 283] width 78 height 1
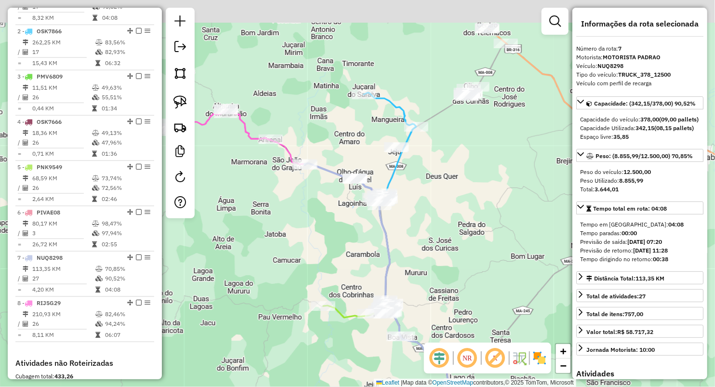
drag, startPoint x: 337, startPoint y: 195, endPoint x: 368, endPoint y: 209, distance: 33.4
click at [349, 221] on div "Janela de atendimento Grade de atendimento Capacidade Transportadoras Veículos …" at bounding box center [357, 193] width 715 height 387
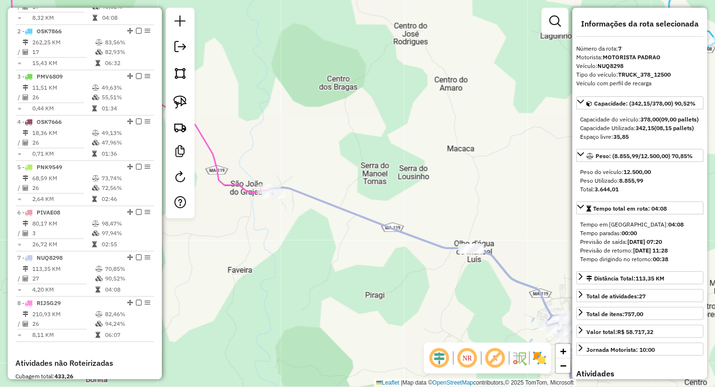
drag, startPoint x: 257, startPoint y: 284, endPoint x: 285, endPoint y: 249, distance: 44.9
click at [289, 302] on div "Janela de atendimento Grade de atendimento Capacidade Transportadoras Veículos …" at bounding box center [357, 193] width 715 height 387
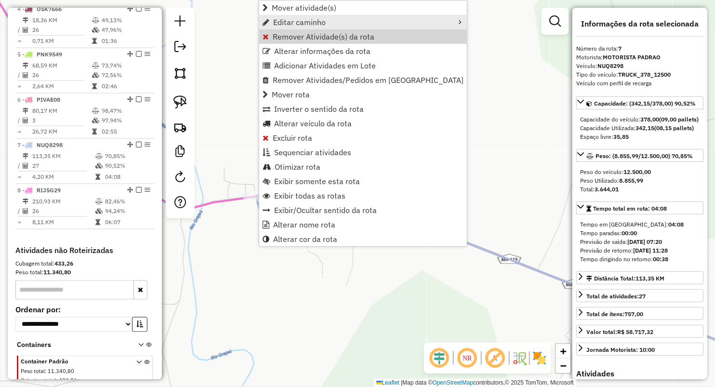
scroll to position [552, 0]
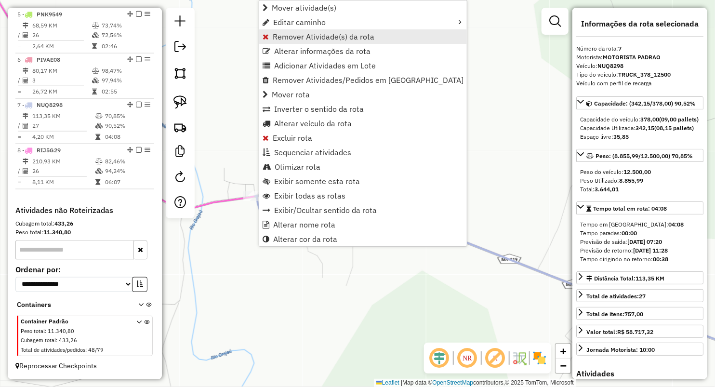
click at [291, 33] on span "Remover Atividade(s) da rota" at bounding box center [324, 37] width 102 height 8
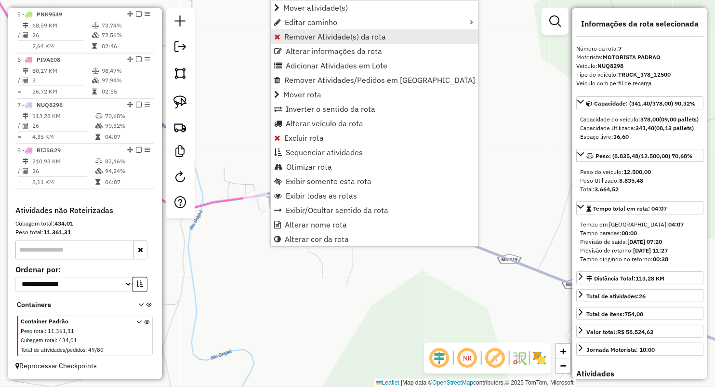
click at [299, 39] on span "Remover Atividade(s) da rota" at bounding box center [335, 37] width 102 height 8
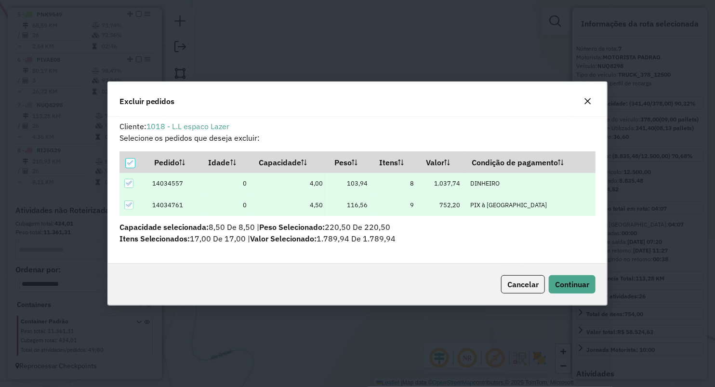
scroll to position [0, 0]
drag, startPoint x: 587, startPoint y: 285, endPoint x: 570, endPoint y: 287, distance: 17.0
click at [587, 285] on span "Continuar" at bounding box center [572, 284] width 34 height 10
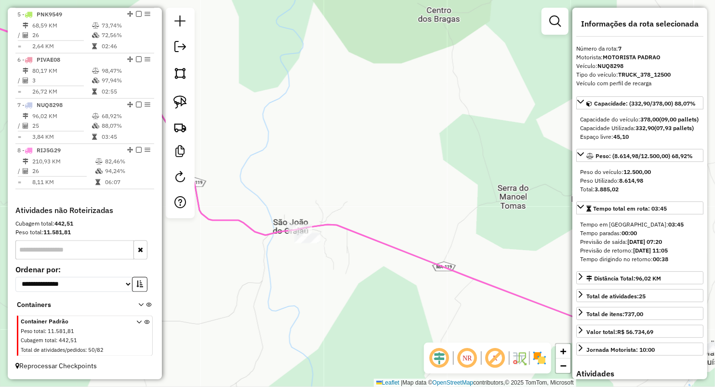
drag, startPoint x: 276, startPoint y: 255, endPoint x: 334, endPoint y: 264, distance: 58.1
click at [334, 264] on div "Janela de atendimento Grade de atendimento Capacidade Transportadoras Veículos …" at bounding box center [357, 193] width 715 height 387
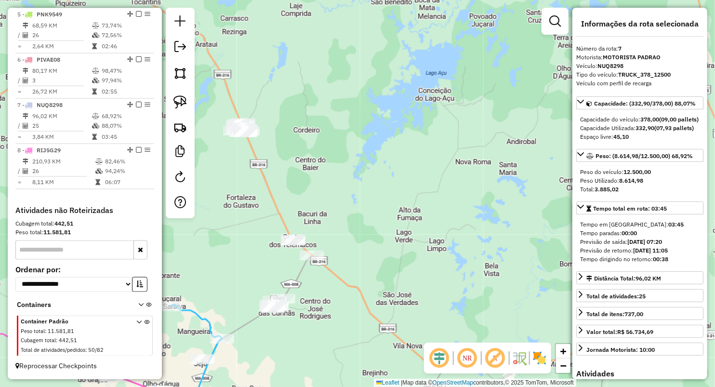
drag, startPoint x: 226, startPoint y: 197, endPoint x: 341, endPoint y: 194, distance: 114.2
click at [342, 196] on div "Janela de atendimento Grade de atendimento Capacidade Transportadoras Veículos …" at bounding box center [357, 193] width 715 height 387
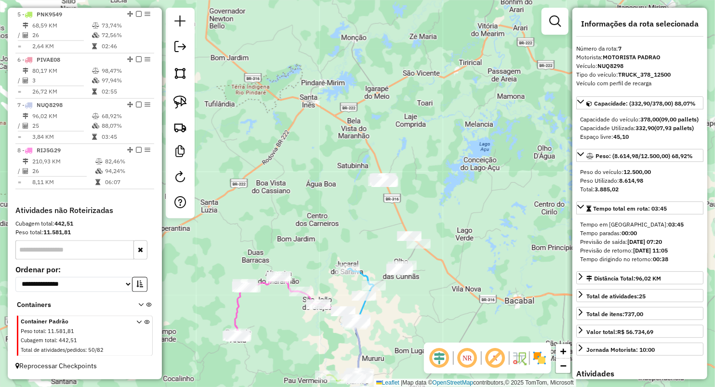
drag, startPoint x: 381, startPoint y: 341, endPoint x: 387, endPoint y: 256, distance: 84.9
click at [397, 262] on div "Janela de atendimento Grade de atendimento Capacidade Transportadoras Veículos …" at bounding box center [357, 193] width 715 height 387
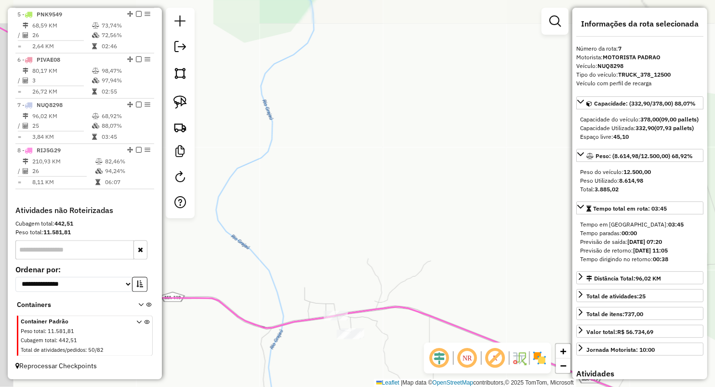
drag, startPoint x: 313, startPoint y: 315, endPoint x: 356, endPoint y: 213, distance: 110.5
click at [356, 215] on div "Janela de atendimento Grade de atendimento Capacidade Transportadoras Veículos …" at bounding box center [357, 193] width 715 height 387
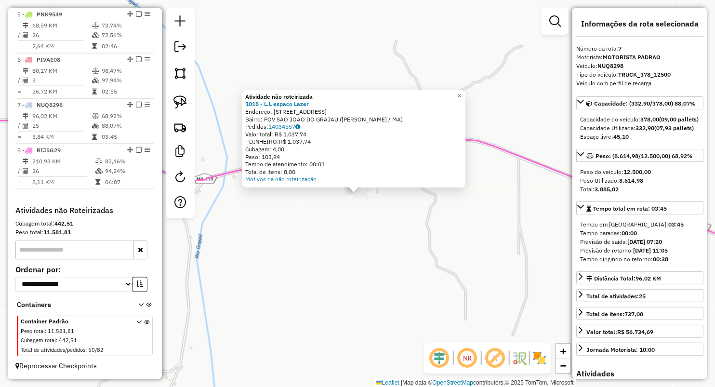
click at [355, 271] on div "Atividade não roteirizada 1018 - L.L espaco Lazer Endereço: Rua do leite 53 Bai…" at bounding box center [357, 193] width 715 height 387
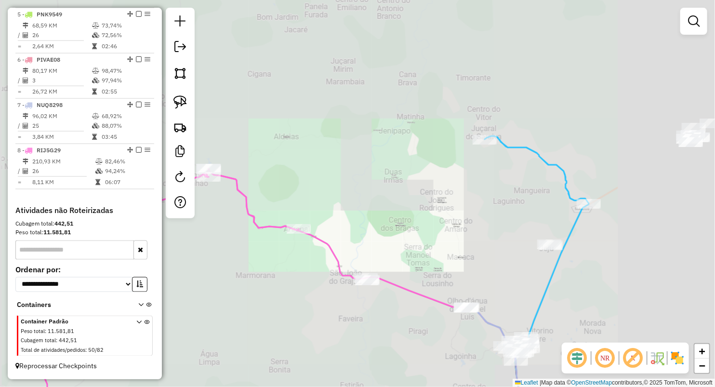
drag, startPoint x: 430, startPoint y: 316, endPoint x: 402, endPoint y: 289, distance: 38.5
click at [402, 293] on div "Janela de atendimento Grade de atendimento Capacidade Transportadoras Veículos …" at bounding box center [357, 193] width 715 height 387
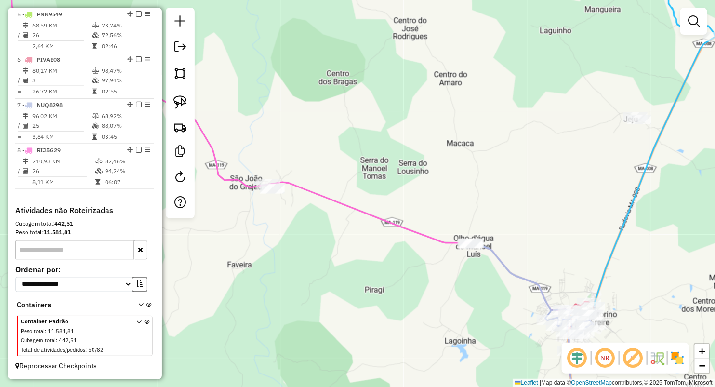
drag, startPoint x: 280, startPoint y: 217, endPoint x: 302, endPoint y: 229, distance: 25.0
click at [302, 229] on div "Janela de atendimento Grade de atendimento Capacidade Transportadoras Veículos …" at bounding box center [357, 193] width 715 height 387
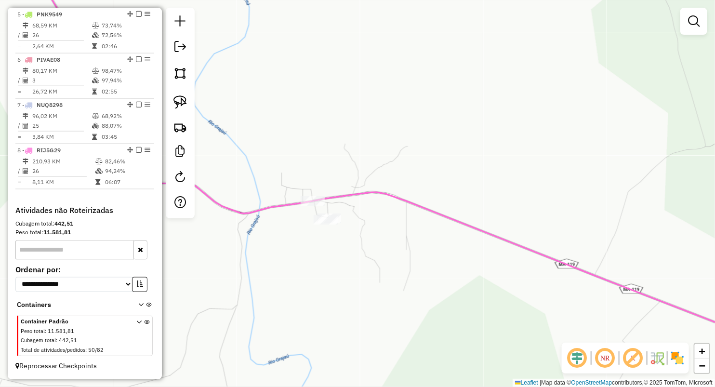
click at [308, 209] on div "Janela de atendimento Grade de atendimento Capacidade Transportadoras Veículos …" at bounding box center [357, 193] width 715 height 387
click at [310, 206] on div at bounding box center [313, 201] width 24 height 10
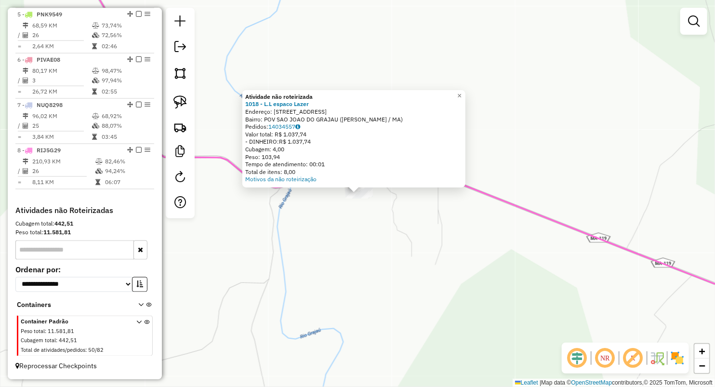
click at [362, 236] on div "Atividade não roteirizada 1018 - L.L espaco Lazer Endereço: Rua do leite 53 Bai…" at bounding box center [357, 193] width 715 height 387
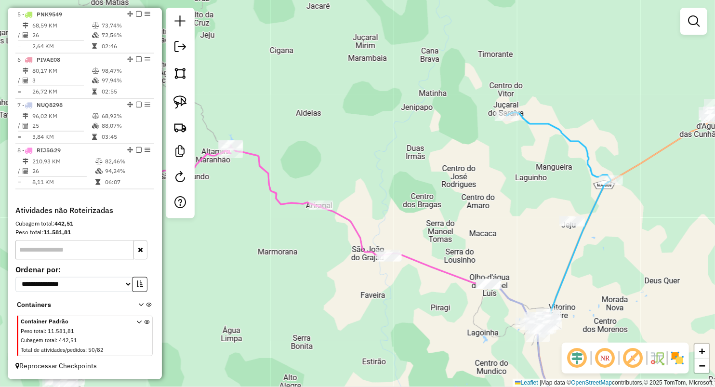
drag, startPoint x: 317, startPoint y: 244, endPoint x: 406, endPoint y: 310, distance: 111.2
click at [406, 310] on div "Janela de atendimento Grade de atendimento Capacidade Transportadoras Veículos …" at bounding box center [357, 193] width 715 height 387
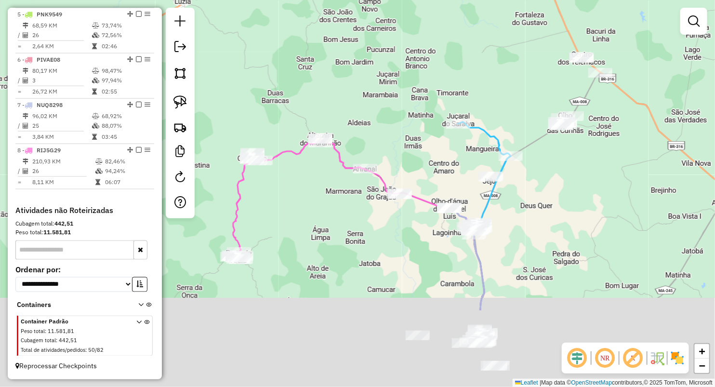
drag, startPoint x: 385, startPoint y: 364, endPoint x: 344, endPoint y: 234, distance: 136.9
click at [344, 234] on div "Janela de atendimento Grade de atendimento Capacidade Transportadoras Veículos …" at bounding box center [357, 193] width 715 height 387
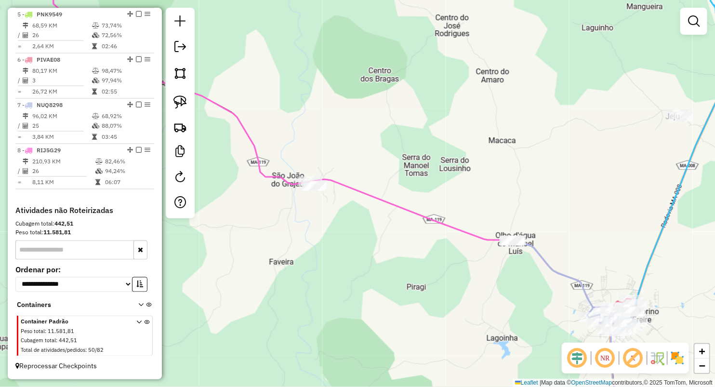
drag, startPoint x: 464, startPoint y: 170, endPoint x: 475, endPoint y: 172, distance: 11.8
click at [475, 173] on div "Janela de atendimento Grade de atendimento Capacidade Transportadoras Veículos …" at bounding box center [357, 193] width 715 height 387
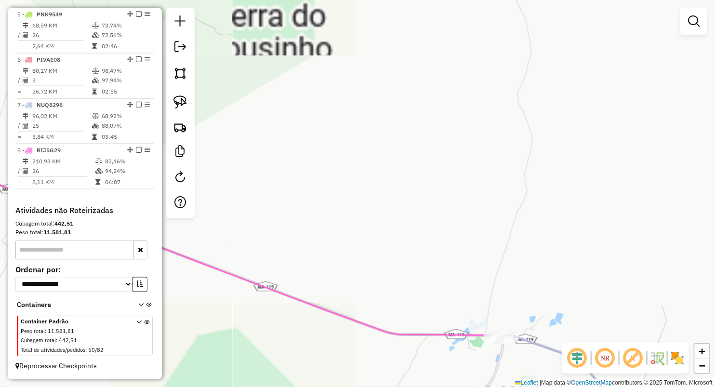
drag, startPoint x: 556, startPoint y: 261, endPoint x: 435, endPoint y: 102, distance: 199.3
click at [446, 114] on div "Janela de atendimento Grade de atendimento Capacidade Transportadoras Veículos …" at bounding box center [357, 193] width 715 height 387
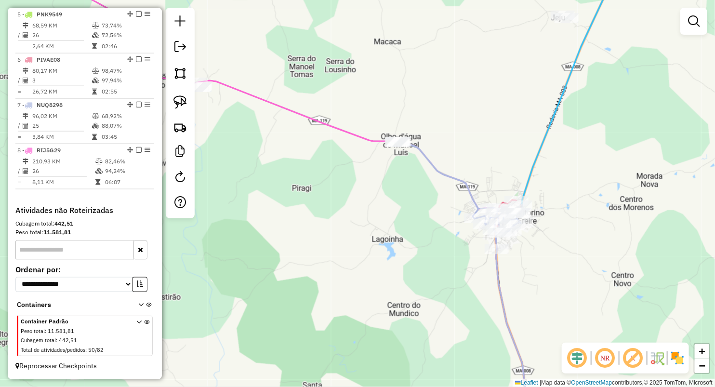
drag, startPoint x: 424, startPoint y: 222, endPoint x: 407, endPoint y: 220, distance: 16.5
click at [407, 220] on div "Janela de atendimento Grade de atendimento Capacidade Transportadoras Veículos …" at bounding box center [357, 193] width 715 height 387
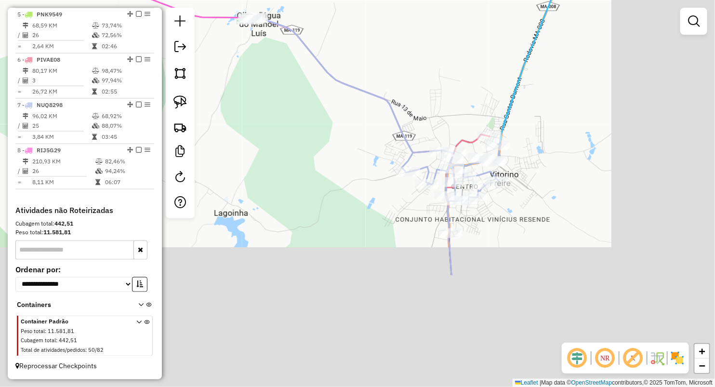
drag, startPoint x: 374, startPoint y: 270, endPoint x: 220, endPoint y: 98, distance: 230.6
click at [220, 99] on div "Janela de atendimento Grade de atendimento Capacidade Transportadoras Veículos …" at bounding box center [357, 193] width 715 height 387
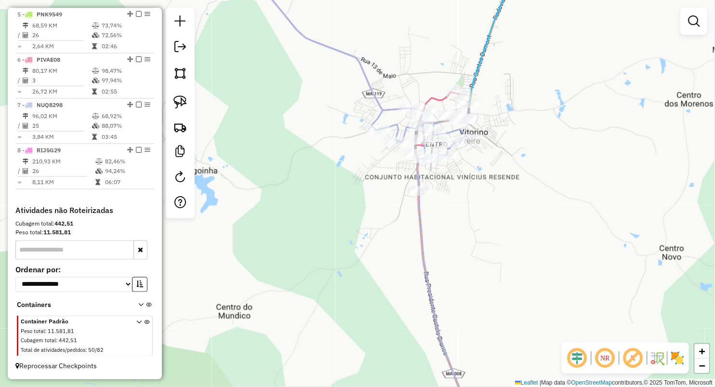
drag, startPoint x: 498, startPoint y: 217, endPoint x: 492, endPoint y: 233, distance: 17.2
click at [493, 233] on div "Janela de atendimento Grade de atendimento Capacidade Transportadoras Veículos …" at bounding box center [357, 193] width 715 height 387
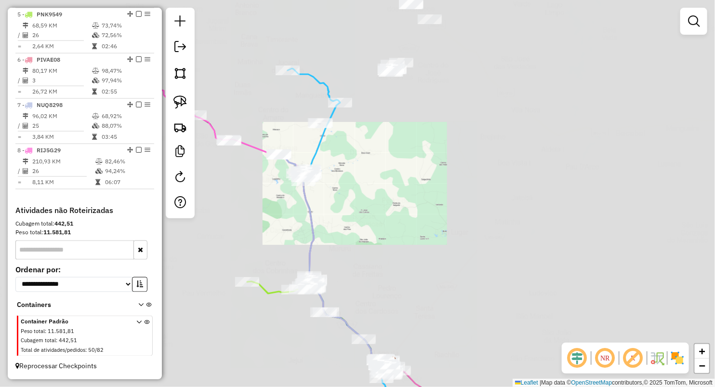
drag, startPoint x: 268, startPoint y: 168, endPoint x: 359, endPoint y: 214, distance: 102.3
click at [359, 214] on div "Janela de atendimento Grade de atendimento Capacidade Transportadoras Veículos …" at bounding box center [357, 193] width 715 height 387
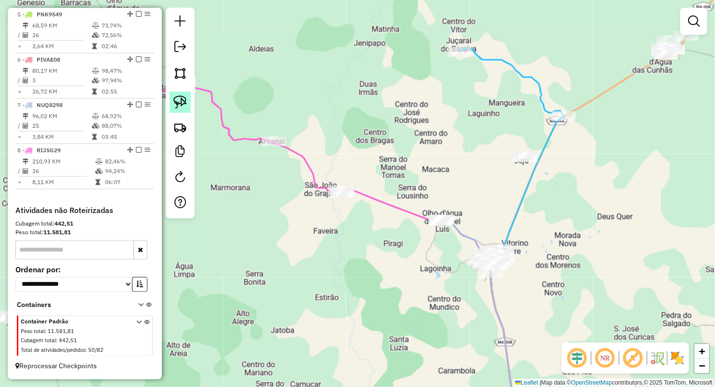
click at [177, 94] on link at bounding box center [180, 102] width 21 height 21
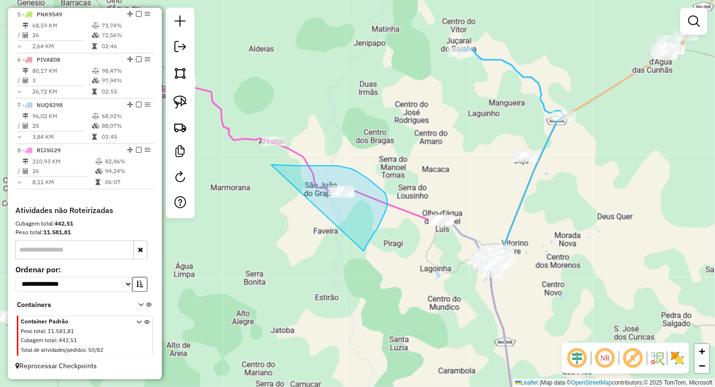
drag, startPoint x: 272, startPoint y: 165, endPoint x: 364, endPoint y: 251, distance: 125.7
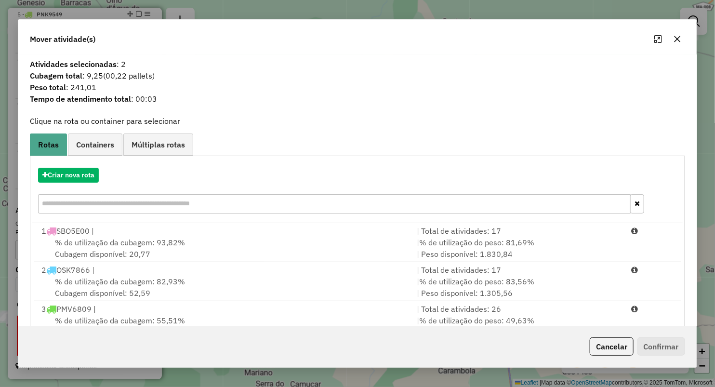
click at [672, 39] on button "button" at bounding box center [677, 38] width 15 height 15
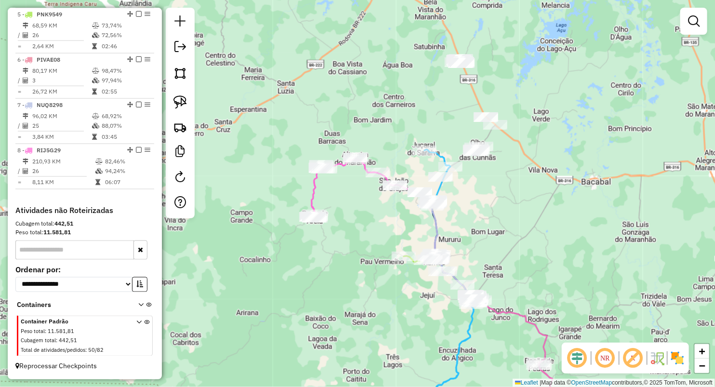
drag, startPoint x: 364, startPoint y: 126, endPoint x: 371, endPoint y: 158, distance: 33.4
click at [375, 150] on div "Janela de atendimento Grade de atendimento Capacidade Transportadoras Veículos …" at bounding box center [357, 193] width 715 height 387
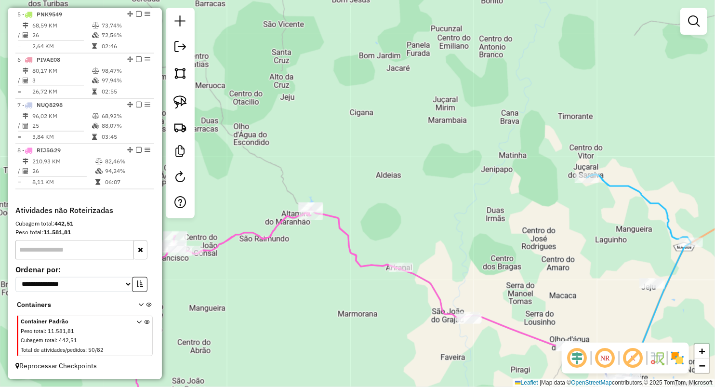
drag, startPoint x: 347, startPoint y: 308, endPoint x: 363, endPoint y: 239, distance: 71.3
click at [360, 251] on div "Janela de atendimento Grade de atendimento Capacidade Transportadoras Veículos …" at bounding box center [357, 193] width 715 height 387
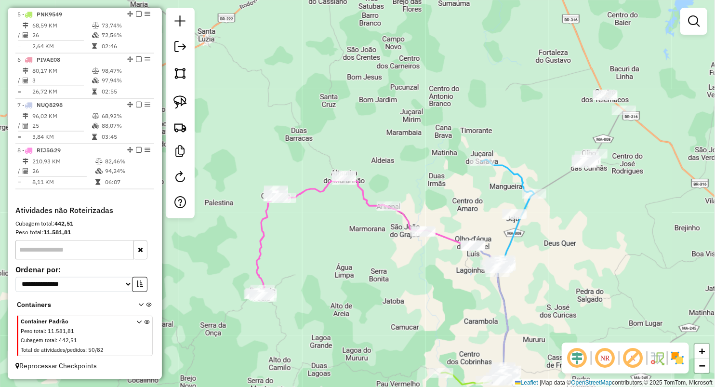
drag, startPoint x: 406, startPoint y: 298, endPoint x: 304, endPoint y: 215, distance: 131.4
click at [304, 218] on div "Janela de atendimento Grade de atendimento Capacidade Transportadoras Veículos …" at bounding box center [357, 193] width 715 height 387
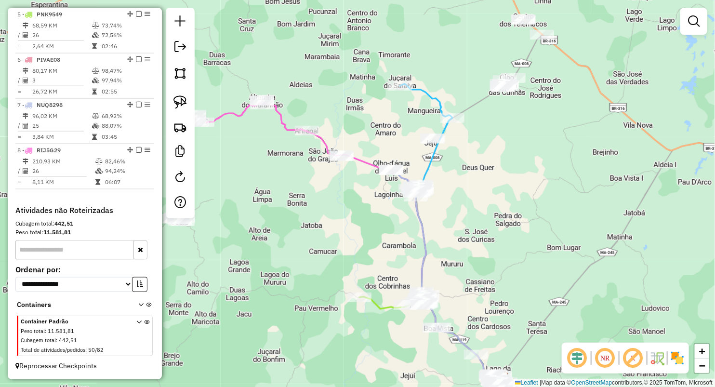
drag, startPoint x: 312, startPoint y: 184, endPoint x: 363, endPoint y: 188, distance: 51.7
click at [362, 195] on div "Janela de atendimento Grade de atendimento Capacidade Transportadoras Veículos …" at bounding box center [357, 193] width 715 height 387
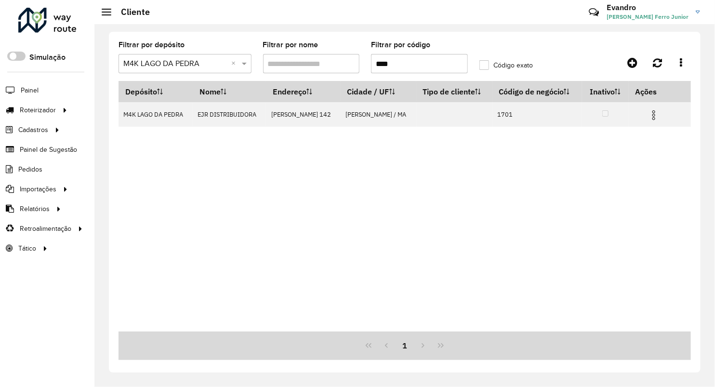
drag, startPoint x: 372, startPoint y: 63, endPoint x: 349, endPoint y: 61, distance: 22.7
click at [350, 62] on formly-group "Filtrar por depósito Selecione um depósito × M4K LAGO DA PEDRA × Filtrar por no…" at bounding box center [329, 60] width 433 height 39
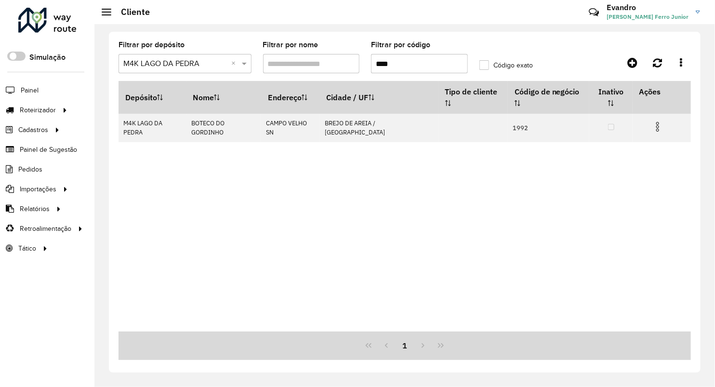
type input "****"
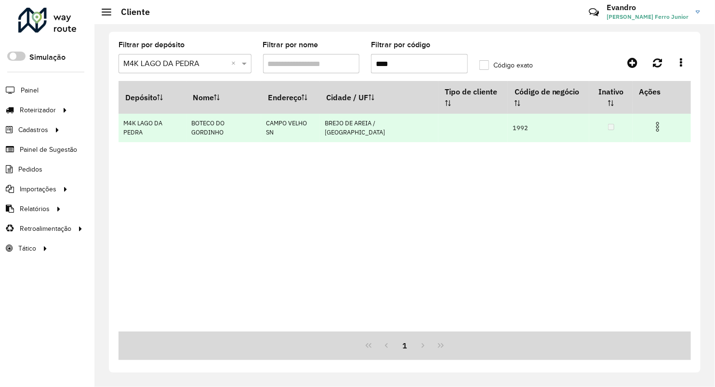
click at [656, 121] on img at bounding box center [658, 127] width 12 height 12
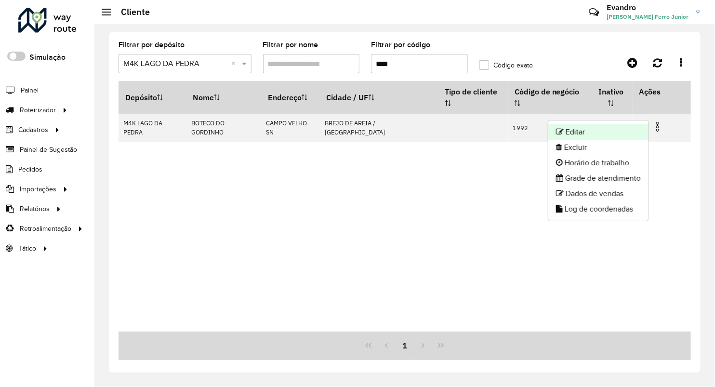
click at [563, 130] on li "Editar" at bounding box center [598, 131] width 100 height 15
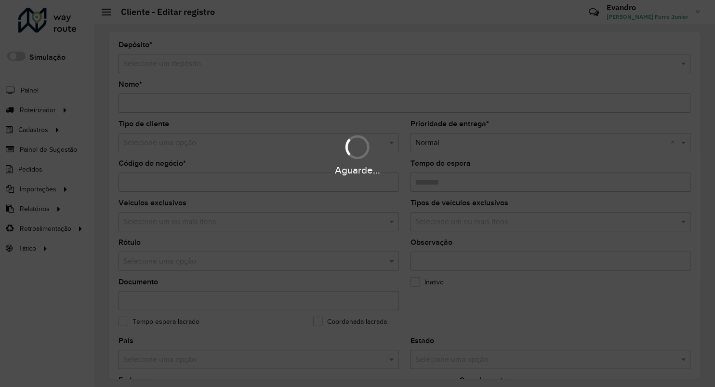
type input "**********"
type input "****"
type input "********"
type input "**********"
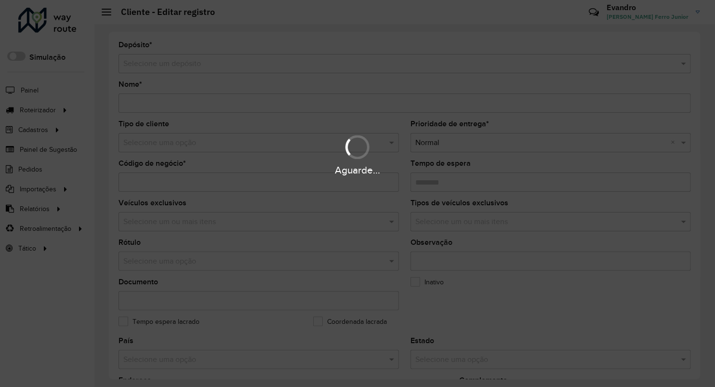
type input "******"
type input "*********"
type input "**********"
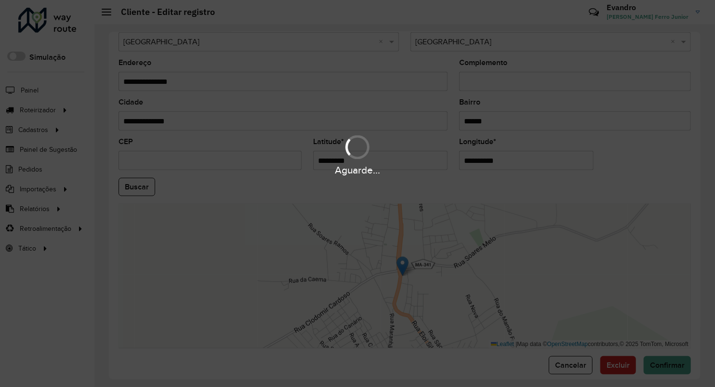
scroll to position [321, 0]
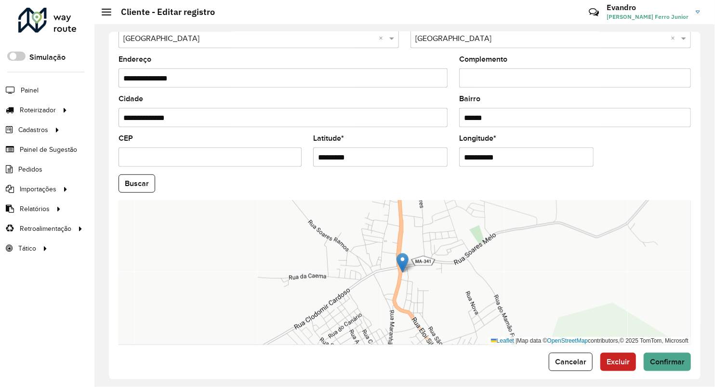
drag, startPoint x: 318, startPoint y: 165, endPoint x: 269, endPoint y: 155, distance: 49.6
click at [268, 156] on formly-group "**********" at bounding box center [405, 180] width 584 height 328
paste input "**********"
type input "**********"
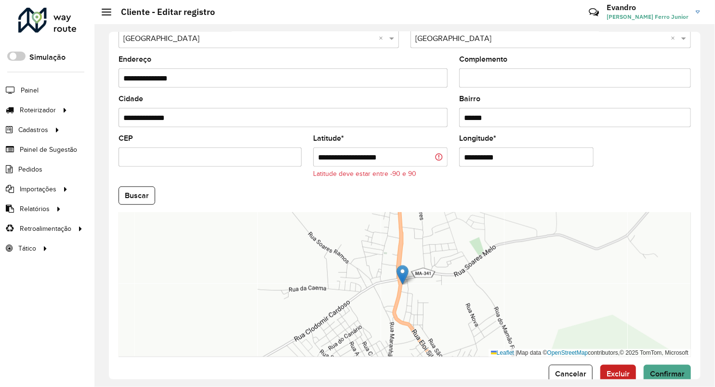
drag, startPoint x: 454, startPoint y: 163, endPoint x: 424, endPoint y: 164, distance: 29.9
click at [432, 164] on formly-group "**********" at bounding box center [405, 186] width 584 height 341
paste input "**********"
type input "**********"
click at [406, 160] on input "**********" at bounding box center [380, 156] width 134 height 19
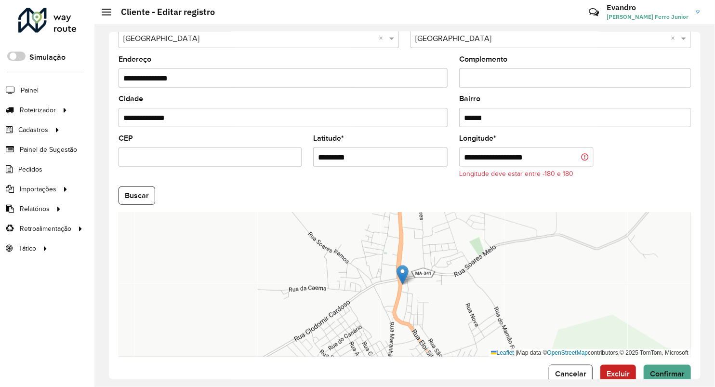
type input "*********"
click at [496, 158] on input "**********" at bounding box center [526, 156] width 134 height 19
click at [497, 158] on input "**********" at bounding box center [526, 156] width 134 height 19
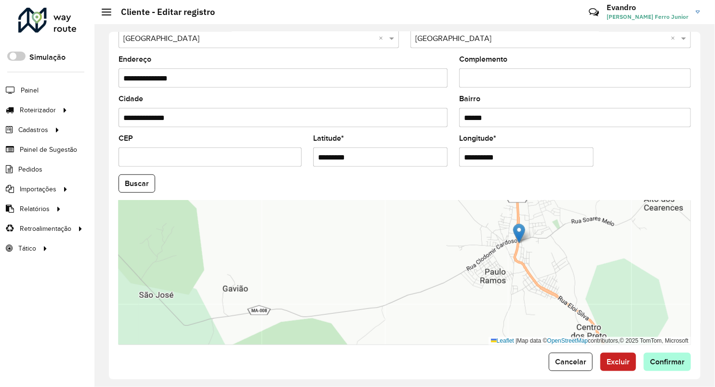
type input "**********"
click at [666, 363] on hb-app "Aguarde... Pop-up bloqueado! Seu navegador bloqueou automáticamente a abertura …" at bounding box center [357, 193] width 715 height 387
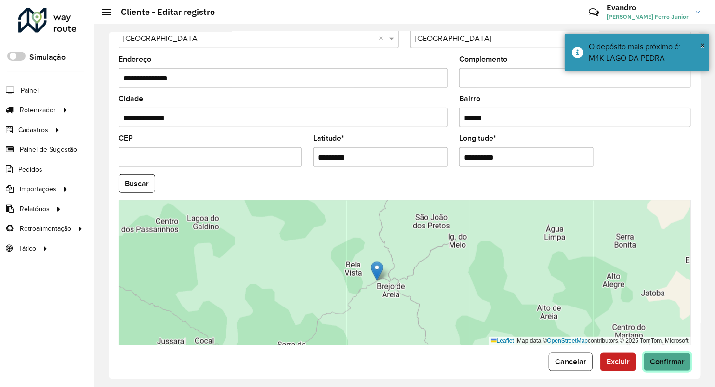
click at [661, 362] on span "Confirmar" at bounding box center [667, 361] width 35 height 8
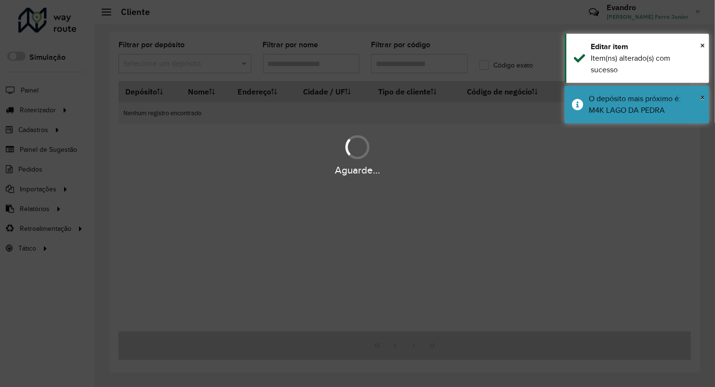
type input "****"
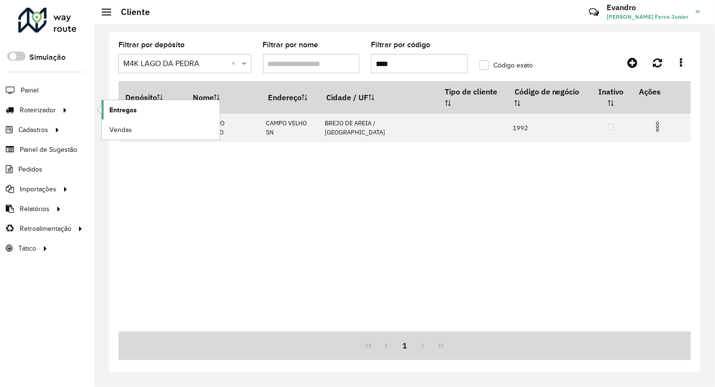
click at [120, 106] on span "Entregas" at bounding box center [122, 110] width 27 height 10
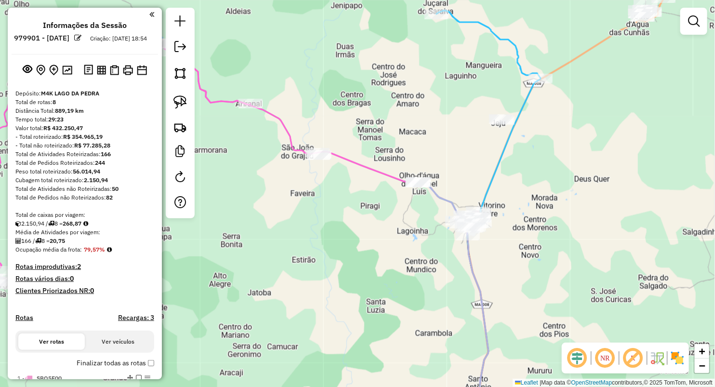
scroll to position [552, 0]
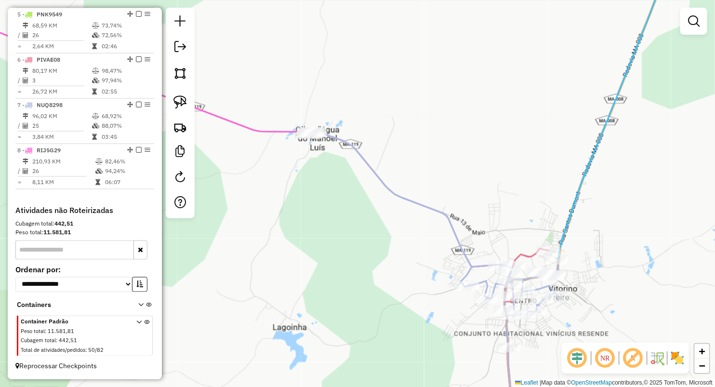
click at [397, 223] on div "Janela de atendimento Grade de atendimento Capacidade Transportadoras Veículos …" at bounding box center [357, 193] width 715 height 387
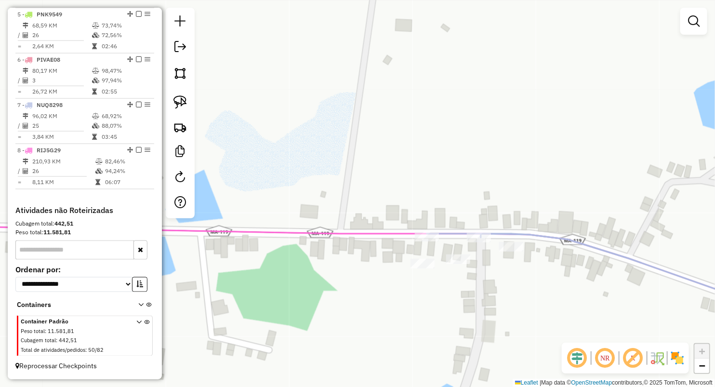
drag, startPoint x: 481, startPoint y: 228, endPoint x: 460, endPoint y: 199, distance: 36.1
click at [460, 199] on div "Janela de atendimento Grade de atendimento Capacidade Transportadoras Veículos …" at bounding box center [357, 193] width 715 height 387
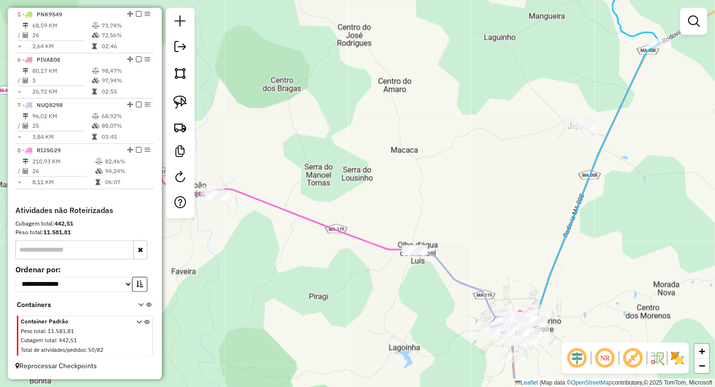
drag, startPoint x: 432, startPoint y: 208, endPoint x: 377, endPoint y: 189, distance: 57.6
click at [385, 188] on div "Janela de atendimento Grade de atendimento Capacidade Transportadoras Veículos …" at bounding box center [357, 193] width 715 height 387
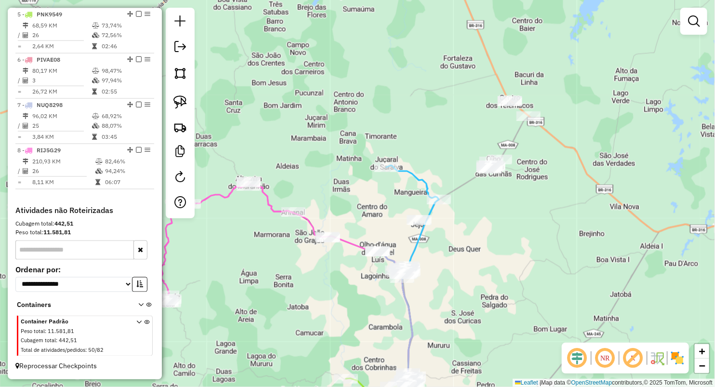
drag, startPoint x: 395, startPoint y: 147, endPoint x: 397, endPoint y: 197, distance: 49.2
click at [397, 197] on div "Janela de atendimento Grade de atendimento Capacidade Transportadoras Veículos …" at bounding box center [357, 193] width 715 height 387
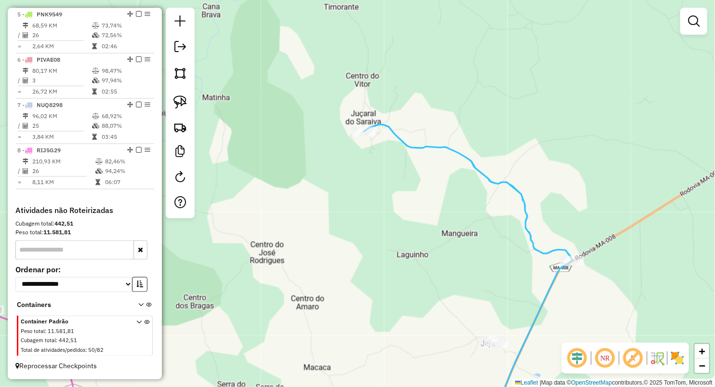
drag, startPoint x: 404, startPoint y: 225, endPoint x: 370, endPoint y: 147, distance: 84.6
click at [372, 154] on div "Janela de atendimento Grade de atendimento Capacidade Transportadoras Veículos …" at bounding box center [357, 193] width 715 height 387
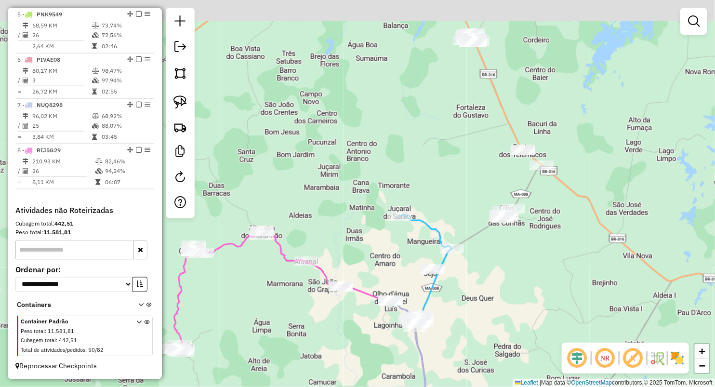
drag, startPoint x: 433, startPoint y: 225, endPoint x: 474, endPoint y: 286, distance: 72.5
click at [473, 286] on div "Janela de atendimento Grade de atendimento Capacidade Transportadoras Veículos …" at bounding box center [357, 193] width 715 height 387
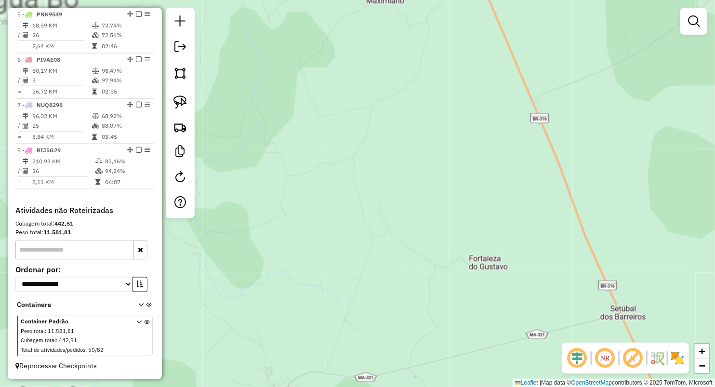
drag, startPoint x: 401, startPoint y: 335, endPoint x: 364, endPoint y: 15, distance: 322.0
click at [367, 28] on div "Janela de atendimento Grade de atendimento Capacidade Transportadoras Veículos …" at bounding box center [357, 193] width 715 height 387
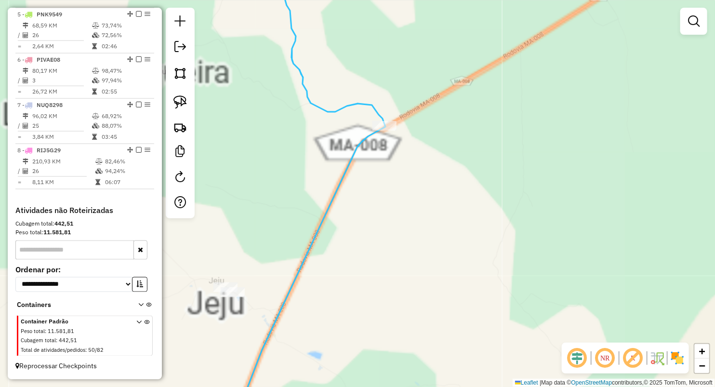
drag, startPoint x: 335, startPoint y: 323, endPoint x: 393, endPoint y: 268, distance: 79.7
click at [393, 277] on div "Janela de atendimento Grade de atendimento Capacidade Transportadoras Veículos …" at bounding box center [357, 193] width 715 height 387
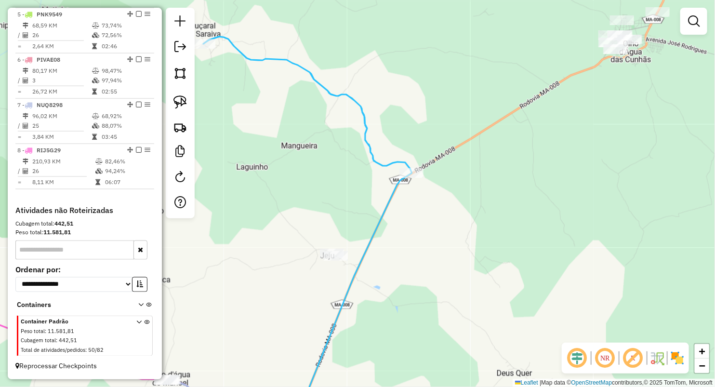
drag, startPoint x: 183, startPoint y: 104, endPoint x: 201, endPoint y: 140, distance: 40.7
click at [183, 104] on img at bounding box center [179, 101] width 13 height 13
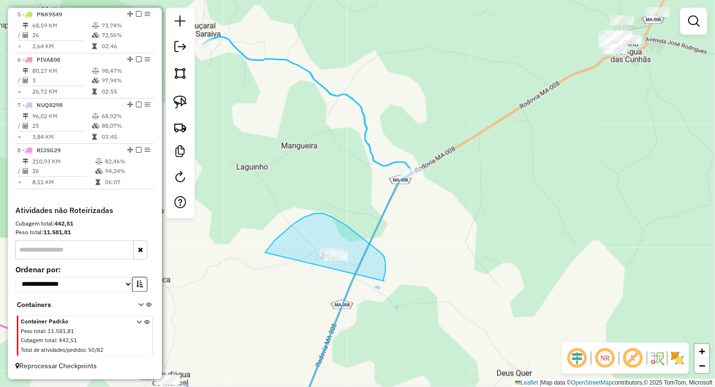
drag, startPoint x: 275, startPoint y: 240, endPoint x: 387, endPoint y: 281, distance: 119.8
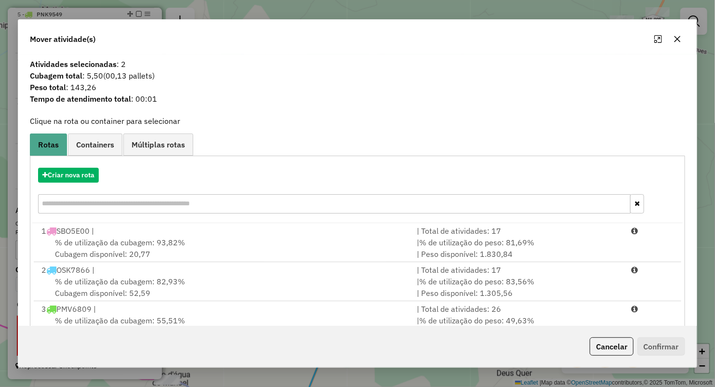
click at [674, 41] on icon "button" at bounding box center [677, 39] width 8 height 8
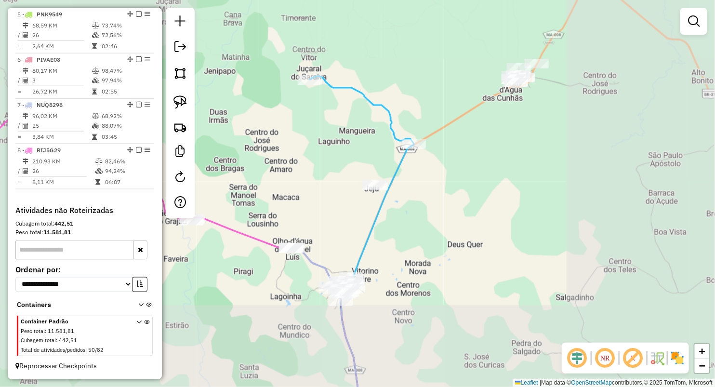
drag, startPoint x: 409, startPoint y: 84, endPoint x: 368, endPoint y: 118, distance: 53.3
click at [368, 118] on div "Janela de atendimento Grade de atendimento Capacidade Transportadoras Veículos …" at bounding box center [357, 193] width 715 height 387
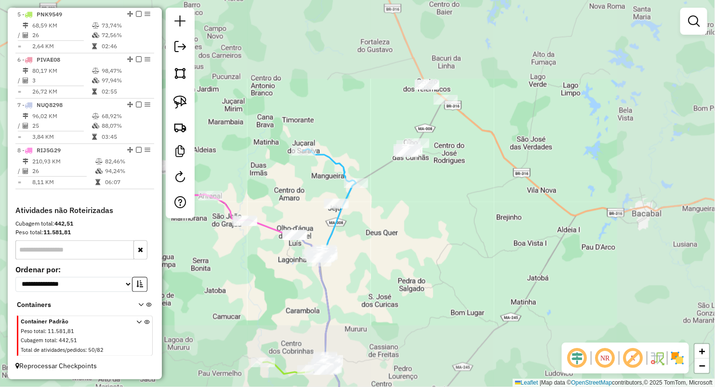
drag, startPoint x: 362, startPoint y: 87, endPoint x: 346, endPoint y: 131, distance: 47.5
click at [346, 131] on div "Janela de atendimento Grade de atendimento Capacidade Transportadoras Veículos …" at bounding box center [357, 193] width 715 height 387
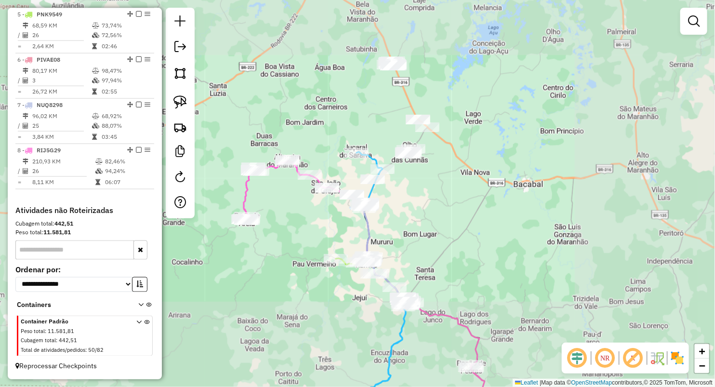
drag, startPoint x: 423, startPoint y: 208, endPoint x: 466, endPoint y: 187, distance: 47.6
click at [466, 187] on div "Janela de atendimento Grade de atendimento Capacidade Transportadoras Veículos …" at bounding box center [357, 193] width 715 height 387
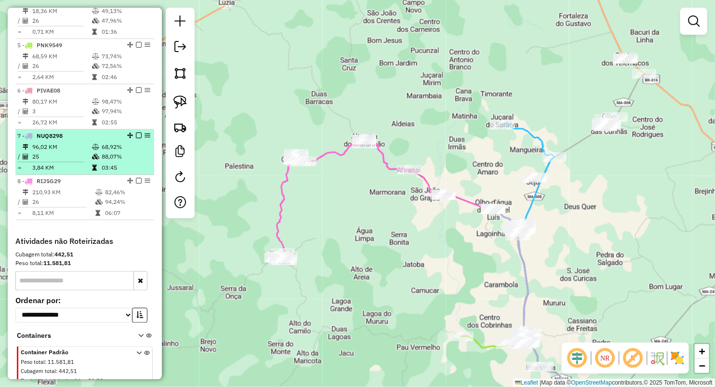
scroll to position [499, 0]
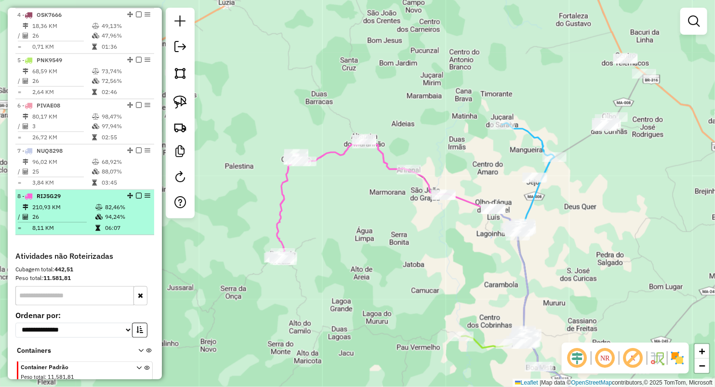
click at [85, 212] on td "210,93 KM" at bounding box center [63, 207] width 63 height 10
select select "**********"
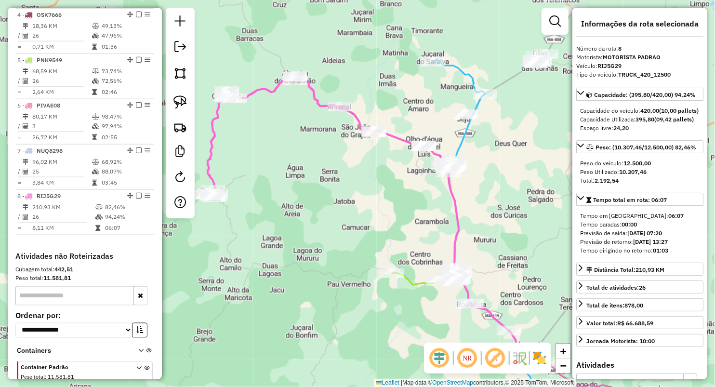
click at [414, 201] on div "Janela de atendimento Grade de atendimento Capacidade Transportadoras Veículos …" at bounding box center [357, 193] width 715 height 387
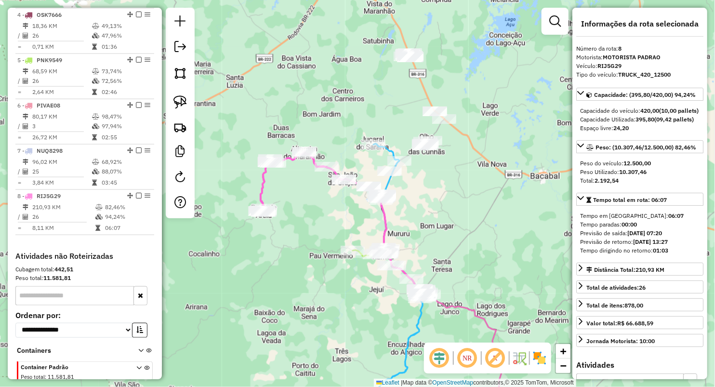
drag, startPoint x: 420, startPoint y: 208, endPoint x: 368, endPoint y: 222, distance: 54.3
click at [368, 221] on div "Janela de atendimento Grade de atendimento Capacidade Transportadoras Veículos …" at bounding box center [357, 193] width 715 height 387
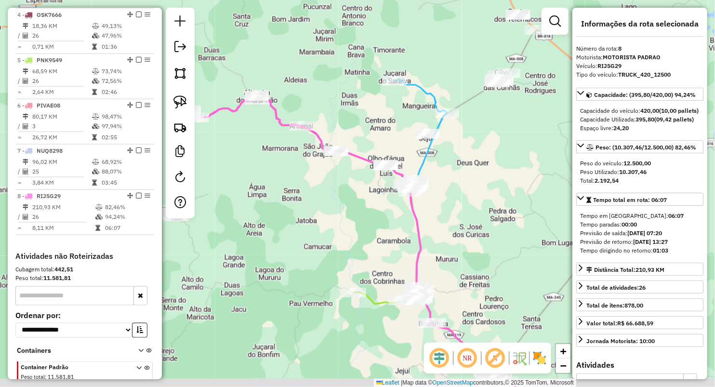
drag, startPoint x: 360, startPoint y: 229, endPoint x: 363, endPoint y: 169, distance: 60.3
click at [366, 177] on div "Janela de atendimento Grade de atendimento Capacidade Transportadoras Veículos …" at bounding box center [357, 193] width 715 height 387
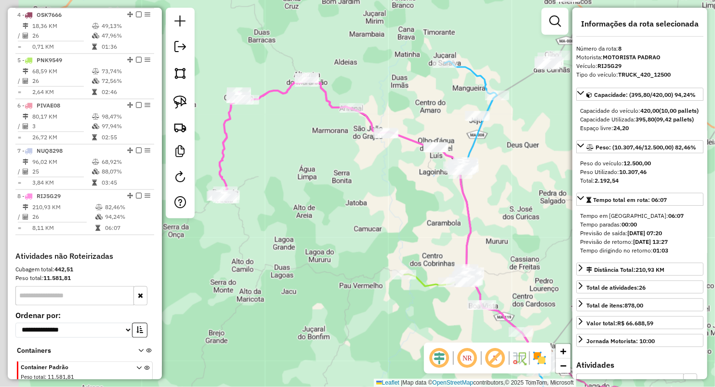
drag, startPoint x: 283, startPoint y: 153, endPoint x: 337, endPoint y: 175, distance: 58.8
click at [336, 175] on div "Janela de atendimento Grade de atendimento Capacidade Transportadoras Veículos …" at bounding box center [357, 193] width 715 height 387
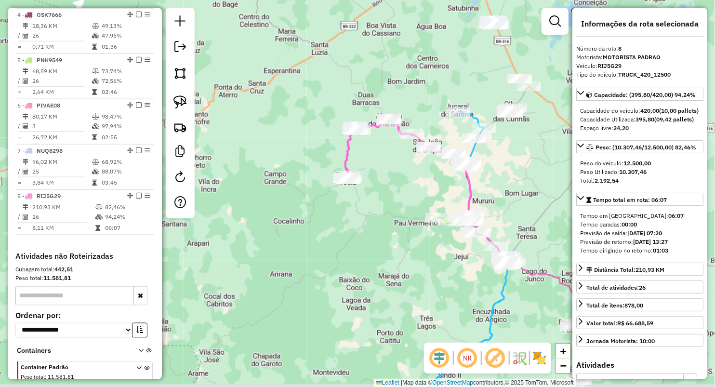
drag, startPoint x: 359, startPoint y: 277, endPoint x: 262, endPoint y: 223, distance: 111.7
click at [262, 224] on div "Janela de atendimento Grade de atendimento Capacidade Transportadoras Veículos …" at bounding box center [357, 193] width 715 height 387
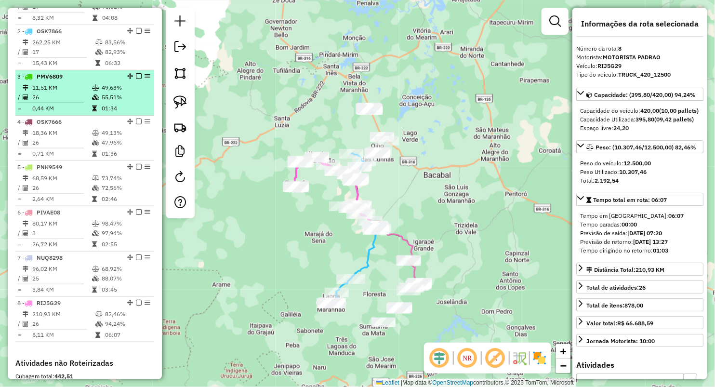
scroll to position [339, 0]
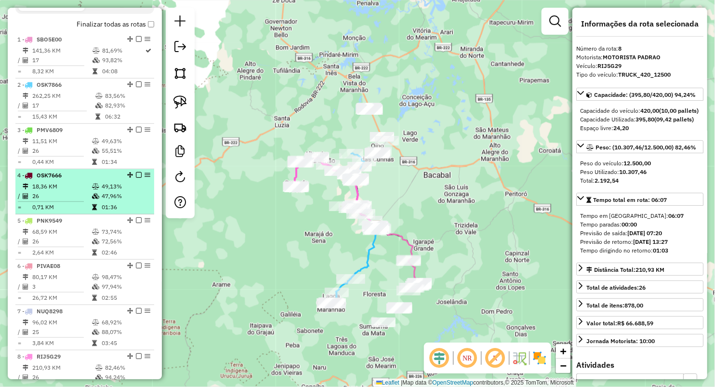
click at [84, 191] on td "18,36 KM" at bounding box center [62, 187] width 60 height 10
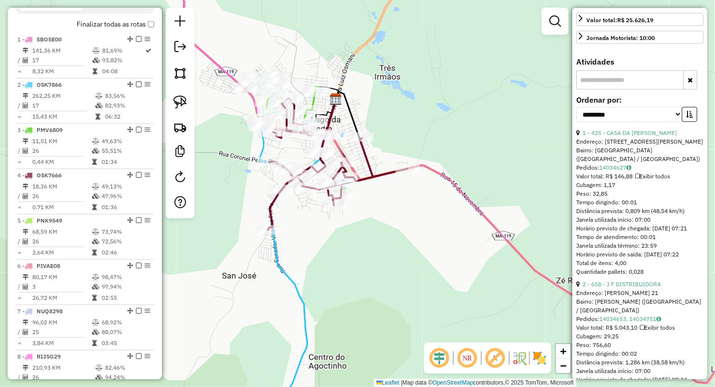
scroll to position [0, 0]
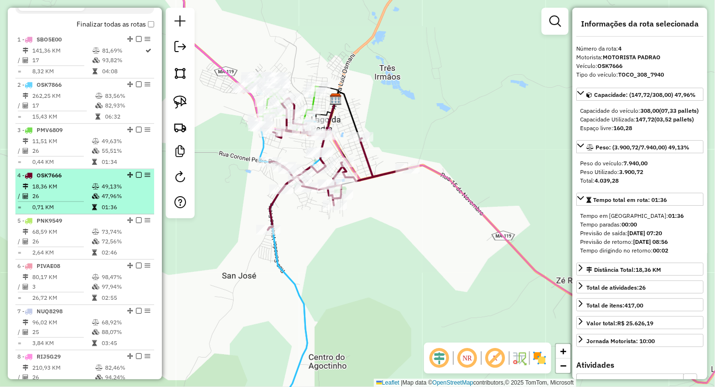
click at [82, 201] on td "26" at bounding box center [62, 196] width 60 height 10
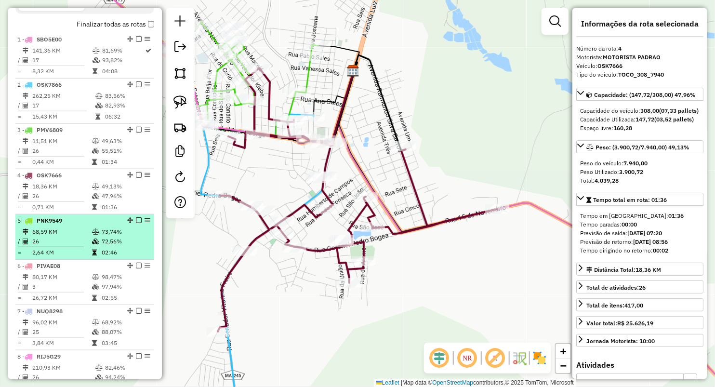
click at [77, 246] on td "26" at bounding box center [62, 241] width 60 height 10
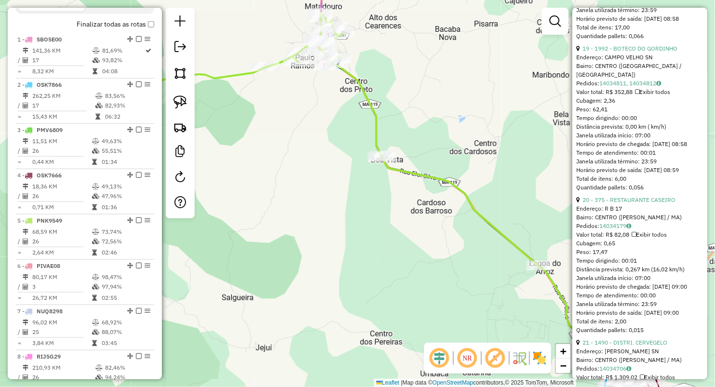
scroll to position [3050, 0]
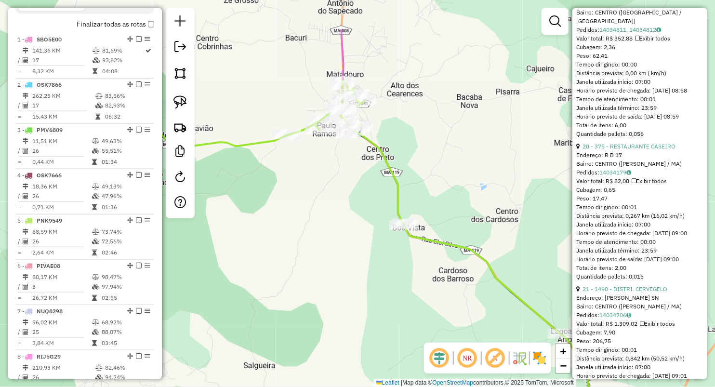
drag, startPoint x: 314, startPoint y: 200, endPoint x: 342, endPoint y: 279, distance: 83.8
click at [343, 287] on div "Janela de atendimento Grade de atendimento Capacidade Transportadoras Veículos …" at bounding box center [357, 193] width 715 height 387
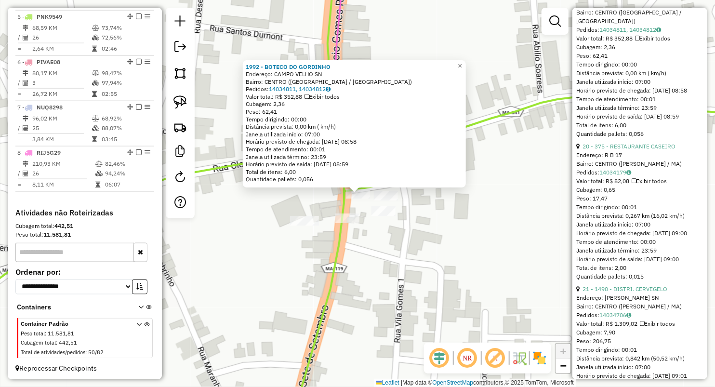
scroll to position [552, 0]
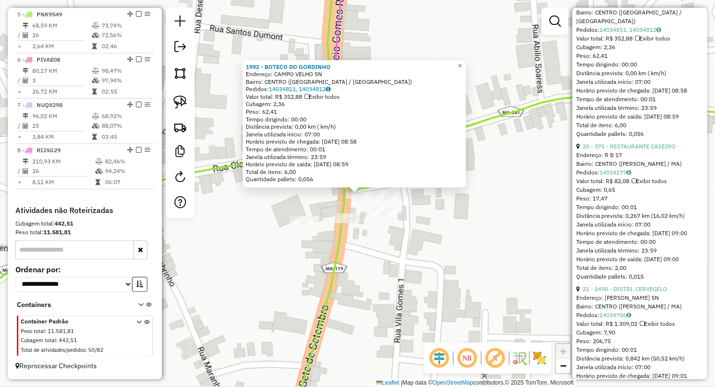
drag, startPoint x: 381, startPoint y: 271, endPoint x: 370, endPoint y: 222, distance: 50.5
click at [381, 270] on div "1992 - BOTECO DO GORDINHO Endereço: [GEOGRAPHIC_DATA] SN Bairro: [GEOGRAPHIC_DA…" at bounding box center [357, 193] width 715 height 387
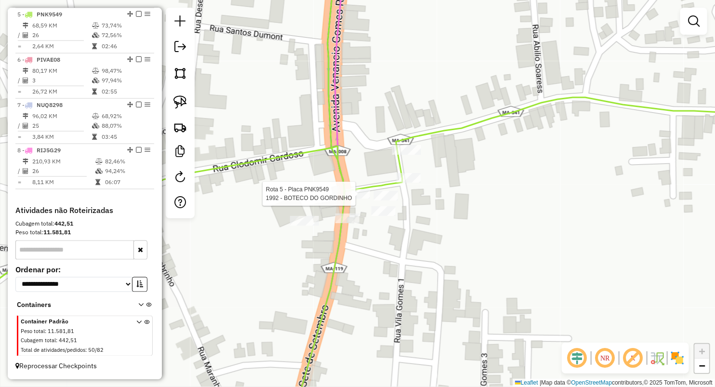
select select "**********"
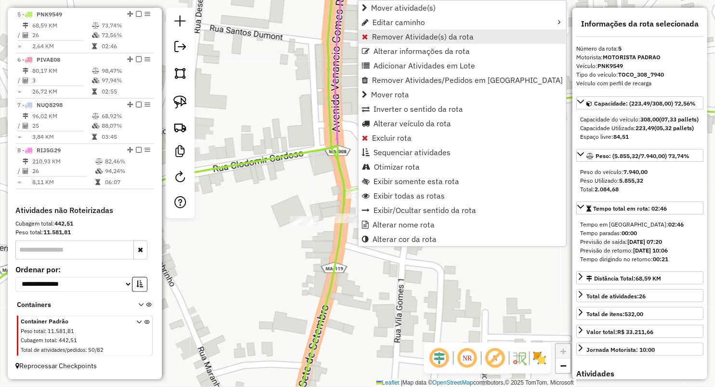
click at [372, 35] on span "Remover Atividade(s) da rota" at bounding box center [423, 37] width 102 height 8
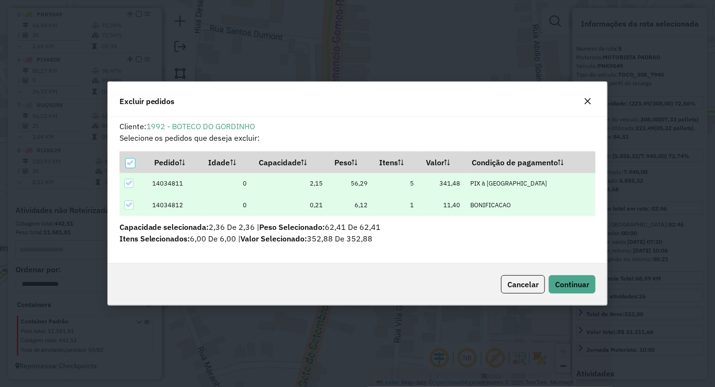
scroll to position [0, 0]
click at [591, 279] on button "Continuar" at bounding box center [572, 284] width 47 height 18
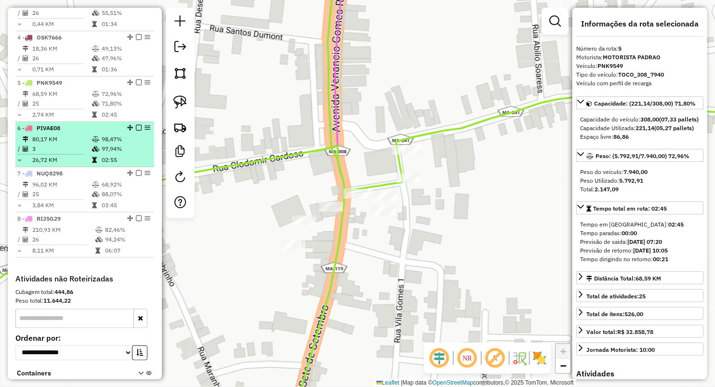
scroll to position [392, 0]
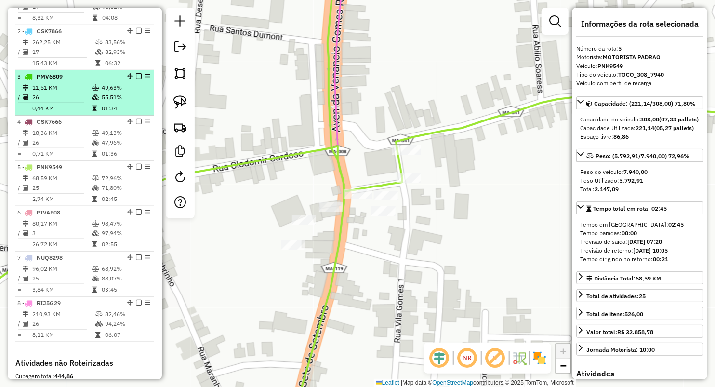
click at [68, 112] on td "0,44 KM" at bounding box center [62, 109] width 60 height 10
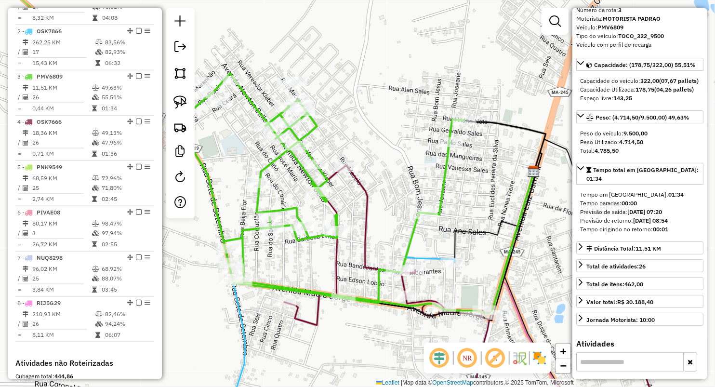
scroll to position [107, 0]
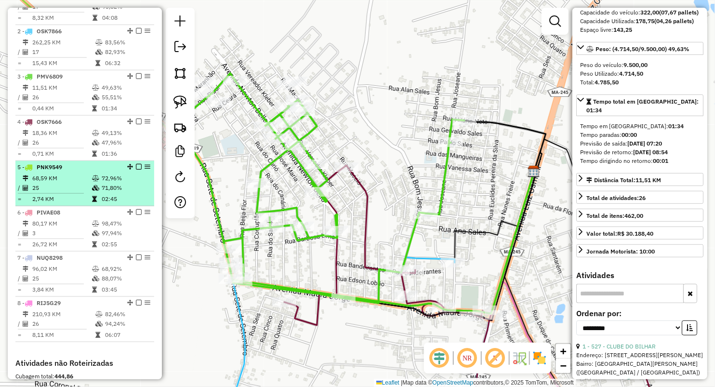
click at [93, 203] on td at bounding box center [97, 199] width 10 height 10
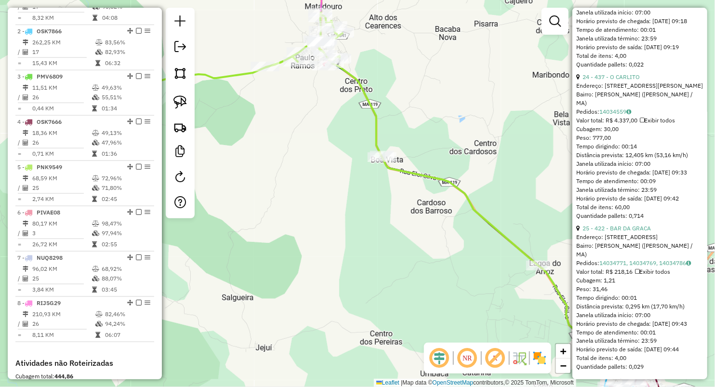
scroll to position [3896, 0]
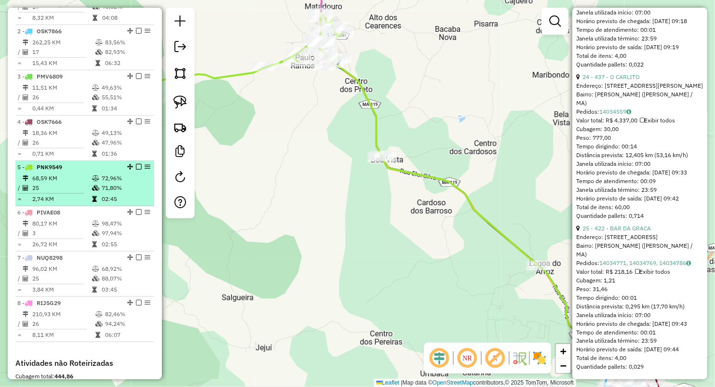
click at [79, 193] on td "25" at bounding box center [62, 188] width 60 height 10
click at [82, 182] on td "68,59 KM" at bounding box center [62, 178] width 60 height 10
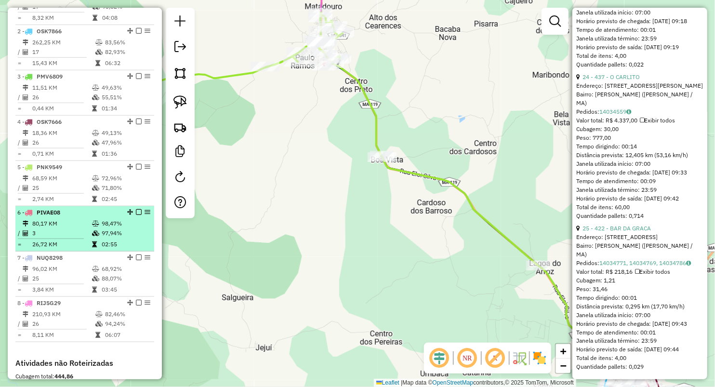
click at [83, 238] on td "3" at bounding box center [62, 233] width 60 height 10
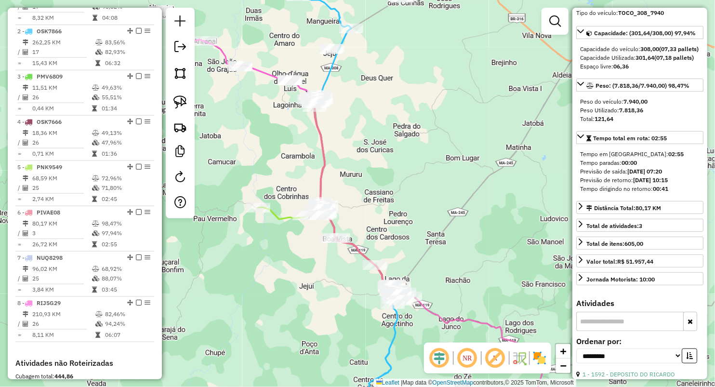
scroll to position [0, 0]
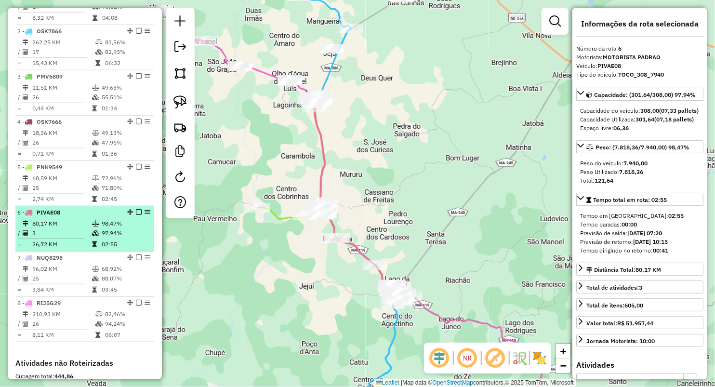
click at [71, 237] on td "3" at bounding box center [62, 233] width 60 height 10
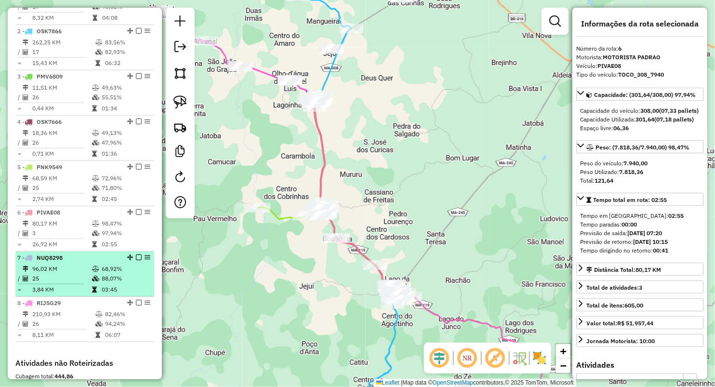
click at [77, 274] on td "96,02 KM" at bounding box center [62, 269] width 60 height 10
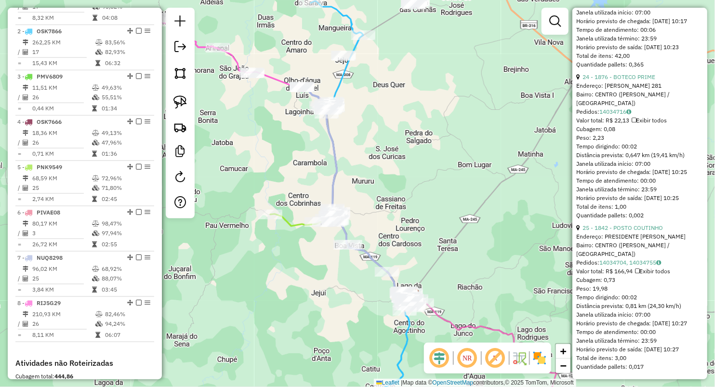
scroll to position [3904, 0]
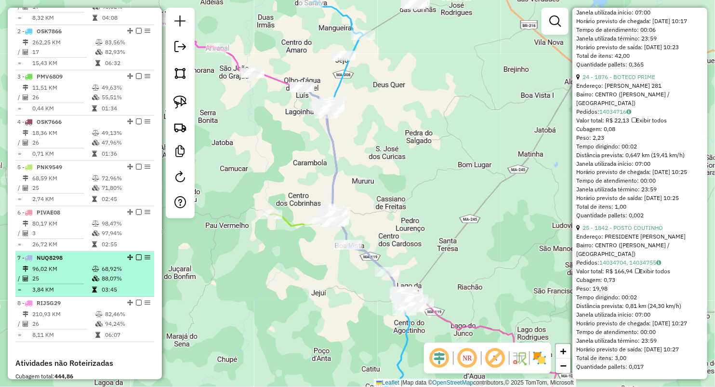
click at [49, 294] on td "3,84 KM" at bounding box center [62, 290] width 60 height 10
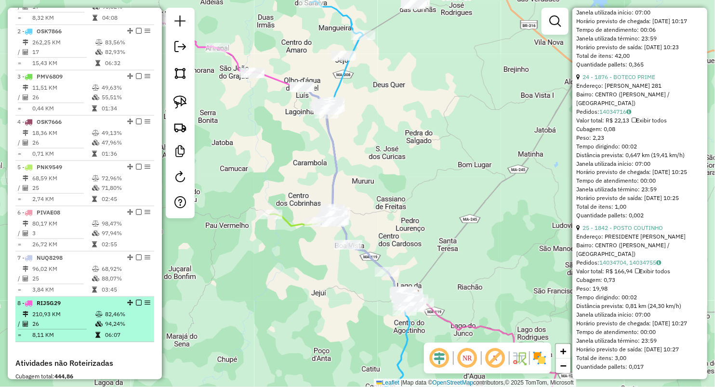
click at [54, 319] on td "210,93 KM" at bounding box center [63, 314] width 63 height 10
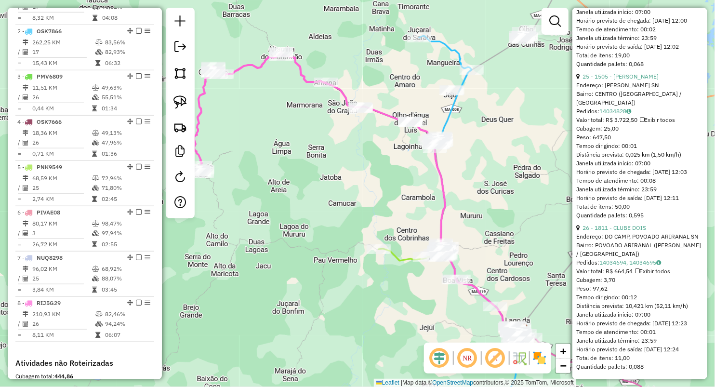
scroll to position [4142, 0]
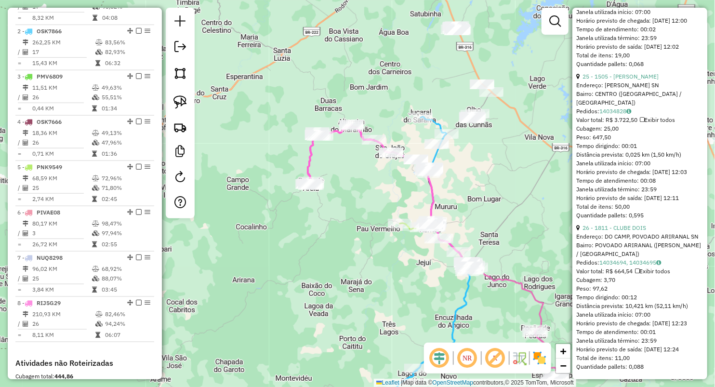
drag, startPoint x: 472, startPoint y: 215, endPoint x: 435, endPoint y: 169, distance: 58.6
click at [437, 169] on div "Janela de atendimento Grade de atendimento Capacidade Transportadoras Veículos …" at bounding box center [357, 193] width 715 height 387
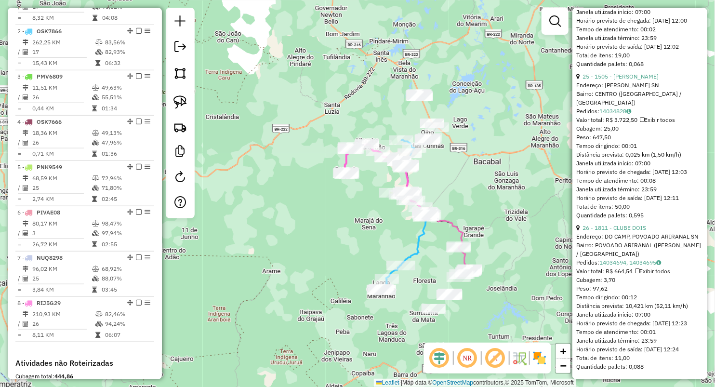
drag, startPoint x: 493, startPoint y: 210, endPoint x: 462, endPoint y: 193, distance: 35.4
click at [473, 199] on div "Janela de atendimento Grade de atendimento Capacidade Transportadoras Veículos …" at bounding box center [357, 193] width 715 height 387
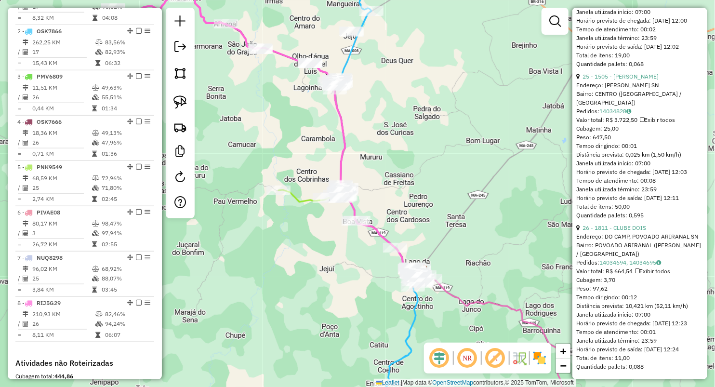
drag, startPoint x: 383, startPoint y: 183, endPoint x: 415, endPoint y: 209, distance: 40.8
click at [415, 209] on div "Janela de atendimento Grade de atendimento Capacidade Transportadoras Veículos …" at bounding box center [357, 193] width 715 height 387
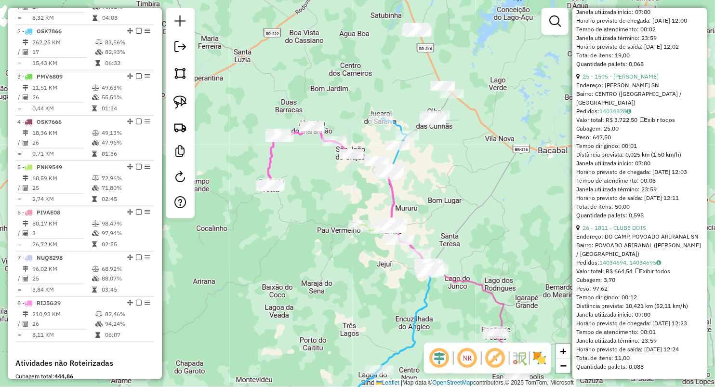
drag, startPoint x: 433, startPoint y: 163, endPoint x: 439, endPoint y: 201, distance: 38.6
click at [437, 200] on div "Janela de atendimento Grade de atendimento Capacidade Transportadoras Veículos …" at bounding box center [357, 193] width 715 height 387
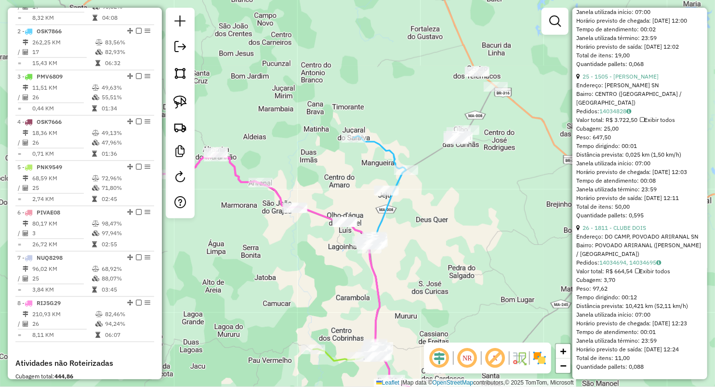
drag, startPoint x: 438, startPoint y: 236, endPoint x: 418, endPoint y: 194, distance: 47.0
click at [419, 197] on div "Janela de atendimento Grade de atendimento Capacidade Transportadoras Veículos …" at bounding box center [357, 193] width 715 height 387
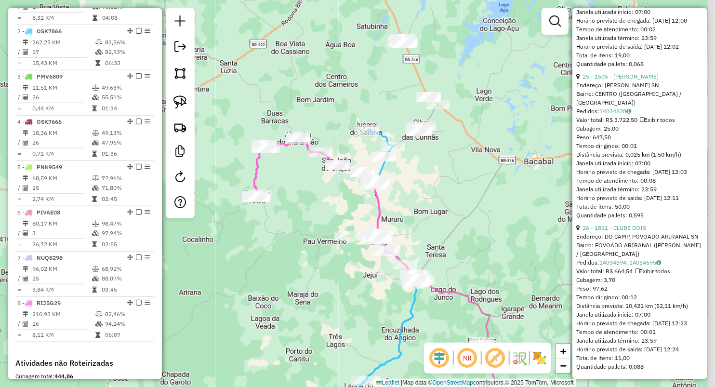
drag, startPoint x: 451, startPoint y: 257, endPoint x: 442, endPoint y: 210, distance: 48.1
click at [442, 210] on div "Janela de atendimento Grade de atendimento Capacidade Transportadoras Veículos …" at bounding box center [357, 193] width 715 height 387
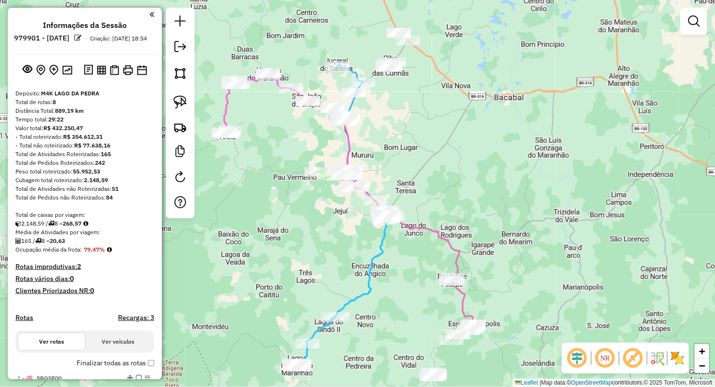
drag, startPoint x: 290, startPoint y: 223, endPoint x: 329, endPoint y: 245, distance: 45.1
click at [328, 245] on div "Janela de atendimento Grade de atendimento Capacidade Transportadoras Veículos …" at bounding box center [357, 193] width 715 height 387
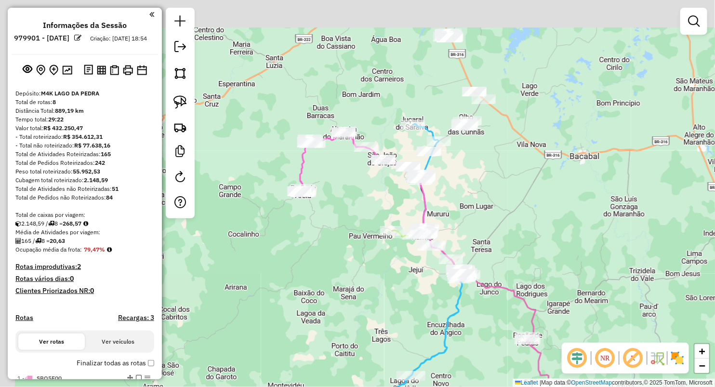
drag, startPoint x: 286, startPoint y: 206, endPoint x: 355, endPoint y: 261, distance: 87.8
click at [355, 261] on div "Janela de atendimento Grade de atendimento Capacidade Transportadoras Veículos …" at bounding box center [357, 193] width 715 height 387
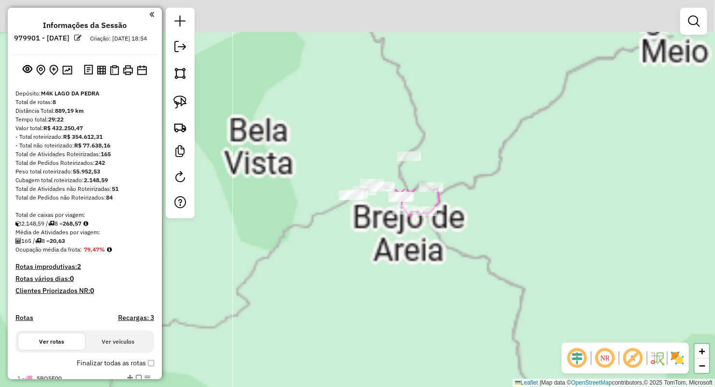
drag, startPoint x: 304, startPoint y: 143, endPoint x: 363, endPoint y: 289, distance: 158.2
click at [362, 373] on div "Janela de atendimento Grade de atendimento Capacidade Transportadoras Veículos …" at bounding box center [357, 193] width 715 height 387
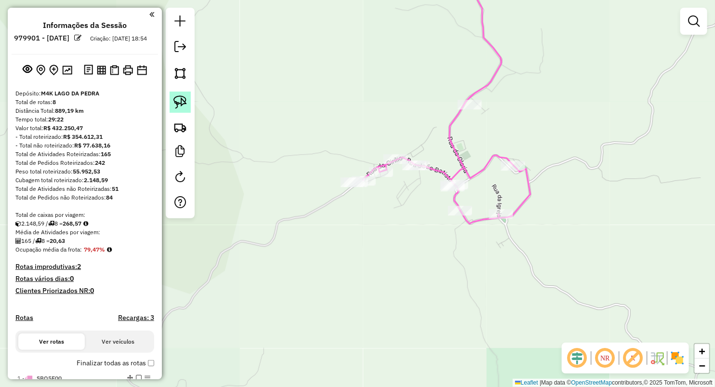
drag, startPoint x: 175, startPoint y: 91, endPoint x: 187, endPoint y: 94, distance: 12.5
click at [176, 91] on div at bounding box center [180, 113] width 29 height 210
click at [187, 97] on link at bounding box center [180, 102] width 21 height 21
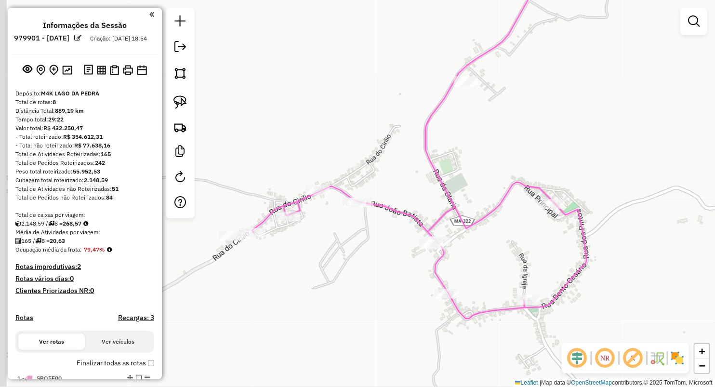
drag, startPoint x: 226, startPoint y: 232, endPoint x: 356, endPoint y: 253, distance: 131.7
click at [356, 253] on div "Janela de atendimento Grade de atendimento Capacidade Transportadoras Veículos …" at bounding box center [357, 193] width 715 height 387
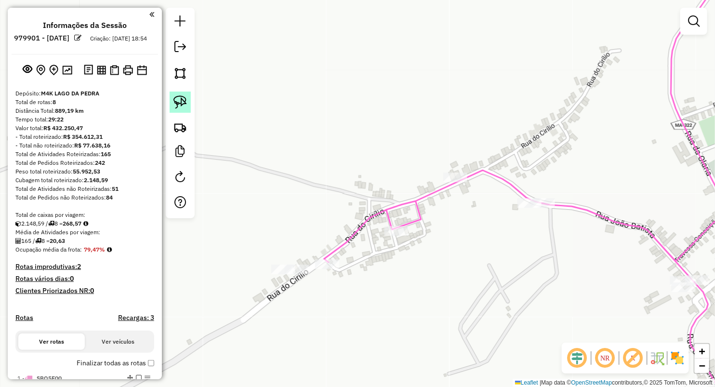
click at [183, 101] on img at bounding box center [179, 101] width 13 height 13
drag, startPoint x: 221, startPoint y: 262, endPoint x: 294, endPoint y: 307, distance: 86.1
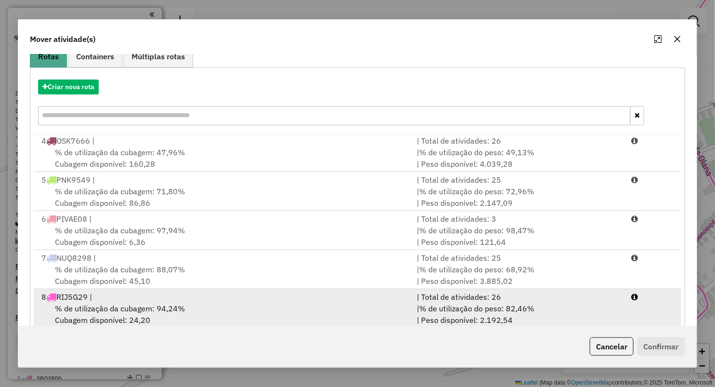
scroll to position [106, 0]
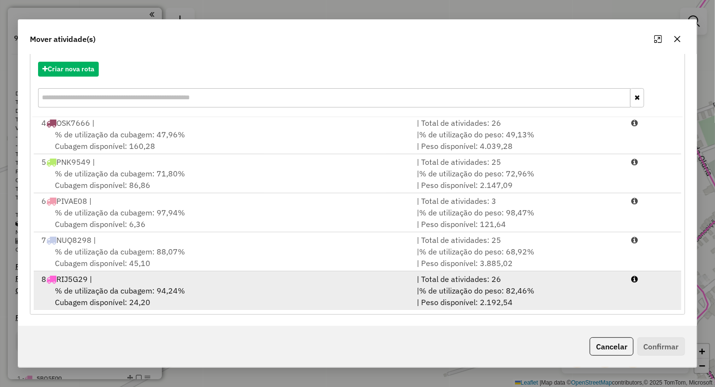
click at [90, 291] on span "% de utilização da cubagem: 94,24%" at bounding box center [120, 291] width 130 height 10
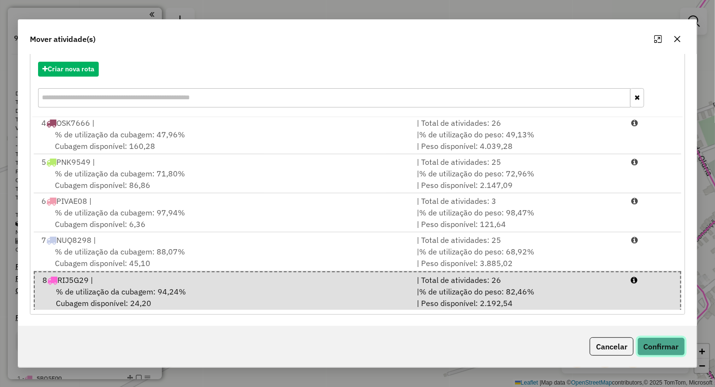
click at [638, 344] on button "Confirmar" at bounding box center [661, 346] width 48 height 18
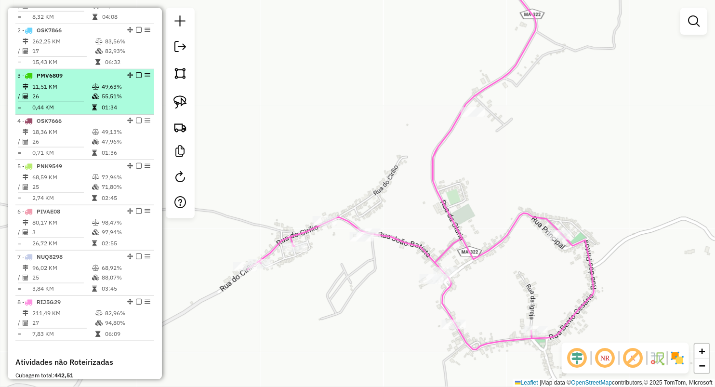
scroll to position [428, 0]
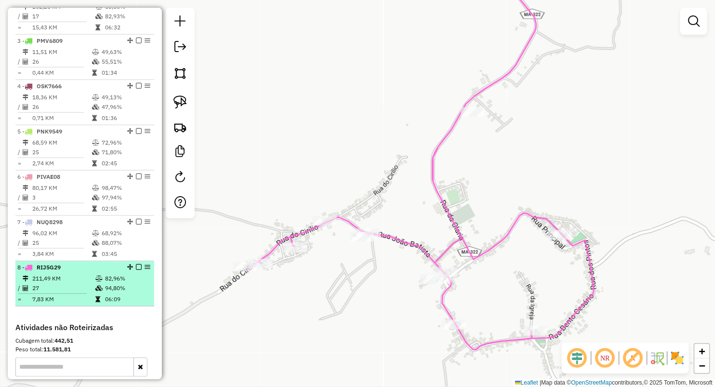
click at [71, 283] on td "211,49 KM" at bounding box center [63, 279] width 63 height 10
select select "**********"
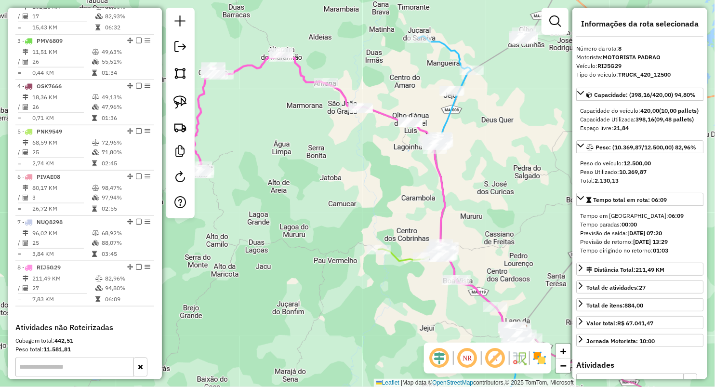
drag, startPoint x: 308, startPoint y: 100, endPoint x: 383, endPoint y: 159, distance: 95.7
click at [381, 166] on div "Janela de atendimento Grade de atendimento Capacidade Transportadoras Veículos …" at bounding box center [357, 193] width 715 height 387
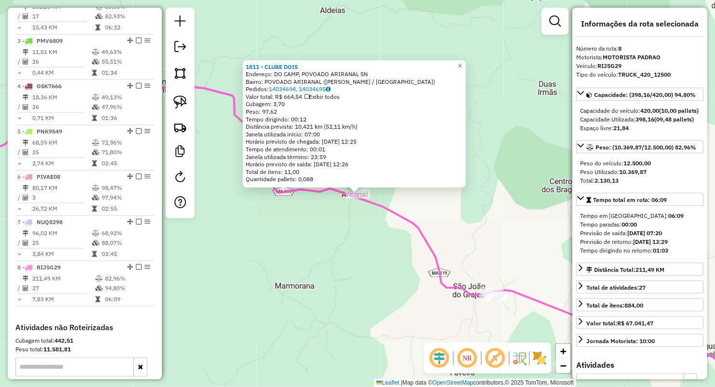
scroll to position [552, 0]
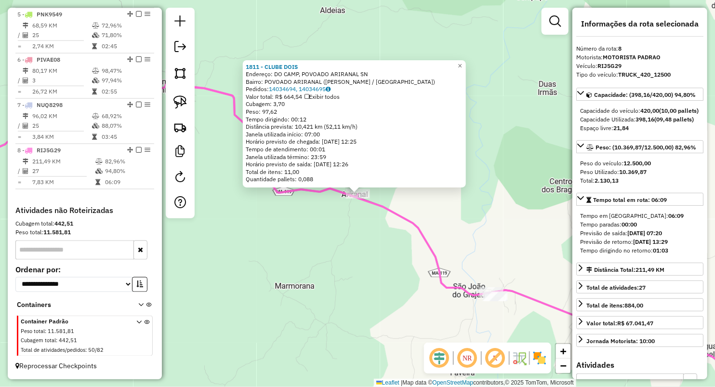
click at [343, 210] on div "1811 - CLUBE DOIS Endereço: DO CAMP, POVOADO ARIRANAL SN Bairro: POVOADO ARIRAN…" at bounding box center [357, 193] width 715 height 387
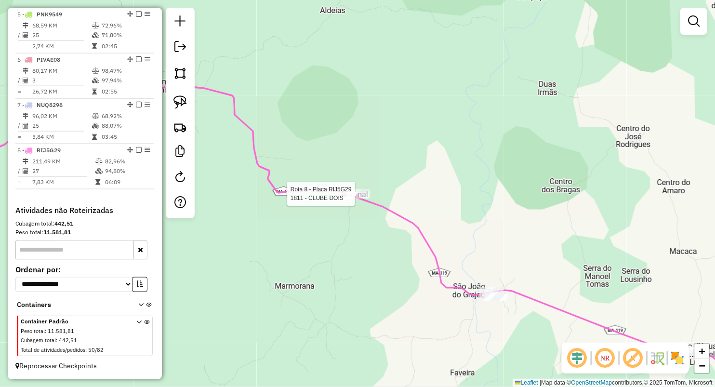
select select "**********"
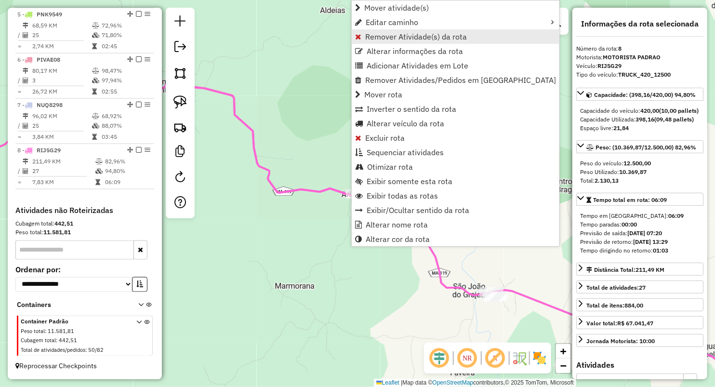
click at [394, 39] on span "Remover Atividade(s) da rota" at bounding box center [416, 37] width 102 height 8
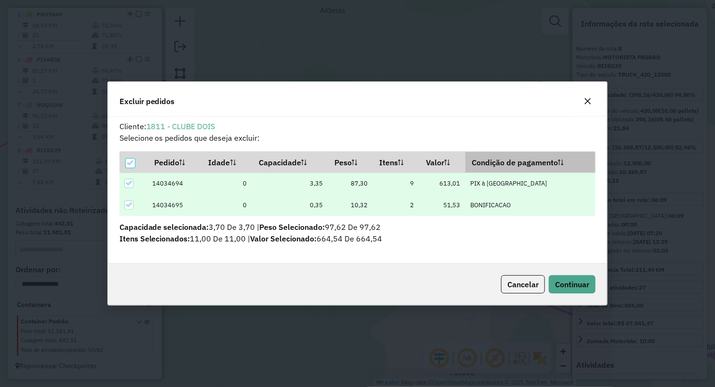
scroll to position [0, 0]
click at [565, 283] on span "Continuar" at bounding box center [572, 284] width 34 height 10
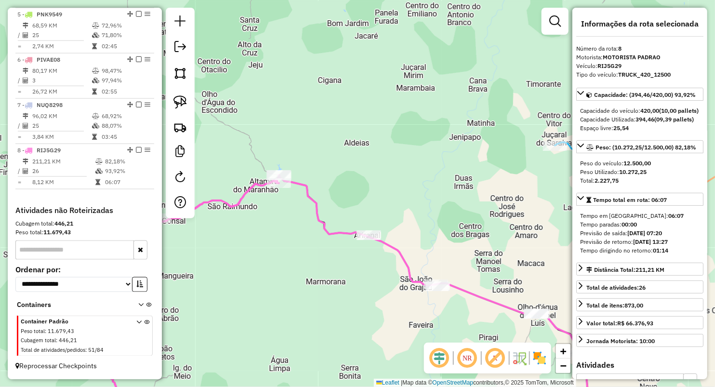
click at [186, 114] on div at bounding box center [180, 113] width 29 height 210
click at [186, 105] on img at bounding box center [179, 101] width 13 height 13
click at [184, 103] on img at bounding box center [179, 101] width 13 height 13
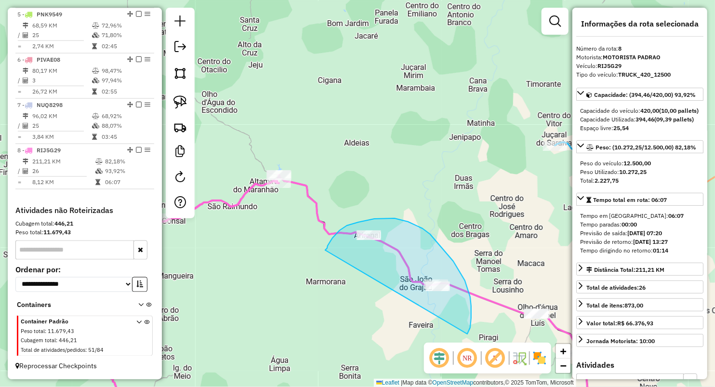
drag, startPoint x: 328, startPoint y: 246, endPoint x: 459, endPoint y: 340, distance: 161.5
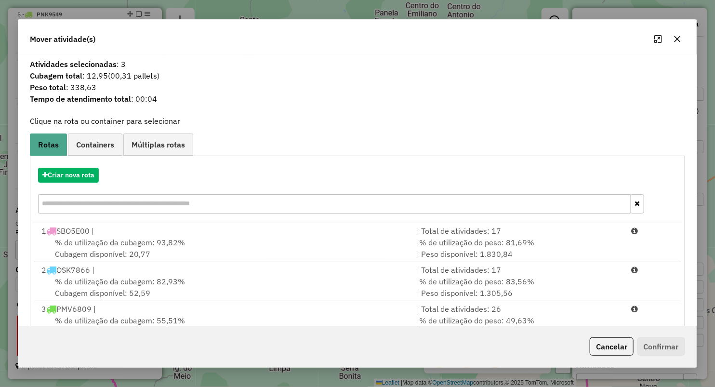
drag, startPoint x: 676, startPoint y: 37, endPoint x: 661, endPoint y: 38, distance: 15.0
click at [674, 37] on icon "button" at bounding box center [677, 39] width 8 height 8
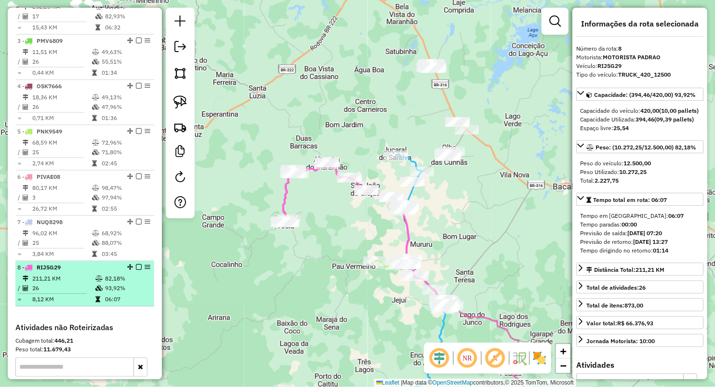
scroll to position [446, 0]
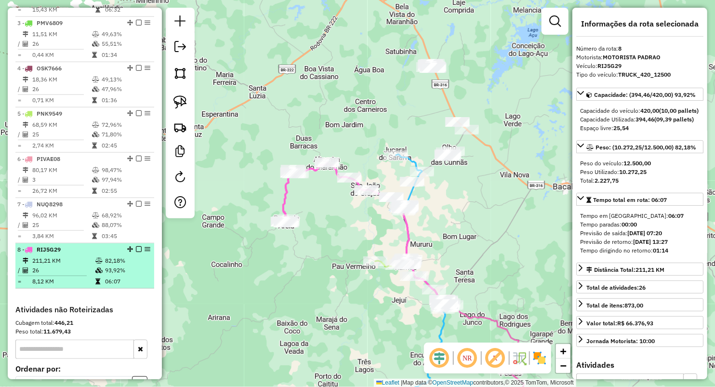
click at [79, 275] on td "26" at bounding box center [63, 270] width 63 height 10
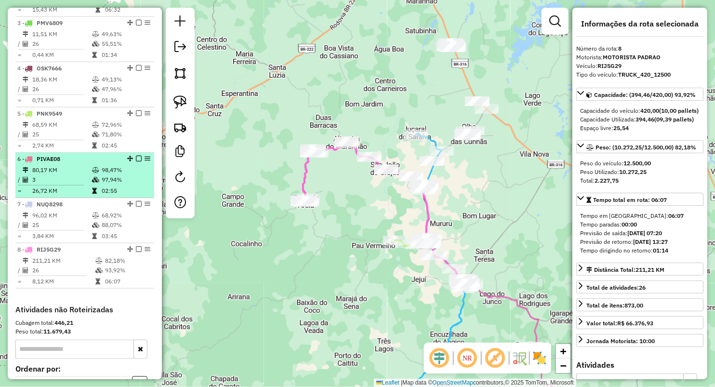
click at [79, 175] on td "80,17 KM" at bounding box center [62, 170] width 60 height 10
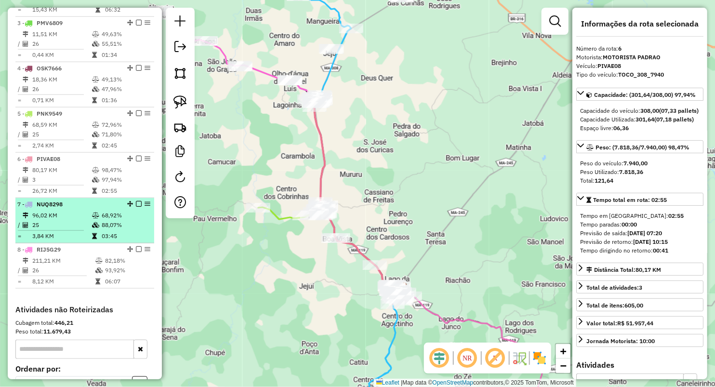
click at [77, 230] on td "25" at bounding box center [62, 225] width 60 height 10
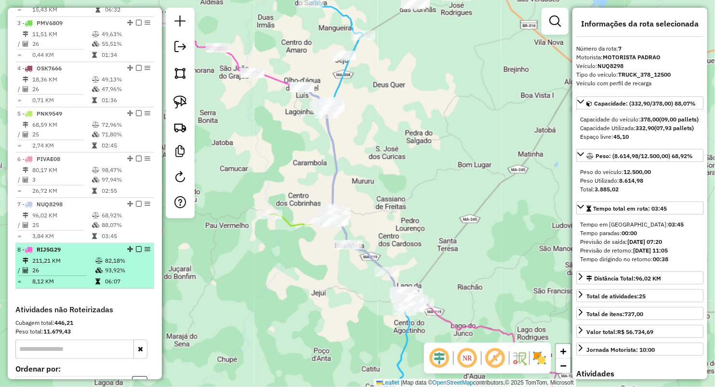
click at [87, 265] on td "211,21 KM" at bounding box center [63, 261] width 63 height 10
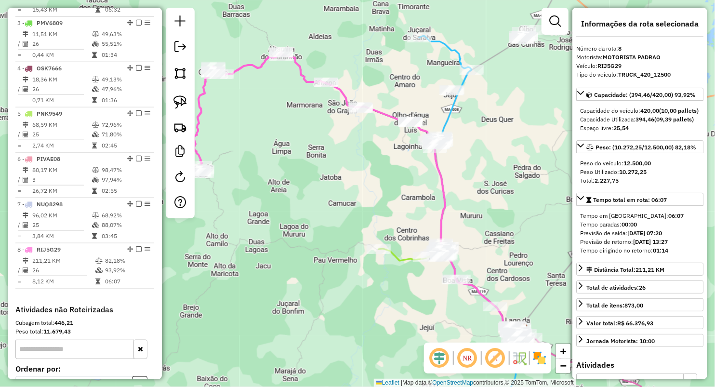
drag, startPoint x: 285, startPoint y: 171, endPoint x: 287, endPoint y: 175, distance: 5.2
click at [287, 175] on div "Janela de atendimento Grade de atendimento Capacidade Transportadoras Veículos …" at bounding box center [357, 193] width 715 height 387
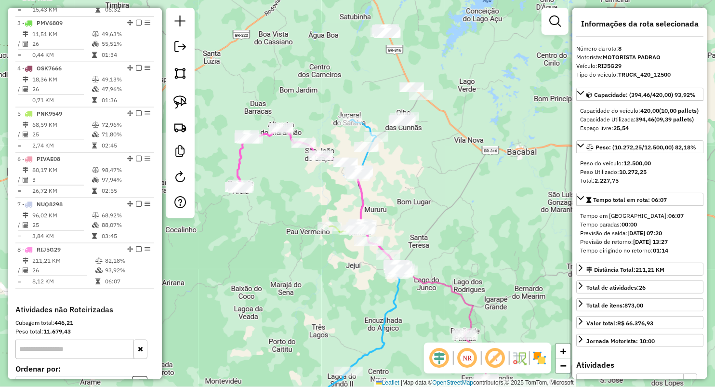
drag, startPoint x: 435, startPoint y: 192, endPoint x: 420, endPoint y: 198, distance: 16.9
click at [420, 198] on div "Janela de atendimento Grade de atendimento Capacidade Transportadoras Veículos …" at bounding box center [357, 193] width 715 height 387
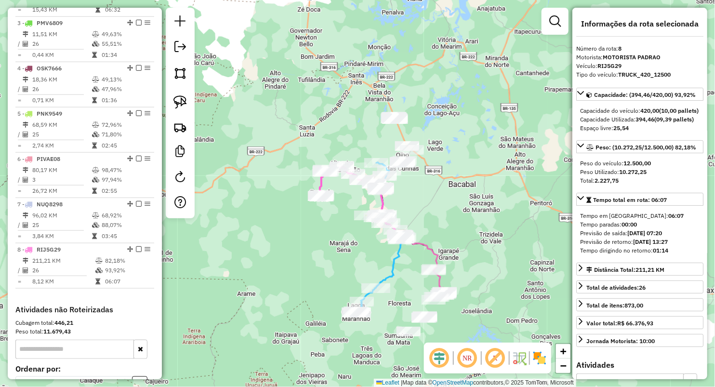
drag, startPoint x: 439, startPoint y: 210, endPoint x: 420, endPoint y: 193, distance: 25.3
click at [423, 194] on div "Janela de atendimento Grade de atendimento Capacidade Transportadoras Veículos …" at bounding box center [357, 193] width 715 height 387
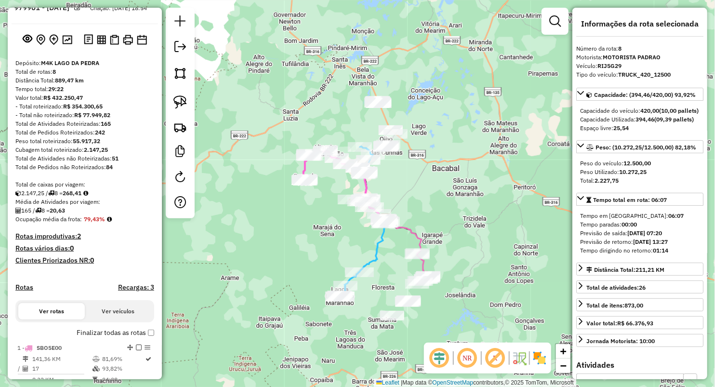
scroll to position [0, 0]
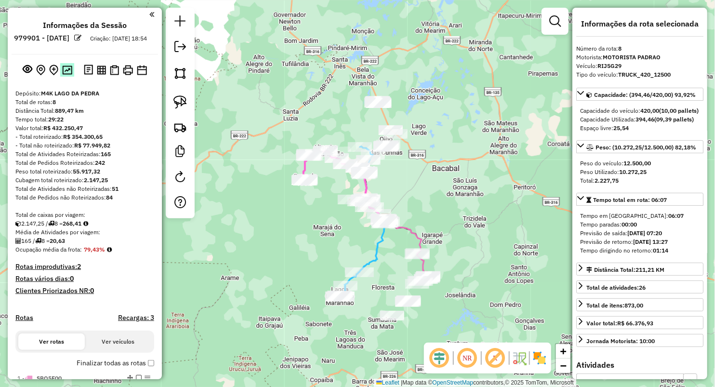
click at [67, 75] on img at bounding box center [67, 70] width 10 height 9
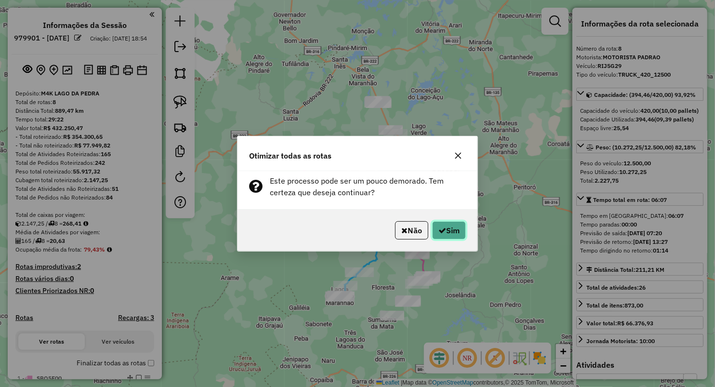
click at [444, 231] on button "Sim" at bounding box center [449, 230] width 34 height 18
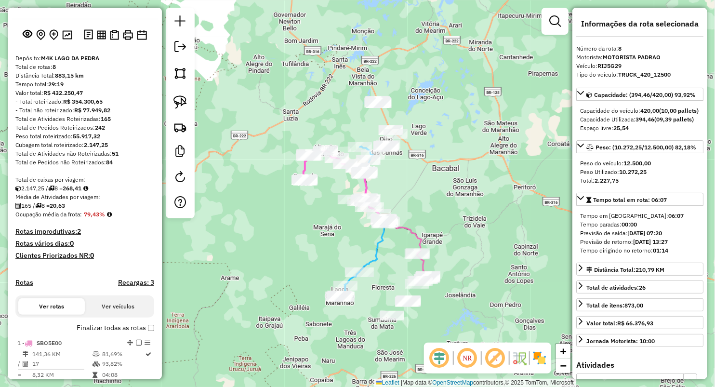
scroll to position [17, 0]
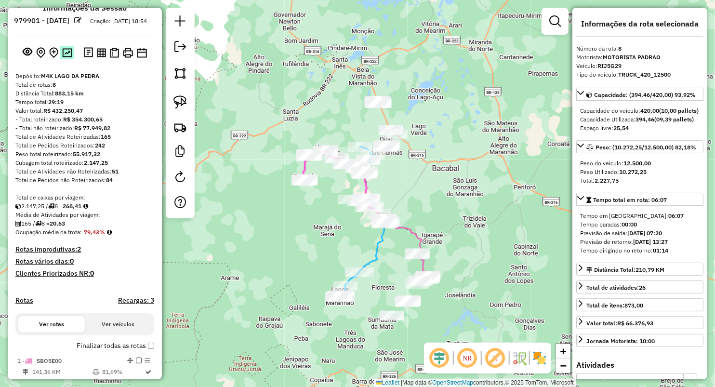
click at [69, 57] on img at bounding box center [67, 52] width 10 height 9
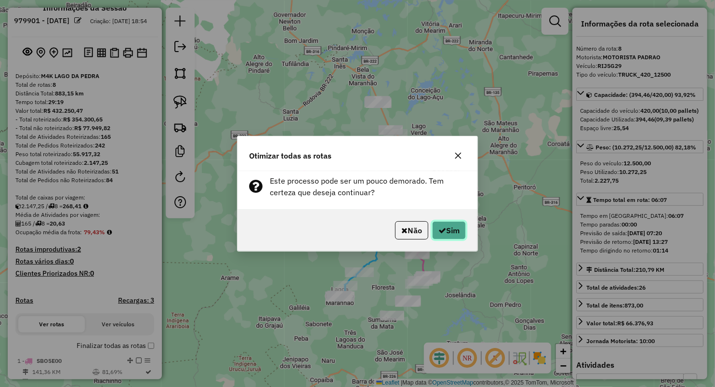
click at [457, 236] on button "Sim" at bounding box center [449, 230] width 34 height 18
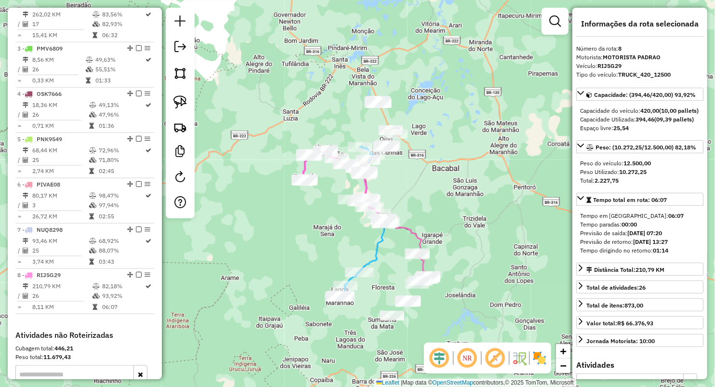
scroll to position [552, 0]
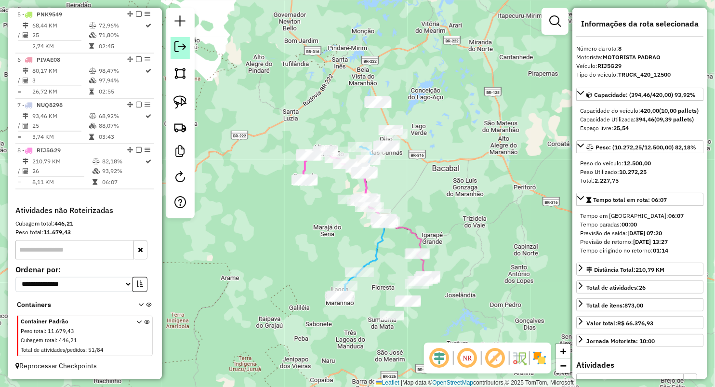
click at [185, 53] on link at bounding box center [180, 48] width 19 height 22
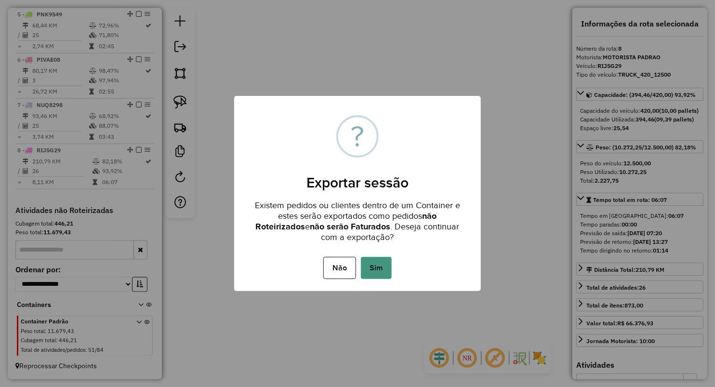
click at [374, 269] on button "Sim" at bounding box center [376, 268] width 31 height 22
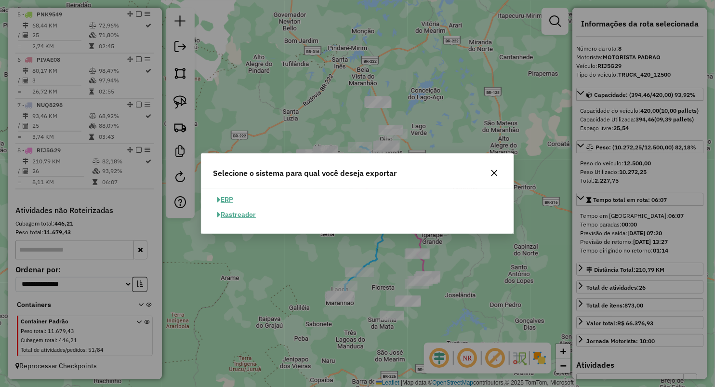
click at [224, 200] on button "ERP" at bounding box center [225, 199] width 25 height 15
select select "**"
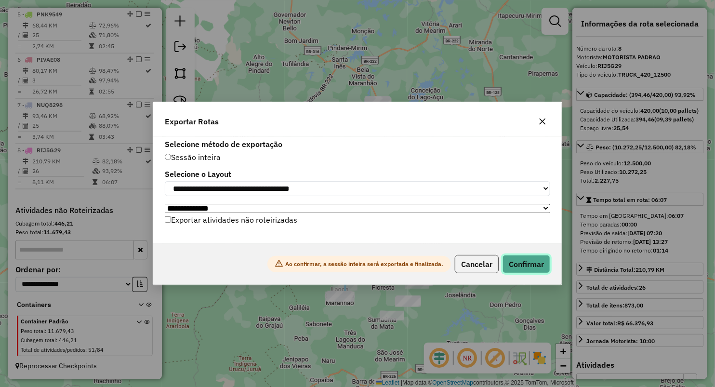
click at [525, 266] on button "Confirmar" at bounding box center [526, 264] width 48 height 18
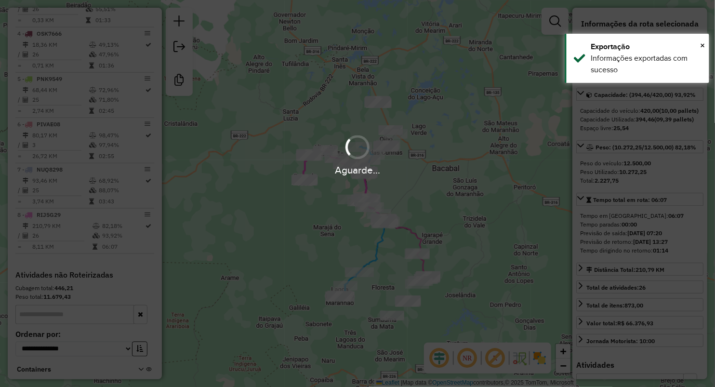
scroll to position [538, 0]
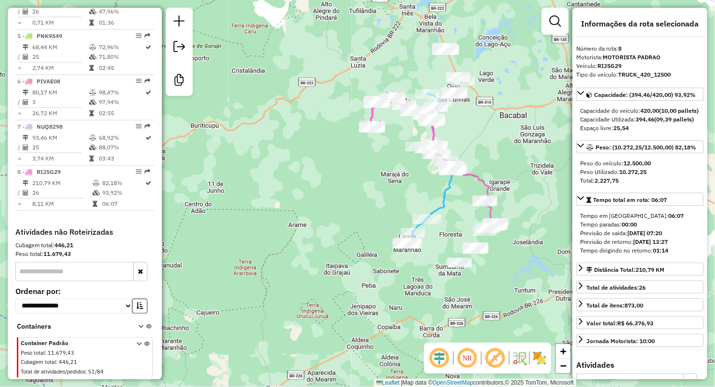
drag, startPoint x: 461, startPoint y: 130, endPoint x: 452, endPoint y: 144, distance: 16.4
click at [455, 143] on div "Janela de atendimento Grade de atendimento Capacidade Transportadoras Veículos …" at bounding box center [357, 193] width 715 height 387
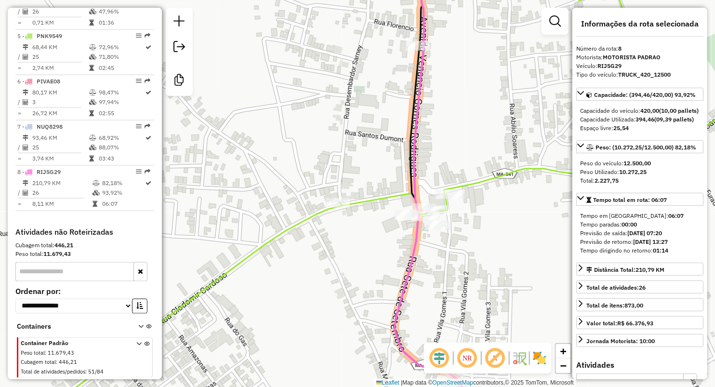
drag, startPoint x: 289, startPoint y: 270, endPoint x: 377, endPoint y: 238, distance: 93.4
click at [376, 238] on div "Janela de atendimento Grade de atendimento Capacidade Transportadoras Veículos …" at bounding box center [357, 193] width 715 height 387
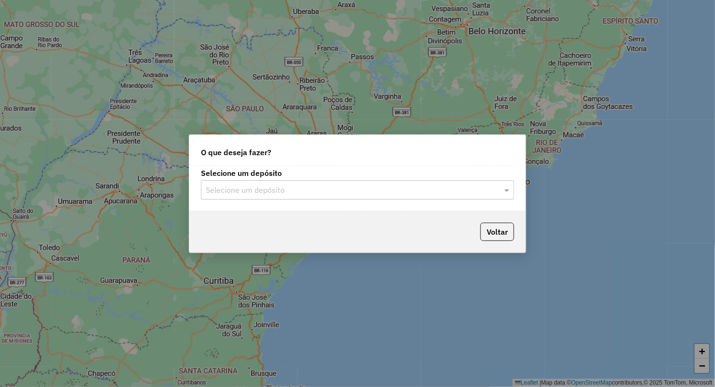
click at [227, 192] on input "text" at bounding box center [348, 190] width 284 height 12
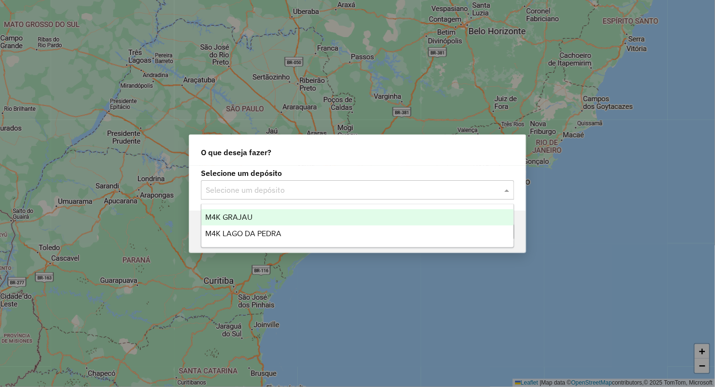
click at [238, 214] on span "M4K GRAJAU" at bounding box center [228, 217] width 47 height 8
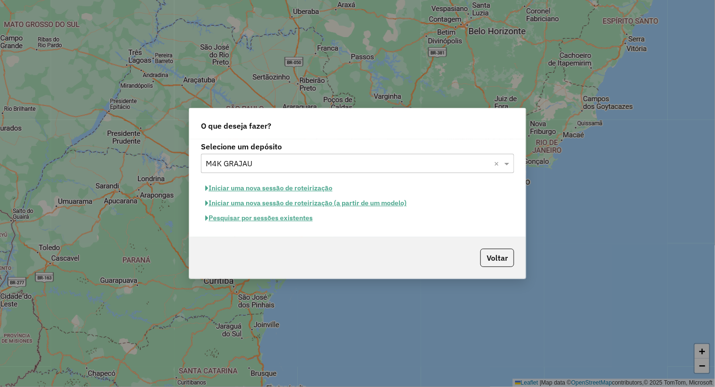
click at [293, 188] on button "Iniciar uma nova sessão de roteirização" at bounding box center [269, 188] width 136 height 15
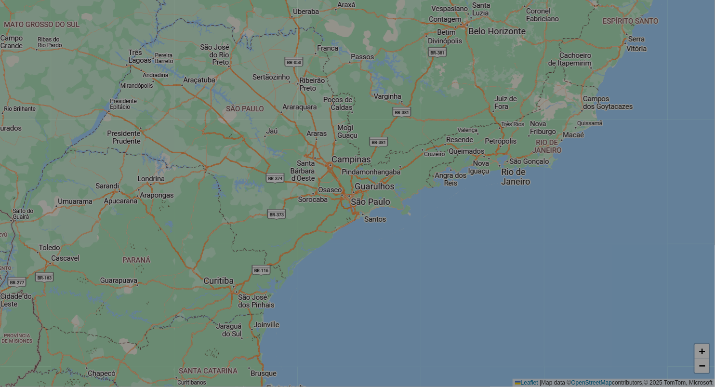
select select "*"
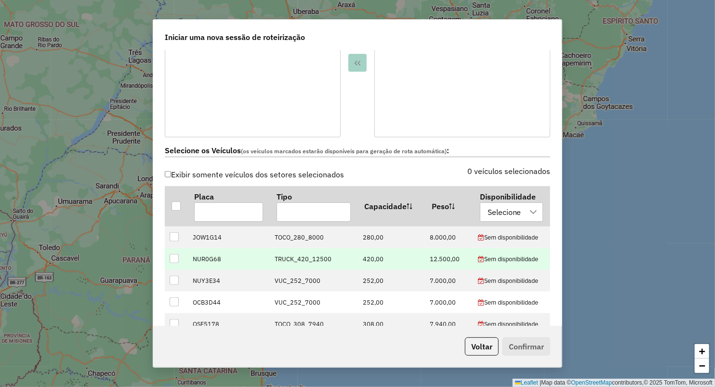
scroll to position [267, 0]
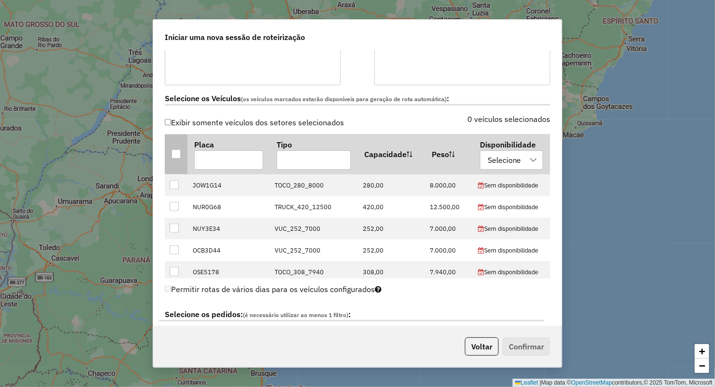
click at [173, 155] on div at bounding box center [175, 153] width 9 height 9
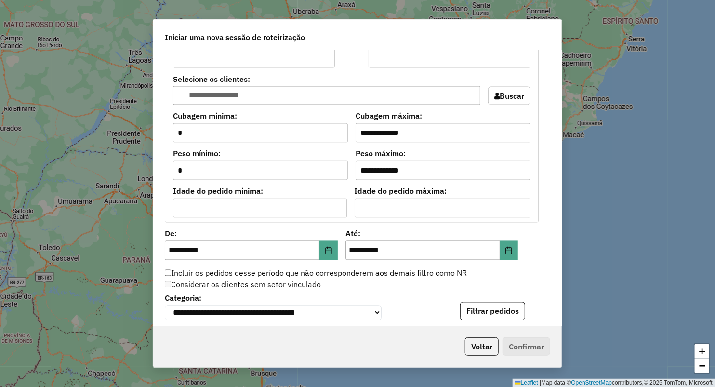
scroll to position [802, 0]
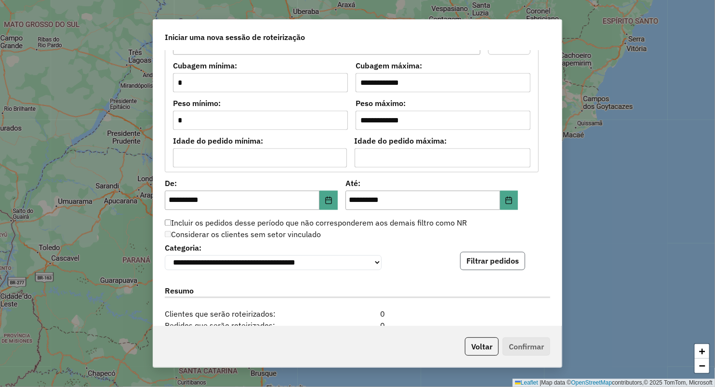
click at [494, 263] on button "Filtrar pedidos" at bounding box center [492, 261] width 65 height 18
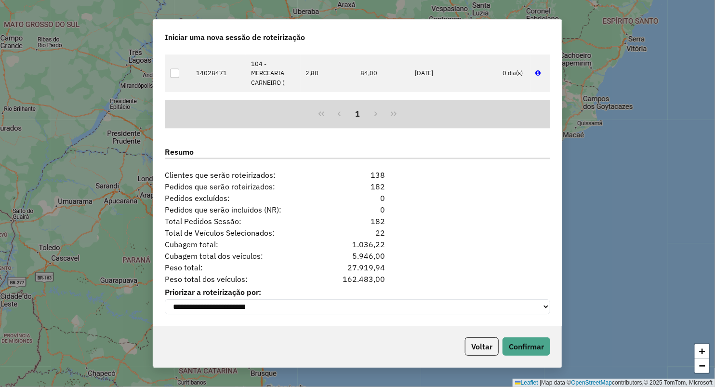
scroll to position [1144, 0]
click at [530, 343] on button "Confirmar" at bounding box center [526, 346] width 48 height 18
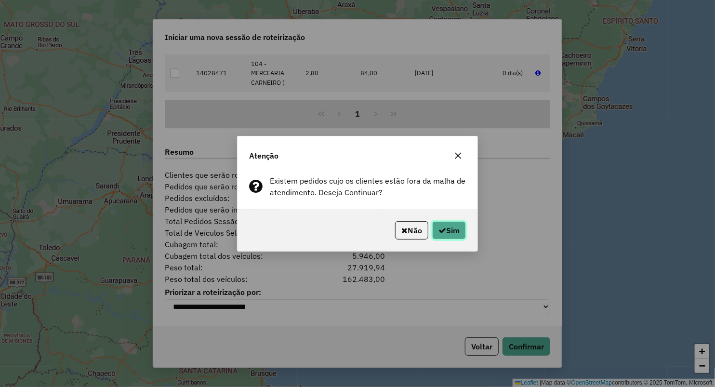
click at [447, 230] on button "Sim" at bounding box center [449, 230] width 34 height 18
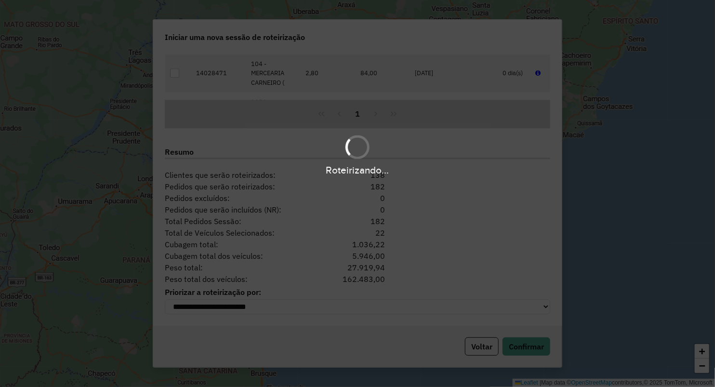
click at [452, 197] on div "Roteirizando..." at bounding box center [357, 193] width 715 height 387
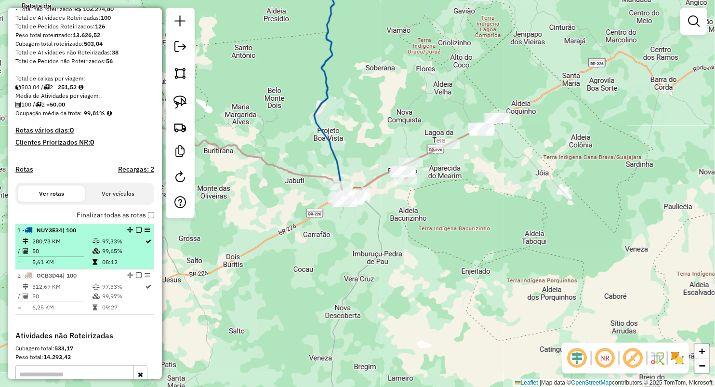
scroll to position [160, 0]
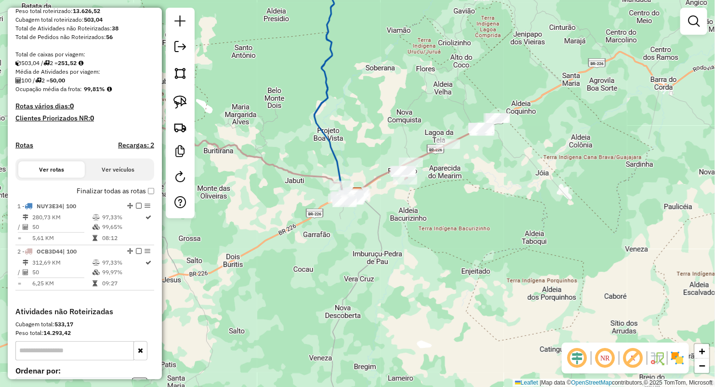
drag, startPoint x: 142, startPoint y: 210, endPoint x: 181, endPoint y: 281, distance: 81.1
click at [181, 318] on div "Janela de atendimento Grade de atendimento Capacidade Transportadoras Veículos …" at bounding box center [357, 193] width 715 height 387
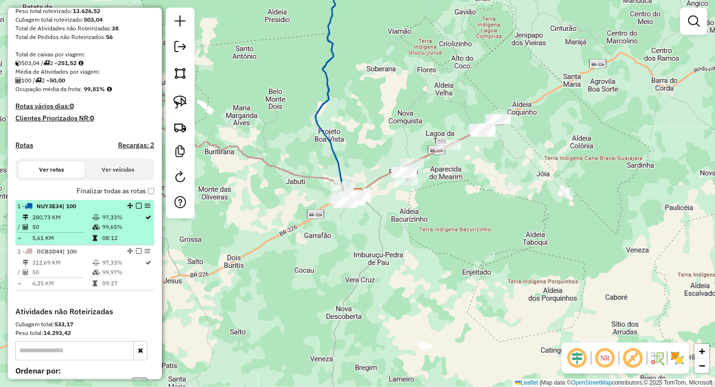
select select "**********"
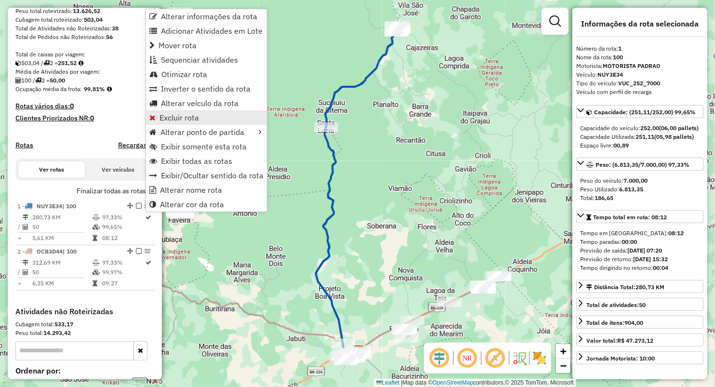
click at [176, 118] on span "Excluir rota" at bounding box center [178, 118] width 39 height 8
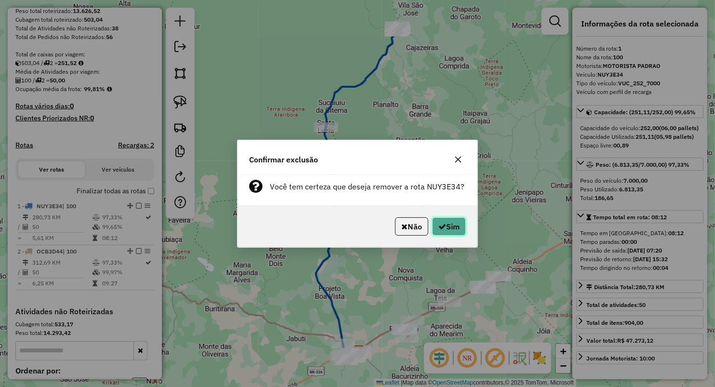
click at [455, 221] on button "Sim" at bounding box center [449, 226] width 34 height 18
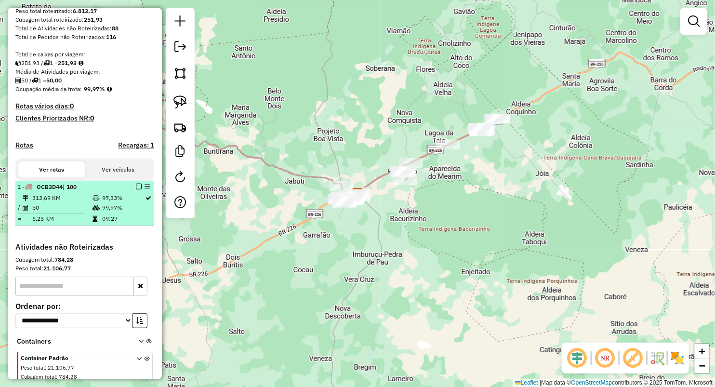
select select "**********"
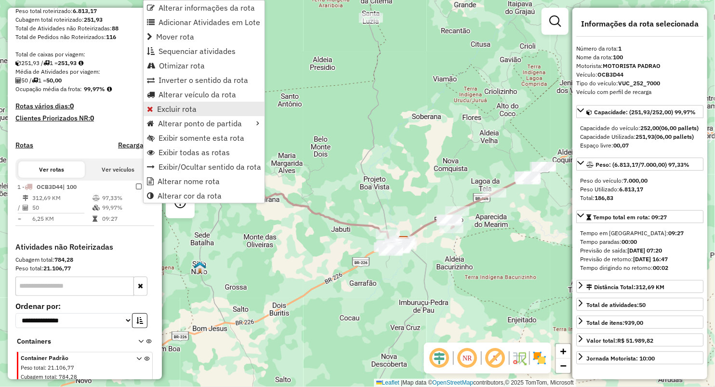
click at [181, 106] on span "Excluir rota" at bounding box center [176, 109] width 39 height 8
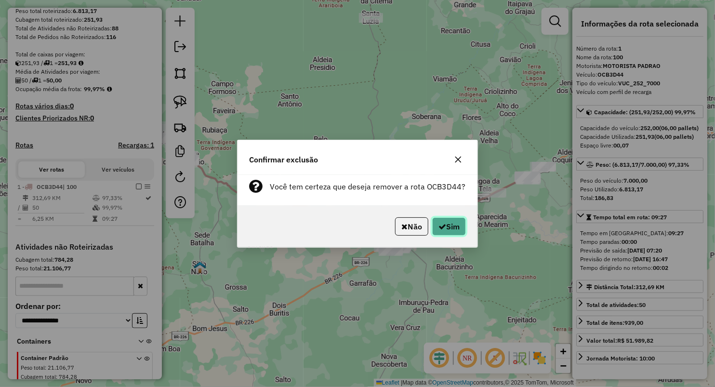
click at [439, 225] on icon "button" at bounding box center [442, 227] width 8 height 8
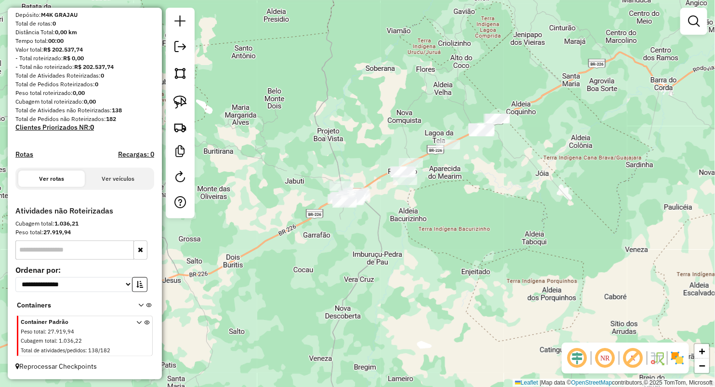
scroll to position [87, 0]
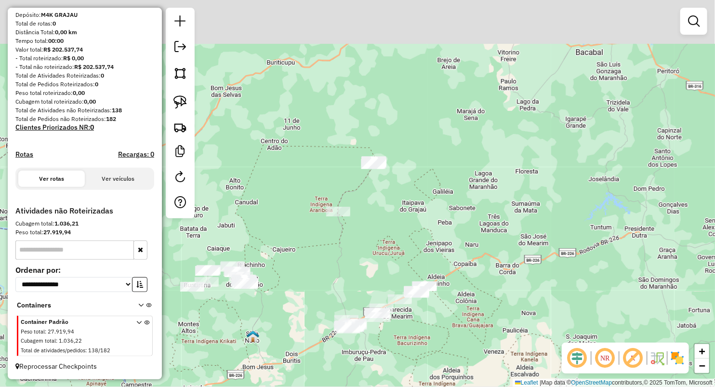
drag, startPoint x: 322, startPoint y: 213, endPoint x: 325, endPoint y: 228, distance: 14.7
click at [325, 228] on div "Janela de atendimento Grade de atendimento Capacidade Transportadoras Veículos …" at bounding box center [357, 193] width 715 height 387
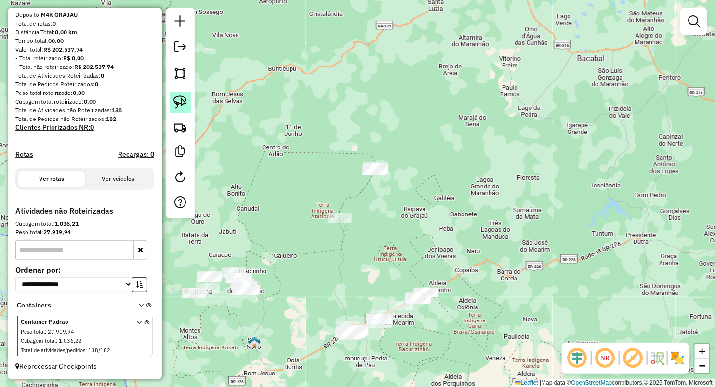
click at [175, 102] on img at bounding box center [179, 101] width 13 height 13
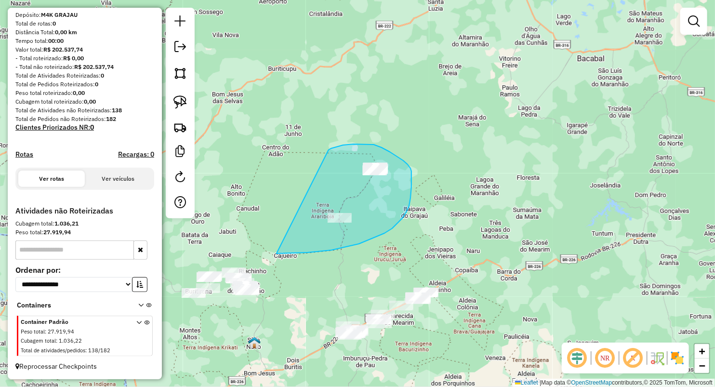
drag, startPoint x: 328, startPoint y: 150, endPoint x: 261, endPoint y: 345, distance: 206.6
click at [277, 254] on div "Janela de atendimento Grade de atendimento Capacidade Transportadoras Veículos …" at bounding box center [357, 193] width 715 height 387
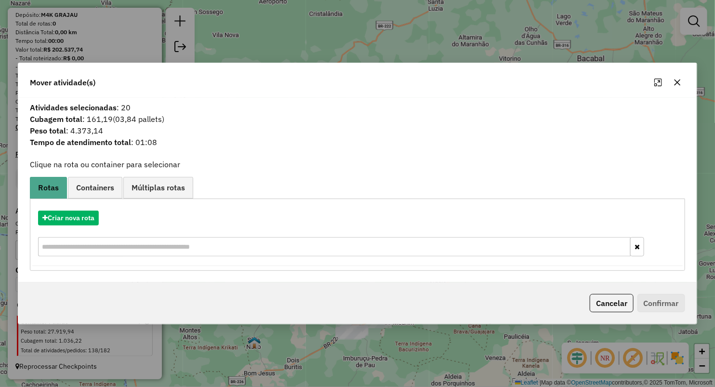
click at [678, 84] on icon "button" at bounding box center [677, 83] width 8 height 8
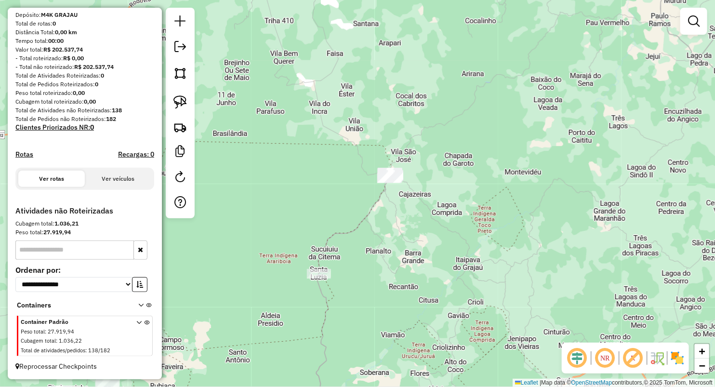
drag, startPoint x: 336, startPoint y: 205, endPoint x: 334, endPoint y: 164, distance: 41.0
click at [338, 169] on div "Janela de atendimento Grade de atendimento Capacidade Transportadoras Veículos …" at bounding box center [357, 193] width 715 height 387
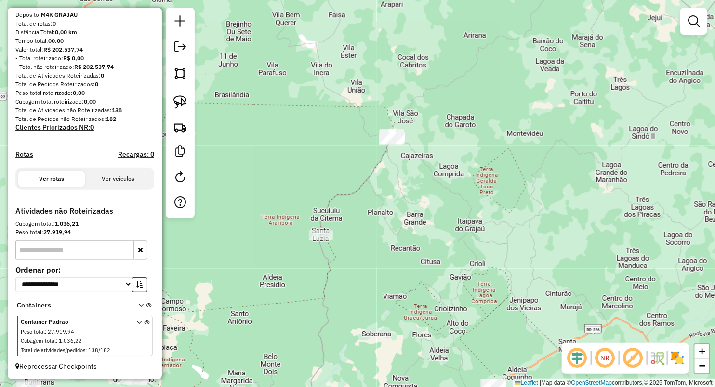
click at [190, 94] on link at bounding box center [180, 102] width 21 height 21
click at [189, 95] on link at bounding box center [180, 102] width 21 height 21
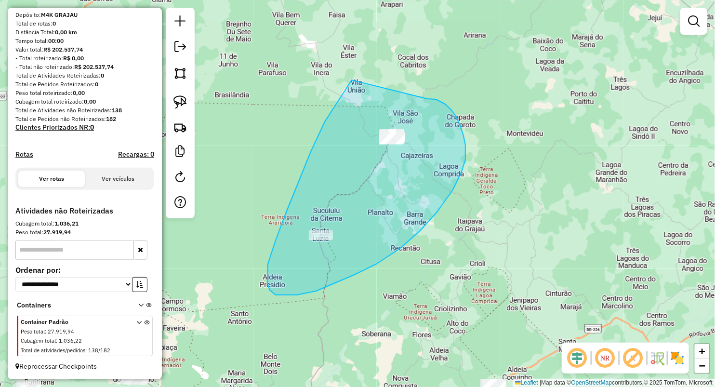
drag, startPoint x: 431, startPoint y: 99, endPoint x: 383, endPoint y: 42, distance: 74.2
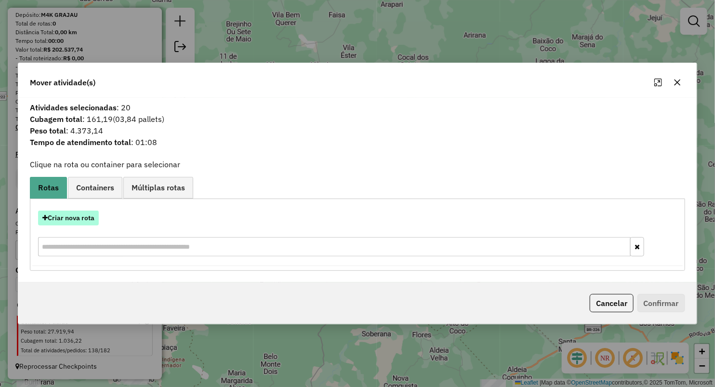
click at [85, 219] on button "Criar nova rota" at bounding box center [68, 217] width 61 height 15
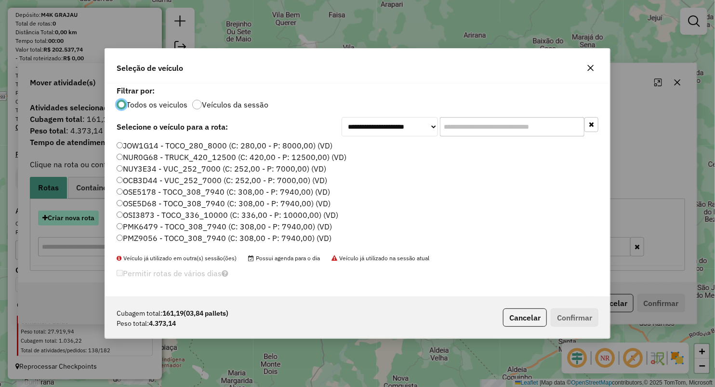
scroll to position [5, 3]
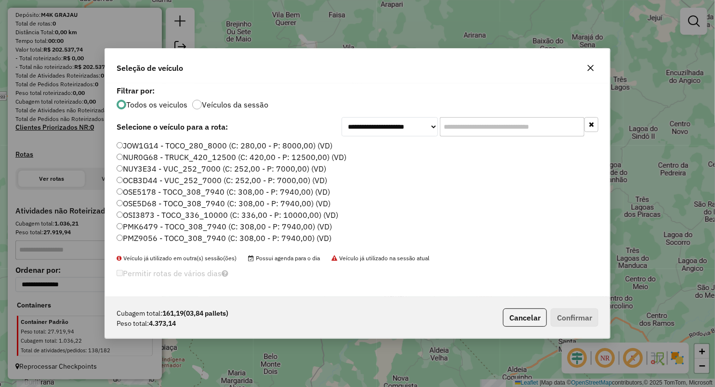
click at [151, 166] on label "NUY3E34 - VUC_252_7000 (C: 252,00 - P: 7000,00) (VD)" at bounding box center [222, 169] width 210 height 12
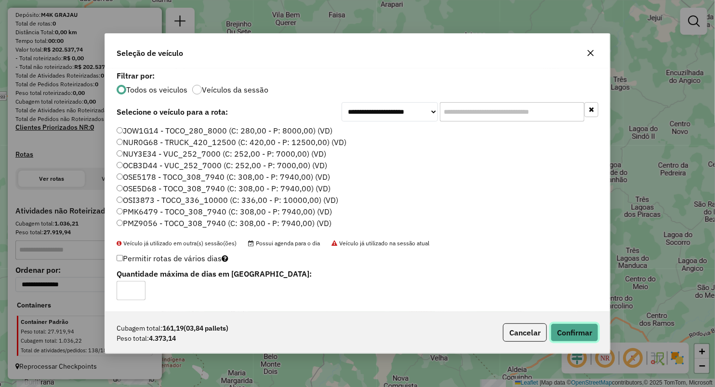
click at [584, 337] on button "Confirmar" at bounding box center [575, 332] width 48 height 18
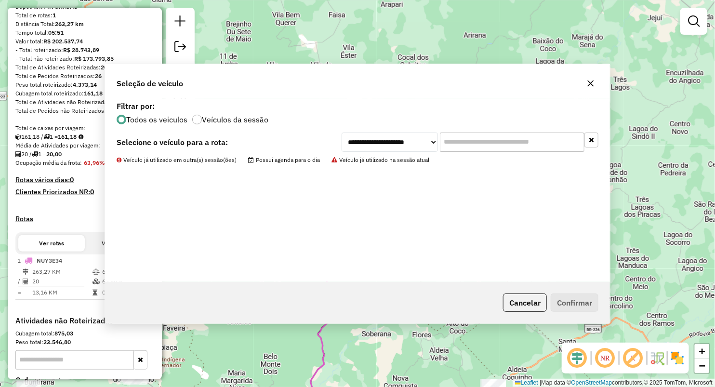
scroll to position [160, 0]
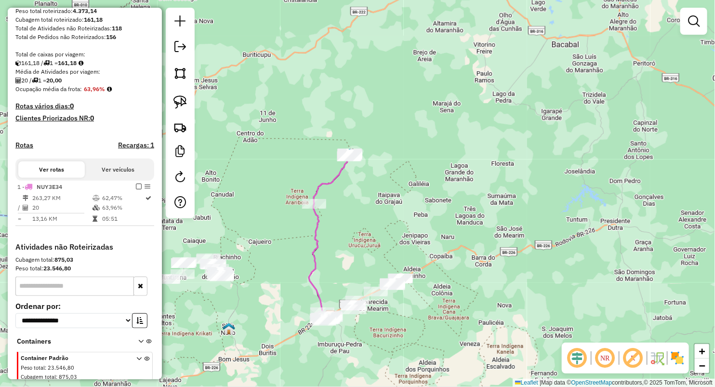
drag, startPoint x: 345, startPoint y: 236, endPoint x: 341, endPoint y: 181, distance: 54.6
click at [341, 186] on div "Janela de atendimento Grade de atendimento Capacidade Transportadoras Veículos …" at bounding box center [357, 193] width 715 height 387
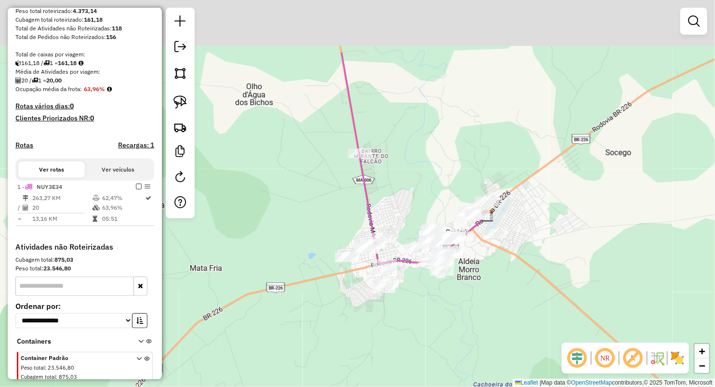
drag, startPoint x: 298, startPoint y: 175, endPoint x: 285, endPoint y: 217, distance: 44.2
click at [285, 217] on div "Janela de atendimento Grade de atendimento Capacidade Transportadoras Veículos …" at bounding box center [357, 193] width 715 height 387
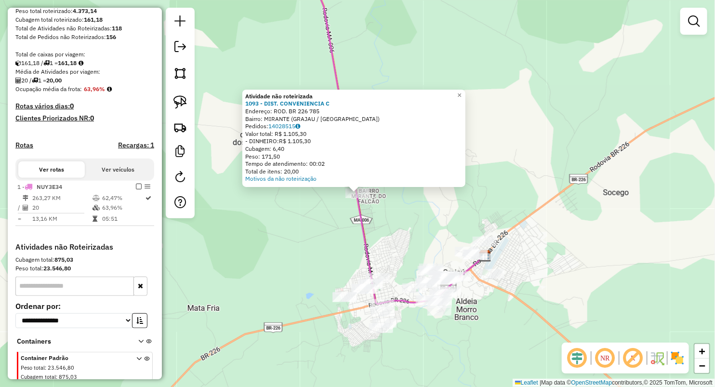
click at [342, 250] on div "Atividade não roteirizada 1093 - DIST. CONVENIENCIA C Endereço: ROD. BR 226 785…" at bounding box center [357, 193] width 715 height 387
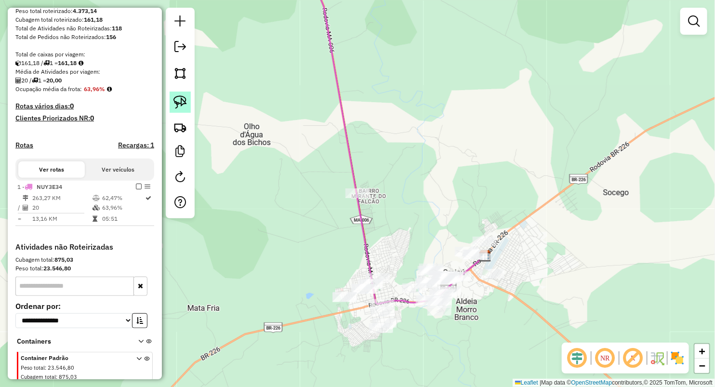
click at [183, 104] on img at bounding box center [179, 101] width 13 height 13
drag, startPoint x: 334, startPoint y: 182, endPoint x: 339, endPoint y: 225, distance: 44.2
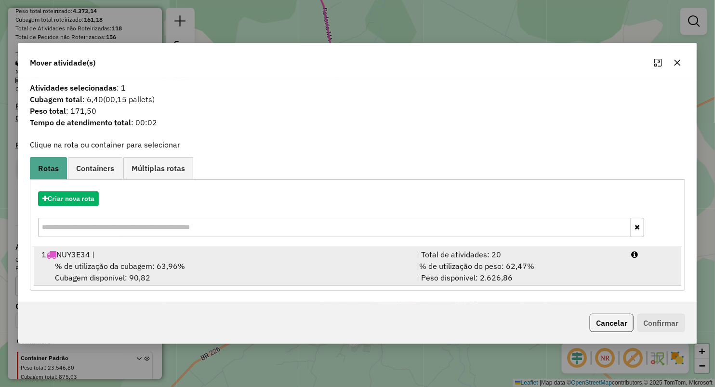
click at [112, 276] on div "% de utilização da cubagem: 63,96% Cubagem disponível: 90,82" at bounding box center [223, 271] width 375 height 23
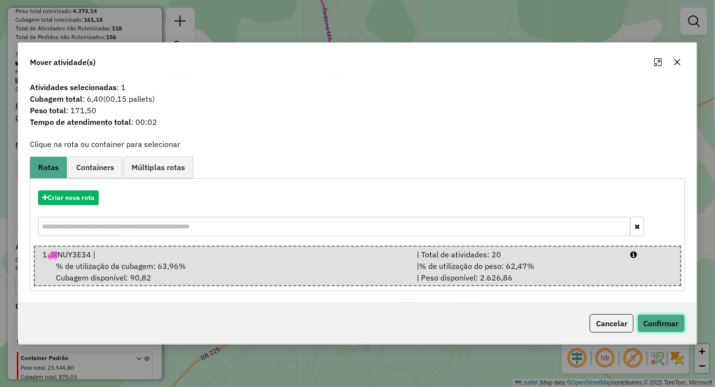
click at [665, 319] on button "Confirmar" at bounding box center [661, 323] width 48 height 18
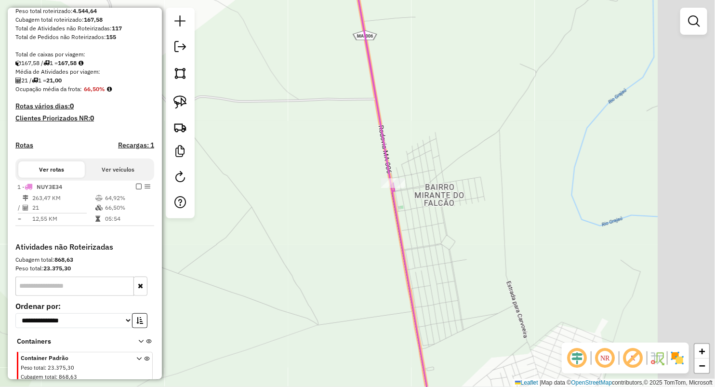
drag, startPoint x: 404, startPoint y: 193, endPoint x: 304, endPoint y: 186, distance: 99.9
click at [306, 191] on div "Janela de atendimento Grade de atendimento Capacidade Transportadoras Veículos …" at bounding box center [357, 193] width 715 height 387
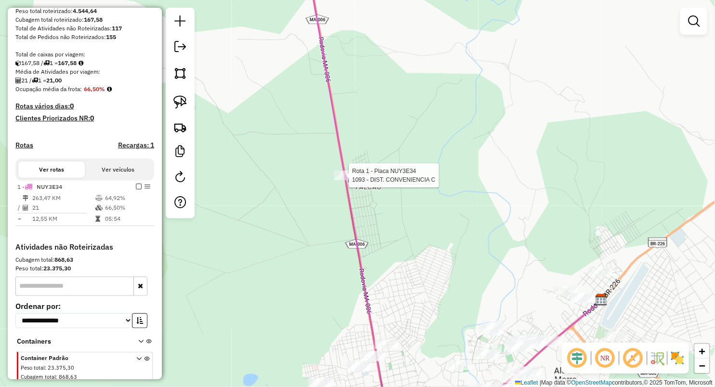
select select "**********"
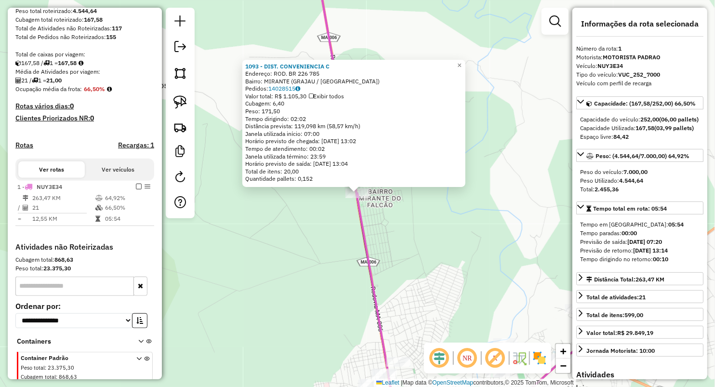
scroll to position [205, 0]
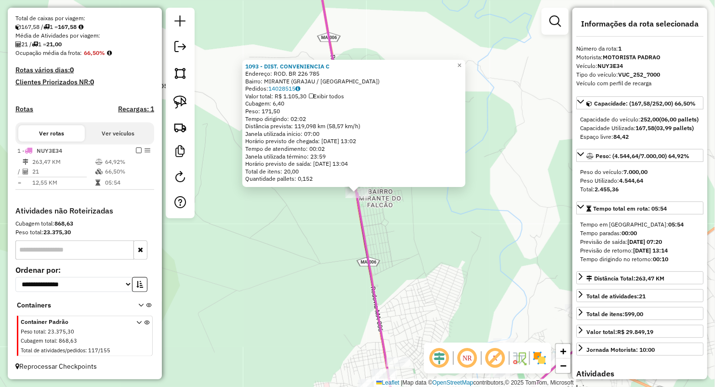
click at [343, 209] on div "1093 - DIST. CONVENIENCIA C Endereço: ROD. BR 226 785 Bairro: MIRANTE (GRAJAU /…" at bounding box center [357, 193] width 715 height 387
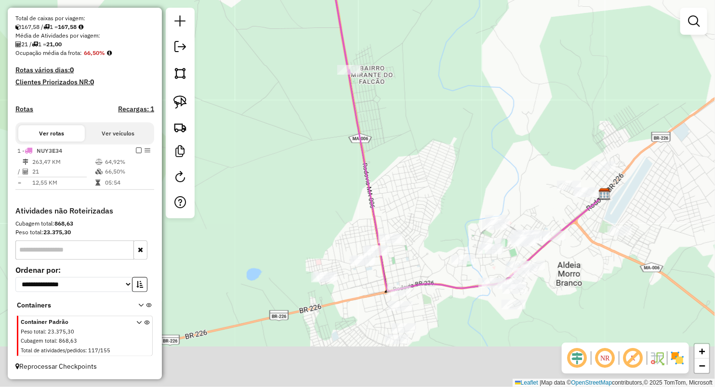
drag, startPoint x: 422, startPoint y: 283, endPoint x: 385, endPoint y: 135, distance: 152.6
click at [385, 135] on div "Janela de atendimento Grade de atendimento Capacidade Transportadoras Veículos …" at bounding box center [357, 193] width 715 height 387
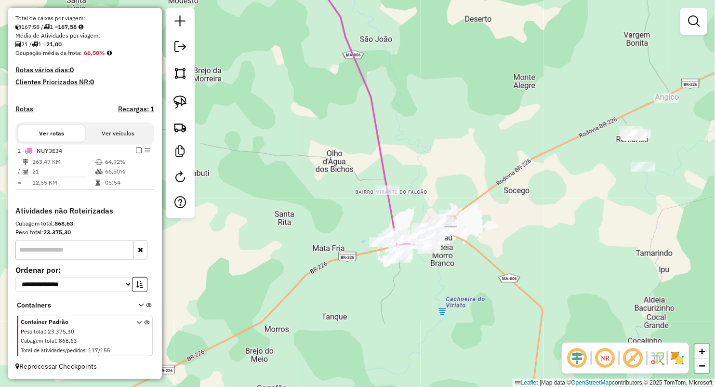
drag, startPoint x: 324, startPoint y: 184, endPoint x: 420, endPoint y: 230, distance: 106.6
click at [414, 230] on div "Janela de atendimento Grade de atendimento Capacidade Transportadoras Veículos …" at bounding box center [357, 193] width 715 height 387
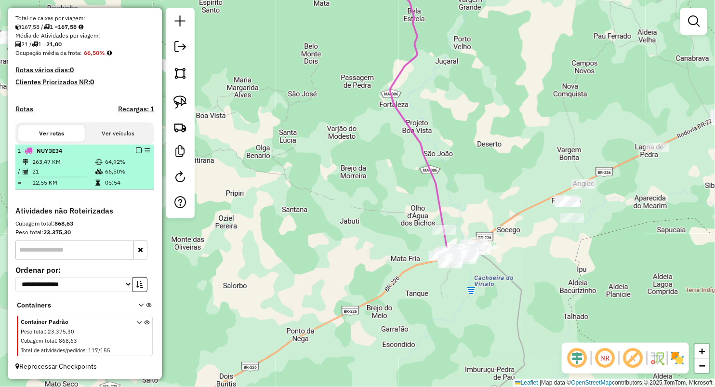
click at [121, 168] on td "66,50%" at bounding box center [128, 172] width 46 height 10
select select "**********"
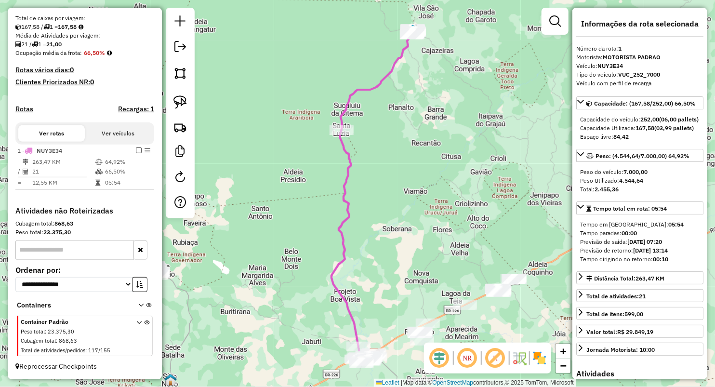
drag, startPoint x: 235, startPoint y: 242, endPoint x: 406, endPoint y: 179, distance: 182.5
click at [404, 180] on div "Janela de atendimento Grade de atendimento Capacidade Transportadoras Veículos …" at bounding box center [357, 193] width 715 height 387
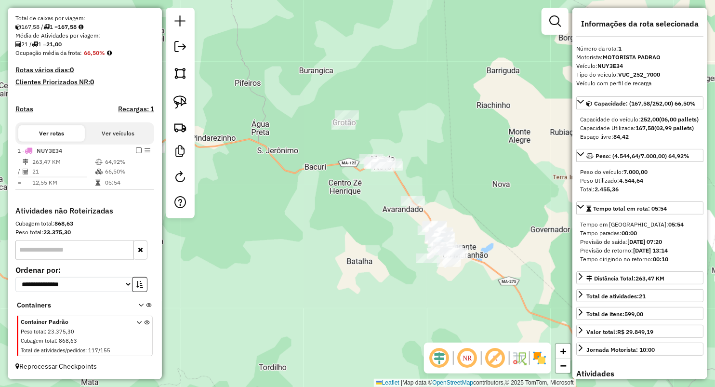
drag, startPoint x: 299, startPoint y: 222, endPoint x: 332, endPoint y: 225, distance: 33.5
click at [332, 217] on div "Janela de atendimento Grade de atendimento Capacidade Transportadoras Veículos …" at bounding box center [357, 193] width 715 height 387
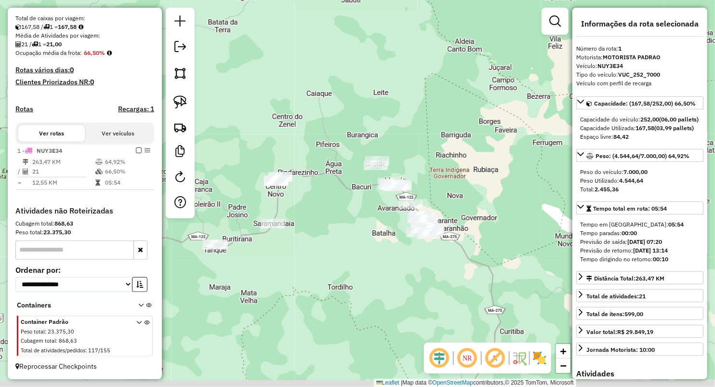
drag, startPoint x: 298, startPoint y: 251, endPoint x: 336, endPoint y: 241, distance: 39.0
click at [336, 241] on div "Janela de atendimento Grade de atendimento Capacidade Transportadoras Veículos …" at bounding box center [357, 193] width 715 height 387
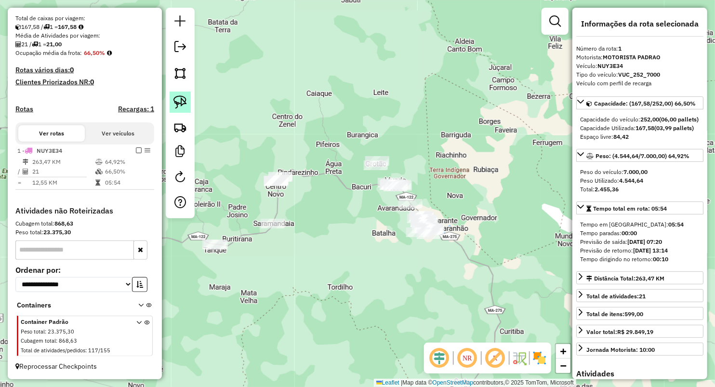
click at [185, 100] on img at bounding box center [179, 101] width 13 height 13
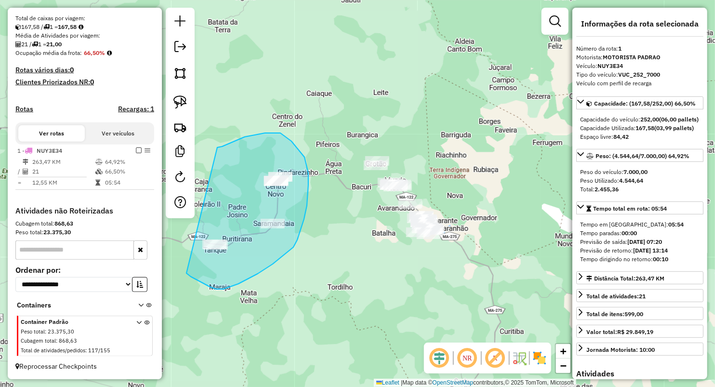
drag, startPoint x: 217, startPoint y: 147, endPoint x: 186, endPoint y: 273, distance: 129.4
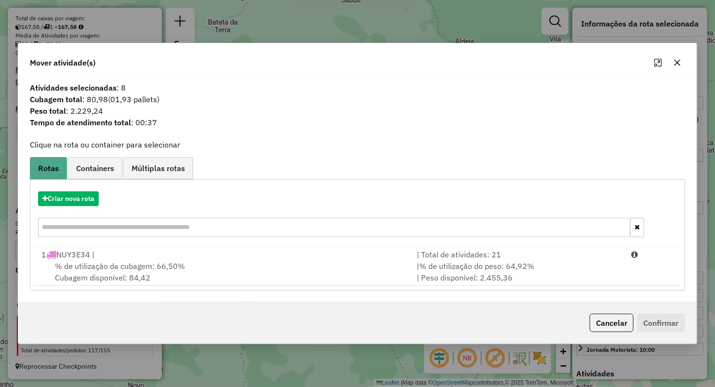
click at [678, 64] on icon "button" at bounding box center [677, 63] width 8 height 8
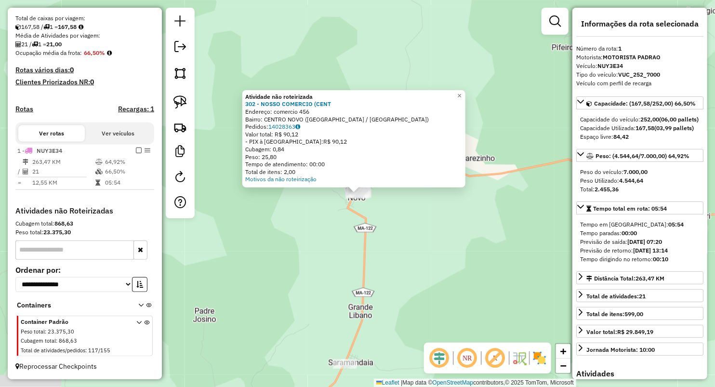
click at [329, 276] on div "Atividade não roteirizada 302 - NOSSO COMERCIO (CENT Endereço: comercio 456 Bai…" at bounding box center [357, 193] width 715 height 387
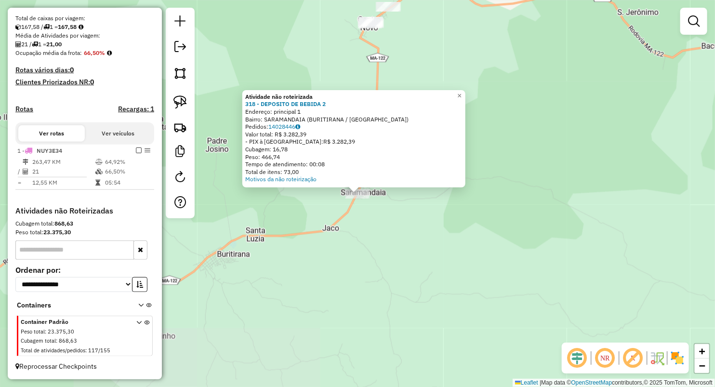
drag, startPoint x: 376, startPoint y: 309, endPoint x: 377, endPoint y: 298, distance: 11.1
click at [376, 308] on div "Atividade não roteirizada 318 - DEPOSITO DE BEBIDA 2 Endereço: principal 1 Bair…" at bounding box center [357, 193] width 715 height 387
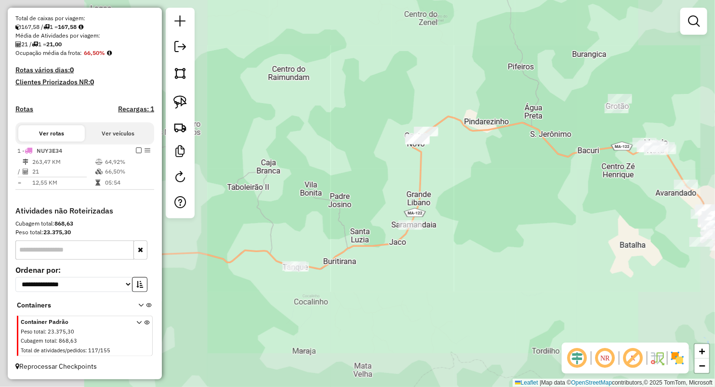
drag, startPoint x: 354, startPoint y: 301, endPoint x: 424, endPoint y: 251, distance: 85.4
click at [442, 247] on div "Janela de atendimento Grade de atendimento Capacidade Transportadoras Veículos …" at bounding box center [357, 193] width 715 height 387
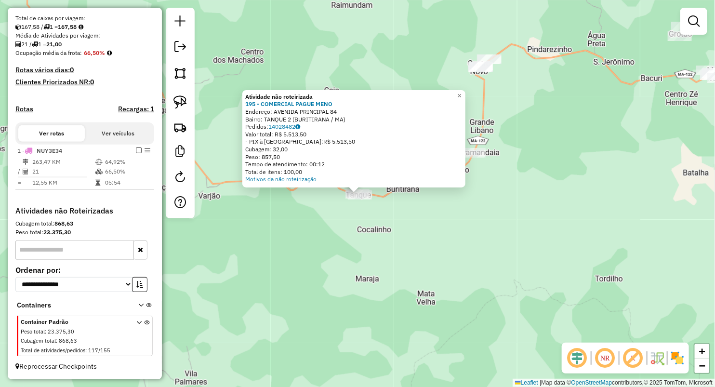
drag, startPoint x: 374, startPoint y: 244, endPoint x: 377, endPoint y: 174, distance: 69.9
click at [374, 242] on div "Atividade não roteirizada 195 - COMERCIAL PAGUE MENO Endereço: AVENIDA PRINCIPA…" at bounding box center [357, 193] width 715 height 387
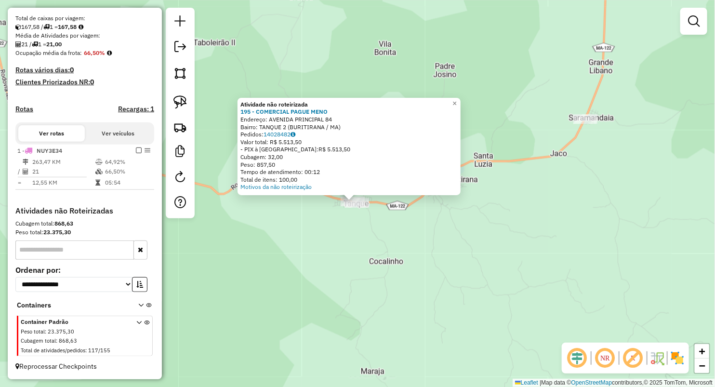
click at [354, 221] on div "Atividade não roteirizada 195 - COMERCIAL PAGUE MENO Endereço: AVENIDA PRINCIPA…" at bounding box center [357, 193] width 715 height 387
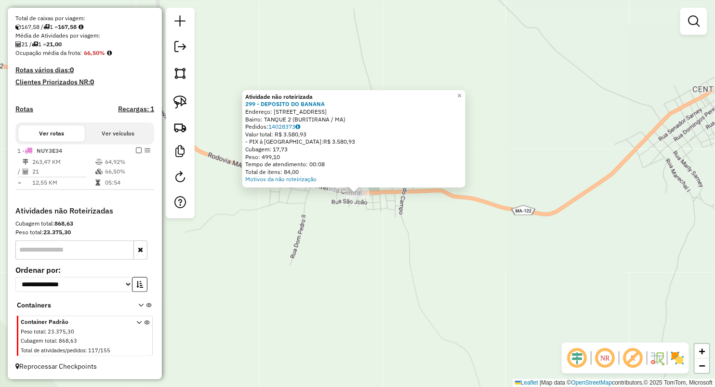
click at [383, 254] on div "× Atividade não roteirizada 299 - DEPOSITO DO BANANA Endereço: AVENIDA CENTRAL …" at bounding box center [357, 193] width 715 height 387
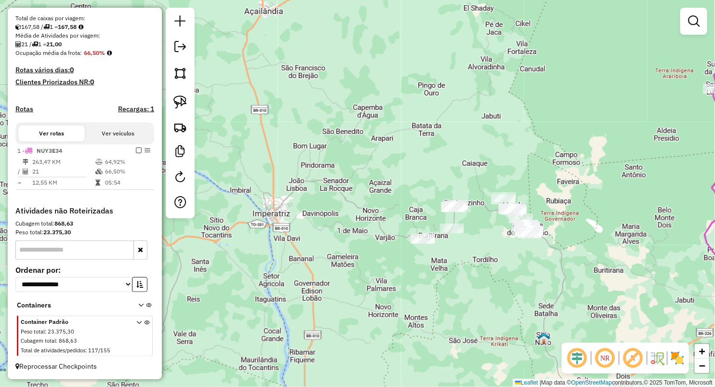
drag, startPoint x: 493, startPoint y: 237, endPoint x: 405, endPoint y: 224, distance: 89.6
click at [405, 224] on div "Janela de atendimento Grade de atendimento Capacidade Transportadoras Veículos …" at bounding box center [357, 193] width 715 height 387
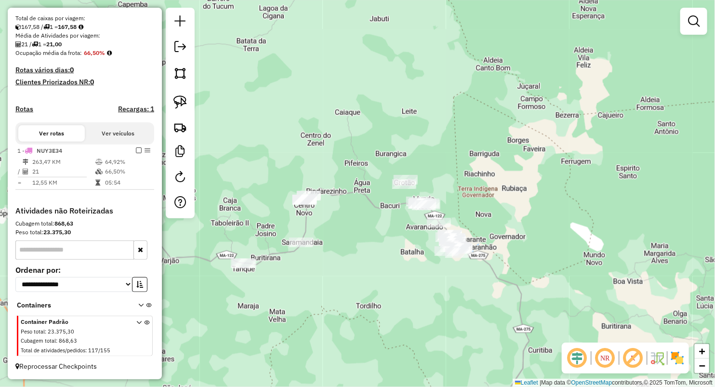
drag, startPoint x: 178, startPoint y: 93, endPoint x: 206, endPoint y: 100, distance: 28.3
click at [178, 93] on link at bounding box center [180, 102] width 21 height 21
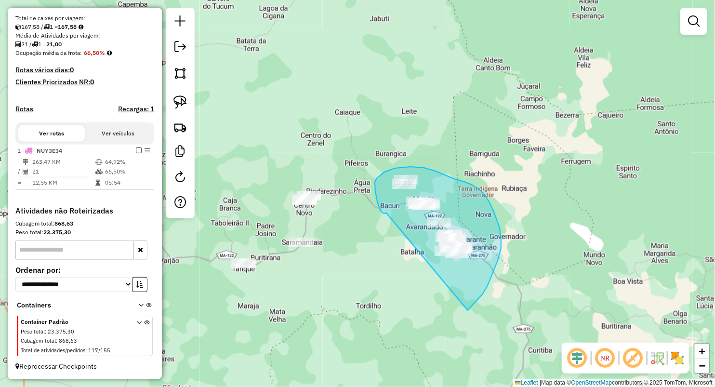
drag, startPoint x: 386, startPoint y: 213, endPoint x: 445, endPoint y: 326, distance: 126.7
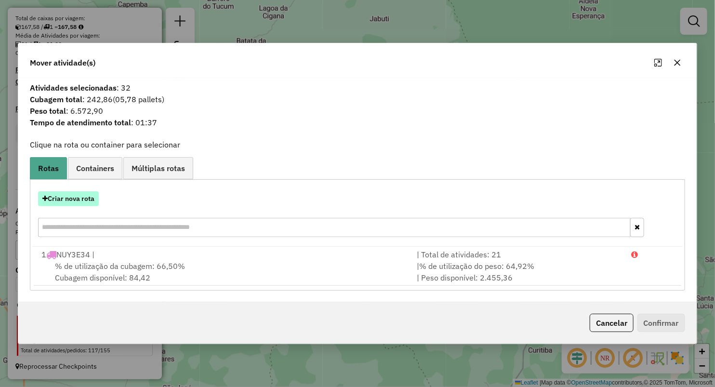
click at [86, 198] on button "Criar nova rota" at bounding box center [68, 198] width 61 height 15
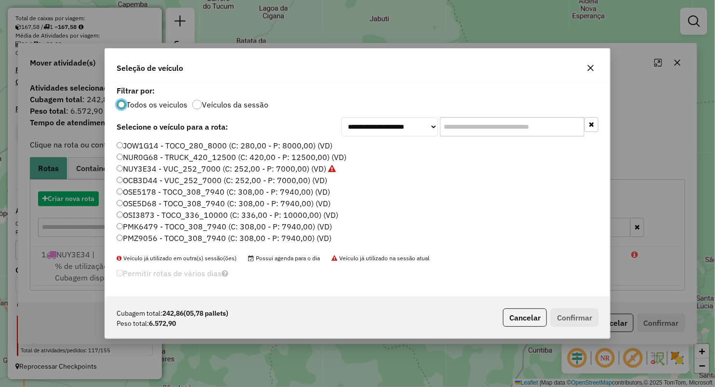
scroll to position [5, 3]
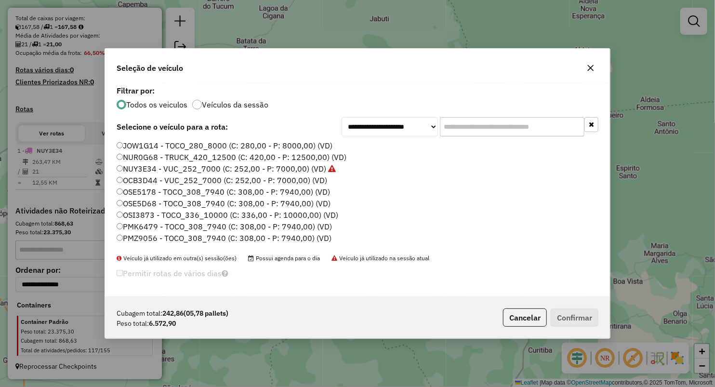
click at [133, 214] on label "OSI3873 - TOCO_336_10000 (C: 336,00 - P: 10000,00) (VD)" at bounding box center [228, 215] width 222 height 12
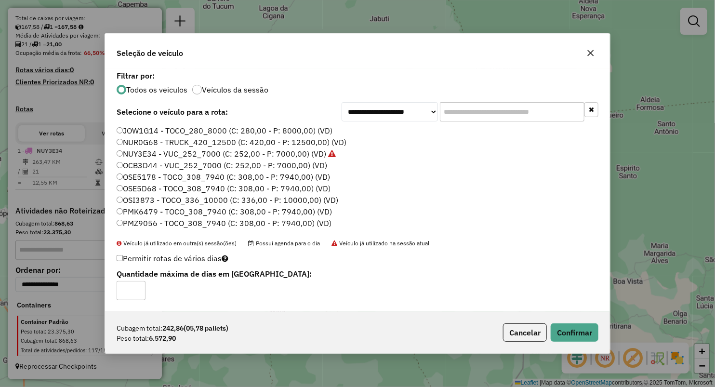
click at [573, 343] on div "Cubagem total: 242,86 (05,78 pallets) Peso total: 6.572,90 Cancelar Confirmar" at bounding box center [357, 332] width 505 height 41
click at [569, 330] on button "Confirmar" at bounding box center [575, 332] width 48 height 18
click at [569, 329] on button "Confirmar" at bounding box center [575, 332] width 48 height 18
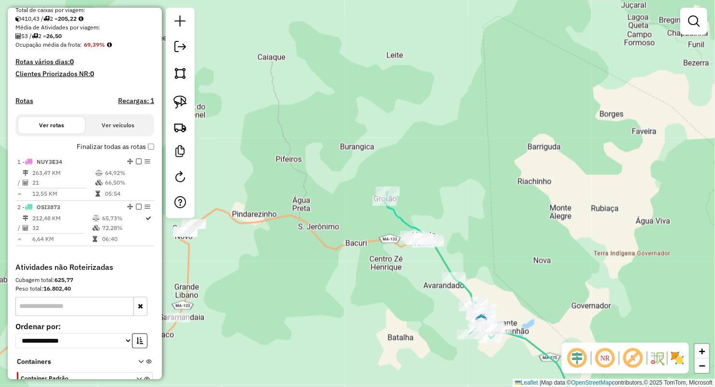
drag, startPoint x: 397, startPoint y: 172, endPoint x: 381, endPoint y: 154, distance: 23.9
click at [382, 154] on div "Janela de atendimento Grade de atendimento Capacidade Transportadoras Veículos …" at bounding box center [357, 193] width 715 height 387
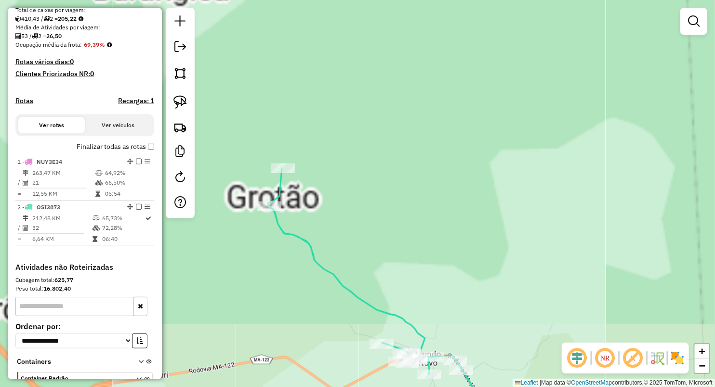
drag, startPoint x: 459, startPoint y: 260, endPoint x: 362, endPoint y: 56, distance: 225.4
click at [366, 71] on div "Janela de atendimento Grade de atendimento Capacidade Transportadoras Veículos …" at bounding box center [357, 193] width 715 height 387
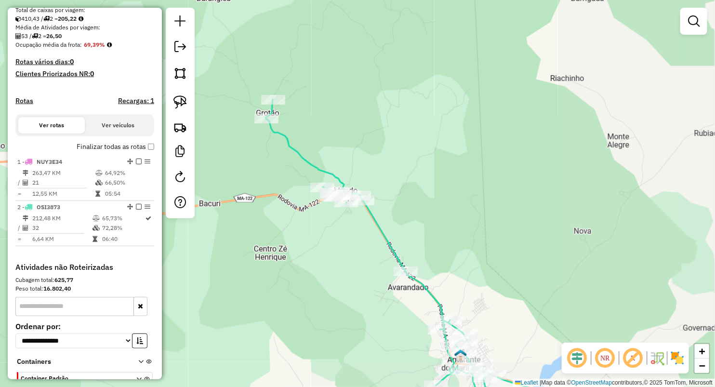
drag, startPoint x: 435, startPoint y: 263, endPoint x: 366, endPoint y: 186, distance: 103.7
click at [370, 185] on div "Janela de atendimento Grade de atendimento Capacidade Transportadoras Veículos …" at bounding box center [357, 193] width 715 height 387
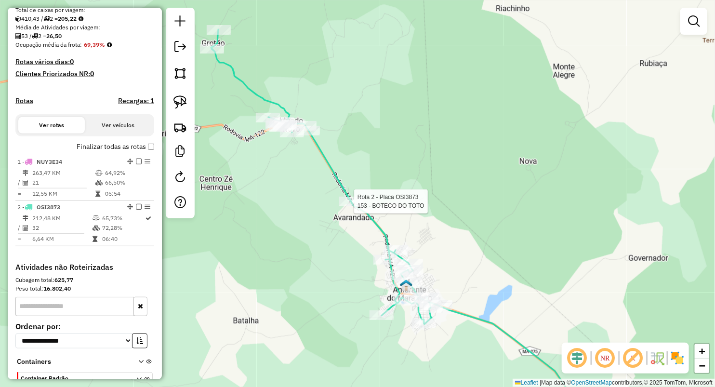
select select "**********"
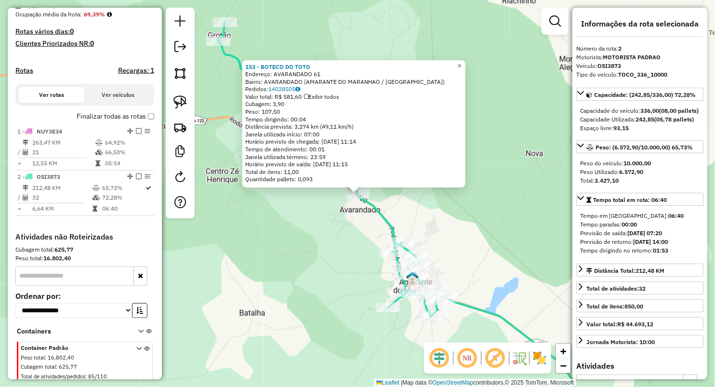
scroll to position [269, 0]
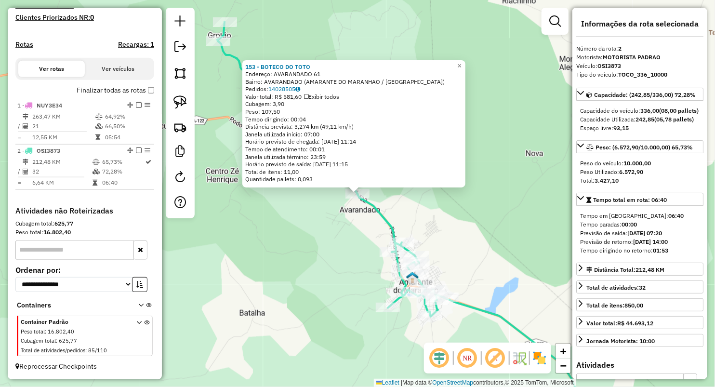
click at [355, 237] on div "153 - BOTECO DO TOTO Endereço: AVARANDADO 61 Bairro: AVARANDADO (AMARANTE DO MA…" at bounding box center [357, 193] width 715 height 387
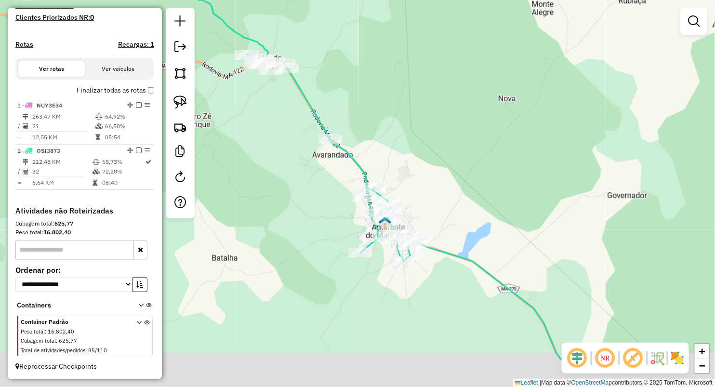
drag, startPoint x: 347, startPoint y: 222, endPoint x: 320, endPoint y: 168, distance: 61.0
click at [320, 168] on div "Janela de atendimento Grade de atendimento Capacidade Transportadoras Veículos …" at bounding box center [357, 193] width 715 height 387
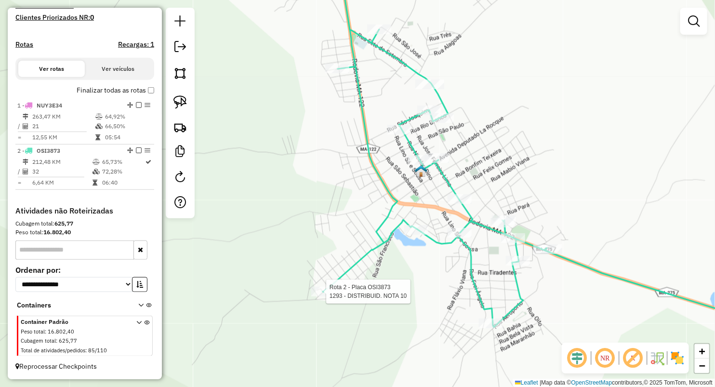
select select "**********"
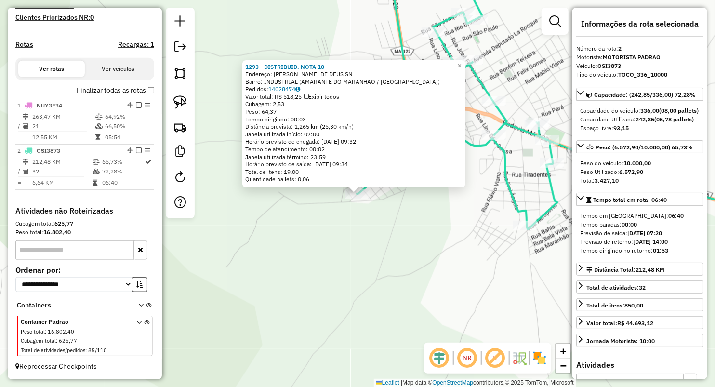
click at [408, 252] on div "1293 - DISTRIBUID. NOTA 10 Endereço: JOAO DE DEUS SN Bairro: INDUSTRIAL (AMARAN…" at bounding box center [357, 193] width 715 height 387
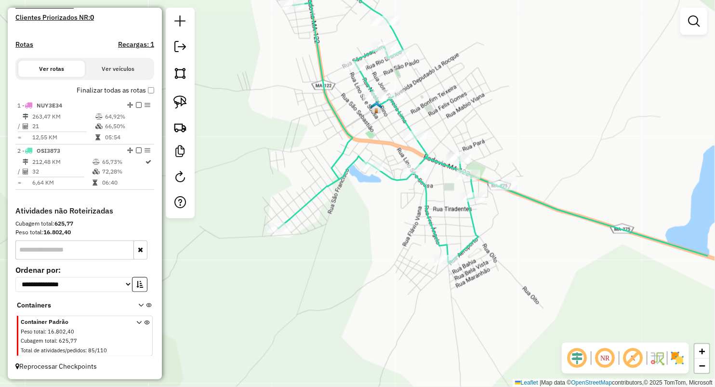
drag, startPoint x: 472, startPoint y: 225, endPoint x: 393, endPoint y: 260, distance: 86.5
click at [393, 259] on div "Janela de atendimento Grade de atendimento Capacidade Transportadoras Veículos …" at bounding box center [357, 193] width 715 height 387
select select "**********"
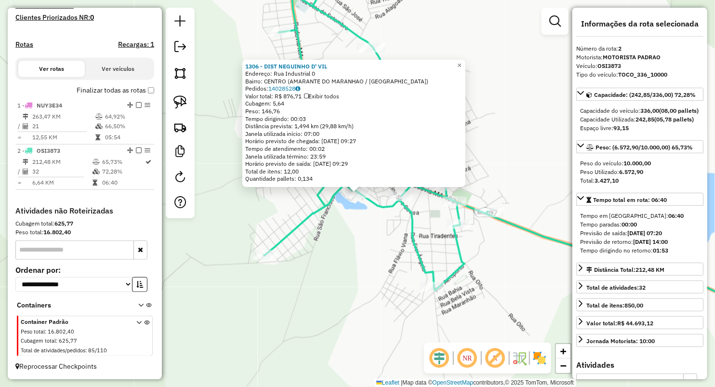
click at [334, 246] on div "1306 - DIST NEGUINHO D' VIL Endereço: Rua Industrial 0 Bairro: CENTRO (AMARANTE…" at bounding box center [357, 193] width 715 height 387
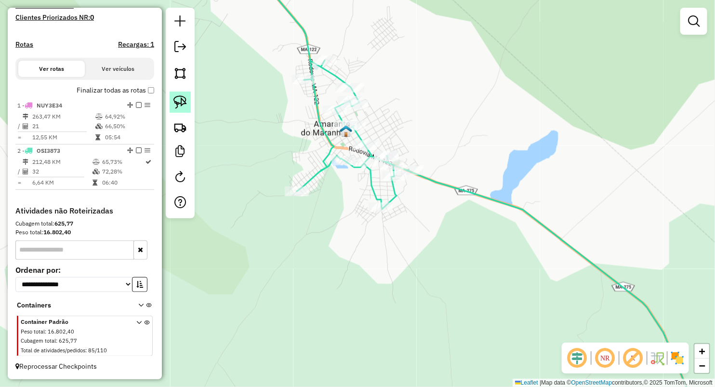
click at [182, 106] on img at bounding box center [179, 101] width 13 height 13
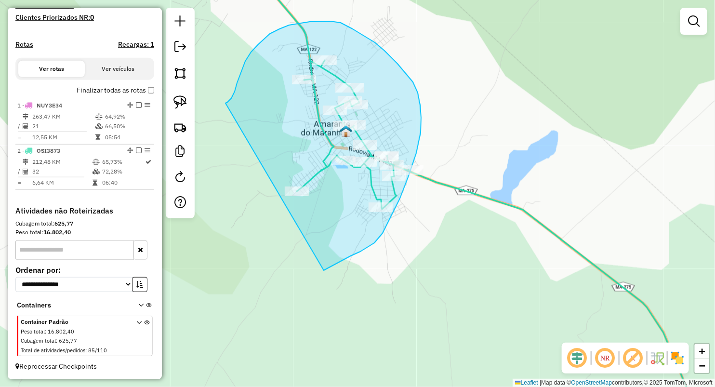
drag, startPoint x: 226, startPoint y: 103, endPoint x: 324, endPoint y: 270, distance: 194.1
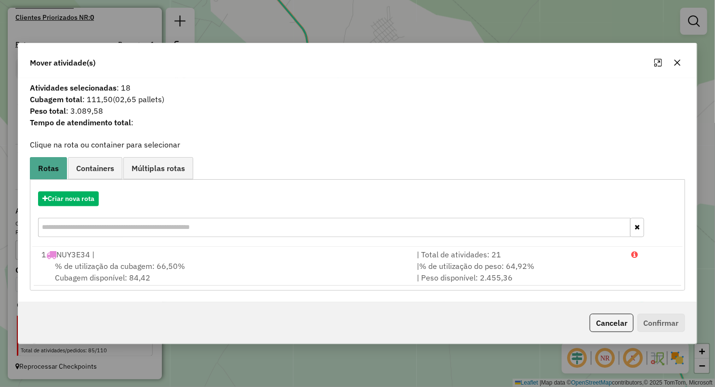
click at [676, 64] on icon "button" at bounding box center [677, 63] width 6 height 6
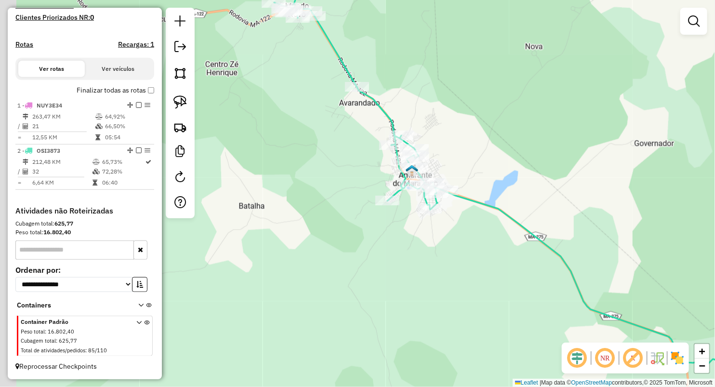
drag, startPoint x: 408, startPoint y: 105, endPoint x: 512, endPoint y: 263, distance: 188.4
click at [527, 275] on div "Rota 2 - Placa OSI3873 176 - DISTRIBUIDORA DA ELI Janela de atendimento Grade d…" at bounding box center [357, 193] width 715 height 387
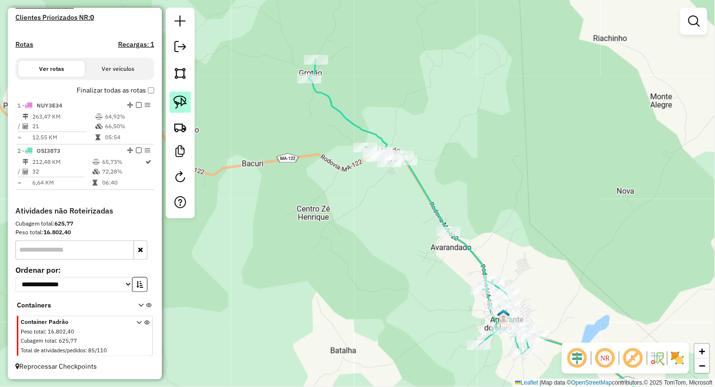
click at [185, 103] on img at bounding box center [179, 101] width 13 height 13
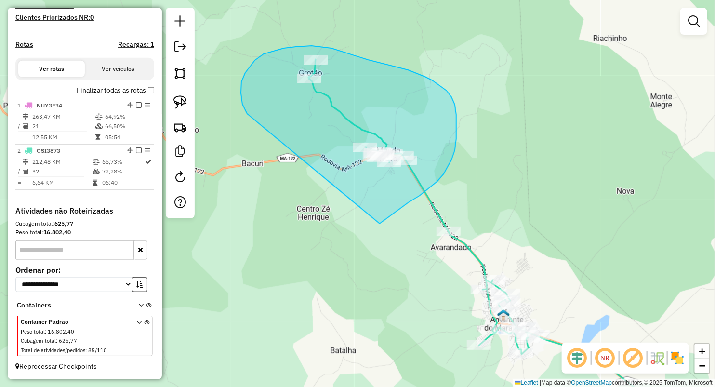
drag, startPoint x: 241, startPoint y: 93, endPoint x: 338, endPoint y: 276, distance: 207.5
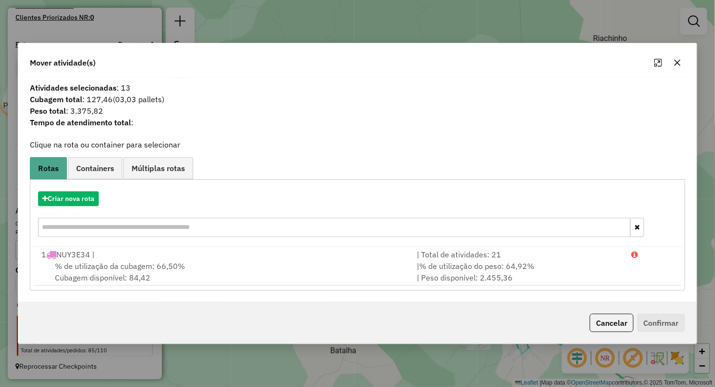
click at [676, 64] on icon "button" at bounding box center [677, 63] width 6 height 6
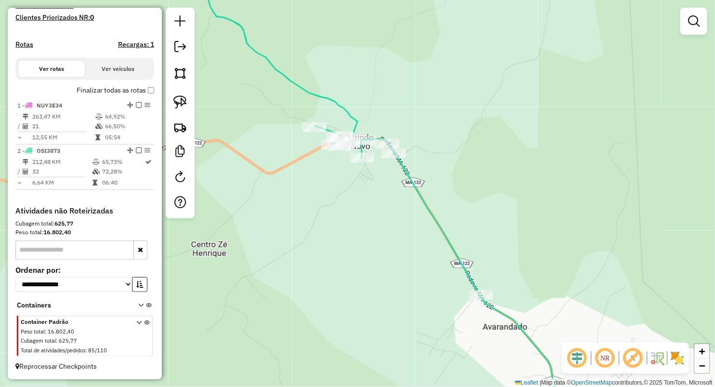
drag, startPoint x: 365, startPoint y: 184, endPoint x: 376, endPoint y: 221, distance: 38.7
click at [376, 233] on div "Janela de atendimento Grade de atendimento Capacidade Transportadoras Veículos …" at bounding box center [357, 193] width 715 height 387
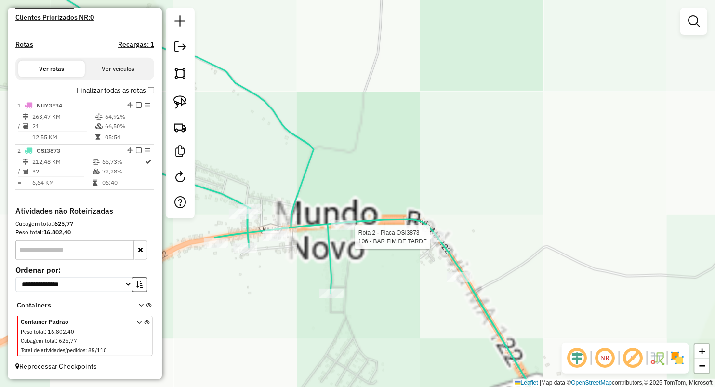
select select "**********"
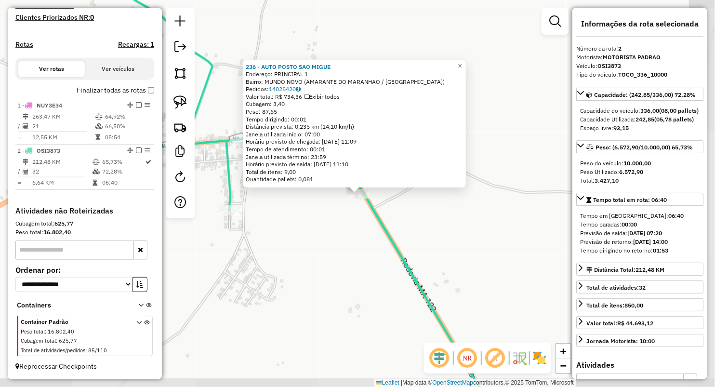
drag, startPoint x: 307, startPoint y: 256, endPoint x: 302, endPoint y: 253, distance: 5.2
click at [306, 256] on div "236 - AUTO POSTO SAO MIGUE Endereço: PRINCIPAL 1 Bairro: MUNDO NOVO (AMARANTE D…" at bounding box center [357, 193] width 715 height 387
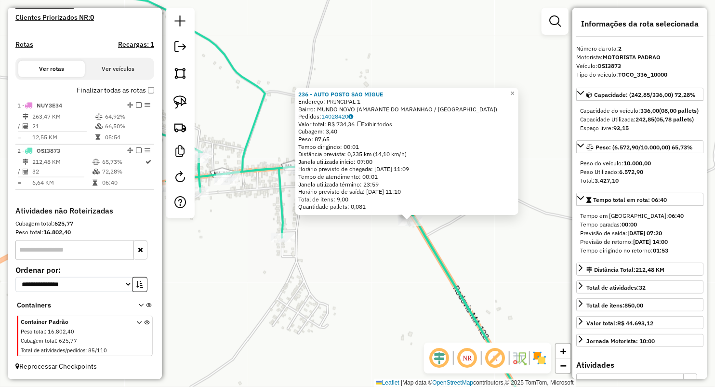
drag, startPoint x: 282, startPoint y: 248, endPoint x: 360, endPoint y: 279, distance: 84.1
click at [359, 280] on div "236 - AUTO POSTO SAO MIGUE Endereço: PRINCIPAL 1 Bairro: MUNDO NOVO (AMARANTE D…" at bounding box center [357, 193] width 715 height 387
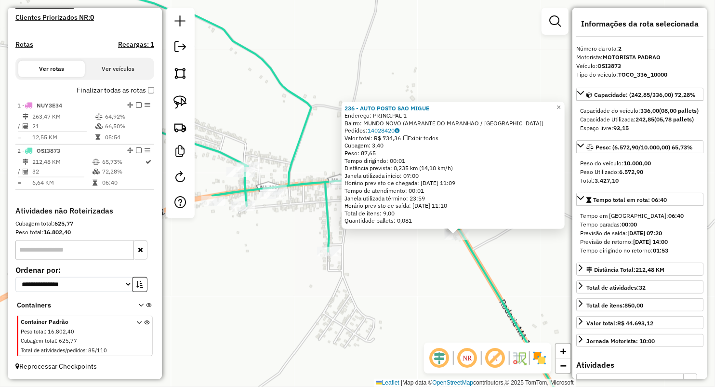
click at [335, 206] on div "236 - AUTO POSTO SAO MIGUE Endereço: PRINCIPAL 1 Bairro: MUNDO NOVO (AMARANTE D…" at bounding box center [357, 193] width 715 height 387
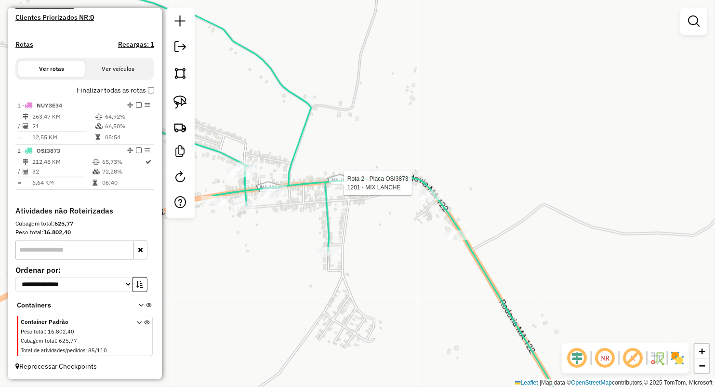
select select "**********"
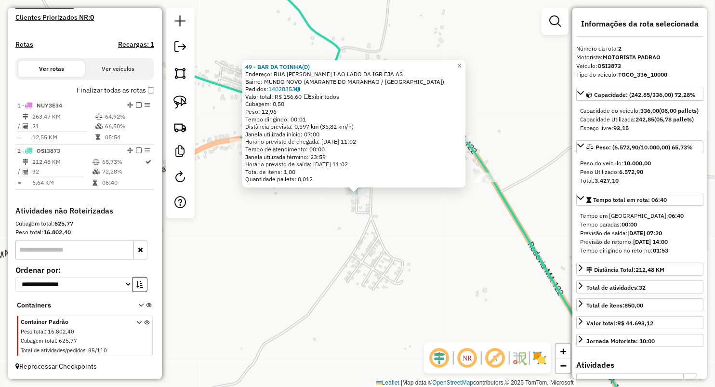
click at [316, 234] on div "49 - BAR DA TOINHA(D) Endereço: RUA DOM PEDRO I AO LADO DA IGR EJA AS Bairro: M…" at bounding box center [357, 193] width 715 height 387
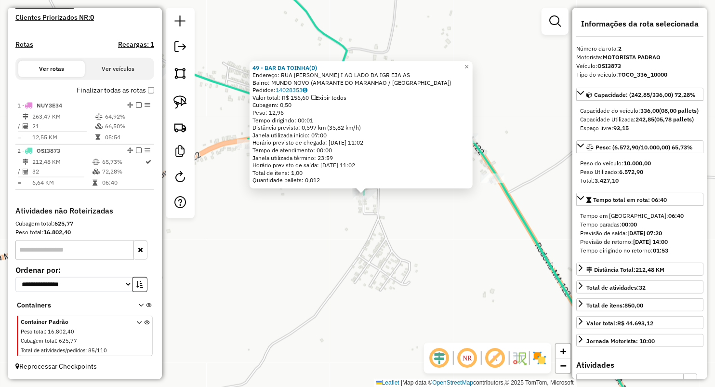
drag, startPoint x: 320, startPoint y: 213, endPoint x: 346, endPoint y: 272, distance: 64.3
click at [346, 272] on div "49 - BAR DA TOINHA(D) Endereço: RUA DOM PEDRO I AO LADO DA IGR EJA AS Bairro: M…" at bounding box center [357, 193] width 715 height 387
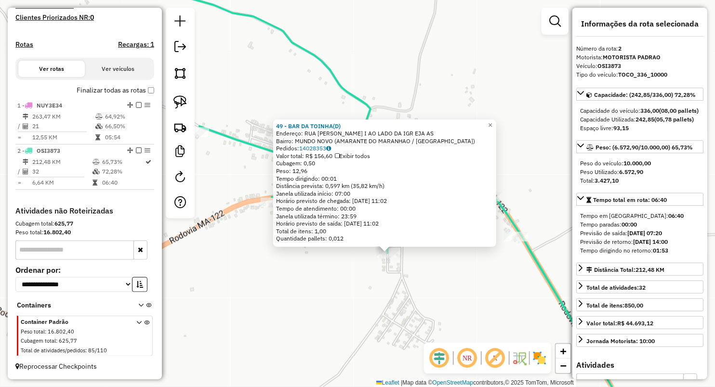
click at [344, 272] on div "49 - BAR DA TOINHA(D) Endereço: RUA DOM PEDRO I AO LADO DA IGR EJA AS Bairro: M…" at bounding box center [357, 193] width 715 height 387
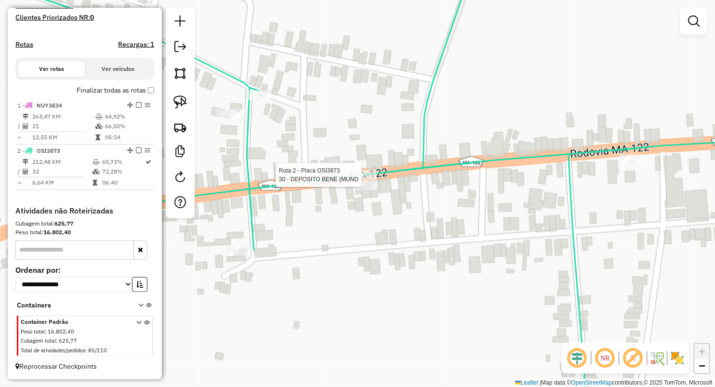
select select "**********"
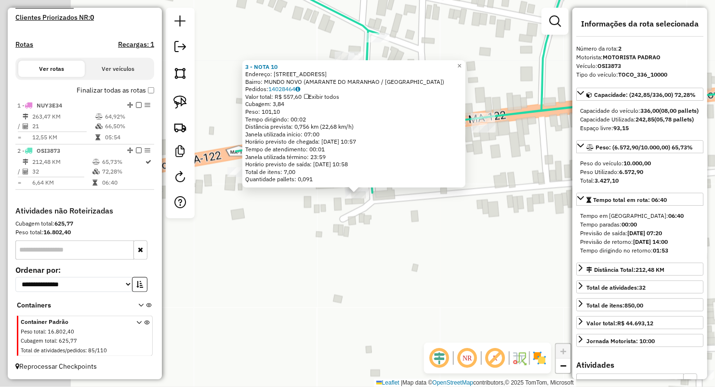
click at [290, 282] on div "3 - NOTA 10 Endereço: RUA BAYMA JUNIOR 207 Bairro: MUNDO NOVO (AMARANTE DO MARA…" at bounding box center [357, 193] width 715 height 387
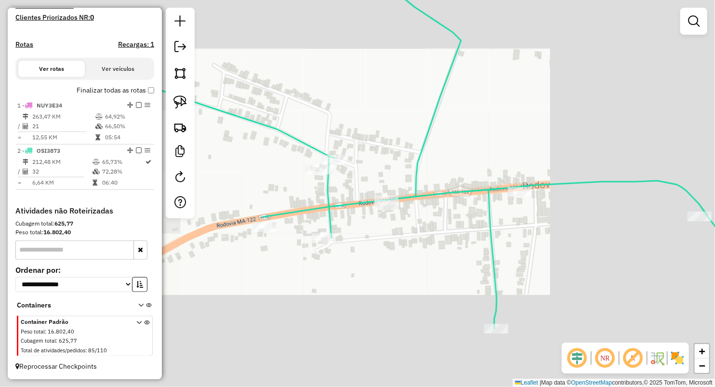
drag, startPoint x: 306, startPoint y: 230, endPoint x: 314, endPoint y: 245, distance: 16.4
click at [313, 245] on div "Janela de atendimento Grade de atendimento Capacidade Transportadoras Veículos …" at bounding box center [357, 193] width 715 height 387
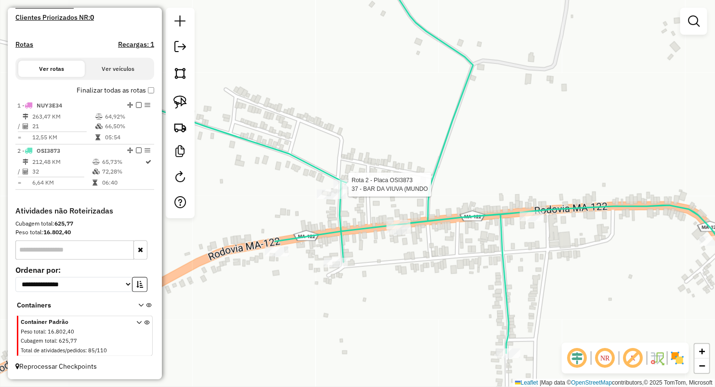
select select "**********"
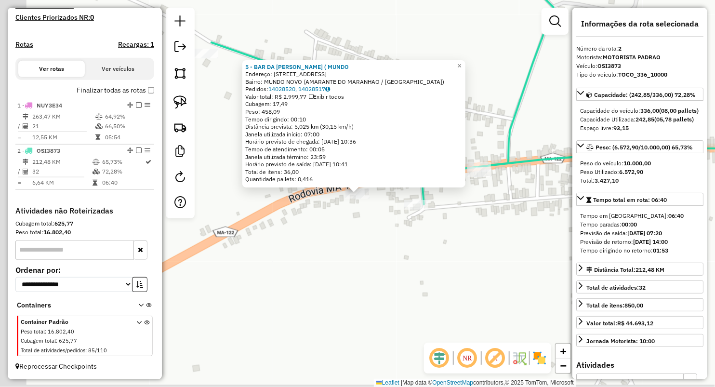
click at [305, 262] on div "Rota 2 - Placa OSI3873 5 - BAR DA IVAN ( MUNDO × 5 - BAR DA IVAN ( MUNDO Endere…" at bounding box center [357, 193] width 715 height 387
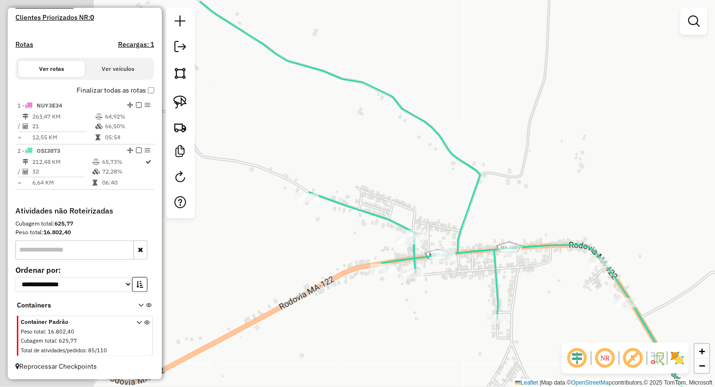
drag, startPoint x: 288, startPoint y: 213, endPoint x: 345, endPoint y: 266, distance: 78.1
click at [345, 266] on div "Janela de atendimento Grade de atendimento Capacidade Transportadoras Veículos …" at bounding box center [357, 193] width 715 height 387
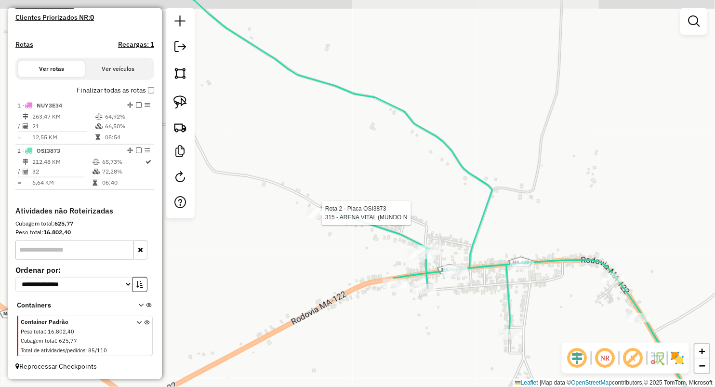
select select "**********"
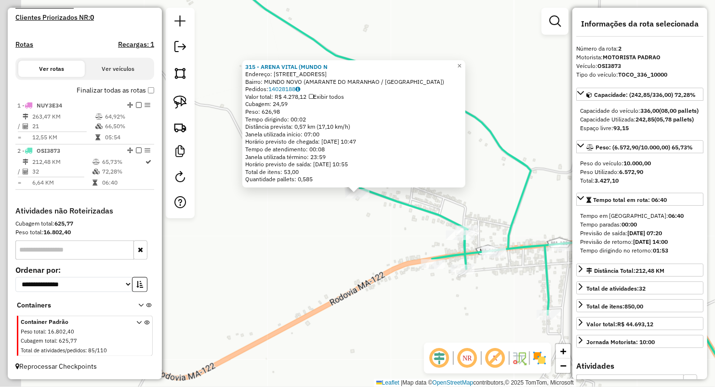
click at [326, 263] on div "315 - ARENA VITAL (MUNDO N Endereço: Rua: DO CAMPO 1 Bairro: MUNDO NOVO (AMARAN…" at bounding box center [357, 193] width 715 height 387
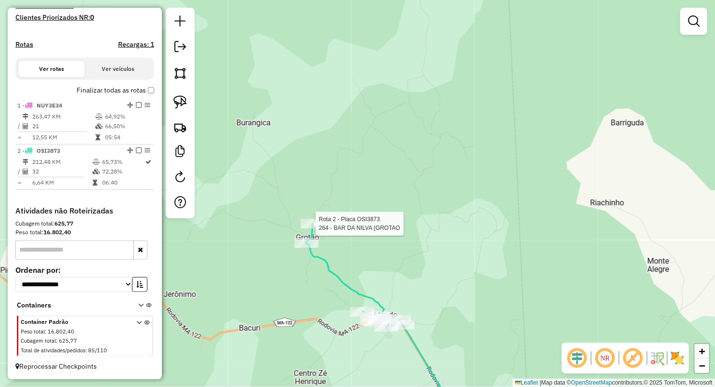
select select "**********"
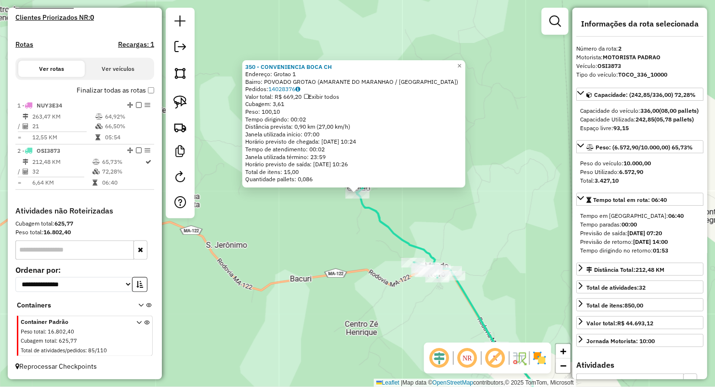
click at [351, 225] on div "350 - CONVENIENCIA BOCA CH Endereço: Grotao 1 Bairro: POVOADO GROTAO (AMARANTE …" at bounding box center [357, 193] width 715 height 387
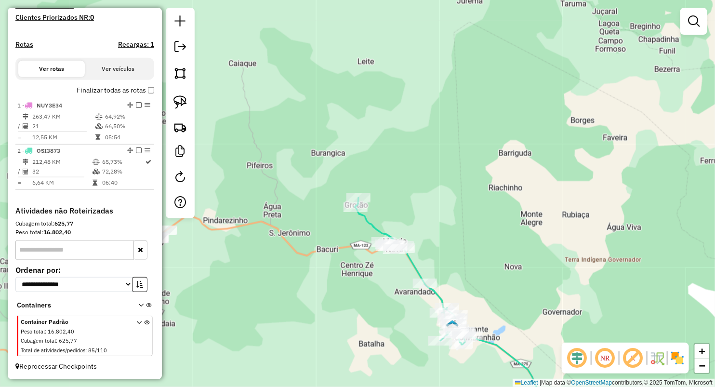
drag, startPoint x: 370, startPoint y: 272, endPoint x: 369, endPoint y: 214, distance: 57.8
click at [369, 214] on div "Janela de atendimento Grade de atendimento Capacidade Transportadoras Veículos …" at bounding box center [357, 193] width 715 height 387
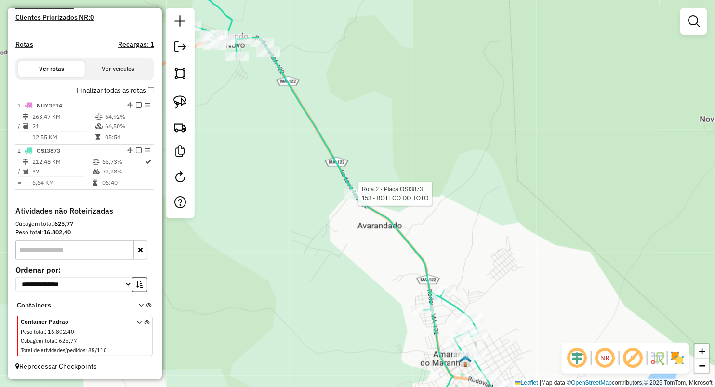
select select "**********"
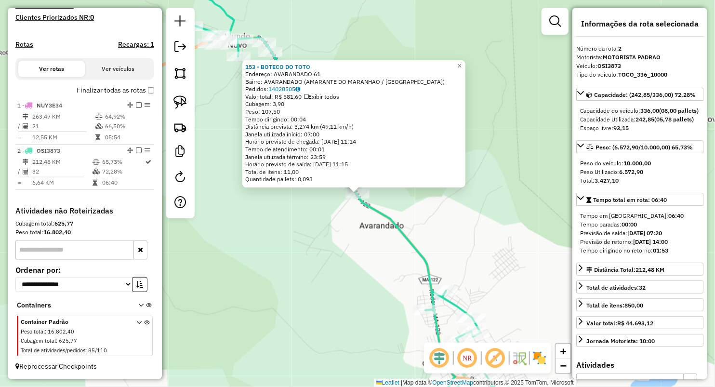
click at [313, 288] on div "153 - BOTECO DO TOTO Endereço: AVARANDADO 61 Bairro: AVARANDADO (AMARANTE DO MA…" at bounding box center [357, 193] width 715 height 387
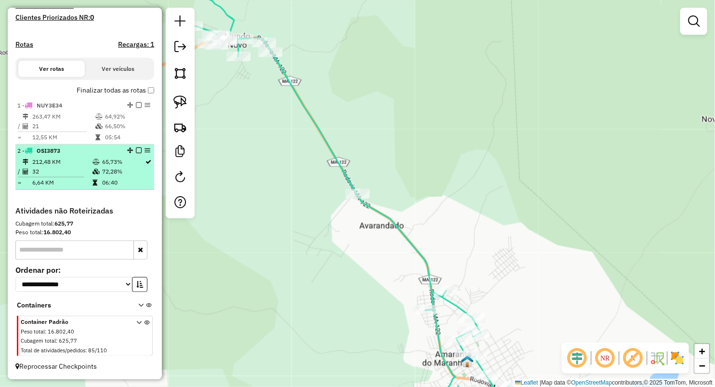
click at [70, 183] on td "6,64 KM" at bounding box center [62, 183] width 60 height 10
select select "**********"
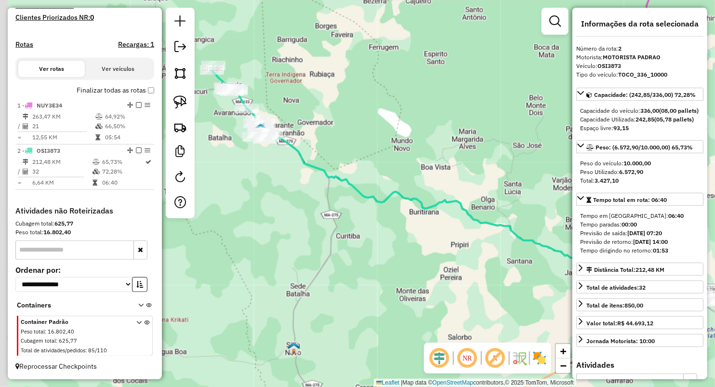
drag, startPoint x: 230, startPoint y: 237, endPoint x: 349, endPoint y: 231, distance: 119.1
click at [343, 231] on div "Janela de atendimento Grade de atendimento Capacidade Transportadoras Veículos …" at bounding box center [357, 193] width 715 height 387
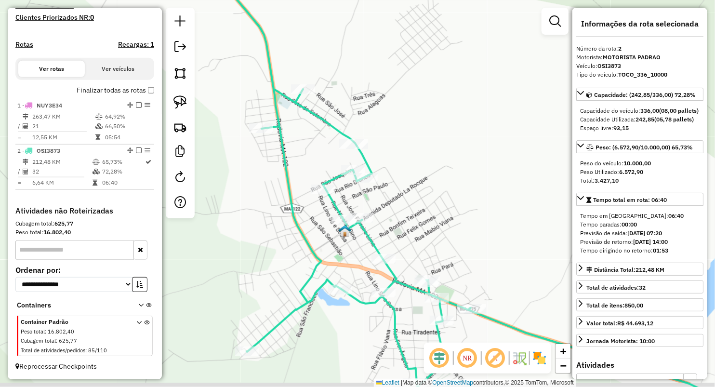
drag, startPoint x: 432, startPoint y: 274, endPoint x: 415, endPoint y: 244, distance: 33.6
click at [416, 246] on div "Janela de atendimento Grade de atendimento Capacidade Transportadoras Veículos …" at bounding box center [357, 193] width 715 height 387
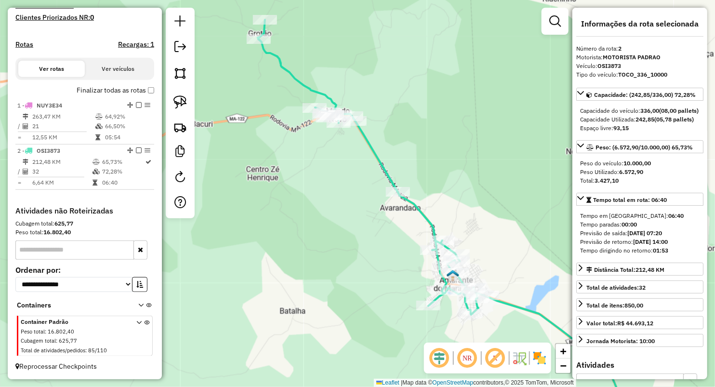
drag, startPoint x: 312, startPoint y: 225, endPoint x: 383, endPoint y: 247, distance: 74.0
click at [383, 247] on div "Janela de atendimento Grade de atendimento Capacidade Transportadoras Veículos …" at bounding box center [357, 193] width 715 height 387
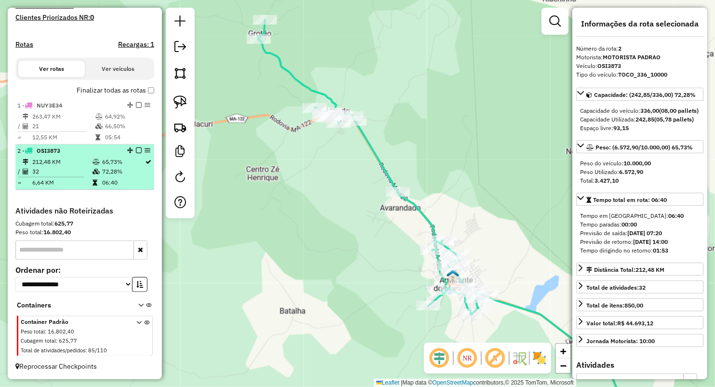
click at [109, 182] on td "06:40" at bounding box center [123, 183] width 43 height 10
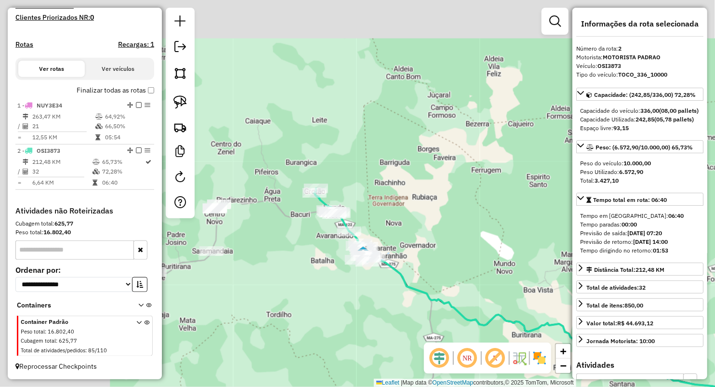
drag, startPoint x: 260, startPoint y: 132, endPoint x: 597, endPoint y: 272, distance: 364.8
click at [603, 279] on hb-router-mapa "Informações da Sessão 979979 - 15/08/2025 Criação: 14/08/2025 20:07 Depósito: M…" at bounding box center [357, 193] width 715 height 387
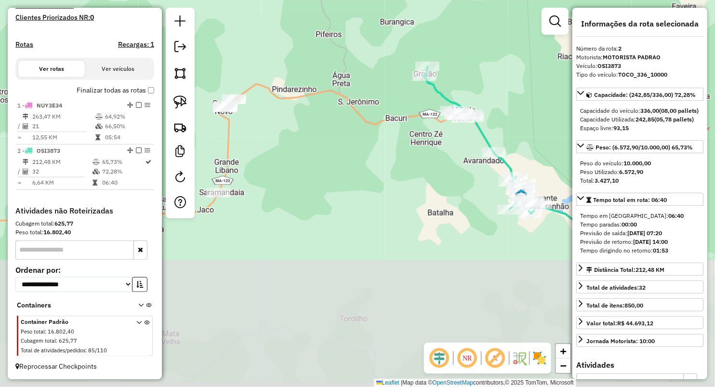
drag, startPoint x: 493, startPoint y: 227, endPoint x: 505, endPoint y: 66, distance: 161.4
click at [507, 64] on div "Janela de atendimento Grade de atendimento Capacidade Transportadoras Veículos …" at bounding box center [357, 193] width 715 height 387
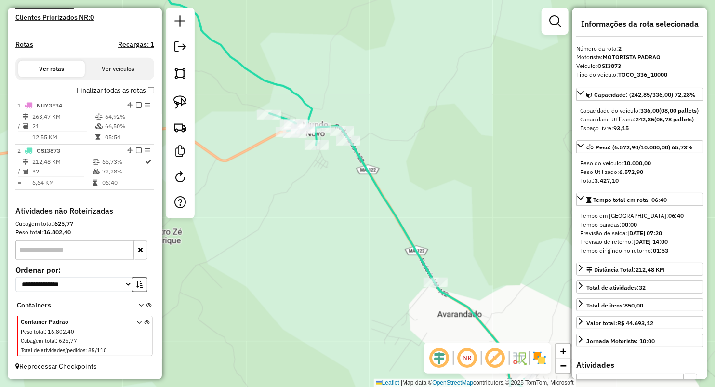
click at [465, 87] on div "Janela de atendimento Grade de atendimento Capacidade Transportadoras Veículos …" at bounding box center [357, 193] width 715 height 387
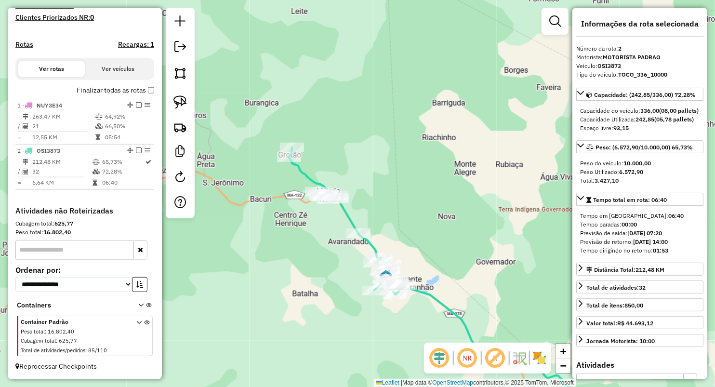
drag, startPoint x: 429, startPoint y: 132, endPoint x: 388, endPoint y: 178, distance: 61.1
click at [388, 178] on div "Janela de atendimento Grade de atendimento Capacidade Transportadoras Veículos …" at bounding box center [357, 193] width 715 height 387
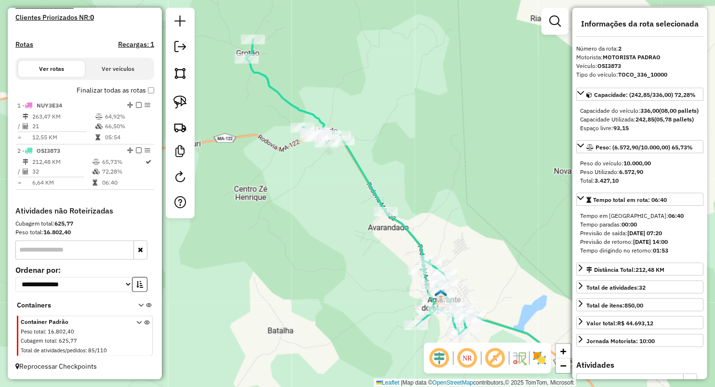
drag, startPoint x: 414, startPoint y: 184, endPoint x: 457, endPoint y: 145, distance: 57.6
click at [457, 145] on div "Janela de atendimento Grade de atendimento Capacidade Transportadoras Veículos …" at bounding box center [357, 193] width 715 height 387
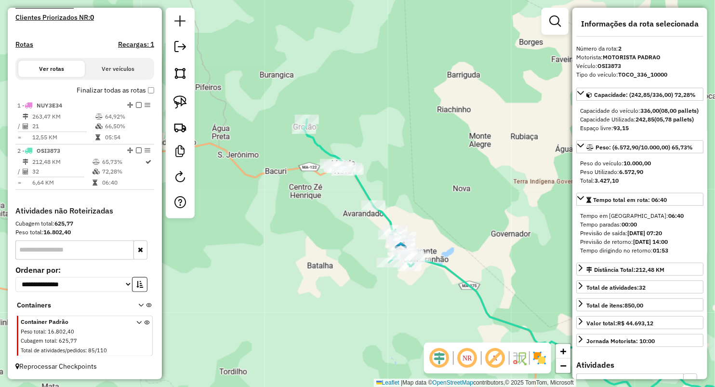
drag, startPoint x: 454, startPoint y: 107, endPoint x: 415, endPoint y: 158, distance: 64.2
click at [415, 158] on div "Janela de atendimento Grade de atendimento Capacidade Transportadoras Veículos …" at bounding box center [357, 193] width 715 height 387
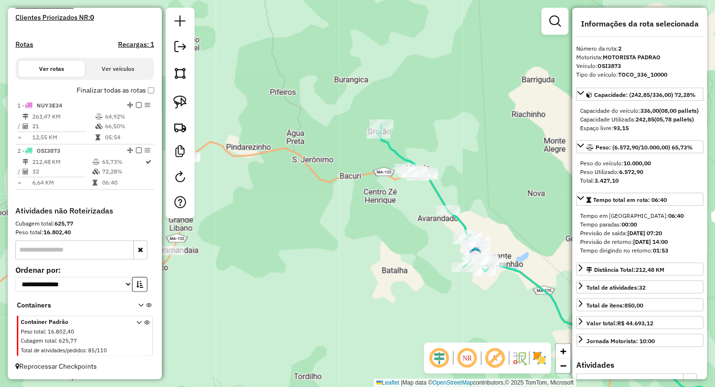
drag, startPoint x: 364, startPoint y: 155, endPoint x: 441, endPoint y: 156, distance: 77.1
click at [441, 156] on div "Janela de atendimento Grade de atendimento Capacidade Transportadoras Veículos …" at bounding box center [357, 193] width 715 height 387
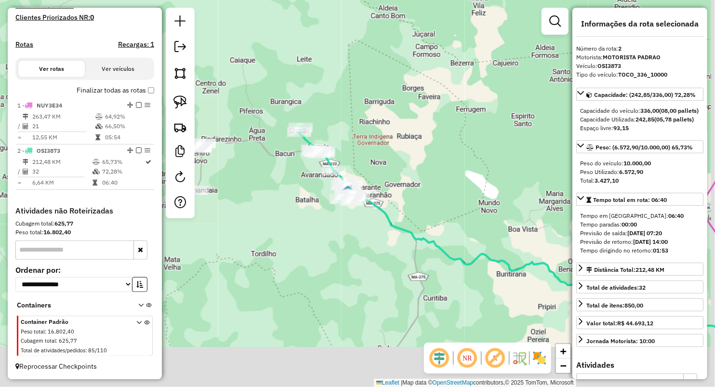
drag, startPoint x: 339, startPoint y: 313, endPoint x: 246, endPoint y: 214, distance: 135.6
click at [248, 218] on div "Janela de atendimento Grade de atendimento Capacidade Transportadoras Veículos …" at bounding box center [357, 193] width 715 height 387
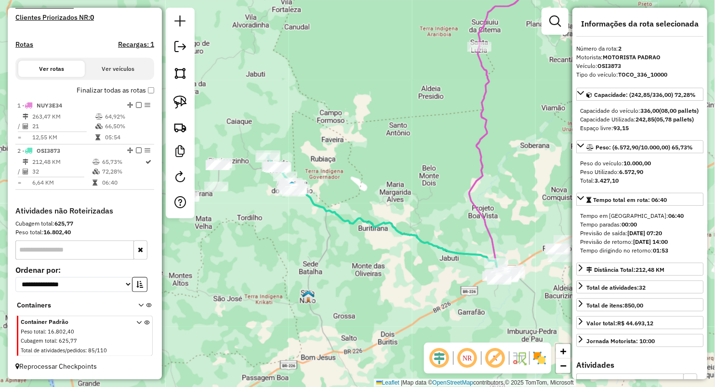
drag, startPoint x: 378, startPoint y: 255, endPoint x: 289, endPoint y: 196, distance: 106.2
click at [293, 204] on div "Janela de atendimento Grade de atendimento Capacidade Transportadoras Veículos …" at bounding box center [357, 193] width 715 height 387
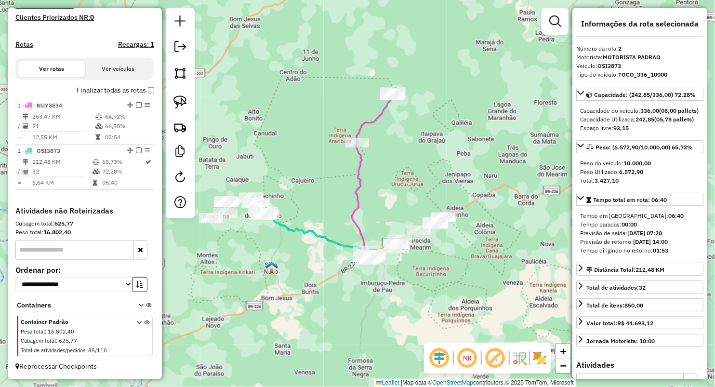
drag, startPoint x: 297, startPoint y: 158, endPoint x: 297, endPoint y: 219, distance: 61.7
click at [297, 219] on div "Janela de atendimento Grade de atendimento Capacidade Transportadoras Veículos …" at bounding box center [357, 193] width 715 height 387
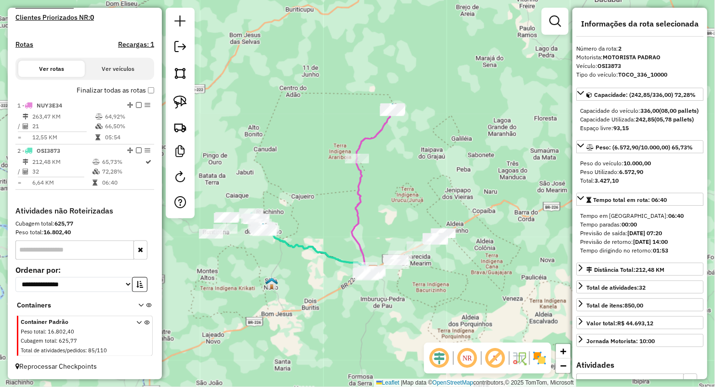
drag, startPoint x: 403, startPoint y: 209, endPoint x: 387, endPoint y: 168, distance: 44.1
click at [387, 168] on div "Janela de atendimento Grade de atendimento Capacidade Transportadoras Veículos …" at bounding box center [357, 193] width 715 height 387
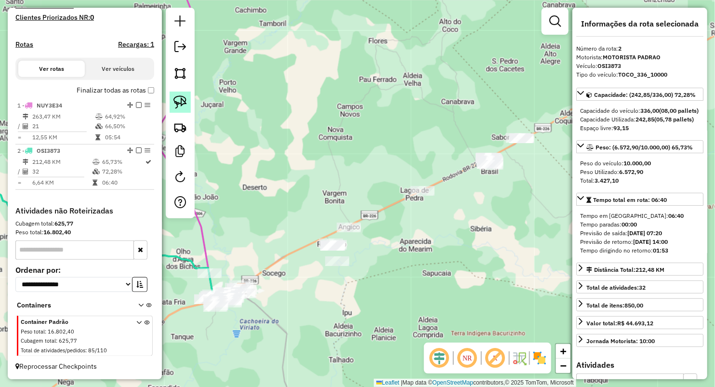
click at [183, 104] on img at bounding box center [179, 101] width 13 height 13
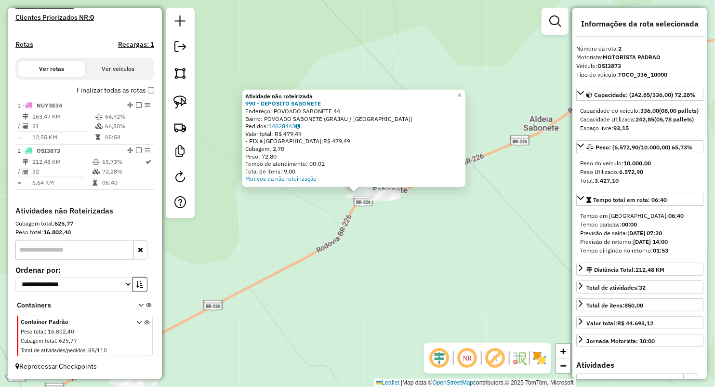
click at [358, 246] on div "Atividade não roteirizada 990 - DEPOSITO SABONETE Endereço: POVOADO SABONETE 44…" at bounding box center [357, 193] width 715 height 387
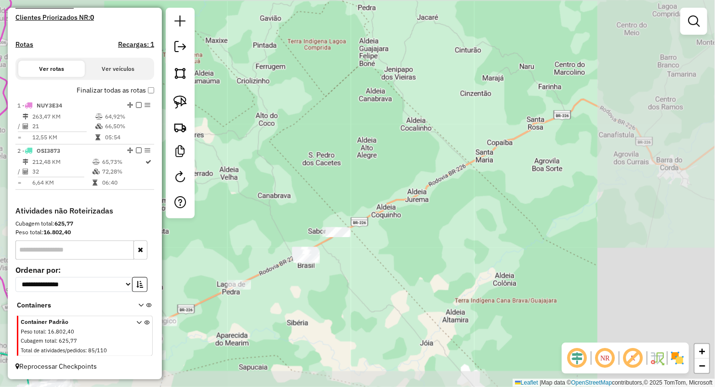
drag, startPoint x: 339, startPoint y: 262, endPoint x: 348, endPoint y: 229, distance: 34.0
click at [348, 229] on div "Janela de atendimento Grade de atendimento Capacidade Transportadoras Veículos …" at bounding box center [357, 193] width 715 height 387
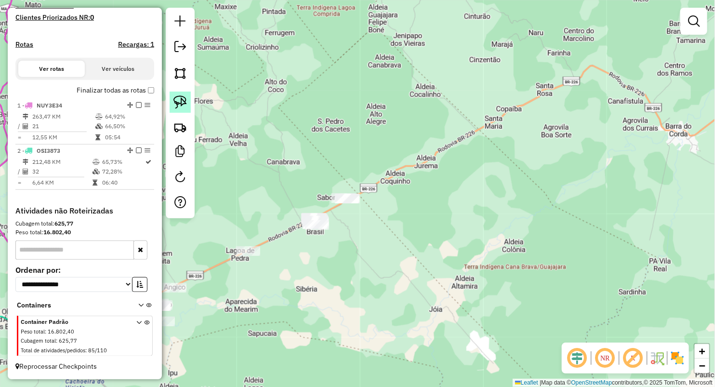
click at [184, 97] on img at bounding box center [179, 101] width 13 height 13
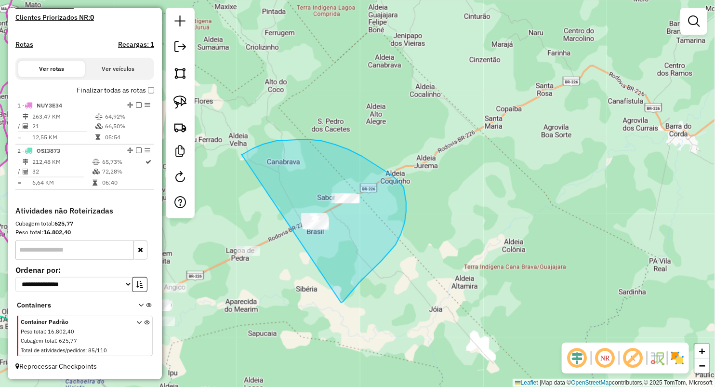
drag, startPoint x: 253, startPoint y: 148, endPoint x: 341, endPoint y: 302, distance: 177.6
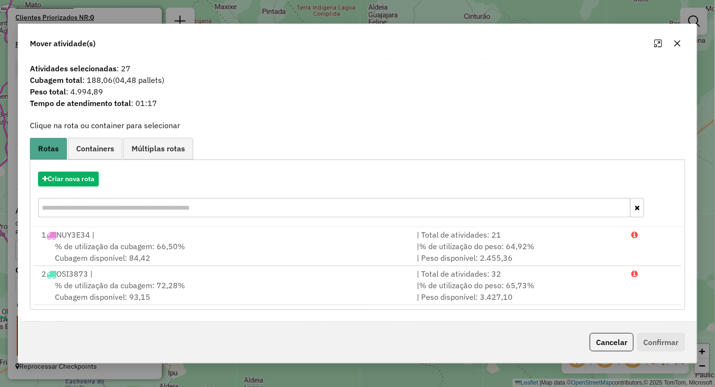
click at [677, 39] on icon "button" at bounding box center [677, 43] width 8 height 8
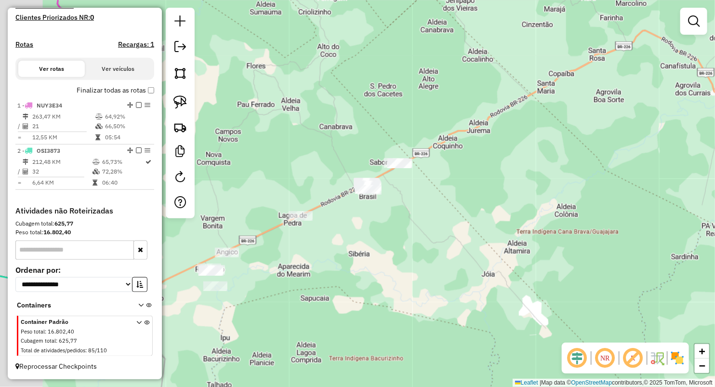
drag, startPoint x: 286, startPoint y: 173, endPoint x: 308, endPoint y: 160, distance: 25.9
click at [338, 137] on div "Janela de atendimento Grade de atendimento Capacidade Transportadoras Veículos …" at bounding box center [357, 193] width 715 height 387
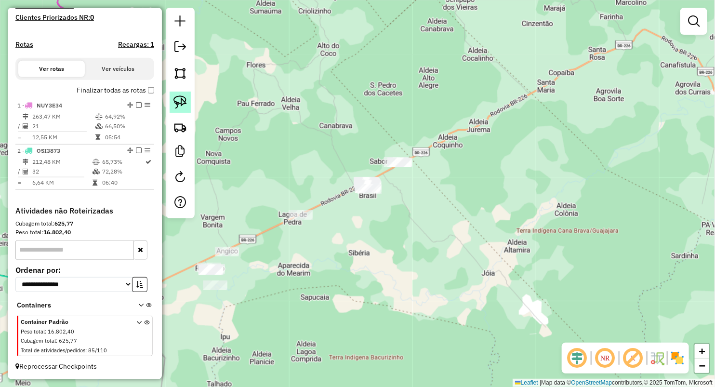
drag, startPoint x: 180, startPoint y: 105, endPoint x: 189, endPoint y: 106, distance: 9.7
click at [180, 105] on img at bounding box center [179, 101] width 13 height 13
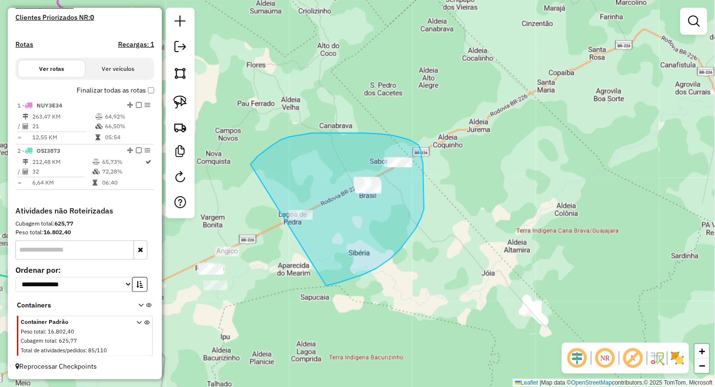
drag, startPoint x: 250, startPoint y: 164, endPoint x: 325, endPoint y: 285, distance: 142.1
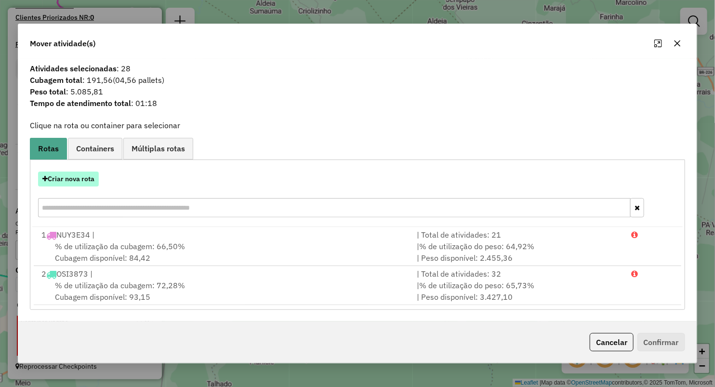
click at [93, 178] on button "Criar nova rota" at bounding box center [68, 178] width 61 height 15
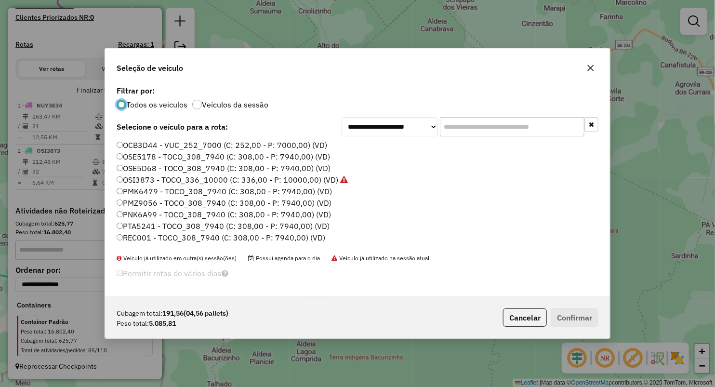
scroll to position [53, 0]
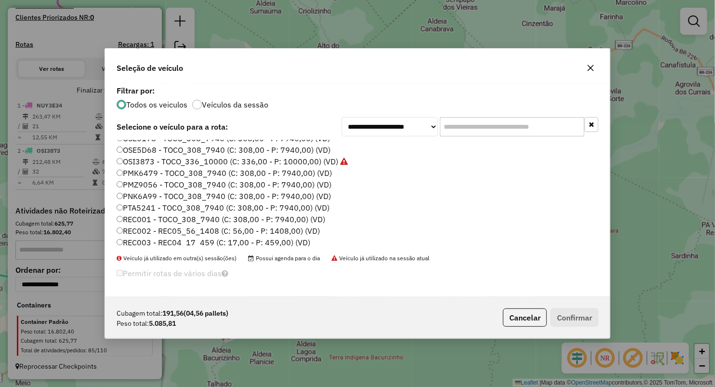
click at [147, 182] on label "PMZ9056 - TOCO_308_7940 (C: 308,00 - P: 7940,00) (VD)" at bounding box center [224, 185] width 215 height 12
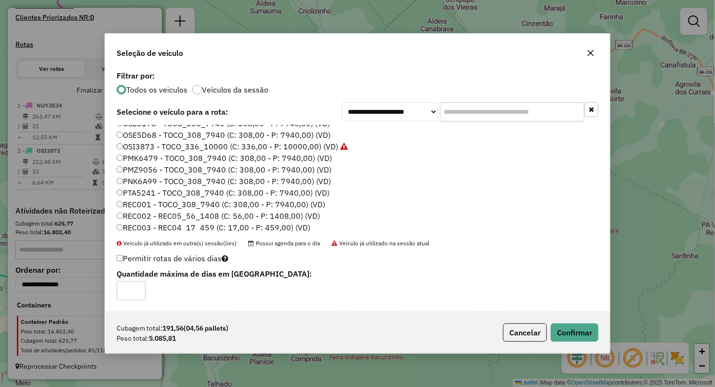
click at [139, 158] on label "PMK6479 - TOCO_308_7940 (C: 308,00 - P: 7940,00) (VD)" at bounding box center [224, 158] width 215 height 12
click at [573, 331] on button "Confirmar" at bounding box center [575, 332] width 48 height 18
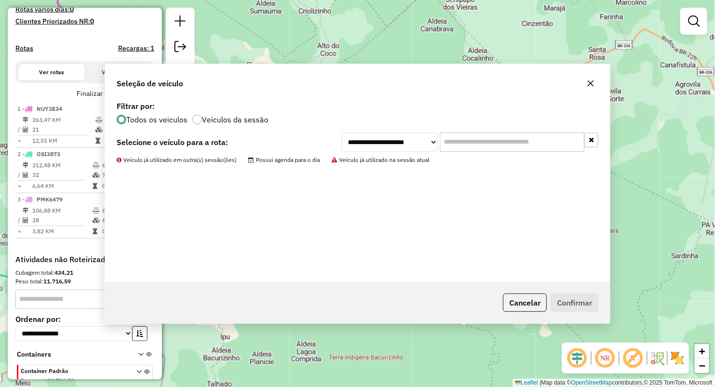
scroll to position [281, 0]
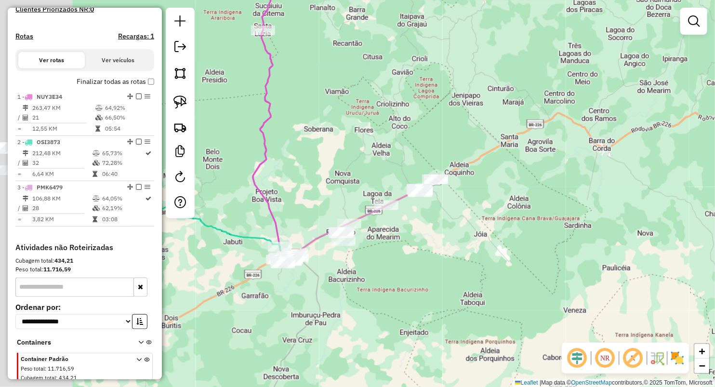
drag, startPoint x: 366, startPoint y: 264, endPoint x: 383, endPoint y: 237, distance: 31.9
click at [387, 243] on div "Janela de atendimento Grade de atendimento Capacidade Transportadoras Veículos …" at bounding box center [357, 193] width 715 height 387
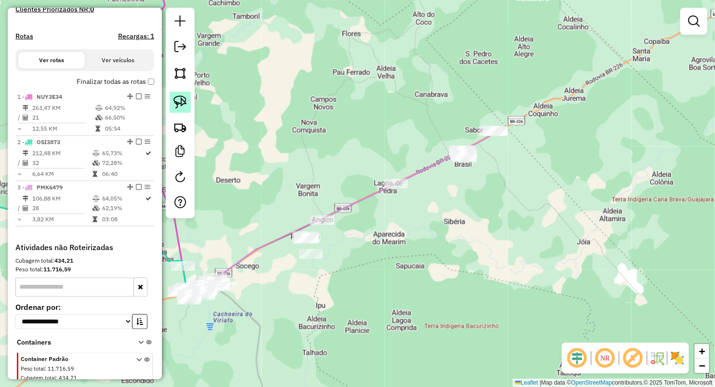
click at [185, 106] on img at bounding box center [179, 101] width 13 height 13
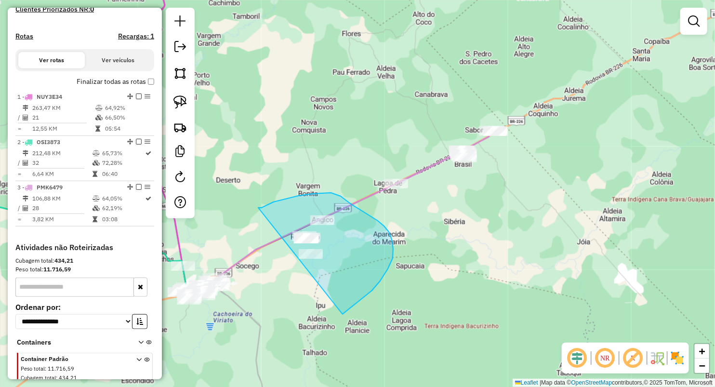
drag, startPoint x: 299, startPoint y: 196, endPoint x: 331, endPoint y: 329, distance: 137.3
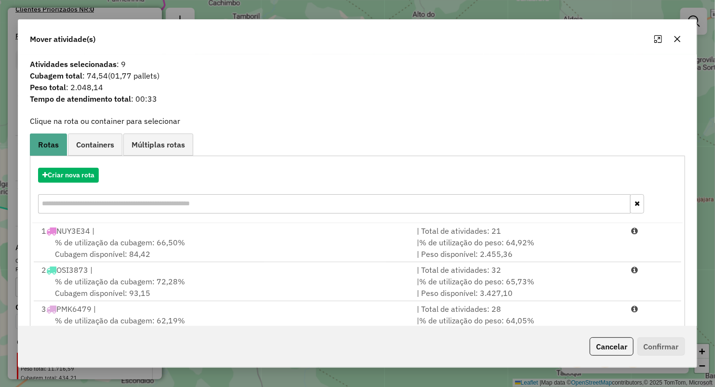
click at [675, 37] on icon "button" at bounding box center [677, 39] width 6 height 6
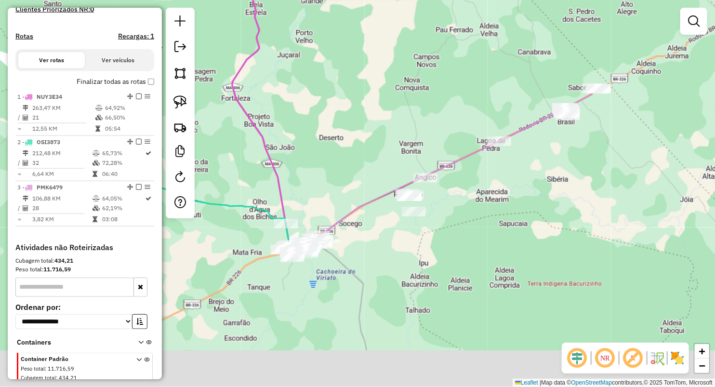
drag, startPoint x: 278, startPoint y: 175, endPoint x: 408, endPoint y: 121, distance: 140.3
click at [408, 121] on div "Janela de atendimento Grade de atendimento Capacidade Transportadoras Veículos …" at bounding box center [357, 193] width 715 height 387
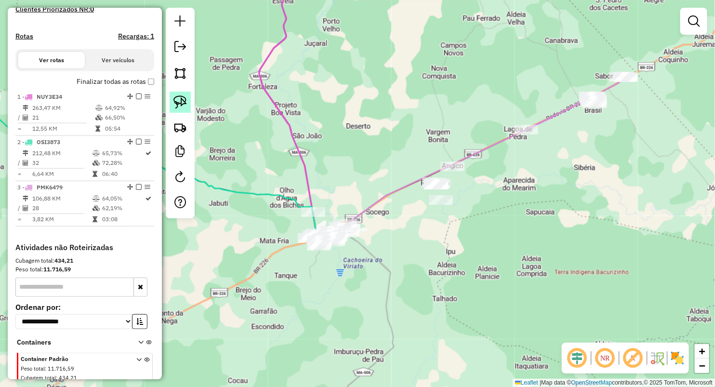
click at [177, 104] on img at bounding box center [179, 101] width 13 height 13
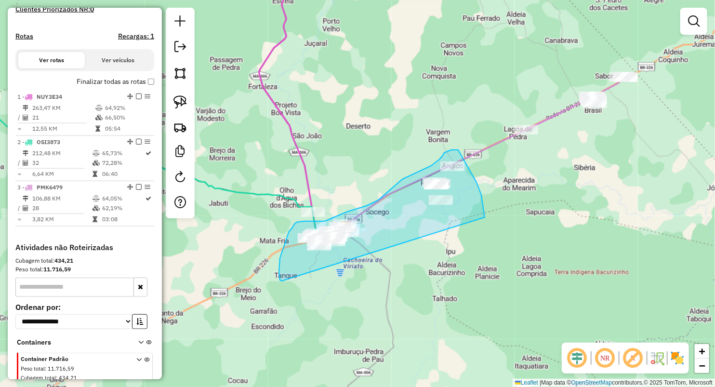
drag, startPoint x: 282, startPoint y: 281, endPoint x: 478, endPoint y: 261, distance: 197.0
click at [478, 261] on div "Janela de atendimento Grade de atendimento Capacidade Transportadoras Veículos …" at bounding box center [357, 193] width 715 height 387
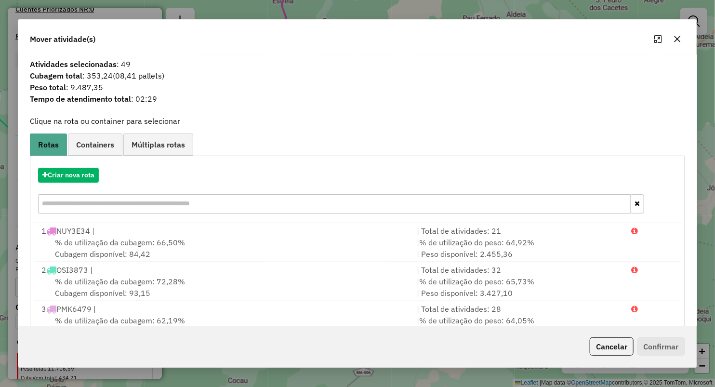
click at [672, 34] on button "button" at bounding box center [677, 38] width 15 height 15
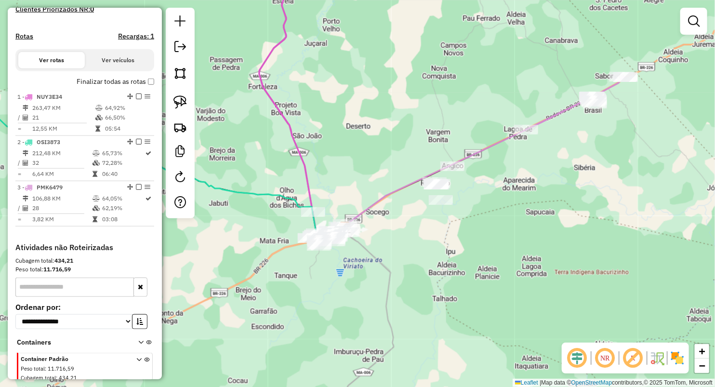
click at [169, 98] on div at bounding box center [180, 113] width 29 height 210
click at [173, 98] on img at bounding box center [179, 101] width 13 height 13
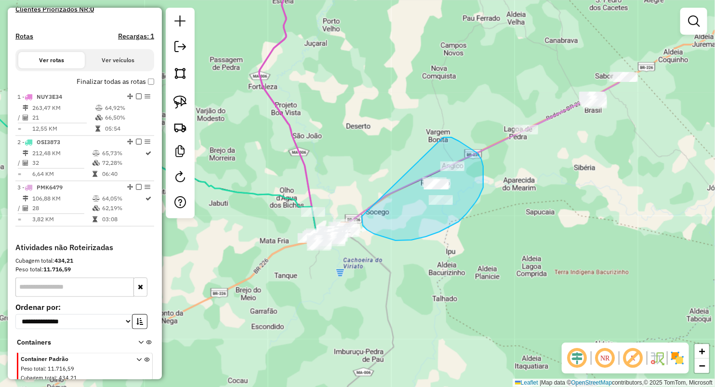
drag, startPoint x: 443, startPoint y: 137, endPoint x: 368, endPoint y: 210, distance: 104.6
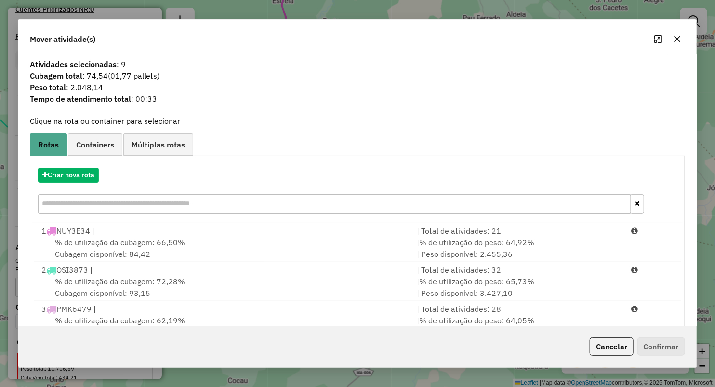
click at [677, 37] on icon "button" at bounding box center [677, 39] width 8 height 8
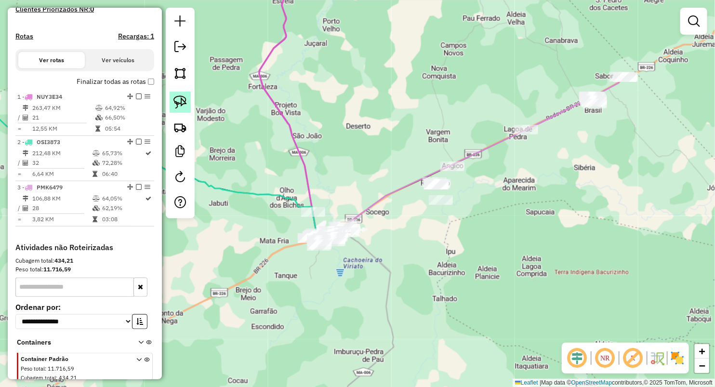
click at [181, 96] on img at bounding box center [179, 101] width 13 height 13
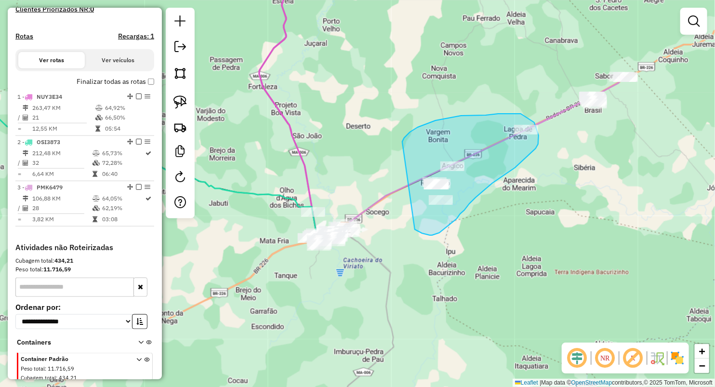
drag, startPoint x: 403, startPoint y: 142, endPoint x: 413, endPoint y: 227, distance: 86.3
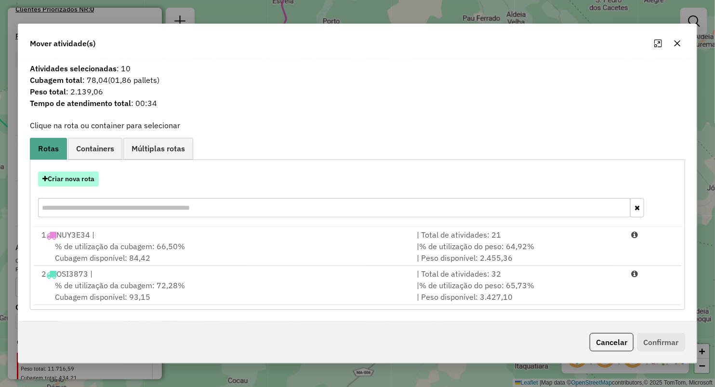
click at [81, 180] on button "Criar nova rota" at bounding box center [68, 178] width 61 height 15
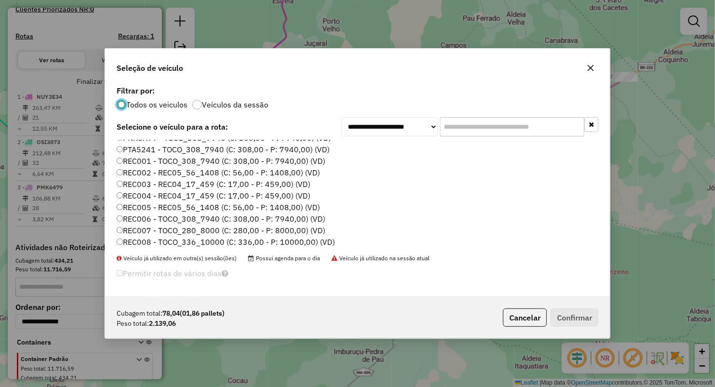
scroll to position [94, 0]
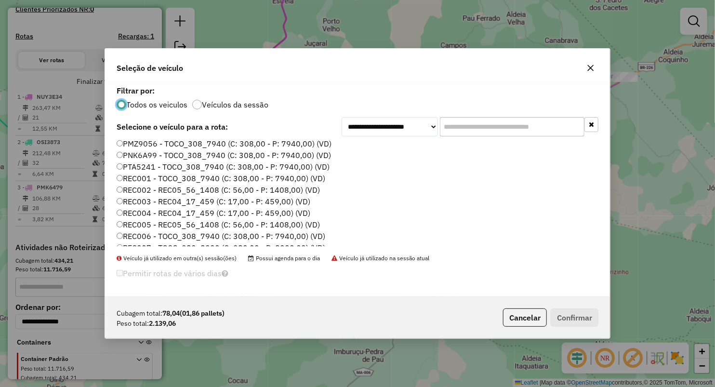
click at [149, 168] on label "PTA5241 - TOCO_308_7940 (C: 308,00 - P: 7940,00) (VD)" at bounding box center [223, 167] width 213 height 12
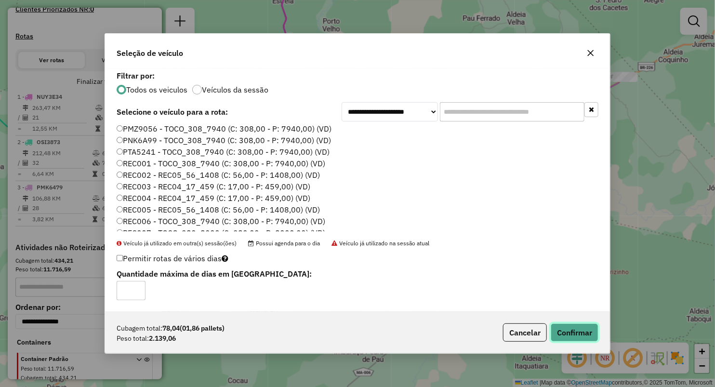
click at [588, 333] on button "Confirmar" at bounding box center [575, 332] width 48 height 18
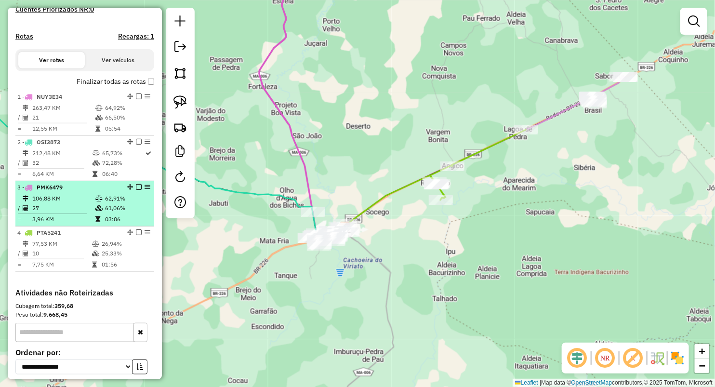
click at [63, 203] on td "106,88 KM" at bounding box center [63, 199] width 63 height 10
select select "**********"
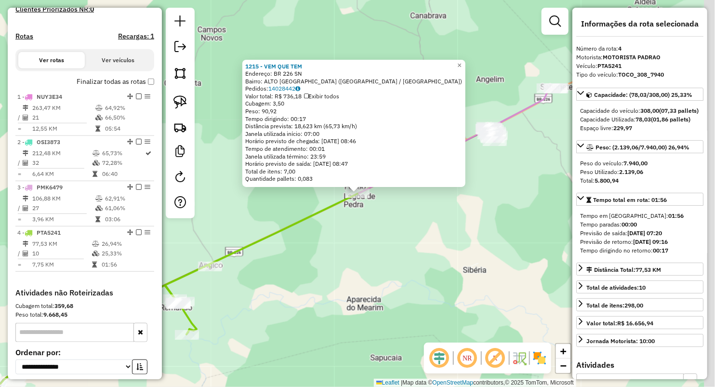
scroll to position [371, 0]
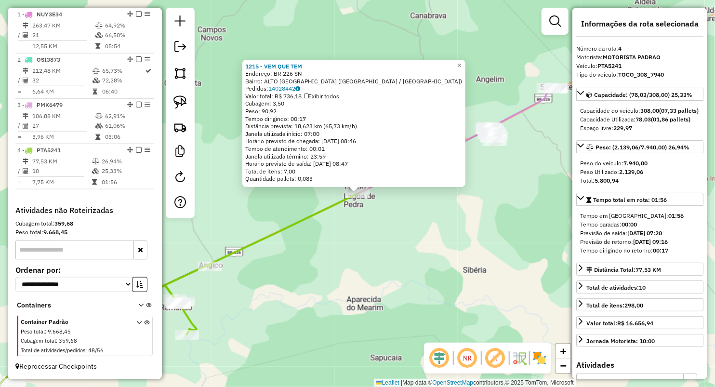
click at [344, 254] on div "1215 - VEM QUE TEM Endereço: BR 226 SN Bairro: ALTO BRASIL (GRAJAU / MA) Pedido…" at bounding box center [357, 193] width 715 height 387
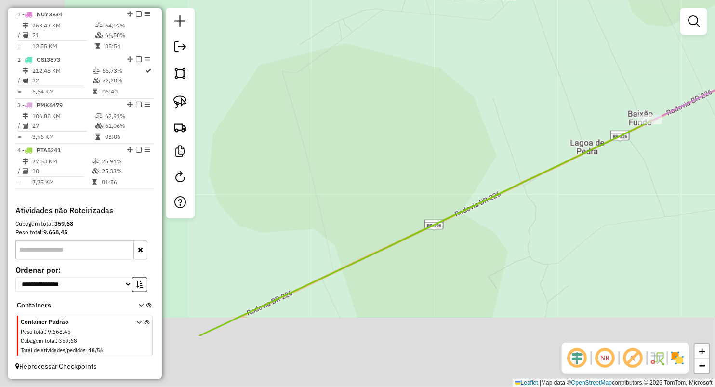
drag, startPoint x: 289, startPoint y: 225, endPoint x: 506, endPoint y: 134, distance: 235.5
click at [506, 134] on div "Janela de atendimento Grade de atendimento Capacidade Transportadoras Veículos …" at bounding box center [357, 193] width 715 height 387
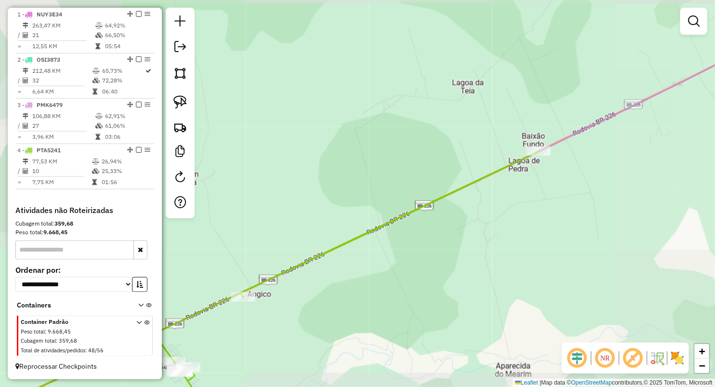
drag, startPoint x: 396, startPoint y: 181, endPoint x: 392, endPoint y: 158, distance: 24.0
click at [393, 158] on div "Janela de atendimento Grade de atendimento Capacidade Transportadoras Veículos …" at bounding box center [357, 193] width 715 height 387
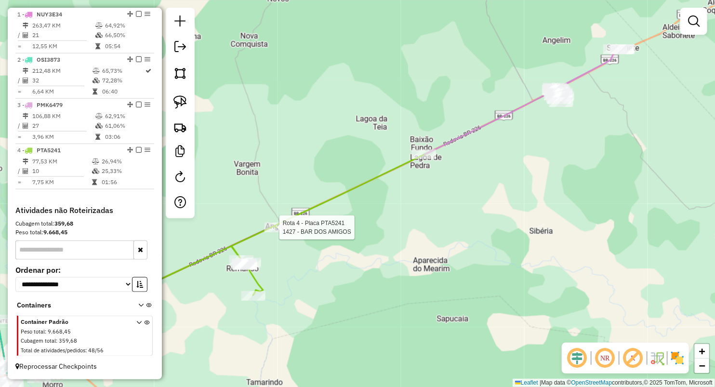
select select "**********"
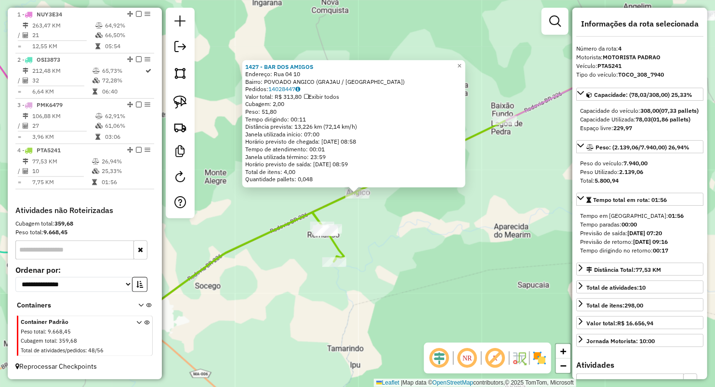
click at [396, 228] on div "1427 - BAR DOS AMIGOS Endereço: Rua 04 10 Bairro: POVOADO ANGICO (GRAJAU / MA) …" at bounding box center [357, 193] width 715 height 387
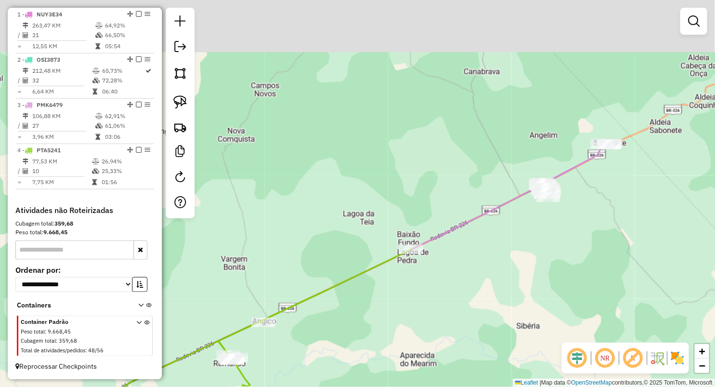
drag, startPoint x: 600, startPoint y: 140, endPoint x: 505, endPoint y: 268, distance: 159.7
click at [505, 268] on div "Janela de atendimento Grade de atendimento Capacidade Transportadoras Veículos …" at bounding box center [357, 193] width 715 height 387
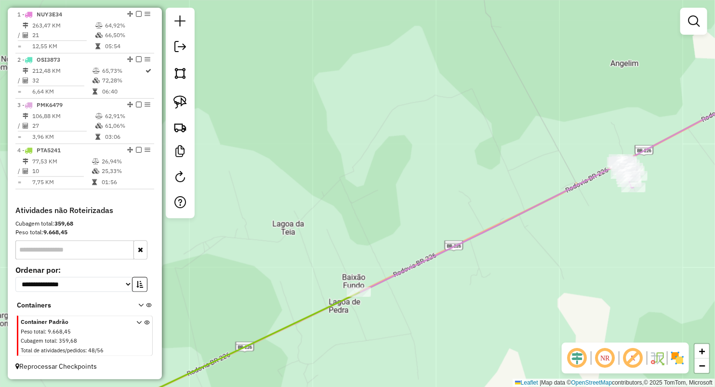
drag, startPoint x: 458, startPoint y: 191, endPoint x: 459, endPoint y: 169, distance: 22.2
click at [459, 169] on div "Janela de atendimento Grade de atendimento Capacidade Transportadoras Veículos …" at bounding box center [357, 193] width 715 height 387
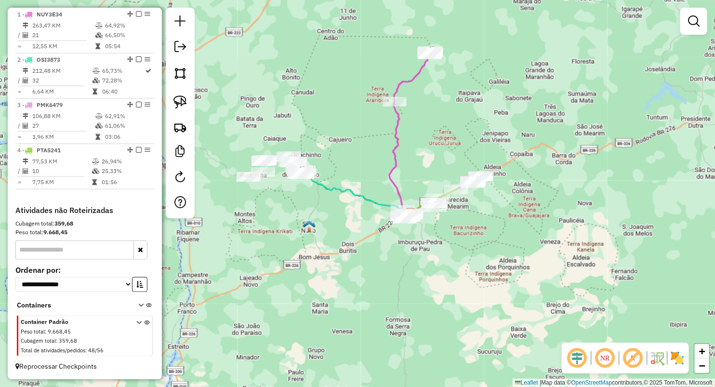
drag, startPoint x: 413, startPoint y: 137, endPoint x: 435, endPoint y: 148, distance: 24.8
click at [435, 148] on div "Janela de atendimento Grade de atendimento Capacidade Transportadoras Veículos …" at bounding box center [357, 193] width 715 height 387
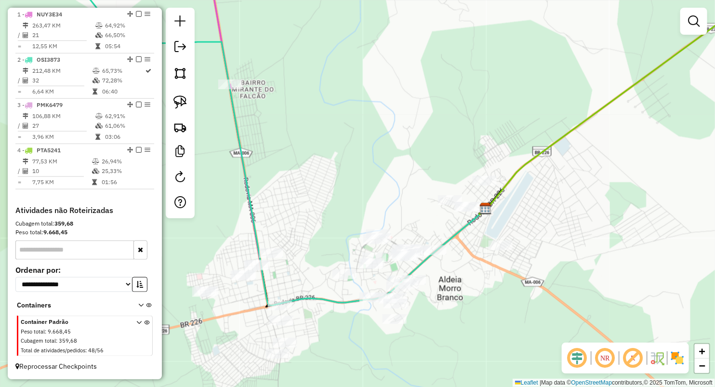
drag, startPoint x: 421, startPoint y: 210, endPoint x: 412, endPoint y: 196, distance: 16.9
click at [412, 196] on div "Janela de atendimento Grade de atendimento Capacidade Transportadoras Veículos …" at bounding box center [357, 193] width 715 height 387
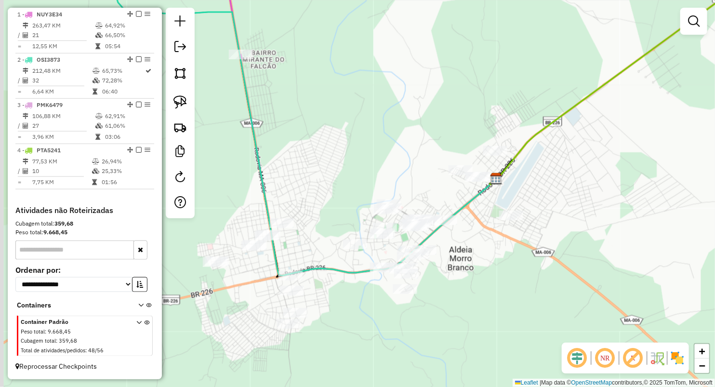
drag, startPoint x: 304, startPoint y: 185, endPoint x: 351, endPoint y: 144, distance: 61.4
click at [375, 132] on div "Janela de atendimento Grade de atendimento Capacidade Transportadoras Veículos …" at bounding box center [357, 193] width 715 height 387
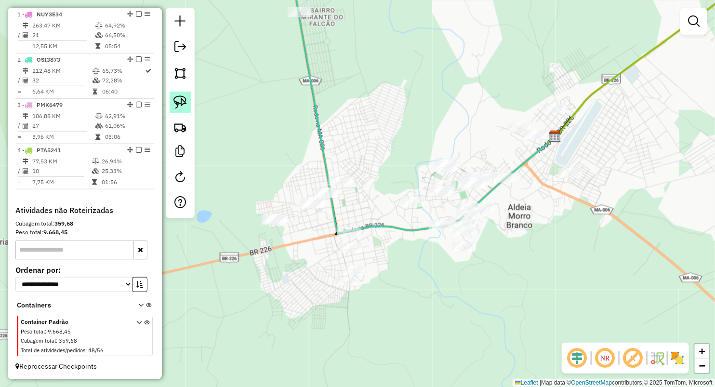
click at [184, 99] on img at bounding box center [179, 101] width 13 height 13
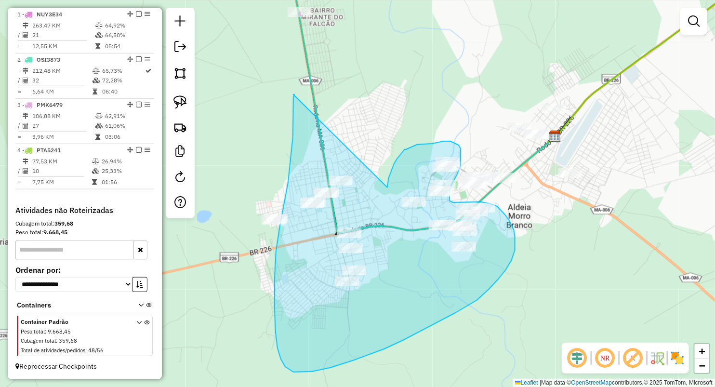
drag, startPoint x: 389, startPoint y: 178, endPoint x: 293, endPoint y: 94, distance: 126.6
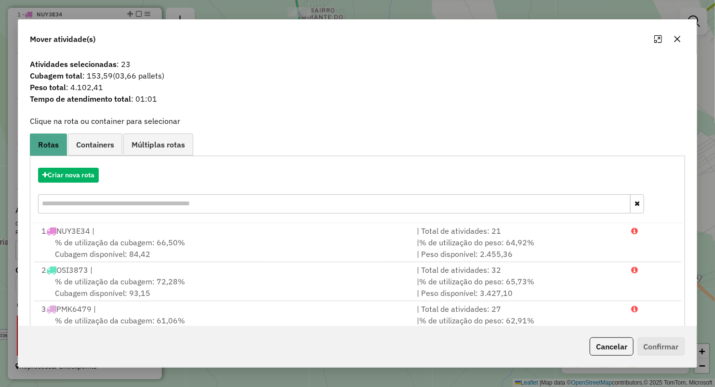
drag, startPoint x: 683, startPoint y: 38, endPoint x: 505, endPoint y: 104, distance: 189.8
click at [683, 37] on button "button" at bounding box center [677, 38] width 15 height 15
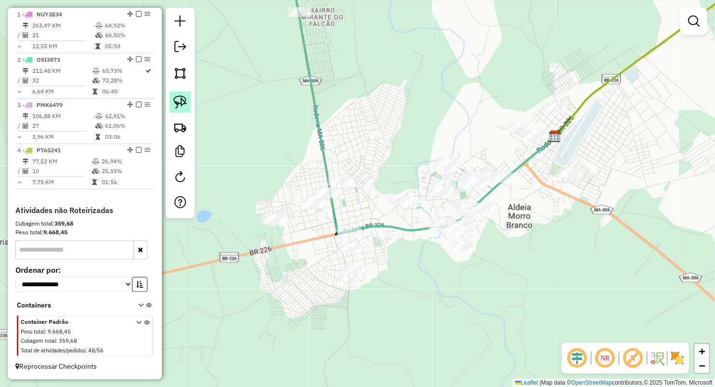
click at [184, 102] on img at bounding box center [179, 101] width 13 height 13
click at [183, 107] on img at bounding box center [179, 101] width 13 height 13
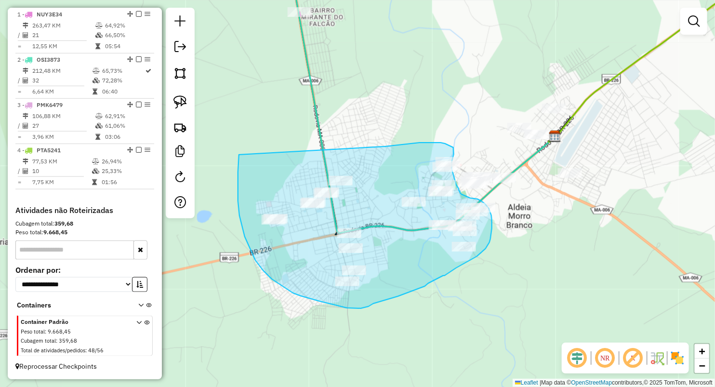
drag, startPoint x: 386, startPoint y: 146, endPoint x: 239, endPoint y: 155, distance: 146.7
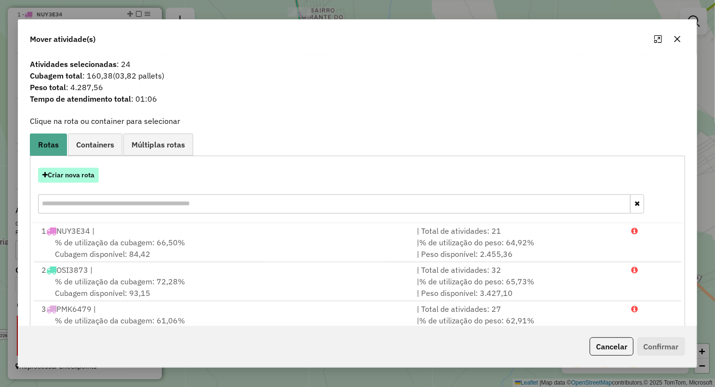
click at [79, 171] on button "Criar nova rota" at bounding box center [68, 175] width 61 height 15
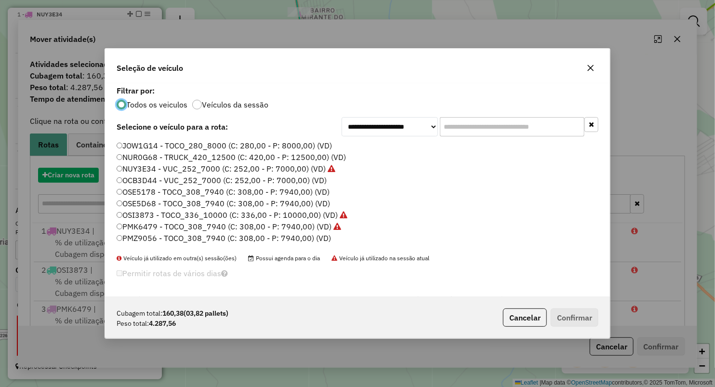
scroll to position [5, 3]
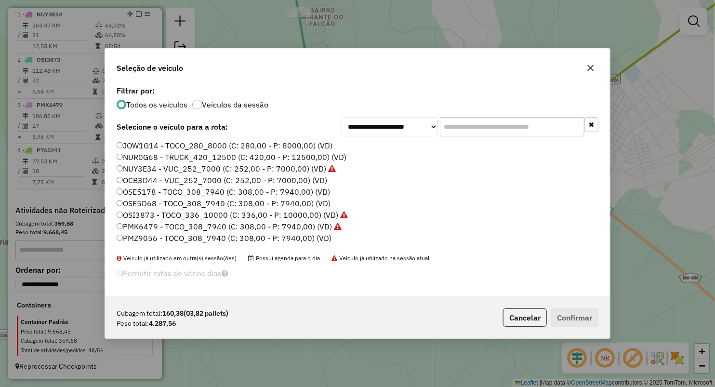
click at [146, 192] on label "OSE5178 - TOCO_308_7940 (C: 308,00 - P: 7940,00) (VD)" at bounding box center [223, 192] width 213 height 12
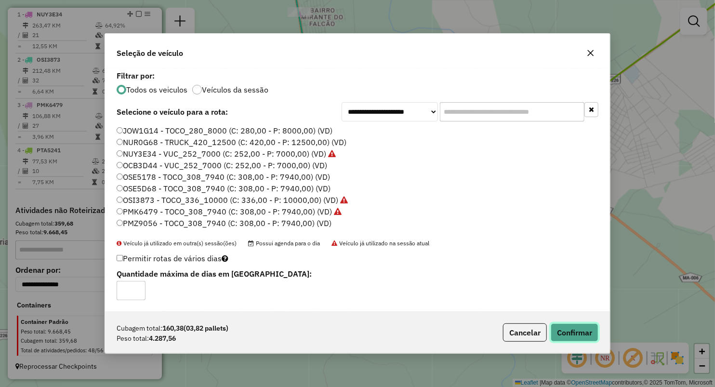
click at [571, 330] on button "Confirmar" at bounding box center [575, 332] width 48 height 18
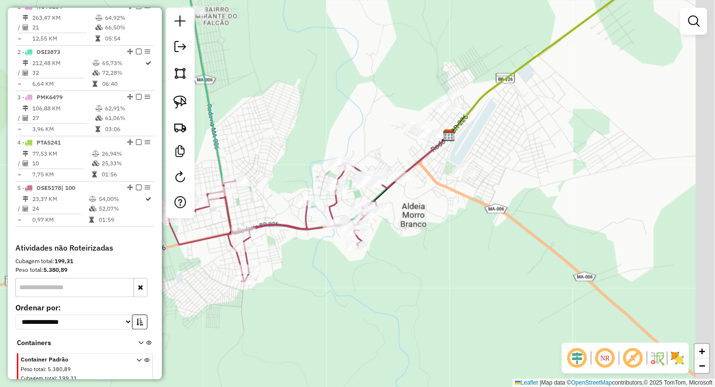
drag, startPoint x: 499, startPoint y: 97, endPoint x: 394, endPoint y: 108, distance: 105.1
click at [397, 98] on div "Janela de atendimento Grade de atendimento Capacidade Transportadoras Veículos …" at bounding box center [357, 193] width 715 height 387
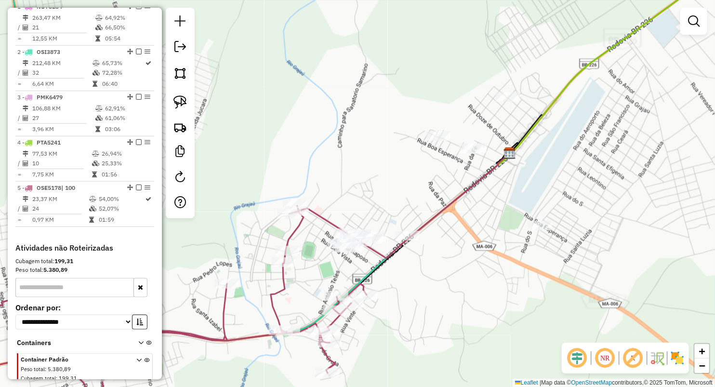
drag, startPoint x: 381, startPoint y: 181, endPoint x: 358, endPoint y: 178, distance: 23.3
click at [362, 175] on div "Janela de atendimento Grade de atendimento Capacidade Transportadoras Veículos …" at bounding box center [357, 193] width 715 height 387
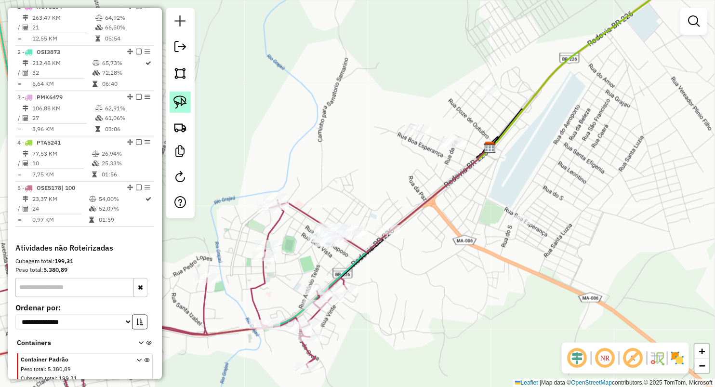
drag, startPoint x: 176, startPoint y: 105, endPoint x: 184, endPoint y: 103, distance: 7.6
click at [176, 105] on img at bounding box center [179, 101] width 13 height 13
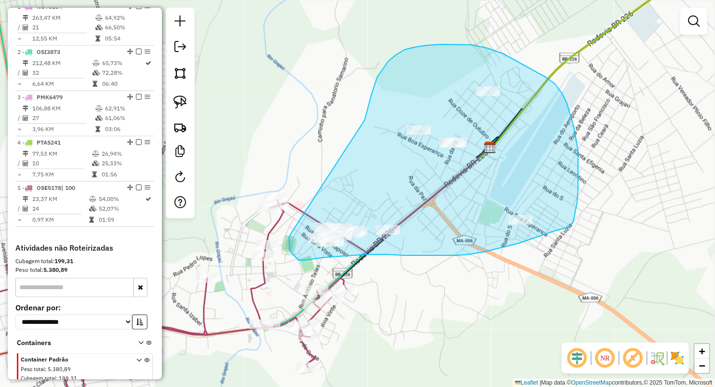
drag, startPoint x: 368, startPoint y: 108, endPoint x: 293, endPoint y: 231, distance: 143.3
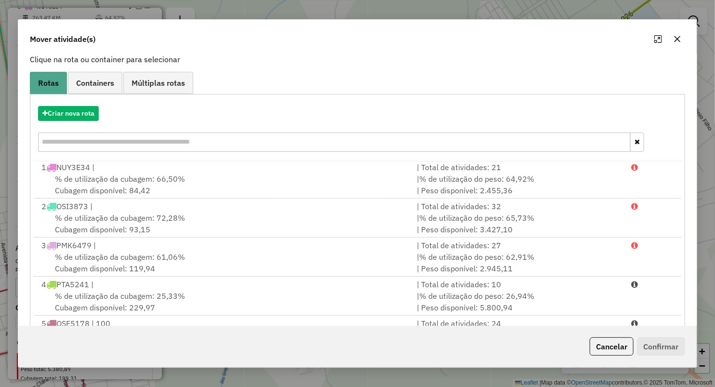
scroll to position [106, 0]
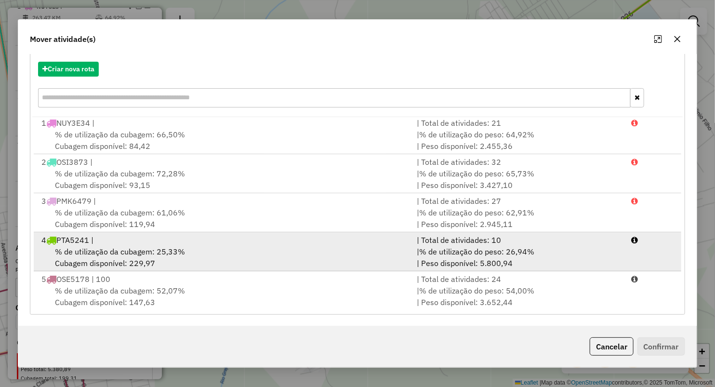
click at [116, 255] on div "% de utilização da cubagem: 25,33% Cubagem disponível: 229,97" at bounding box center [223, 257] width 375 height 23
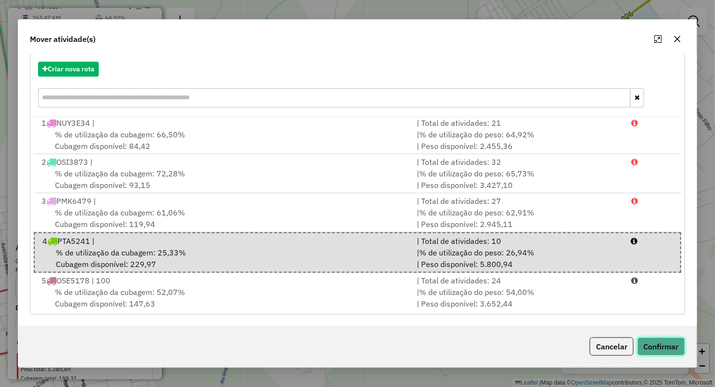
drag, startPoint x: 669, startPoint y: 349, endPoint x: 617, endPoint y: 374, distance: 57.1
click at [669, 348] on button "Confirmar" at bounding box center [661, 346] width 48 height 18
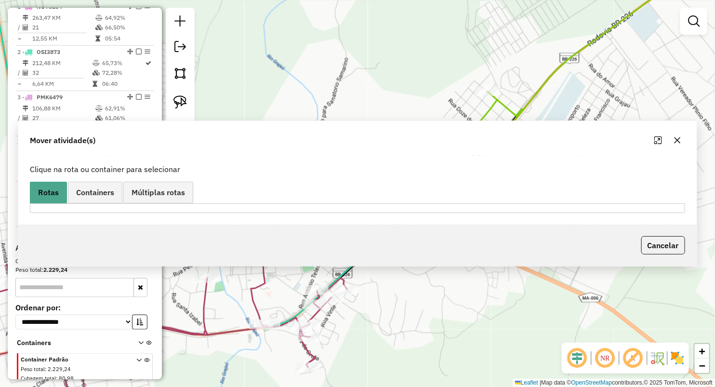
scroll to position [0, 0]
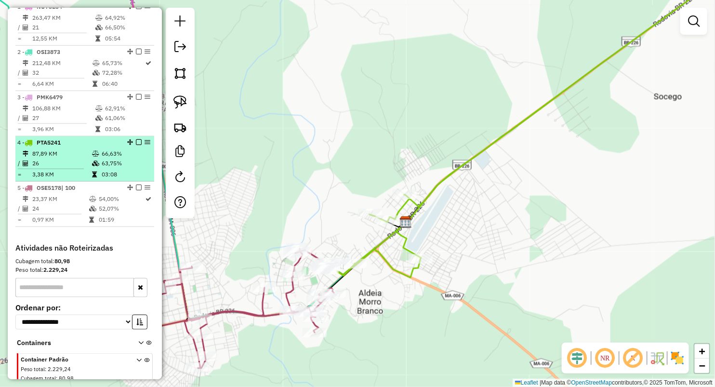
click at [92, 167] on td at bounding box center [97, 163] width 10 height 10
select select "**********"
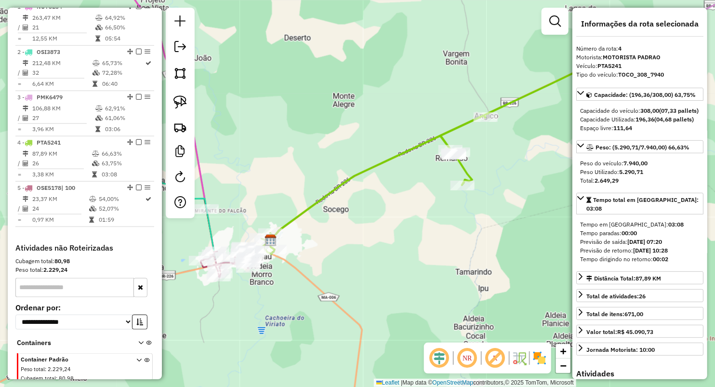
drag, startPoint x: 270, startPoint y: 310, endPoint x: 364, endPoint y: 243, distance: 116.0
click at [366, 243] on div "Janela de atendimento Grade de atendimento Capacidade Transportadoras Veículos …" at bounding box center [357, 193] width 715 height 387
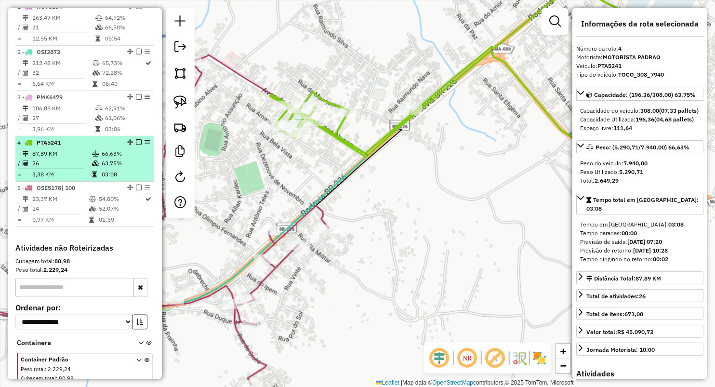
click at [85, 178] on td "3,38 KM" at bounding box center [62, 175] width 60 height 10
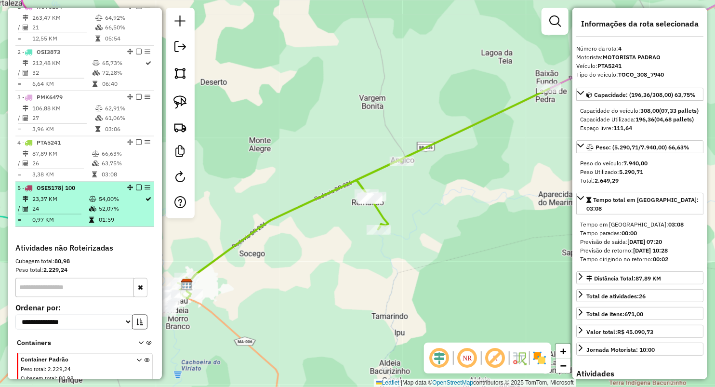
click at [84, 201] on li "5 - OSE5178 | 100 23,37 KM 54,00% / 24 52,07% = 0,97 KM 01:59" at bounding box center [84, 204] width 139 height 45
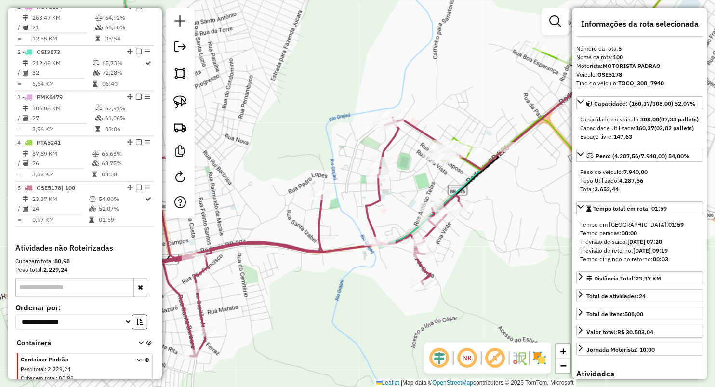
drag, startPoint x: 331, startPoint y: 219, endPoint x: 315, endPoint y: 225, distance: 18.2
click at [315, 225] on icon at bounding box center [253, 237] width 418 height 239
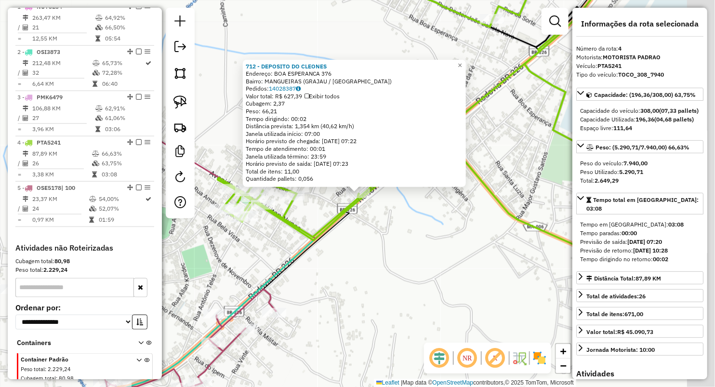
scroll to position [417, 0]
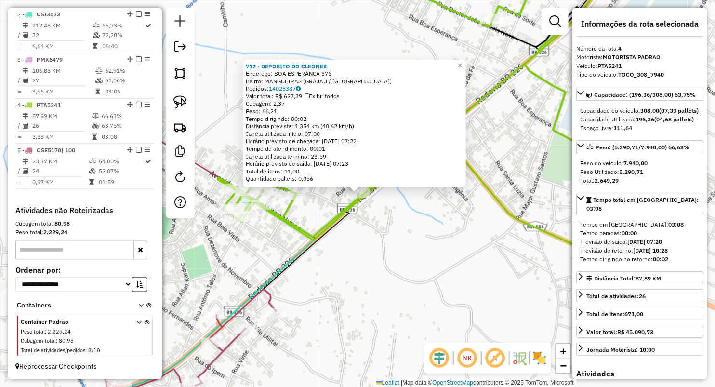
click at [339, 268] on div "712 - DEPOSITO DO CLEONES Endereço: BOA ESPERANCA 376 Bairro: MANGUEIRAS (GRAJA…" at bounding box center [357, 193] width 715 height 387
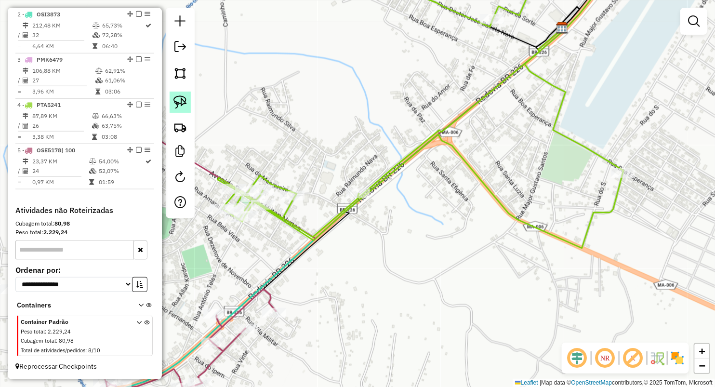
click at [184, 107] on img at bounding box center [179, 101] width 13 height 13
drag, startPoint x: 334, startPoint y: 187, endPoint x: 367, endPoint y: 233, distance: 56.0
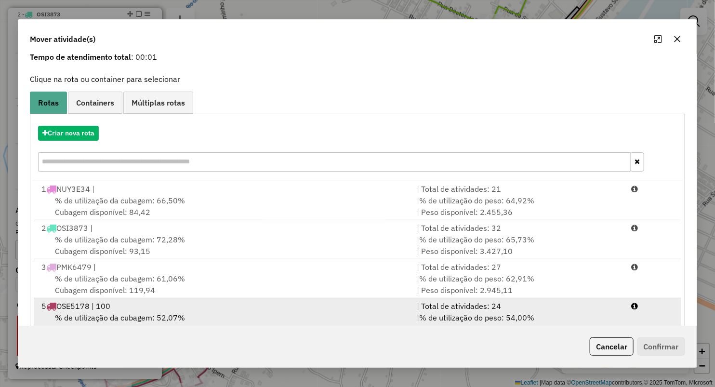
scroll to position [69, 0]
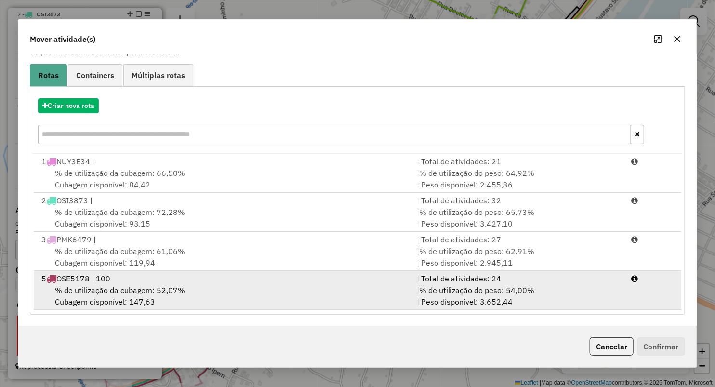
click at [115, 300] on div "% de utilização da cubagem: 52,07% Cubagem disponível: 147,63" at bounding box center [223, 295] width 375 height 23
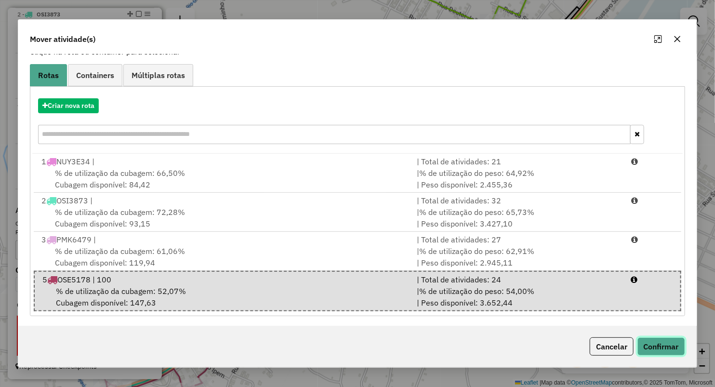
click at [670, 349] on button "Confirmar" at bounding box center [661, 346] width 48 height 18
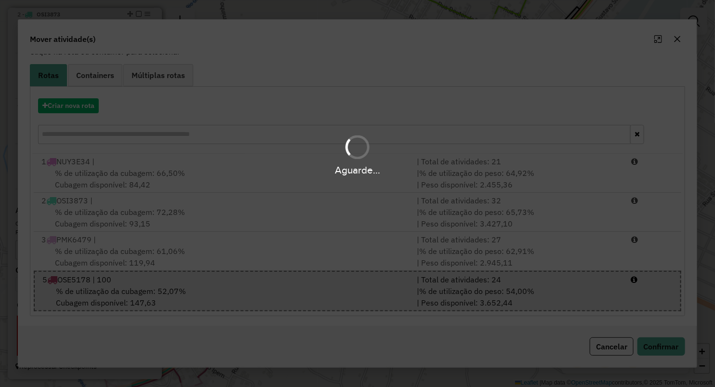
scroll to position [0, 0]
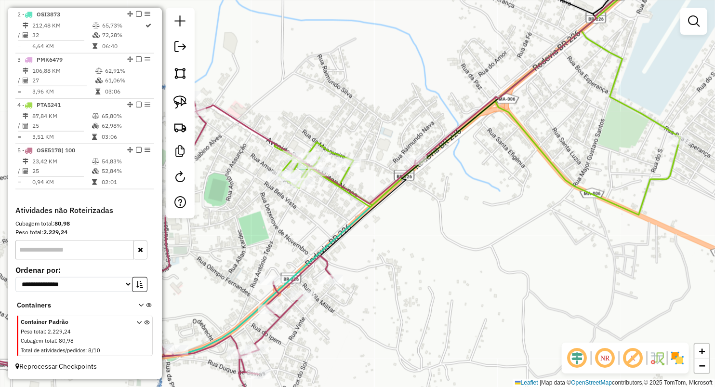
drag, startPoint x: 349, startPoint y: 269, endPoint x: 371, endPoint y: 232, distance: 43.0
click at [374, 237] on div "Janela de atendimento Grade de atendimento Capacidade Transportadoras Veículos …" at bounding box center [357, 193] width 715 height 387
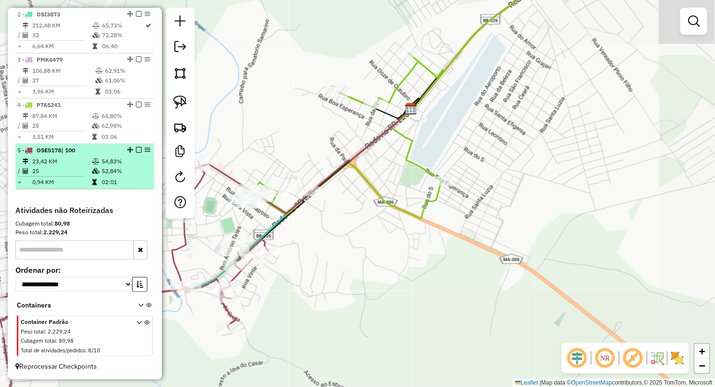
click at [68, 176] on hr at bounding box center [51, 176] width 66 height 0
select select "**********"
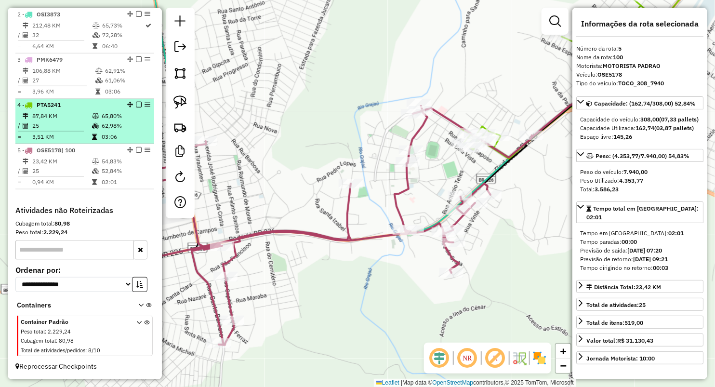
click at [72, 133] on td "3,51 KM" at bounding box center [62, 137] width 60 height 10
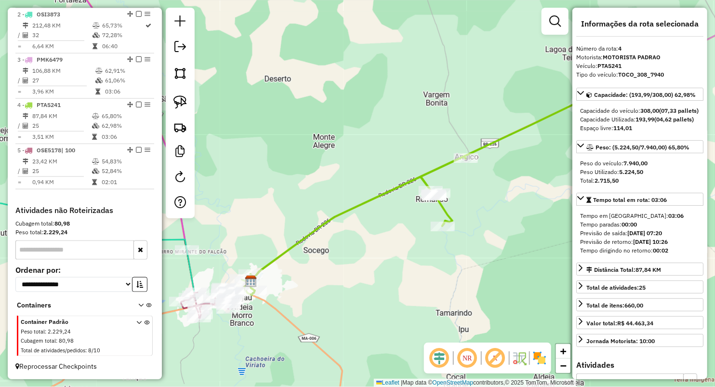
drag, startPoint x: 311, startPoint y: 138, endPoint x: 340, endPoint y: 210, distance: 77.2
click at [381, 138] on div "Janela de atendimento Grade de atendimento Capacidade Transportadoras Veículos …" at bounding box center [357, 193] width 715 height 387
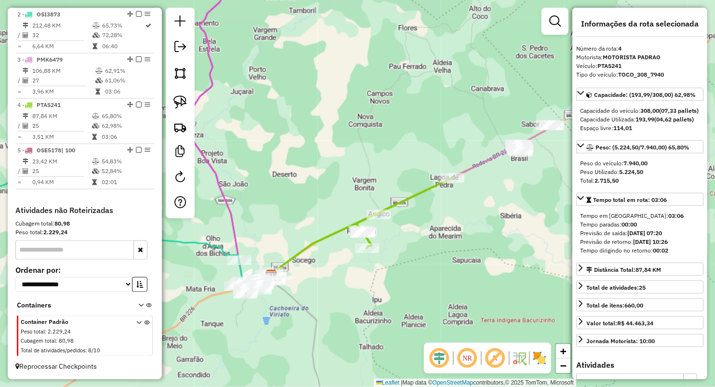
drag, startPoint x: 307, startPoint y: 188, endPoint x: 347, endPoint y: 215, distance: 48.0
click at [347, 212] on div "Janela de atendimento Grade de atendimento Capacidade Transportadoras Veículos …" at bounding box center [357, 193] width 715 height 387
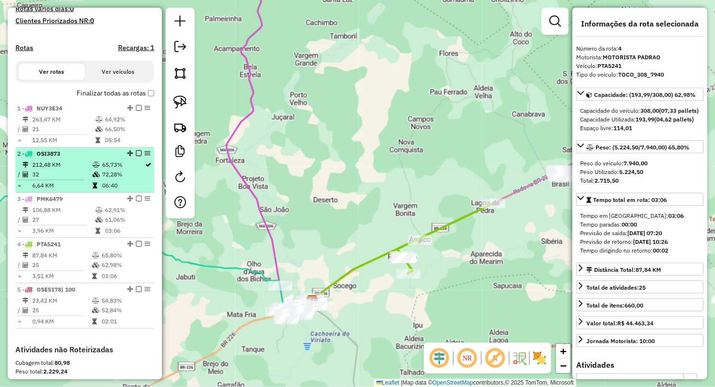
scroll to position [256, 0]
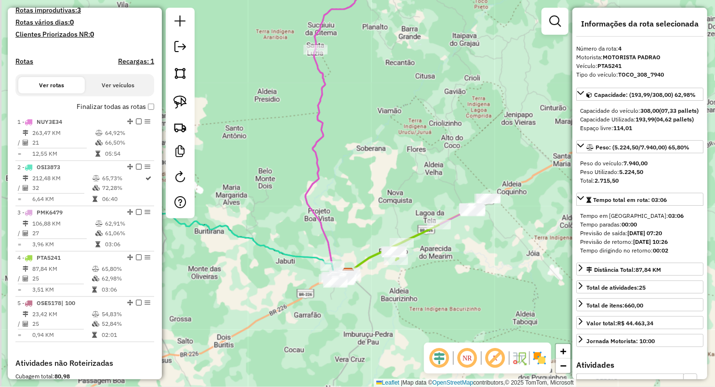
drag, startPoint x: 359, startPoint y: 173, endPoint x: 420, endPoint y: 200, distance: 66.4
click at [416, 198] on div "Janela de atendimento Grade de atendimento Capacidade Transportadoras Veículos …" at bounding box center [357, 193] width 715 height 387
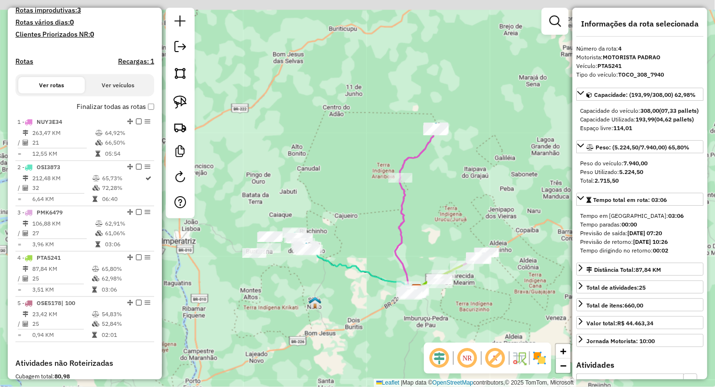
drag, startPoint x: 433, startPoint y: 177, endPoint x: 446, endPoint y: 210, distance: 35.3
click at [444, 211] on div "Janela de atendimento Grade de atendimento Capacidade Transportadoras Veículos …" at bounding box center [357, 193] width 715 height 387
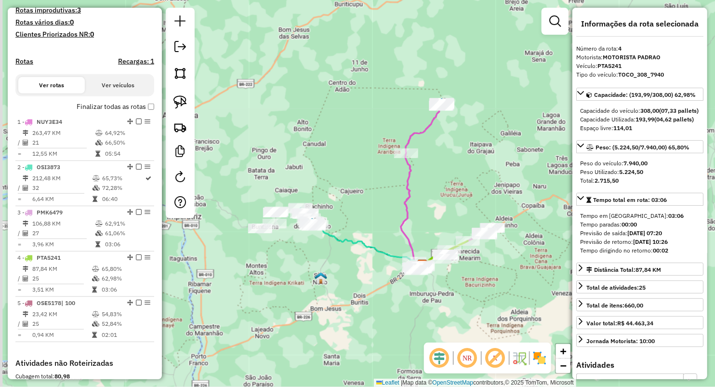
drag, startPoint x: 331, startPoint y: 223, endPoint x: 331, endPoint y: 191, distance: 31.3
click at [331, 191] on div "Janela de atendimento Grade de atendimento Capacidade Transportadoras Veículos …" at bounding box center [357, 193] width 715 height 387
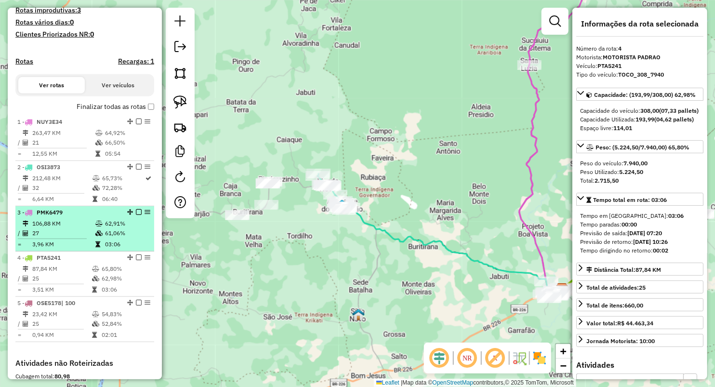
click at [66, 249] on td "3,96 KM" at bounding box center [63, 244] width 63 height 10
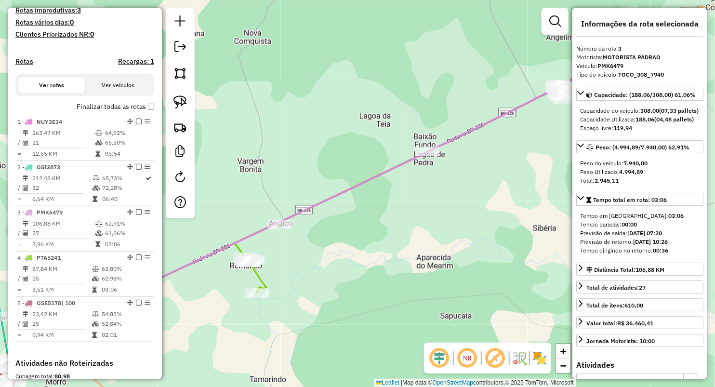
drag, startPoint x: 426, startPoint y: 129, endPoint x: 371, endPoint y: 178, distance: 74.0
click at [371, 178] on div "Janela de atendimento Grade de atendimento Capacidade Transportadoras Veículos …" at bounding box center [357, 193] width 715 height 387
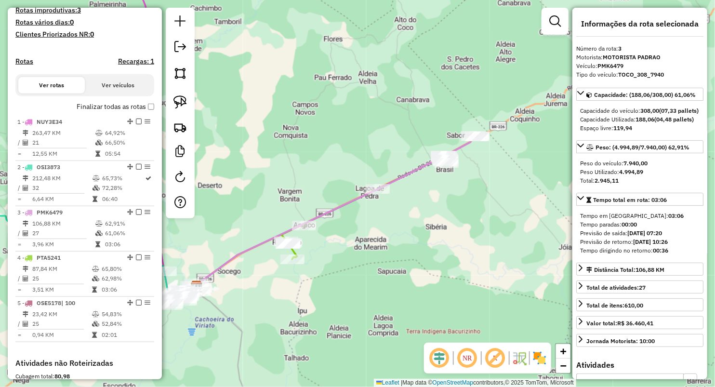
drag, startPoint x: 333, startPoint y: 92, endPoint x: 359, endPoint y: 92, distance: 26.0
click at [359, 92] on div "Janela de atendimento Grade de atendimento Capacidade Transportadoras Veículos …" at bounding box center [357, 193] width 715 height 387
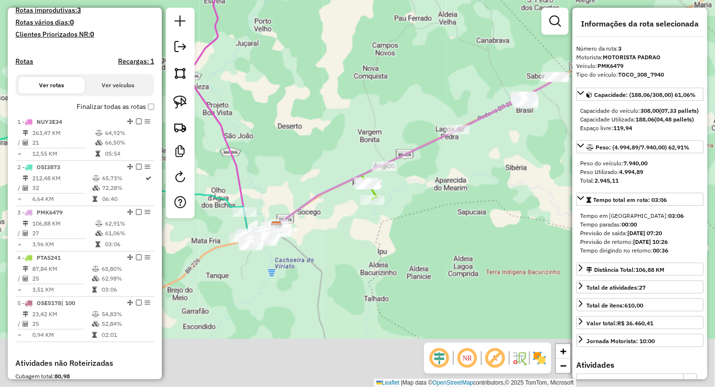
drag, startPoint x: 270, startPoint y: 214, endPoint x: 320, endPoint y: 143, distance: 87.4
click at [330, 144] on div "Janela de atendimento Grade de atendimento Capacidade Transportadoras Veículos …" at bounding box center [357, 193] width 715 height 387
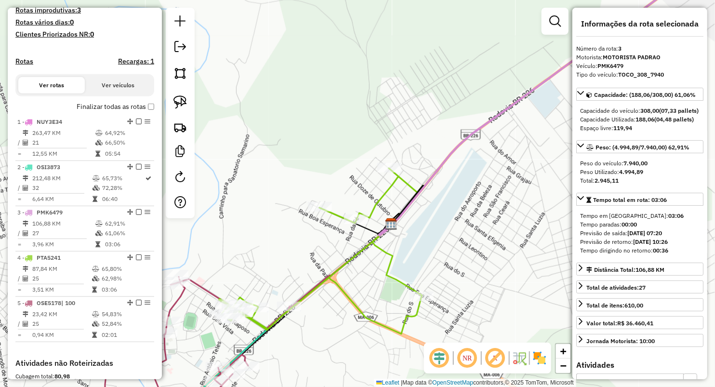
drag, startPoint x: 254, startPoint y: 259, endPoint x: 287, endPoint y: 203, distance: 64.8
click at [287, 203] on div "Janela de atendimento Grade de atendimento Capacidade Transportadoras Veículos …" at bounding box center [357, 193] width 715 height 387
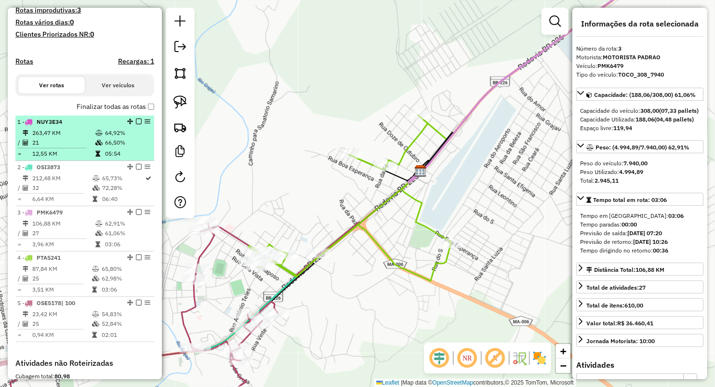
click at [40, 147] on td "21" at bounding box center [63, 143] width 63 height 10
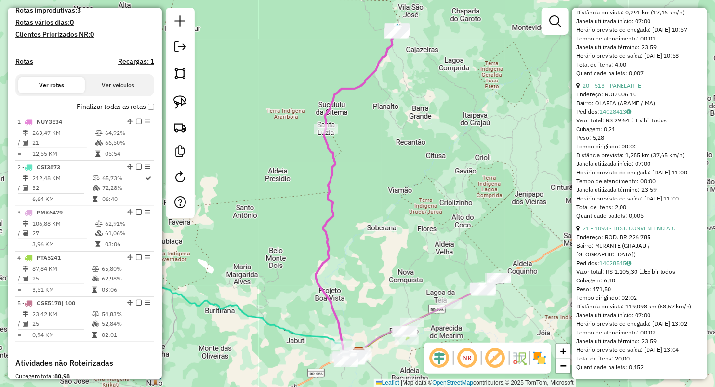
scroll to position [3265, 0]
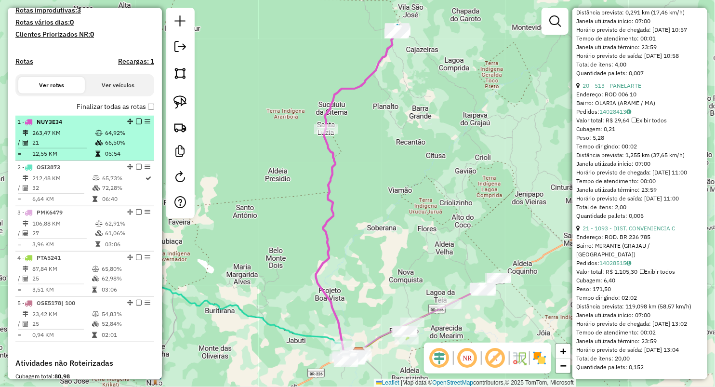
click at [95, 138] on td at bounding box center [100, 133] width 10 height 10
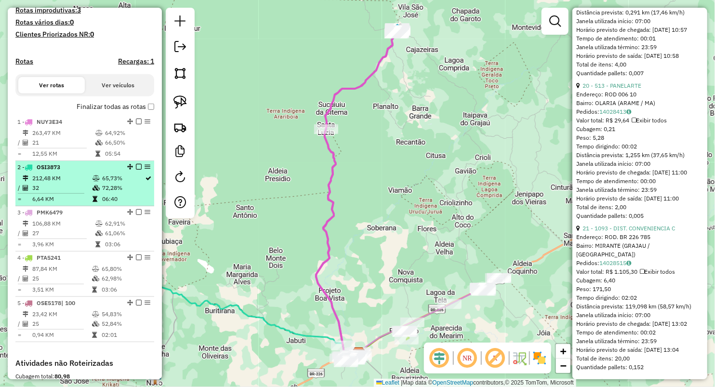
click at [87, 183] on td "212,48 KM" at bounding box center [62, 178] width 60 height 10
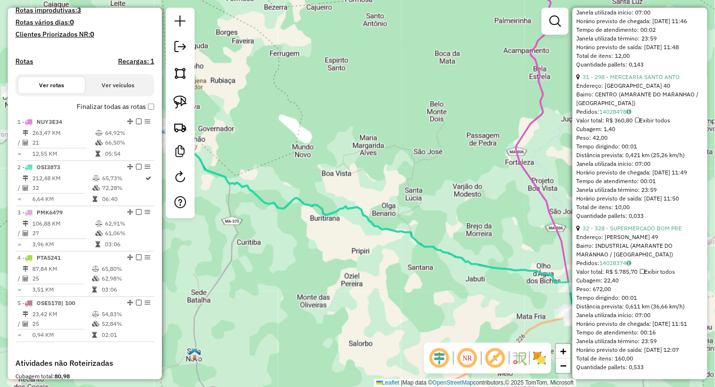
scroll to position [5206, 0]
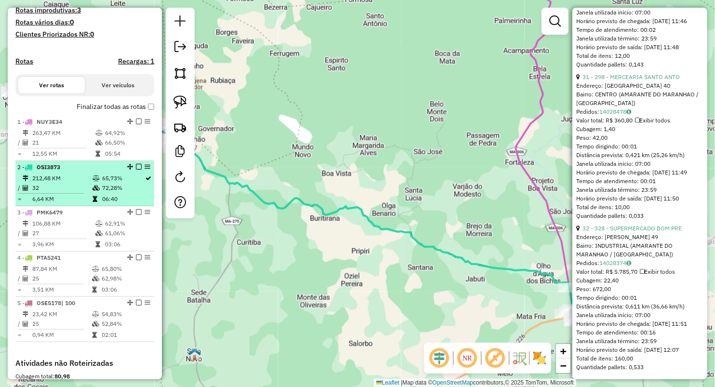
click at [81, 193] on td "32" at bounding box center [62, 188] width 60 height 10
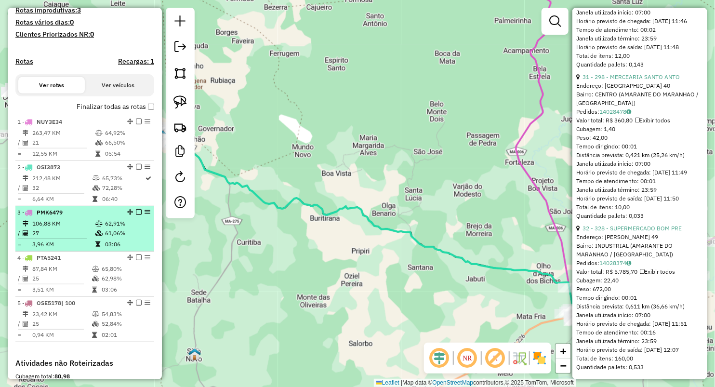
click at [79, 228] on td "106,88 KM" at bounding box center [63, 224] width 63 height 10
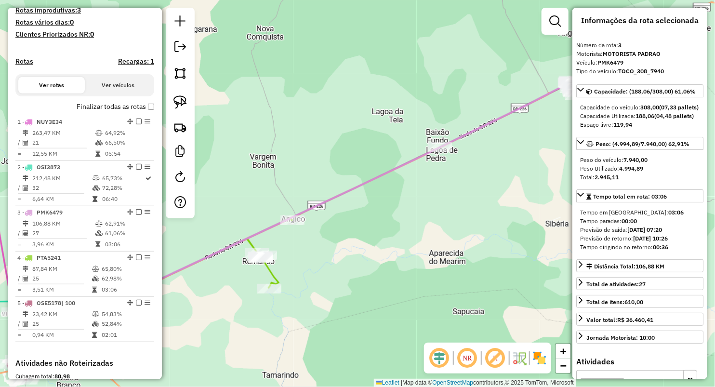
scroll to position [0, 0]
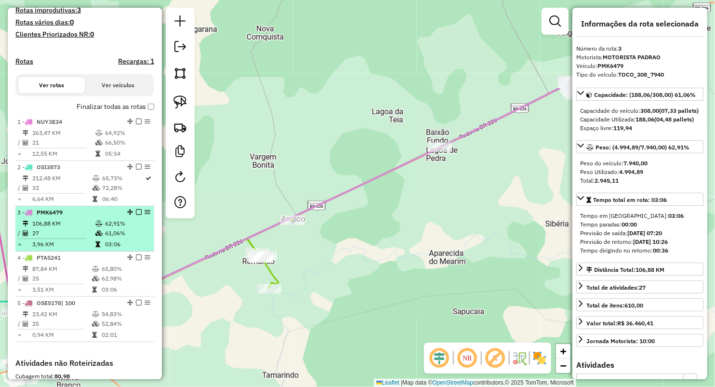
click at [47, 238] on td "27" at bounding box center [63, 233] width 63 height 10
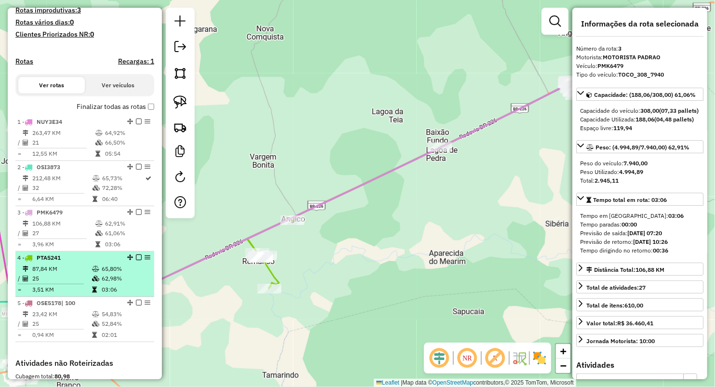
click at [53, 261] on span "PTA5241" at bounding box center [49, 257] width 24 height 7
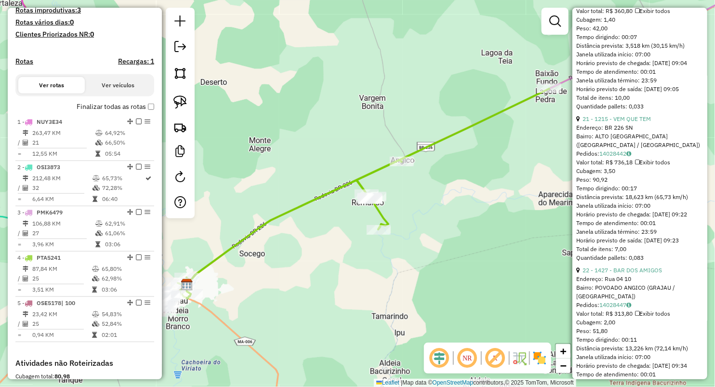
scroll to position [3372, 0]
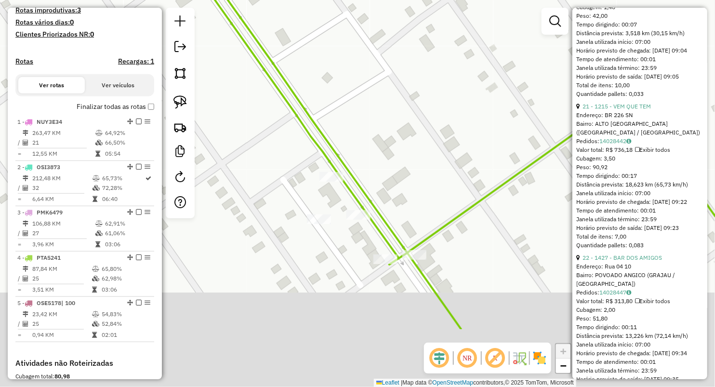
drag, startPoint x: 444, startPoint y: 309, endPoint x: 436, endPoint y: 213, distance: 96.6
click at [436, 213] on div "Janela de atendimento Grade de atendimento Capacidade Transportadoras Veículos …" at bounding box center [357, 193] width 715 height 387
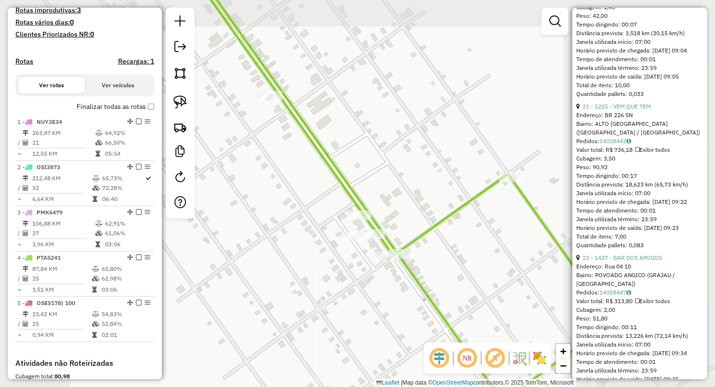
drag, startPoint x: 429, startPoint y: 202, endPoint x: 413, endPoint y: 219, distance: 22.8
click at [413, 219] on div "Janela de atendimento Grade de atendimento Capacidade Transportadoras Veículos …" at bounding box center [357, 193] width 715 height 387
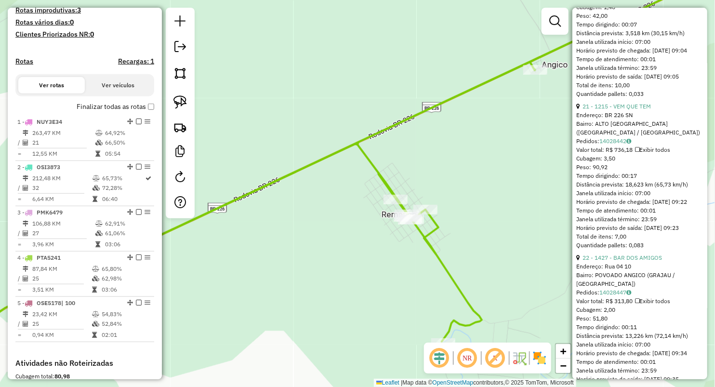
drag, startPoint x: 478, startPoint y: 255, endPoint x: 451, endPoint y: 131, distance: 126.6
click at [451, 131] on div "Rota 4 - Placa PTA5241 935 - MERCEARIA BAU Janela de atendimento Grade de atend…" at bounding box center [357, 193] width 715 height 387
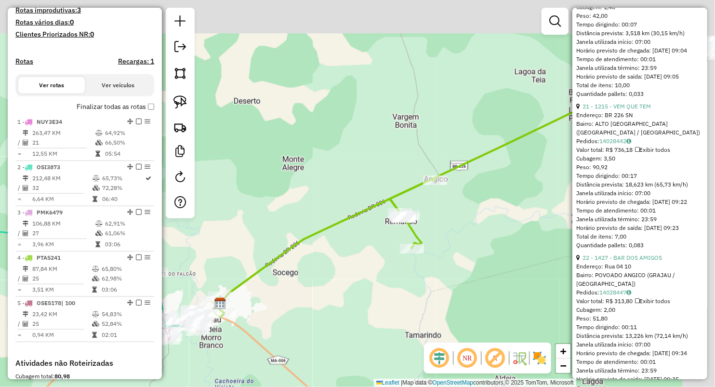
drag, startPoint x: 485, startPoint y: 157, endPoint x: 308, endPoint y: 223, distance: 188.2
click at [309, 223] on icon at bounding box center [390, 212] width 384 height 210
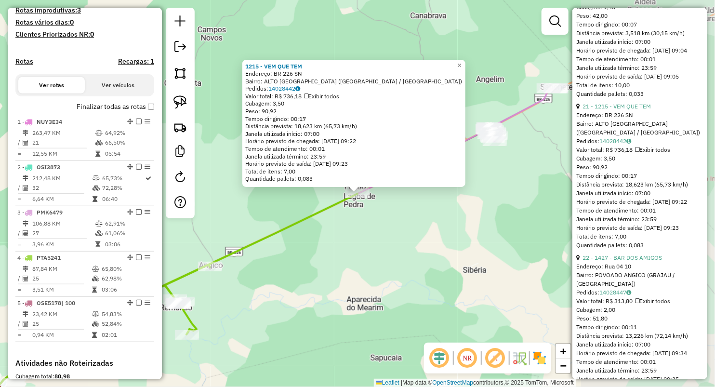
scroll to position [417, 0]
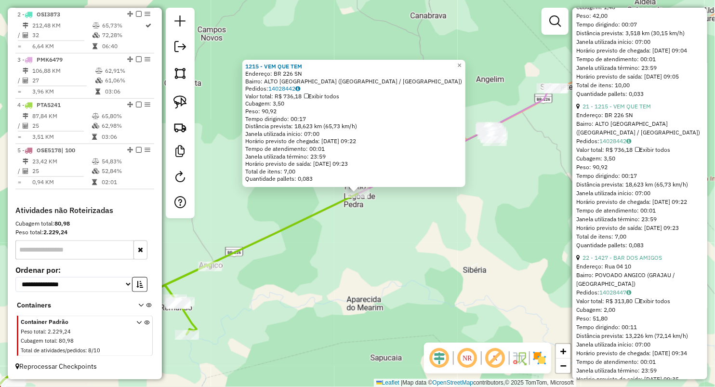
click at [470, 272] on div "1215 - VEM QUE TEM Endereço: BR 226 SN Bairro: ALTO BRASIL (GRAJAU / MA) Pedido…" at bounding box center [357, 193] width 715 height 387
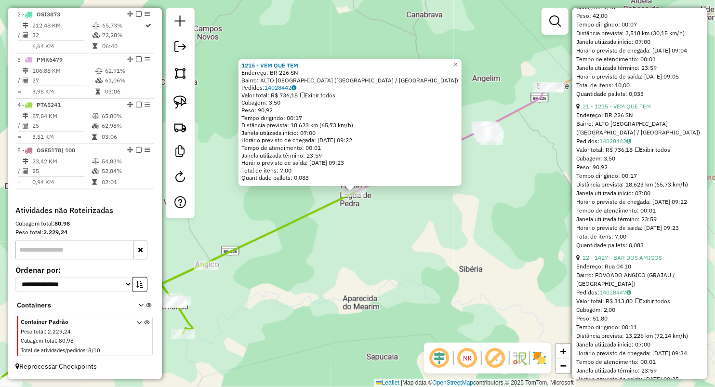
click at [350, 232] on div "1215 - VEM QUE TEM Endereço: BR 226 SN Bairro: ALTO BRASIL (GRAJAU / MA) Pedido…" at bounding box center [357, 193] width 715 height 387
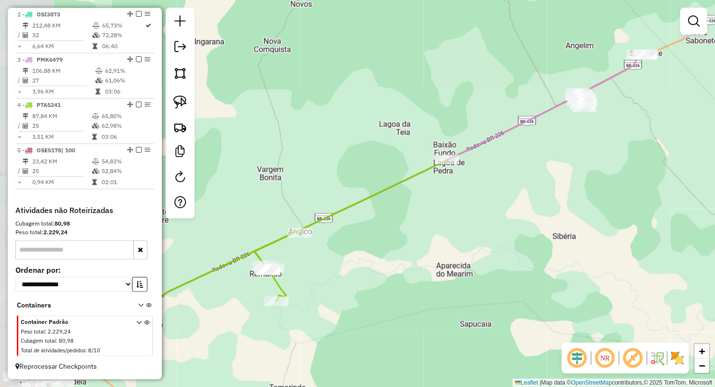
drag, startPoint x: 309, startPoint y: 249, endPoint x: 404, endPoint y: 214, distance: 101.2
click at [404, 214] on div "Janela de atendimento Grade de atendimento Capacidade Transportadoras Veículos …" at bounding box center [357, 193] width 715 height 387
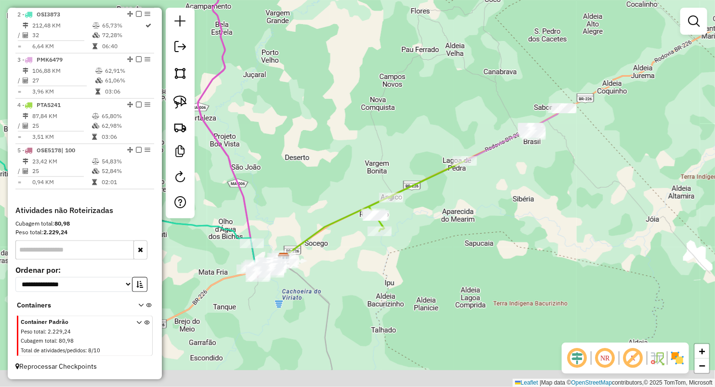
drag, startPoint x: 378, startPoint y: 292, endPoint x: 381, endPoint y: 286, distance: 7.5
click at [381, 286] on div "Janela de atendimento Grade de atendimento Capacidade Transportadoras Veículos …" at bounding box center [357, 193] width 715 height 387
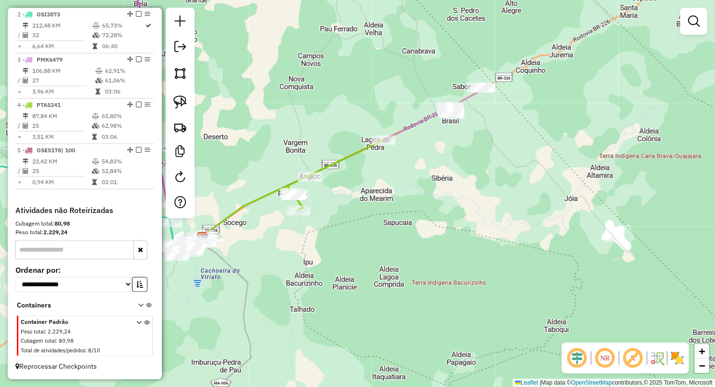
drag, startPoint x: 404, startPoint y: 154, endPoint x: 321, endPoint y: 137, distance: 84.6
click at [322, 137] on div "Janela de atendimento Grade de atendimento Capacidade Transportadoras Veículos …" at bounding box center [357, 193] width 715 height 387
click at [175, 108] on img at bounding box center [179, 101] width 13 height 13
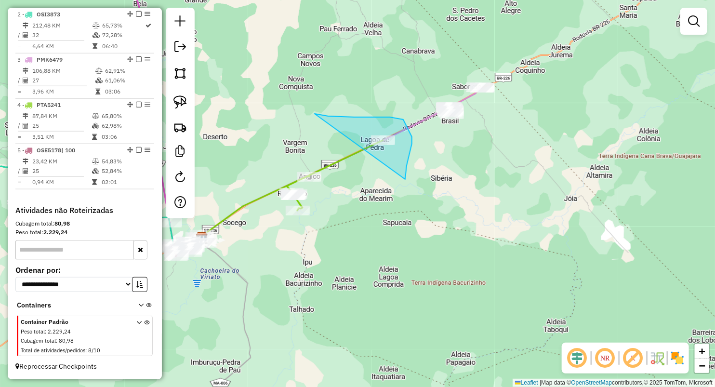
drag, startPoint x: 381, startPoint y: 117, endPoint x: 405, endPoint y: 179, distance: 66.6
click at [405, 179] on div "Janela de atendimento Grade de atendimento Capacidade Transportadoras Veículos …" at bounding box center [357, 193] width 715 height 387
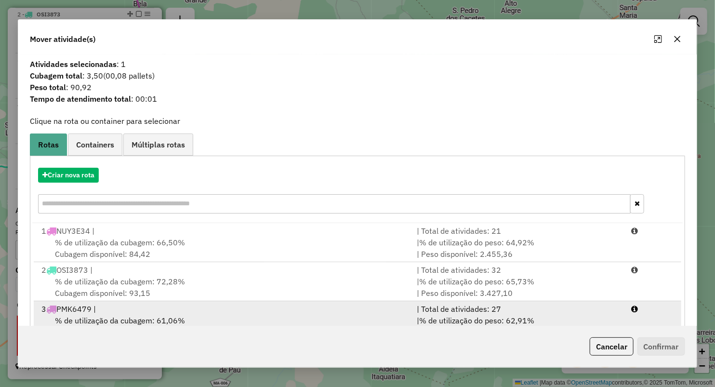
click at [79, 315] on span "% de utilização da cubagem: 61,06%" at bounding box center [120, 320] width 130 height 10
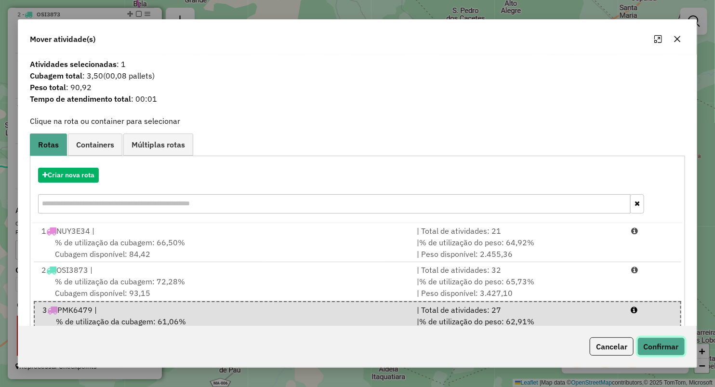
click at [647, 351] on button "Confirmar" at bounding box center [661, 346] width 48 height 18
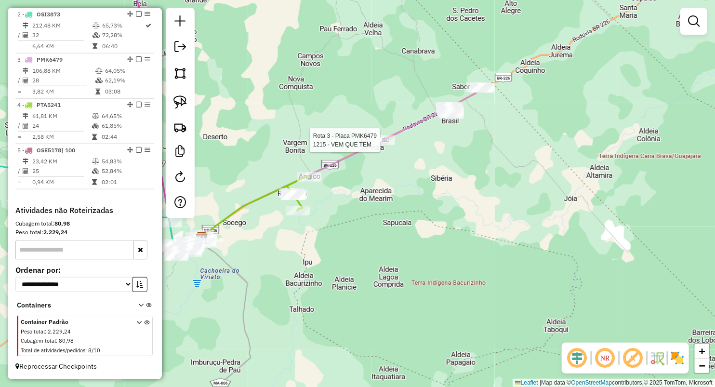
select select "**********"
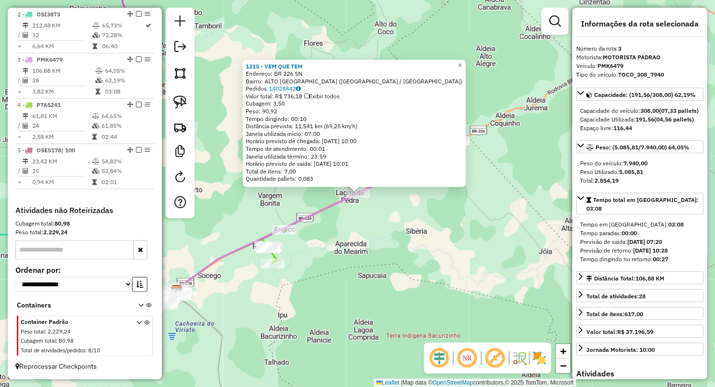
click at [359, 263] on div "1215 - VEM QUE TEM Endereço: BR 226 SN Bairro: ALTO BRASIL (GRAJAU / MA) Pedido…" at bounding box center [357, 193] width 715 height 387
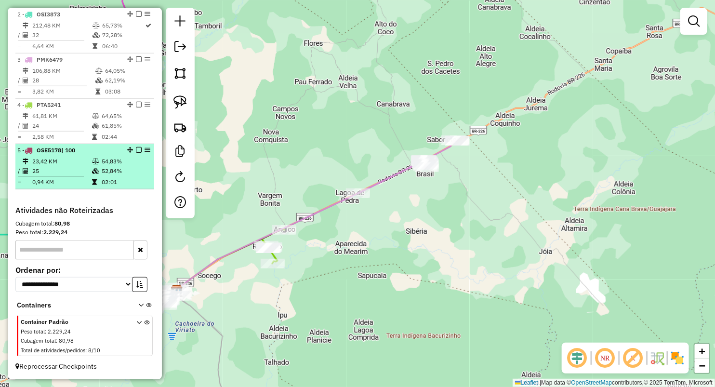
scroll to position [363, 0]
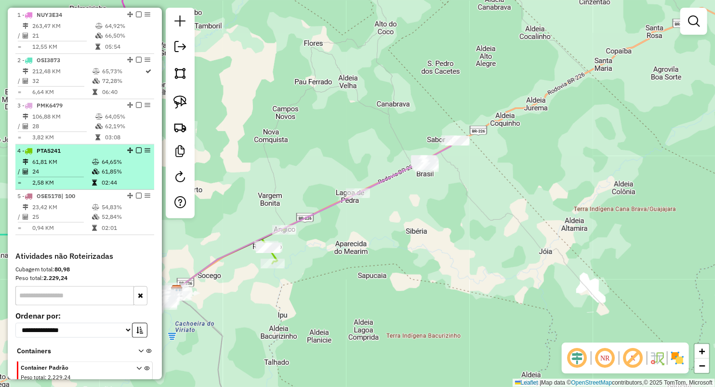
click at [74, 187] on td "2,58 KM" at bounding box center [62, 183] width 60 height 10
select select "**********"
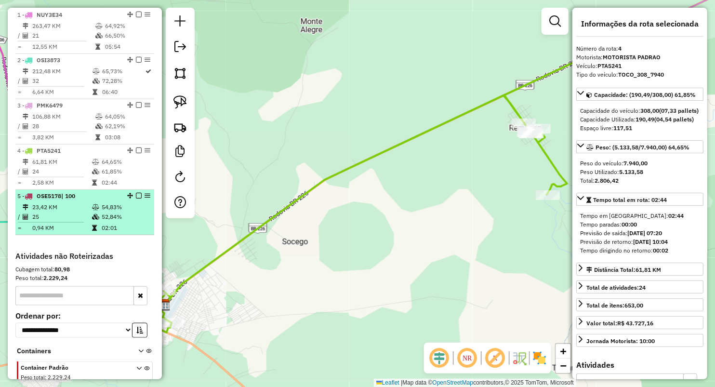
click at [76, 200] on div "5 - OSE5178 | 100" at bounding box center [68, 196] width 102 height 9
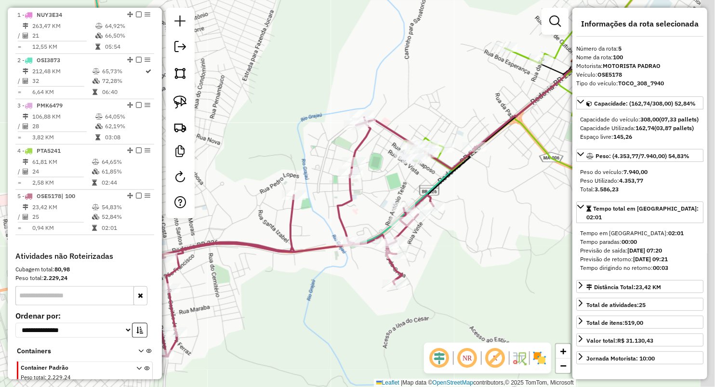
drag, startPoint x: 371, startPoint y: 279, endPoint x: 294, endPoint y: 290, distance: 77.9
click at [294, 290] on div "Janela de atendimento Grade de atendimento Capacidade Transportadoras Veículos …" at bounding box center [357, 193] width 715 height 387
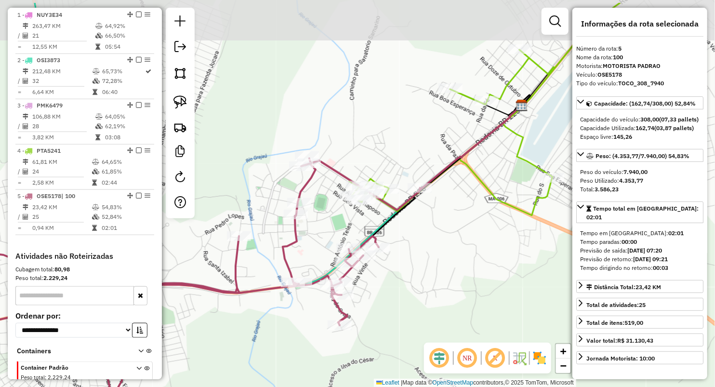
drag, startPoint x: 509, startPoint y: 197, endPoint x: 374, endPoint y: 210, distance: 136.0
click at [433, 215] on icon at bounding box center [484, 109] width 271 height 212
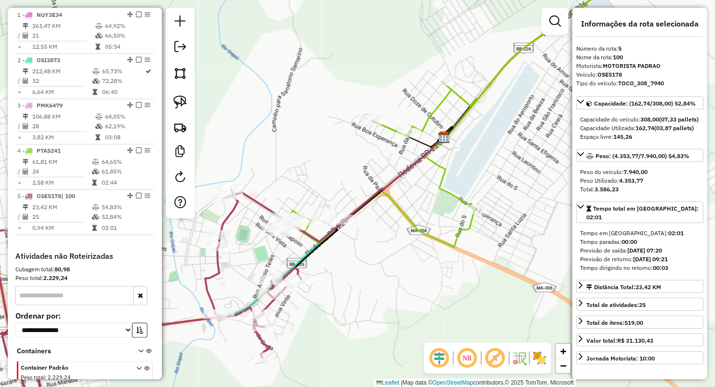
click at [190, 103] on link at bounding box center [180, 102] width 21 height 21
drag, startPoint x: 178, startPoint y: 96, endPoint x: 192, endPoint y: 100, distance: 15.0
click at [177, 96] on img at bounding box center [179, 101] width 13 height 13
drag, startPoint x: 339, startPoint y: 192, endPoint x: 327, endPoint y: 230, distance: 39.5
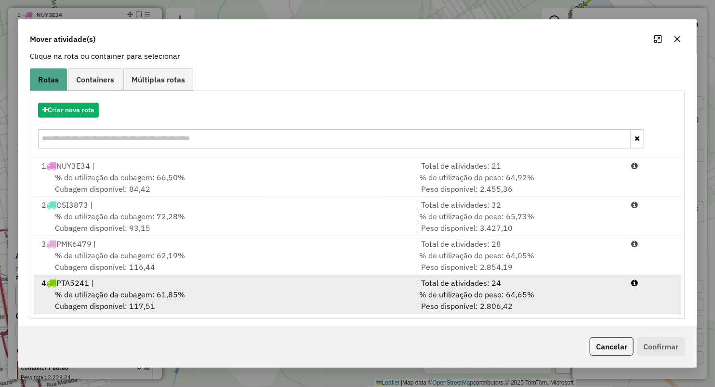
scroll to position [69, 0]
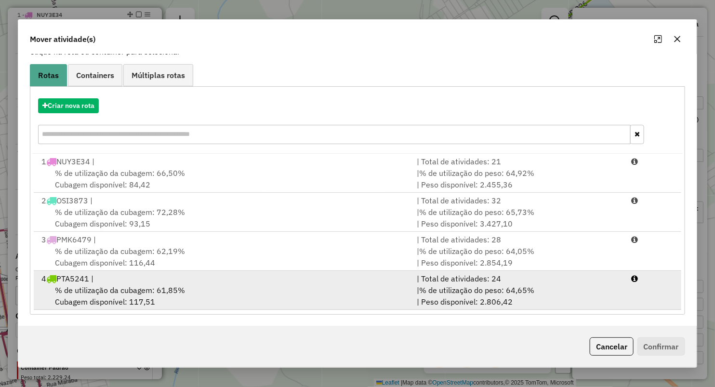
drag, startPoint x: 92, startPoint y: 277, endPoint x: 248, endPoint y: 278, distance: 155.1
click at [93, 277] on div "4 PTA5241 |" at bounding box center [223, 279] width 375 height 12
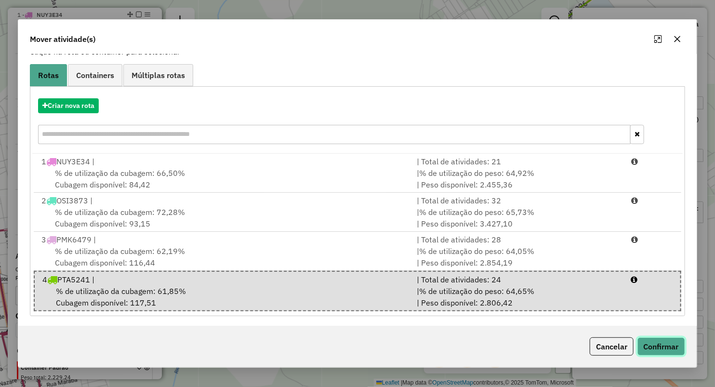
click at [673, 344] on button "Confirmar" at bounding box center [661, 346] width 48 height 18
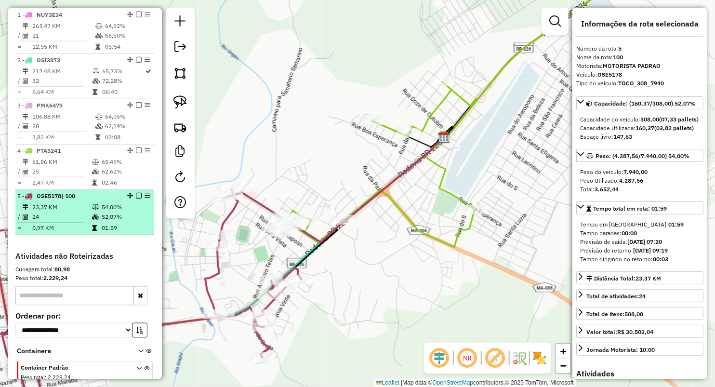
scroll to position [310, 0]
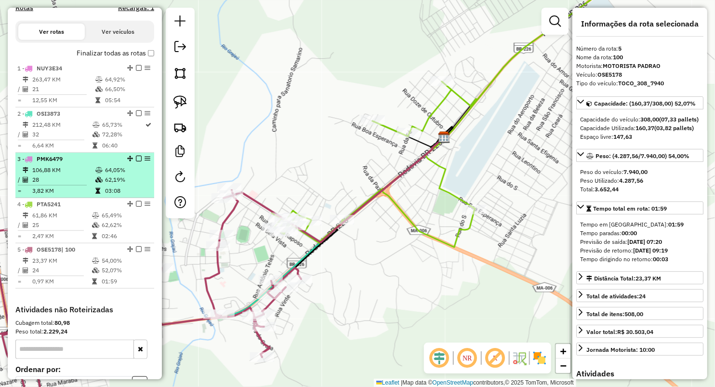
click at [97, 174] on td at bounding box center [100, 170] width 10 height 10
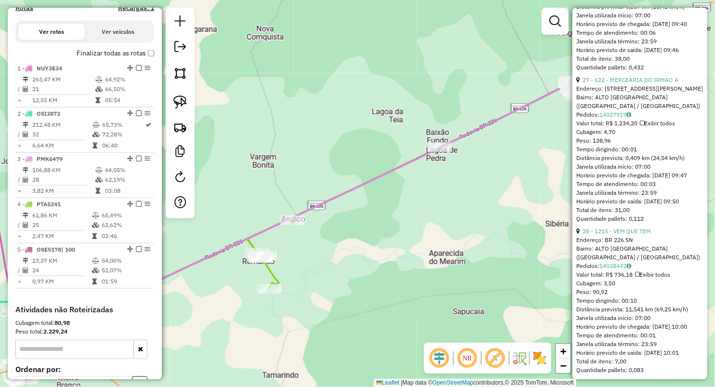
scroll to position [4332, 0]
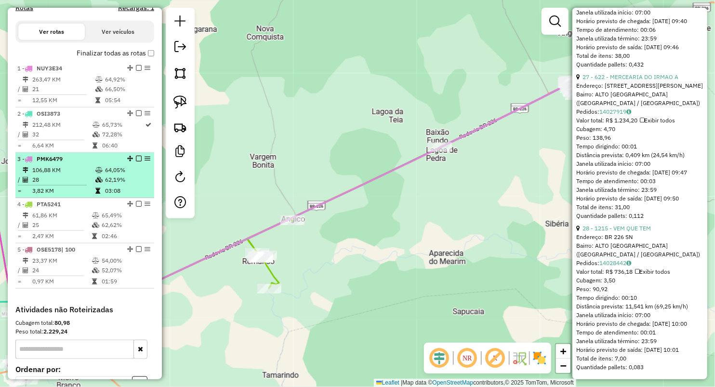
click at [63, 175] on td "106,88 KM" at bounding box center [63, 170] width 63 height 10
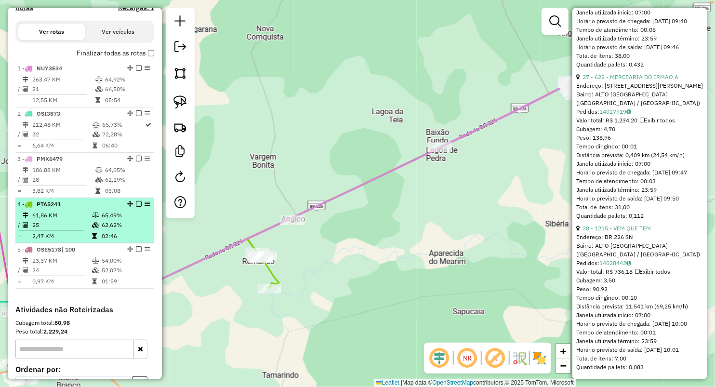
click at [57, 220] on td "61,86 KM" at bounding box center [62, 215] width 60 height 10
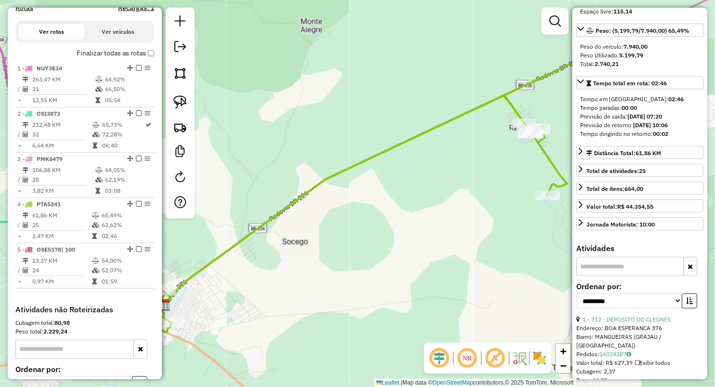
scroll to position [0, 0]
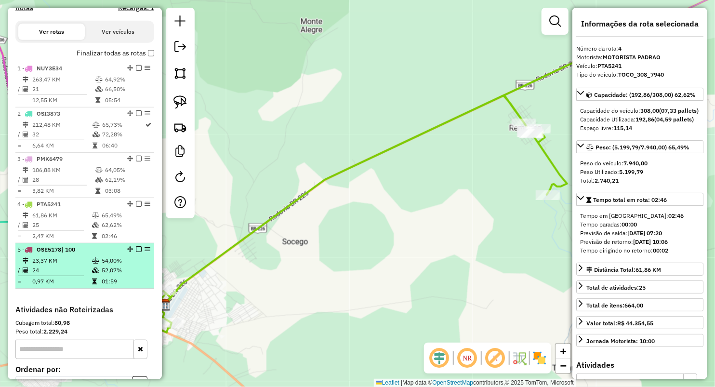
click at [69, 286] on td "0,97 KM" at bounding box center [62, 281] width 60 height 10
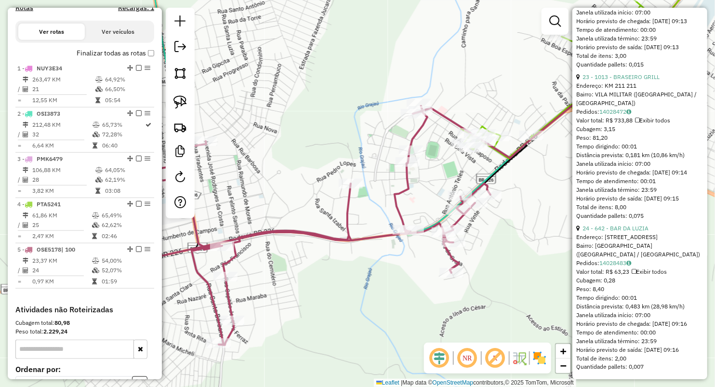
scroll to position [3710, 0]
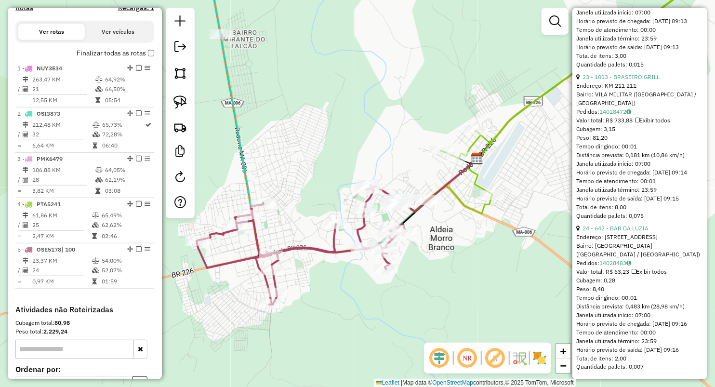
drag, startPoint x: 301, startPoint y: 226, endPoint x: 307, endPoint y: 225, distance: 5.8
click at [307, 225] on div "Janela de atendimento Grade de atendimento Capacidade Transportadoras Veículos …" at bounding box center [357, 193] width 715 height 387
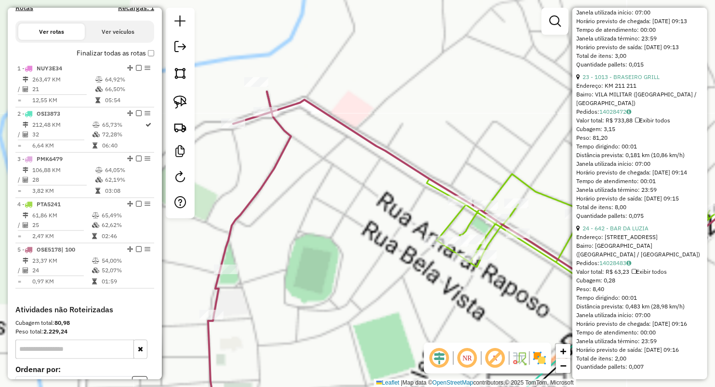
click at [405, 167] on div "Janela de atendimento Grade de atendimento Capacidade Transportadoras Veículos …" at bounding box center [357, 193] width 715 height 387
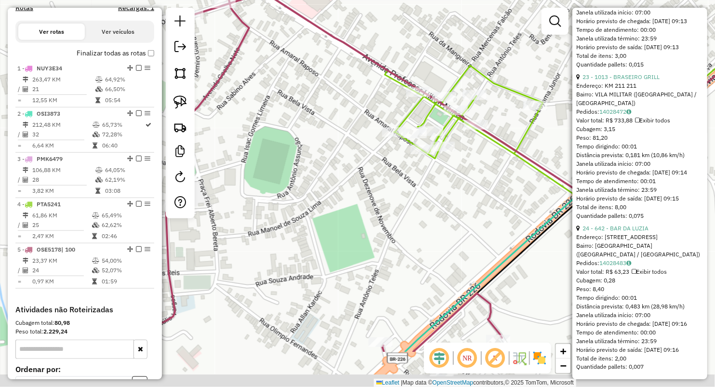
drag, startPoint x: 397, startPoint y: 113, endPoint x: 409, endPoint y: 39, distance: 75.2
click at [409, 39] on div "Janela de atendimento Grade de atendimento Capacidade Transportadoras Veículos …" at bounding box center [357, 193] width 715 height 387
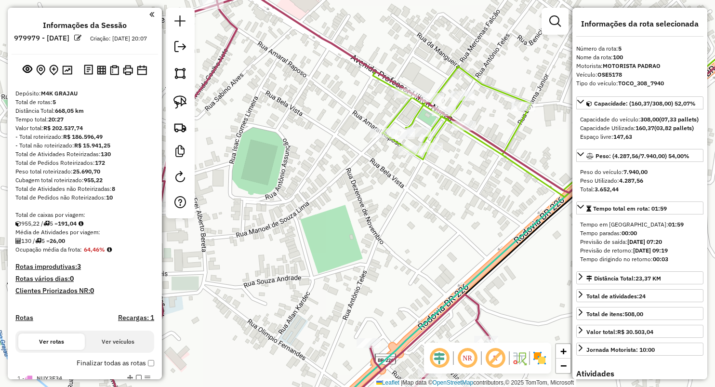
select select "**********"
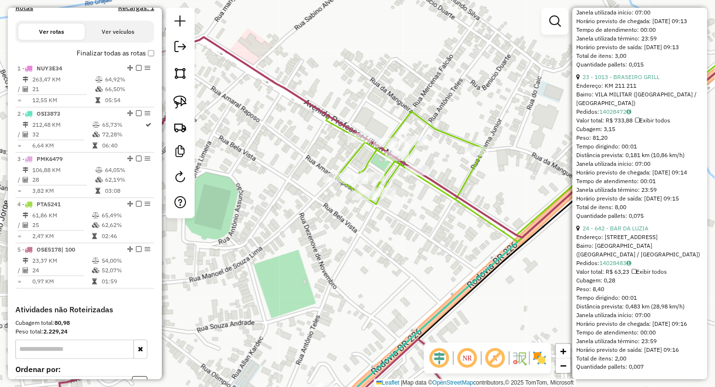
click at [338, 110] on div "Janela de atendimento Grade de atendimento Capacidade Transportadoras Veículos …" at bounding box center [357, 193] width 715 height 387
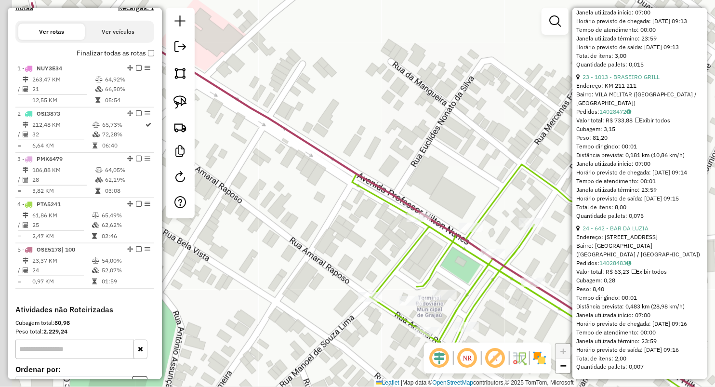
drag, startPoint x: 365, startPoint y: 124, endPoint x: 468, endPoint y: 168, distance: 112.0
click at [468, 168] on div "Janela de atendimento Grade de atendimento Capacidade Transportadoras Veículos …" at bounding box center [357, 193] width 715 height 387
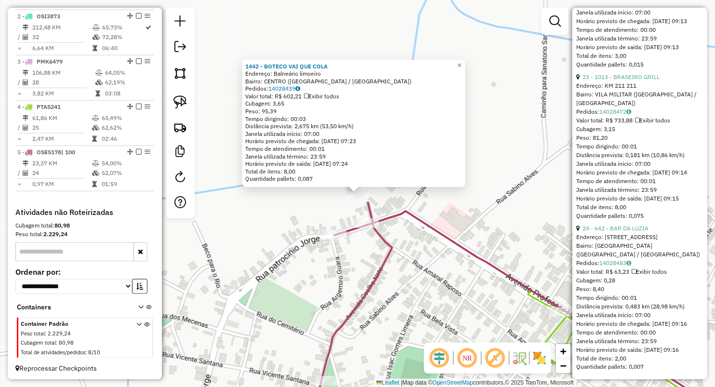
scroll to position [417, 0]
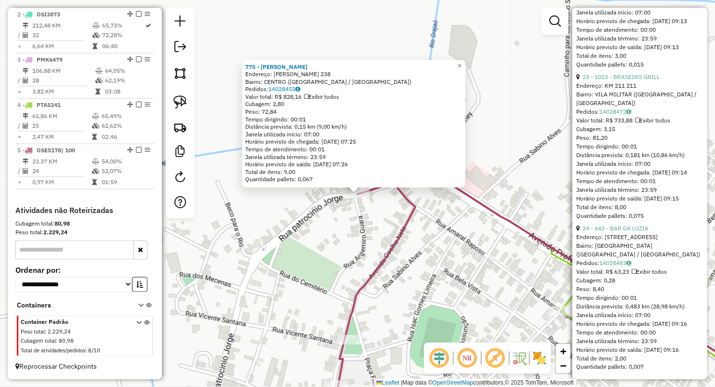
click at [351, 251] on div "775 - [PERSON_NAME]: [PERSON_NAME] 238 Bairro: [GEOGRAPHIC_DATA] ([GEOGRAPHIC_D…" at bounding box center [357, 193] width 715 height 387
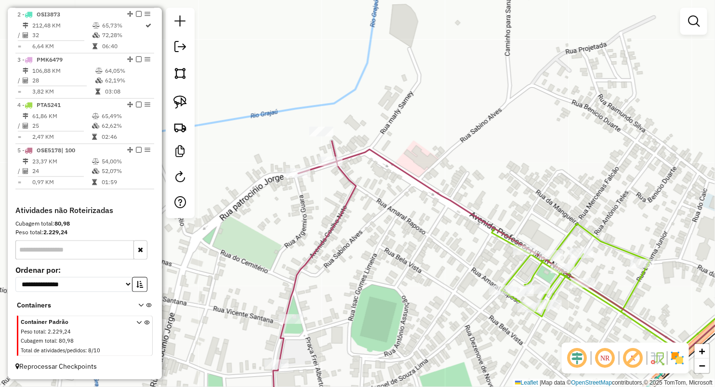
drag, startPoint x: 393, startPoint y: 267, endPoint x: 333, endPoint y: 184, distance: 102.0
click at [333, 187] on div "Janela de atendimento Grade de atendimento Capacidade Transportadoras Veículos …" at bounding box center [357, 193] width 715 height 387
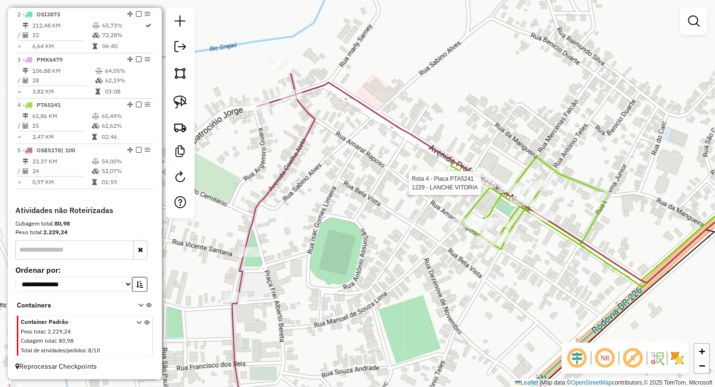
select select "**********"
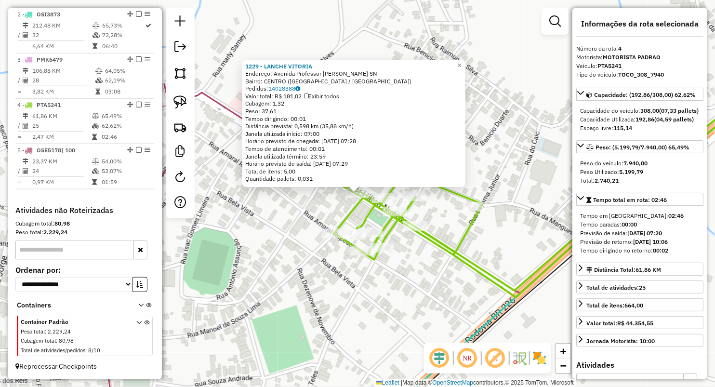
click at [407, 281] on div "1229 - LANCHE VITORIA Endereço: Avenida Professor [GEOGRAPHIC_DATA] SN Bairro: …" at bounding box center [357, 193] width 715 height 387
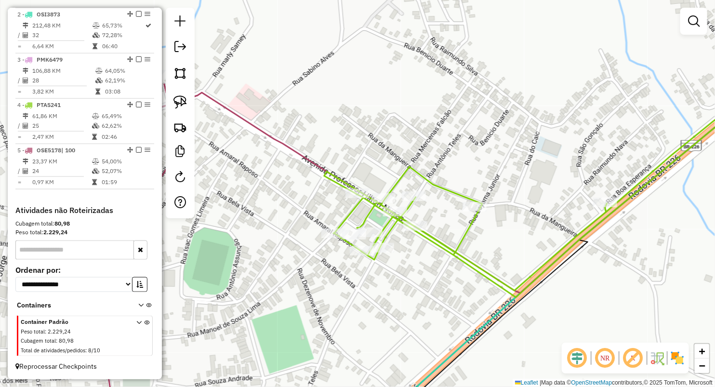
click at [472, 199] on icon at bounding box center [555, 191] width 462 height 212
select select "**********"
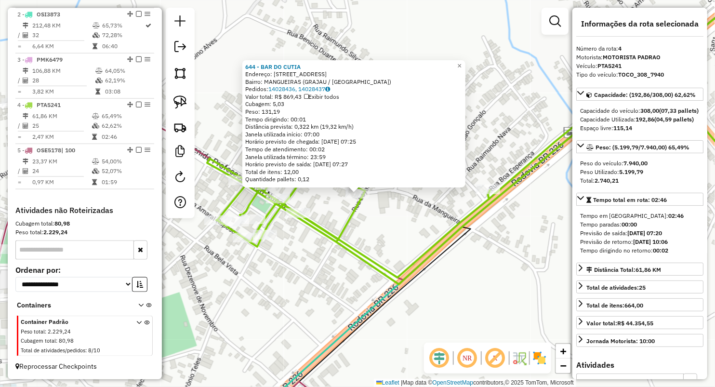
click at [298, 278] on div "644 - BAR DO CUTIA Endereço: R DA MANGA 1 Bairro: MANGUEIRAS (GRAJAU / [GEOGRAP…" at bounding box center [357, 193] width 715 height 387
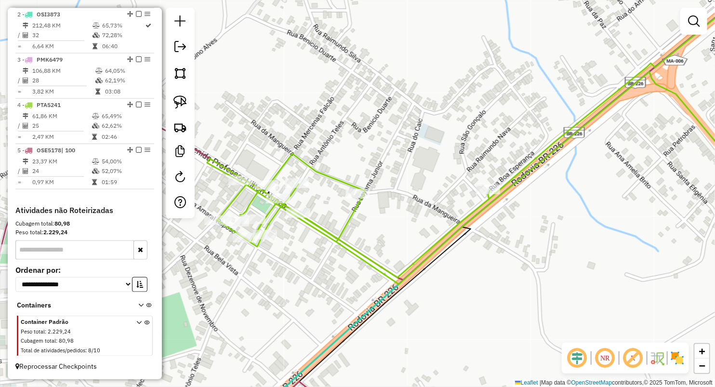
click at [533, 277] on div "Janela de atendimento Grade de atendimento Capacidade Transportadoras Veículos …" at bounding box center [357, 193] width 715 height 387
select select "**********"
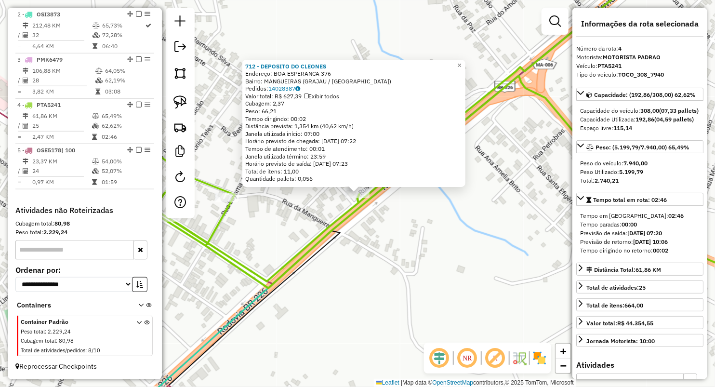
click at [275, 242] on div "712 - DEPOSITO DO CLEONES Endereço: BOA ESPERANCA 376 Bairro: MANGUEIRAS (GRAJA…" at bounding box center [357, 193] width 715 height 387
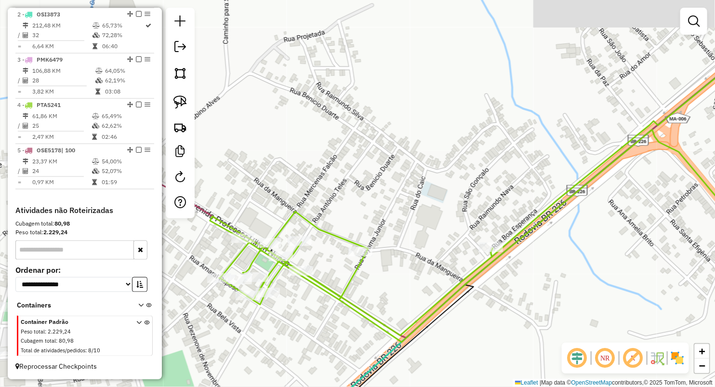
drag, startPoint x: 373, startPoint y: 276, endPoint x: 396, endPoint y: 268, distance: 23.9
click at [409, 287] on div "Janela de atendimento Grade de atendimento Capacidade Transportadoras Veículos …" at bounding box center [357, 193] width 715 height 387
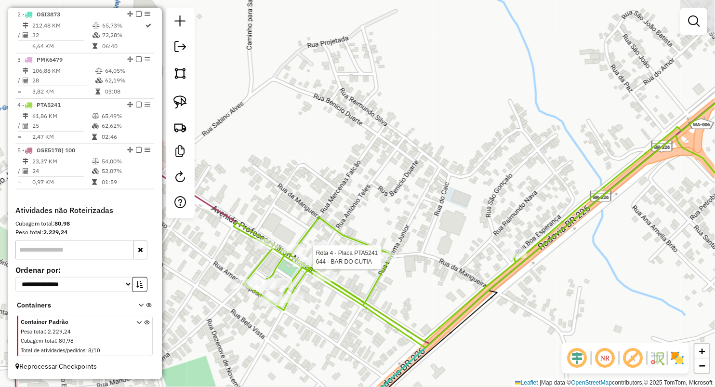
select select "**********"
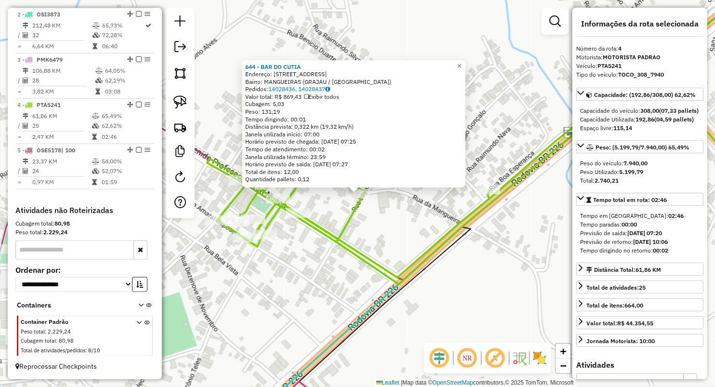
drag, startPoint x: 311, startPoint y: 283, endPoint x: 293, endPoint y: 239, distance: 47.8
click at [310, 283] on div "644 - BAR DO CUTIA Endereço: R DA MANGA 1 Bairro: MANGUEIRAS (GRAJAU / [GEOGRAP…" at bounding box center [357, 193] width 715 height 387
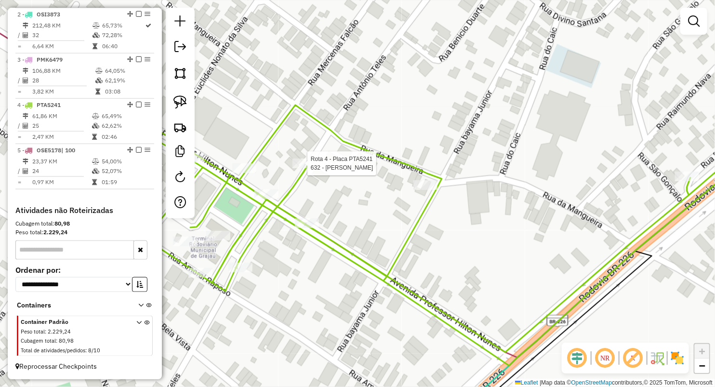
select select "**********"
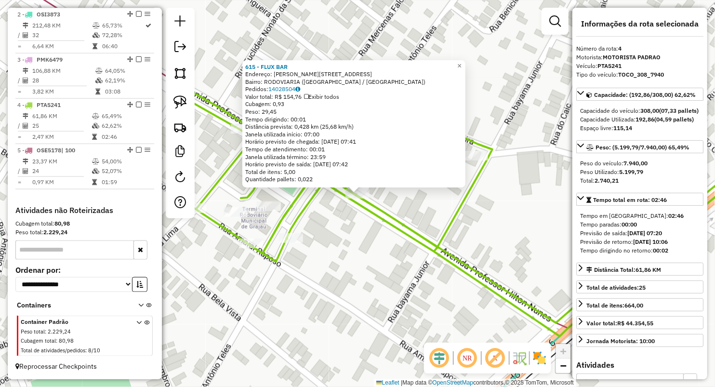
click at [342, 260] on div "615 - FLUX BAR Endereço: [PERSON_NAME] NUNNES 158 Bairro: RODOVIARIA ([GEOGRAPH…" at bounding box center [357, 193] width 715 height 387
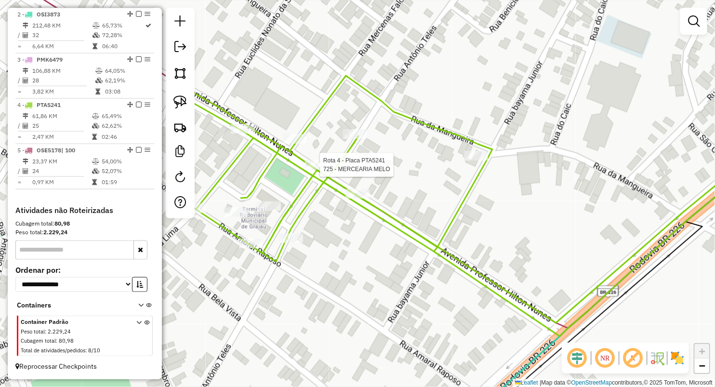
select select "**********"
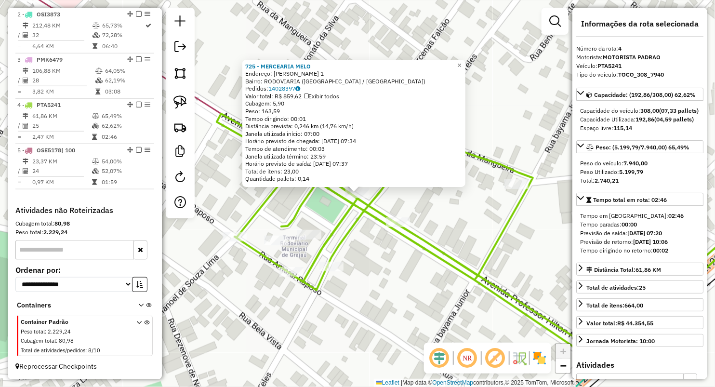
click at [332, 219] on div "725 - MERCEARIA MELO Endereço: HILTON NUNES 1 Bairro: RODOVIARIA ([GEOGRAPHIC_D…" at bounding box center [357, 193] width 715 height 387
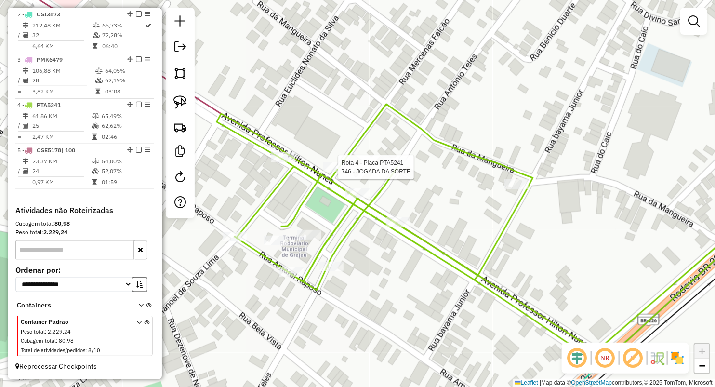
select select "**********"
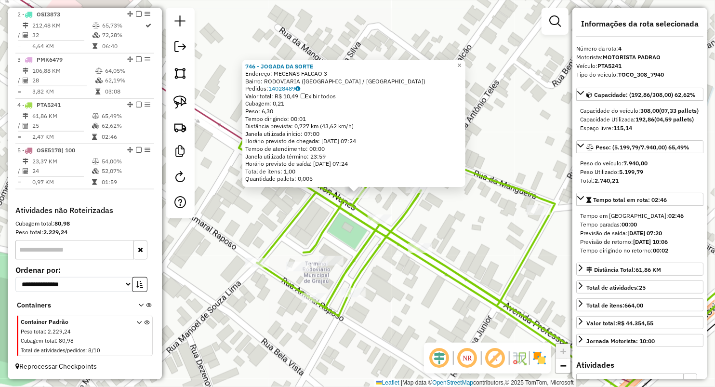
click at [294, 229] on div "746 - JOGADA DA SORTE Endereço: MECENAS FALCAO 3 Bairro: RODOVIARIA ([GEOGRAPHI…" at bounding box center [357, 193] width 715 height 387
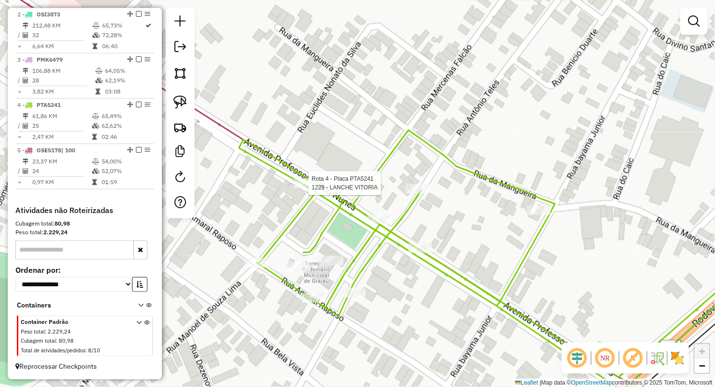
select select "**********"
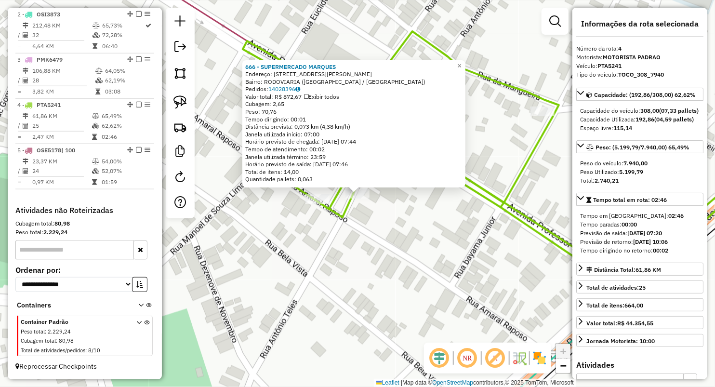
click at [359, 262] on div "666 - SUPERMERCADO MARQUES Endereço: [STREET_ADDRESS][PERSON_NAME] Bairro: RODO…" at bounding box center [357, 193] width 715 height 387
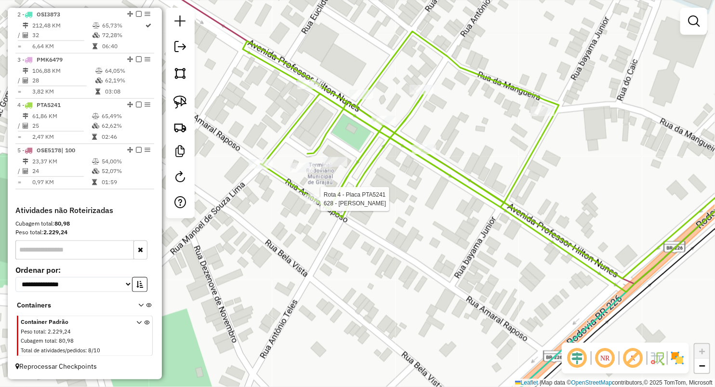
select select "**********"
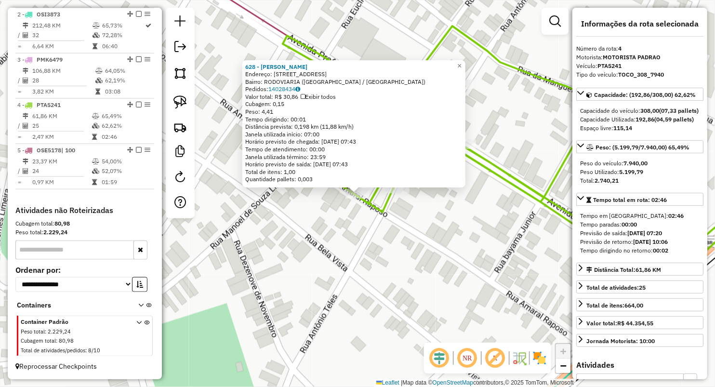
click at [316, 240] on div "628 - [PERSON_NAME]: AV AMARAL RAPOSO 288 Bairro: RODOVIARIA ([GEOGRAPHIC_DATA]…" at bounding box center [357, 193] width 715 height 387
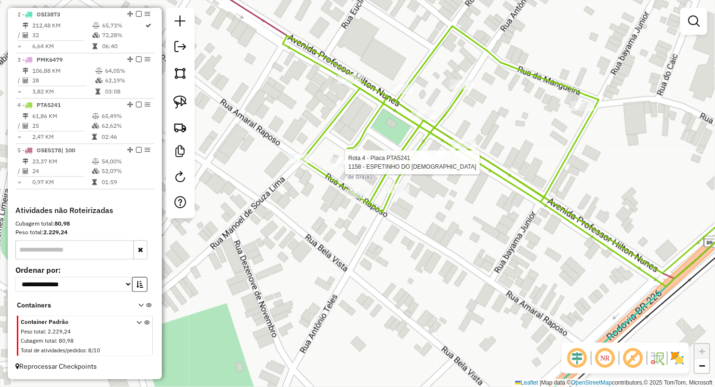
select select "**********"
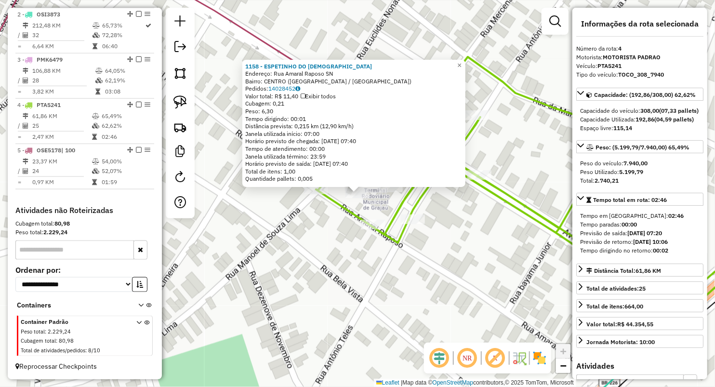
click at [328, 212] on div "1158 - ESPETINHO DO CRISTIA Endereço: Rua Amaral Raposo SN Bairro: CENTRO ([GEO…" at bounding box center [357, 193] width 715 height 387
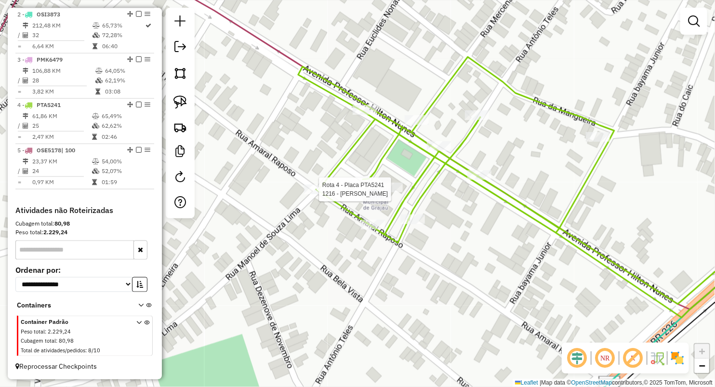
select select "**********"
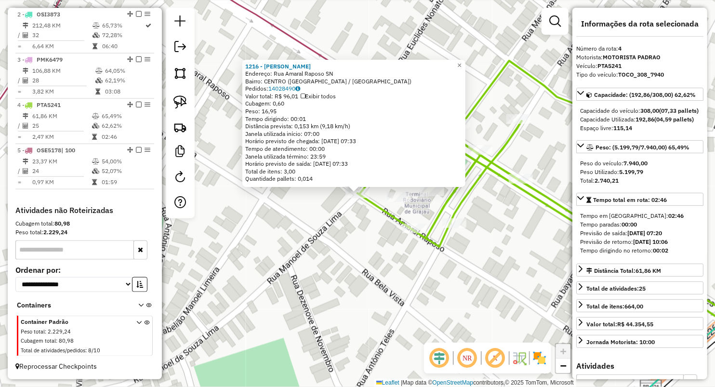
click at [319, 243] on div "1216 - ESPETO GOIANO Endereço: Rua Amaral Raposo SN Bairro: CENTRO ([GEOGRAPHIC…" at bounding box center [357, 193] width 715 height 387
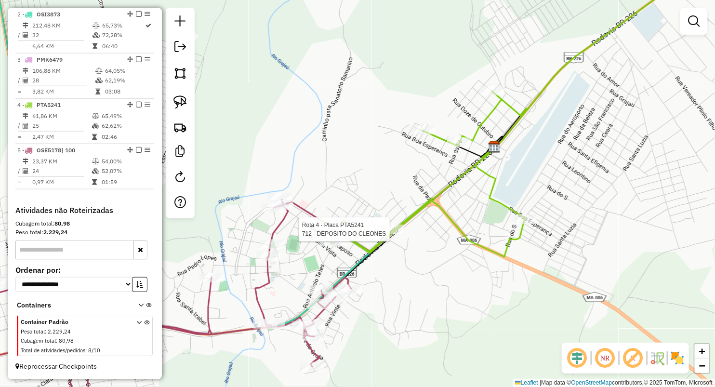
click at [389, 223] on div "Rota 4 - Placa PTA5241 712 - DEPOSITO DO CLEONES Janela de atendimento Grade de…" at bounding box center [357, 193] width 715 height 387
select select "**********"
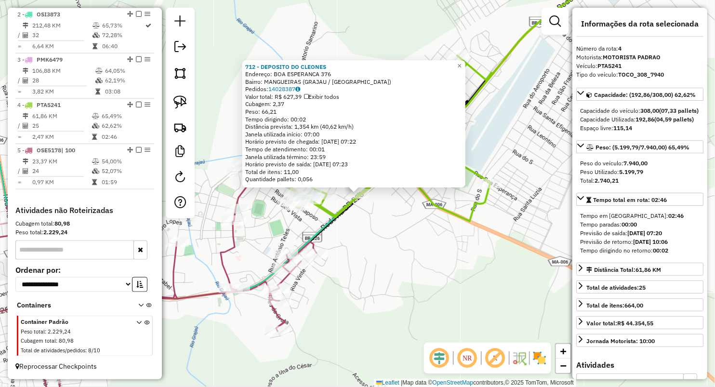
click at [397, 230] on div "712 - DEPOSITO DO CLEONES Endereço: BOA ESPERANCA 376 Bairro: MANGUEIRAS (GRAJA…" at bounding box center [357, 193] width 715 height 387
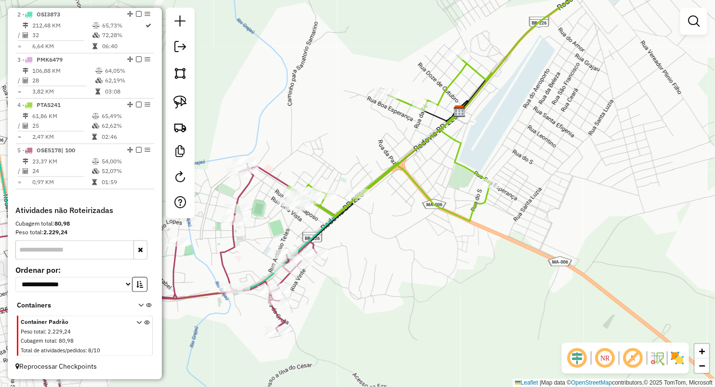
drag, startPoint x: 452, startPoint y: 108, endPoint x: 448, endPoint y: 217, distance: 108.9
click at [448, 121] on icon at bounding box center [428, 108] width 80 height 26
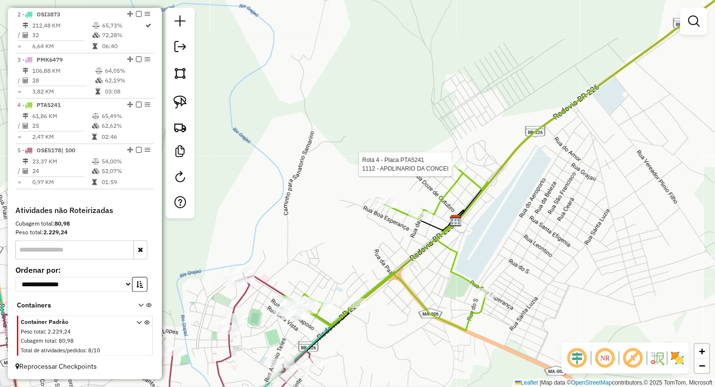
select select "**********"
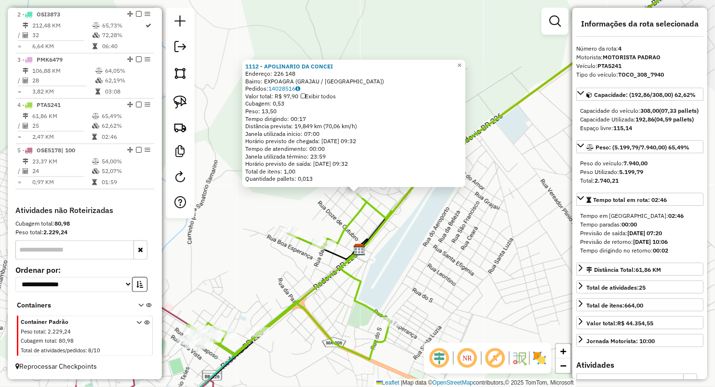
click at [374, 212] on icon at bounding box center [449, 160] width 524 height 398
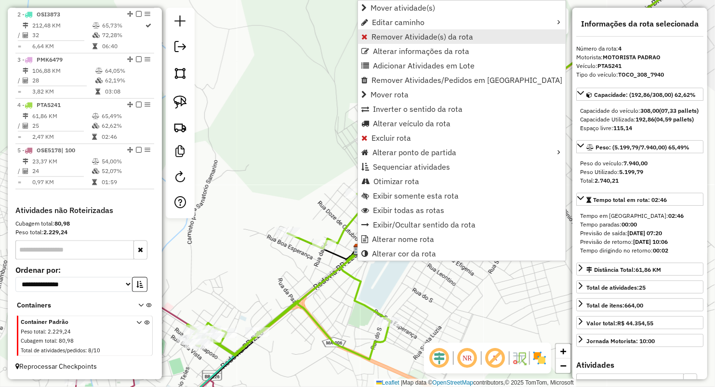
click at [377, 33] on span "Remover Atividade(s) da rota" at bounding box center [422, 37] width 102 height 8
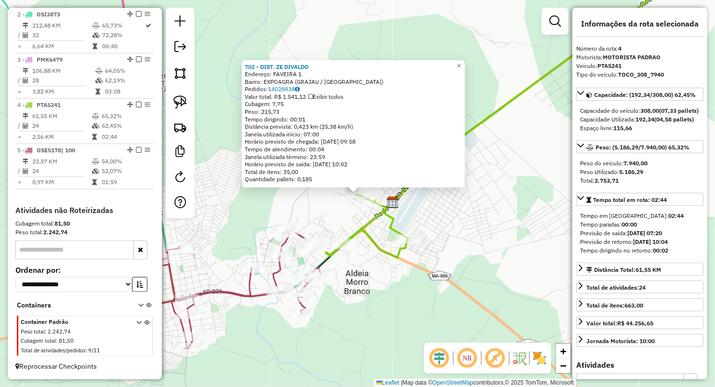
click at [344, 210] on div "702 - DIST. ZE [PERSON_NAME]: FAVEIRA 1 Bairro: EXPOAGRA (GRAJAU / [GEOGRAPHIC_…" at bounding box center [357, 193] width 715 height 387
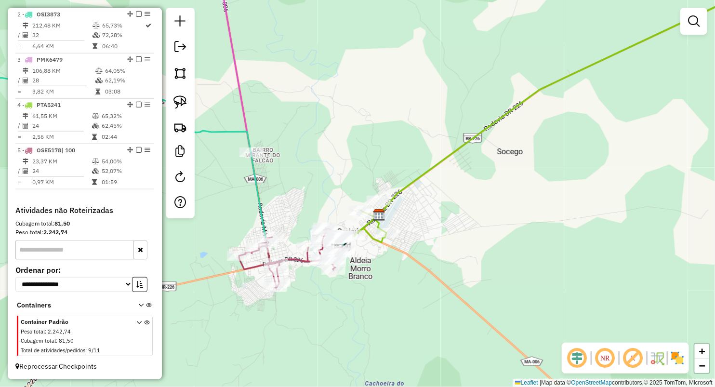
drag, startPoint x: 286, startPoint y: 205, endPoint x: 303, endPoint y: 189, distance: 23.5
click at [280, 187] on div "Janela de atendimento Grade de atendimento Capacidade Transportadoras Veículos …" at bounding box center [357, 193] width 715 height 387
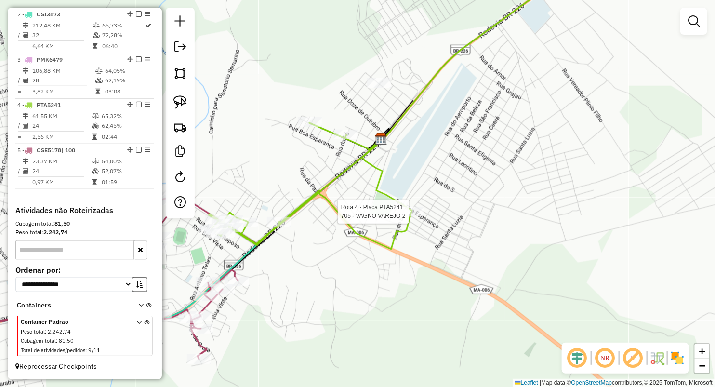
select select "**********"
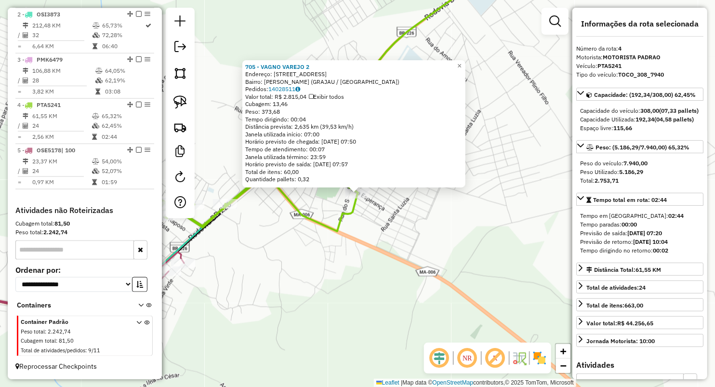
drag, startPoint x: 333, startPoint y: 256, endPoint x: 336, endPoint y: 227, distance: 29.5
click at [333, 257] on div "705 - VAGNO VAREJO 2 Endereço: [STREET_ADDRESS] Bairro: [PERSON_NAME] (GRAJAU /…" at bounding box center [357, 193] width 715 height 387
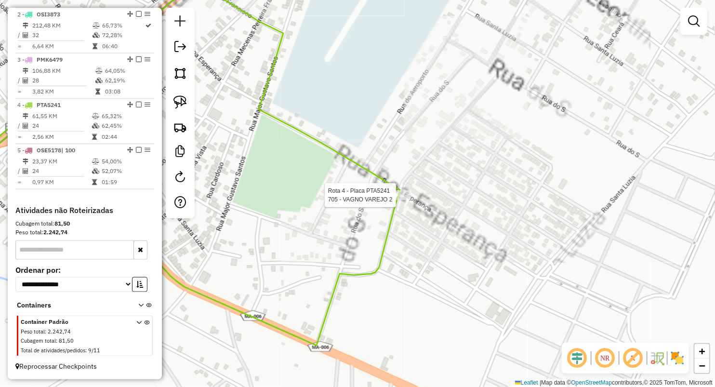
select select "**********"
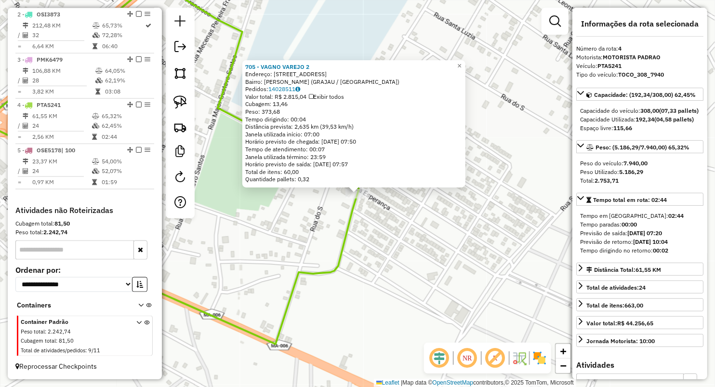
click at [373, 235] on div "705 - VAGNO VAREJO 2 Endereço: [STREET_ADDRESS] Bairro: [PERSON_NAME] (GRAJAU /…" at bounding box center [357, 193] width 715 height 387
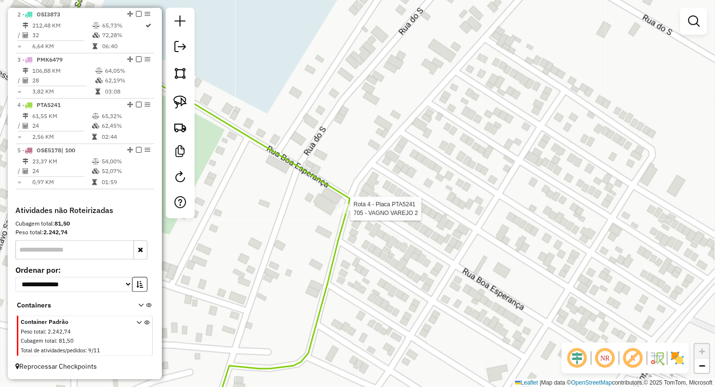
select select "**********"
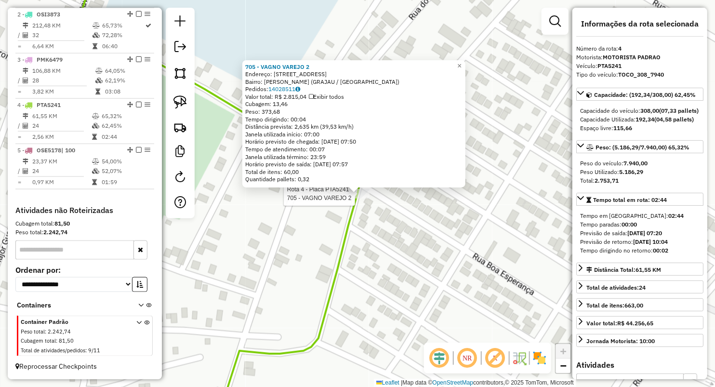
drag, startPoint x: 390, startPoint y: 264, endPoint x: 390, endPoint y: 259, distance: 5.3
click at [390, 264] on div "Rota 4 - Placa PTA5241 705 - VAGNO VAREJO 2 705 - VAGNO VAREJO 2 Endereço: [GEO…" at bounding box center [357, 193] width 715 height 387
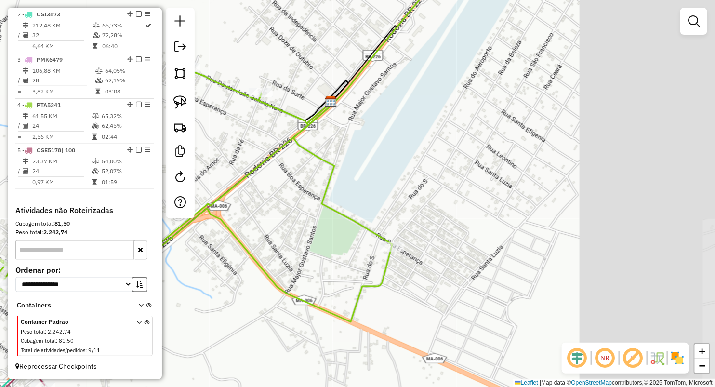
drag, startPoint x: 344, startPoint y: 259, endPoint x: 423, endPoint y: 275, distance: 80.1
click at [420, 276] on div "Janela de atendimento Grade de atendimento Capacidade Transportadoras Veículos …" at bounding box center [357, 193] width 715 height 387
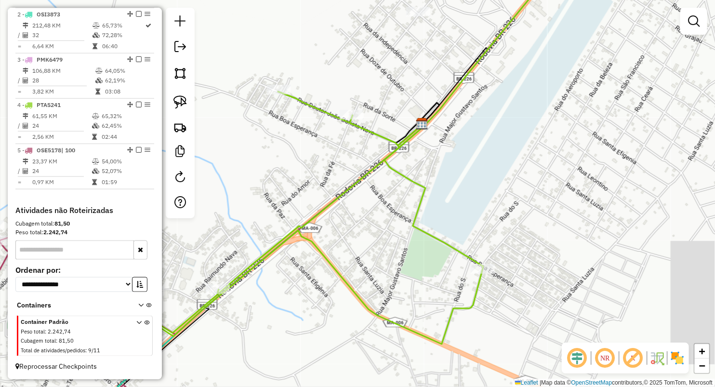
drag, startPoint x: 361, startPoint y: 125, endPoint x: 457, endPoint y: 244, distance: 152.4
click at [457, 244] on icon at bounding box center [318, 155] width 480 height 378
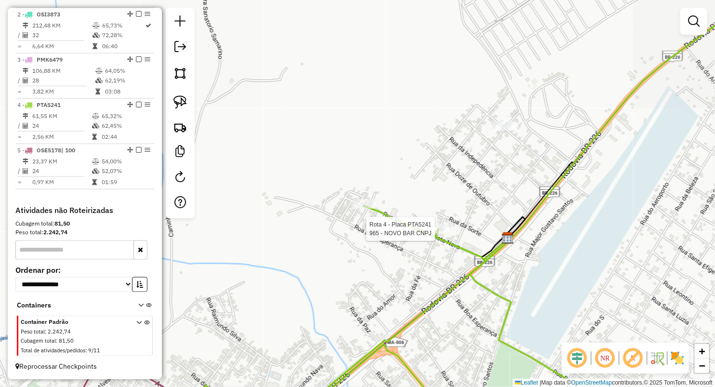
select select "**********"
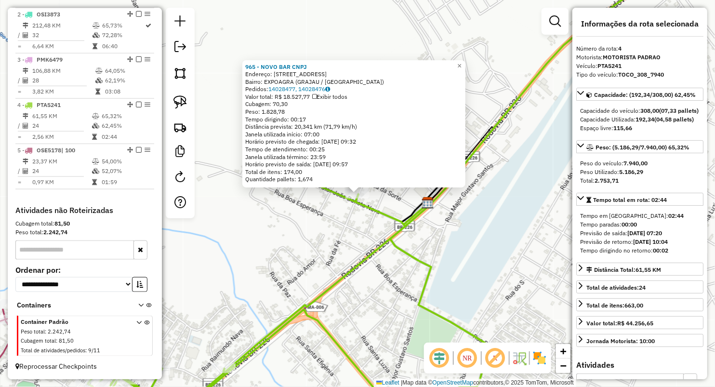
click at [321, 231] on div "965 - NOVO BAR CNPJ Endereço: [STREET_ADDRESS] Bairro: EXPOAGRA ([GEOGRAPHIC_DA…" at bounding box center [357, 193] width 715 height 387
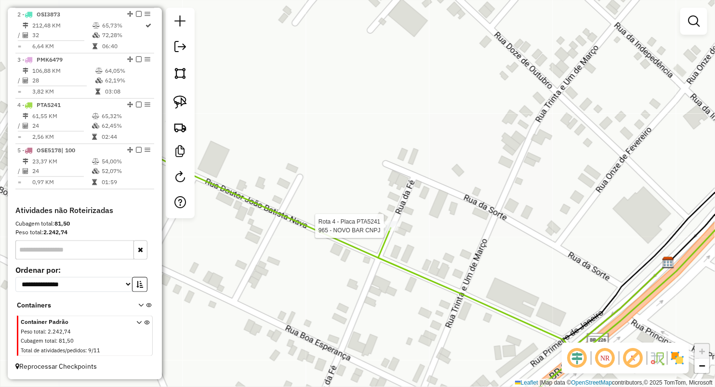
select select "**********"
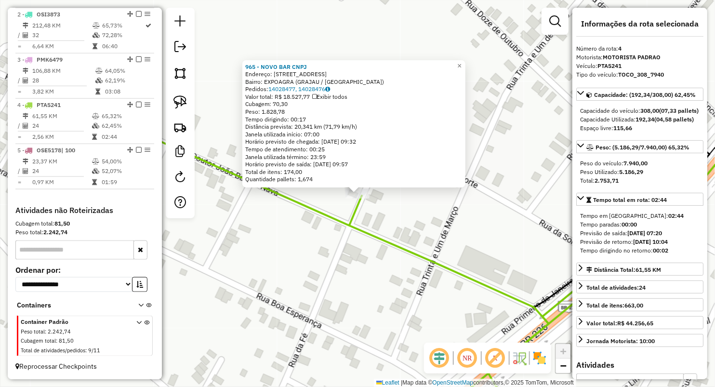
click at [387, 210] on div "965 - NOVO BAR CNPJ Endereço: [STREET_ADDRESS] Bairro: EXPOAGRA ([GEOGRAPHIC_DA…" at bounding box center [357, 193] width 715 height 387
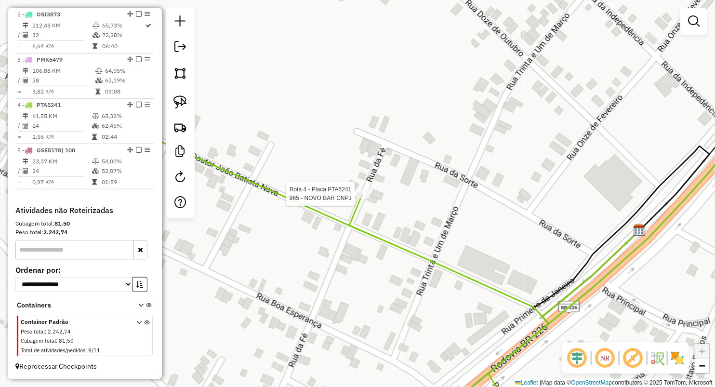
select select "**********"
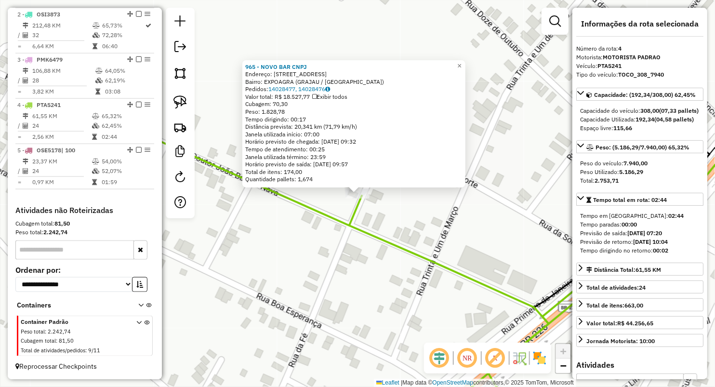
click at [303, 290] on div "965 - NOVO BAR CNPJ Endereço: [STREET_ADDRESS] Bairro: EXPOAGRA ([GEOGRAPHIC_DA…" at bounding box center [357, 193] width 715 height 387
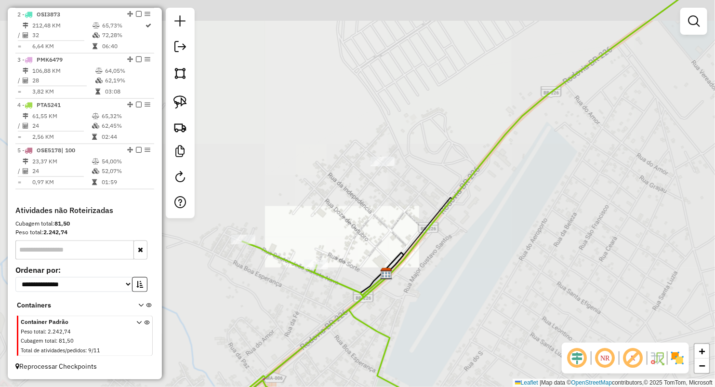
drag, startPoint x: 285, startPoint y: 287, endPoint x: 373, endPoint y: 243, distance: 98.2
click at [372, 244] on div "Janela de atendimento Grade de atendimento Capacidade Transportadoras Veículos …" at bounding box center [357, 193] width 715 height 387
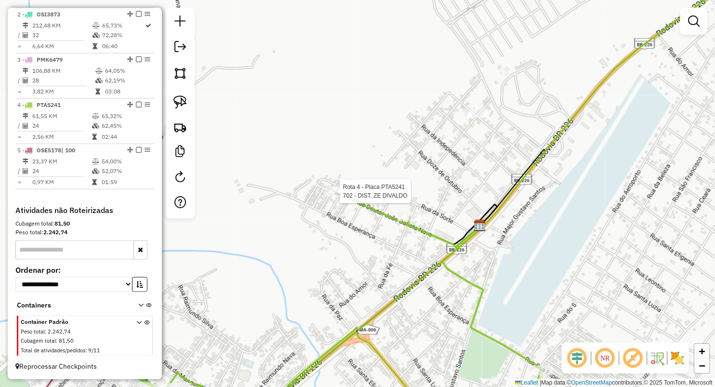
select select "**********"
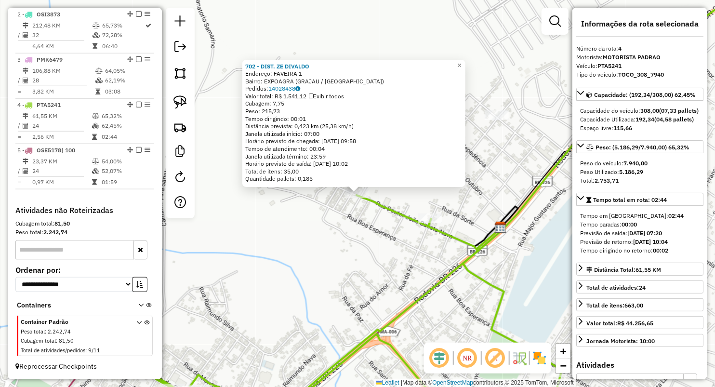
click at [380, 245] on div "702 - DIST. ZE [PERSON_NAME]: FAVEIRA 1 Bairro: EXPOAGRA (GRAJAU / [GEOGRAPHIC_…" at bounding box center [357, 193] width 715 height 387
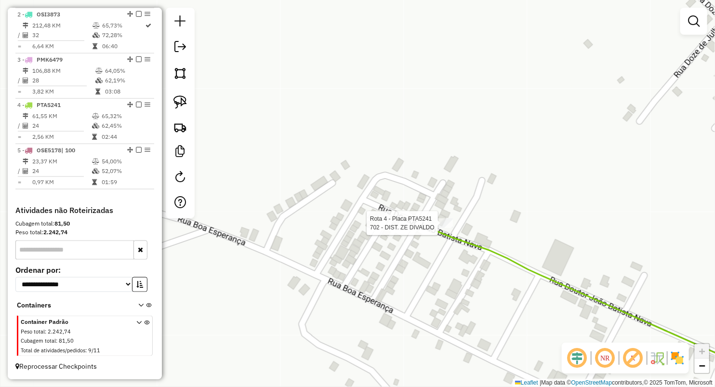
select select "**********"
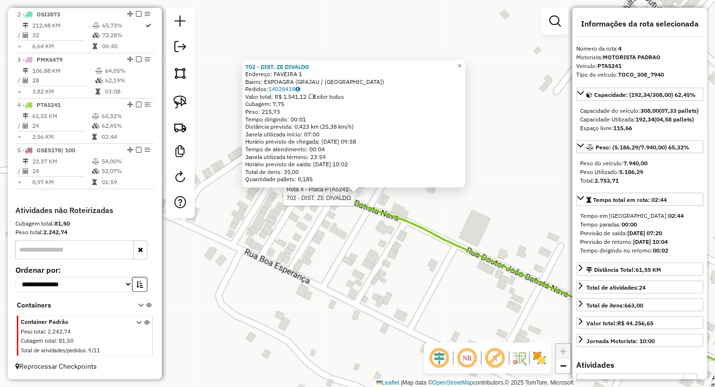
click at [374, 260] on div "Rota 4 - Placa PTA5241 702 - DIST. ZE DIVALDO 702 - DIST. ZE [PERSON_NAME]: FAV…" at bounding box center [357, 193] width 715 height 387
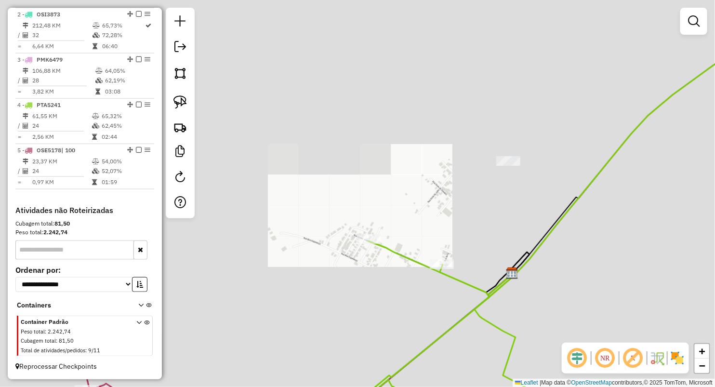
drag, startPoint x: 346, startPoint y: 309, endPoint x: 404, endPoint y: 216, distance: 109.2
click at [402, 220] on div "Janela de atendimento Grade de atendimento Capacidade Transportadoras Veículos …" at bounding box center [357, 193] width 715 height 387
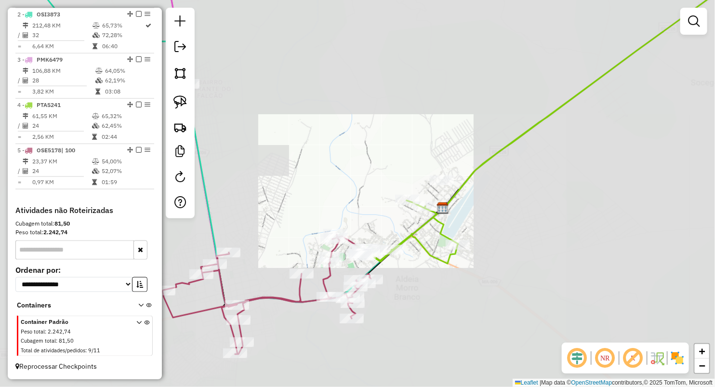
drag, startPoint x: 394, startPoint y: 237, endPoint x: 396, endPoint y: 214, distance: 23.7
click at [396, 214] on div "Janela de atendimento Grade de atendimento Capacidade Transportadoras Veículos …" at bounding box center [357, 193] width 715 height 387
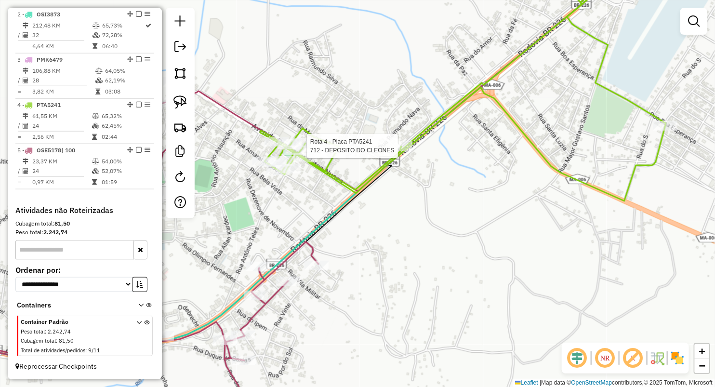
select select "**********"
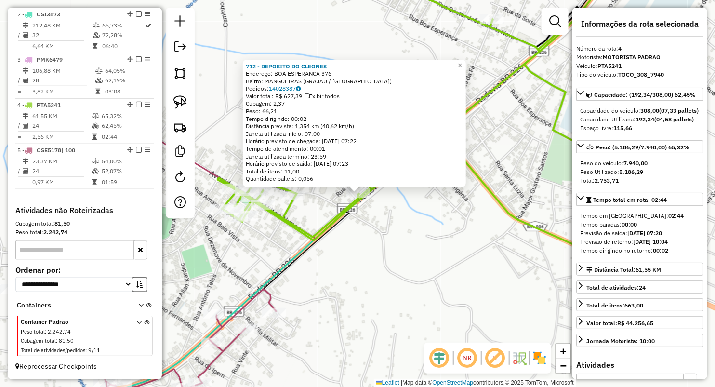
click at [327, 291] on div "712 - DEPOSITO DO CLEONES Endereço: BOA ESPERANCA 376 Bairro: MANGUEIRAS (GRAJA…" at bounding box center [357, 193] width 715 height 387
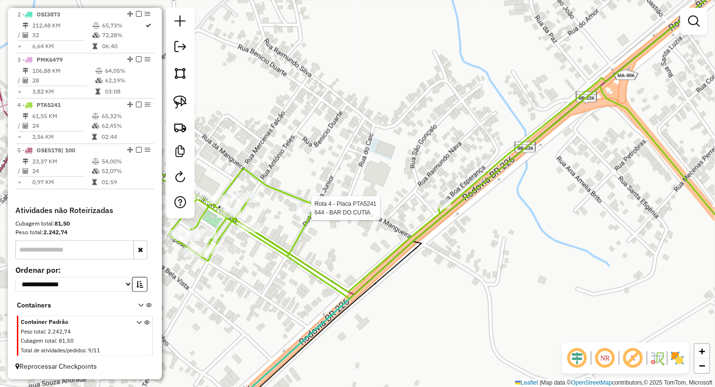
select select "**********"
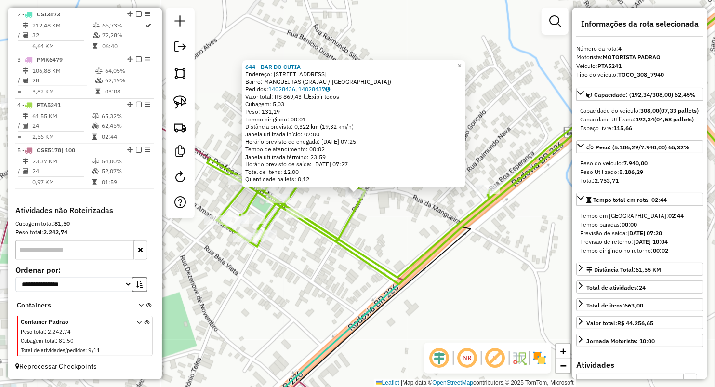
drag, startPoint x: 304, startPoint y: 292, endPoint x: 259, endPoint y: 150, distance: 149.6
click at [303, 284] on div "644 - BAR DO CUTIA Endereço: R DA MANGA 1 Bairro: MANGUEIRAS (GRAJAU / [GEOGRAP…" at bounding box center [357, 193] width 715 height 387
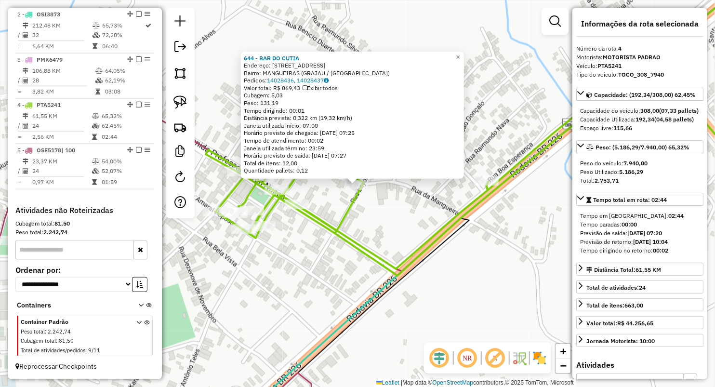
click at [335, 204] on div "644 - BAR DO CUTIA Endereço: R DA MANGA 1 Bairro: MANGUEIRAS (GRAJAU / [GEOGRAP…" at bounding box center [357, 193] width 715 height 387
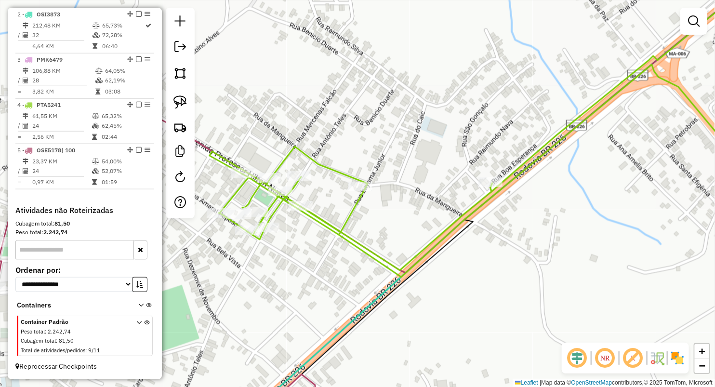
drag, startPoint x: 331, startPoint y: 202, endPoint x: 370, endPoint y: 219, distance: 42.8
click at [388, 233] on div "Janela de atendimento Grade de atendimento Capacidade Transportadoras Veículos …" at bounding box center [357, 193] width 715 height 387
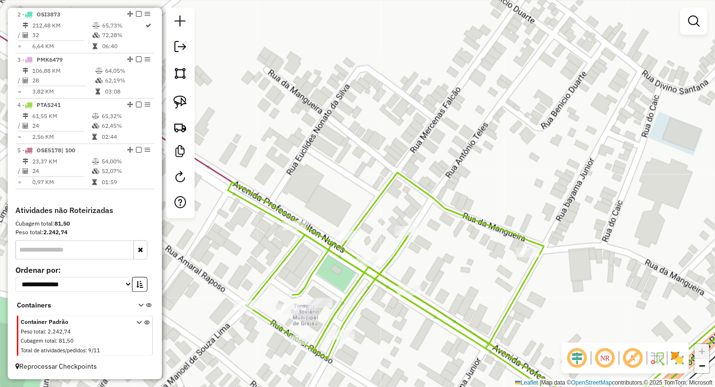
select select "**********"
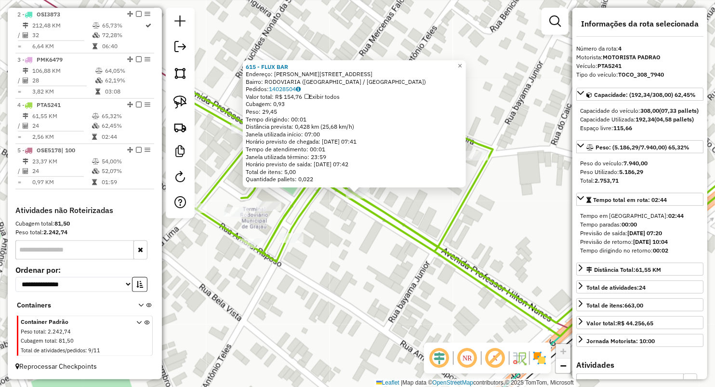
drag, startPoint x: 381, startPoint y: 240, endPoint x: 343, endPoint y: 227, distance: 40.1
click at [381, 240] on div "615 - FLUX BAR Endereço: [PERSON_NAME] NUNNES 158 Bairro: RODOVIARIA ([GEOGRAPH…" at bounding box center [357, 193] width 715 height 387
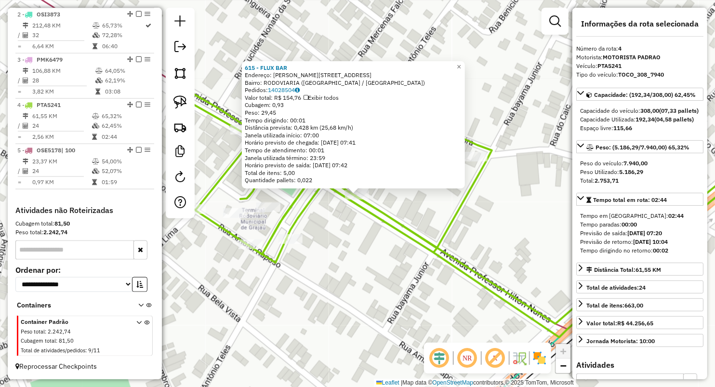
click at [241, 156] on icon at bounding box center [481, 207] width 611 height 261
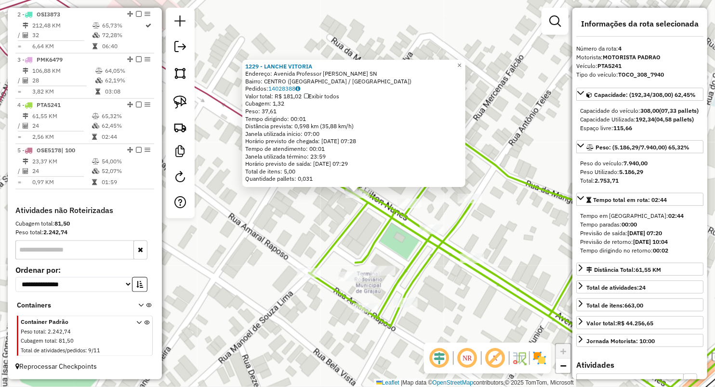
click at [263, 198] on div "1229 - LANCHE VITORIA Endereço: Avenida Professor [GEOGRAPHIC_DATA] SN Bairro: …" at bounding box center [357, 193] width 715 height 387
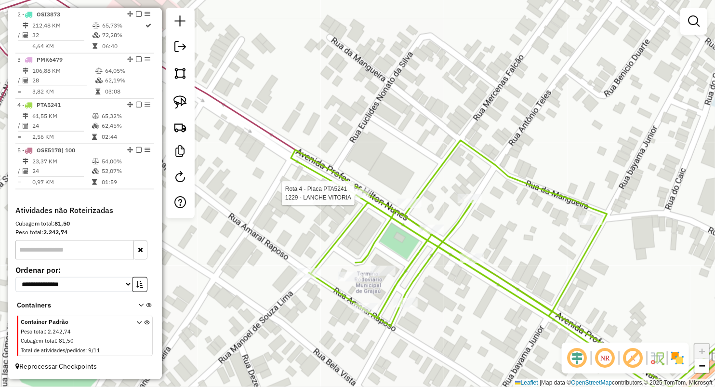
select select "**********"
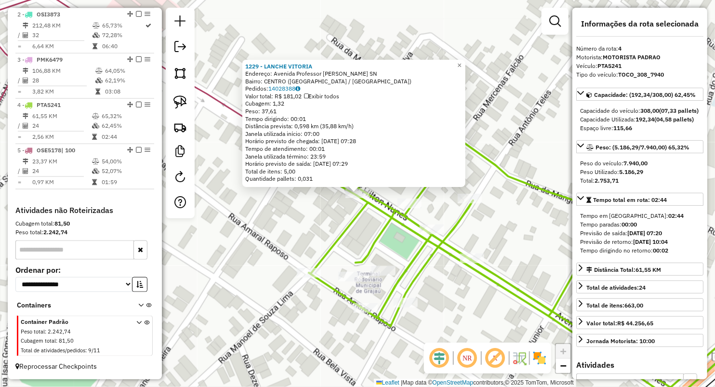
click at [330, 217] on div "1229 - LANCHE VITORIA Endereço: Avenida Professor [GEOGRAPHIC_DATA] SN Bairro: …" at bounding box center [357, 193] width 715 height 387
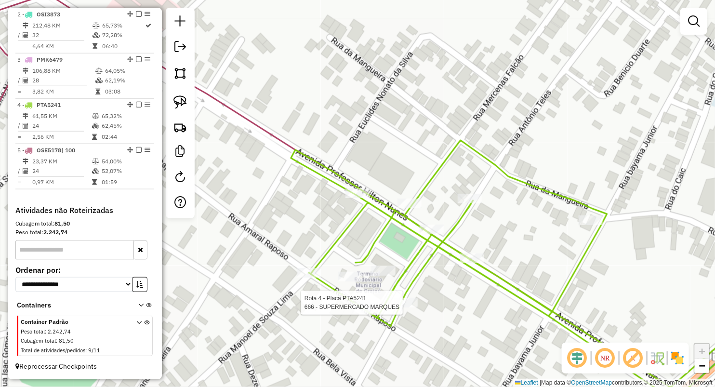
select select "**********"
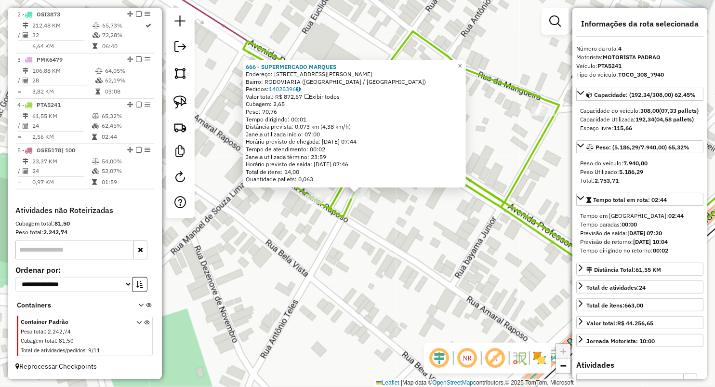
click at [352, 269] on div "666 - SUPERMERCADO MARQUES Endereço: [STREET_ADDRESS][PERSON_NAME] Bairro: RODO…" at bounding box center [357, 193] width 715 height 387
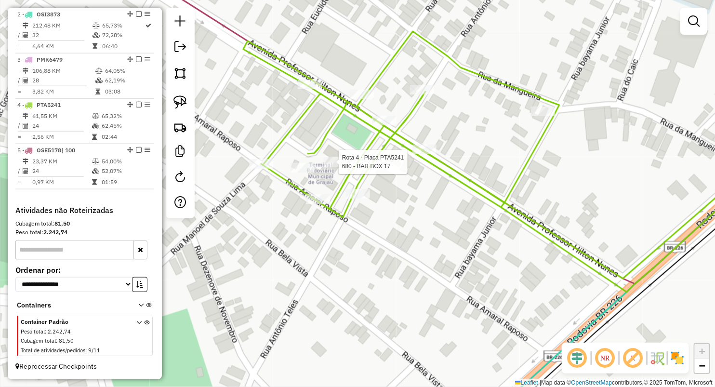
select select "**********"
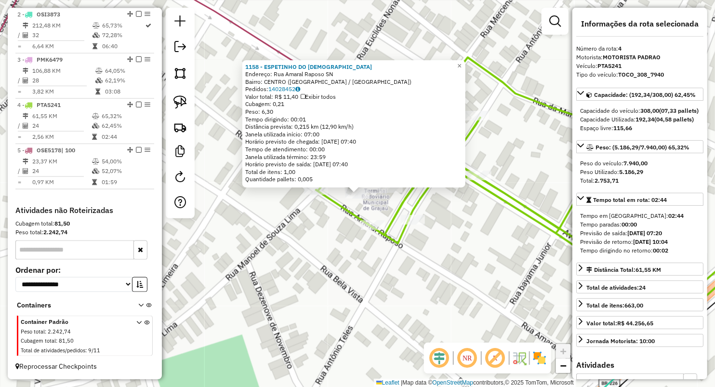
click at [347, 259] on div "1158 - ESPETINHO DO CRISTIA Endereço: Rua Amaral Raposo SN Bairro: CENTRO ([GEO…" at bounding box center [357, 193] width 715 height 387
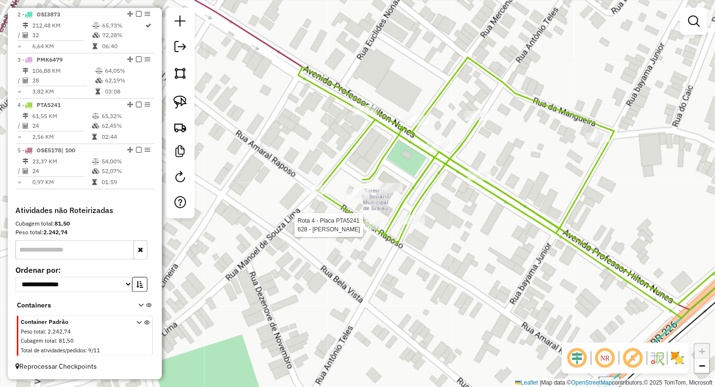
select select "**********"
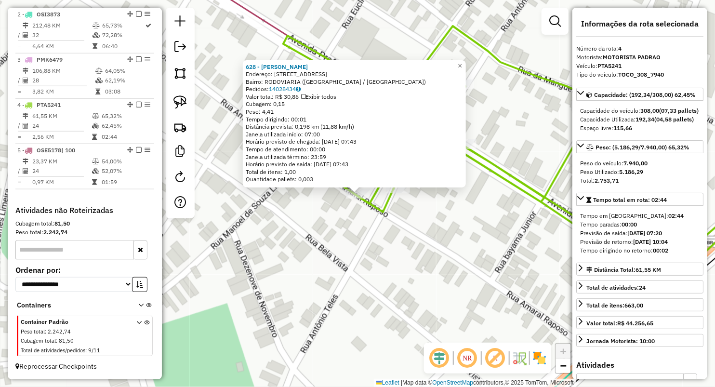
click at [370, 238] on div "628 - [PERSON_NAME]: AV AMARAL RAPOSO 288 Bairro: RODOVIARIA ([GEOGRAPHIC_DATA]…" at bounding box center [357, 193] width 715 height 387
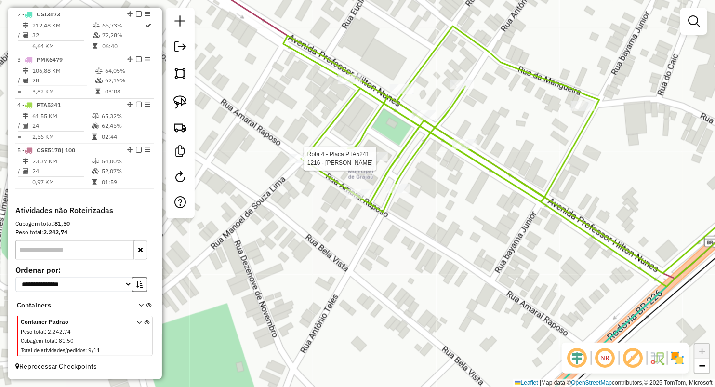
select select "**********"
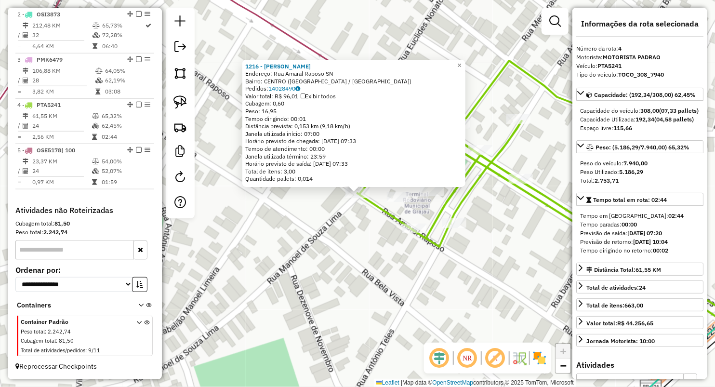
click at [343, 225] on div "1216 - ESPETO GOIANO Endereço: Rua Amaral Raposo SN Bairro: CENTRO ([GEOGRAPHIC…" at bounding box center [357, 193] width 715 height 387
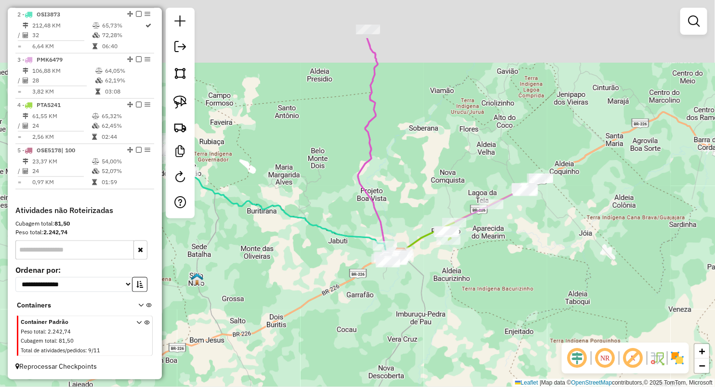
drag, startPoint x: 434, startPoint y: 101, endPoint x: 416, endPoint y: 185, distance: 86.2
click at [417, 185] on div "Janela de atendimento Grade de atendimento Capacidade Transportadoras Veículos …" at bounding box center [357, 193] width 715 height 387
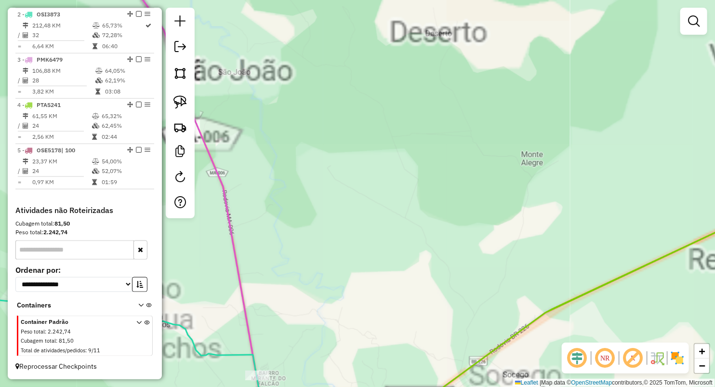
drag, startPoint x: 402, startPoint y: 301, endPoint x: 428, endPoint y: 75, distance: 226.9
click at [428, 92] on div "Janela de atendimento Grade de atendimento Capacidade Transportadoras Veículos …" at bounding box center [357, 193] width 715 height 387
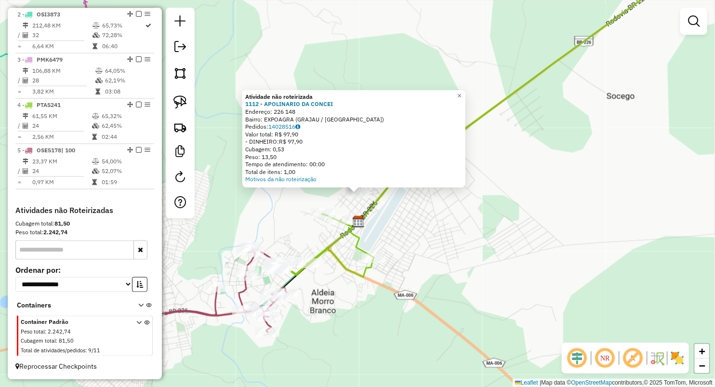
click at [435, 247] on div "Atividade não roteirizada 1112 - APOLINARIO DA CONCEI Endereço: [STREET_ADDRESS…" at bounding box center [357, 193] width 715 height 387
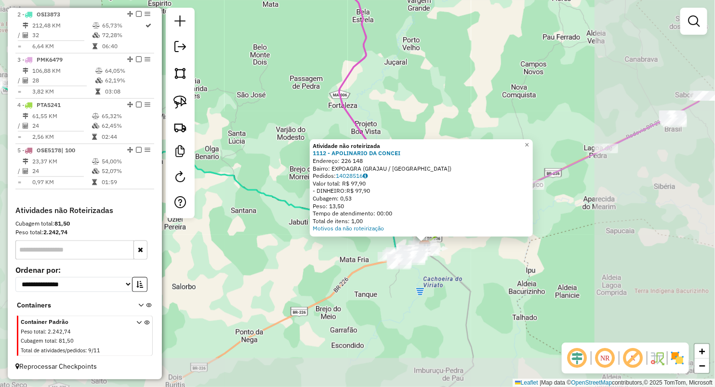
drag, startPoint x: 478, startPoint y: 289, endPoint x: 466, endPoint y: 278, distance: 16.3
click at [475, 289] on div "Atividade não roteirizada 1112 - APOLINARIO DA CONCEI Endereço: [STREET_ADDRESS…" at bounding box center [357, 193] width 715 height 387
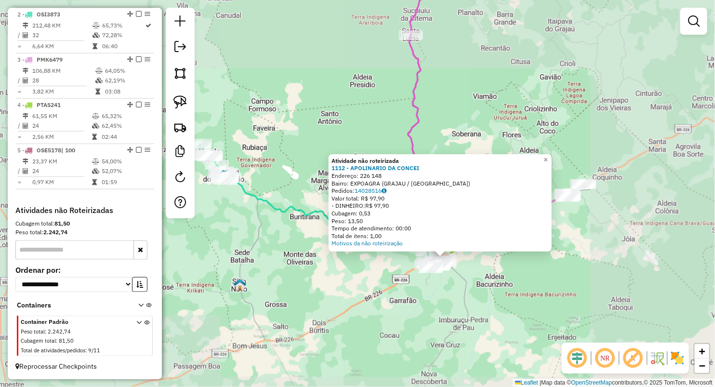
click at [471, 283] on div "Atividade não roteirizada 1112 - APOLINARIO DA CONCEI Endereço: [STREET_ADDRESS…" at bounding box center [357, 193] width 715 height 387
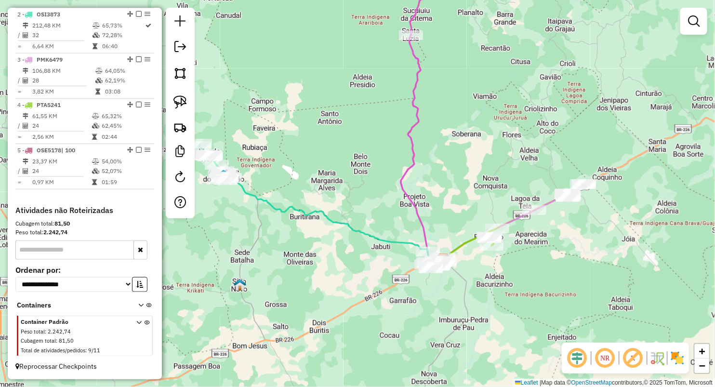
drag, startPoint x: 458, startPoint y: 164, endPoint x: 458, endPoint y: 197, distance: 33.2
click at [458, 197] on div "Janela de atendimento Grade de atendimento Capacidade Transportadoras Veículos …" at bounding box center [357, 193] width 715 height 387
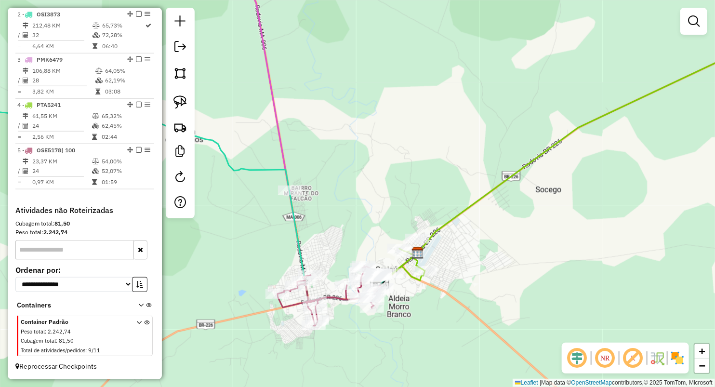
drag, startPoint x: 348, startPoint y: 245, endPoint x: 347, endPoint y: 135, distance: 110.3
click at [352, 145] on div "Janela de atendimento Grade de atendimento Capacidade Transportadoras Veículos …" at bounding box center [357, 193] width 715 height 387
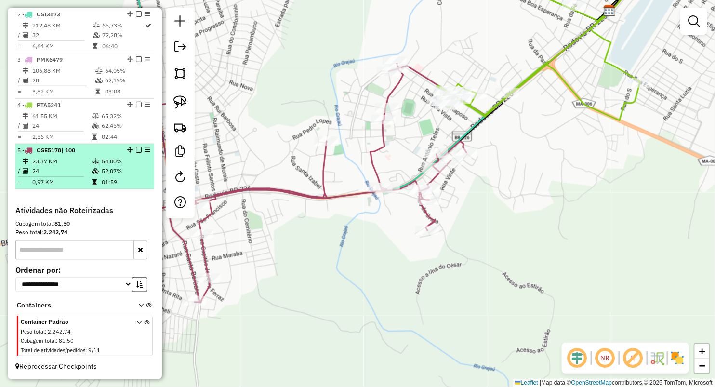
click at [74, 179] on td "0,97 KM" at bounding box center [62, 182] width 60 height 10
select select "**********"
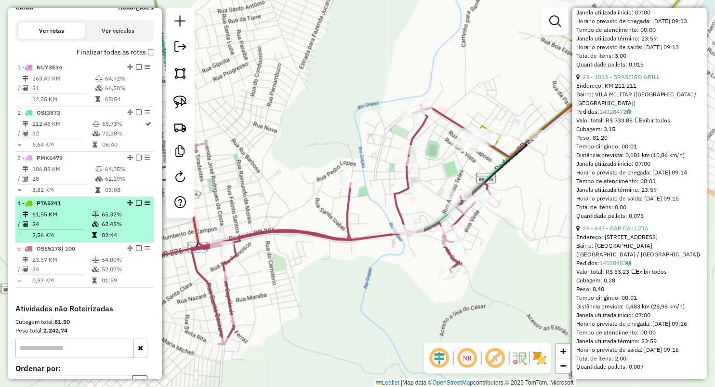
scroll to position [310, 0]
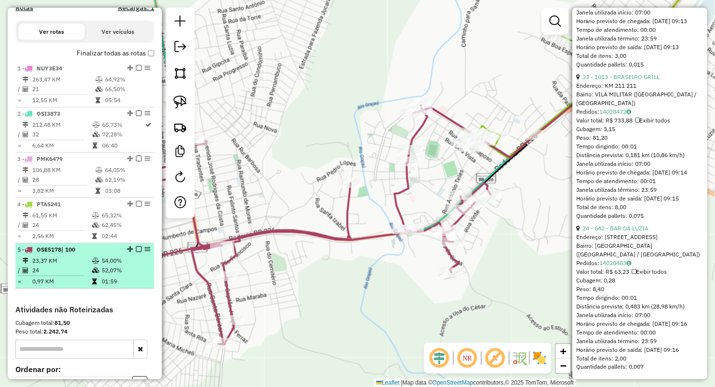
click at [66, 253] on span "| 100" at bounding box center [68, 249] width 14 height 7
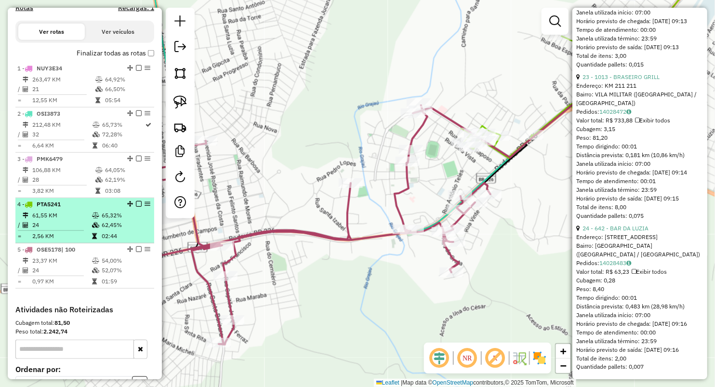
click at [38, 220] on td "61,55 KM" at bounding box center [62, 215] width 60 height 10
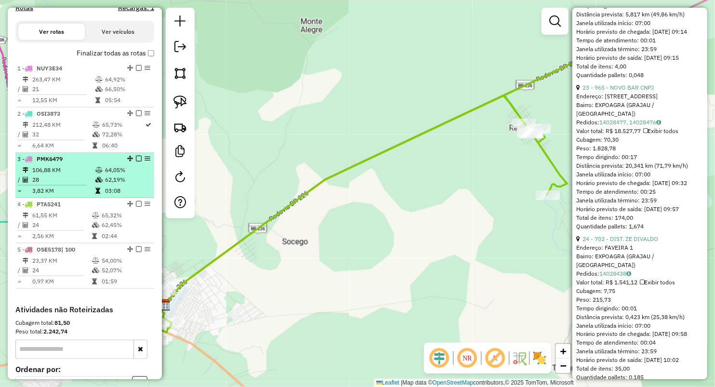
click at [45, 196] on td "3,82 KM" at bounding box center [63, 191] width 63 height 10
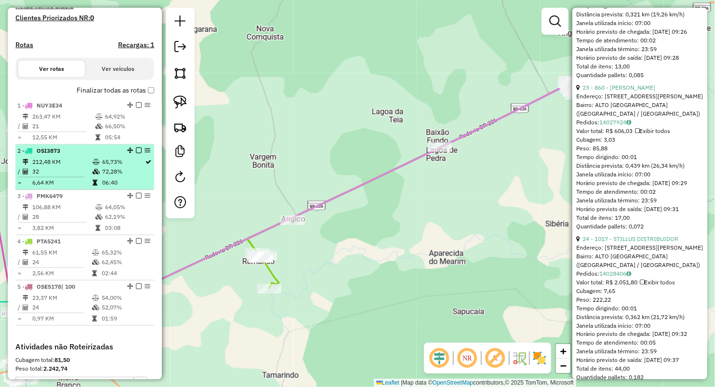
scroll to position [256, 0]
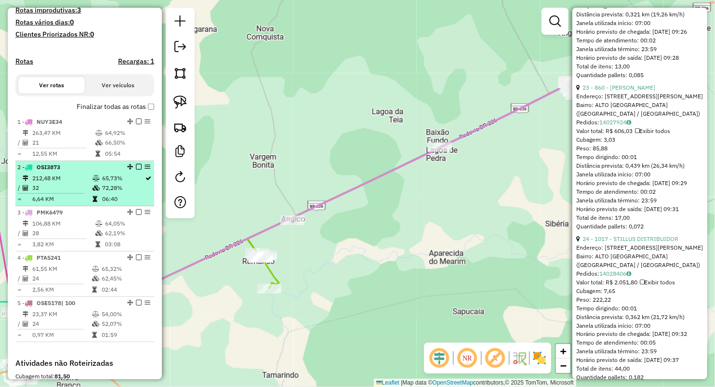
click at [66, 193] on td "32" at bounding box center [62, 188] width 60 height 10
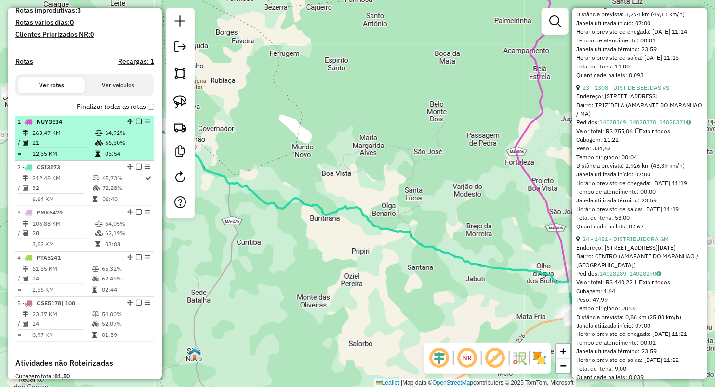
click at [66, 146] on td "21" at bounding box center [63, 143] width 63 height 10
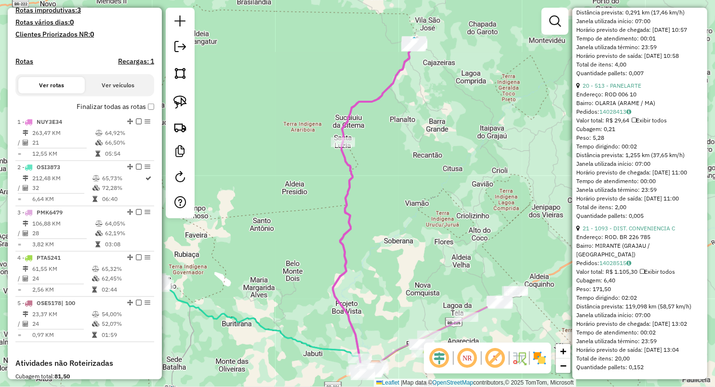
drag, startPoint x: 266, startPoint y: 107, endPoint x: 357, endPoint y: 160, distance: 104.9
click at [355, 159] on div "Janela de atendimento Grade de atendimento Capacidade Transportadoras Veículos …" at bounding box center [357, 193] width 715 height 387
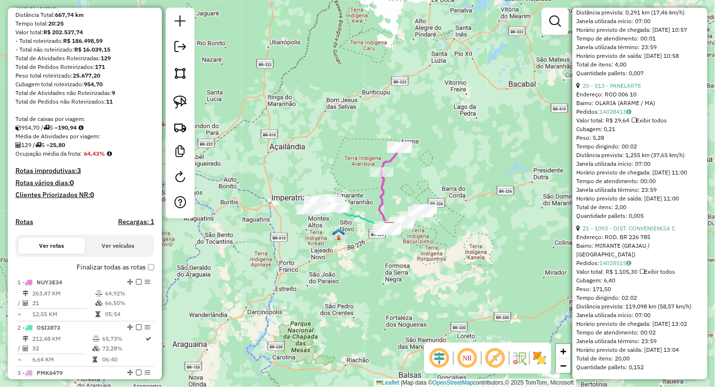
scroll to position [0, 0]
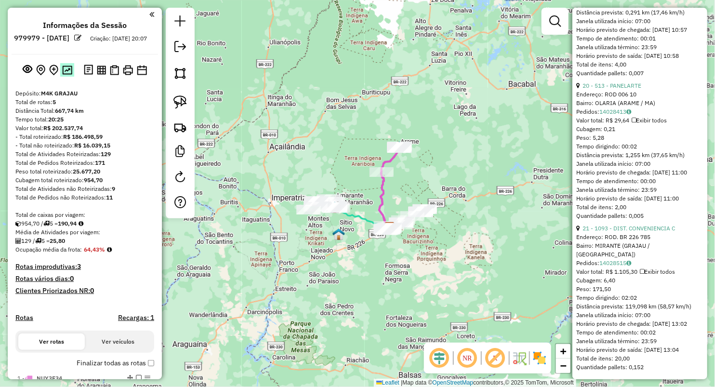
click at [66, 76] on button at bounding box center [67, 69] width 14 height 13
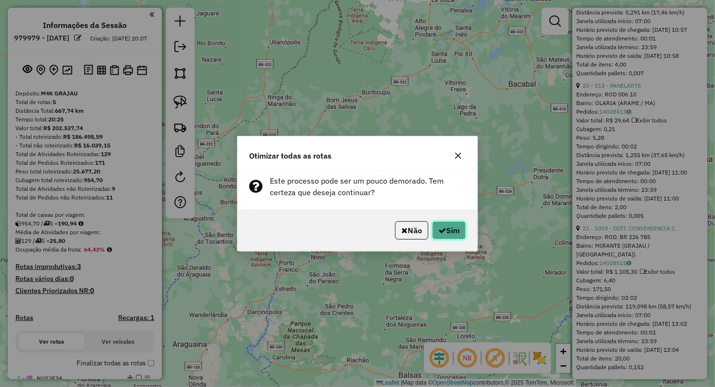
click at [451, 225] on button "Sim" at bounding box center [449, 230] width 34 height 18
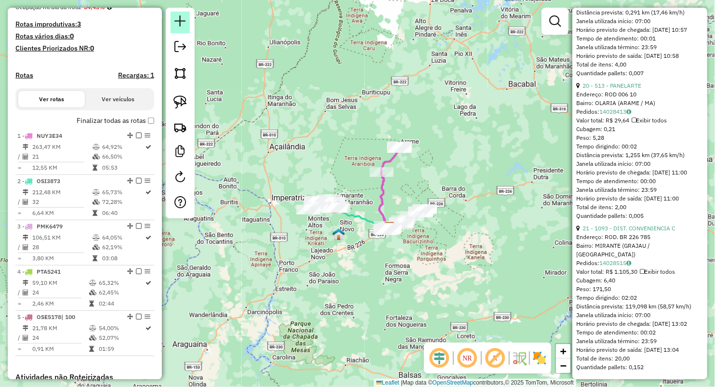
scroll to position [373, 0]
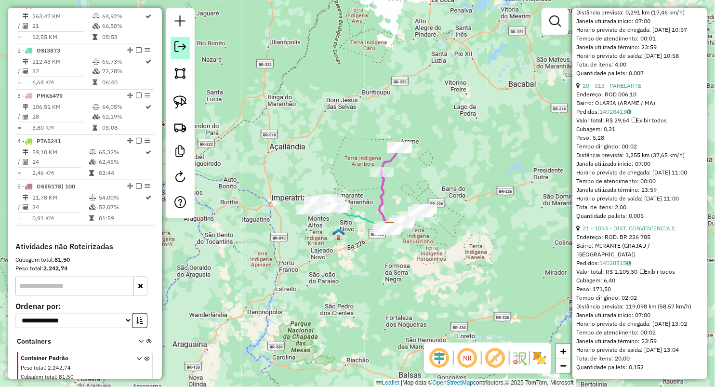
click at [184, 48] on em at bounding box center [180, 47] width 12 height 12
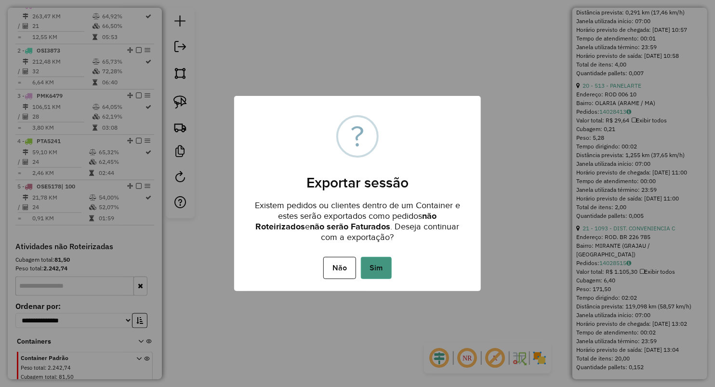
click at [382, 265] on button "Sim" at bounding box center [376, 268] width 31 height 22
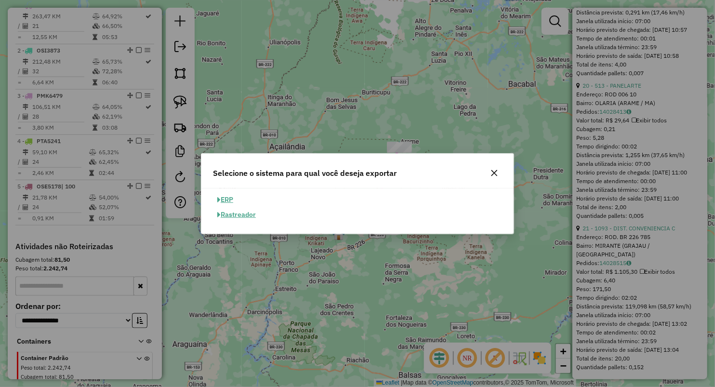
click at [225, 195] on button "ERP" at bounding box center [225, 199] width 25 height 15
select select "**"
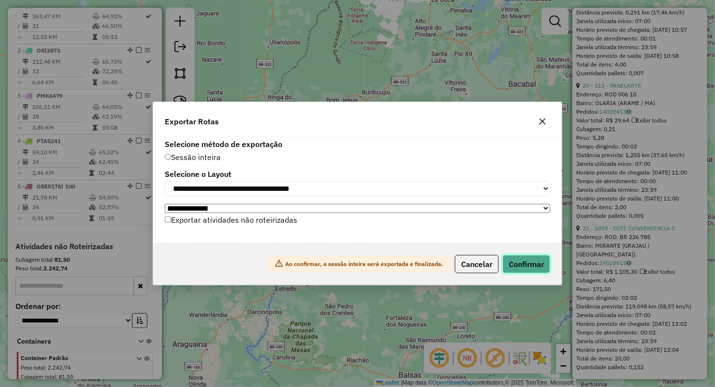
click at [537, 260] on button "Confirmar" at bounding box center [526, 264] width 48 height 18
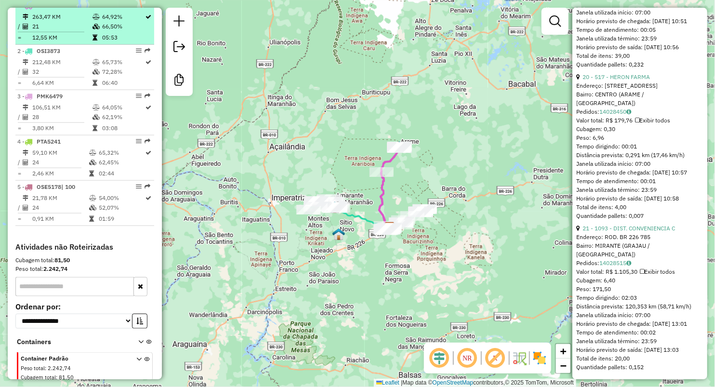
scroll to position [379, 0]
